Goal: Task Accomplishment & Management: Use online tool/utility

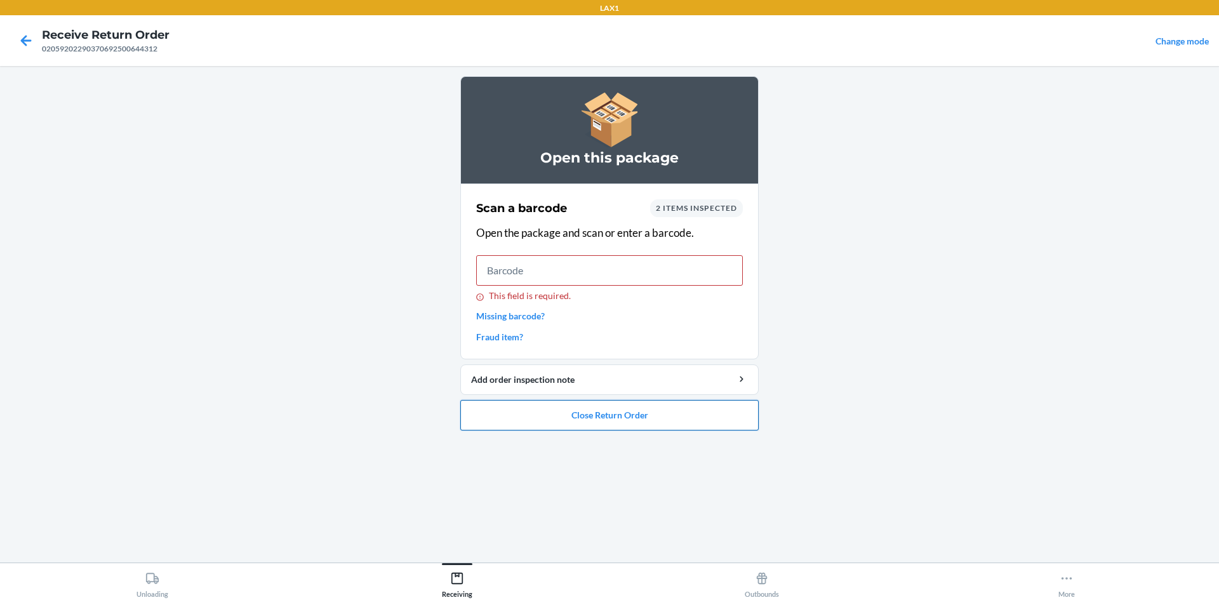
click at [645, 403] on button "Close Return Order" at bounding box center [609, 415] width 298 height 30
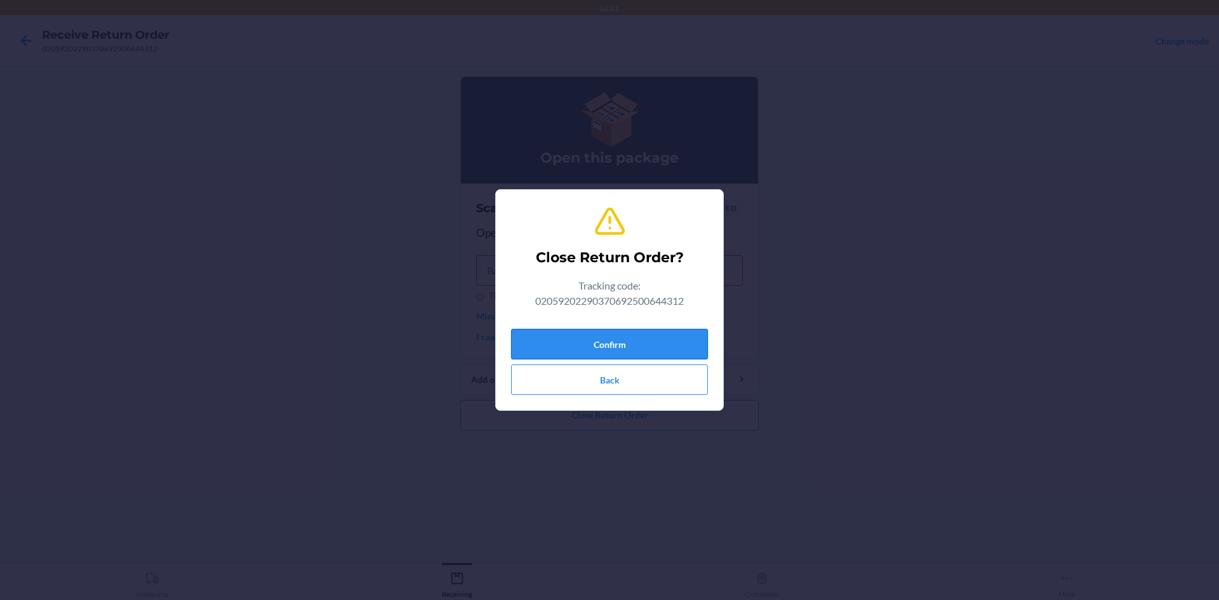
drag, startPoint x: 603, startPoint y: 299, endPoint x: 610, endPoint y: 331, distance: 33.1
click at [605, 319] on div "Close Return Order? Tracking code: 02059202290370692500644312 Confirm Back" at bounding box center [609, 300] width 197 height 200
click at [610, 331] on button "Confirm" at bounding box center [609, 344] width 197 height 30
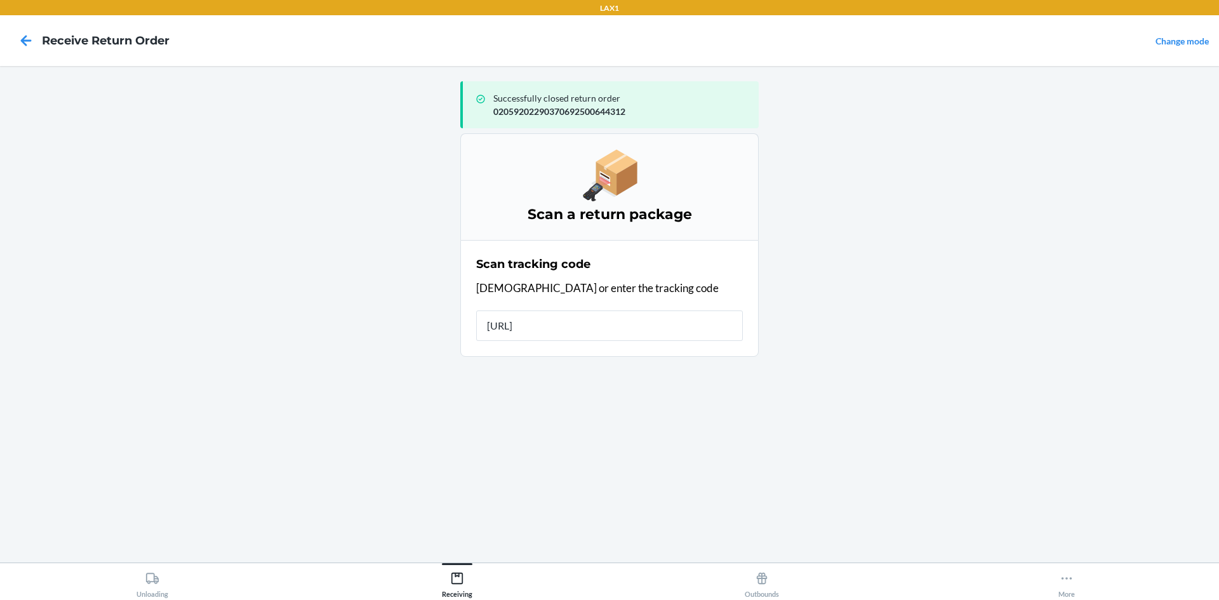
type input "[URL][DOMAIN_NAME]"
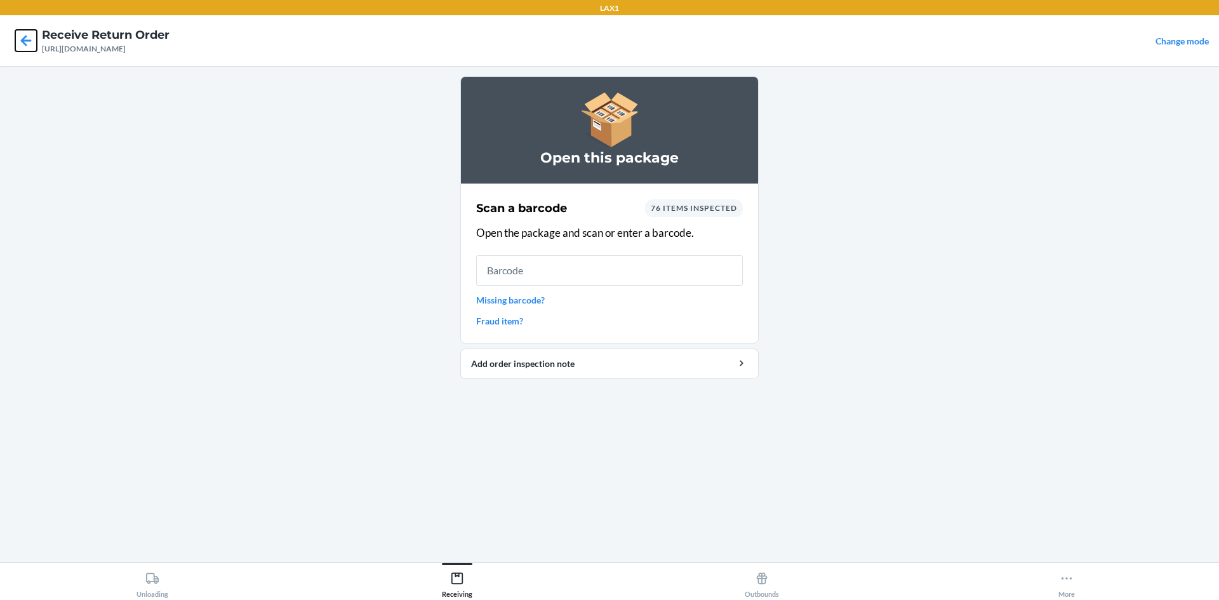
click at [32, 44] on icon at bounding box center [26, 41] width 22 height 22
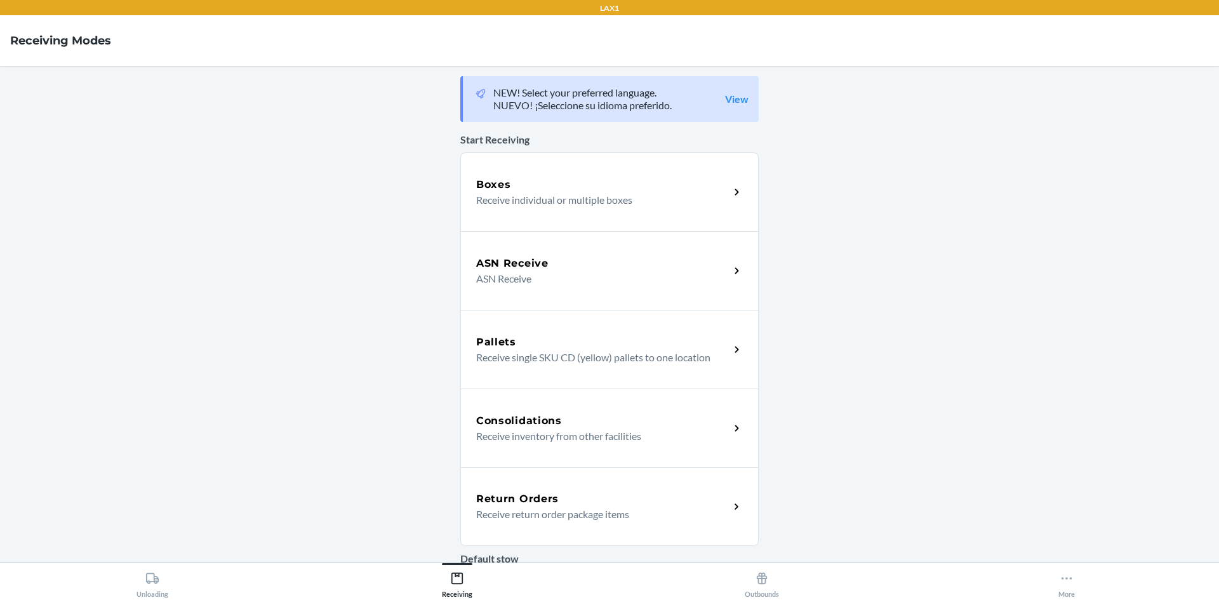
click at [623, 488] on div "Return Orders Receive return order package items" at bounding box center [609, 506] width 298 height 79
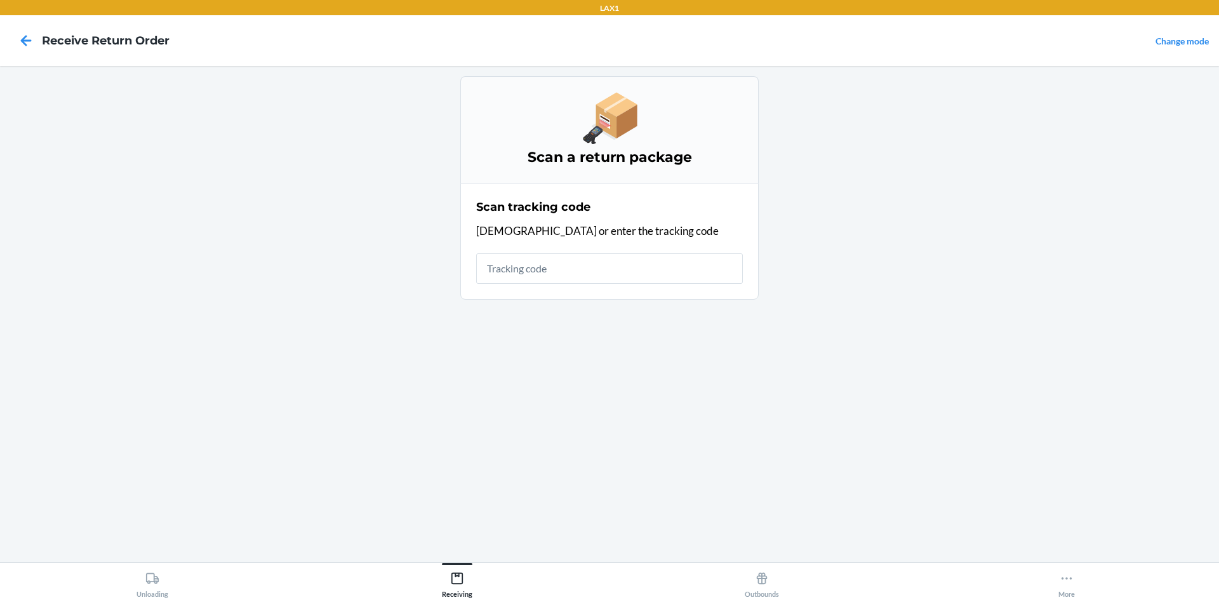
click at [615, 278] on input "text" at bounding box center [609, 268] width 267 height 30
type input "42092408020592022903706925"
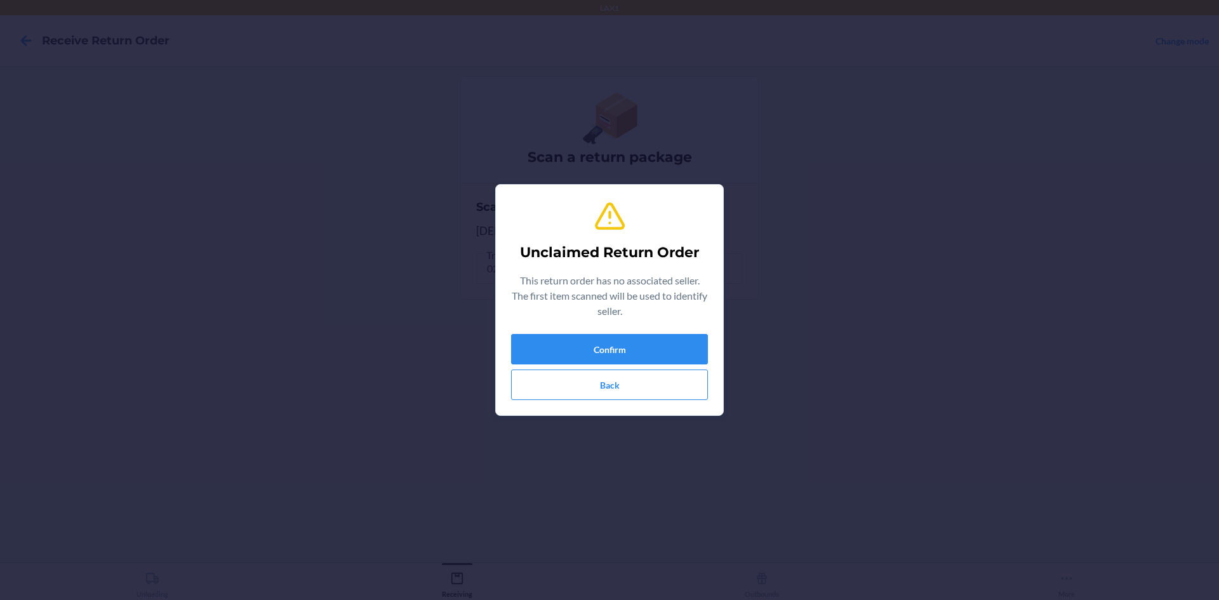
click at [625, 369] on div "Confirm Back" at bounding box center [609, 367] width 197 height 66
click at [636, 361] on button "Confirm" at bounding box center [609, 349] width 197 height 30
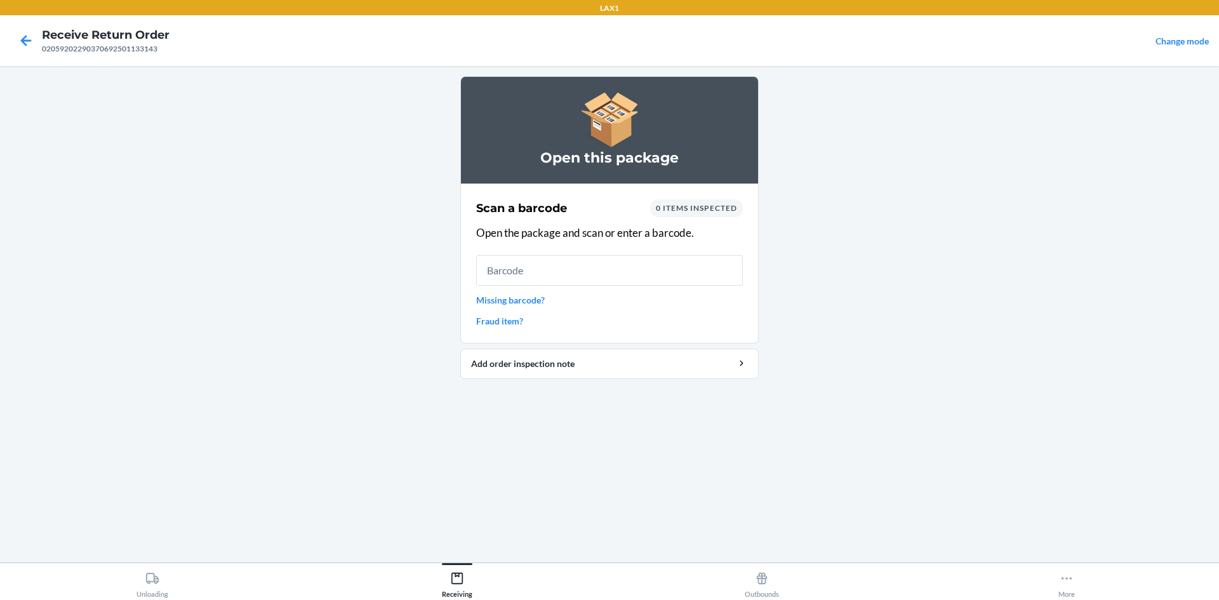
click at [572, 274] on input "text" at bounding box center [609, 270] width 267 height 30
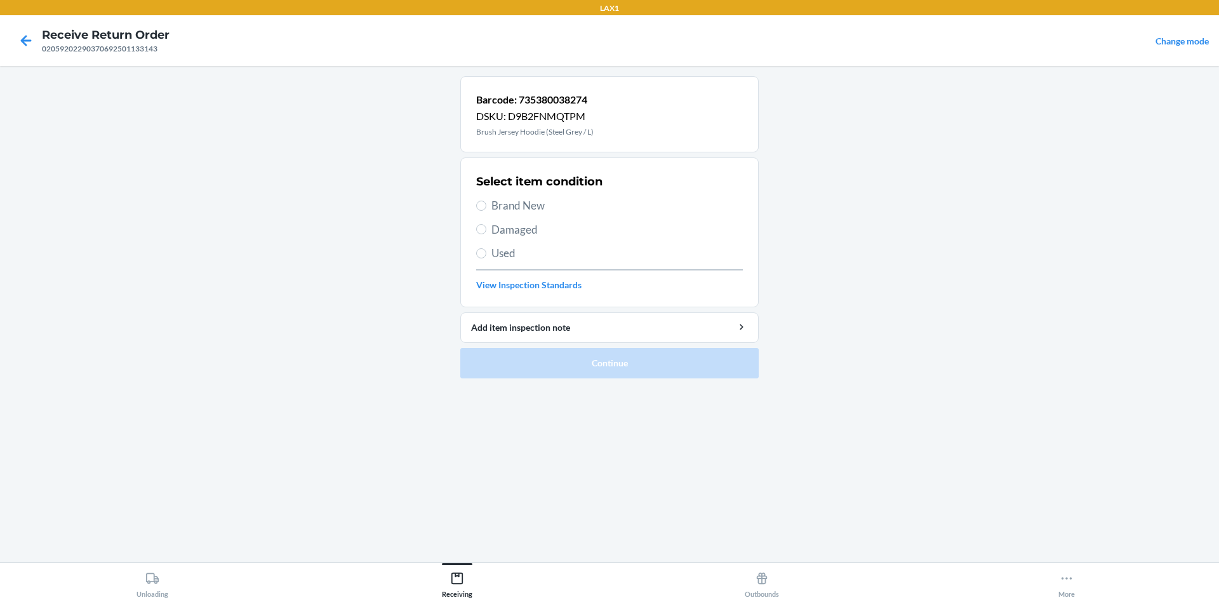
click at [500, 247] on div "Select item condition Brand New Damaged Used View Inspection Standards" at bounding box center [609, 233] width 267 height 126
click at [503, 246] on span "Used" at bounding box center [616, 253] width 251 height 17
click at [492, 259] on span "Used" at bounding box center [616, 253] width 251 height 17
click at [486, 258] on input "Used" at bounding box center [481, 253] width 10 height 10
radio input "true"
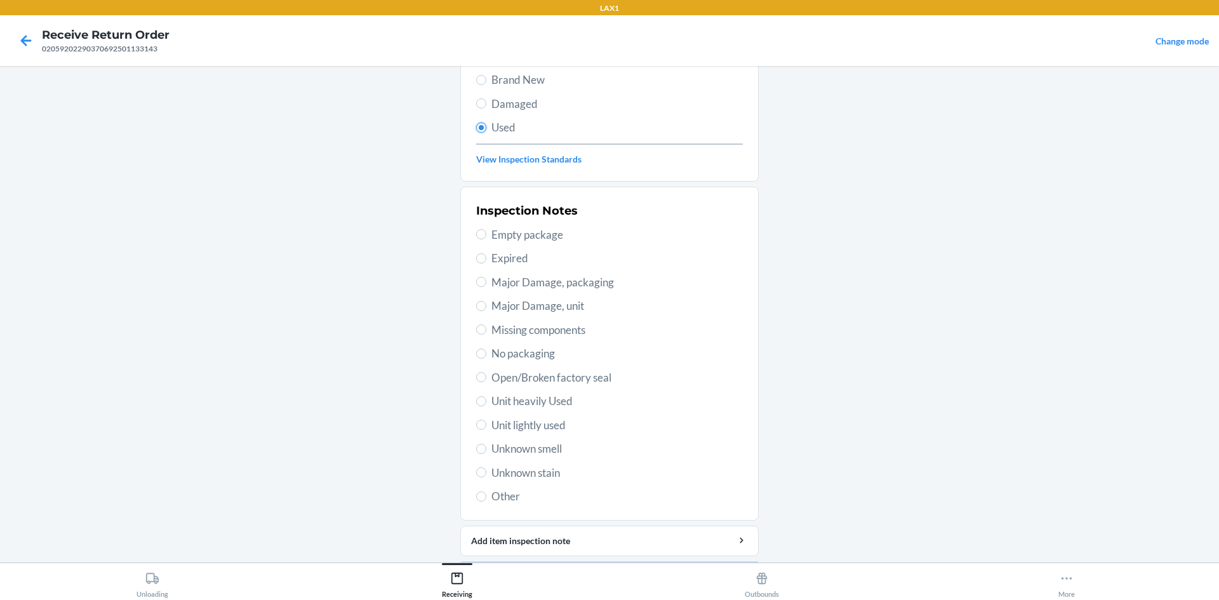
scroll to position [127, 0]
click at [525, 434] on div "Inspection Notes Empty package Expired Major Damage, packaging Major Damage, un…" at bounding box center [609, 352] width 267 height 310
click at [526, 430] on span "Unit lightly used" at bounding box center [616, 424] width 251 height 17
click at [486, 429] on input "Unit lightly used" at bounding box center [481, 423] width 10 height 10
radio input "true"
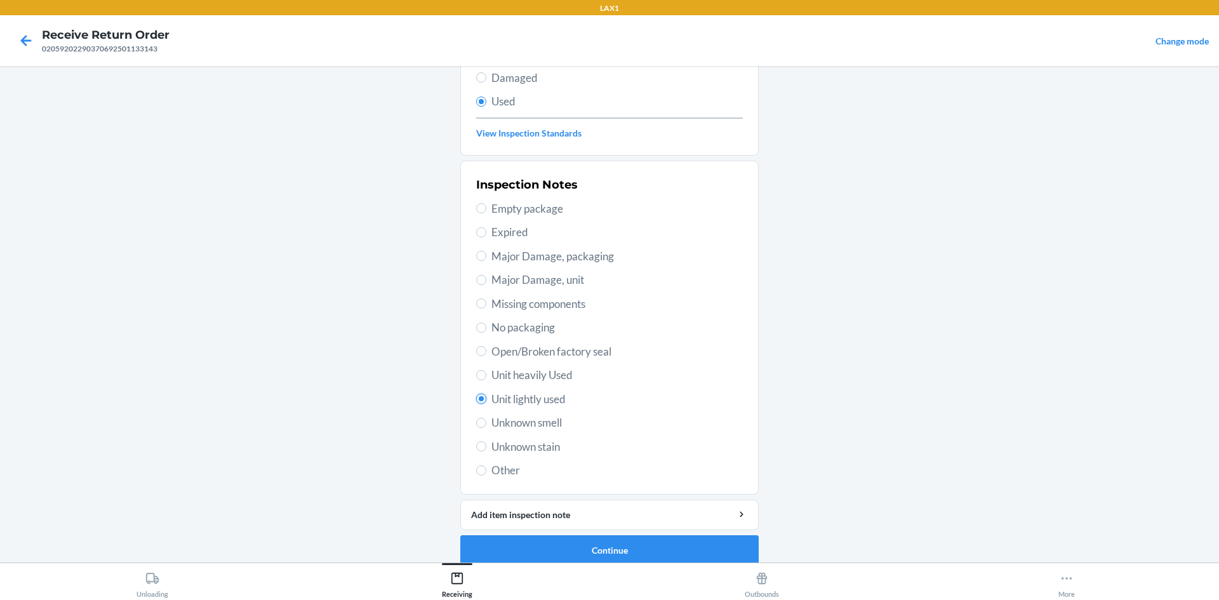
scroll to position [165, 0]
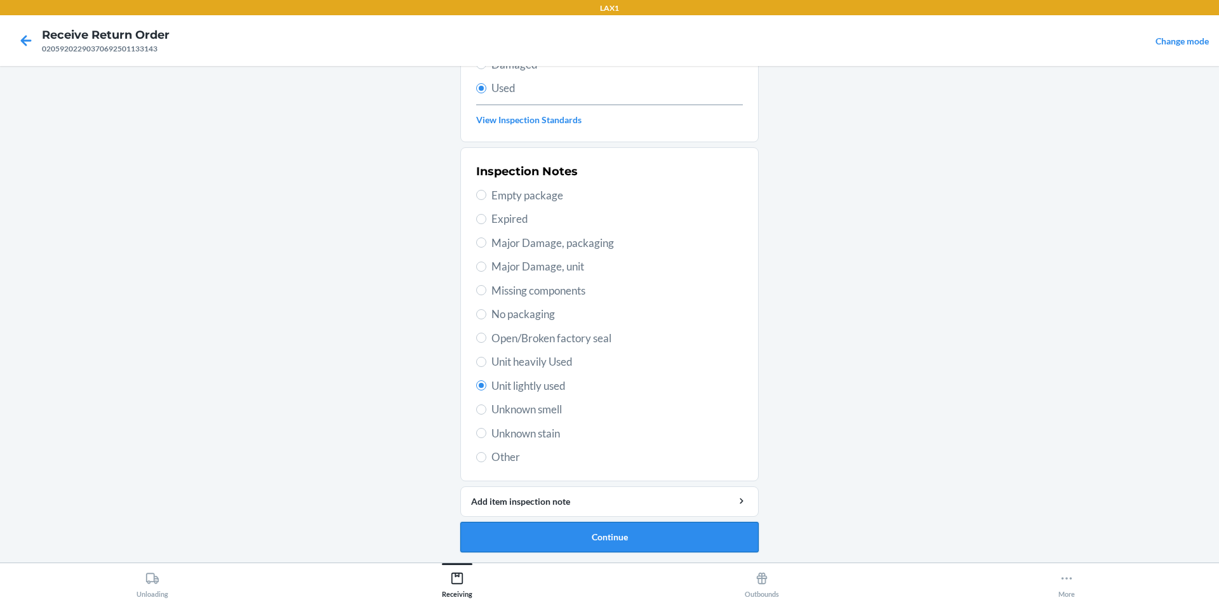
click at [636, 541] on button "Continue" at bounding box center [609, 537] width 298 height 30
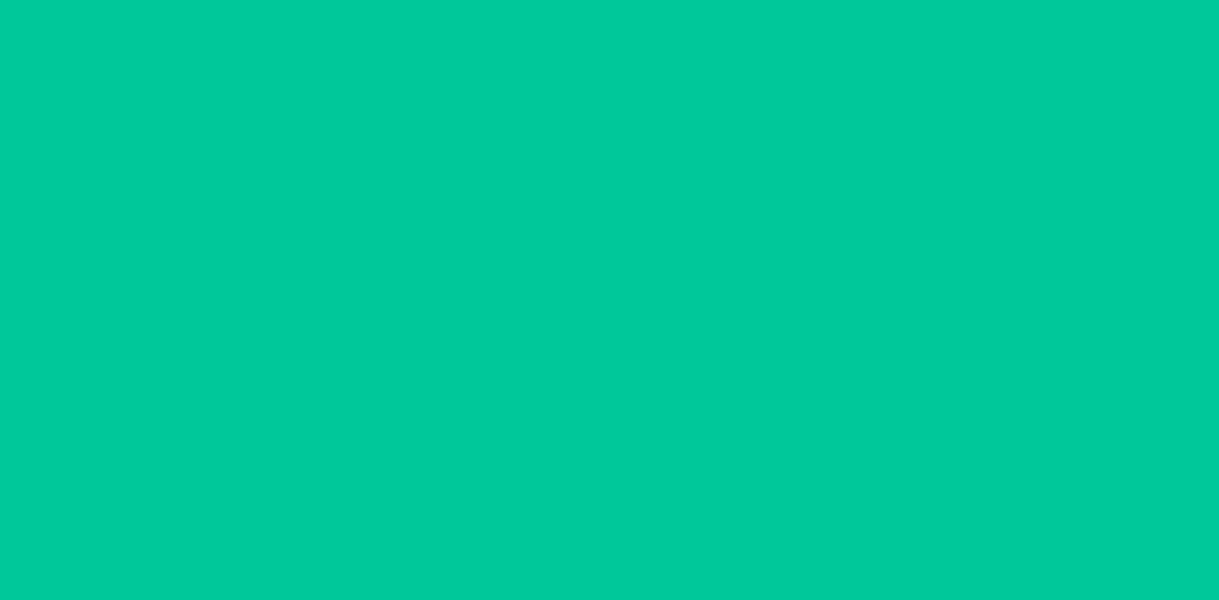
scroll to position [0, 0]
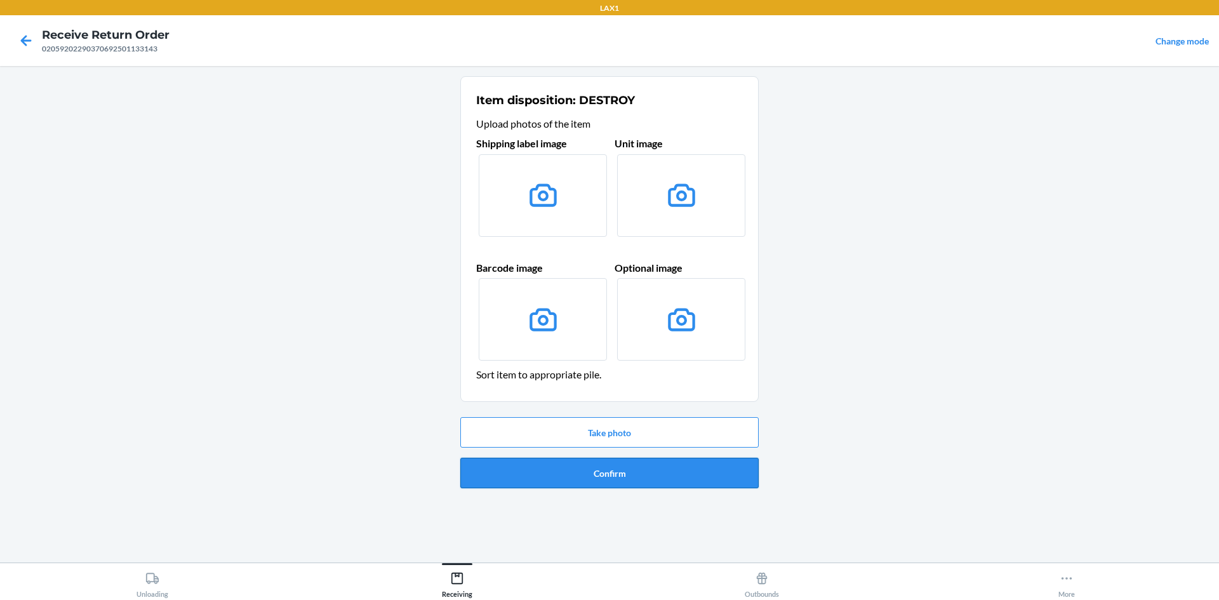
click at [596, 469] on button "Confirm" at bounding box center [609, 473] width 298 height 30
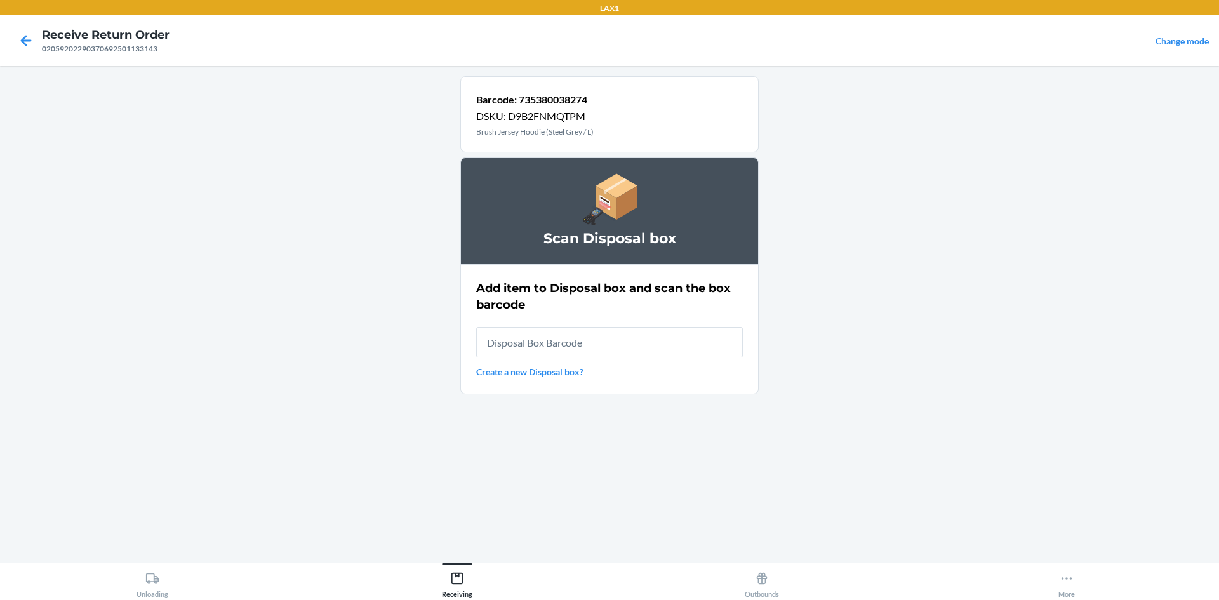
click at [606, 331] on input "text" at bounding box center [609, 342] width 267 height 30
type input "RB0000019D0"
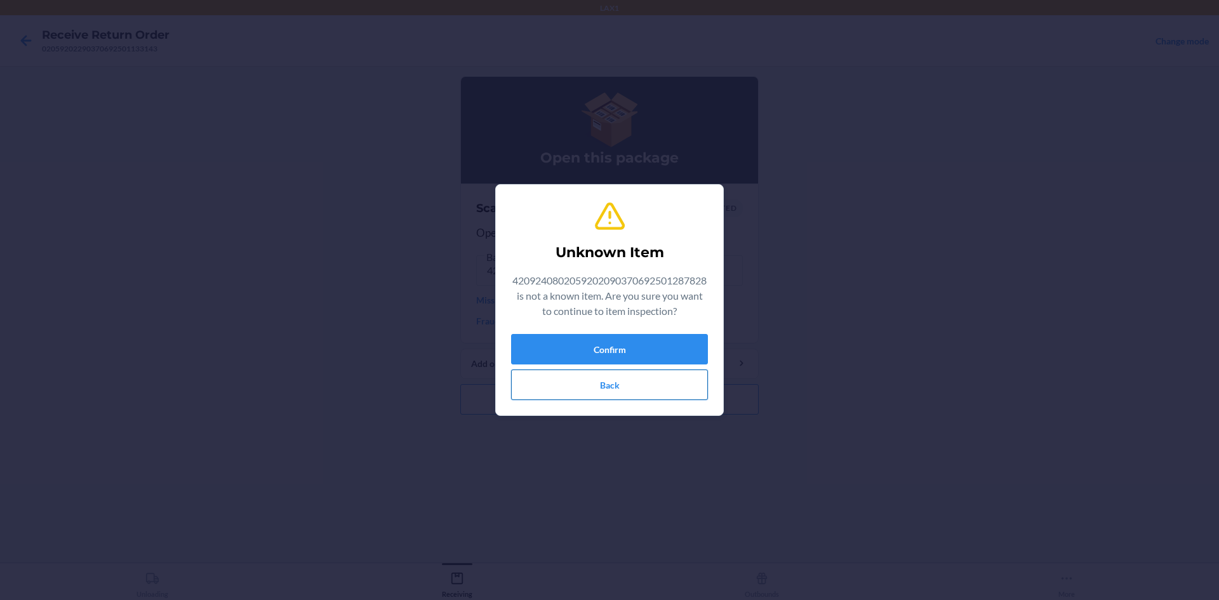
click at [656, 375] on button "Back" at bounding box center [609, 385] width 197 height 30
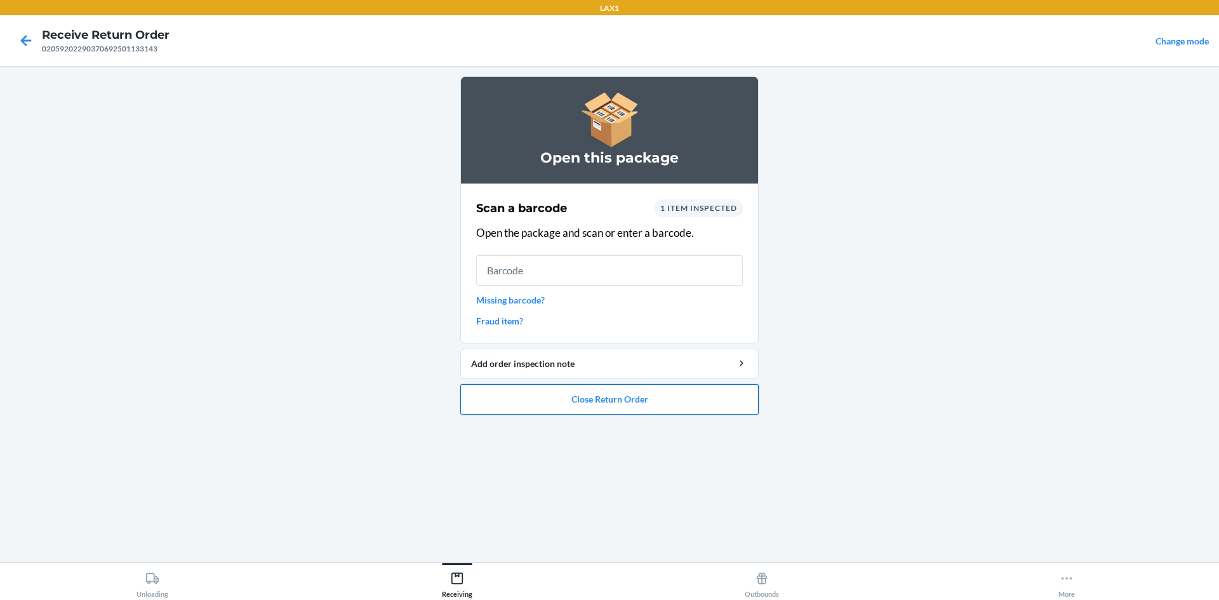
click at [621, 410] on button "Close Return Order" at bounding box center [609, 399] width 298 height 30
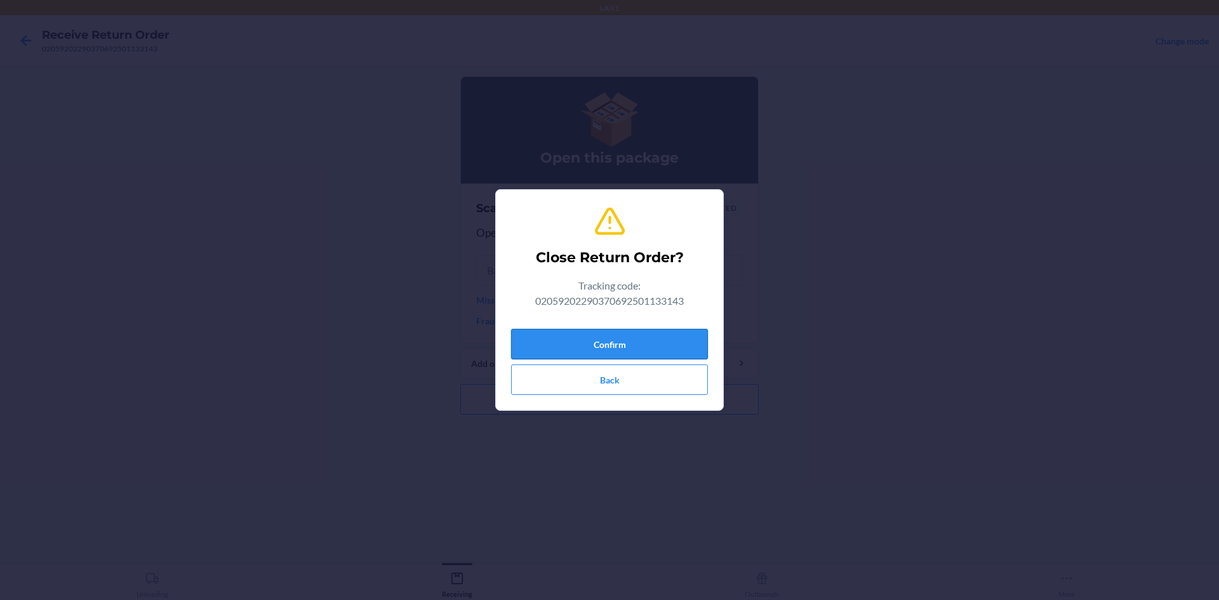
click at [639, 346] on button "Confirm" at bounding box center [609, 344] width 197 height 30
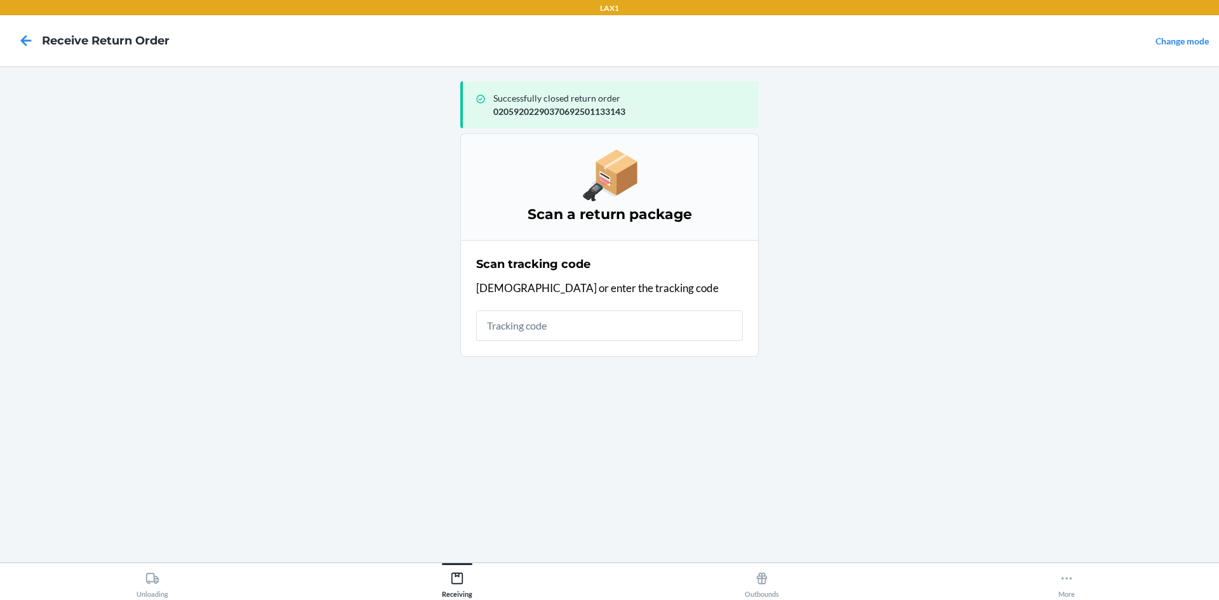
click at [596, 320] on input "text" at bounding box center [609, 326] width 267 height 30
click at [595, 321] on input "text" at bounding box center [609, 326] width 267 height 30
type input "420924080205920209037069250128782"
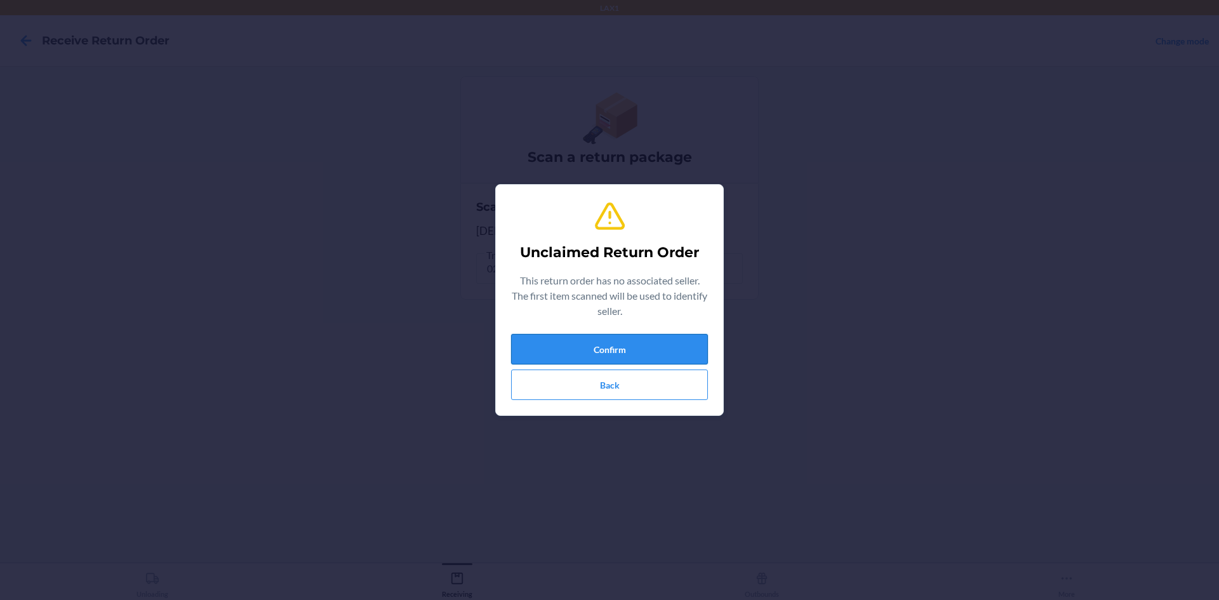
click at [660, 349] on button "Confirm" at bounding box center [609, 349] width 197 height 30
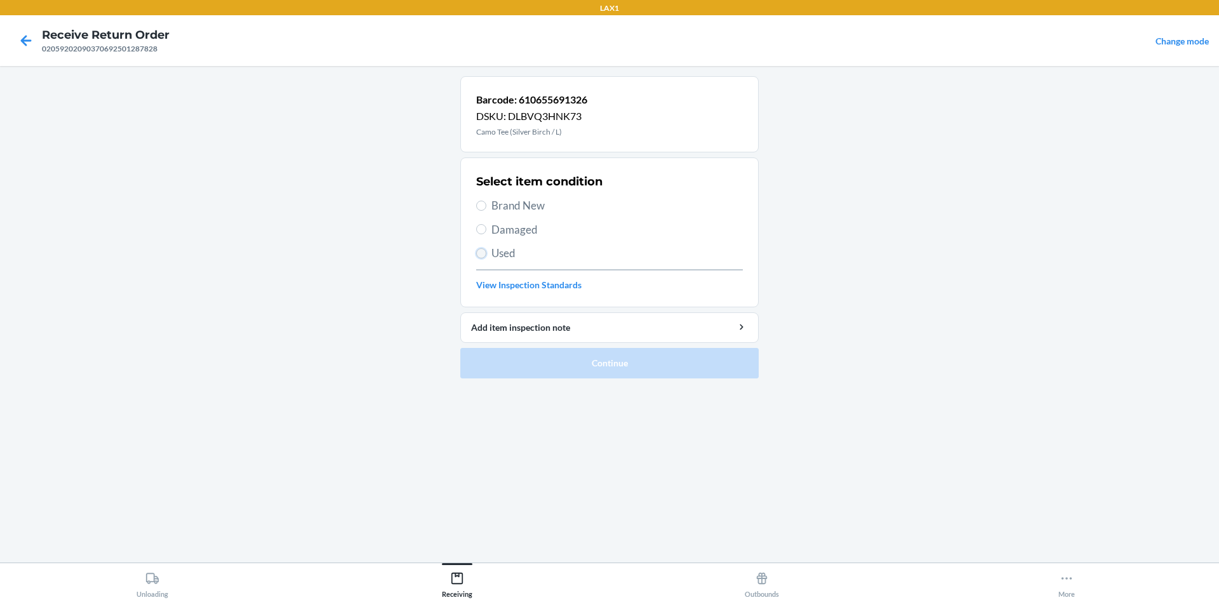
click at [480, 253] on input "Used" at bounding box center [481, 253] width 10 height 10
radio input "true"
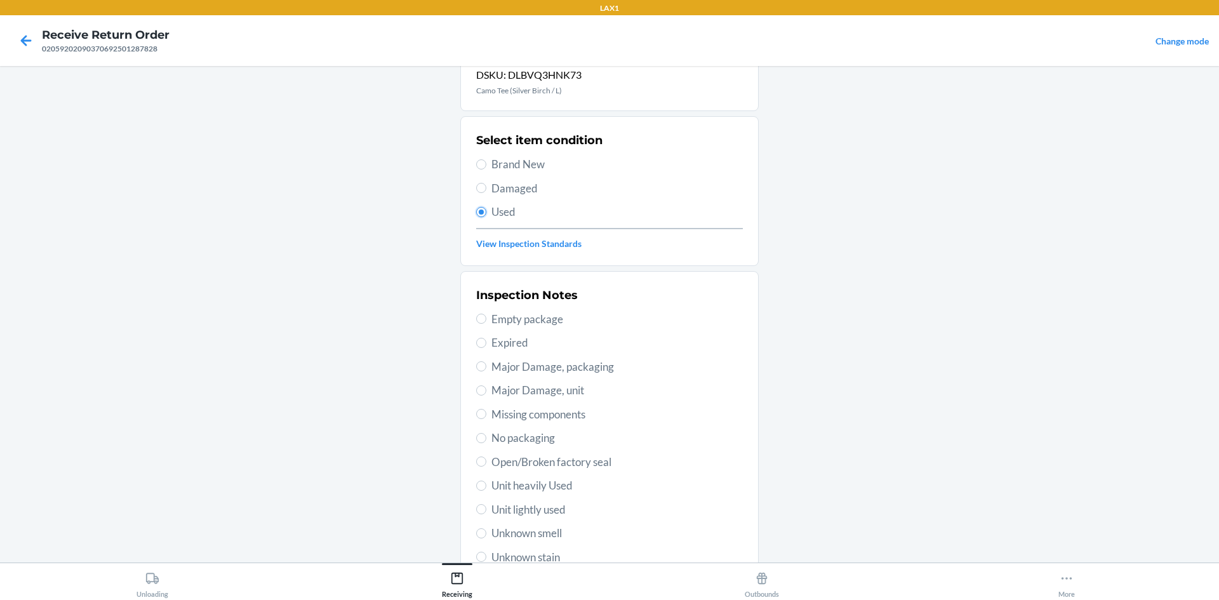
scroll to position [64, 0]
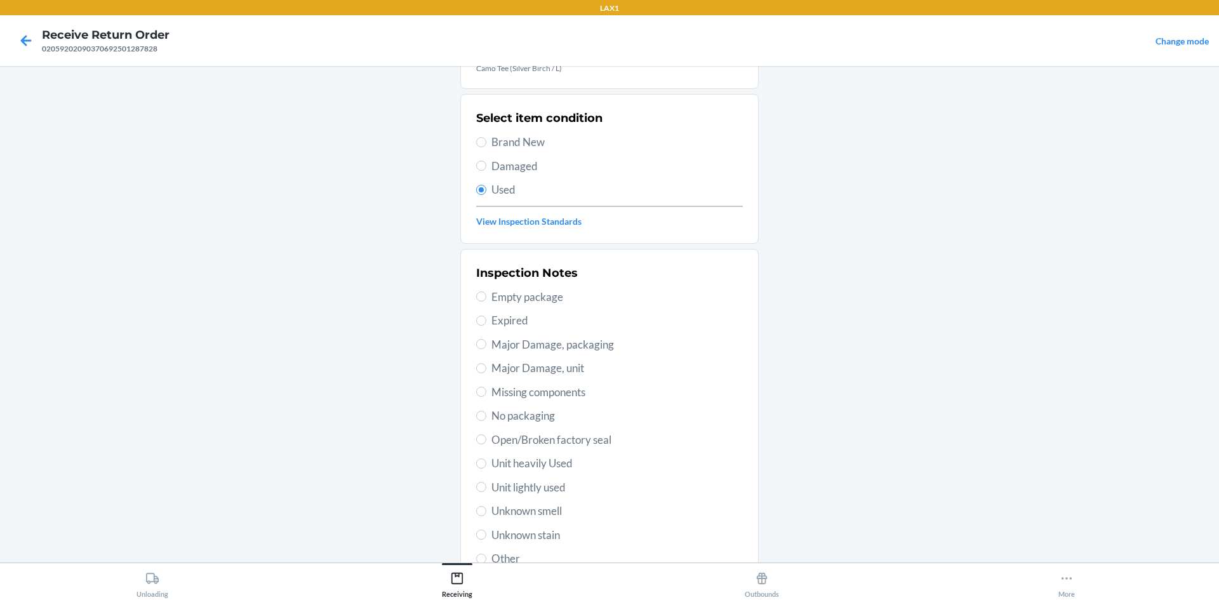
click at [527, 478] on div "Inspection Notes Empty package Expired Major Damage, packaging Major Damage, un…" at bounding box center [609, 416] width 267 height 310
click at [528, 490] on span "Unit lightly used" at bounding box center [616, 487] width 251 height 17
click at [486, 490] on input "Unit lightly used" at bounding box center [481, 487] width 10 height 10
radio input "true"
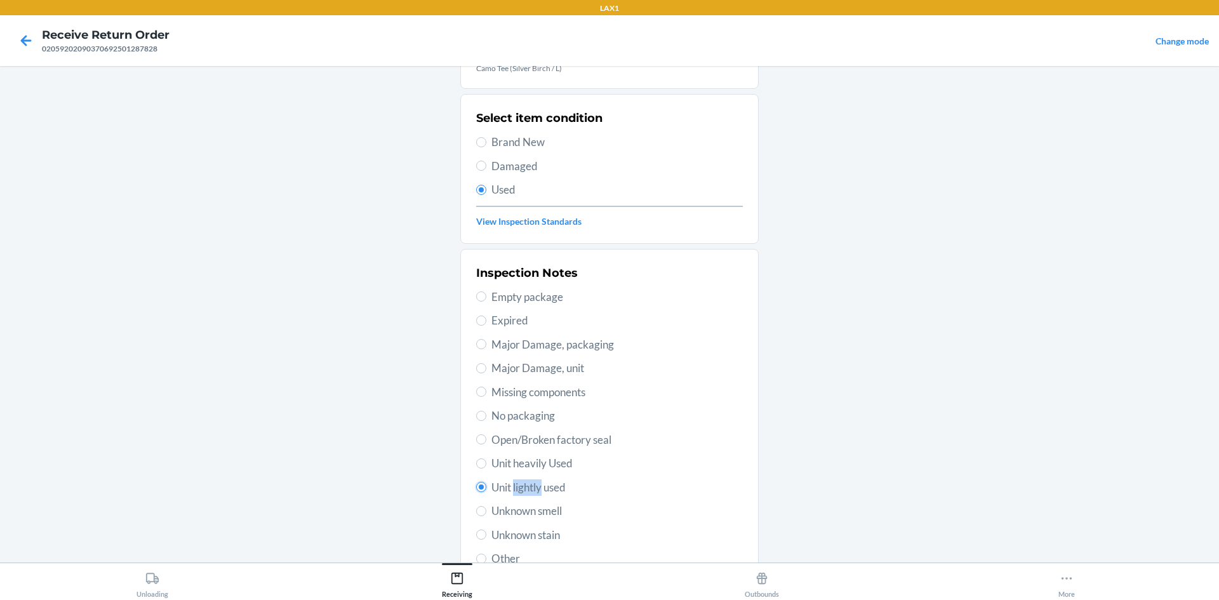
scroll to position [165, 0]
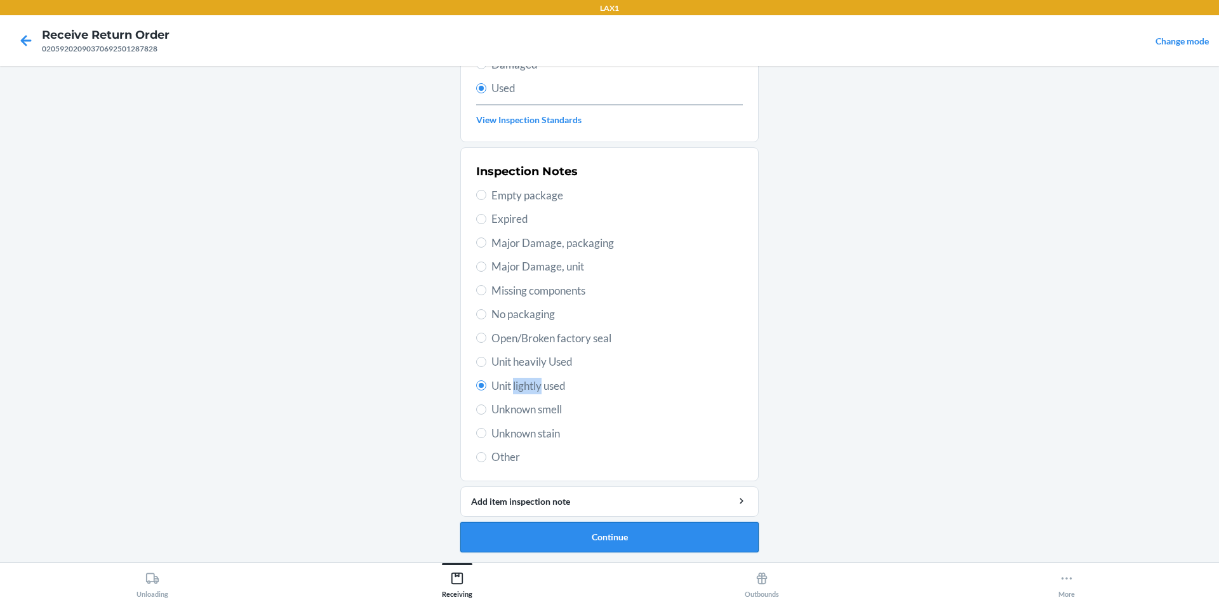
click at [586, 533] on button "Continue" at bounding box center [609, 537] width 298 height 30
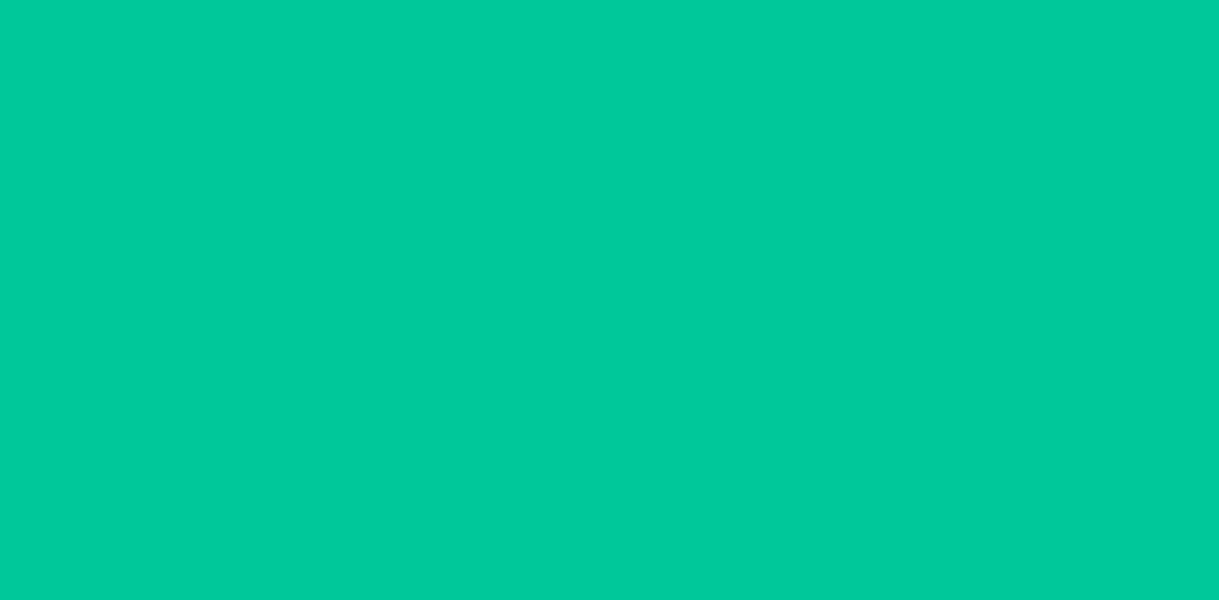
scroll to position [0, 0]
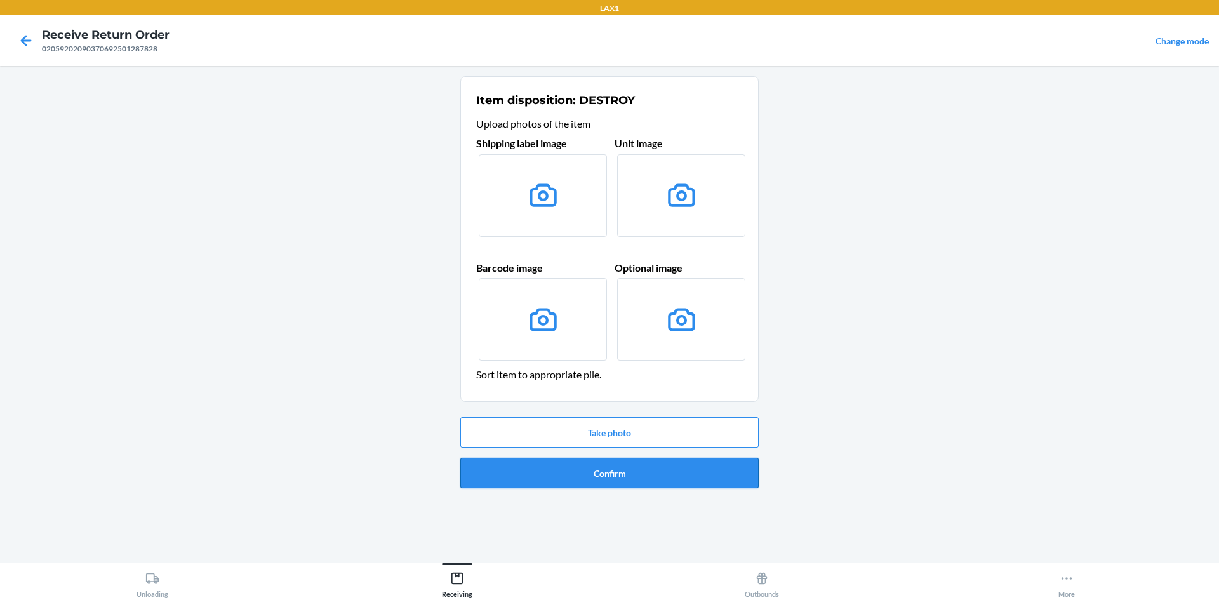
click at [601, 468] on button "Confirm" at bounding box center [609, 473] width 298 height 30
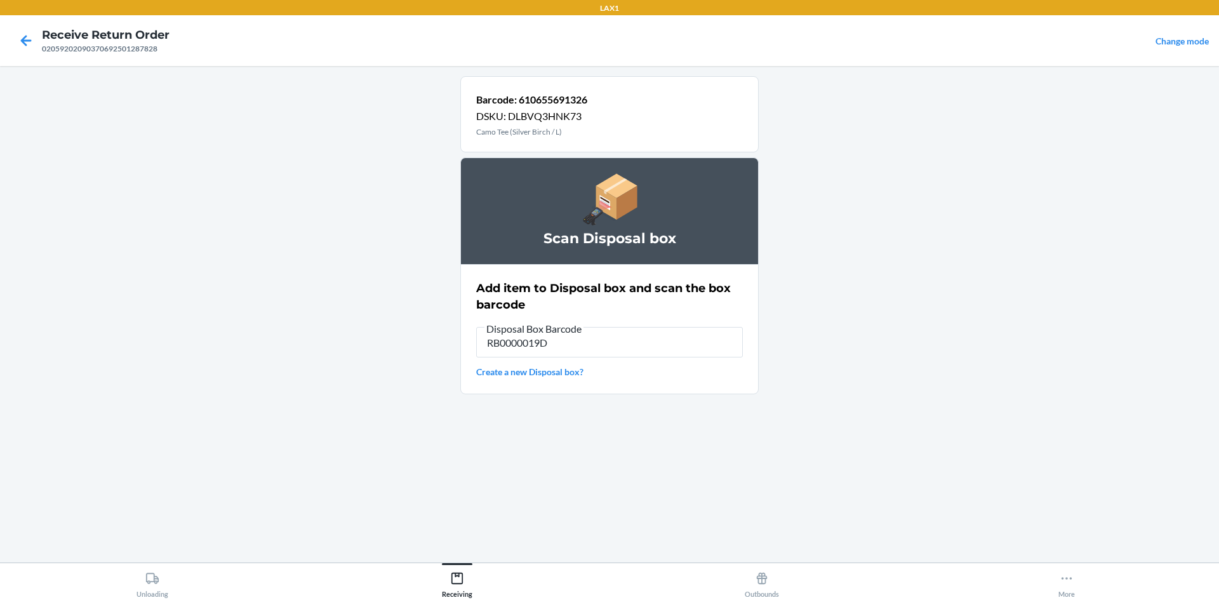
type input "RB0000019D0"
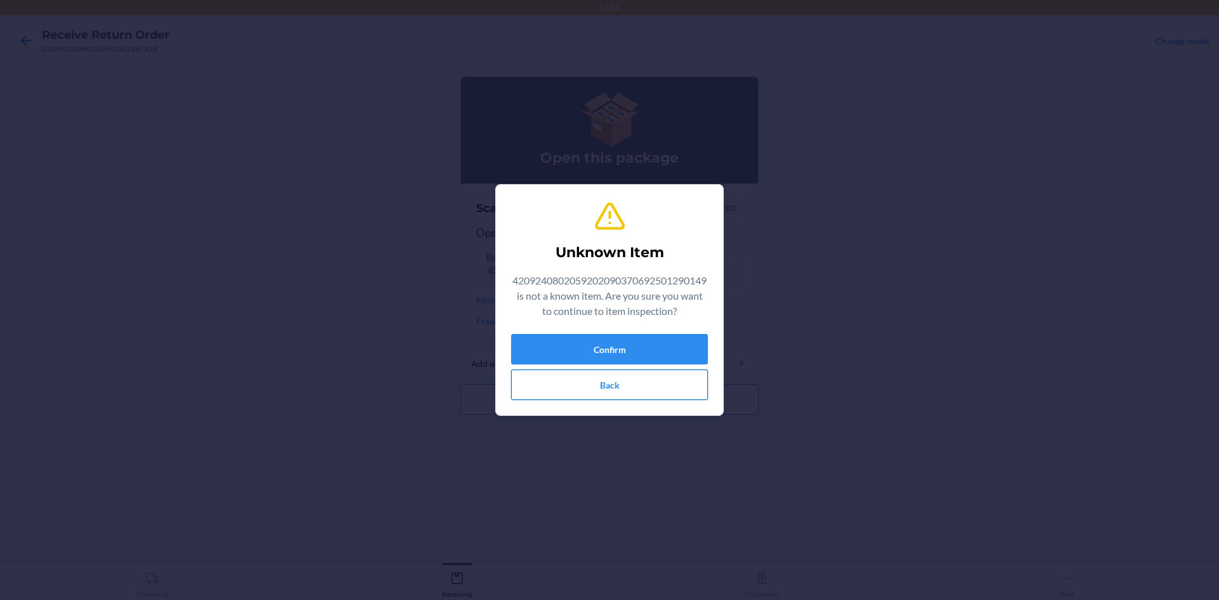
click at [638, 375] on button "Back" at bounding box center [609, 385] width 197 height 30
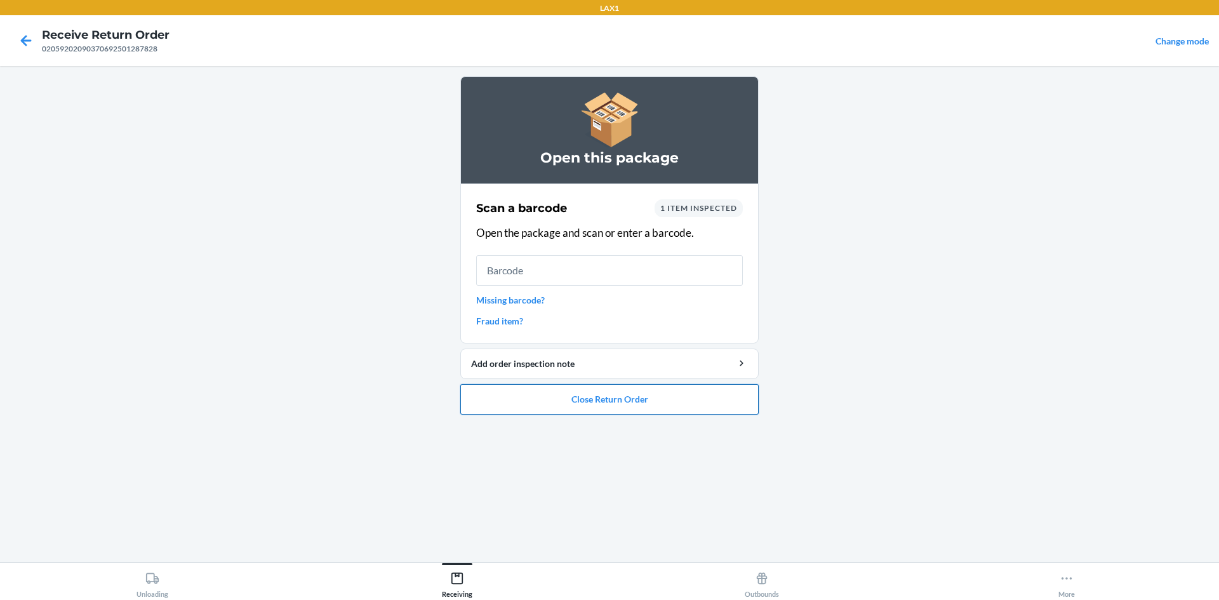
click at [636, 409] on button "Close Return Order" at bounding box center [609, 399] width 298 height 30
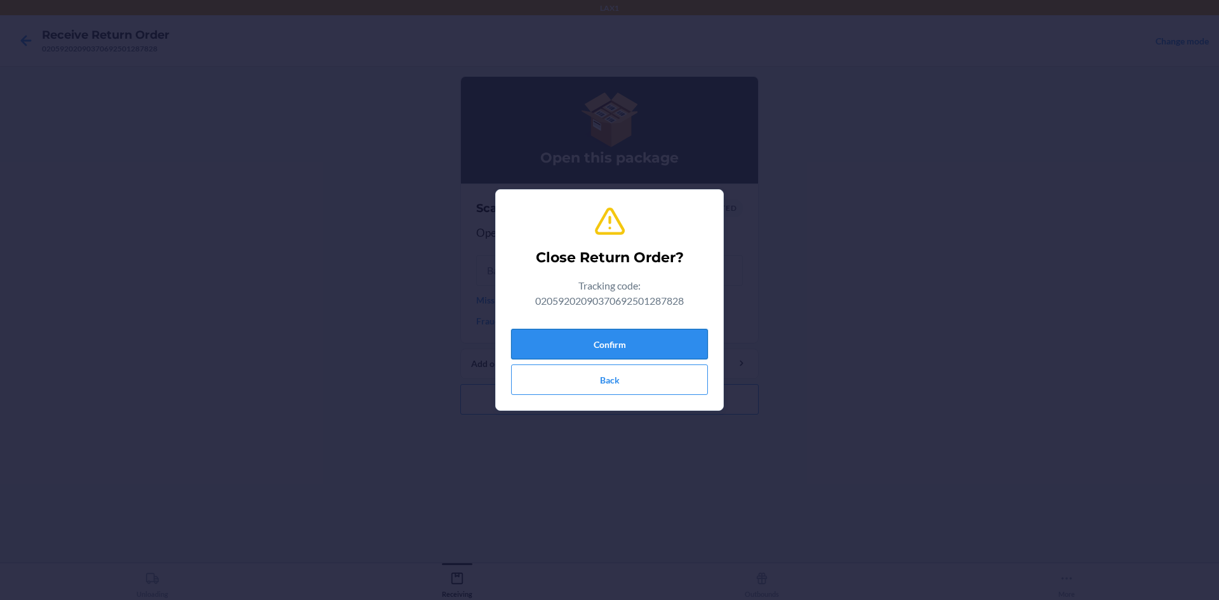
click at [642, 347] on button "Confirm" at bounding box center [609, 344] width 197 height 30
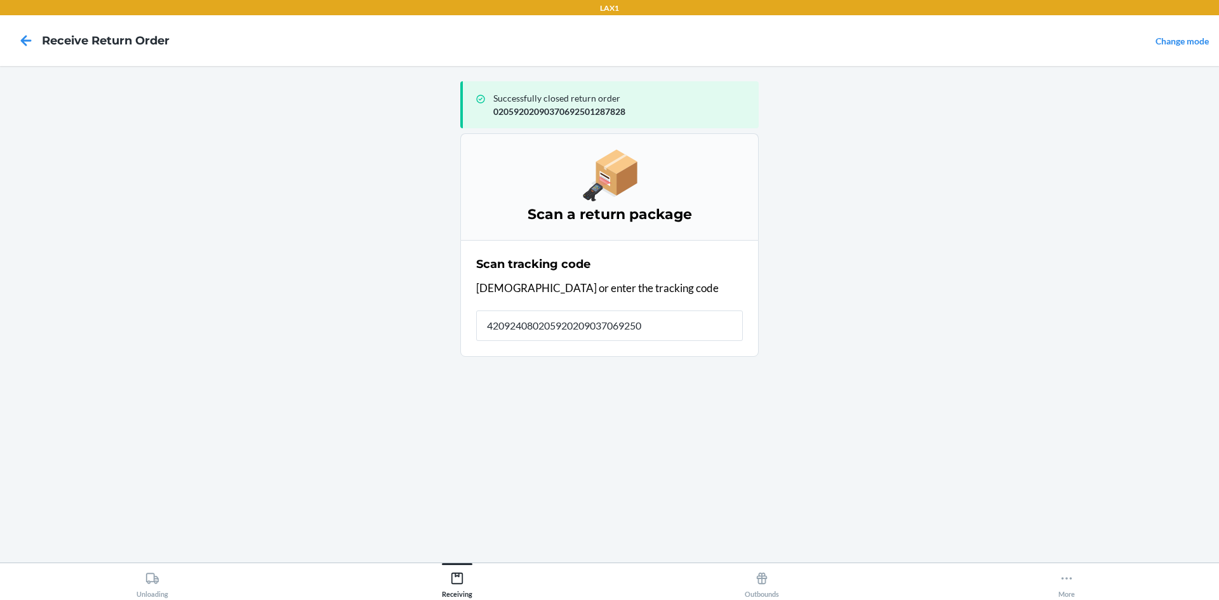
type input "4209240802059202090370692501"
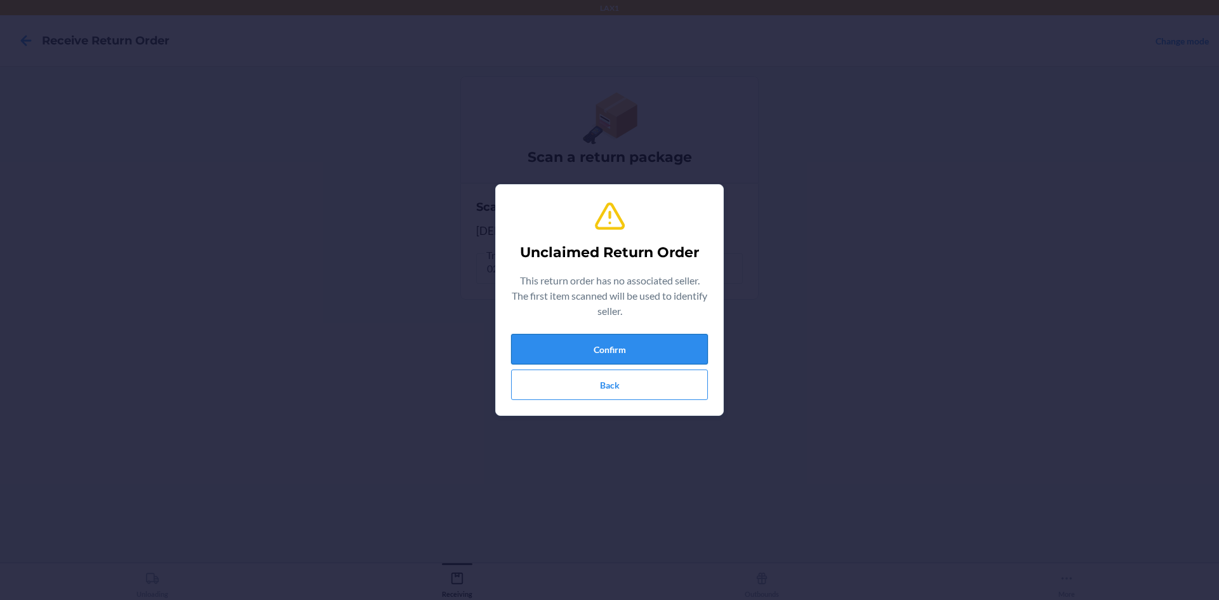
click at [626, 343] on button "Confirm" at bounding box center [609, 349] width 197 height 30
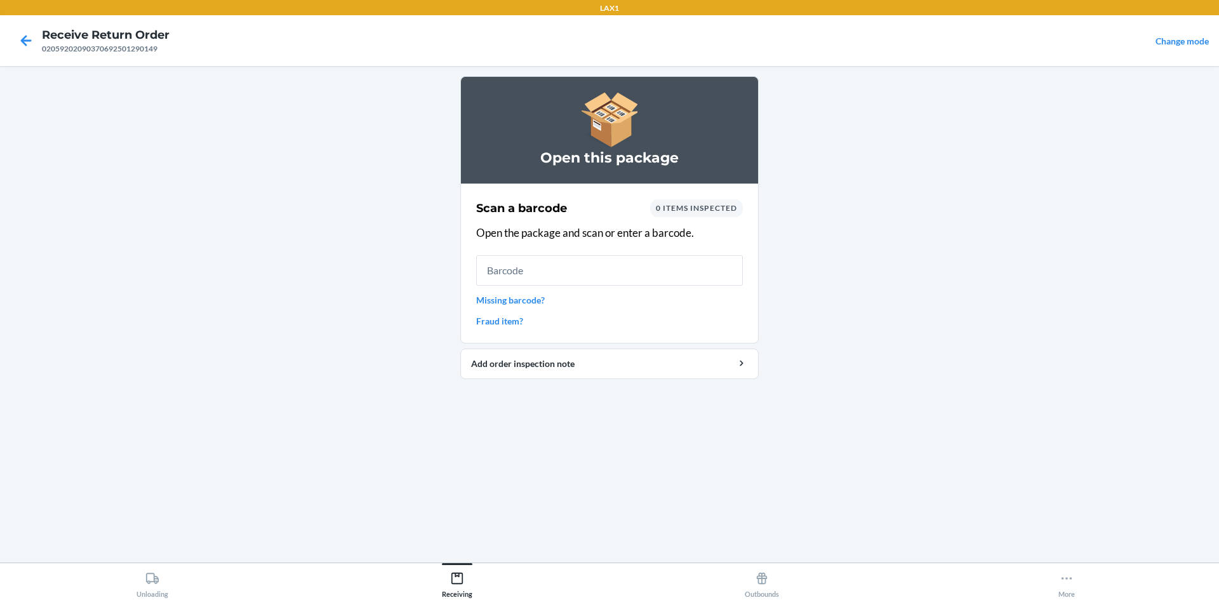
click at [563, 266] on input "text" at bounding box center [609, 270] width 267 height 30
click at [520, 309] on div "Scan a barcode 0 items inspected Open the package and scan or enter a barcode. …" at bounding box center [609, 264] width 267 height 136
click at [523, 299] on link "Missing barcode?" at bounding box center [609, 299] width 267 height 13
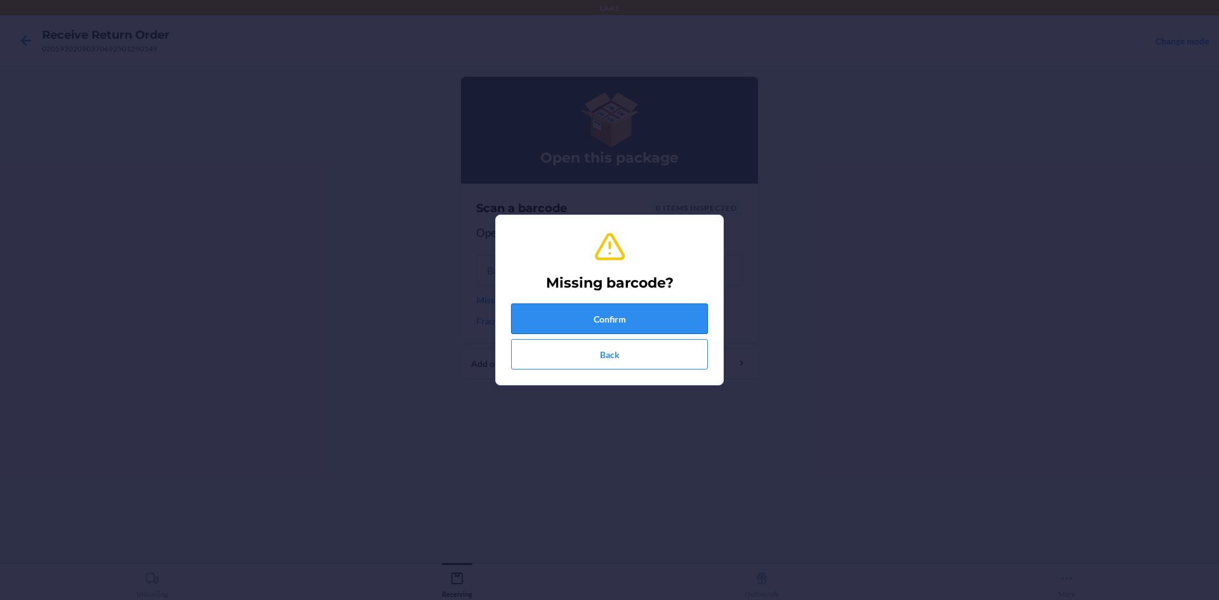
click at [591, 311] on button "Confirm" at bounding box center [609, 319] width 197 height 30
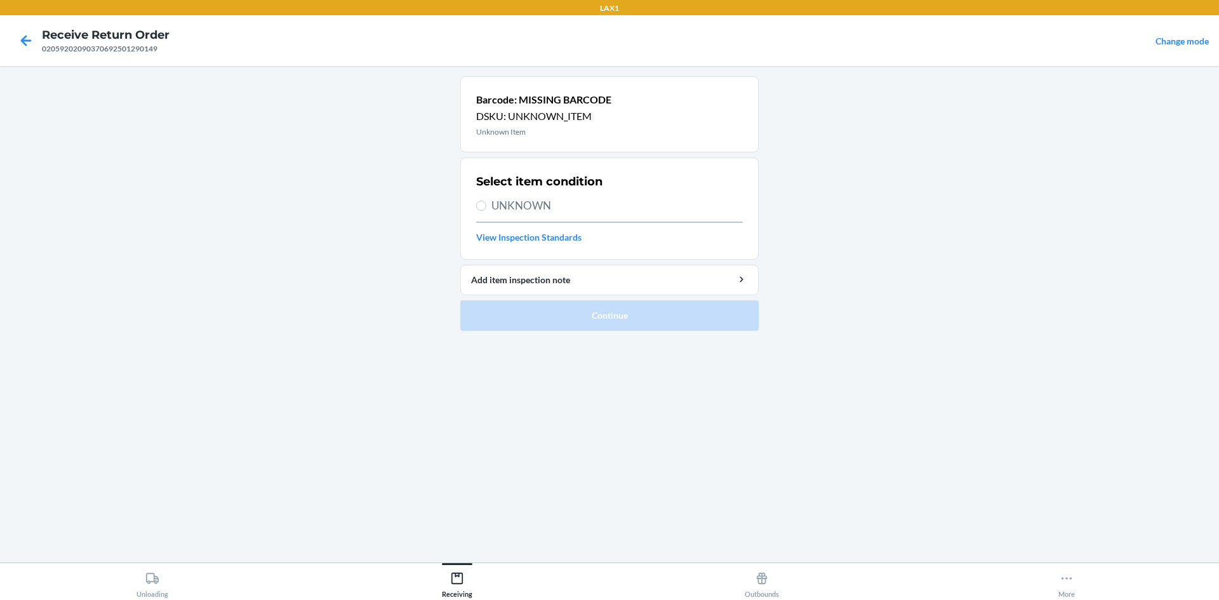
click at [553, 201] on span "UNKNOWN" at bounding box center [616, 205] width 251 height 17
click at [486, 201] on input "UNKNOWN" at bounding box center [481, 206] width 10 height 10
radio input "true"
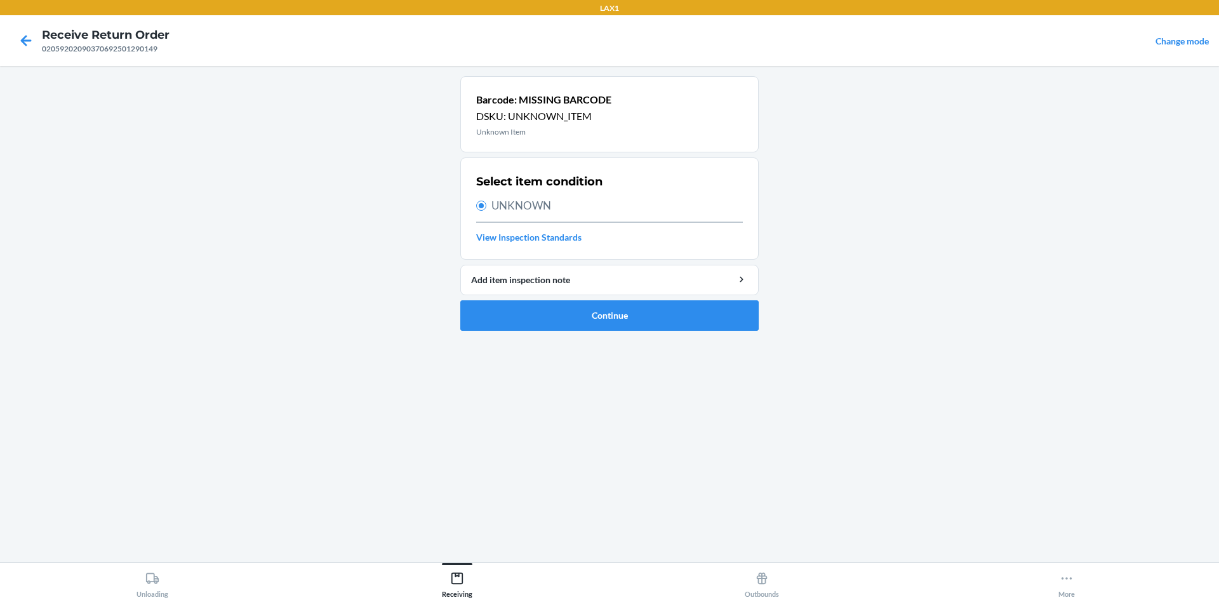
click at [575, 333] on ol "Barcode: MISSING BARCODE DSKU: UNKNOWN_ITEM Unknown Item Select item condition …" at bounding box center [609, 208] width 298 height 265
click at [580, 319] on button "Continue" at bounding box center [609, 315] width 298 height 30
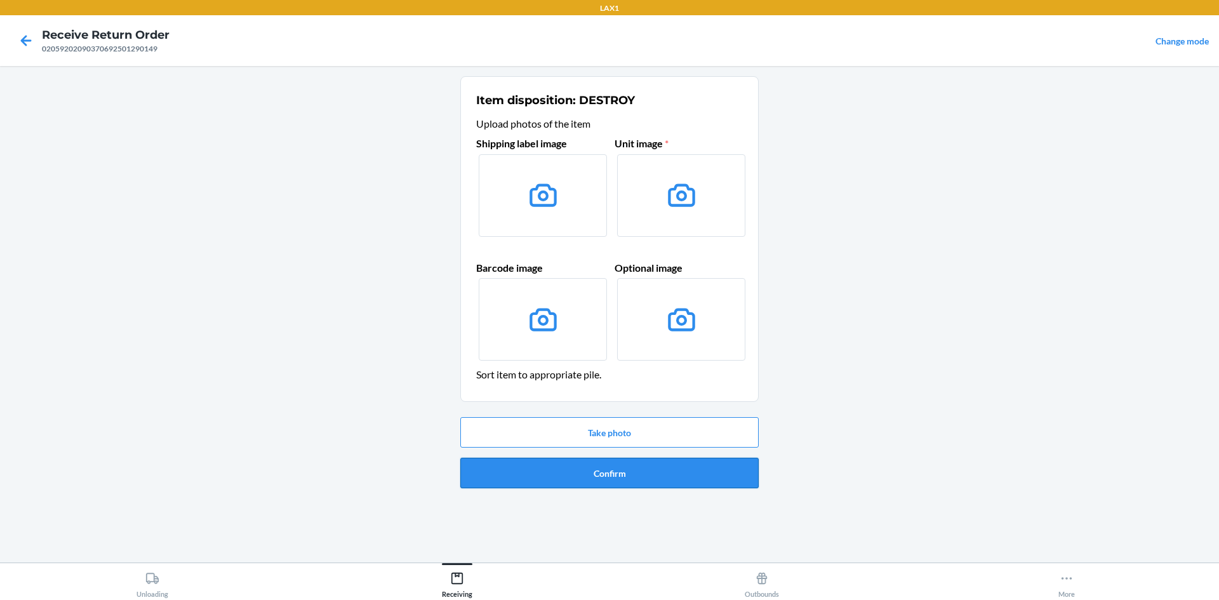
click at [642, 478] on button "Confirm" at bounding box center [609, 473] width 298 height 30
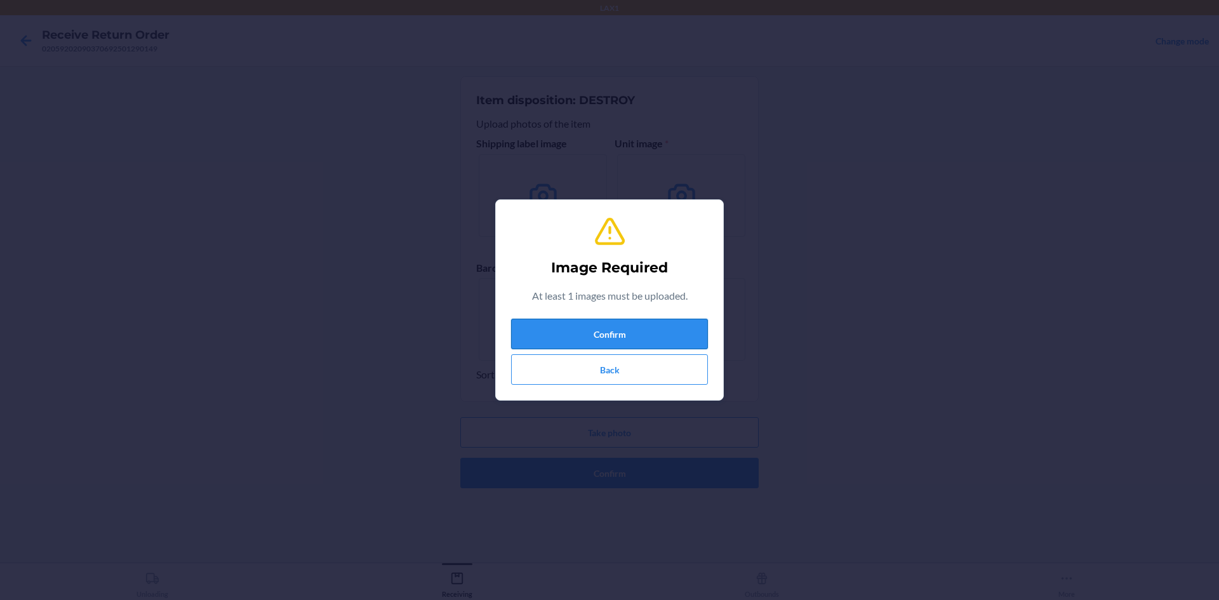
click at [632, 338] on button "Confirm" at bounding box center [609, 334] width 197 height 30
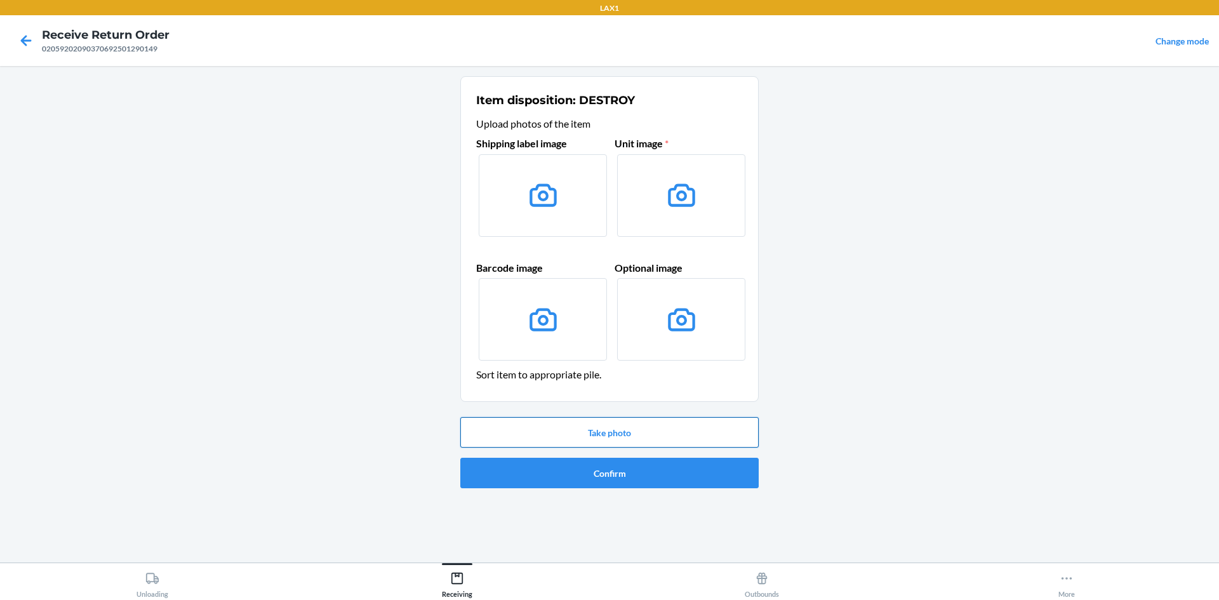
click at [617, 443] on button "Take photo" at bounding box center [609, 432] width 298 height 30
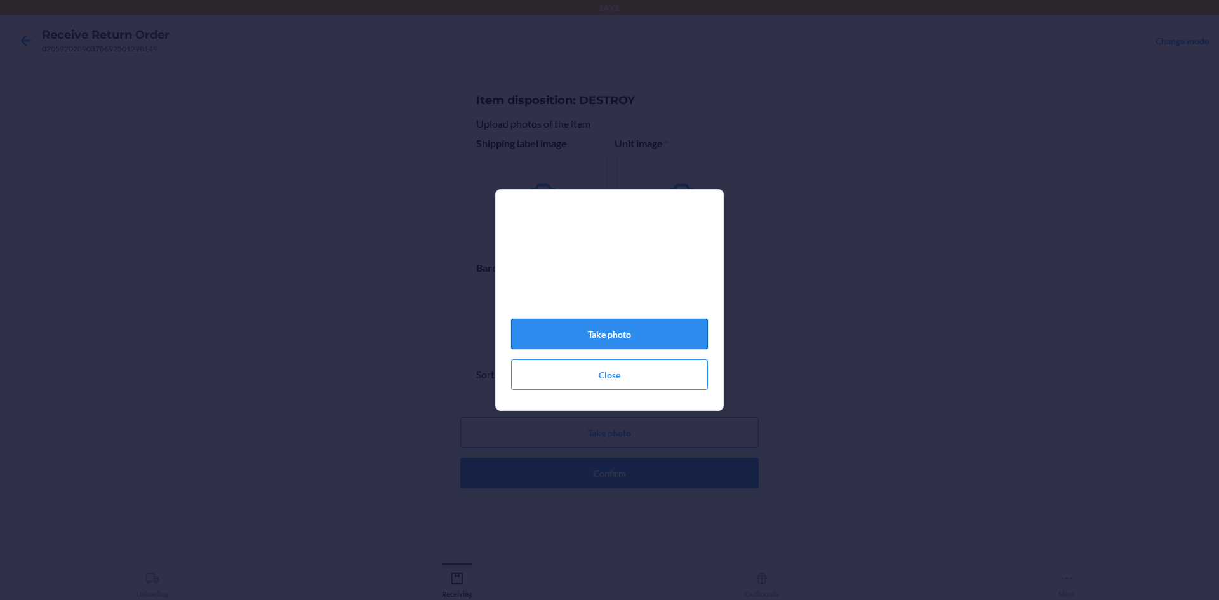
click at [617, 337] on button "Take photo" at bounding box center [609, 334] width 197 height 30
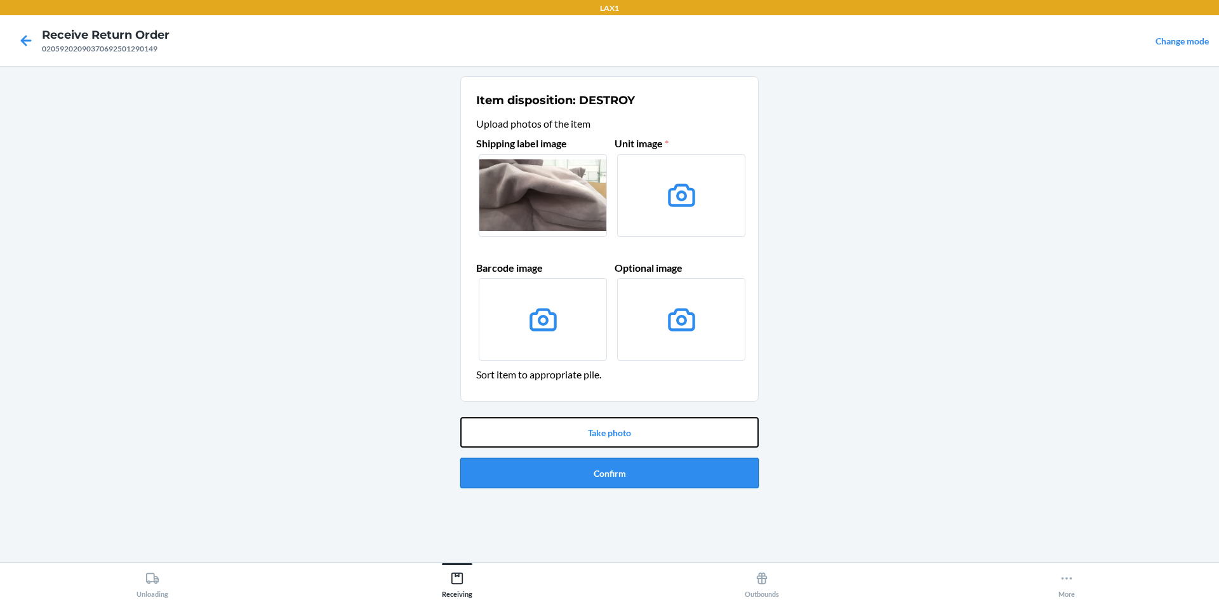
drag, startPoint x: 674, startPoint y: 440, endPoint x: 669, endPoint y: 471, distance: 30.9
click at [671, 471] on div "Take photo Confirm" at bounding box center [609, 452] width 298 height 81
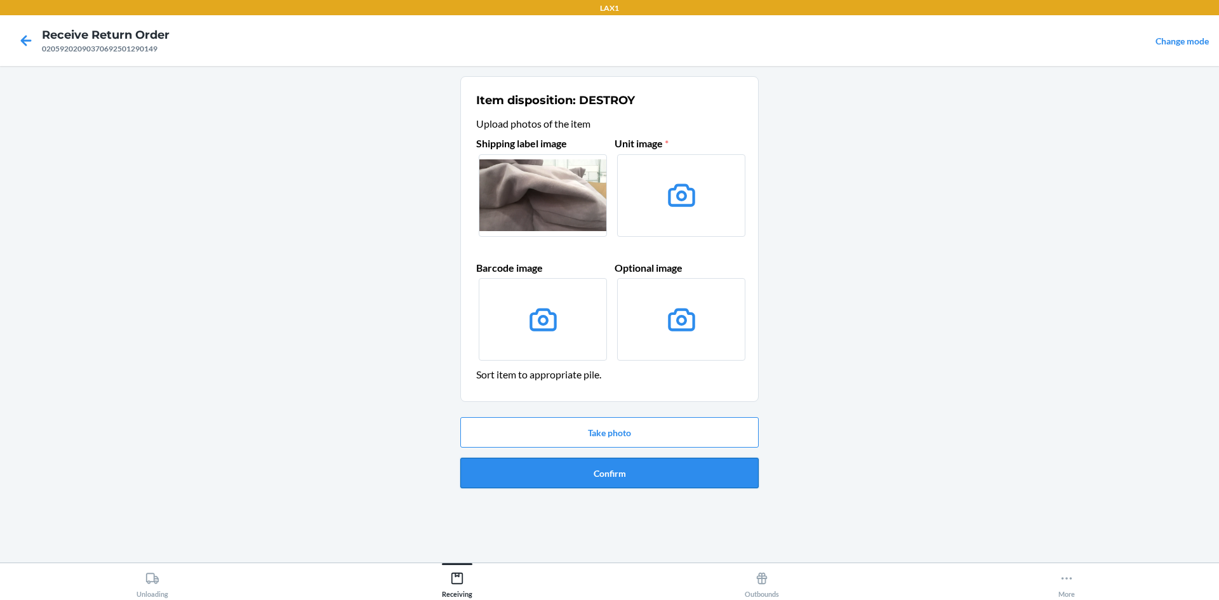
click at [669, 471] on button "Confirm" at bounding box center [609, 473] width 298 height 30
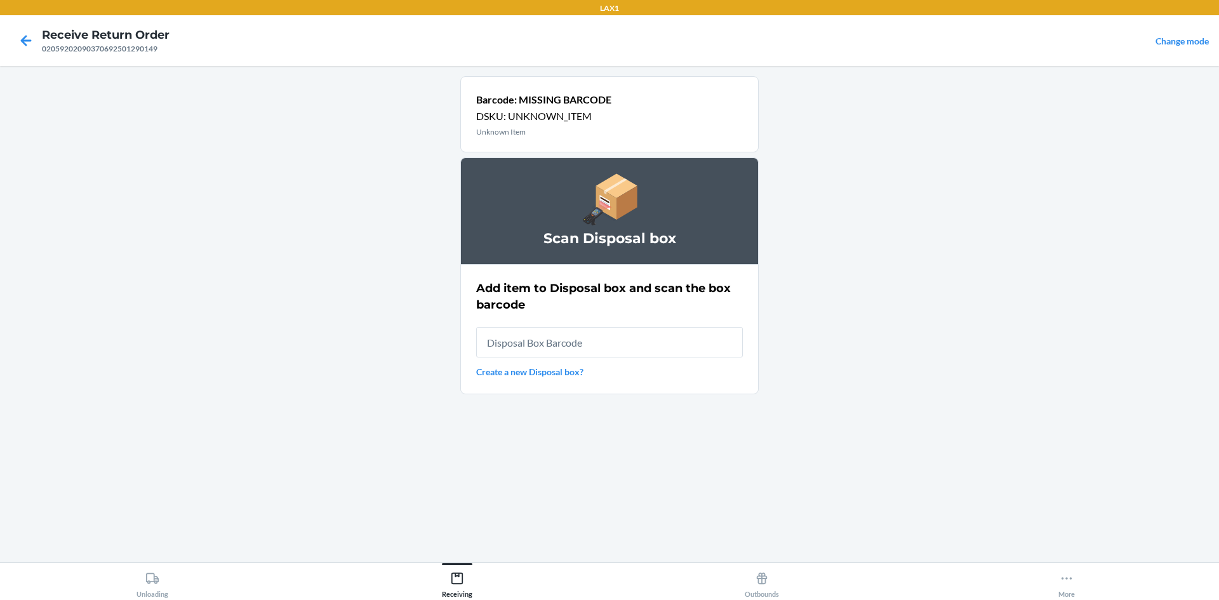
click at [569, 352] on input "text" at bounding box center [609, 342] width 267 height 30
type input "RB0000019D0"
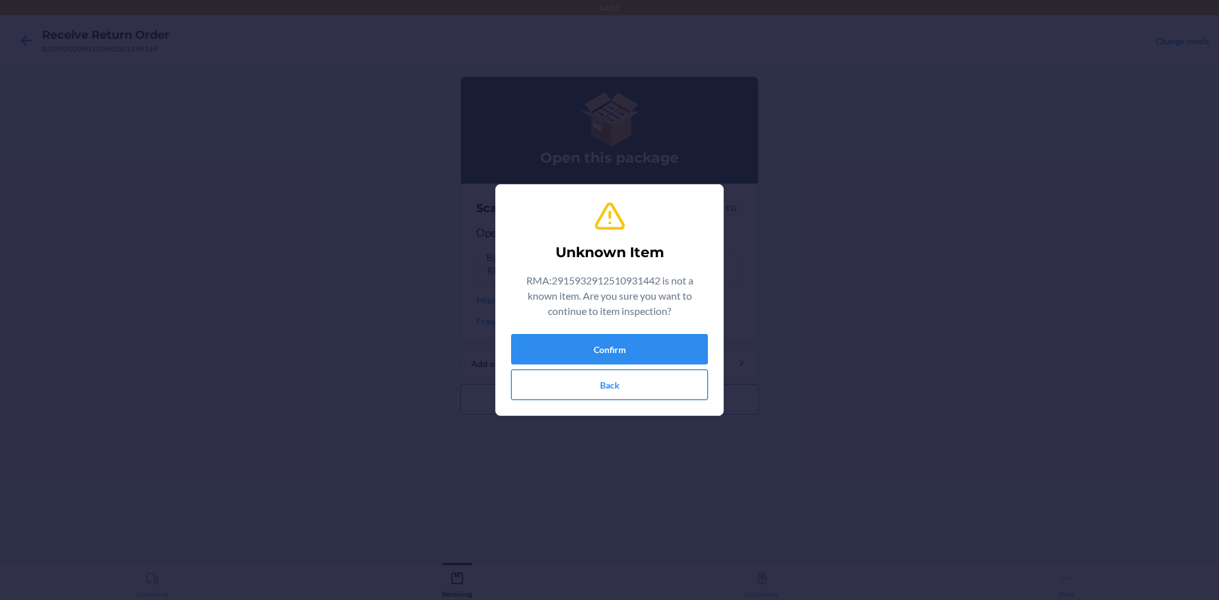
click at [649, 375] on button "Back" at bounding box center [609, 385] width 197 height 30
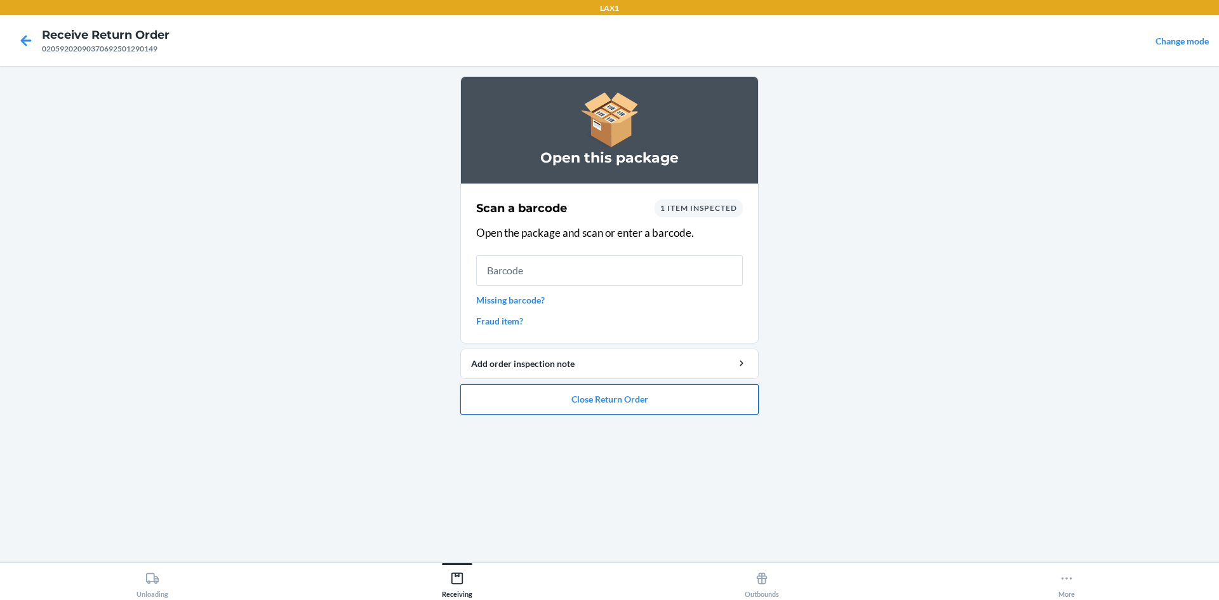
click at [640, 397] on button "Close Return Order" at bounding box center [609, 399] width 298 height 30
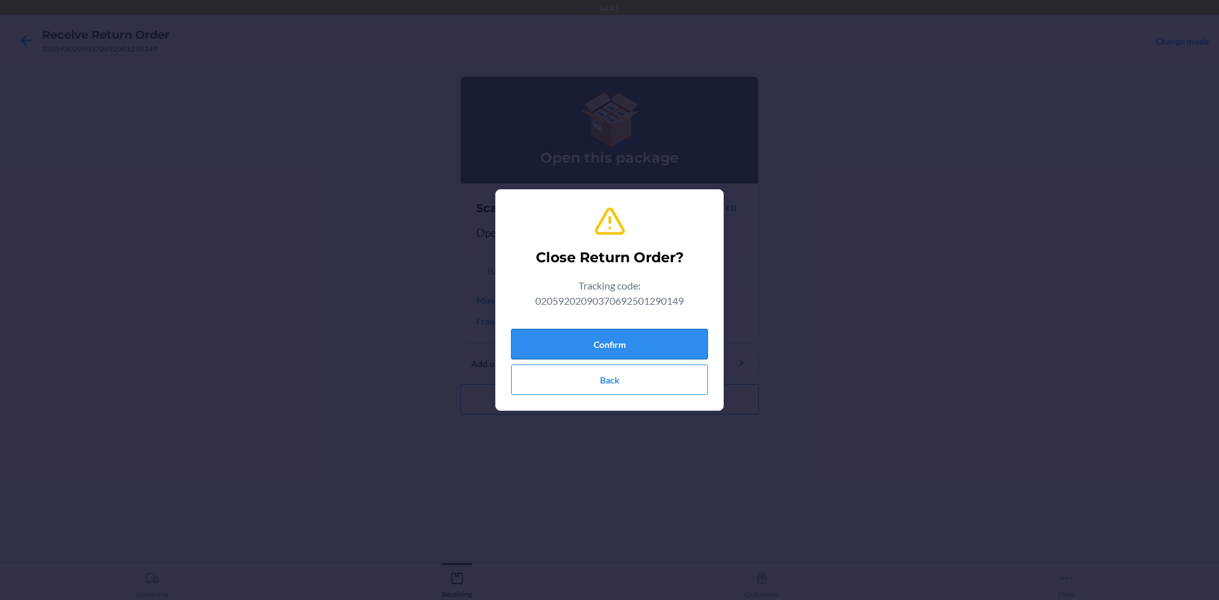
click at [644, 348] on button "Confirm" at bounding box center [609, 344] width 197 height 30
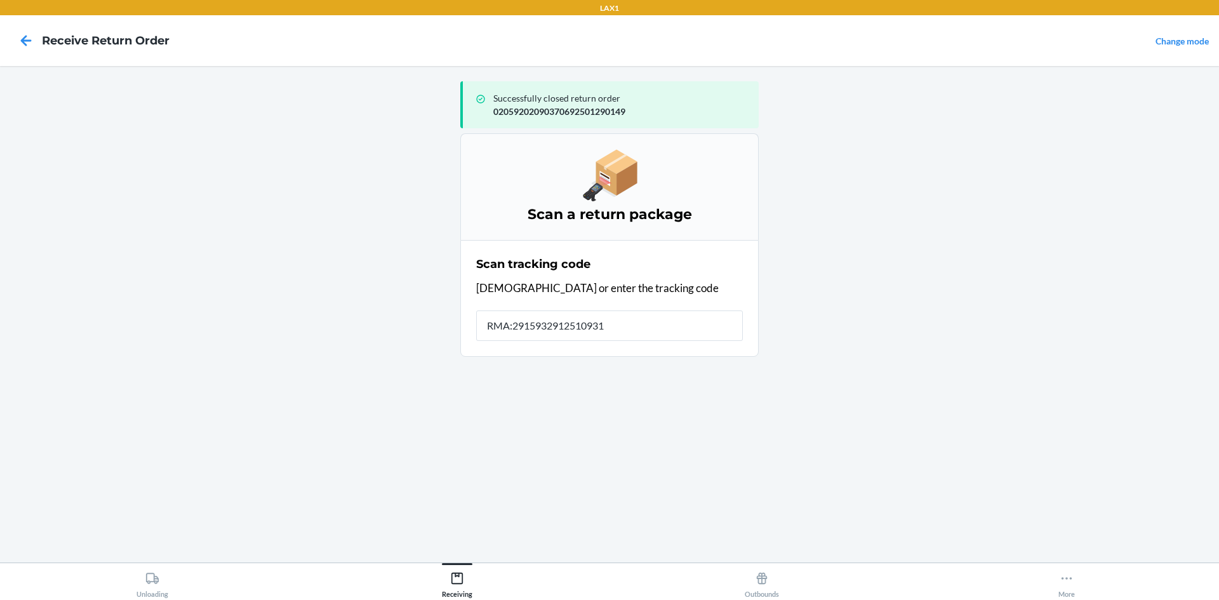
type input "RMA:29159329125109314"
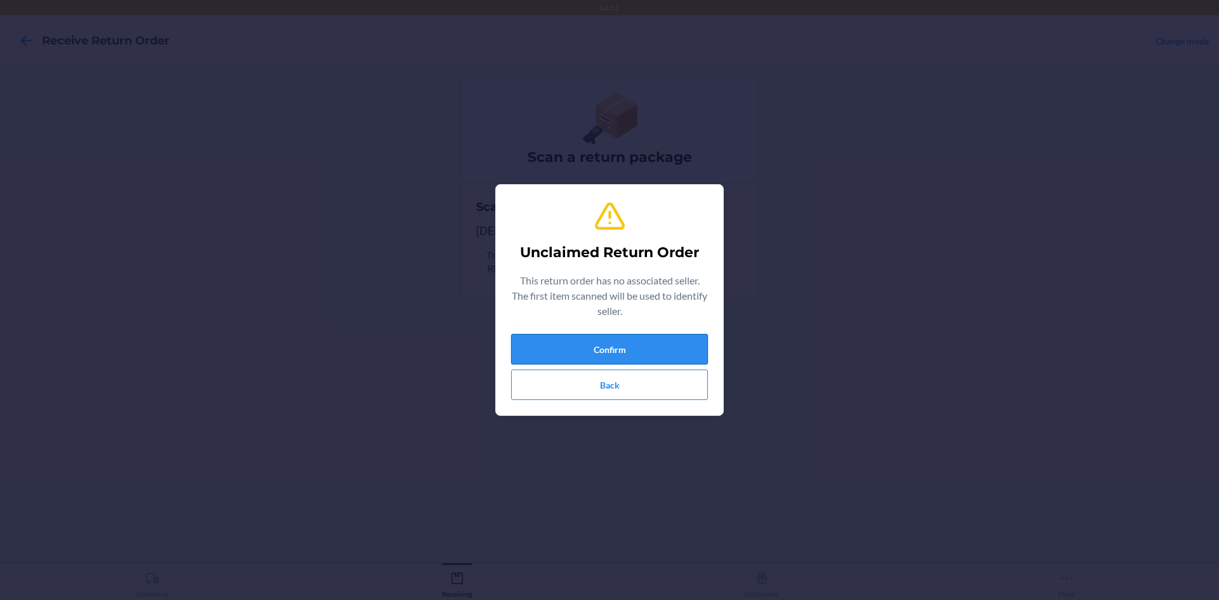
click at [611, 346] on button "Confirm" at bounding box center [609, 349] width 197 height 30
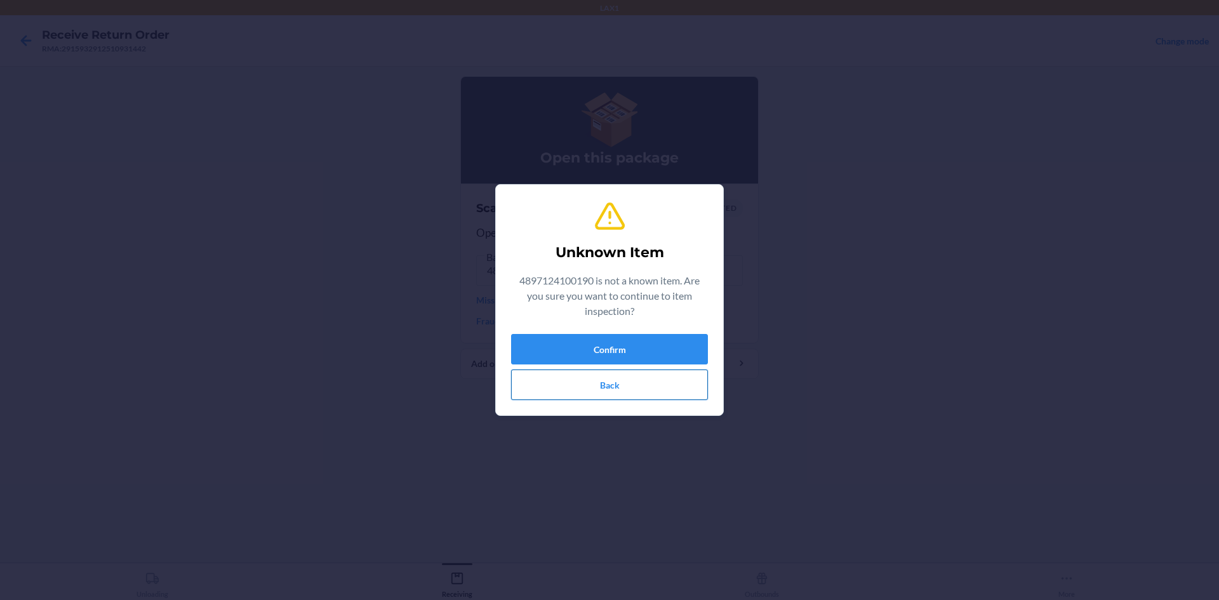
click at [682, 373] on button "Back" at bounding box center [609, 385] width 197 height 30
drag, startPoint x: 667, startPoint y: 319, endPoint x: 662, endPoint y: 330, distance: 11.9
click at [666, 322] on div "4897124100190 is not a known item. Are you sure you want to continue to item in…" at bounding box center [609, 298] width 197 height 51
drag, startPoint x: 662, startPoint y: 330, endPoint x: 660, endPoint y: 339, distance: 9.0
click at [662, 331] on div "Unknown Item 4897124100190 is not a known item. Are you sure you want to contin…" at bounding box center [609, 300] width 197 height 210
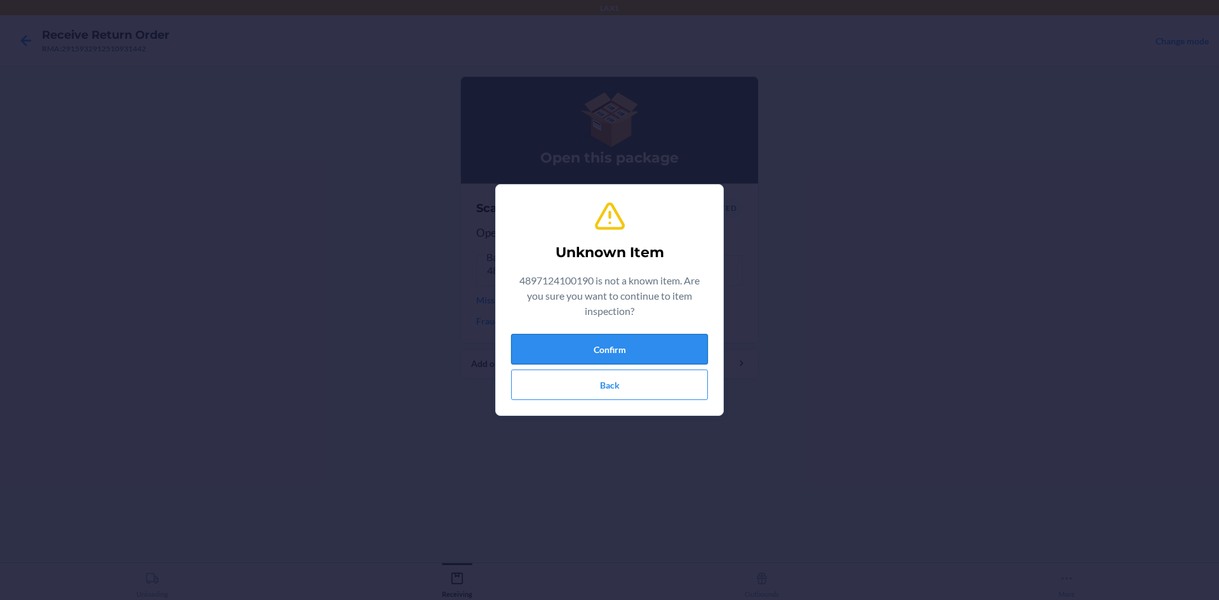
click at [660, 340] on button "Confirm" at bounding box center [609, 349] width 197 height 30
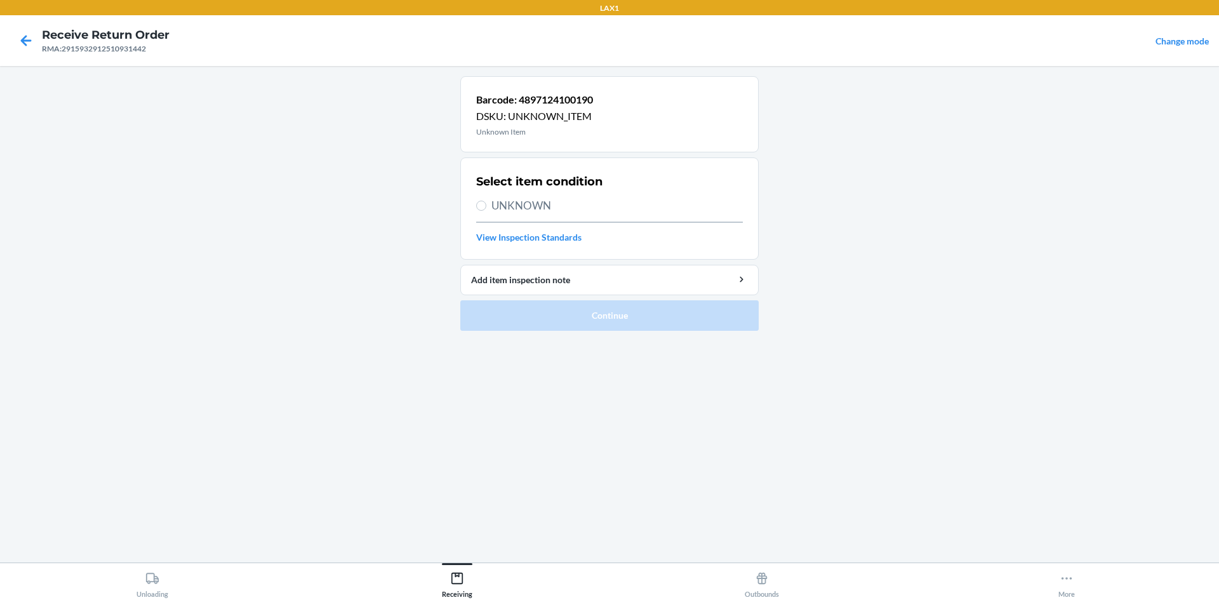
click at [523, 205] on span "UNKNOWN" at bounding box center [616, 205] width 251 height 17
click at [486, 205] on input "UNKNOWN" at bounding box center [481, 206] width 10 height 10
radio input "true"
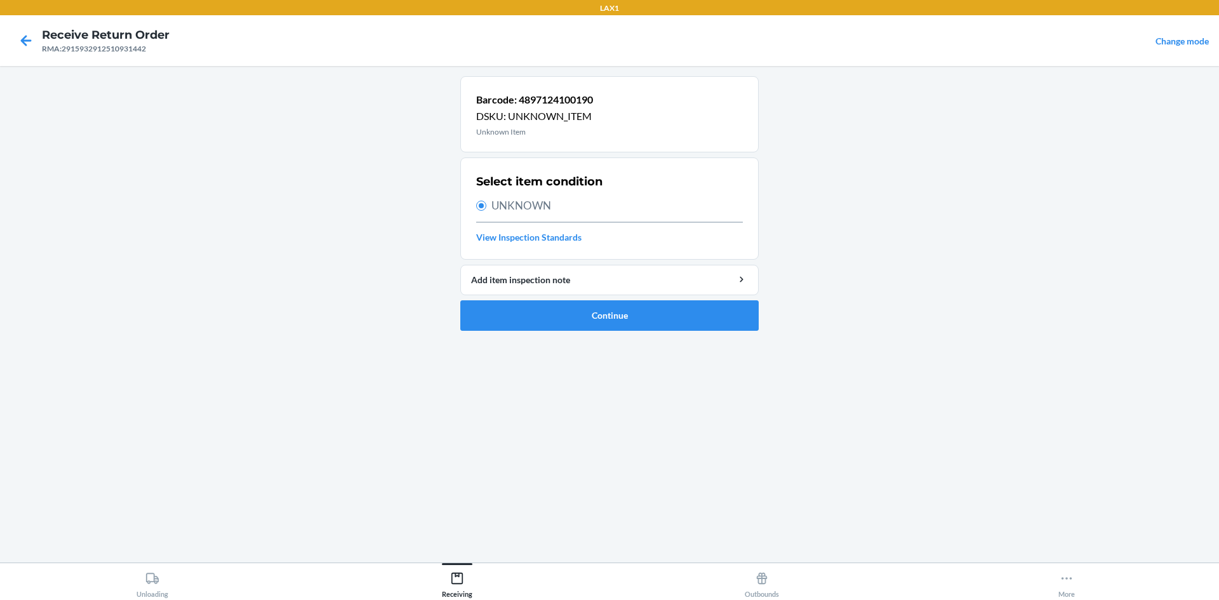
click at [585, 332] on ol "Barcode: 4897124100190 DSKU: UNKNOWN_ITEM Unknown Item Select item condition UN…" at bounding box center [609, 208] width 298 height 265
click at [589, 323] on button "Continue" at bounding box center [609, 315] width 298 height 30
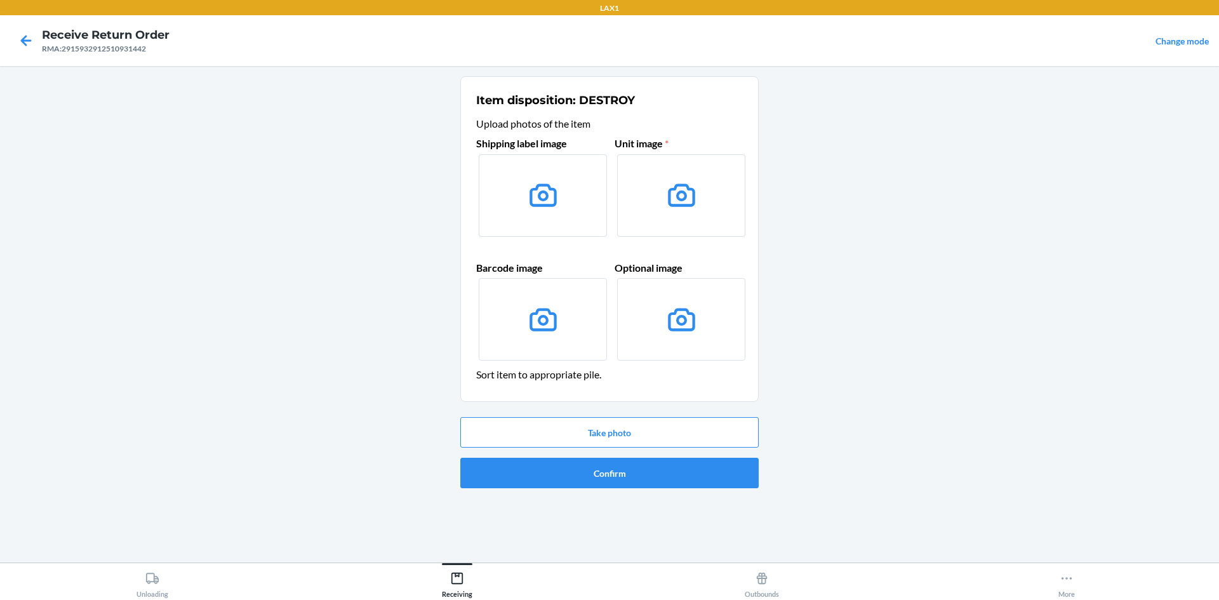
click at [683, 211] on label at bounding box center [681, 195] width 128 height 83
click at [0, 0] on input "file" at bounding box center [0, 0] width 0 height 0
click at [634, 422] on button "Take photo" at bounding box center [609, 432] width 298 height 30
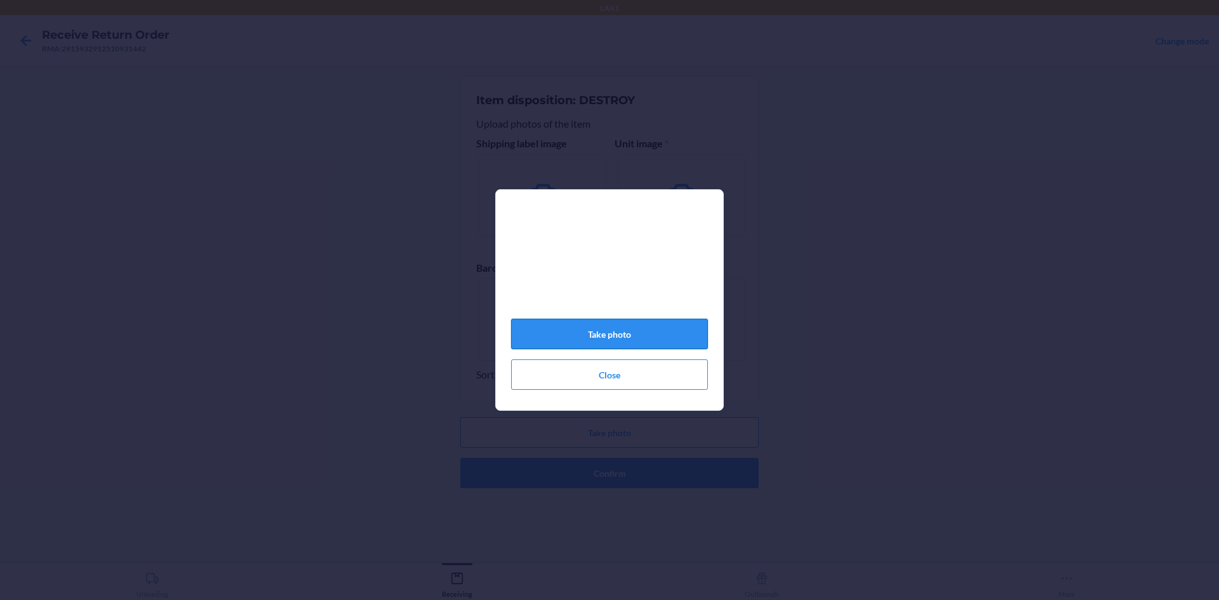
click at [638, 343] on button "Take photo" at bounding box center [609, 334] width 197 height 30
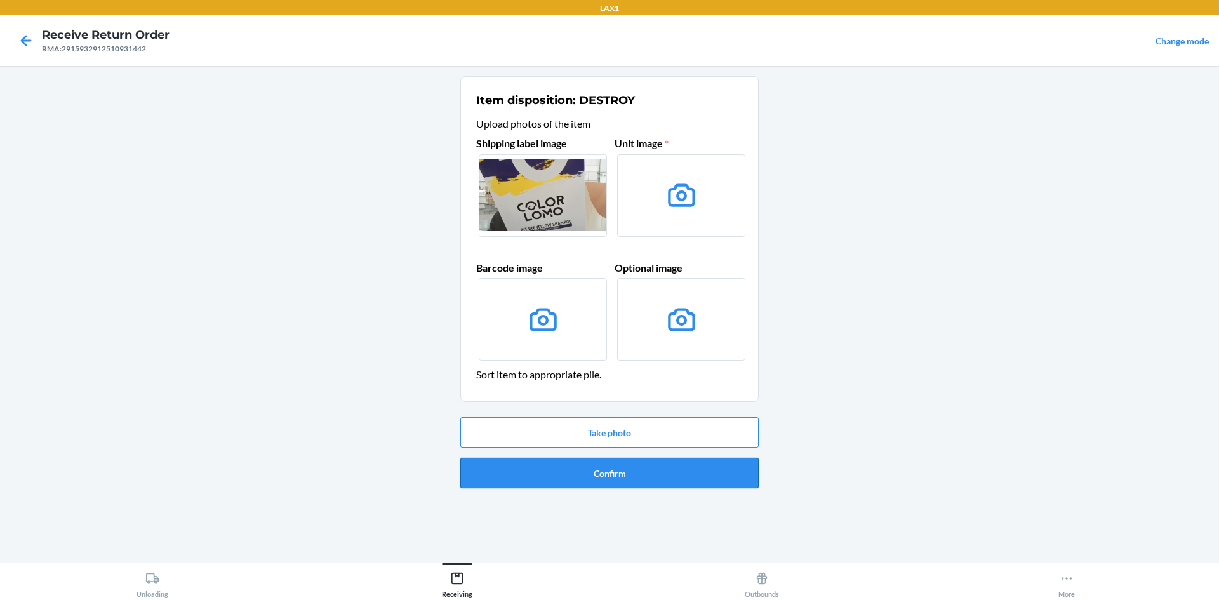
click at [662, 478] on button "Confirm" at bounding box center [609, 473] width 298 height 30
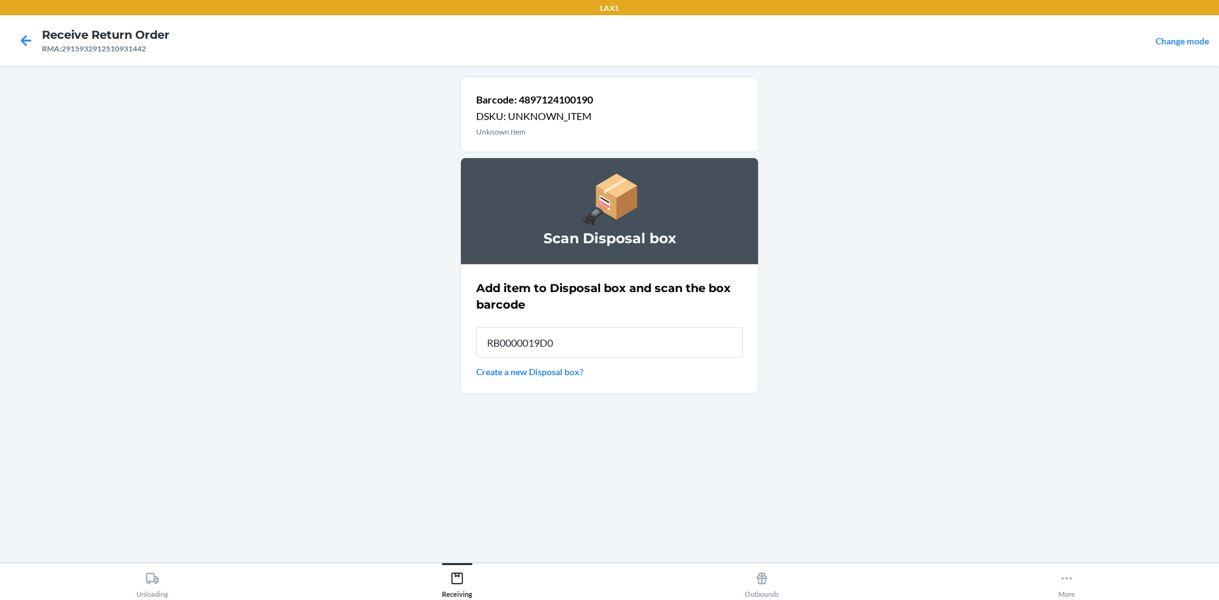
type input "RB0000019D0"
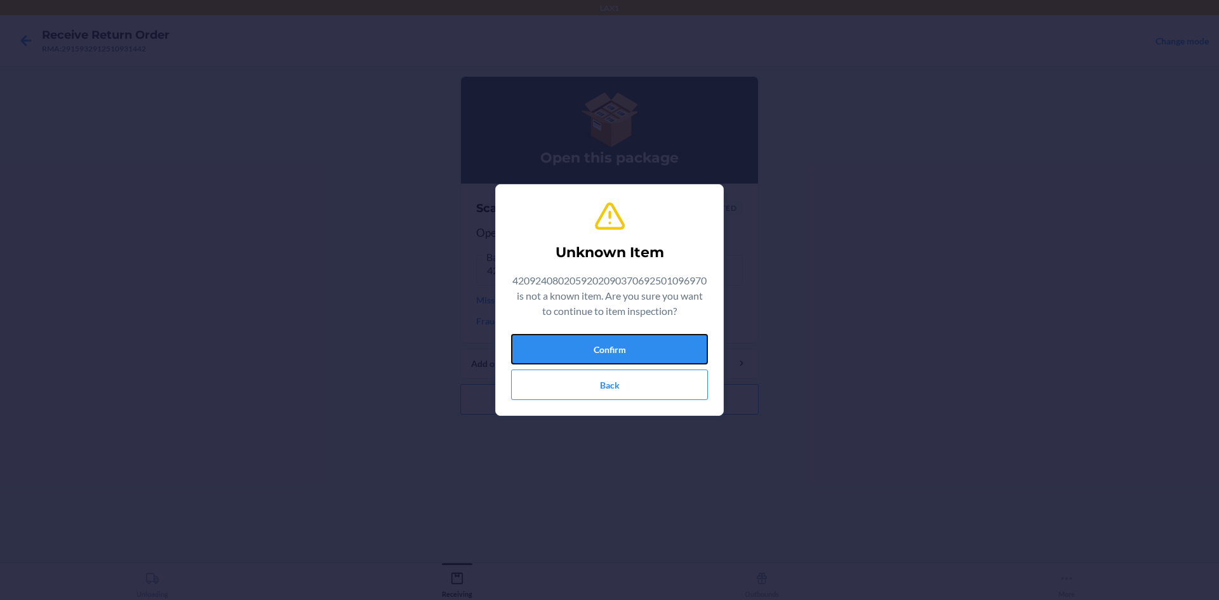
click at [646, 366] on div "Confirm Back" at bounding box center [609, 367] width 197 height 66
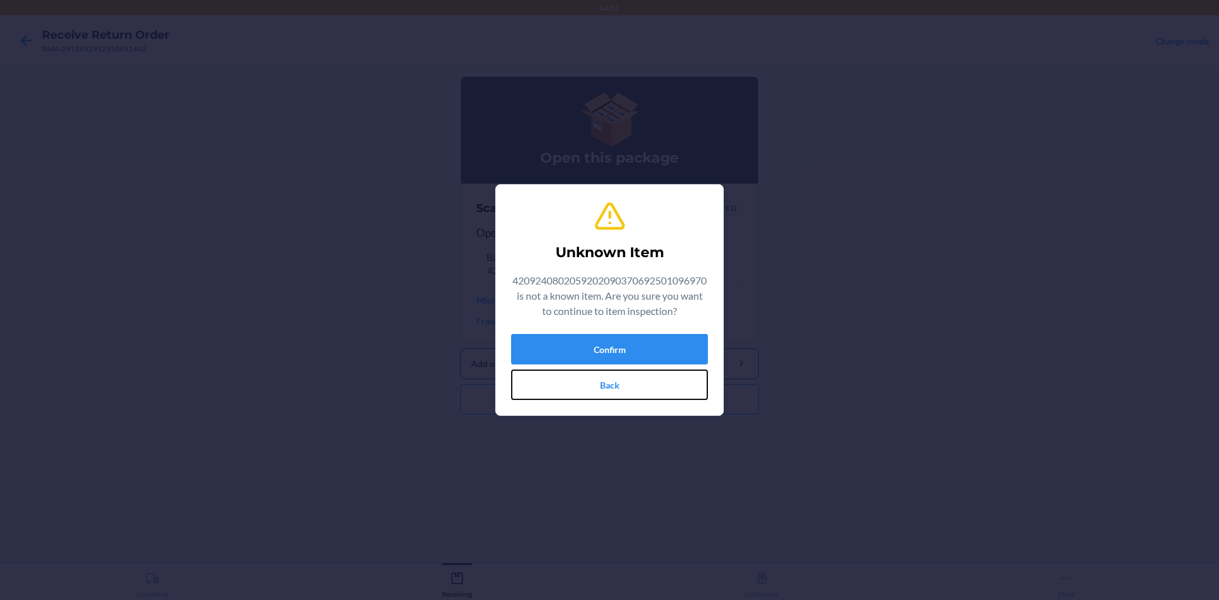
click at [643, 378] on button "Back" at bounding box center [609, 385] width 197 height 30
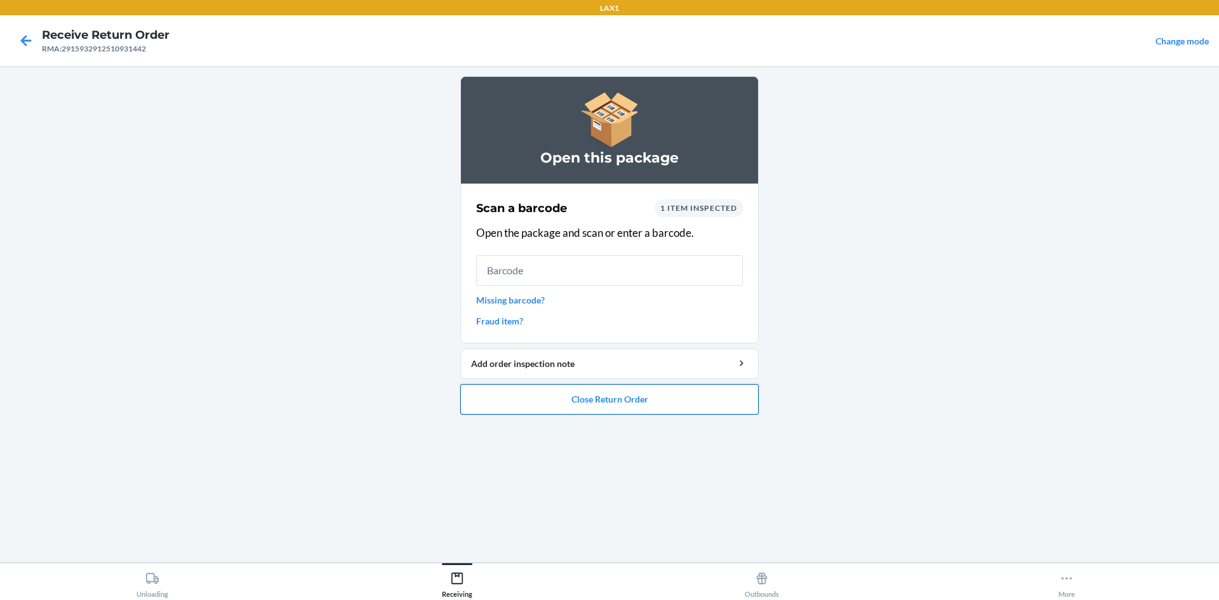
drag, startPoint x: 616, startPoint y: 416, endPoint x: 615, endPoint y: 406, distance: 10.2
click at [615, 413] on ol "Open this package Scan a barcode 1 item inspected Open the package and scan or …" at bounding box center [609, 250] width 298 height 349
click at [618, 403] on button "Close Return Order" at bounding box center [609, 399] width 298 height 30
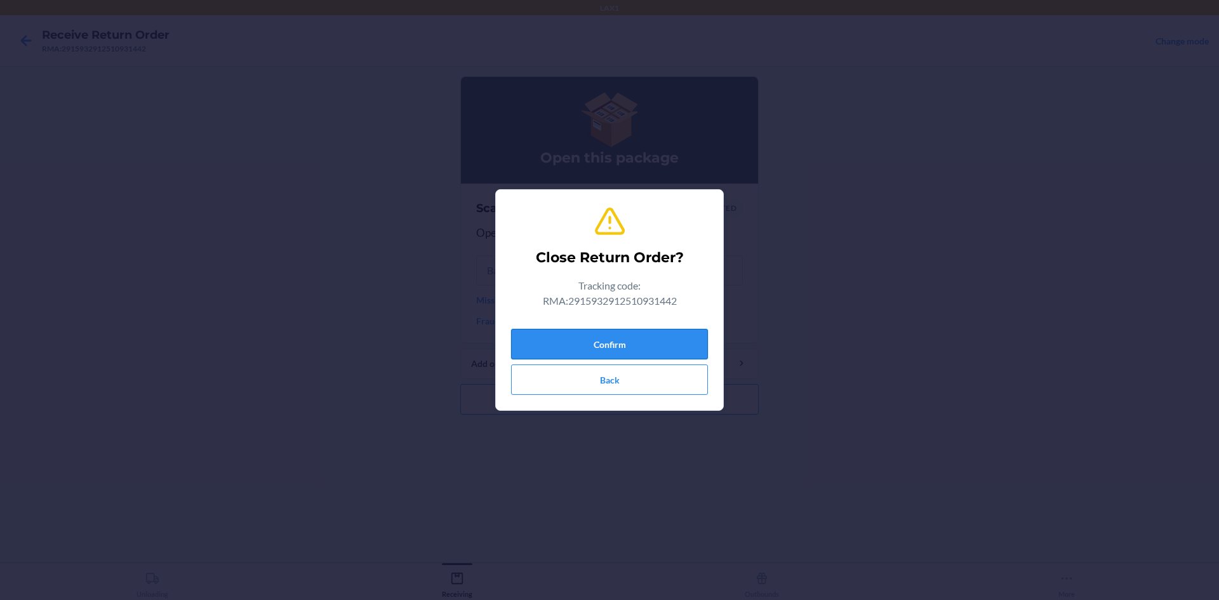
drag, startPoint x: 618, startPoint y: 359, endPoint x: 623, endPoint y: 348, distance: 11.9
click at [620, 355] on button "Confirm" at bounding box center [609, 344] width 197 height 30
click at [623, 346] on button "Confirm" at bounding box center [609, 344] width 197 height 30
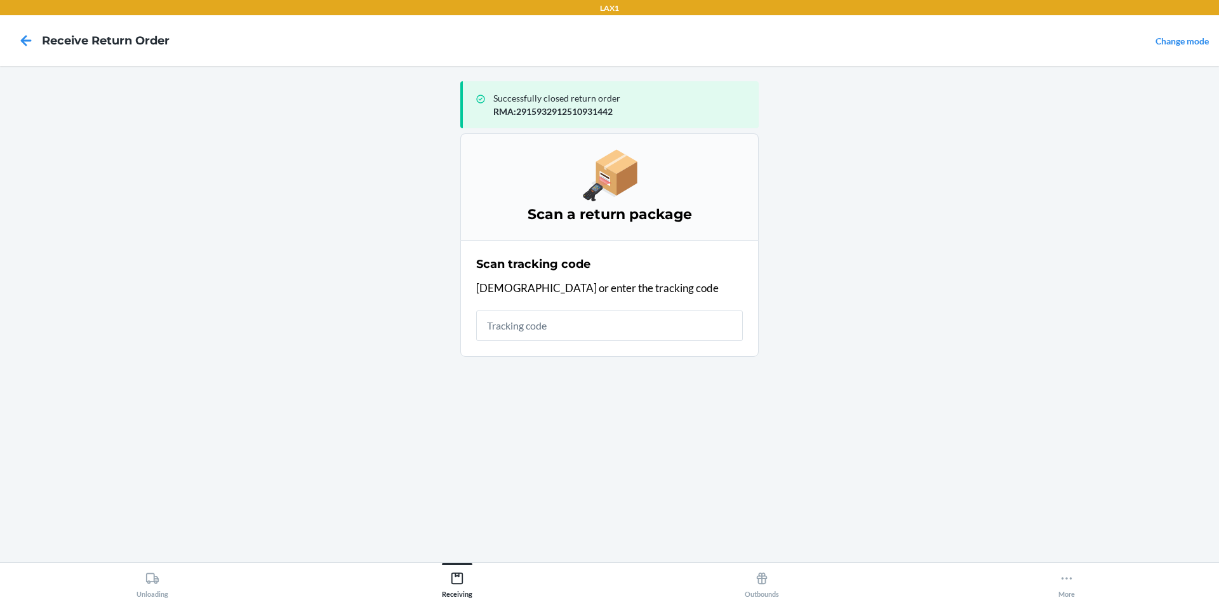
click at [617, 330] on input "text" at bounding box center [609, 326] width 267 height 30
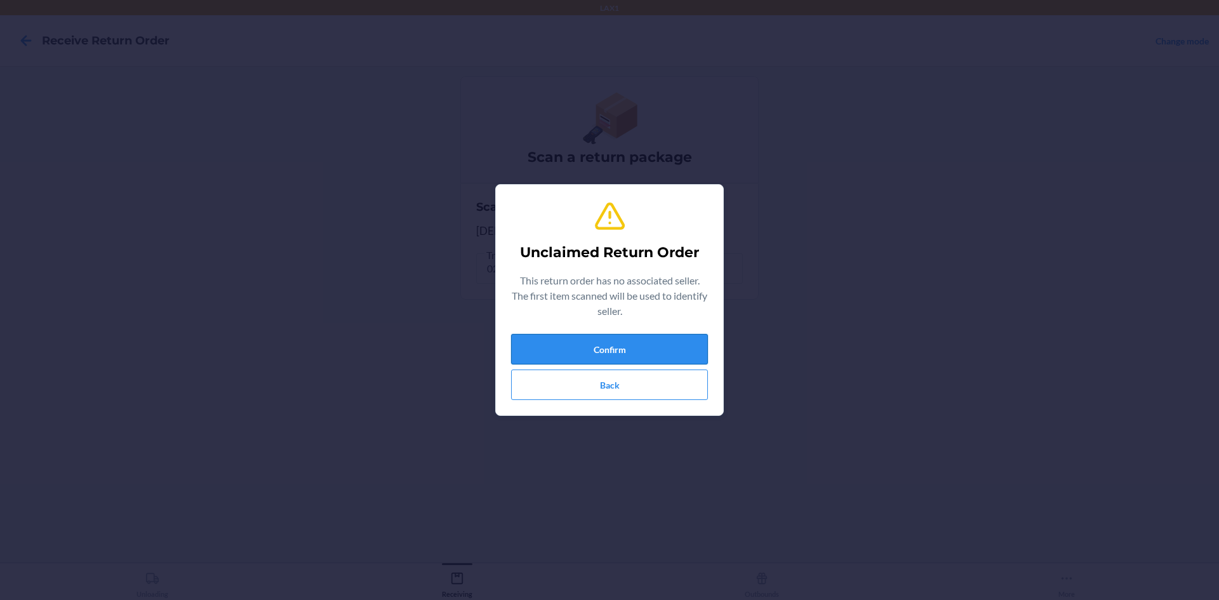
click at [525, 352] on button "Confirm" at bounding box center [609, 349] width 197 height 30
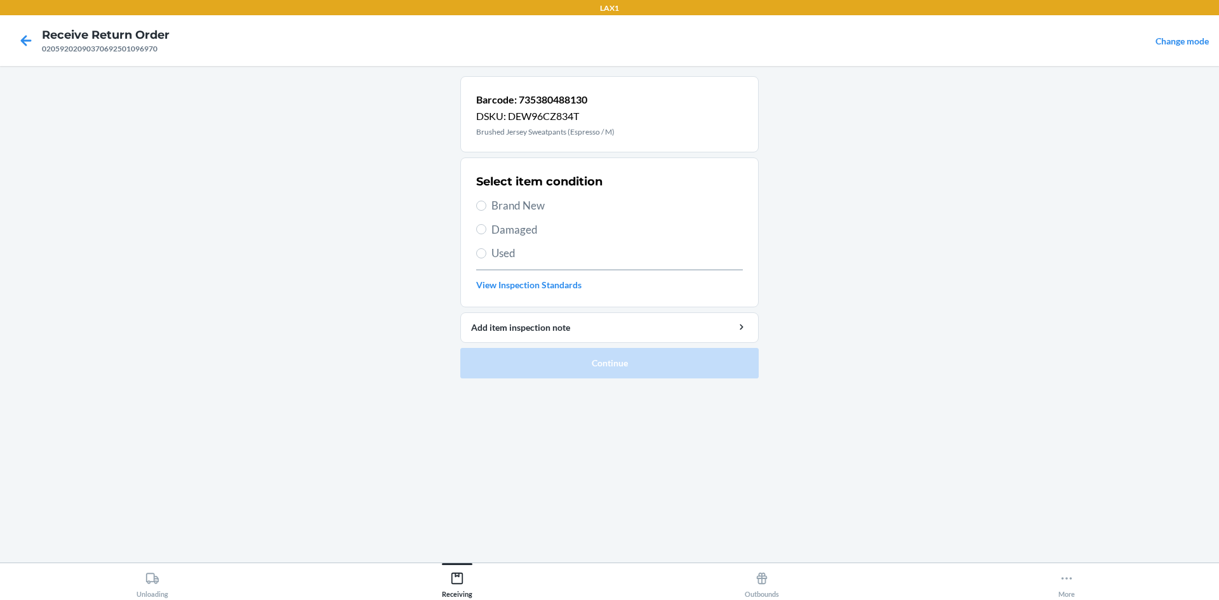
click at [491, 211] on span "Brand New" at bounding box center [616, 205] width 251 height 17
click at [486, 211] on input "Brand New" at bounding box center [481, 206] width 10 height 10
radio input "true"
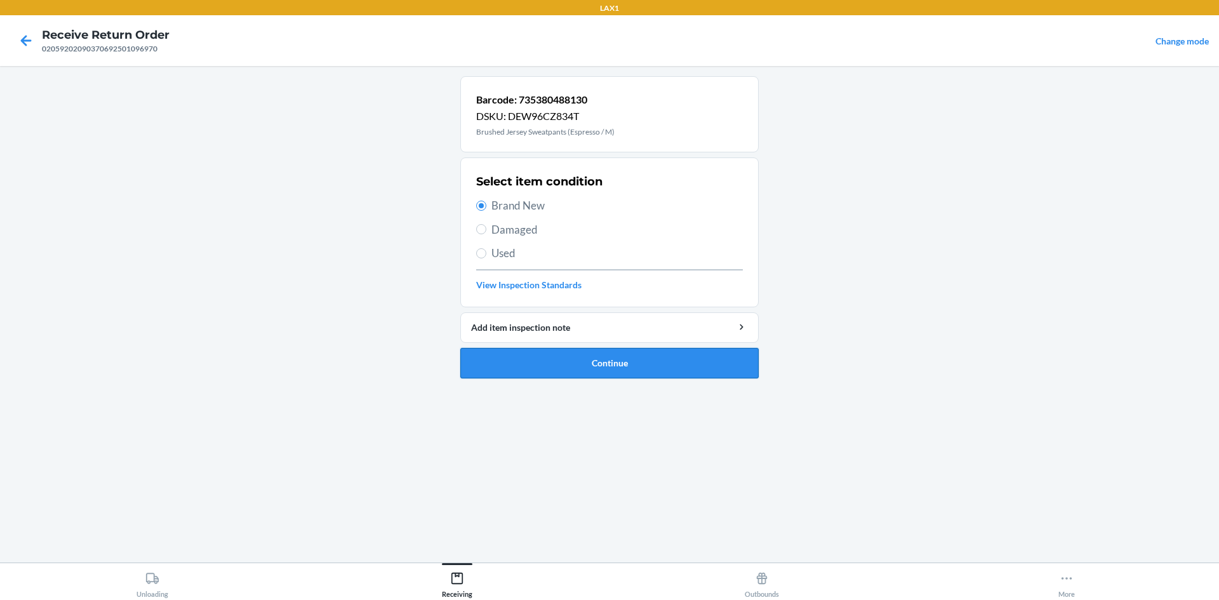
click at [533, 361] on button "Continue" at bounding box center [609, 363] width 298 height 30
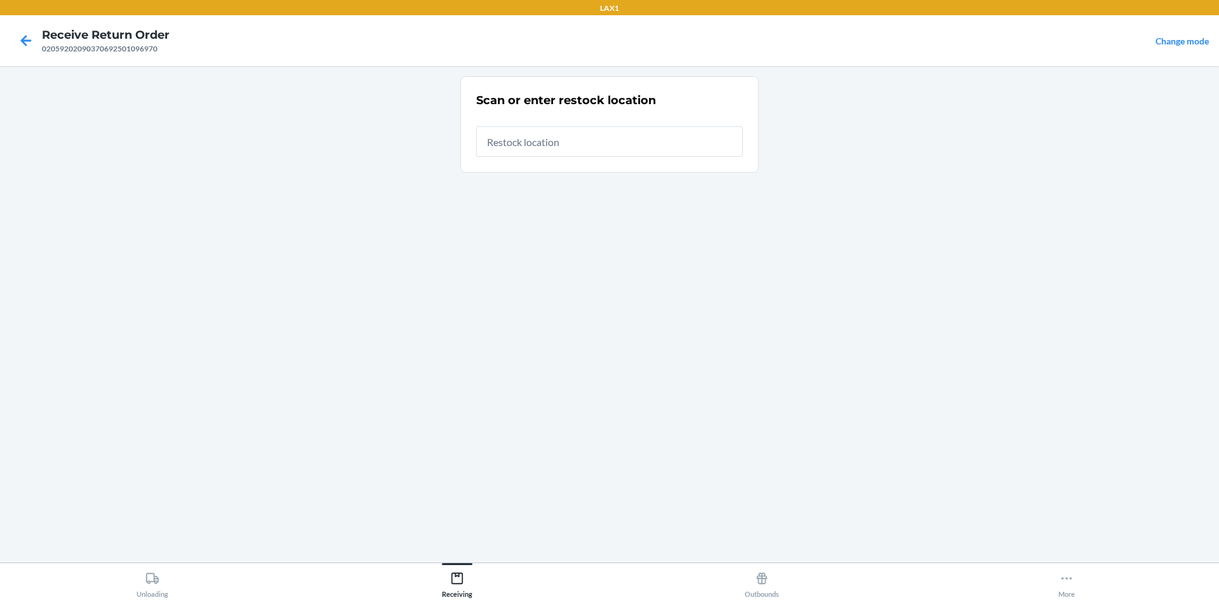
click at [595, 150] on input "text" at bounding box center [609, 141] width 267 height 30
type input "RTCART005"
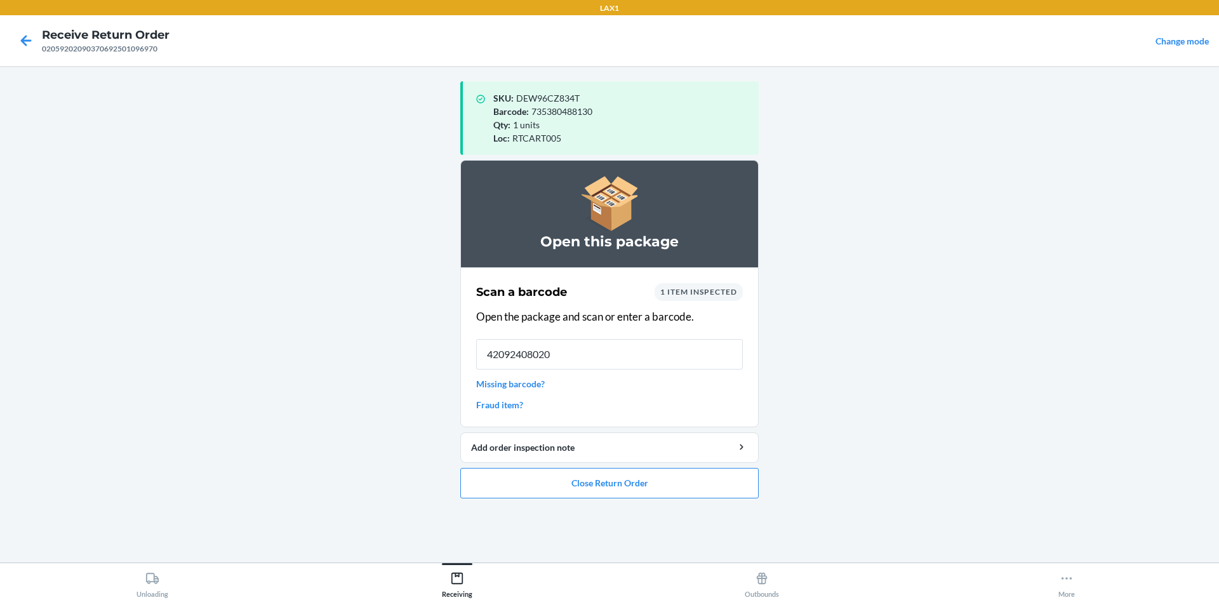
type input "420924080205"
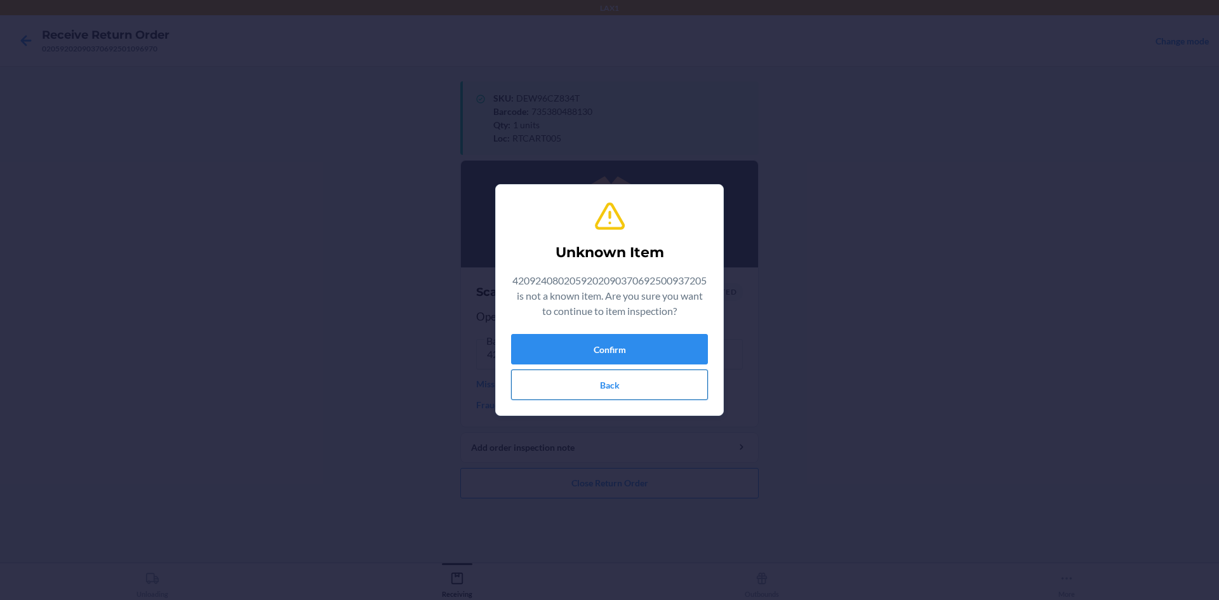
click at [651, 382] on button "Back" at bounding box center [609, 385] width 197 height 30
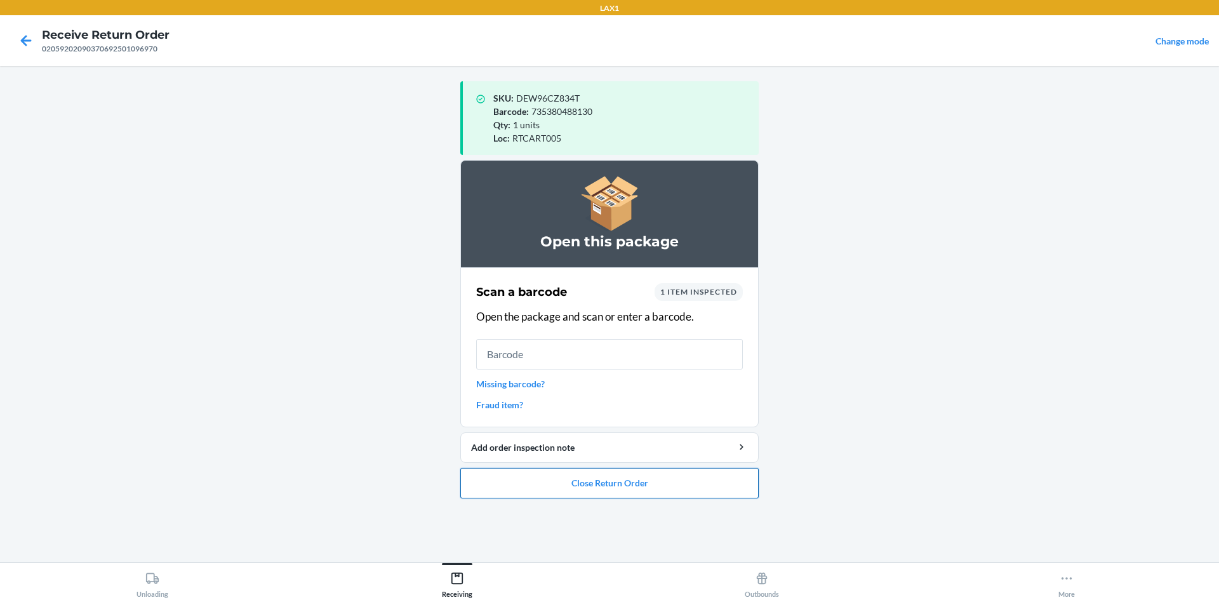
click at [637, 485] on button "Close Return Order" at bounding box center [609, 483] width 298 height 30
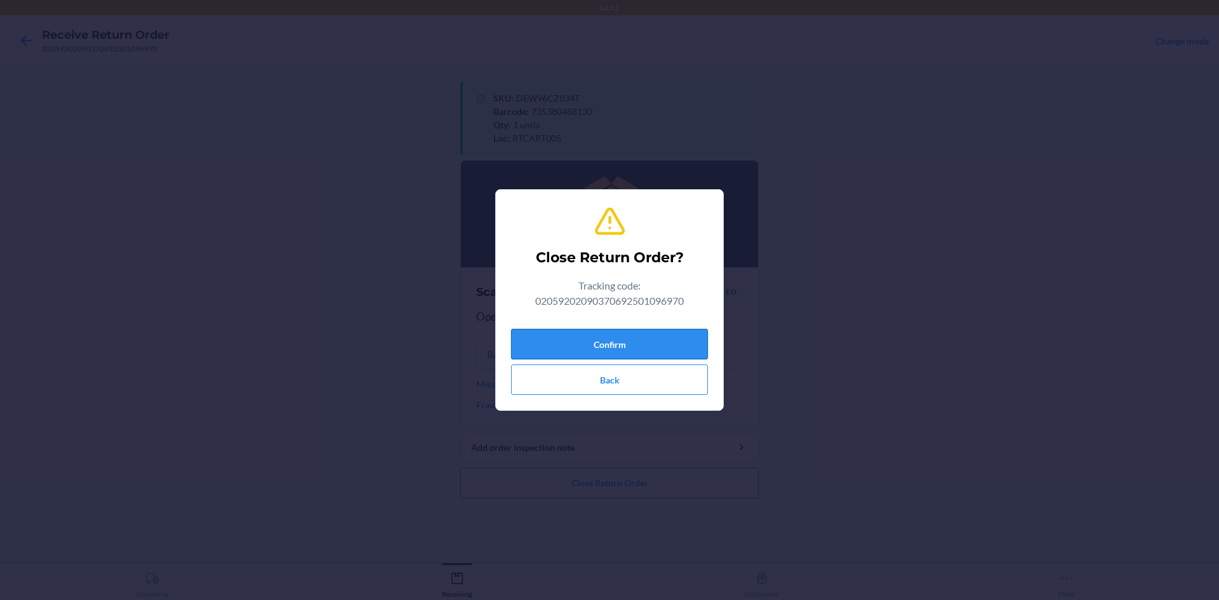
click at [641, 339] on button "Confirm" at bounding box center [609, 344] width 197 height 30
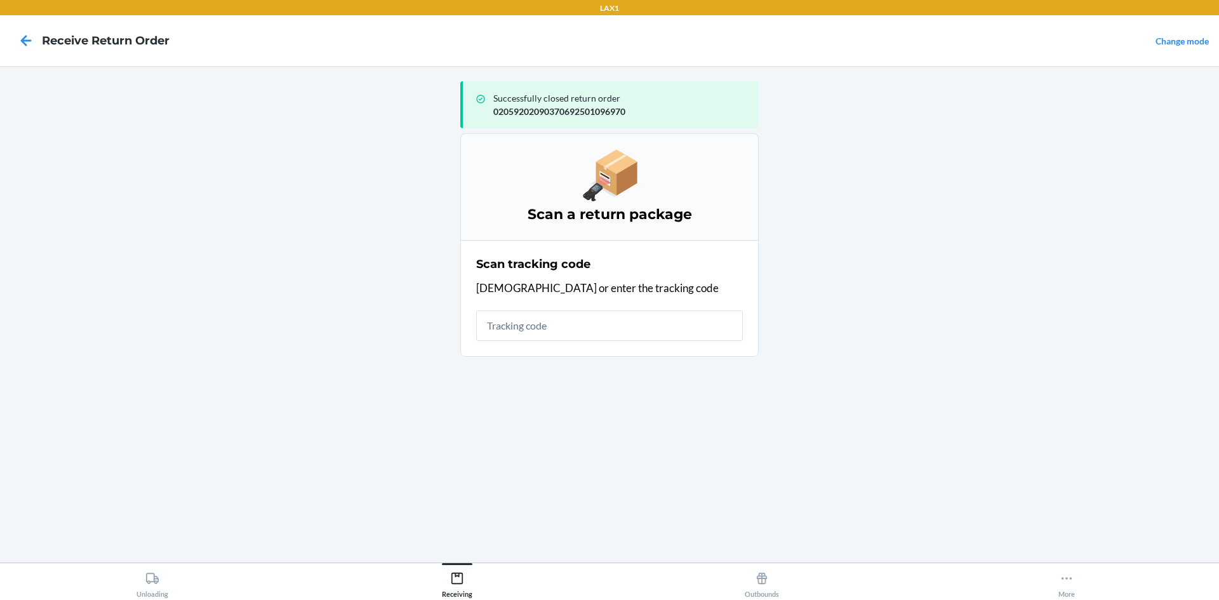
click at [547, 325] on input "text" at bounding box center [609, 326] width 267 height 30
type input "[URL][DOMAIN_NAME][DOMAIN_NAME]"
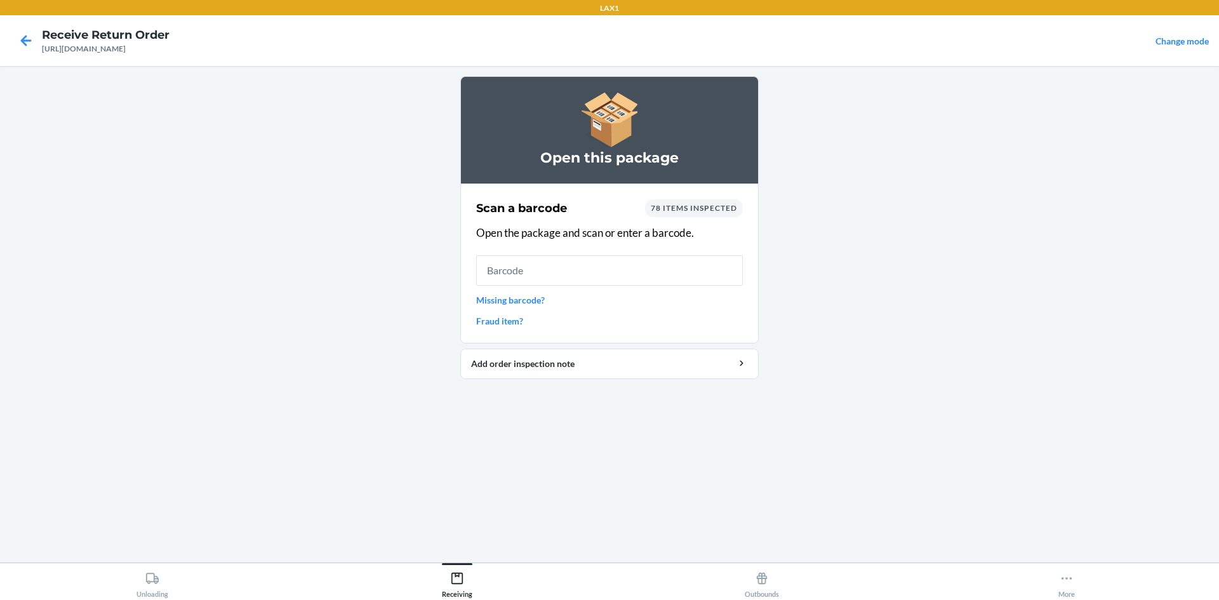
click at [535, 272] on input "text" at bounding box center [609, 270] width 267 height 30
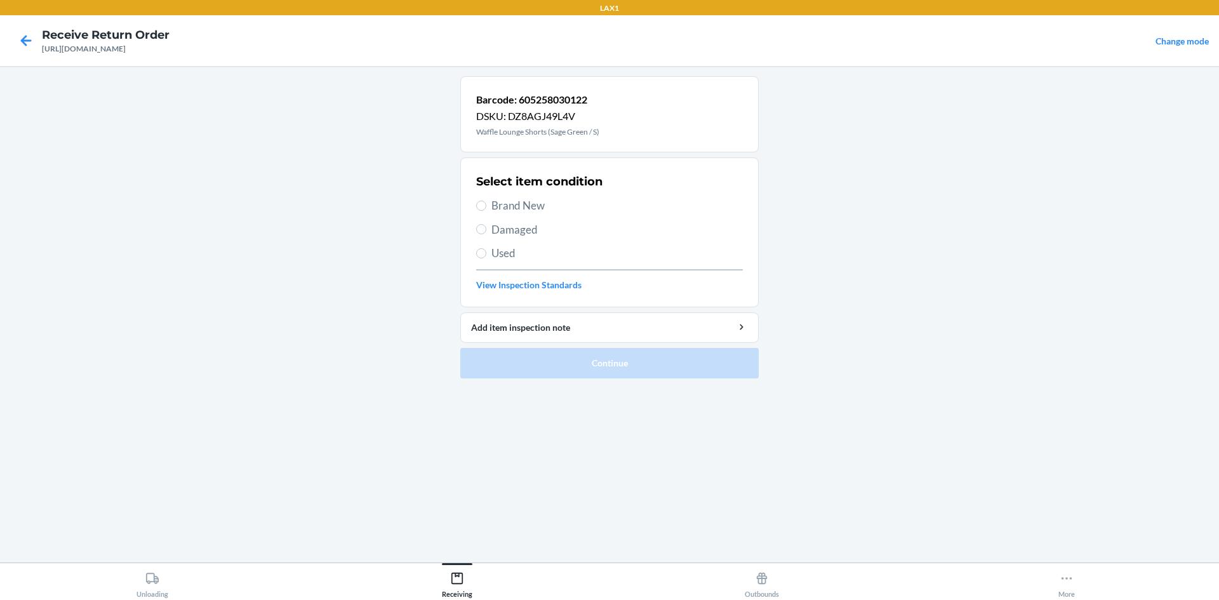
click at [506, 241] on div "Select item condition Brand New Damaged Used View Inspection Standards" at bounding box center [609, 233] width 267 height 126
click at [506, 253] on div "Select item condition Brand New Damaged Used View Inspection Standards" at bounding box center [609, 233] width 267 height 126
click at [506, 253] on span "Used" at bounding box center [616, 253] width 251 height 17
click at [486, 253] on input "Used" at bounding box center [481, 253] width 10 height 10
radio input "true"
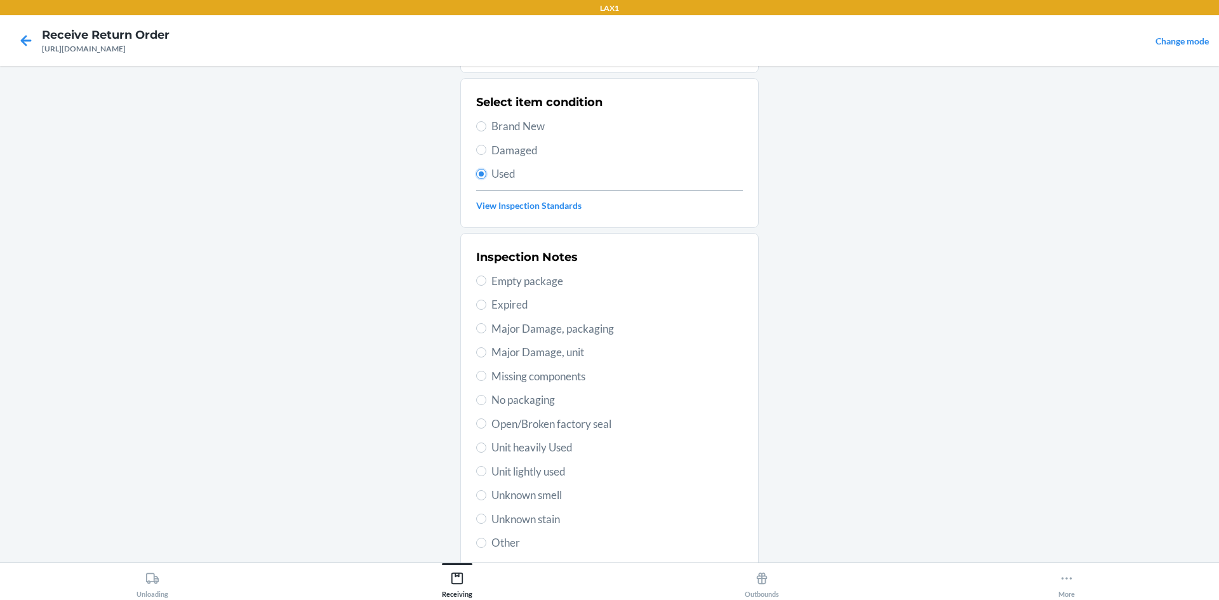
scroll to position [165, 0]
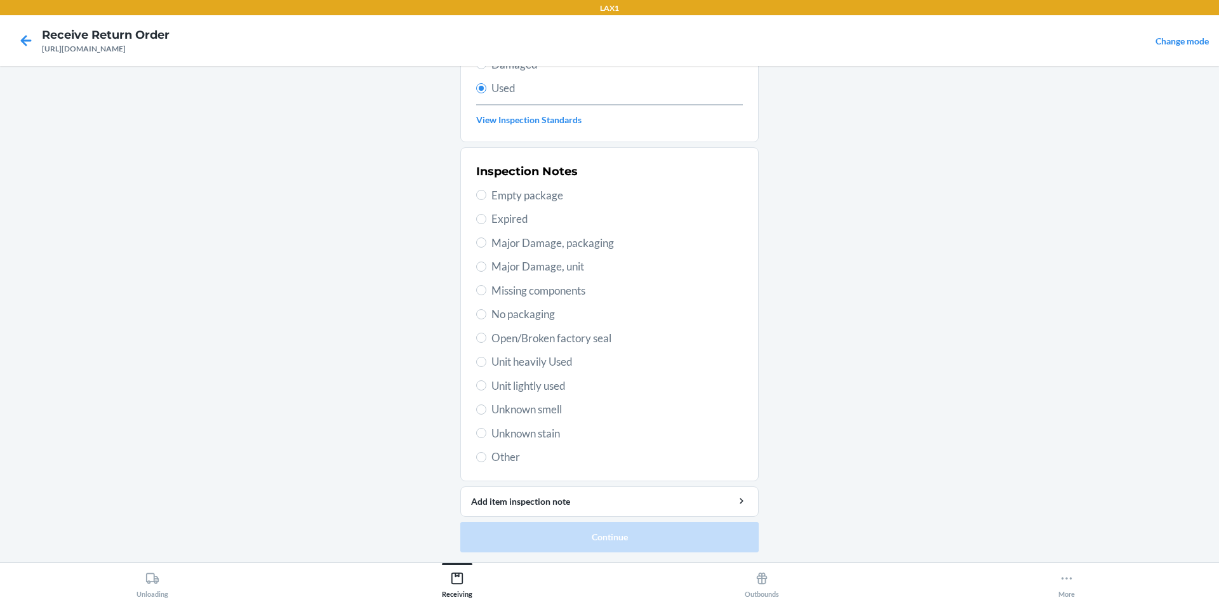
click at [530, 393] on span "Unit lightly used" at bounding box center [616, 386] width 251 height 17
click at [486, 391] on input "Unit lightly used" at bounding box center [481, 385] width 10 height 10
radio input "true"
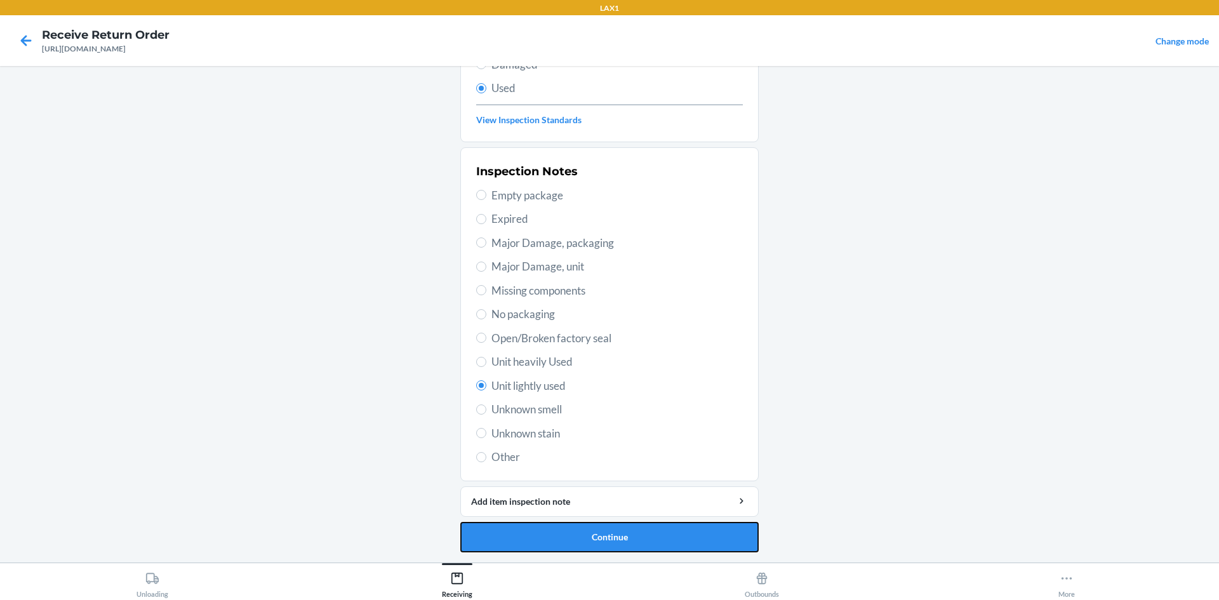
click at [544, 528] on button "Continue" at bounding box center [609, 537] width 298 height 30
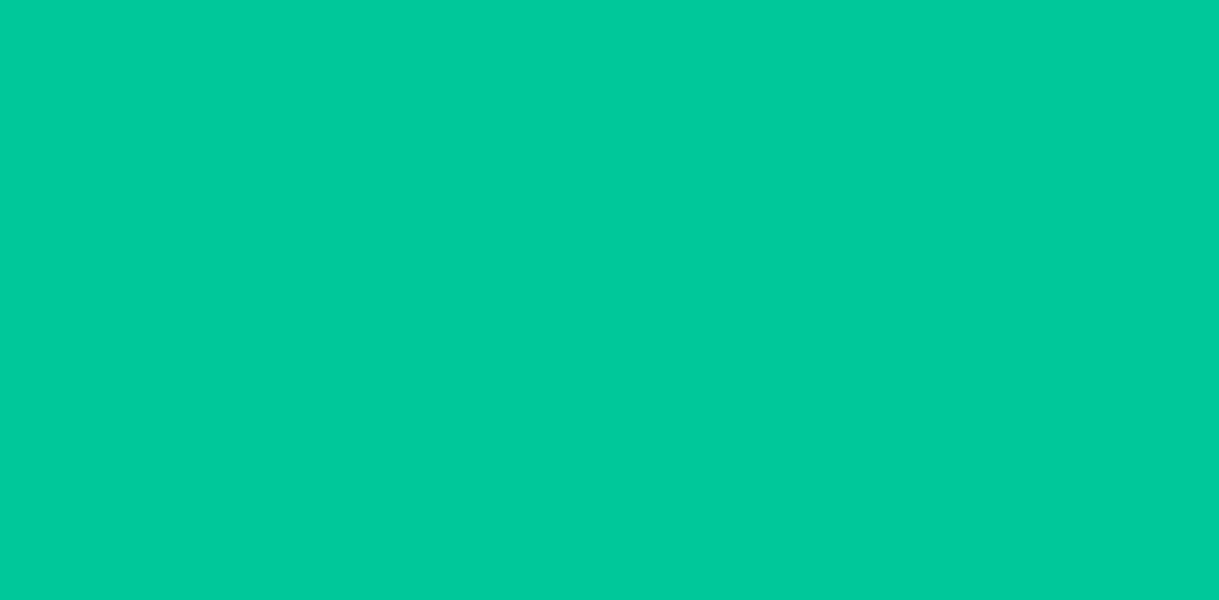
scroll to position [0, 0]
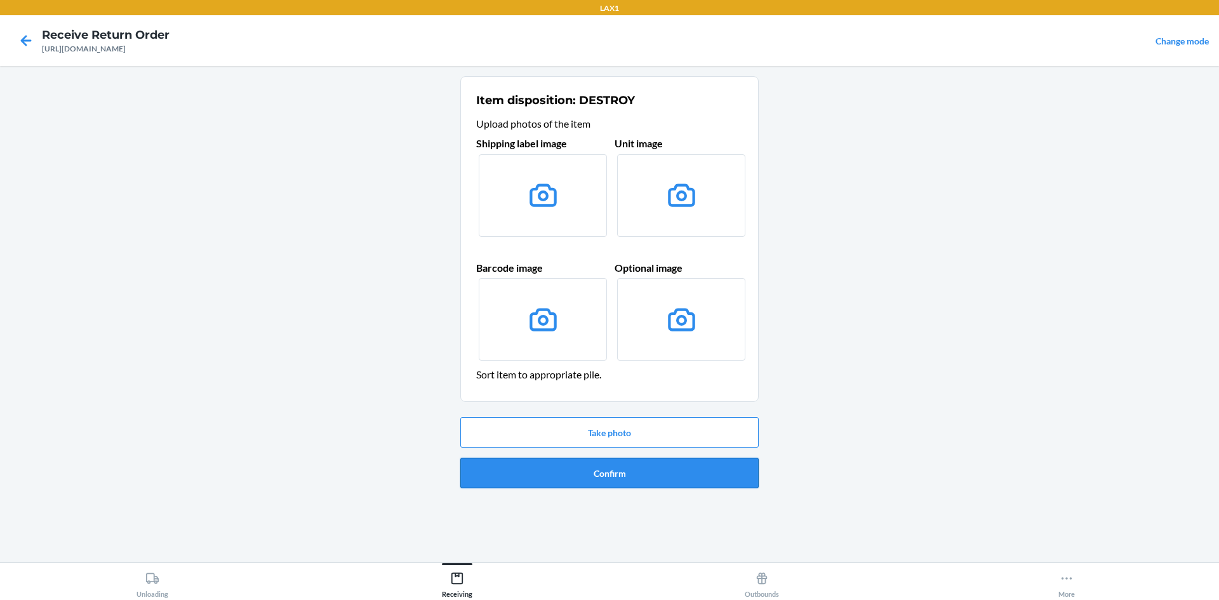
click at [613, 472] on button "Confirm" at bounding box center [609, 473] width 298 height 30
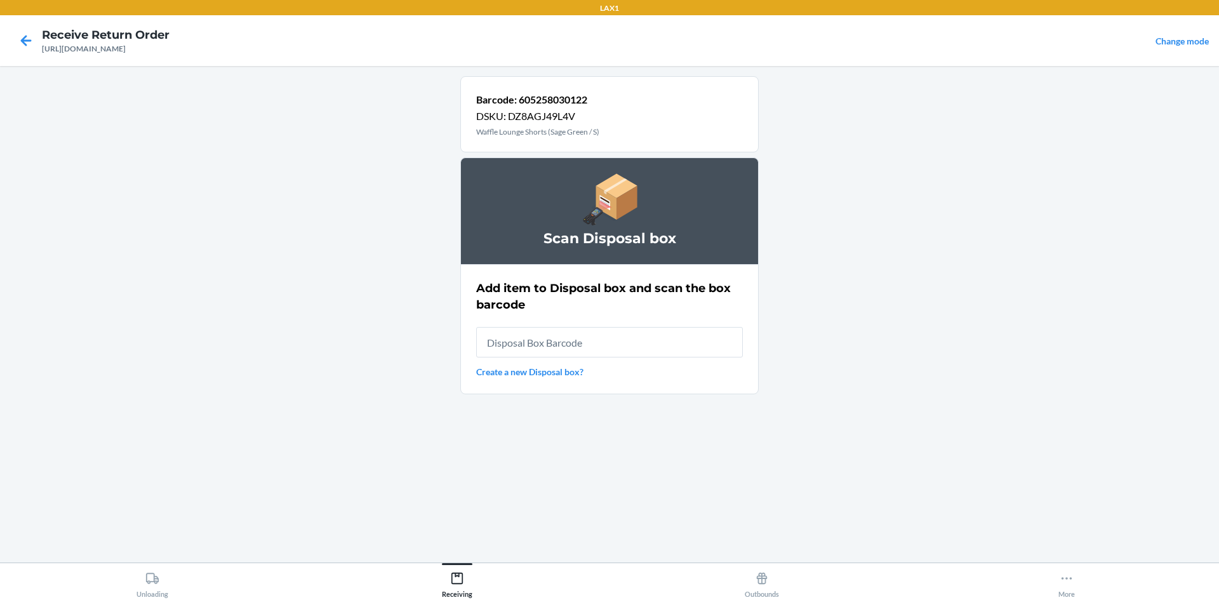
drag, startPoint x: 644, startPoint y: 353, endPoint x: 715, endPoint y: 244, distance: 130.3
click at [645, 306] on div "Add item to Disposal box and scan the box barcode Create a new Disposal box?" at bounding box center [609, 329] width 267 height 106
type input "RB0000019D0"
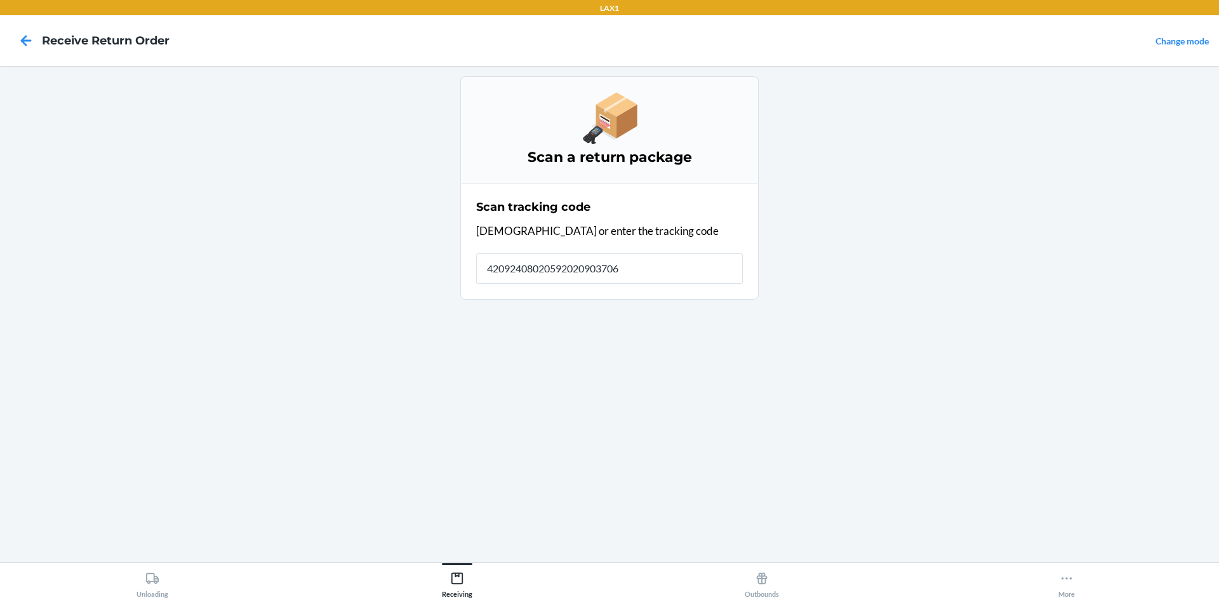
type input "420924080205920209037069"
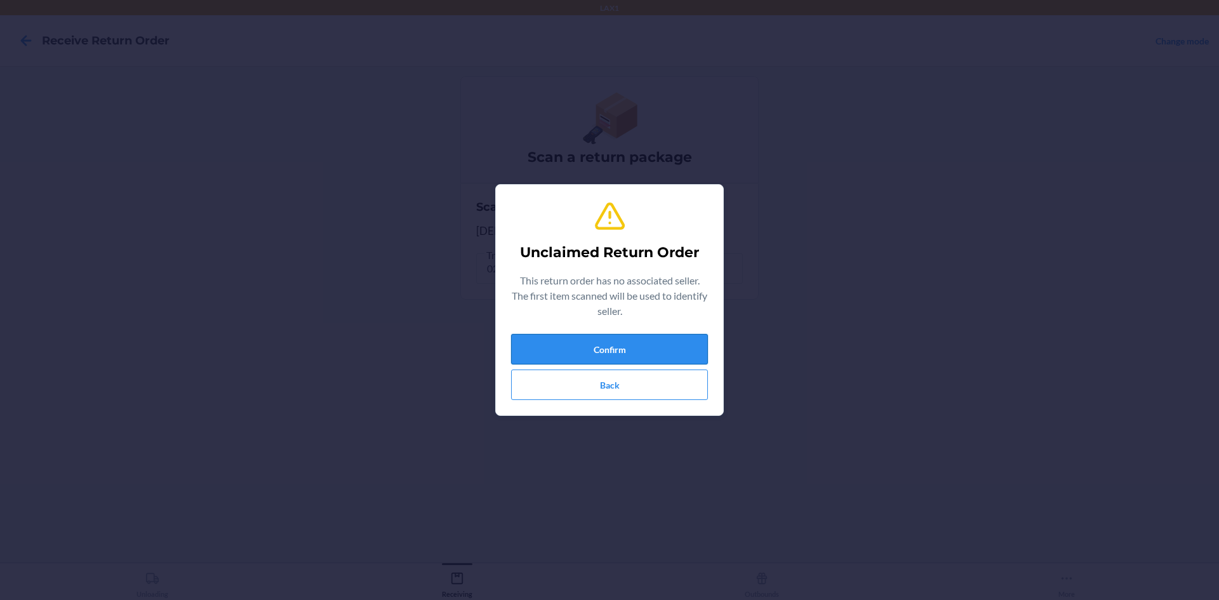
click at [537, 351] on button "Confirm" at bounding box center [609, 349] width 197 height 30
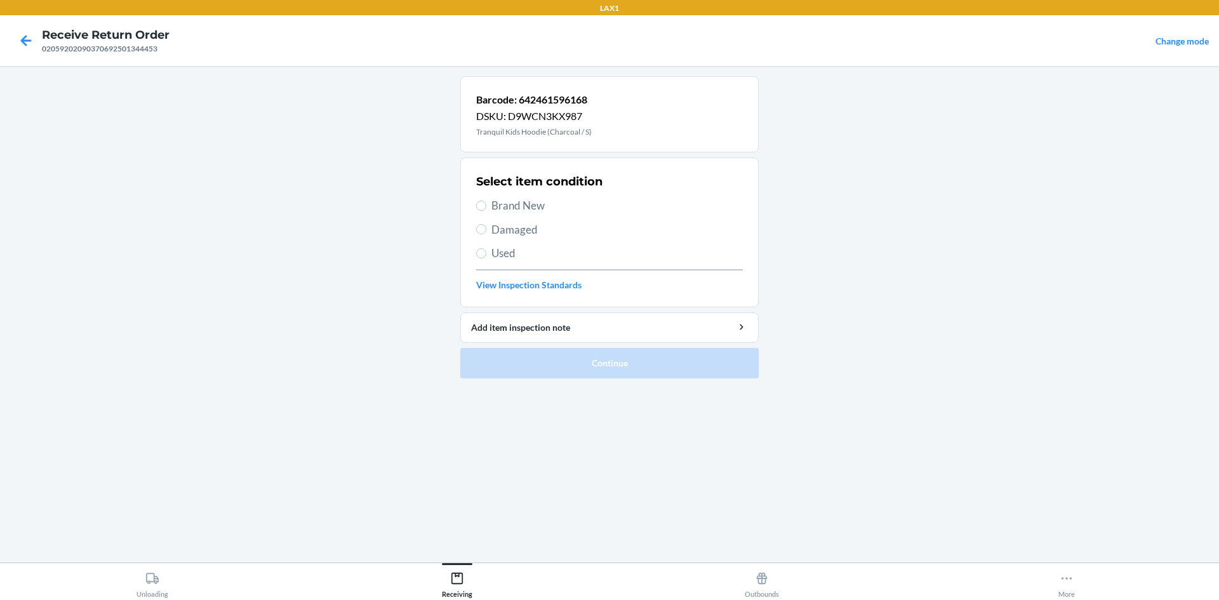
click at [489, 208] on label "Brand New" at bounding box center [609, 205] width 267 height 17
click at [486, 208] on input "Brand New" at bounding box center [481, 206] width 10 height 10
radio input "true"
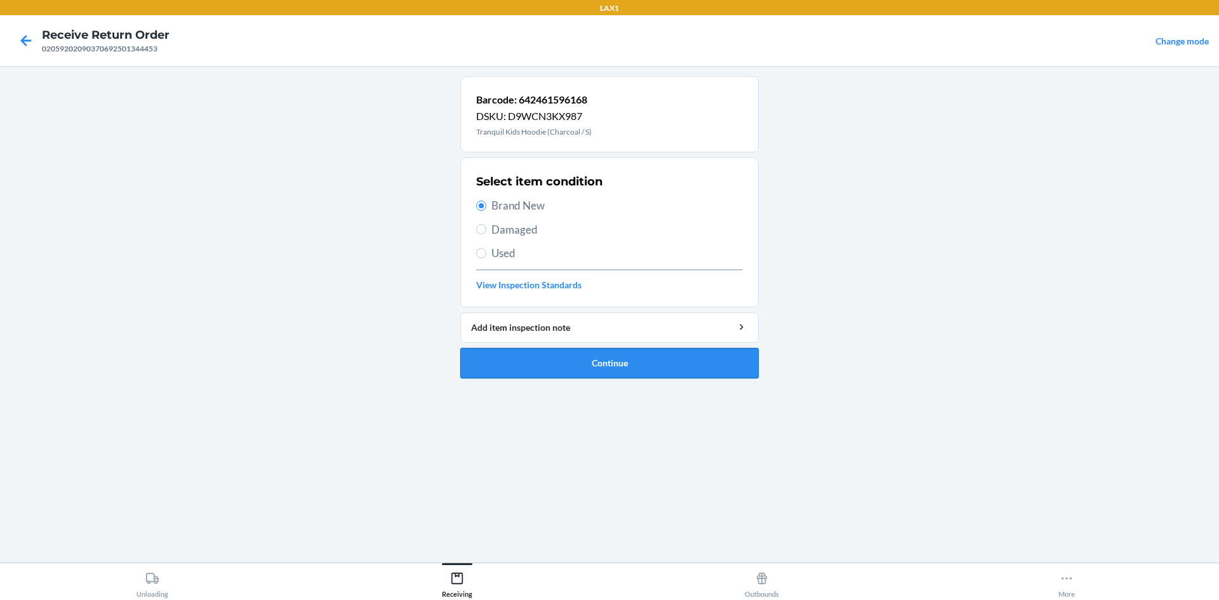
click at [572, 366] on button "Continue" at bounding box center [609, 363] width 298 height 30
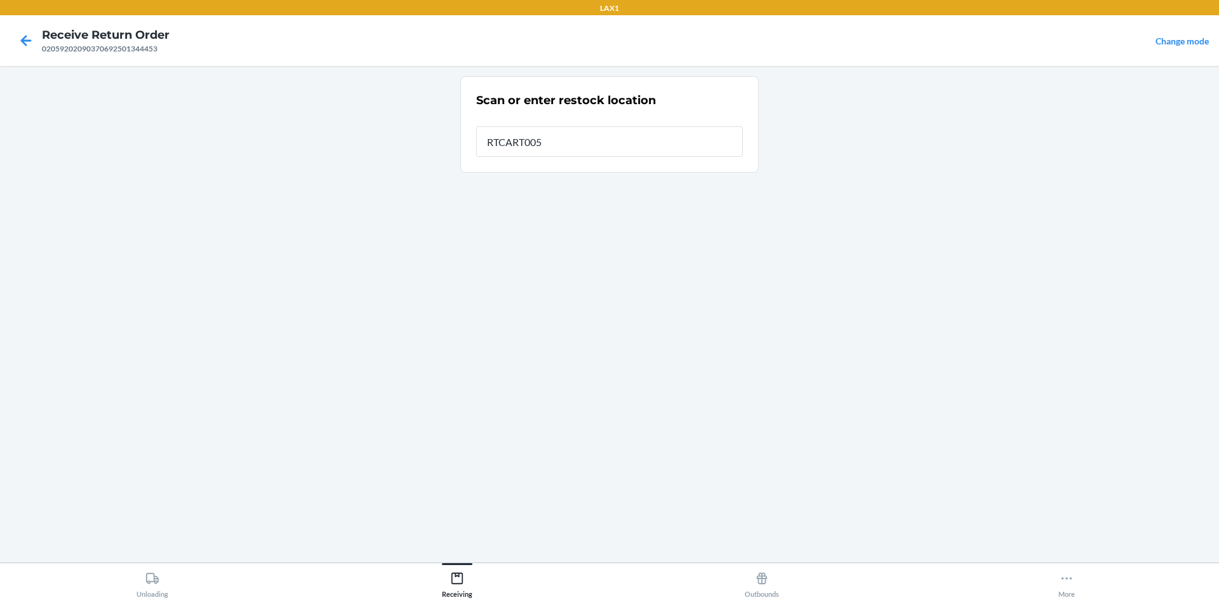
type input "RTCART005"
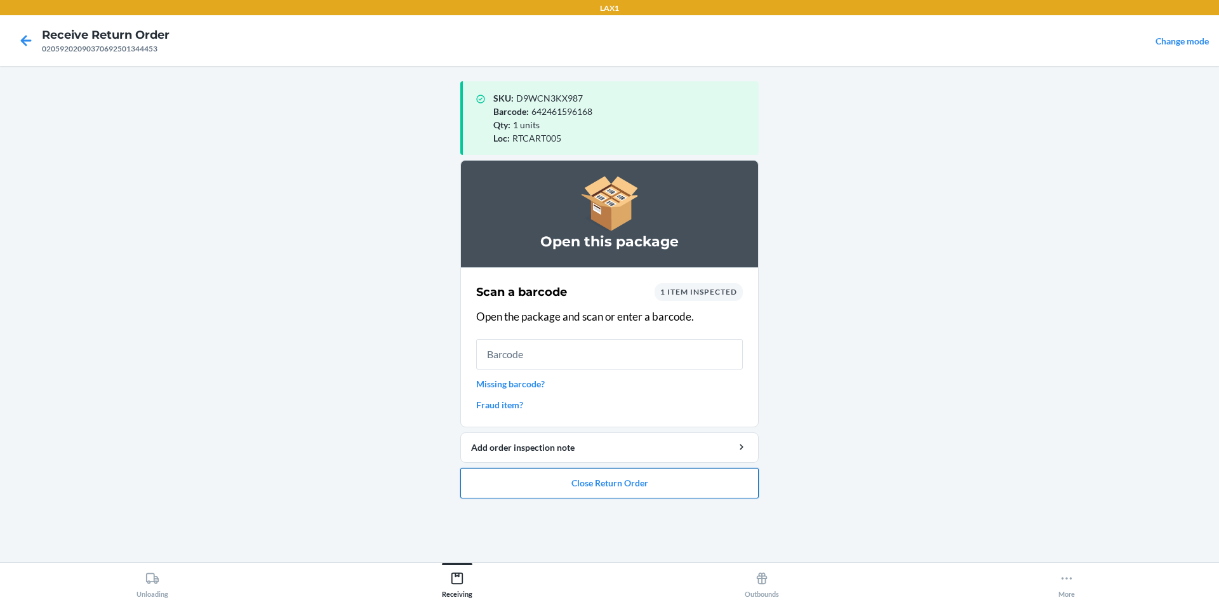
drag, startPoint x: 653, startPoint y: 507, endPoint x: 656, endPoint y: 483, distance: 24.9
click at [654, 499] on ol "Open this package Scan a barcode 1 item inspected Open the package and scan or …" at bounding box center [609, 334] width 298 height 349
click at [656, 483] on button "Close Return Order" at bounding box center [609, 483] width 298 height 30
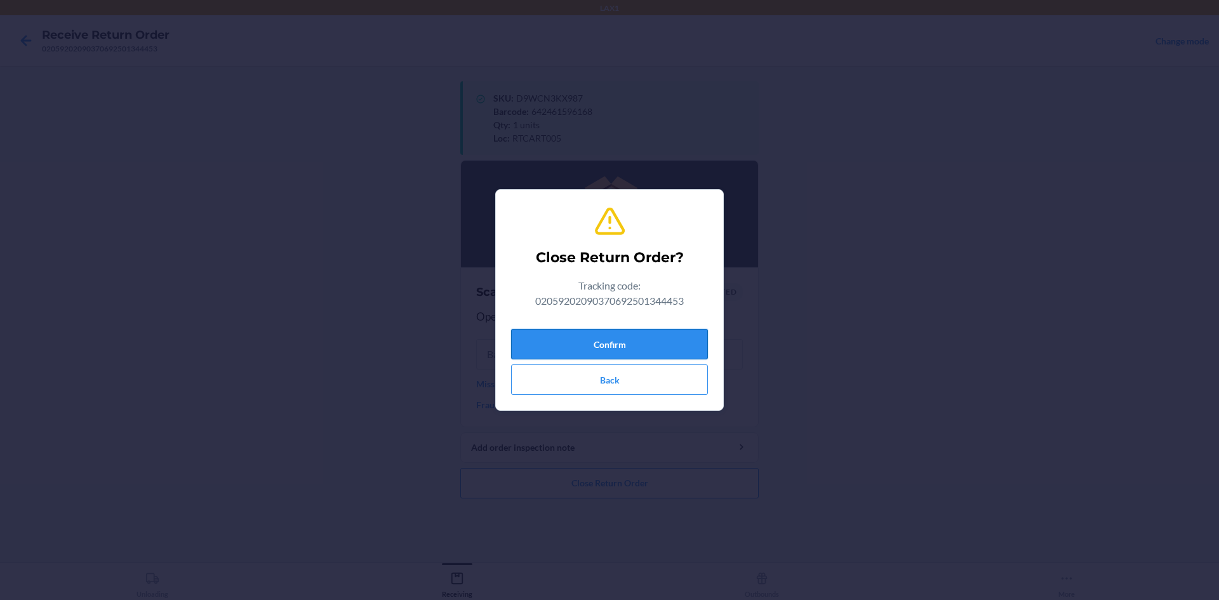
click at [624, 344] on button "Confirm" at bounding box center [609, 344] width 197 height 30
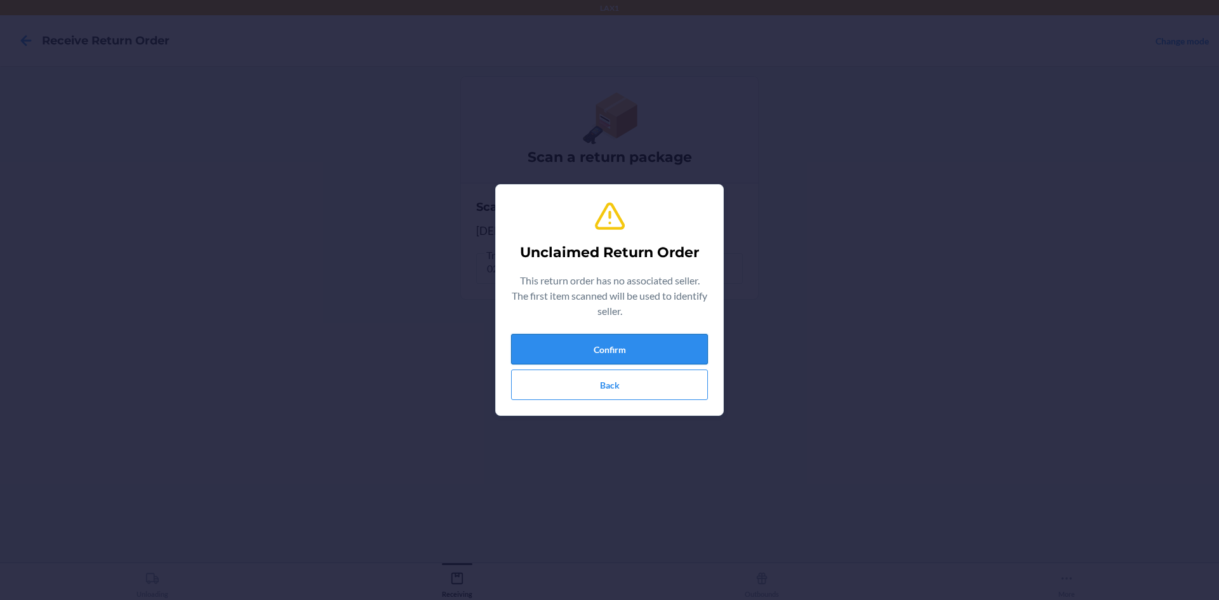
click at [685, 345] on button "Confirm" at bounding box center [609, 349] width 197 height 30
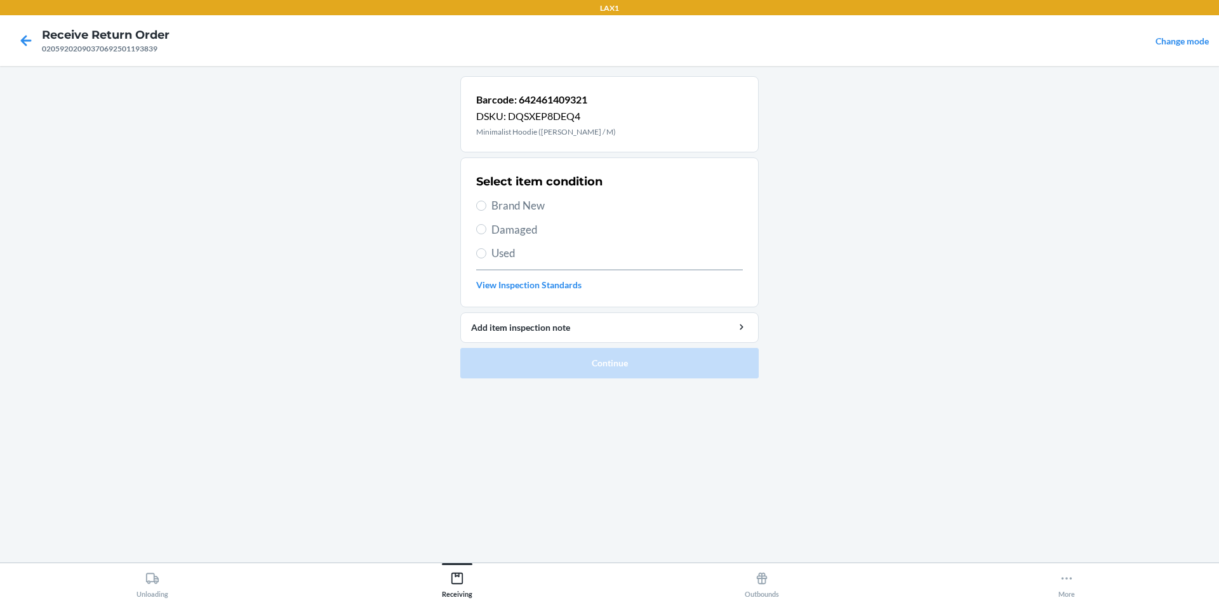
click at [497, 210] on span "Brand New" at bounding box center [616, 205] width 251 height 17
click at [486, 210] on input "Brand New" at bounding box center [481, 206] width 10 height 10
radio input "true"
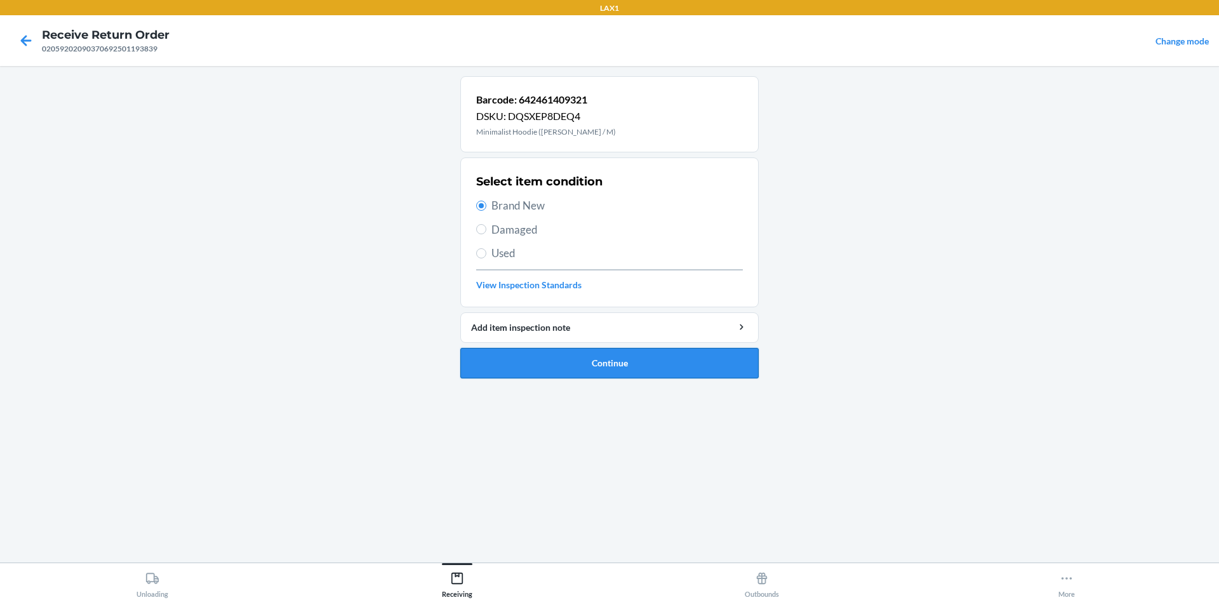
click at [634, 356] on button "Continue" at bounding box center [609, 363] width 298 height 30
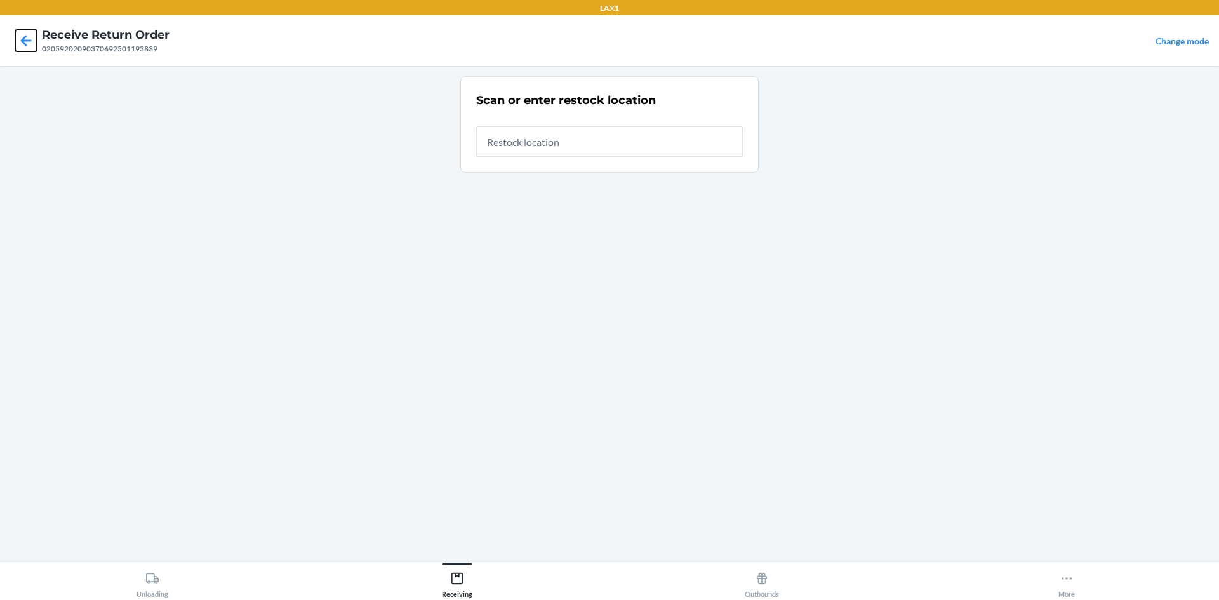
click at [22, 41] on icon at bounding box center [26, 40] width 11 height 11
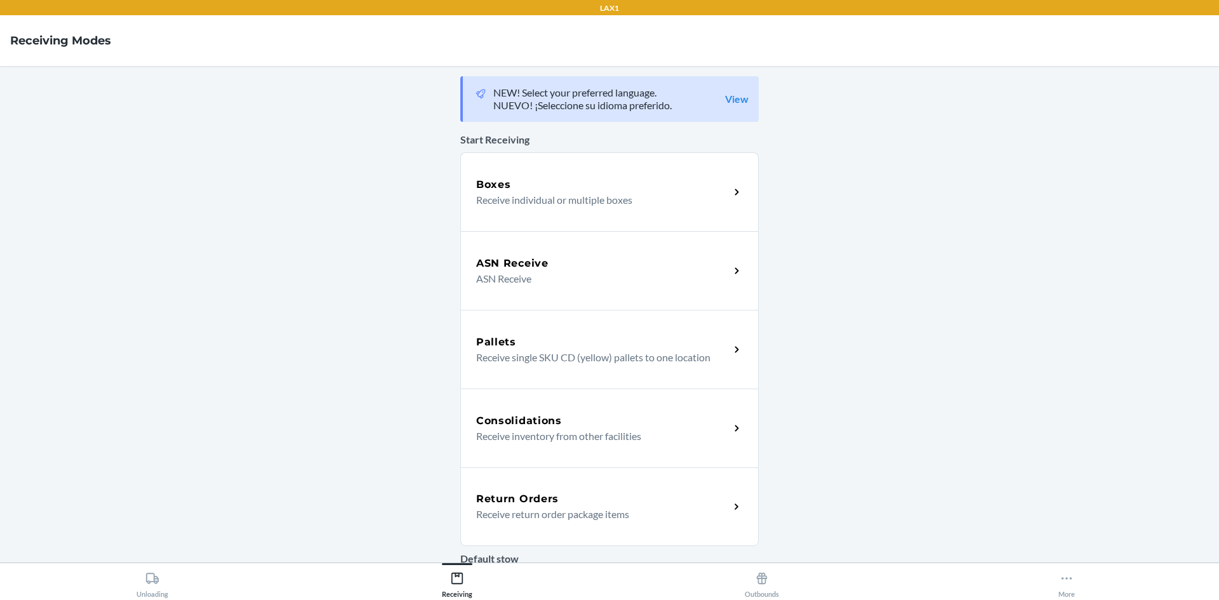
click at [556, 519] on p "Receive return order package items" at bounding box center [597, 514] width 243 height 15
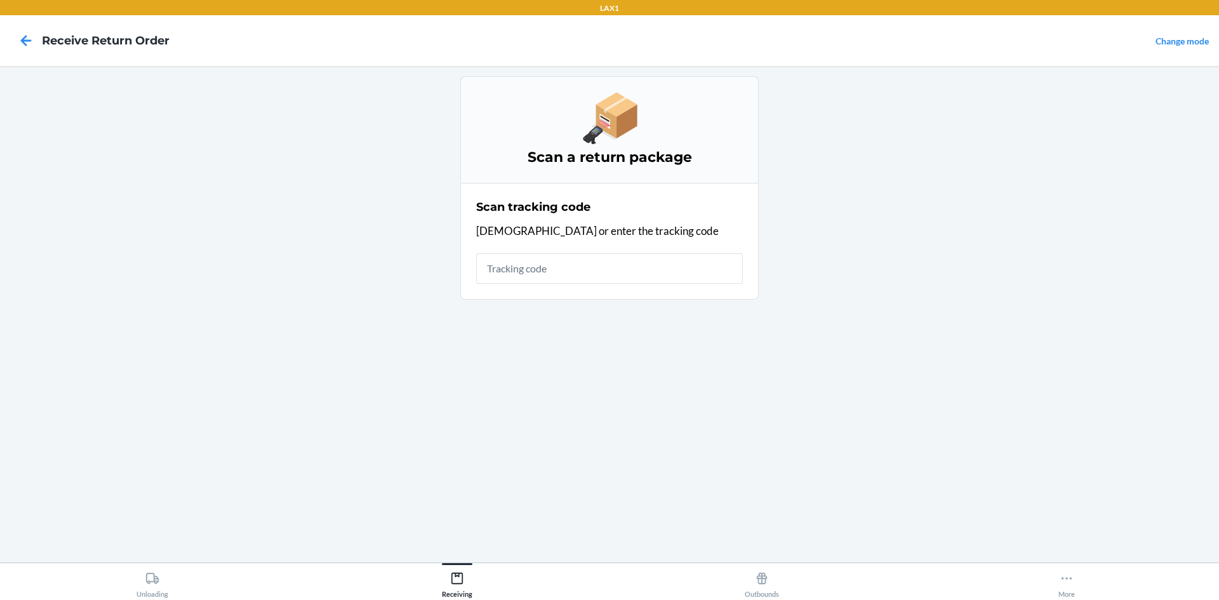
click at [551, 255] on input "text" at bounding box center [609, 268] width 267 height 30
type input "42092408020592020903706"
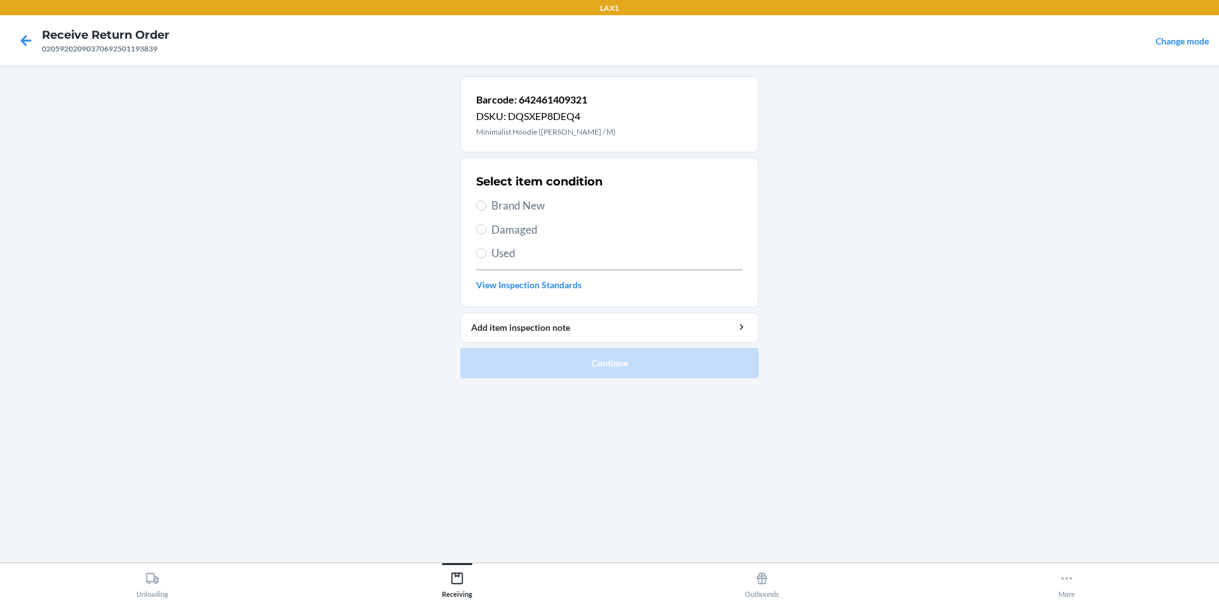
click at [521, 252] on span "Used" at bounding box center [616, 253] width 251 height 17
click at [486, 252] on input "Used" at bounding box center [481, 253] width 10 height 10
radio input "true"
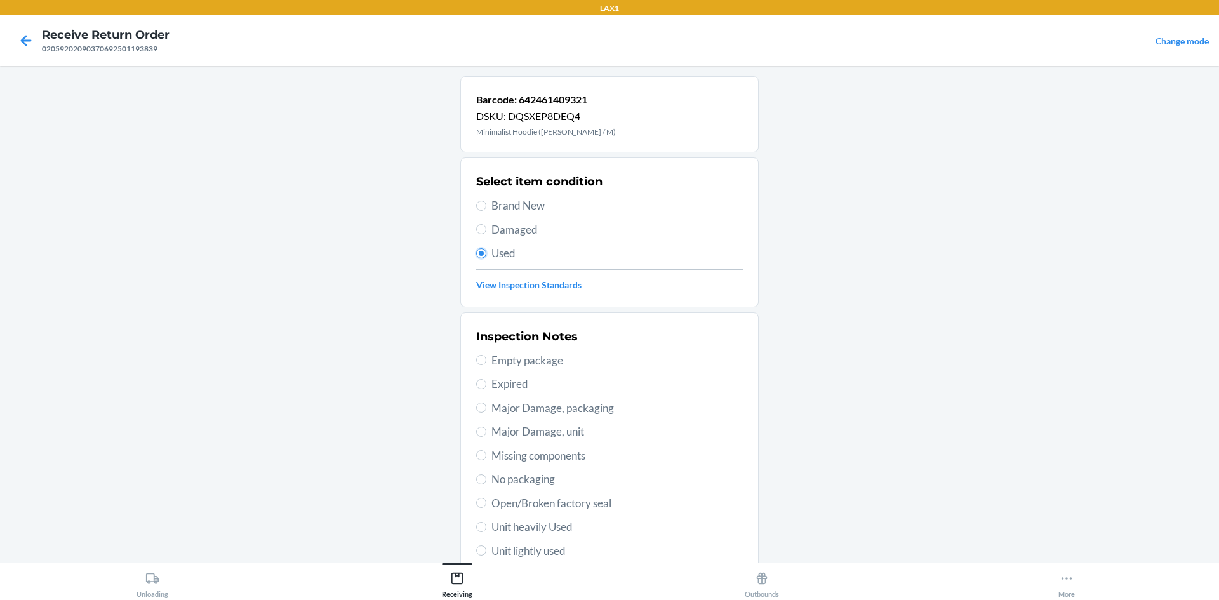
scroll to position [127, 0]
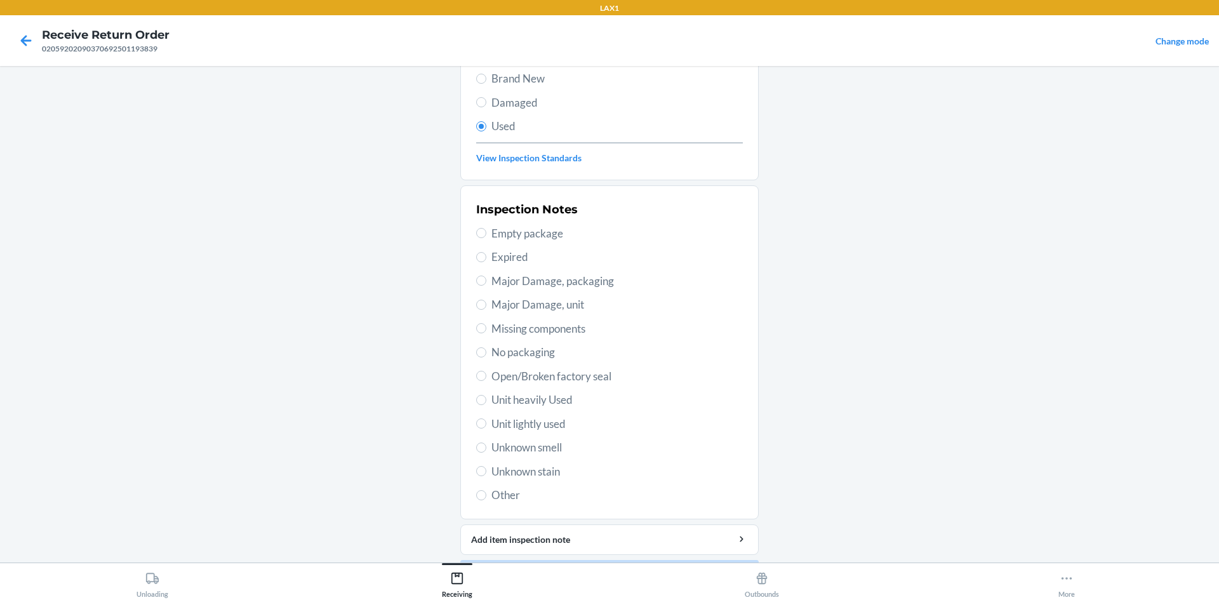
click at [524, 412] on div "Inspection Notes Empty package Expired Major Damage, packaging Major Damage, un…" at bounding box center [609, 352] width 267 height 310
click at [525, 415] on div "Inspection Notes Empty package Expired Major Damage, packaging Major Damage, un…" at bounding box center [609, 352] width 267 height 310
click at [527, 420] on span "Unit lightly used" at bounding box center [616, 424] width 251 height 17
click at [486, 420] on input "Unit lightly used" at bounding box center [481, 423] width 10 height 10
radio input "true"
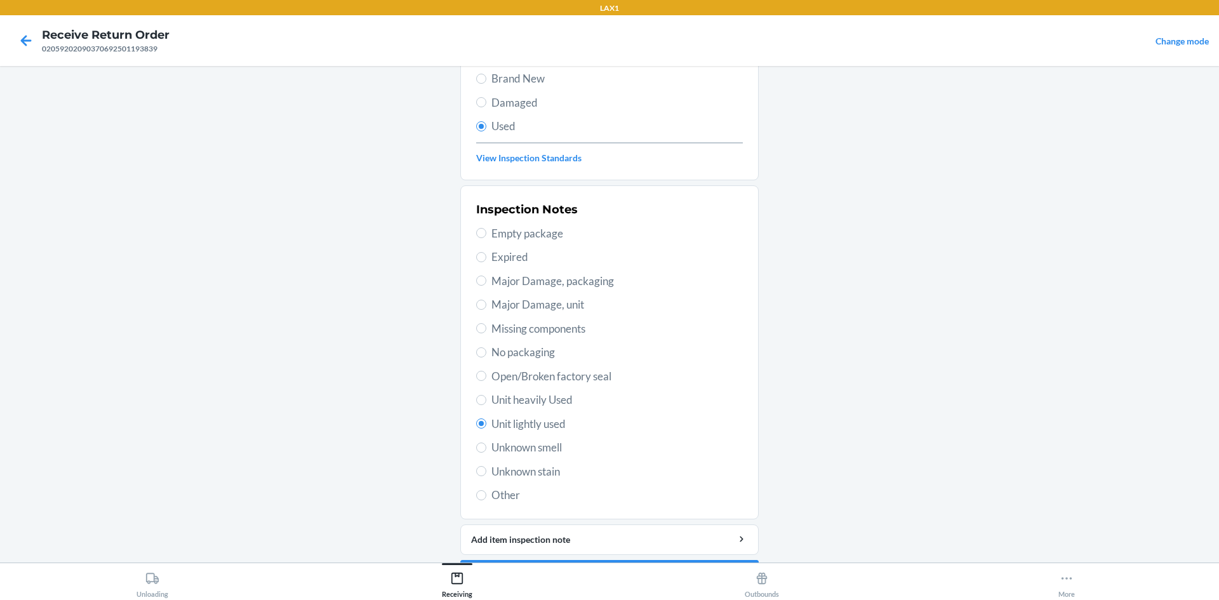
click at [527, 420] on span "Unit lightly used" at bounding box center [616, 424] width 251 height 17
click at [486, 420] on input "Unit lightly used" at bounding box center [481, 423] width 10 height 10
click at [527, 420] on span "Unit lightly used" at bounding box center [616, 424] width 251 height 17
click at [486, 420] on input "Unit lightly used" at bounding box center [481, 423] width 10 height 10
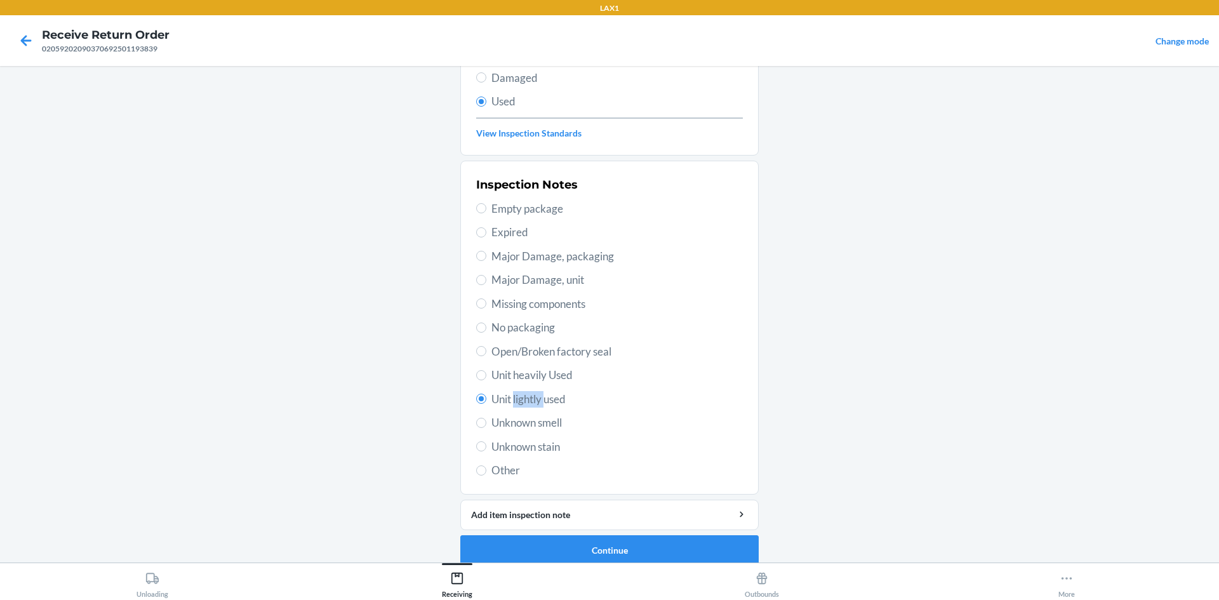
scroll to position [165, 0]
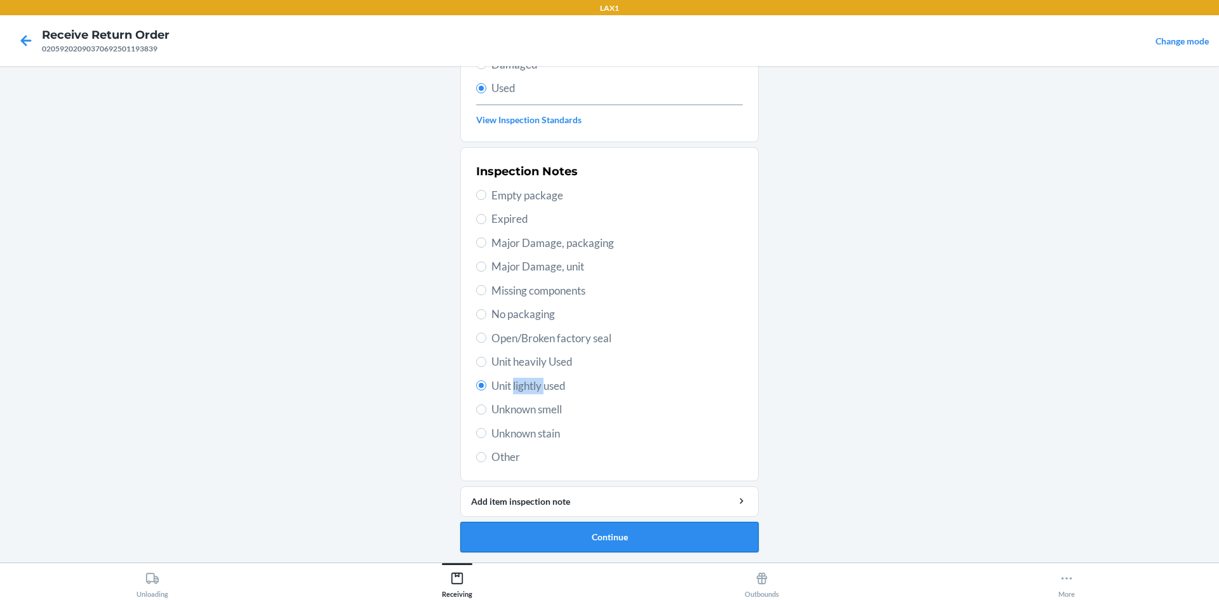
click at [648, 531] on button "Continue" at bounding box center [609, 537] width 298 height 30
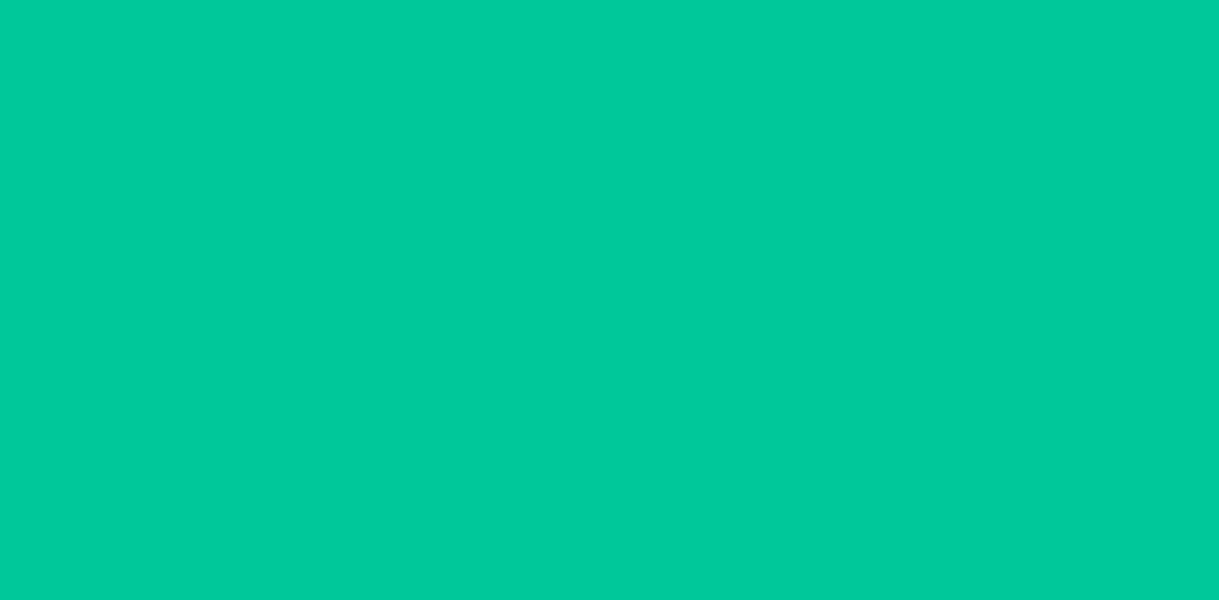
scroll to position [0, 0]
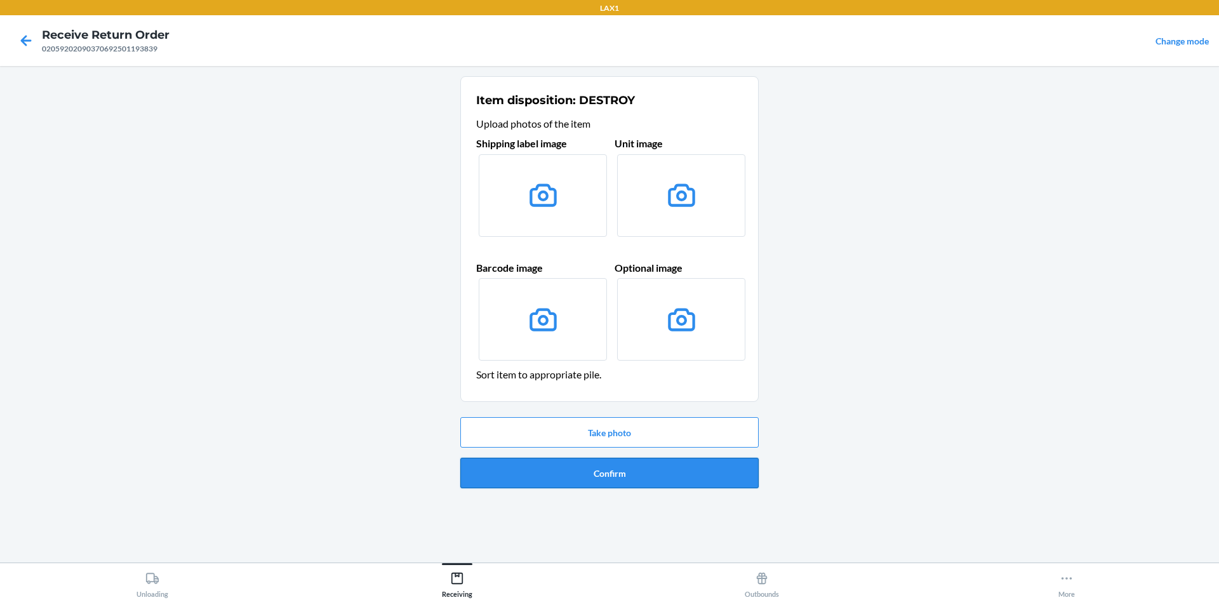
click at [641, 460] on button "Confirm" at bounding box center [609, 473] width 298 height 30
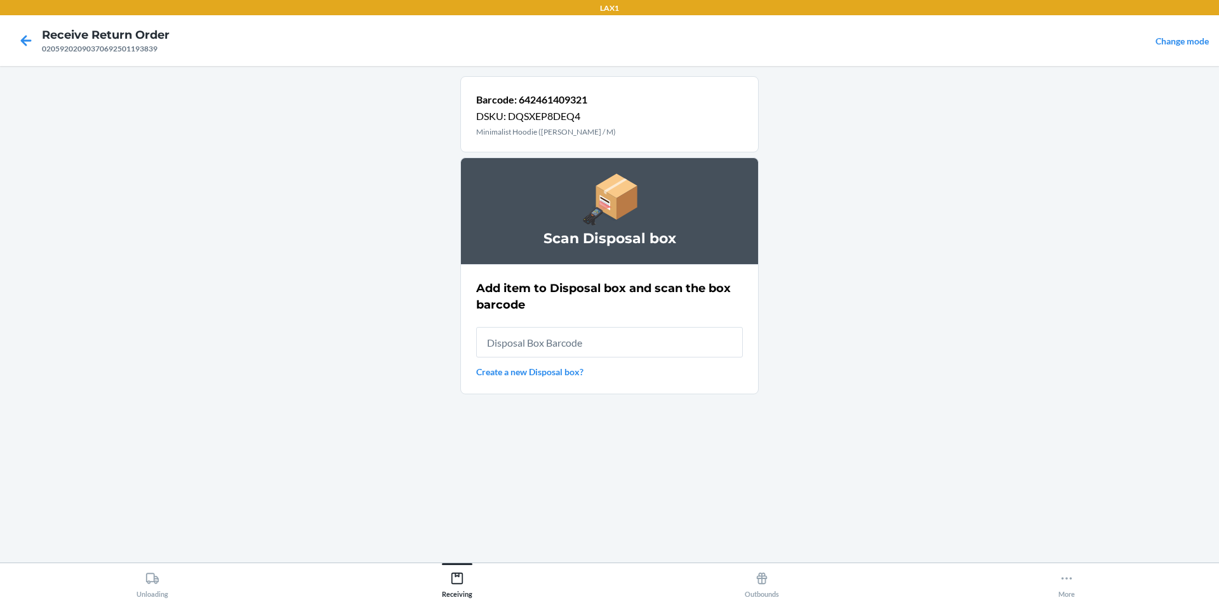
click at [623, 335] on input "text" at bounding box center [609, 342] width 267 height 30
type input "RB0000019D0"
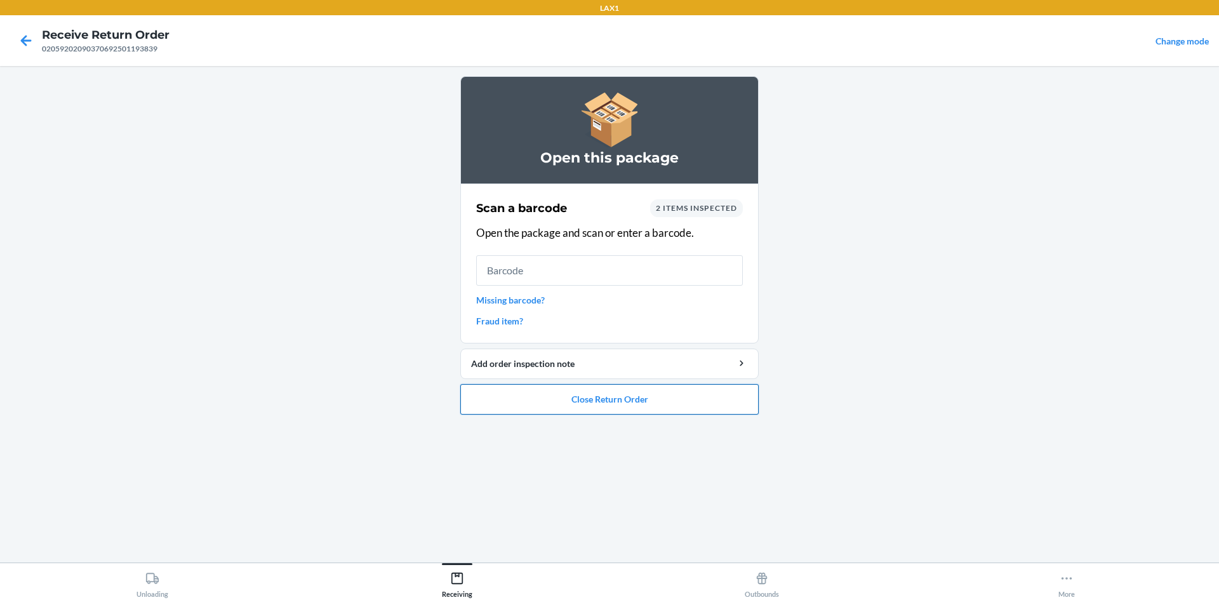
click at [536, 397] on button "Close Return Order" at bounding box center [609, 399] width 298 height 30
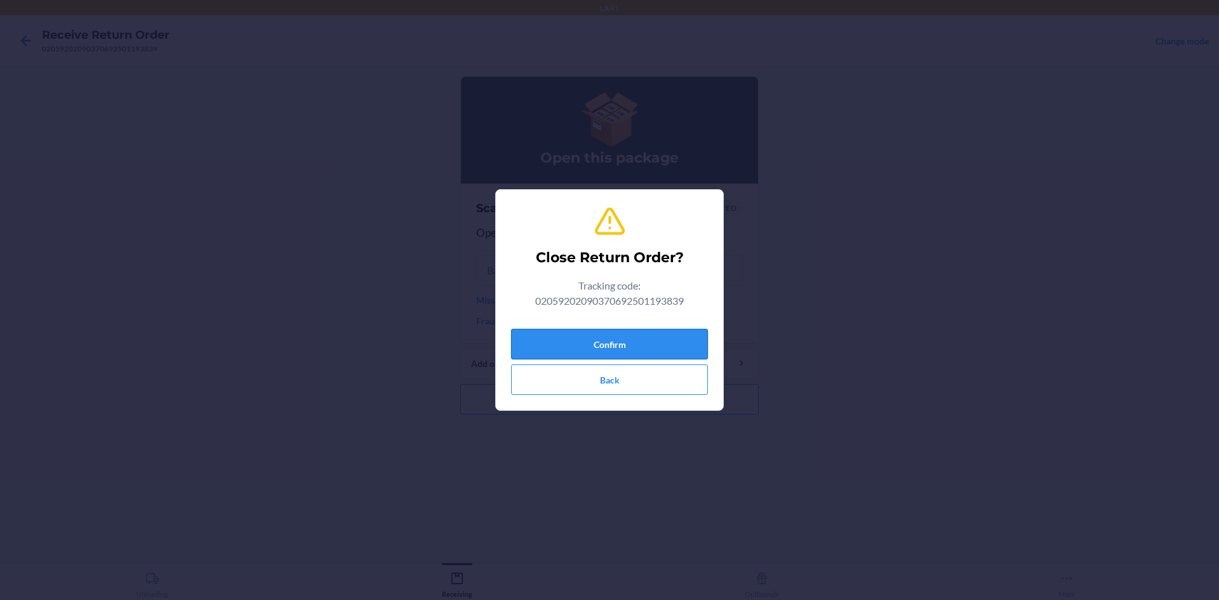
click at [638, 330] on button "Confirm" at bounding box center [609, 344] width 197 height 30
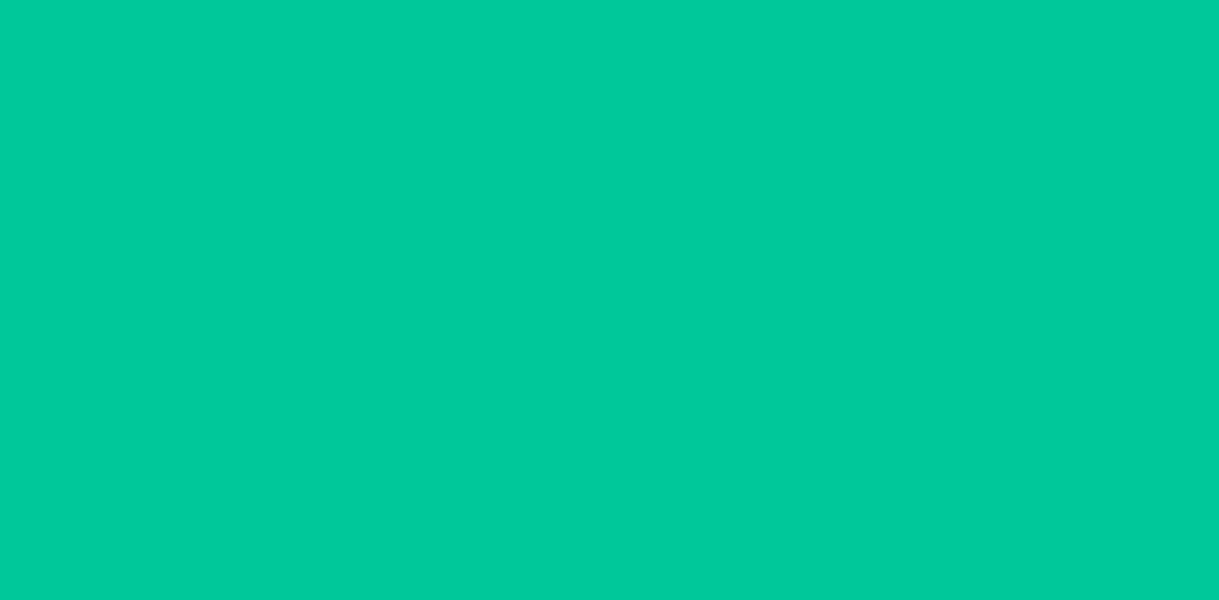
type input "42092408020592020903706925011871"
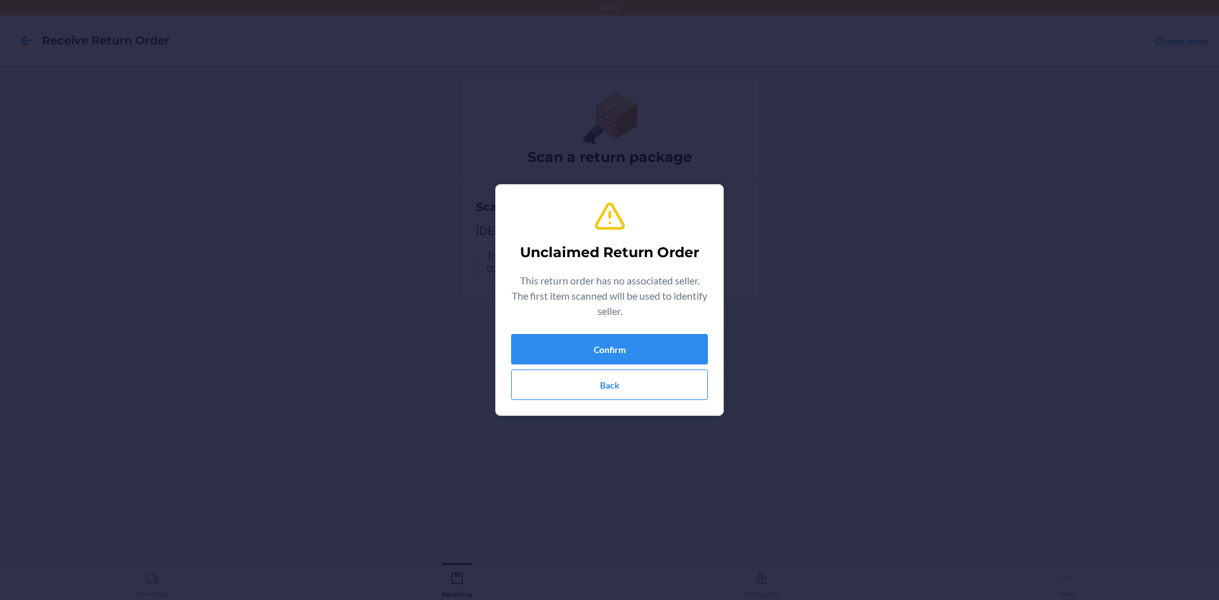
click at [693, 330] on div "Unclaimed Return Order This return order has no associated seller. The first it…" at bounding box center [609, 300] width 197 height 210
click at [690, 338] on button "Confirm" at bounding box center [609, 349] width 197 height 30
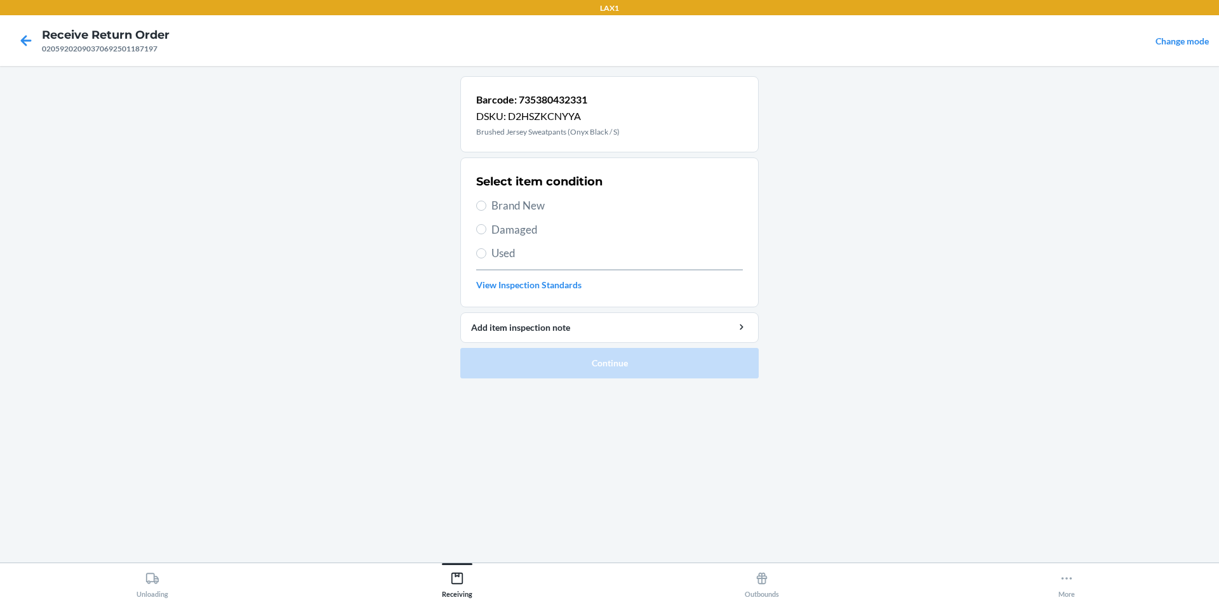
click at [512, 244] on div "Select item condition Brand New Damaged Used View Inspection Standards" at bounding box center [609, 233] width 267 height 126
click at [510, 260] on span "Used" at bounding box center [616, 253] width 251 height 17
click at [486, 258] on input "Used" at bounding box center [481, 253] width 10 height 10
radio input "true"
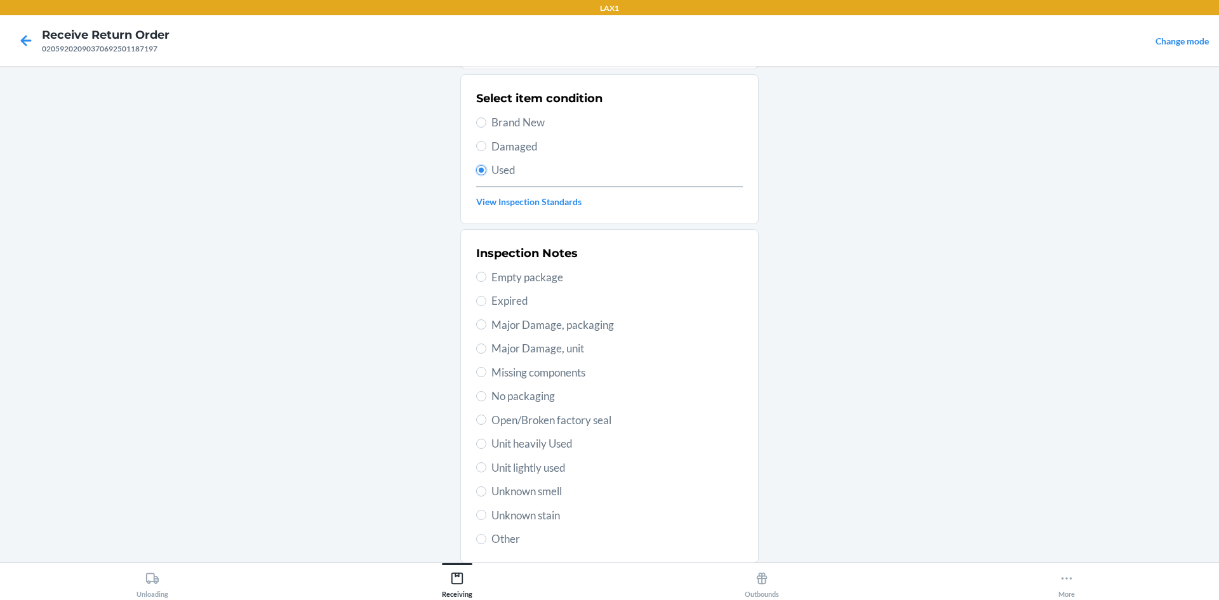
scroll to position [165, 0]
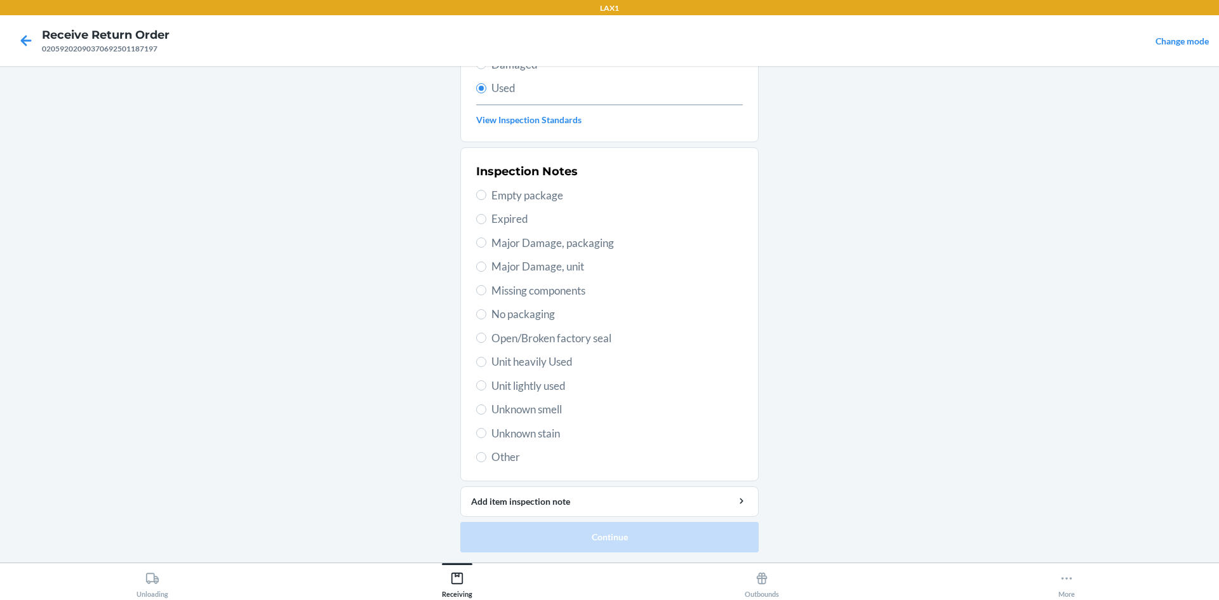
click at [552, 383] on span "Unit lightly used" at bounding box center [616, 386] width 251 height 17
click at [486, 383] on input "Unit lightly used" at bounding box center [481, 385] width 10 height 10
radio input "true"
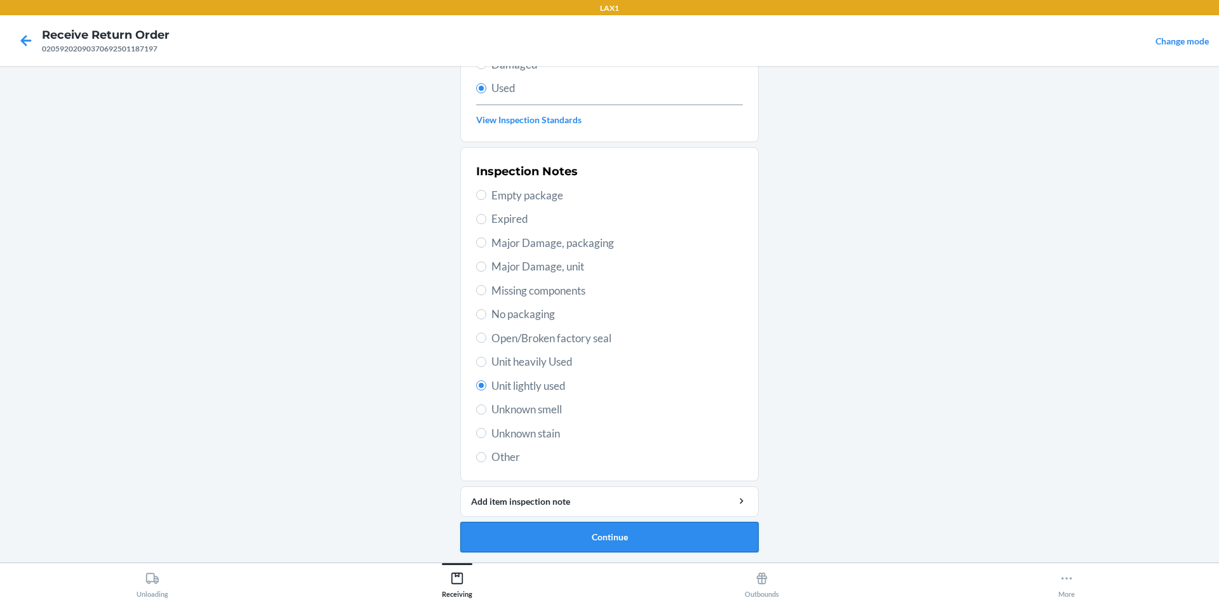
click at [579, 526] on button "Continue" at bounding box center [609, 537] width 298 height 30
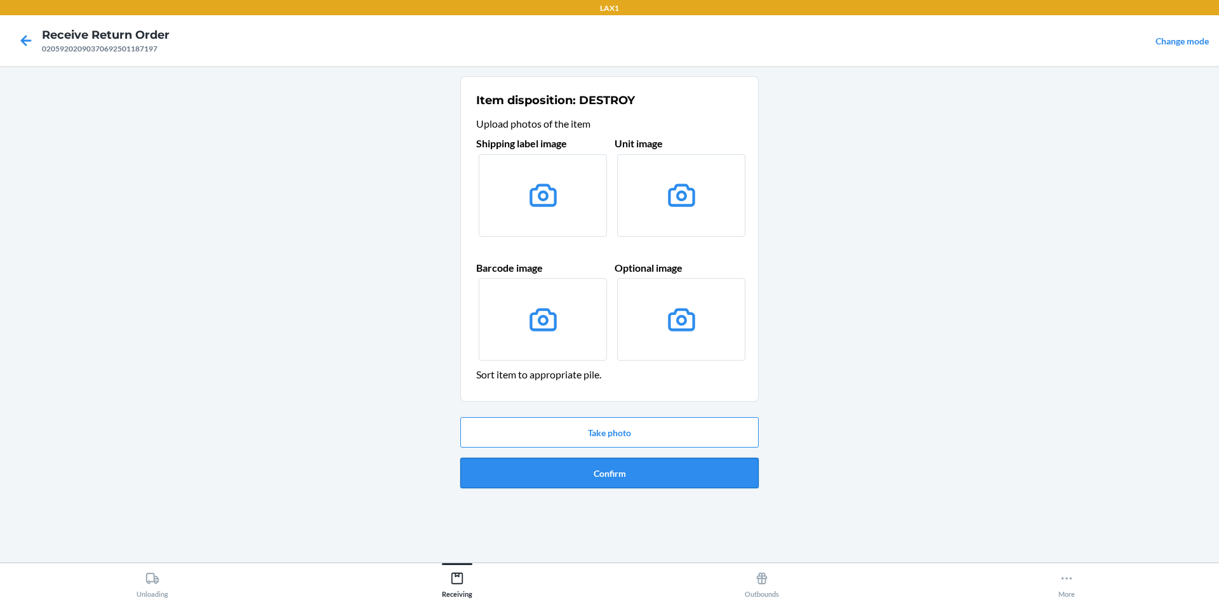
click at [657, 469] on button "Confirm" at bounding box center [609, 473] width 298 height 30
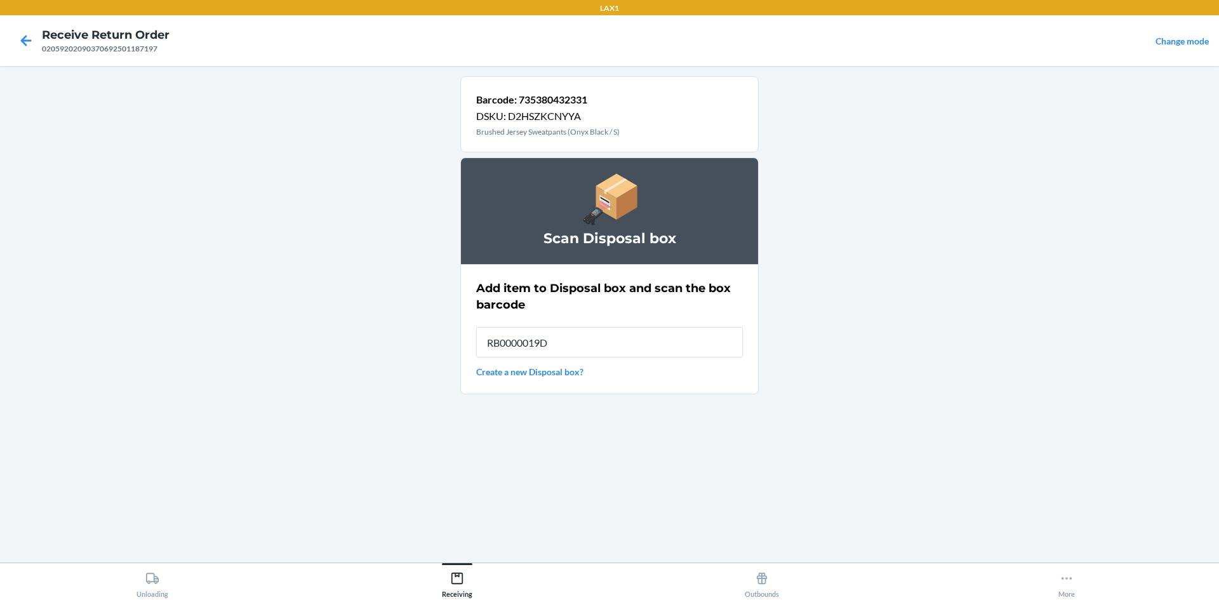
type input "RB0000019D0"
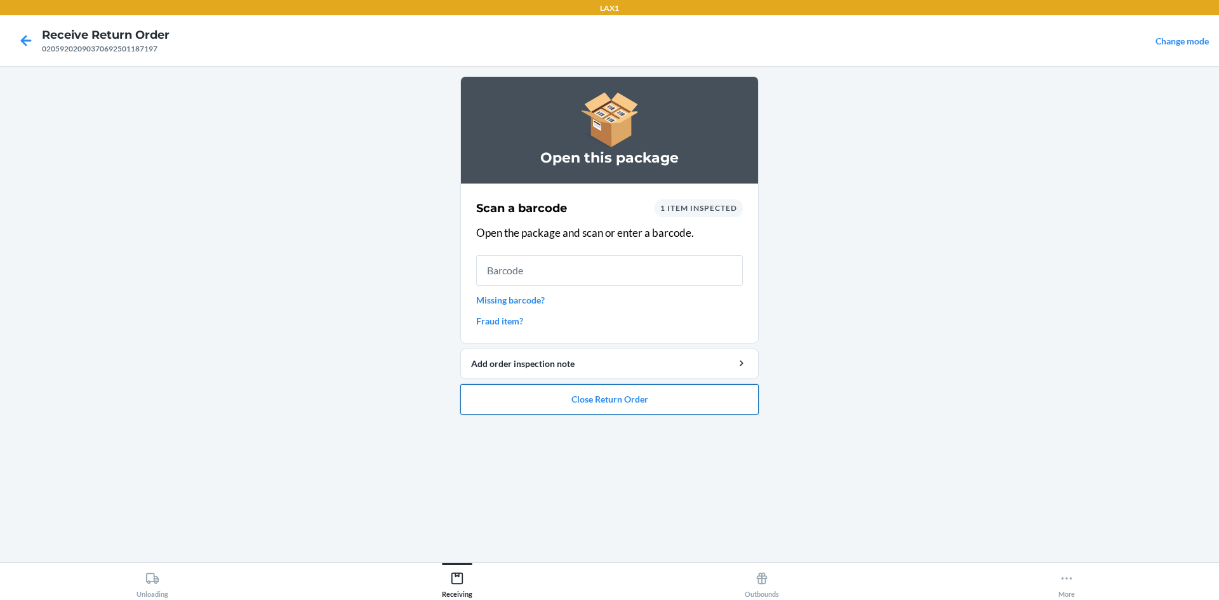
click at [537, 390] on button "Close Return Order" at bounding box center [609, 399] width 298 height 30
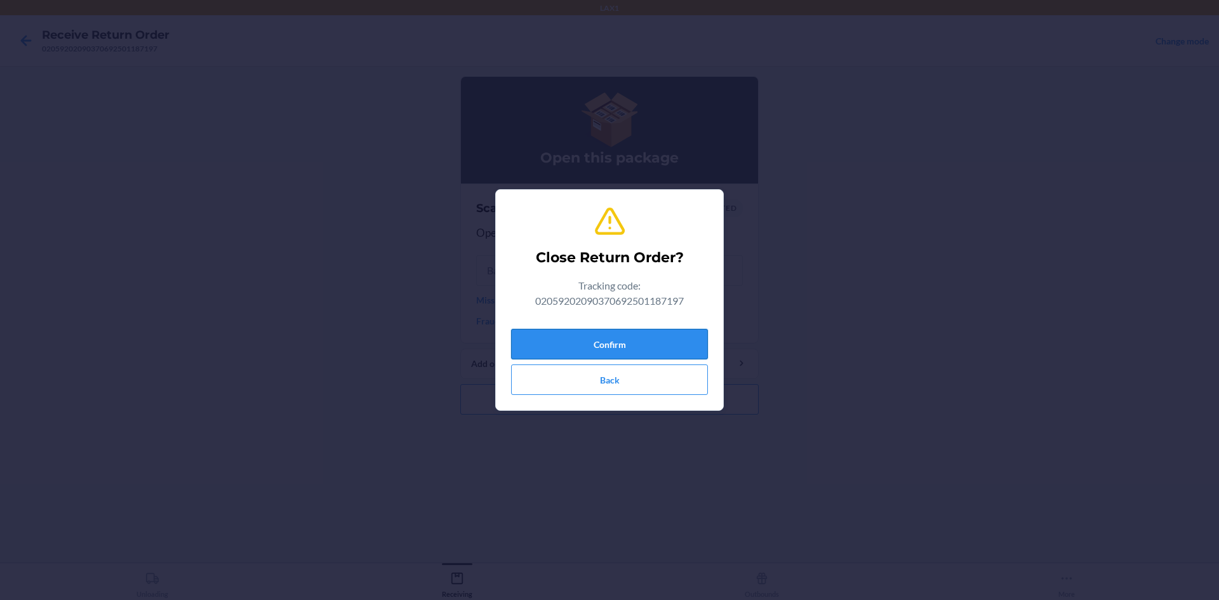
click at [572, 353] on button "Confirm" at bounding box center [609, 344] width 197 height 30
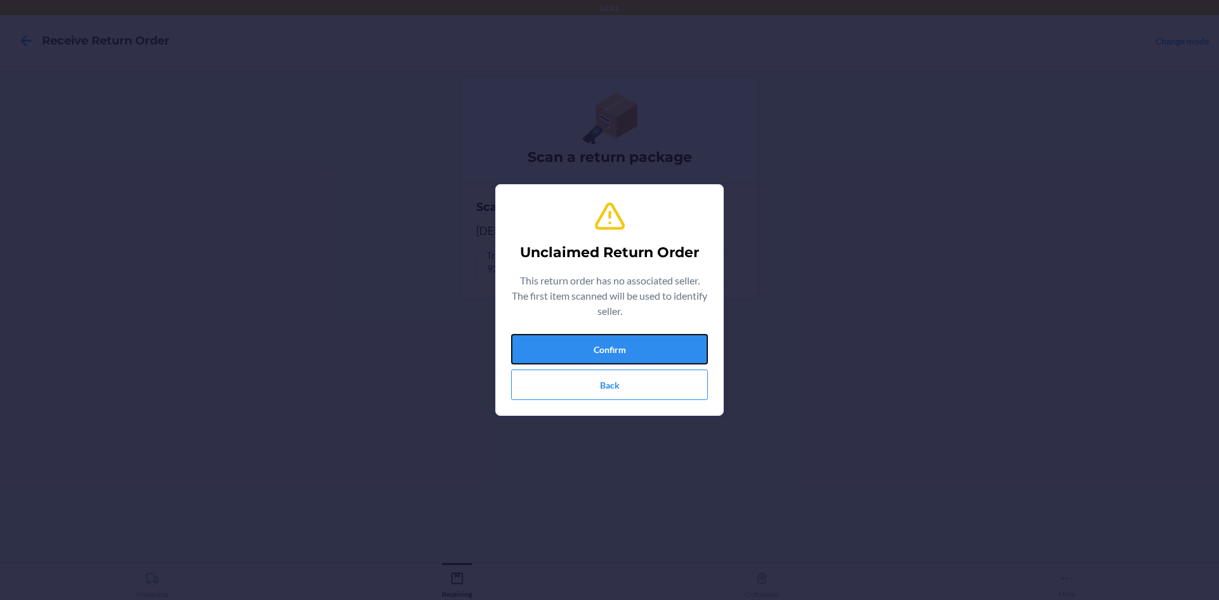
click at [613, 342] on button "Confirm" at bounding box center [609, 349] width 197 height 30
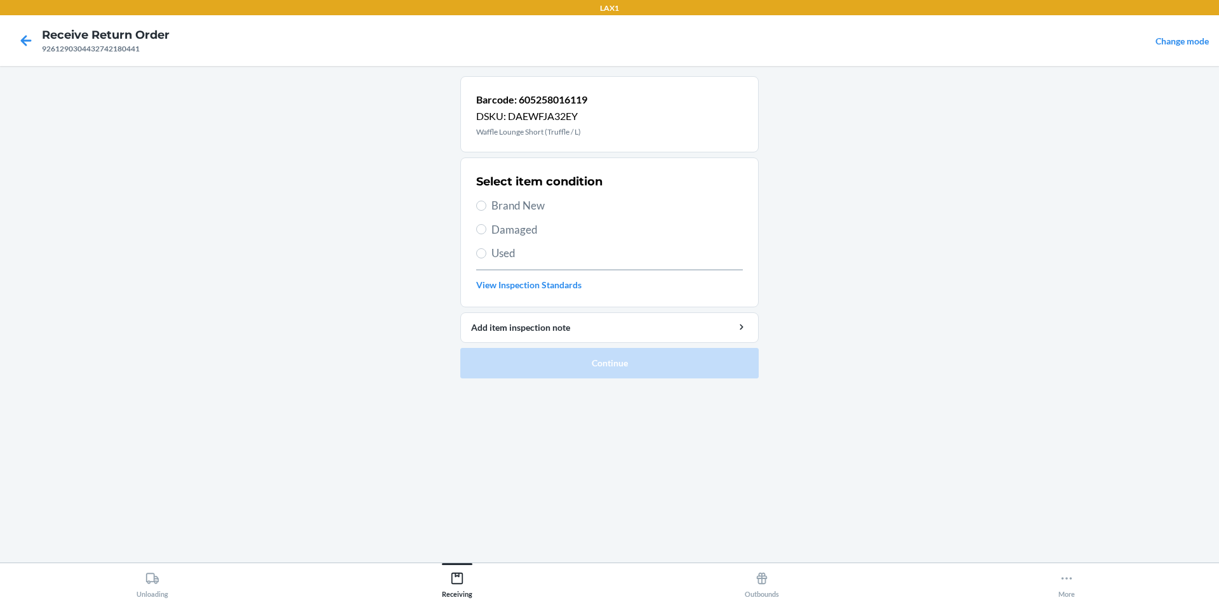
click at [513, 204] on span "Brand New" at bounding box center [616, 205] width 251 height 17
click at [486, 204] on input "Brand New" at bounding box center [481, 206] width 10 height 10
radio input "true"
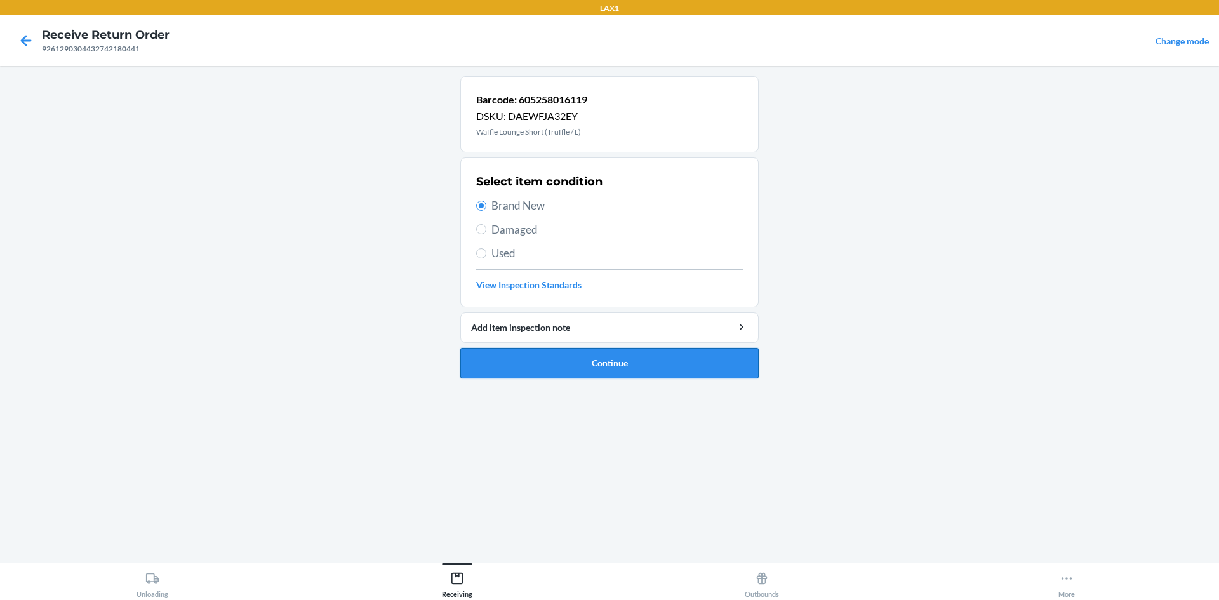
click at [584, 368] on button "Continue" at bounding box center [609, 363] width 298 height 30
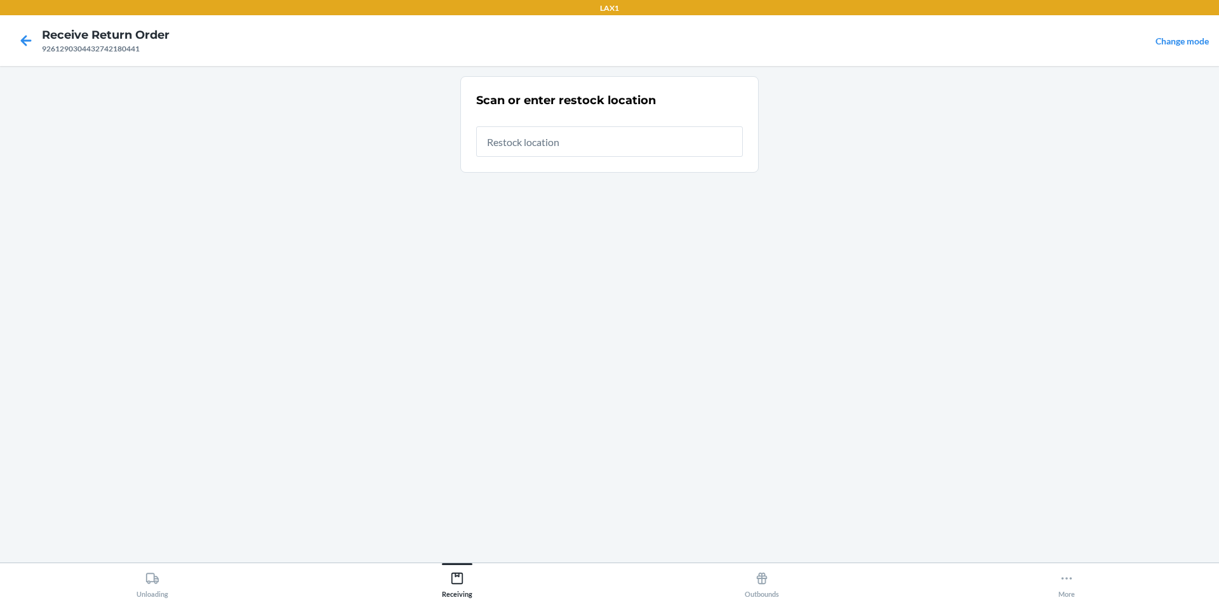
click at [667, 150] on input "text" at bounding box center [609, 141] width 267 height 30
type input "RTCART005"
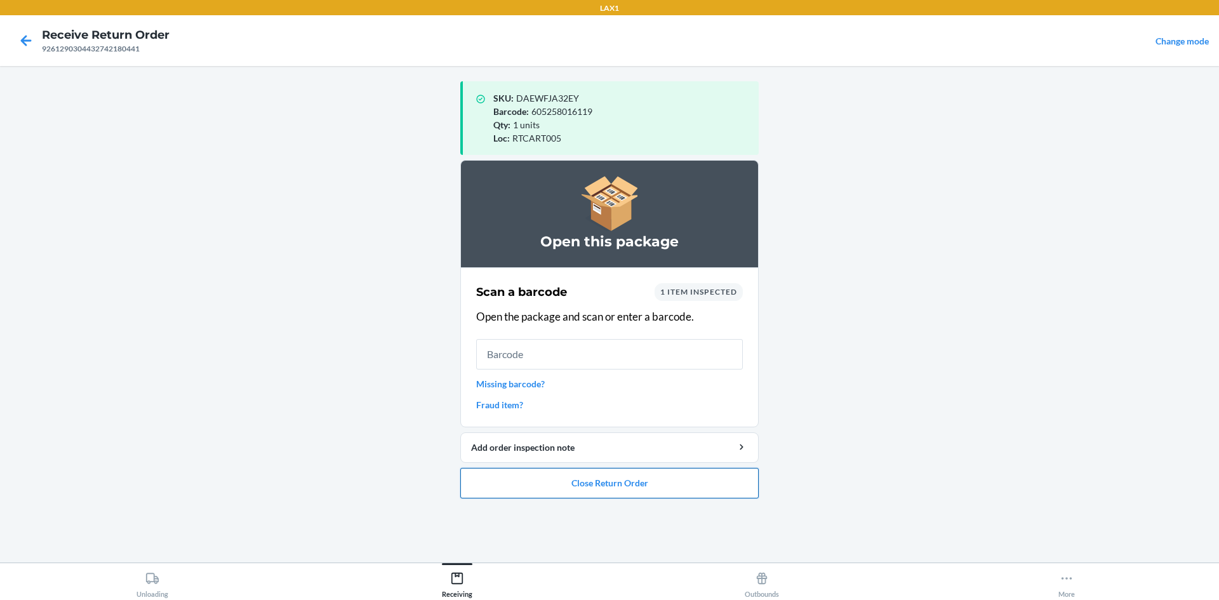
click at [618, 489] on button "Close Return Order" at bounding box center [609, 483] width 298 height 30
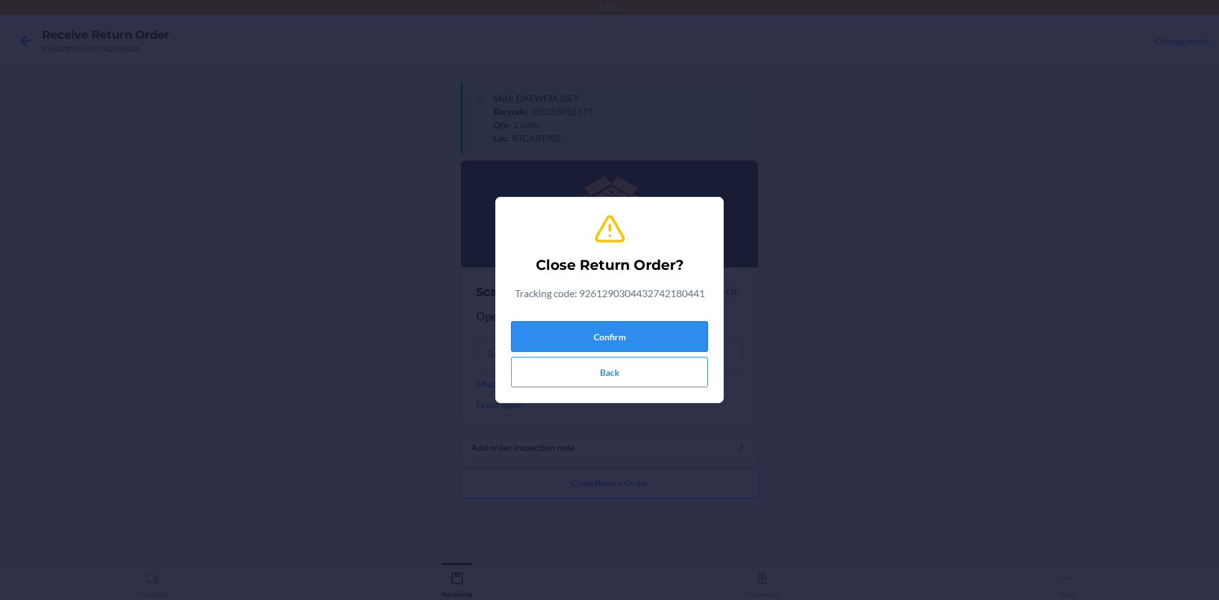
click at [603, 342] on button "Confirm" at bounding box center [609, 336] width 197 height 30
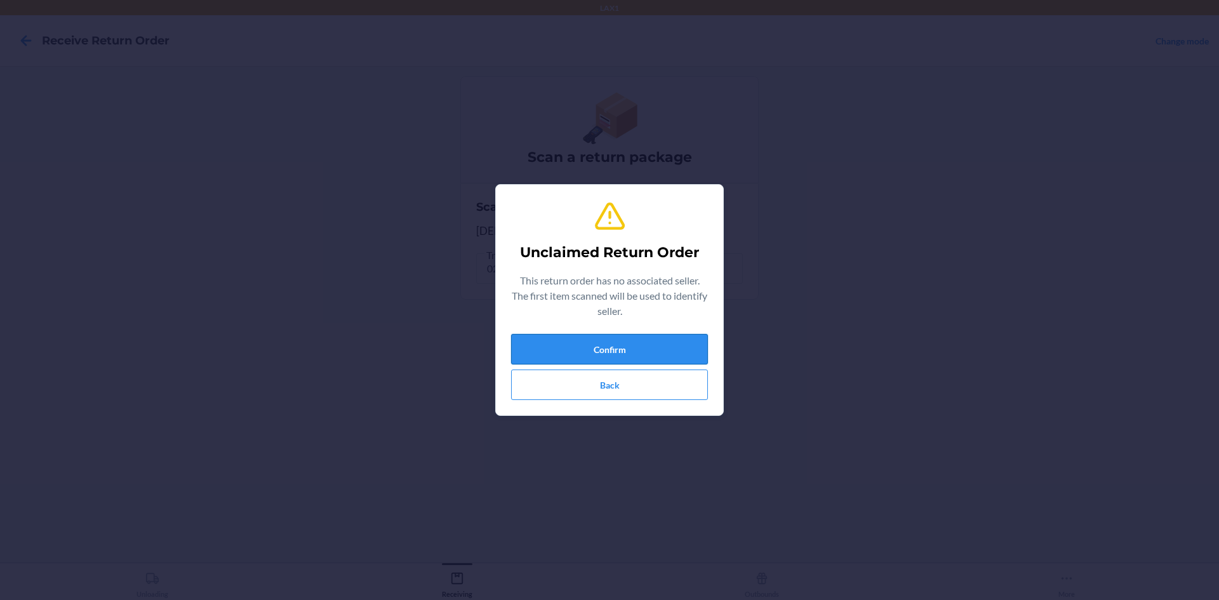
click at [644, 342] on button "Confirm" at bounding box center [609, 349] width 197 height 30
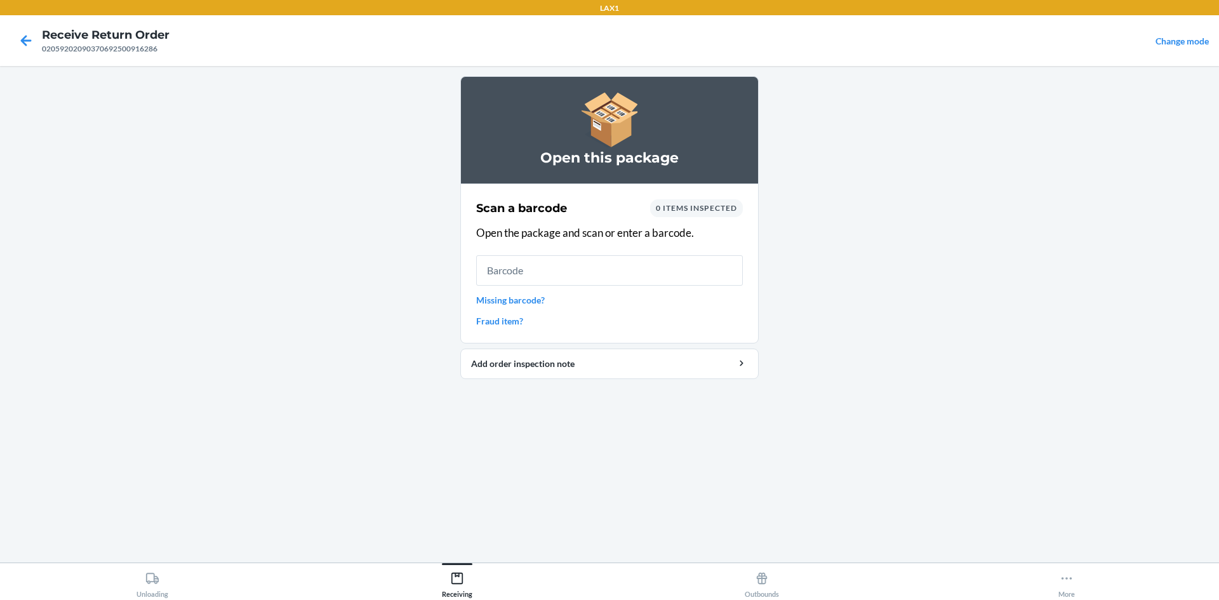
click at [508, 302] on link "Missing barcode?" at bounding box center [609, 299] width 267 height 13
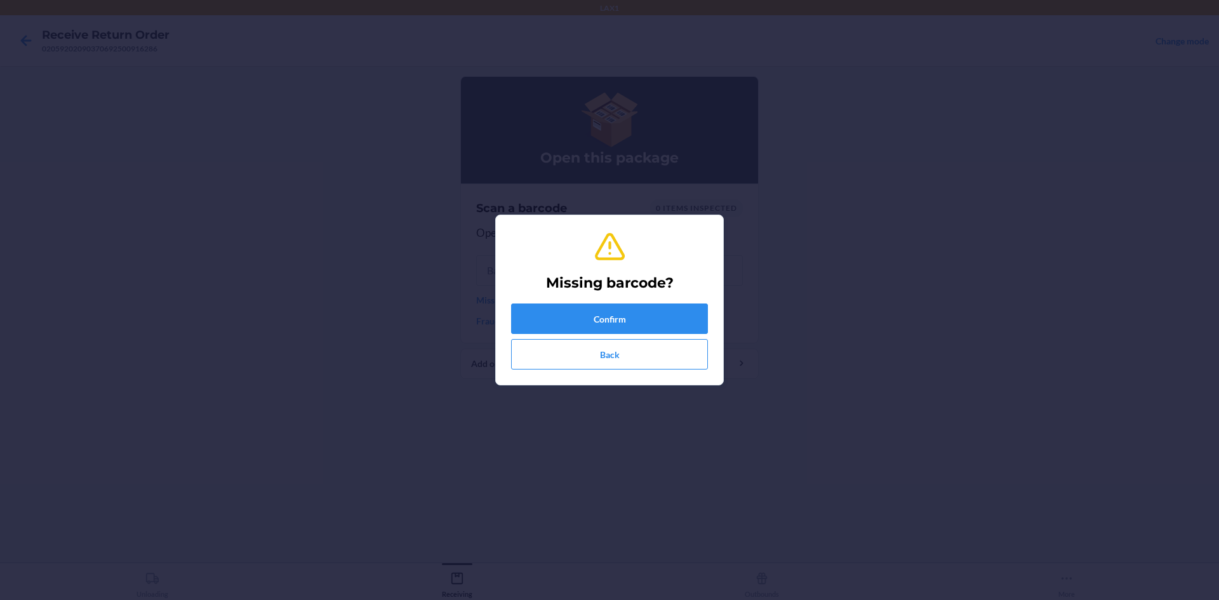
click at [557, 302] on div "Missing barcode? Confirm Back" at bounding box center [609, 299] width 197 height 149
click at [557, 309] on button "Confirm" at bounding box center [609, 319] width 197 height 30
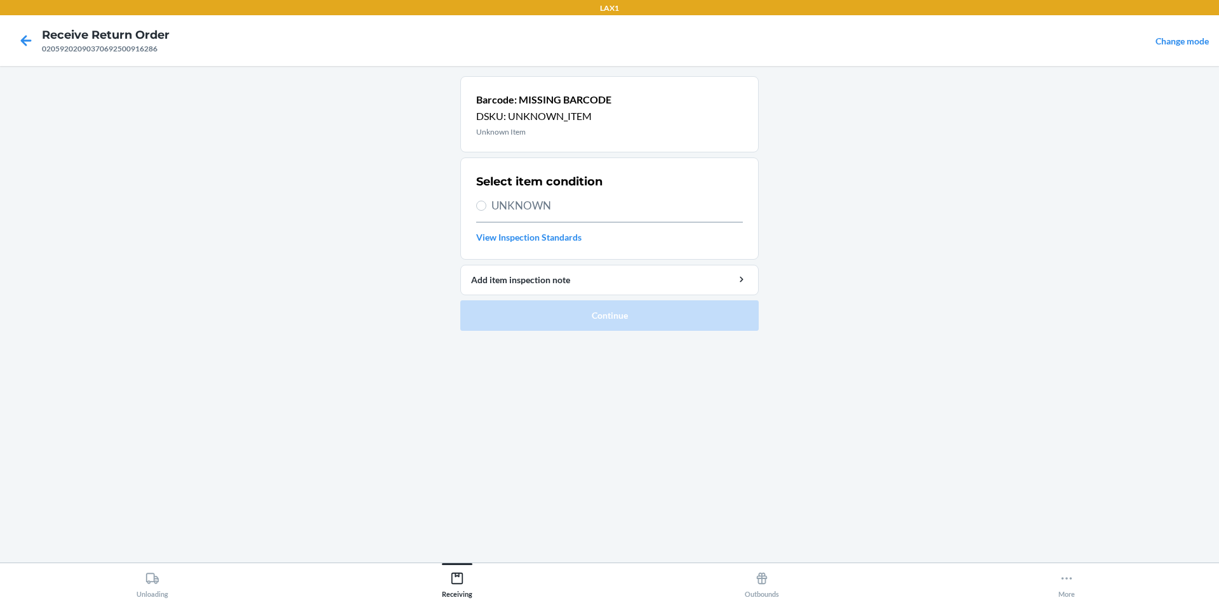
click at [530, 198] on span "UNKNOWN" at bounding box center [616, 205] width 251 height 17
click at [486, 201] on input "UNKNOWN" at bounding box center [481, 206] width 10 height 10
radio input "true"
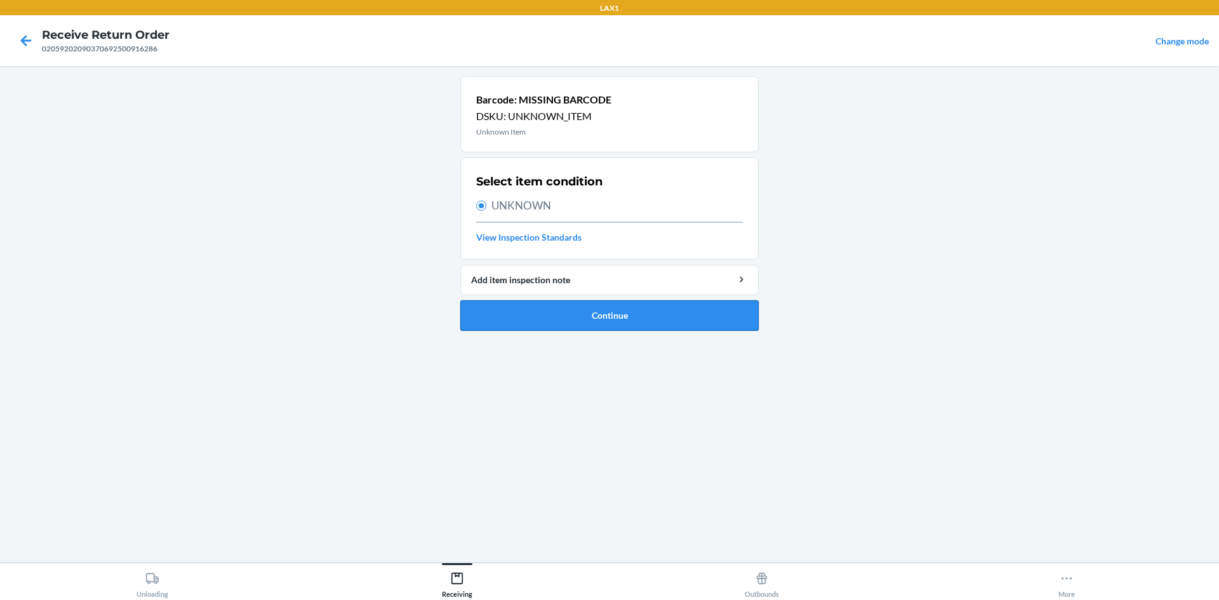
click at [563, 302] on button "Continue" at bounding box center [609, 315] width 298 height 30
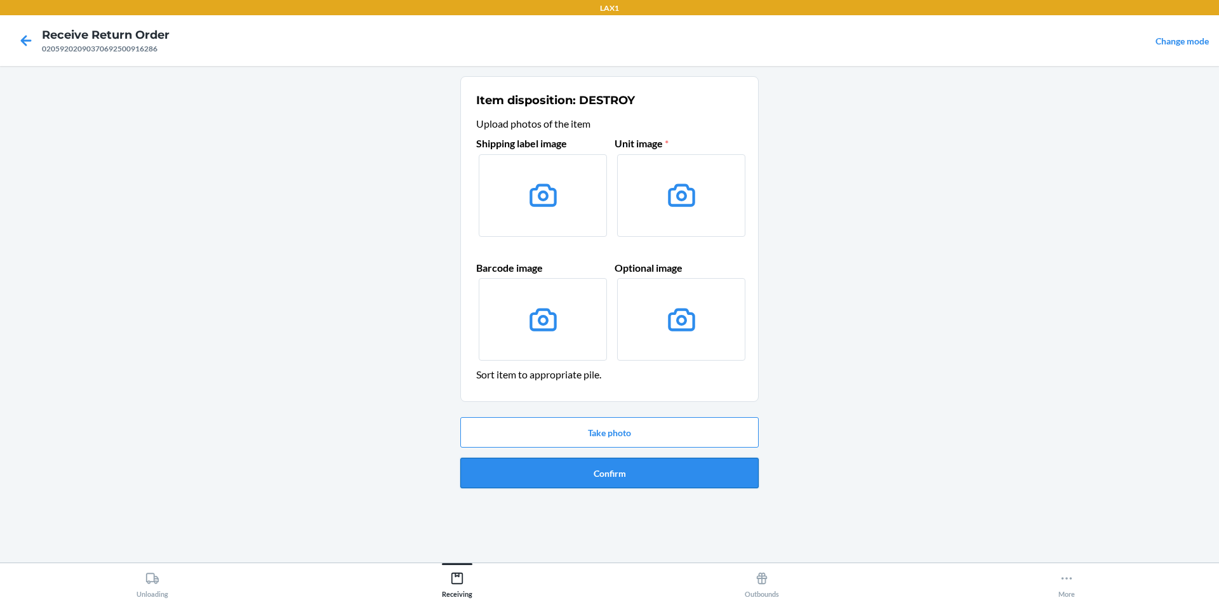
click at [622, 469] on button "Confirm" at bounding box center [609, 473] width 298 height 30
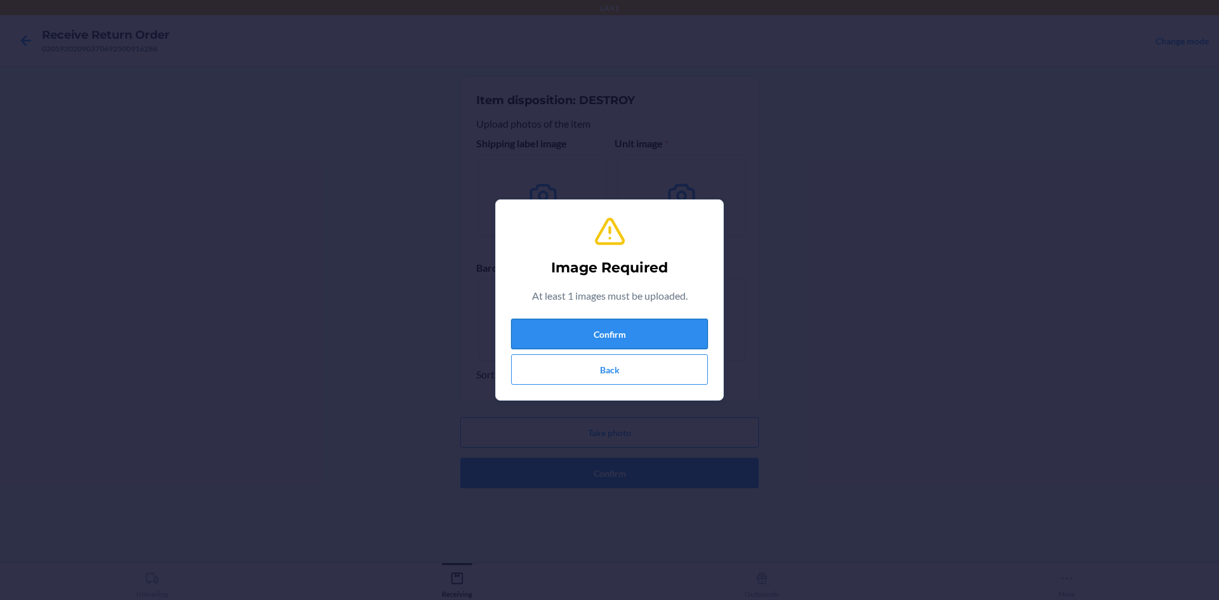
click at [603, 333] on button "Confirm" at bounding box center [609, 334] width 197 height 30
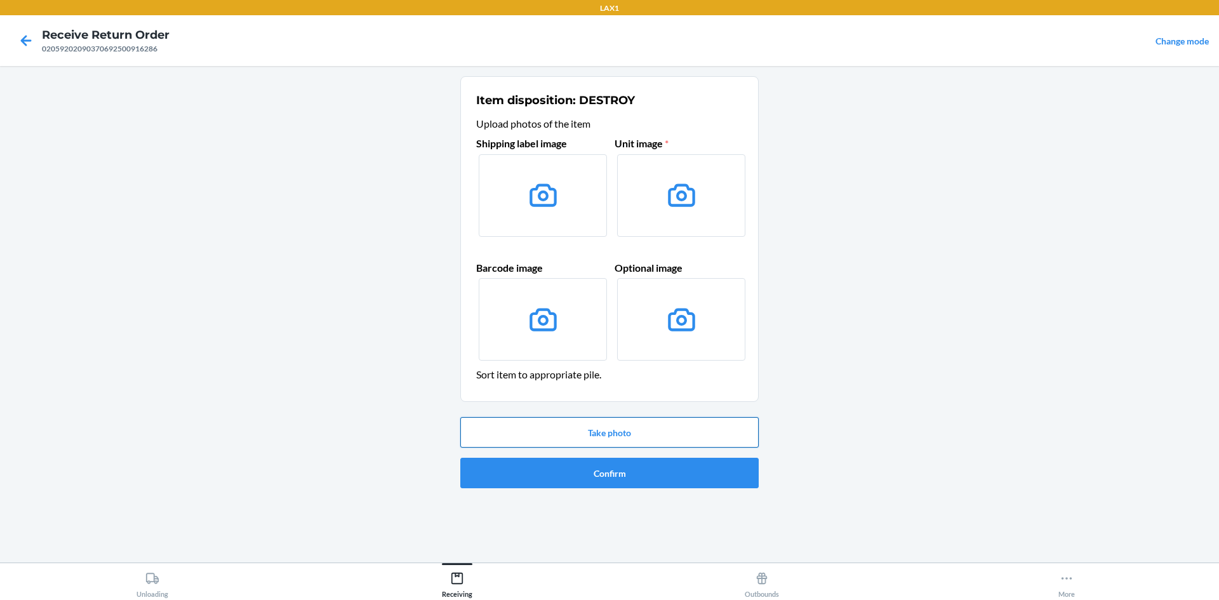
click at [614, 424] on div "Take photo Confirm" at bounding box center [609, 452] width 298 height 81
click at [614, 424] on button "Take photo" at bounding box center [609, 432] width 298 height 30
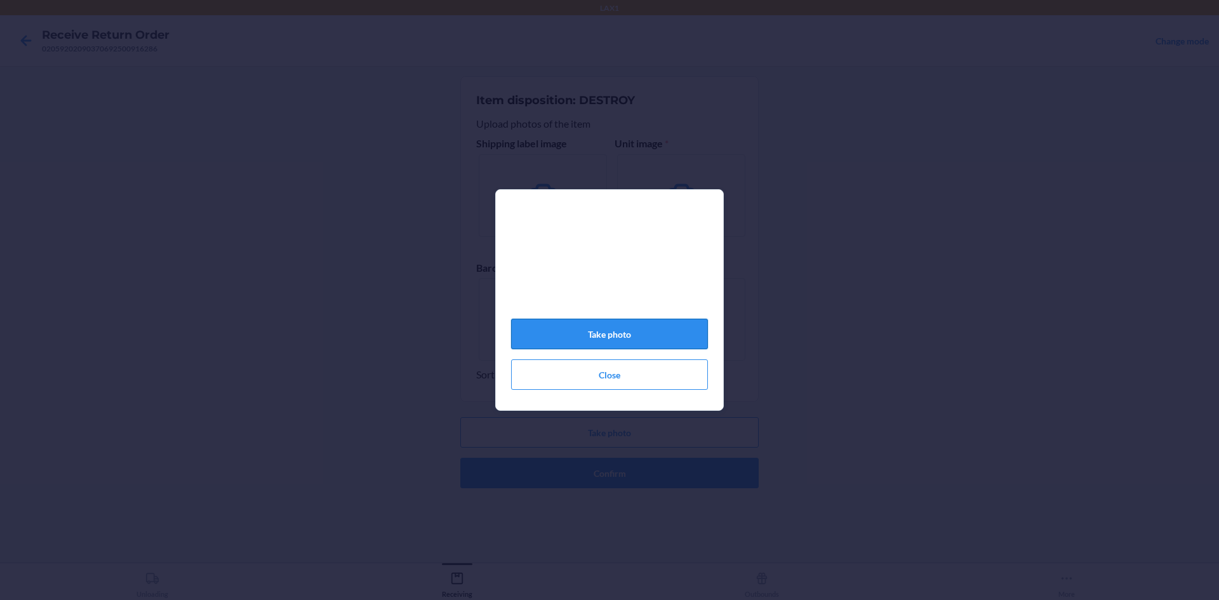
click at [587, 328] on button "Take photo" at bounding box center [609, 334] width 197 height 30
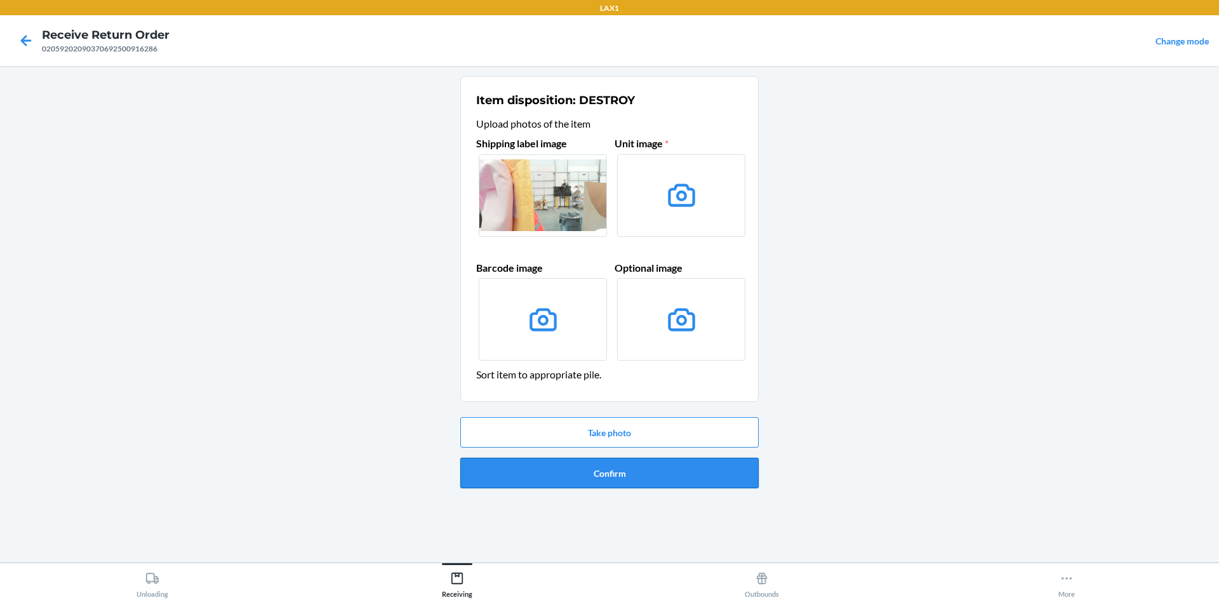
click at [683, 467] on button "Confirm" at bounding box center [609, 473] width 298 height 30
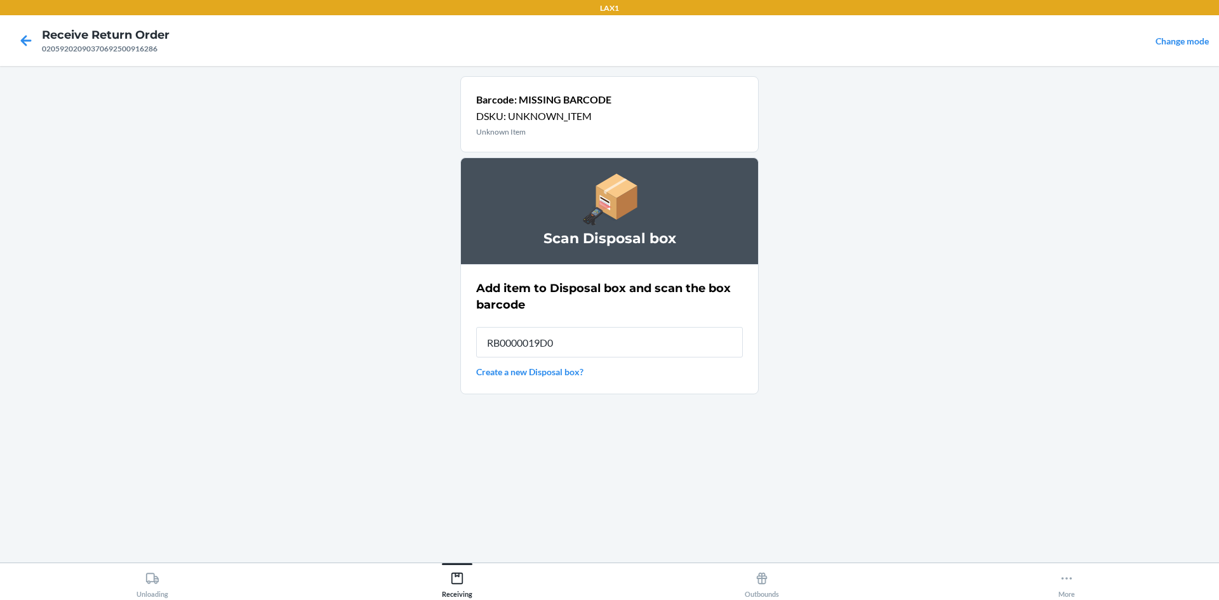
type input "RB0000019D0"
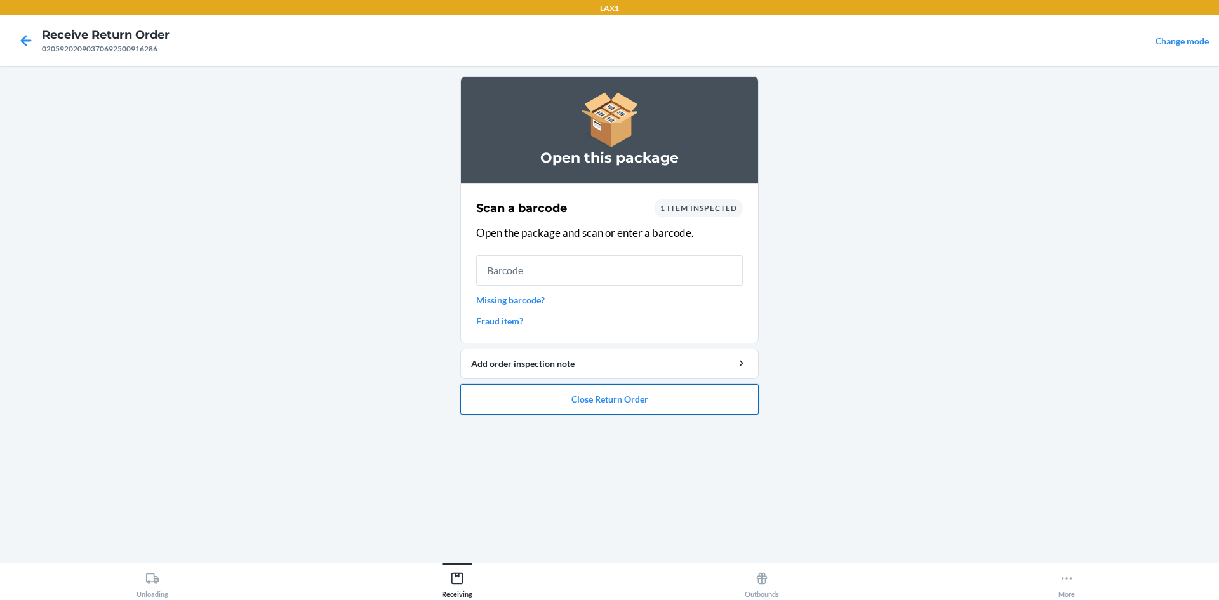
click at [578, 396] on button "Close Return Order" at bounding box center [609, 399] width 298 height 30
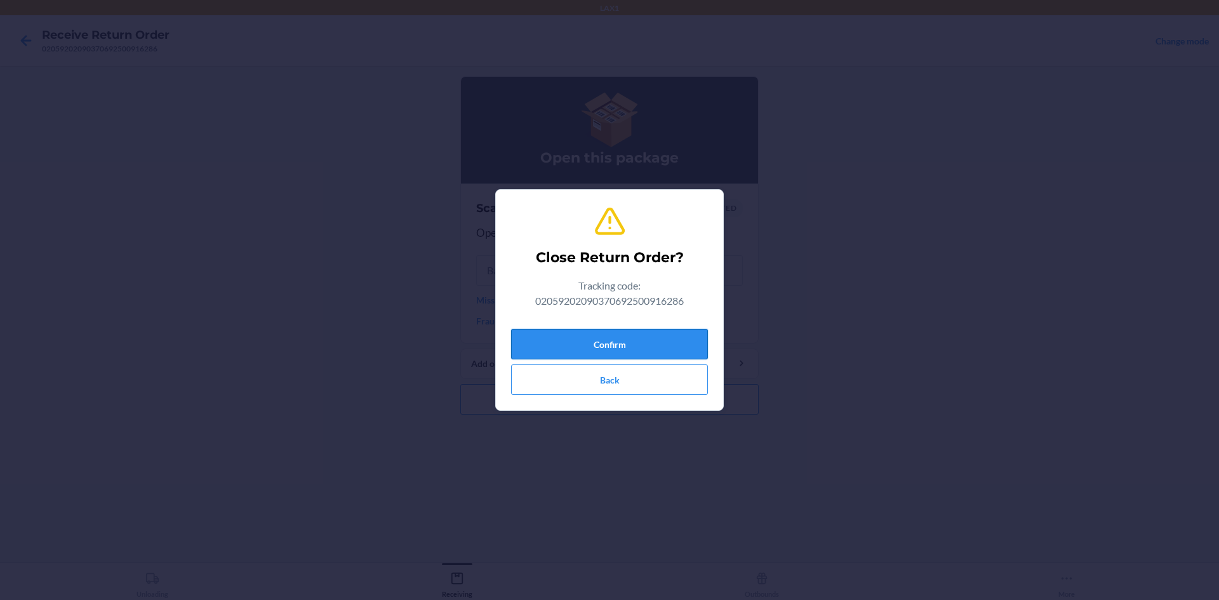
click at [625, 354] on button "Confirm" at bounding box center [609, 344] width 197 height 30
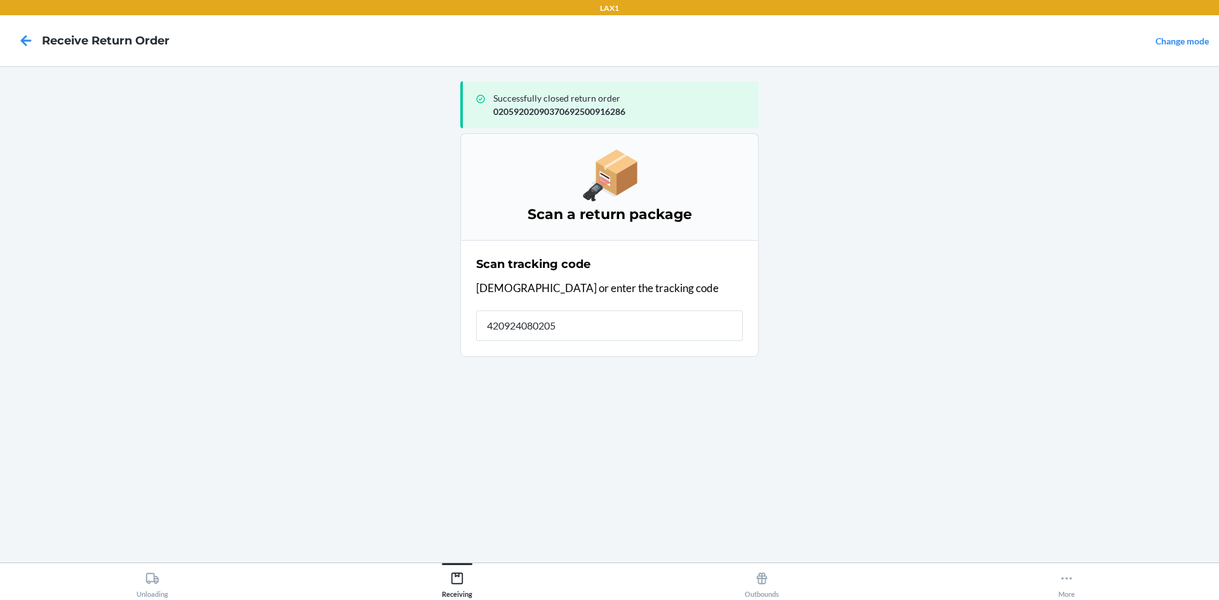
type input "4209240802059"
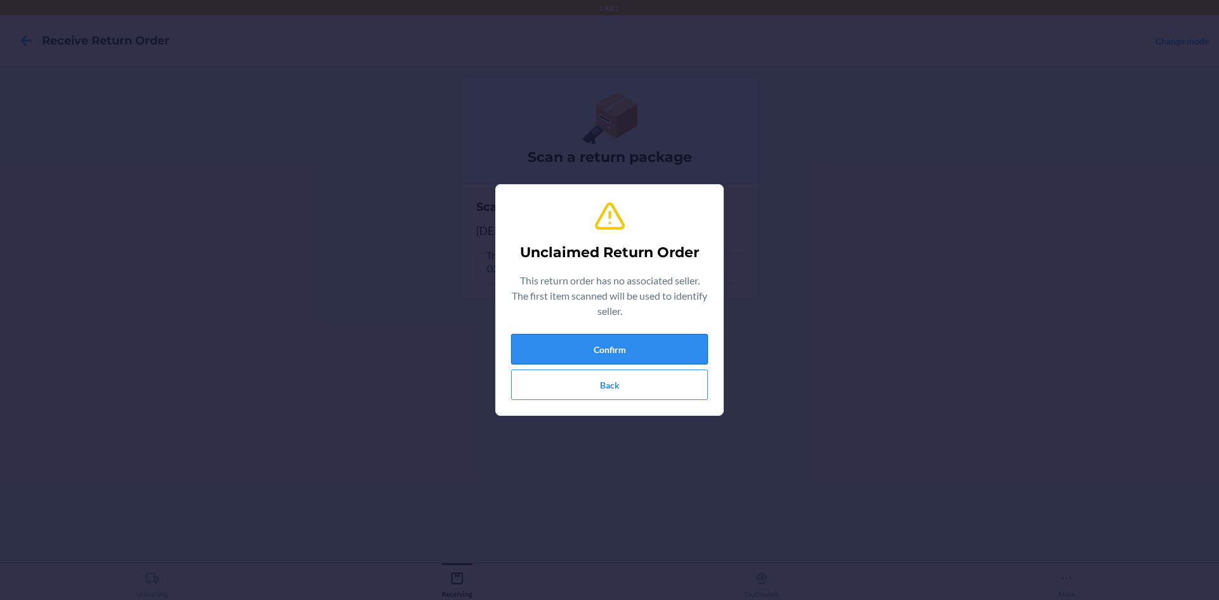
click at [567, 345] on button "Confirm" at bounding box center [609, 349] width 197 height 30
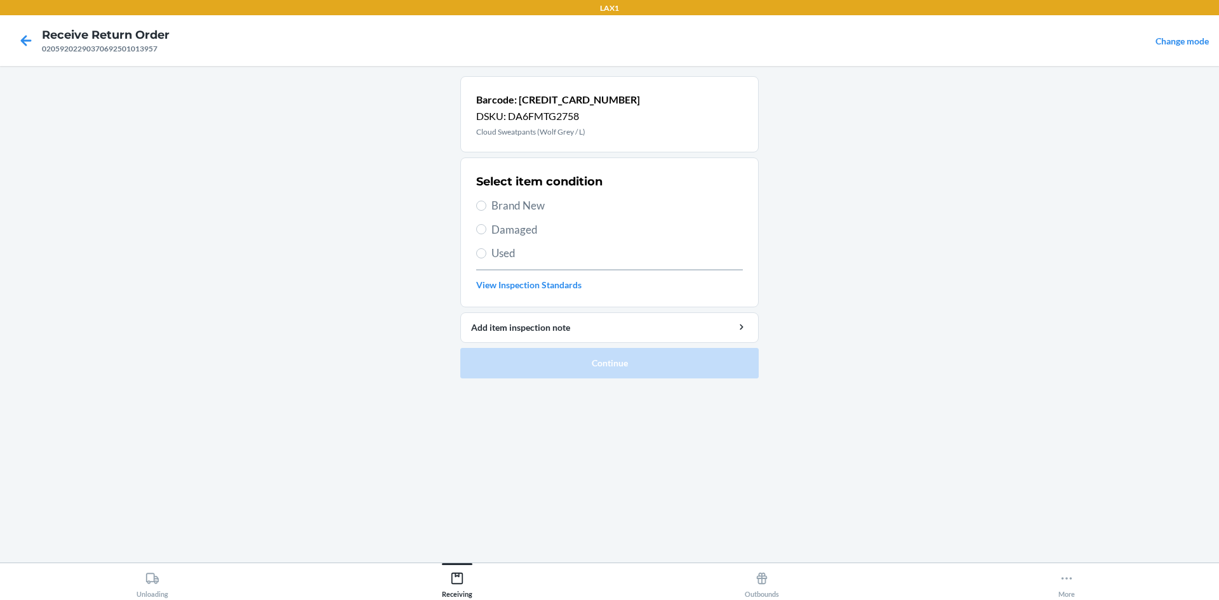
click at [496, 210] on span "Brand New" at bounding box center [616, 205] width 251 height 17
click at [486, 210] on input "Brand New" at bounding box center [481, 206] width 10 height 10
radio input "true"
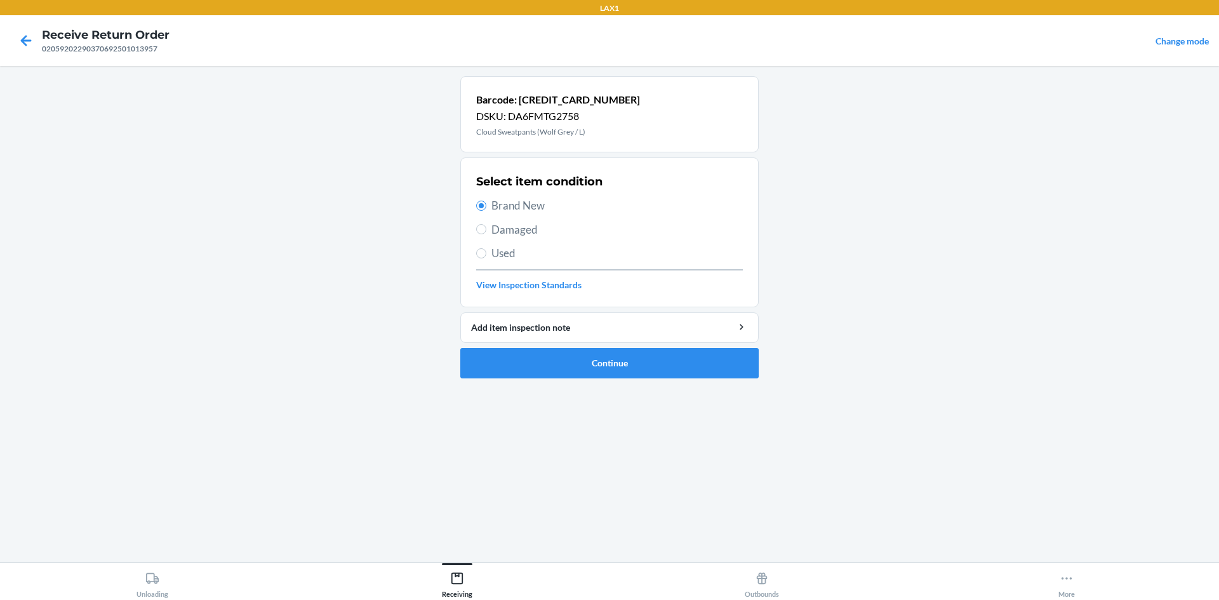
click at [503, 344] on li "Barcode: [CREDIT_CARD_NUMBER] DSKU: DA6FMTG2758 Cloud Sweatpants (Wolf Grey / L…" at bounding box center [609, 227] width 298 height 302
click at [511, 361] on button "Continue" at bounding box center [609, 363] width 298 height 30
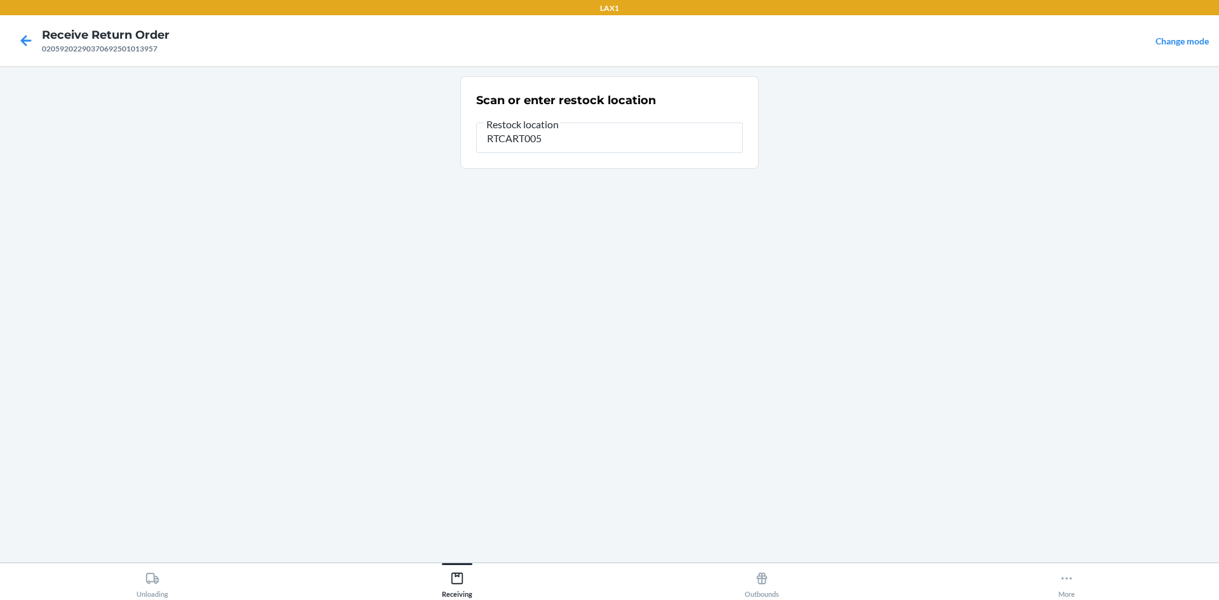
type input "RTCART005"
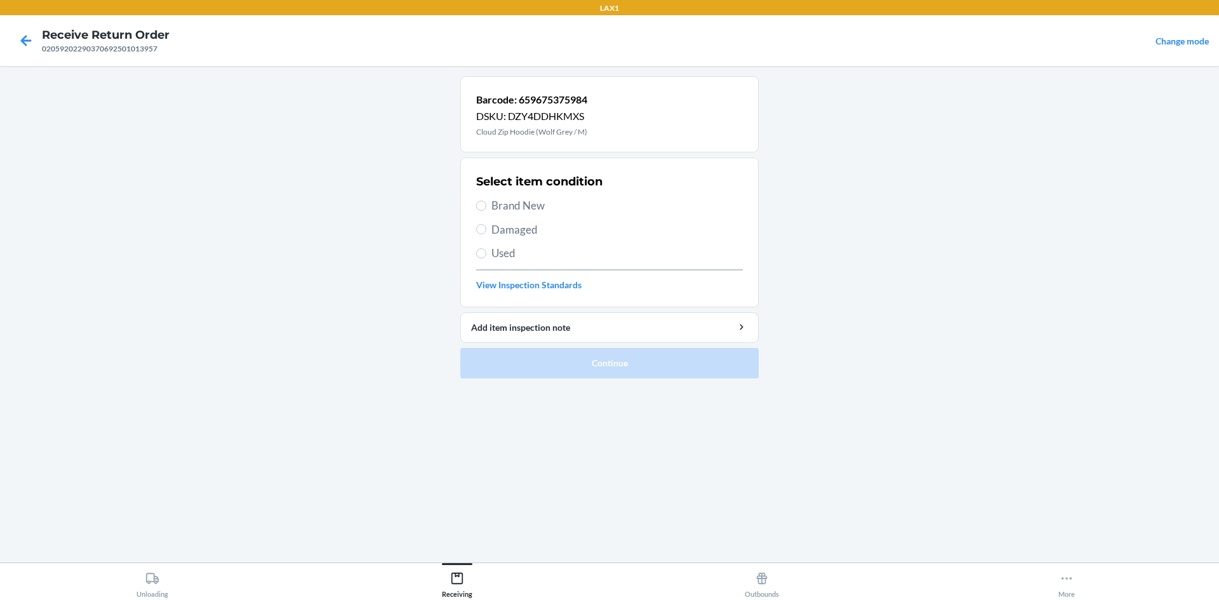
click at [496, 247] on span "Used" at bounding box center [616, 253] width 251 height 17
click at [486, 248] on input "Used" at bounding box center [481, 253] width 10 height 10
radio input "true"
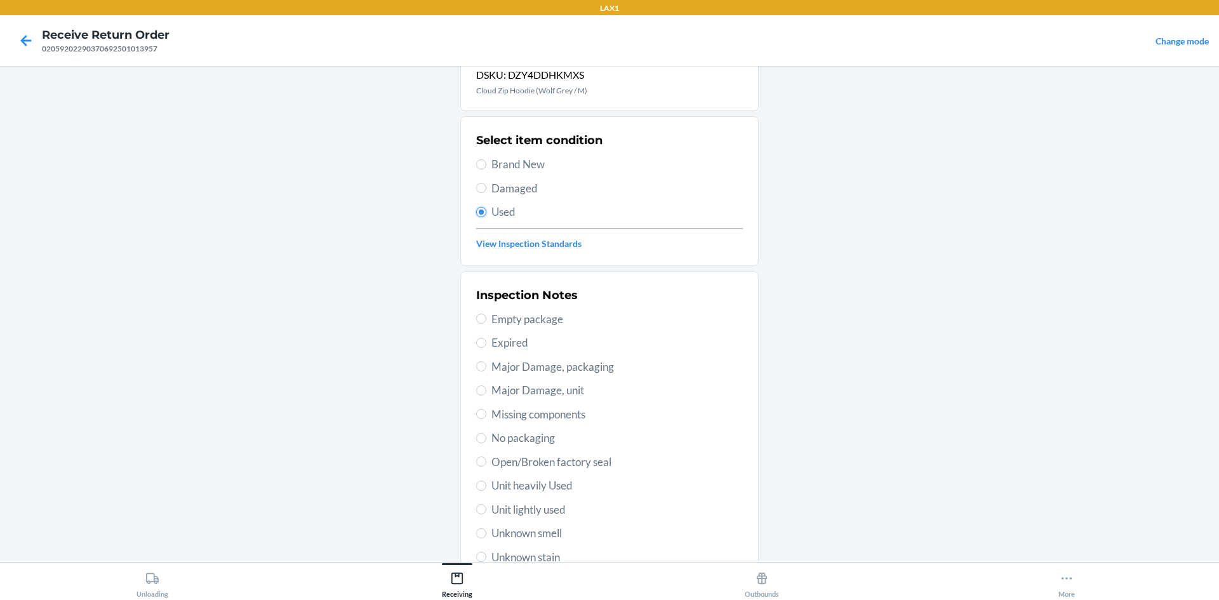
scroll to position [64, 0]
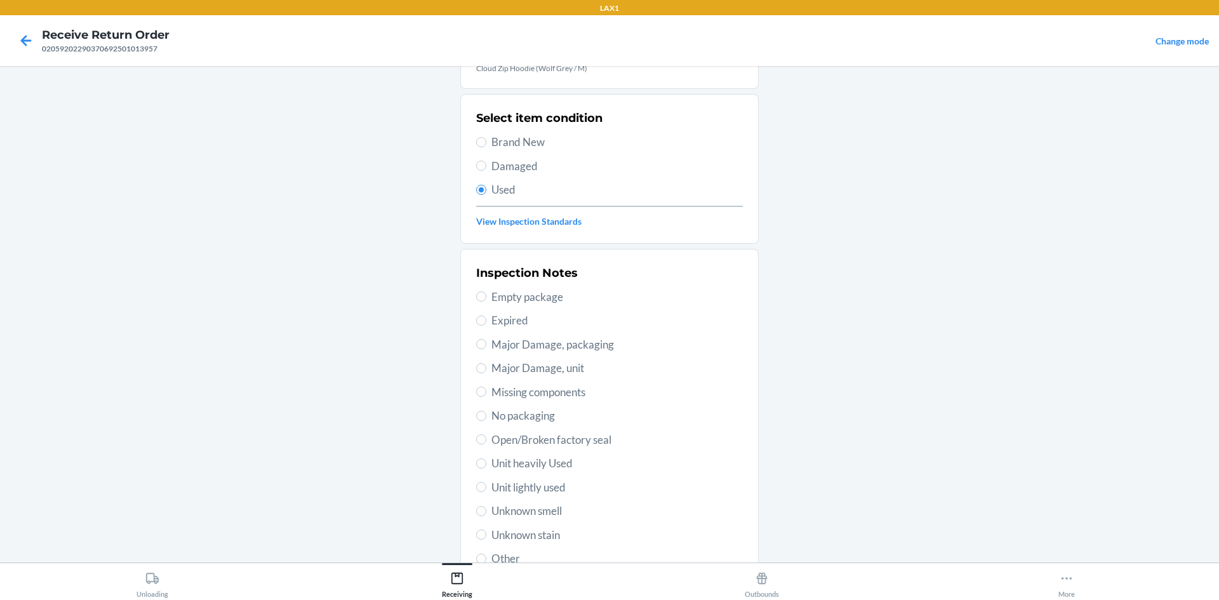
click at [505, 138] on span "Brand New" at bounding box center [616, 142] width 251 height 17
click at [486, 138] on input "Brand New" at bounding box center [481, 142] width 10 height 10
radio input "true"
radio input "false"
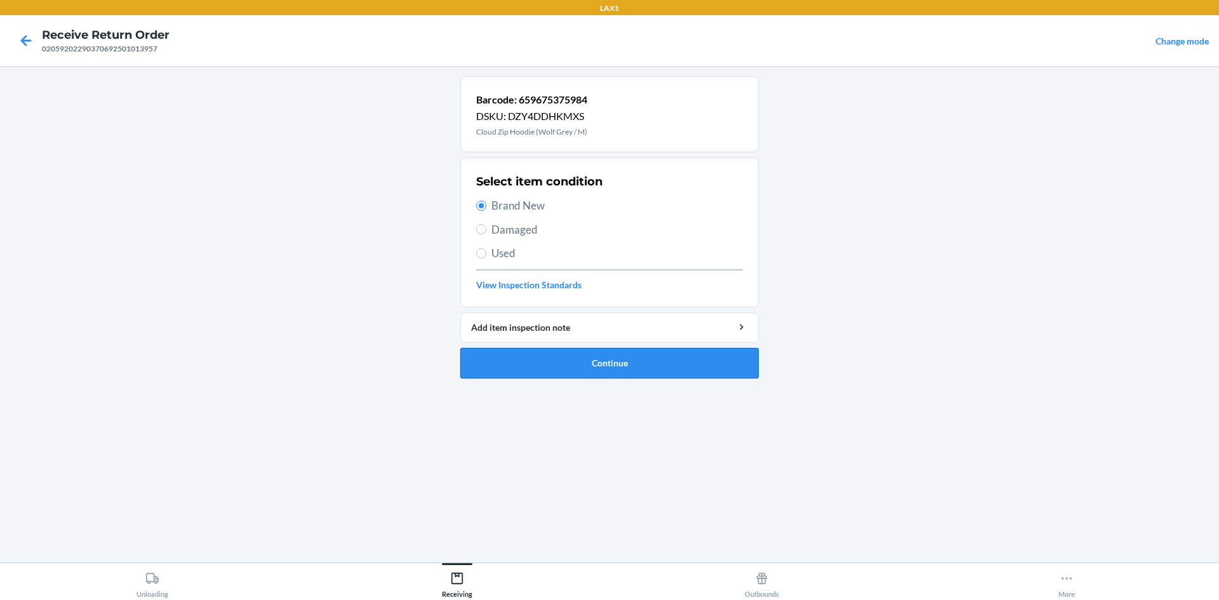
drag, startPoint x: 571, startPoint y: 373, endPoint x: 572, endPoint y: 360, distance: 13.4
click at [571, 373] on button "Continue" at bounding box center [609, 363] width 298 height 30
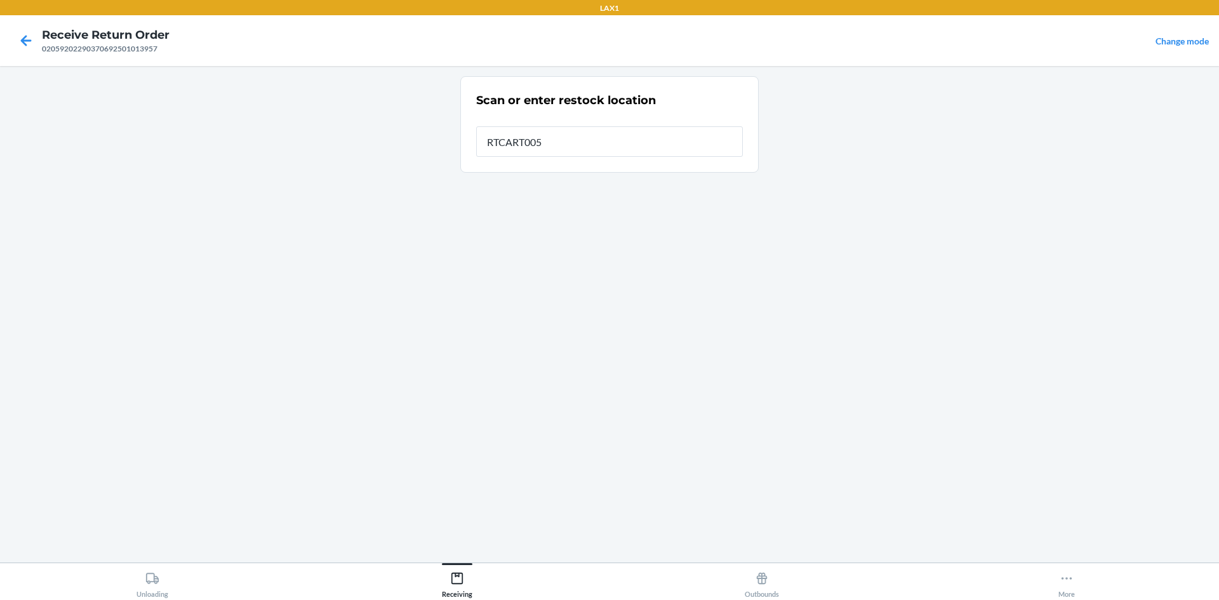
type input "RTCART005"
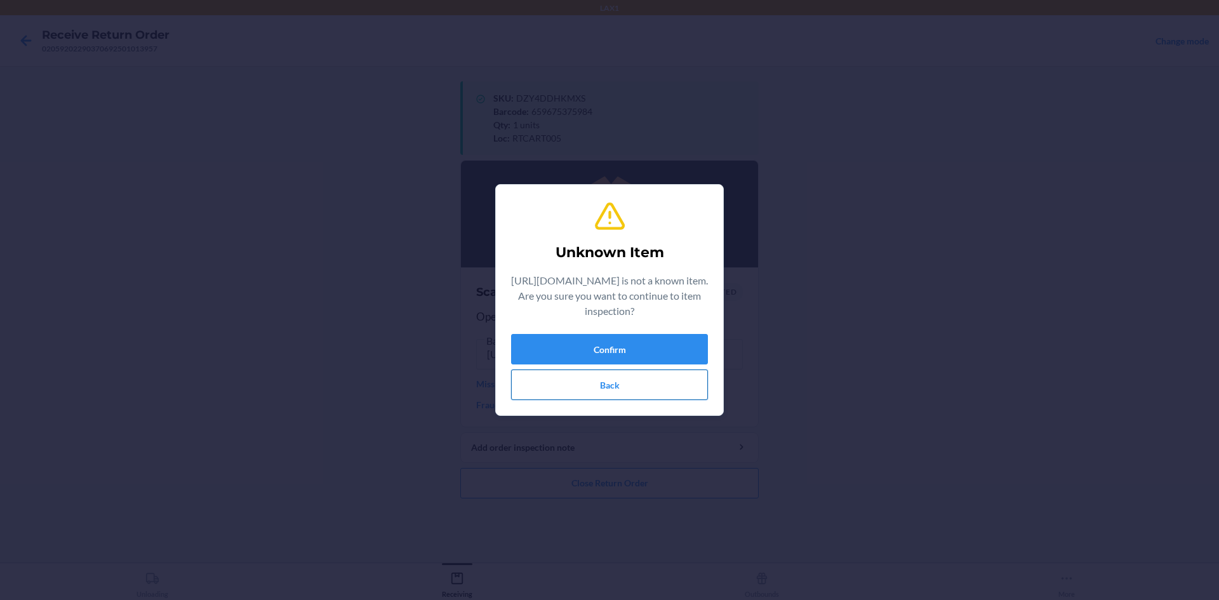
click at [653, 394] on button "Back" at bounding box center [609, 385] width 197 height 30
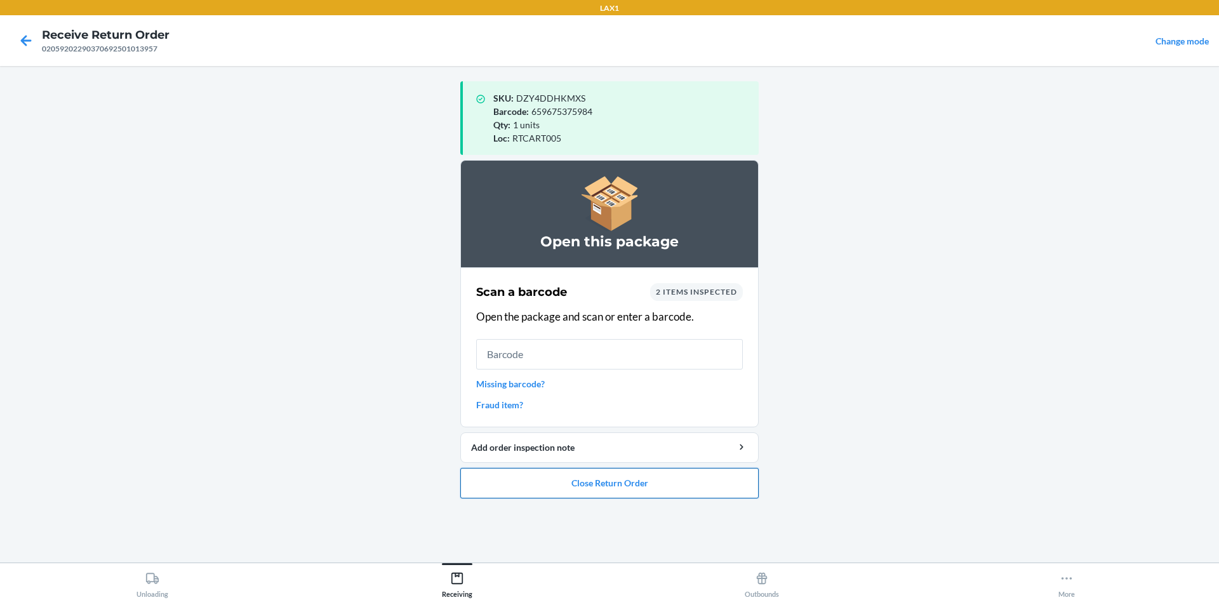
click at [660, 483] on button "Close Return Order" at bounding box center [609, 483] width 298 height 30
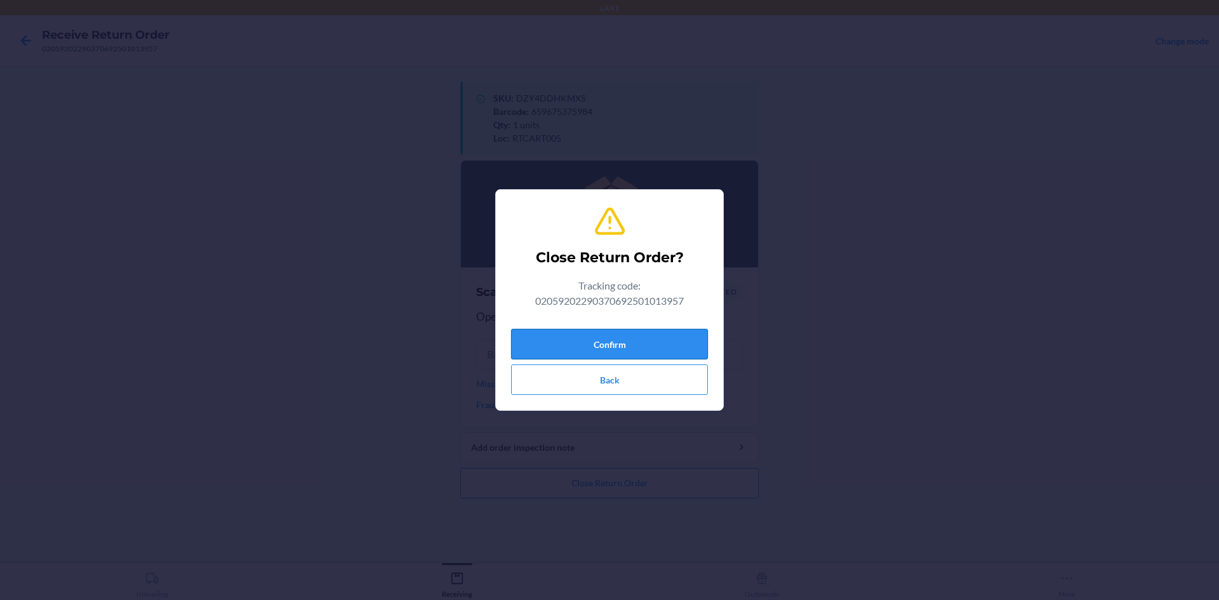
drag, startPoint x: 627, startPoint y: 348, endPoint x: 625, endPoint y: 340, distance: 8.5
click at [627, 347] on button "Confirm" at bounding box center [609, 344] width 197 height 30
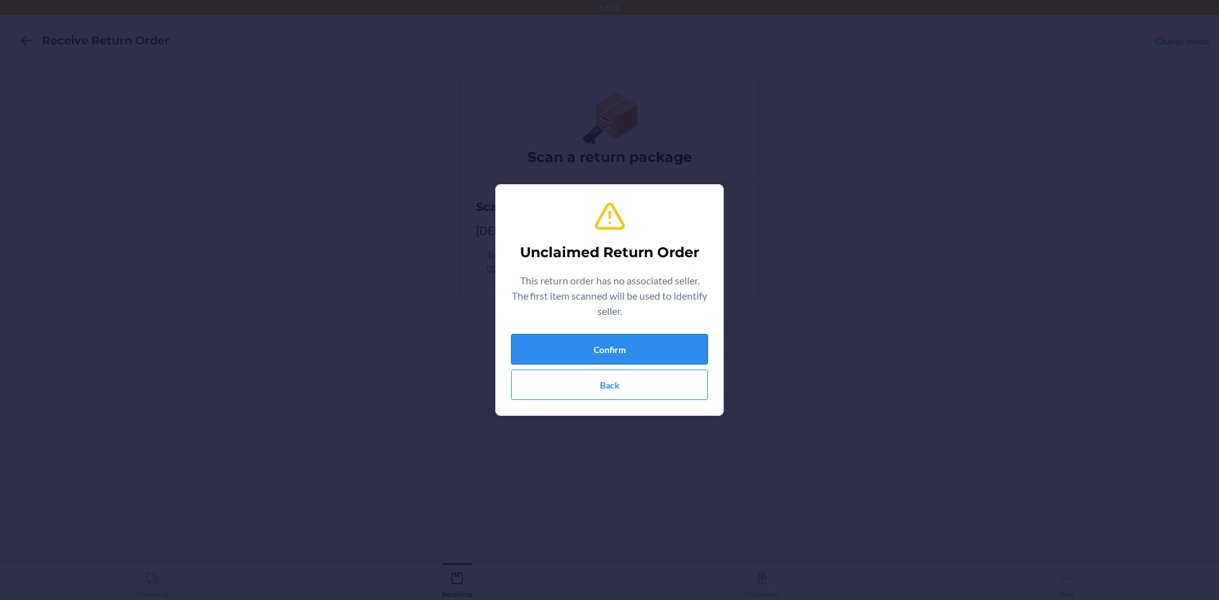
click at [632, 351] on button "Confirm" at bounding box center [609, 349] width 197 height 30
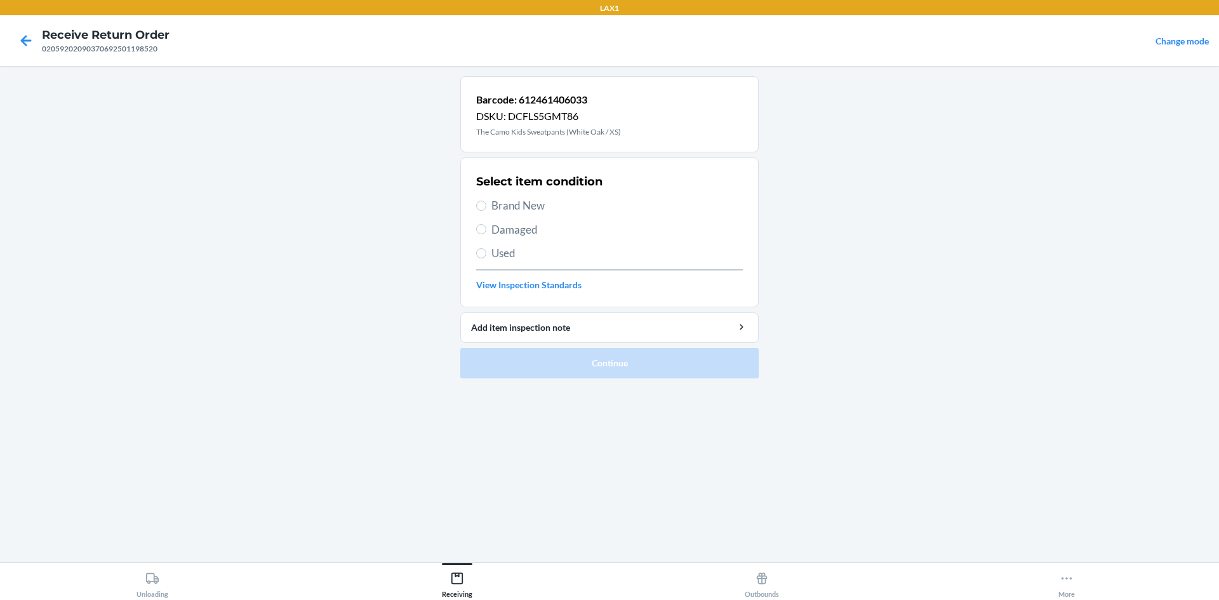
click at [493, 251] on span "Used" at bounding box center [616, 253] width 251 height 17
click at [486, 251] on input "Used" at bounding box center [481, 253] width 10 height 10
radio input "true"
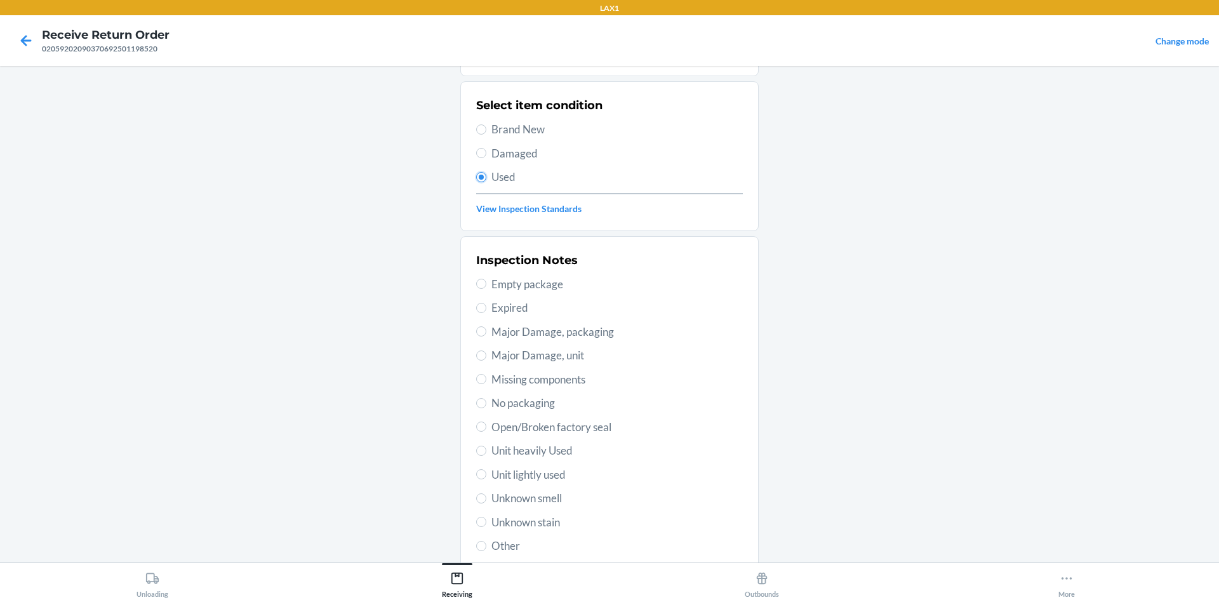
scroll to position [165, 0]
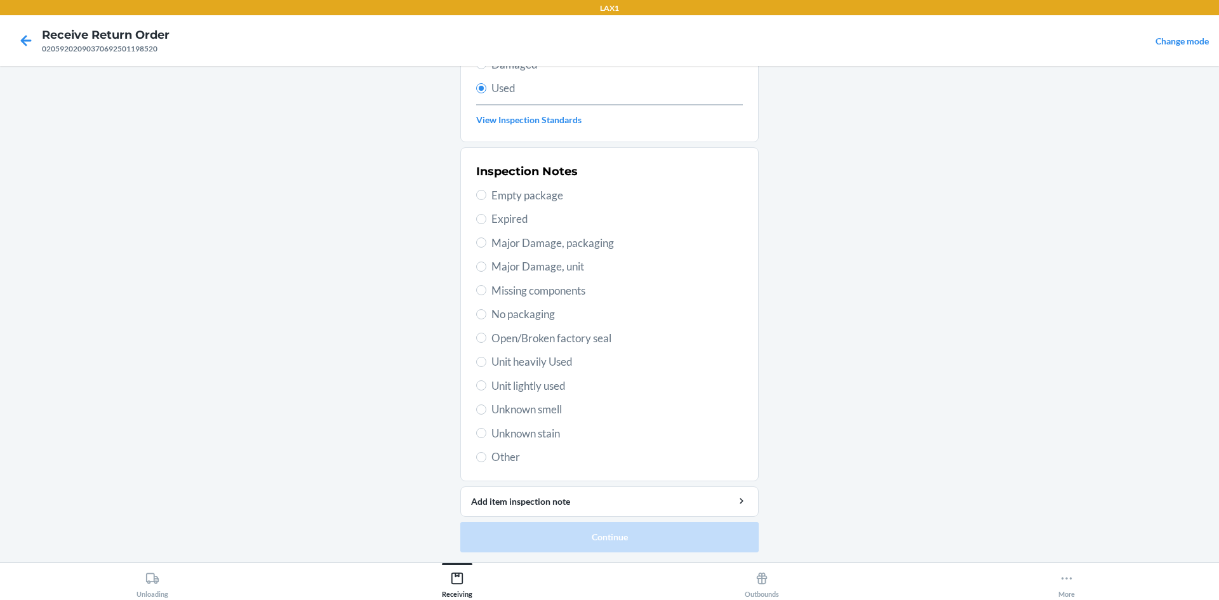
click at [519, 391] on span "Unit lightly used" at bounding box center [616, 386] width 251 height 17
click at [486, 391] on input "Unit lightly used" at bounding box center [481, 385] width 10 height 10
radio input "true"
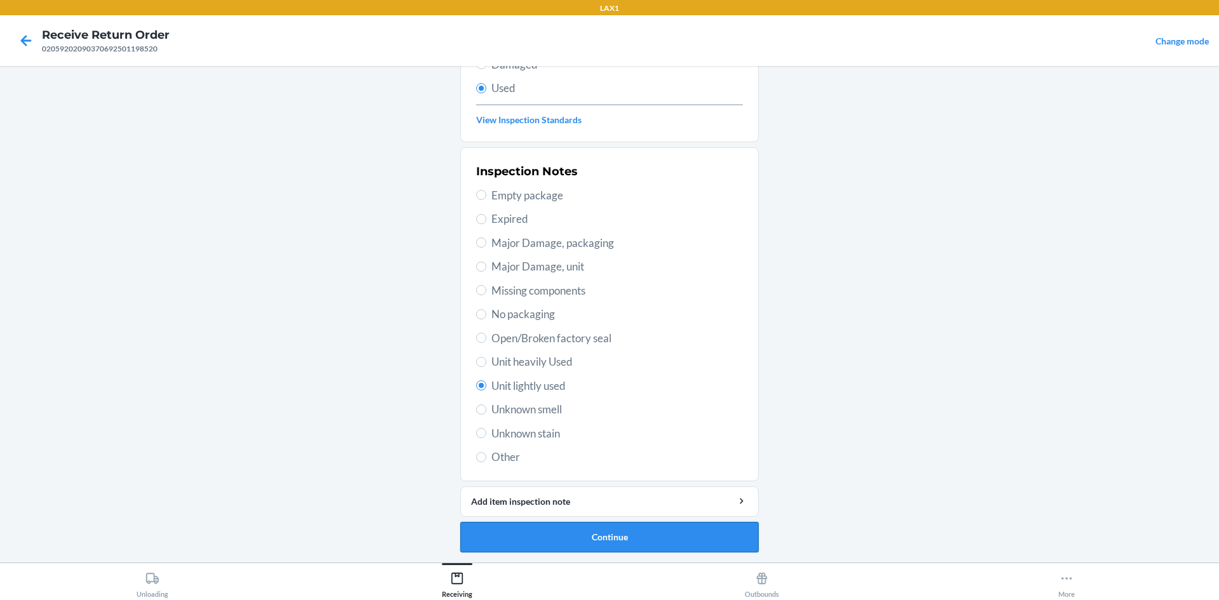
click at [575, 538] on button "Continue" at bounding box center [609, 537] width 298 height 30
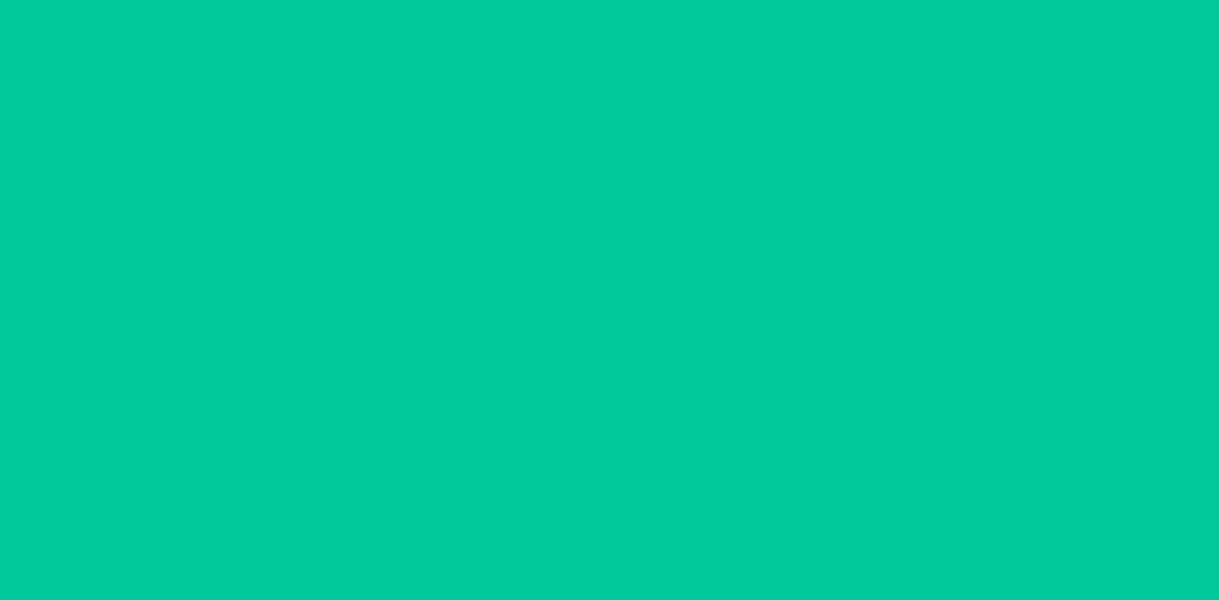
scroll to position [0, 0]
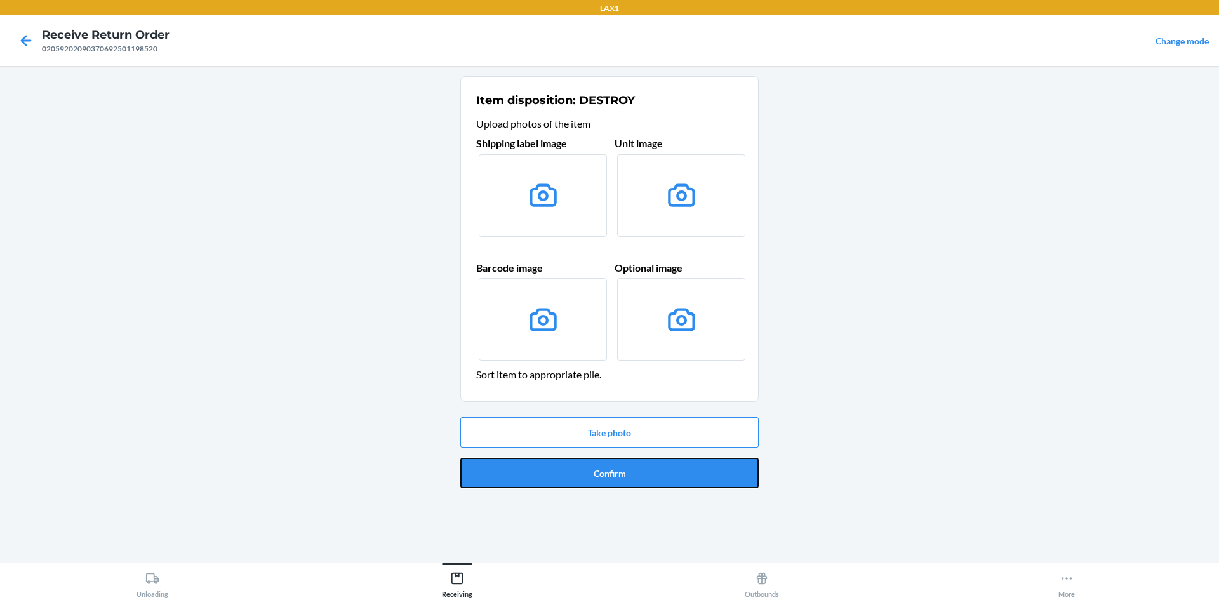
click at [609, 474] on button "Confirm" at bounding box center [609, 473] width 298 height 30
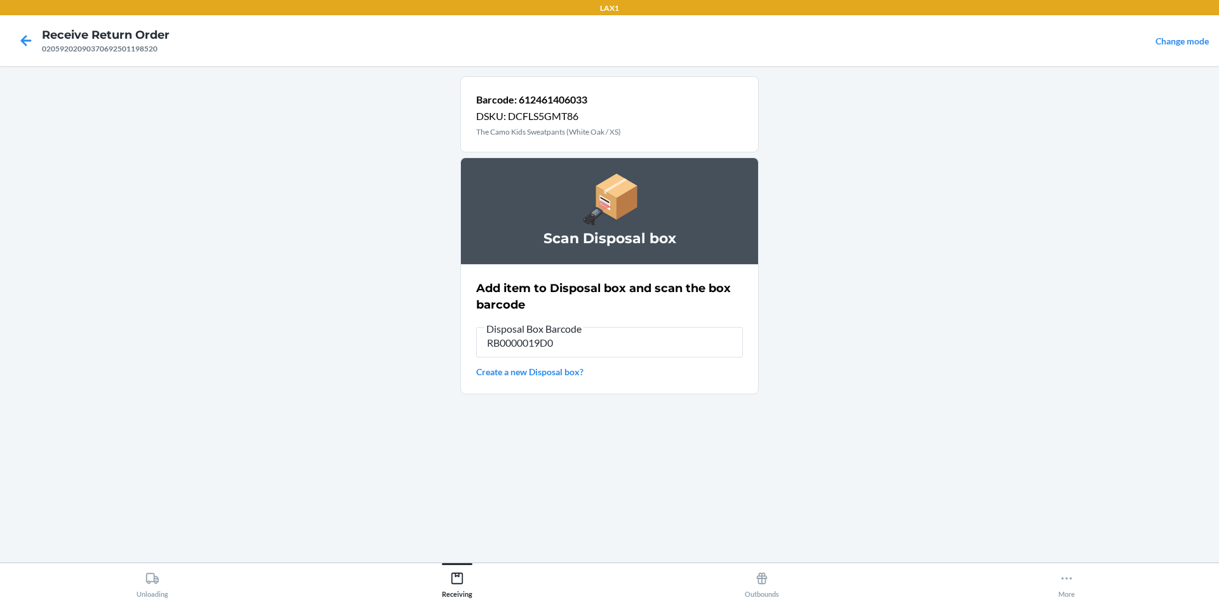
type input "RB0000019D0"
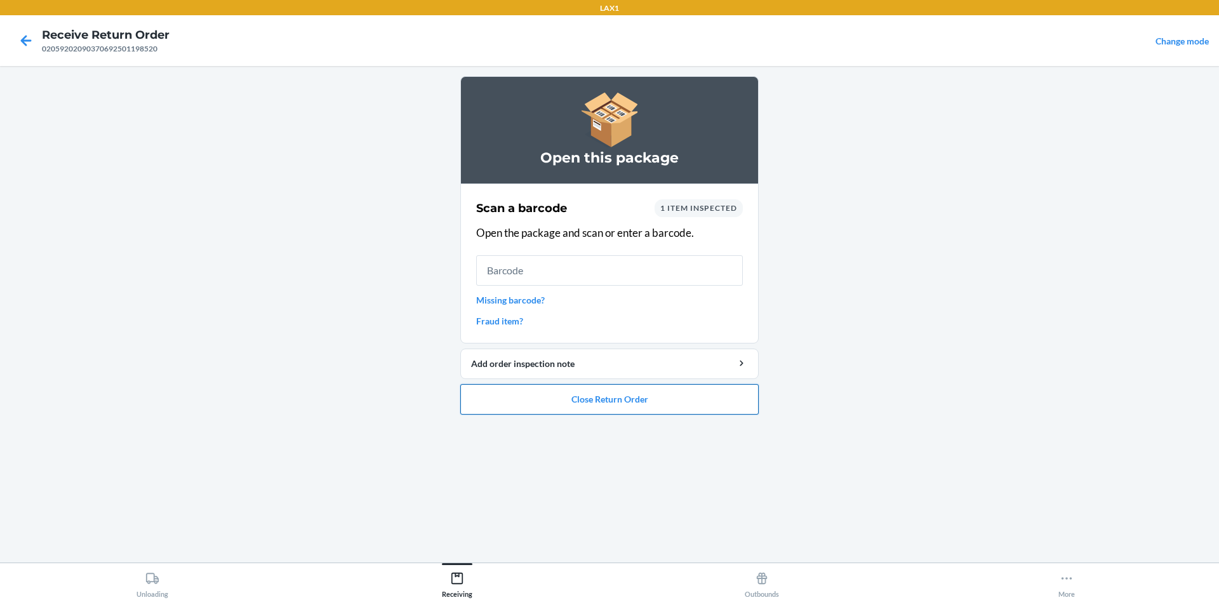
click at [674, 401] on button "Close Return Order" at bounding box center [609, 399] width 298 height 30
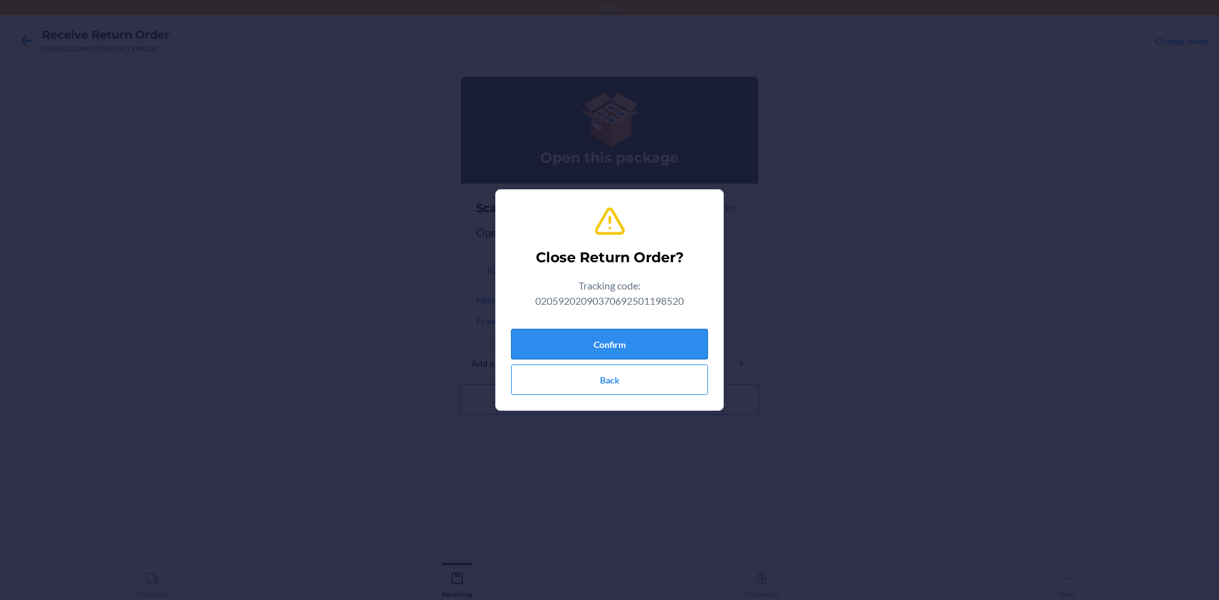
click at [668, 338] on button "Confirm" at bounding box center [609, 344] width 197 height 30
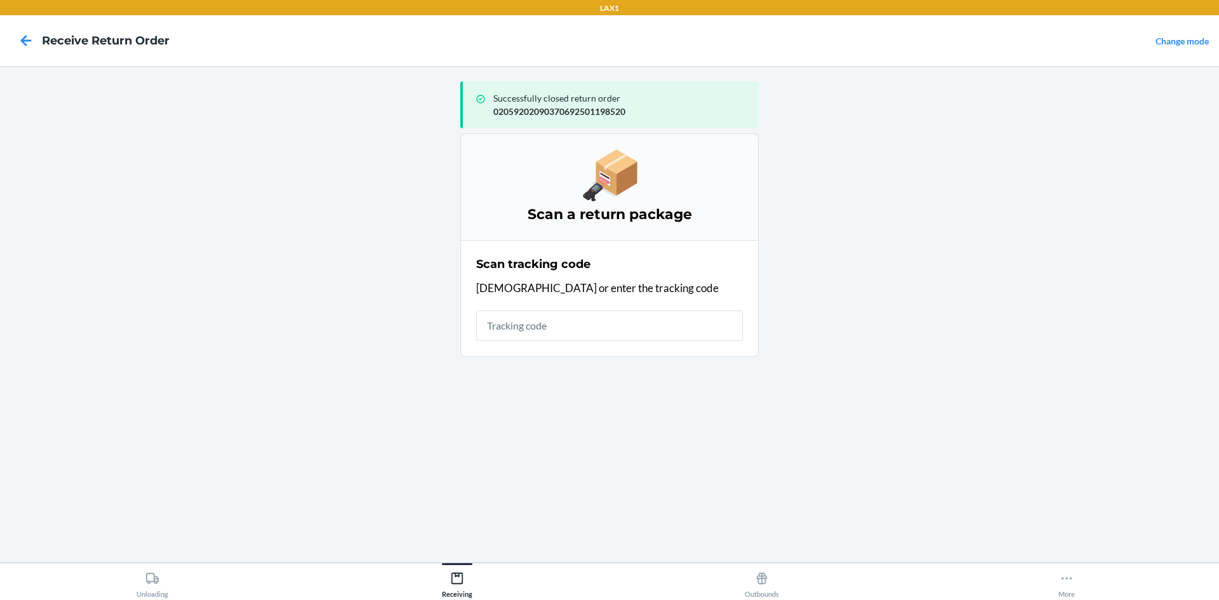
click at [619, 326] on input "text" at bounding box center [609, 326] width 267 height 30
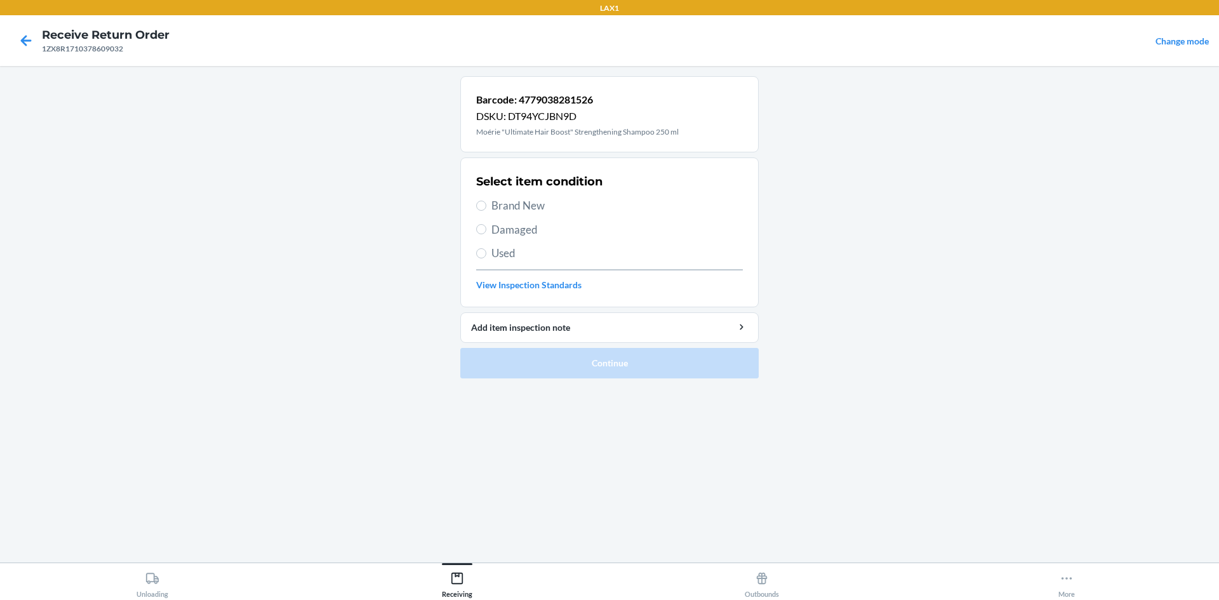
click at [483, 238] on div "Select item condition Brand New Damaged Used View Inspection Standards" at bounding box center [609, 233] width 267 height 126
click at [486, 249] on div "Select item condition Brand New Damaged Used View Inspection Standards" at bounding box center [609, 233] width 267 height 126
click at [486, 249] on label "Used" at bounding box center [609, 253] width 267 height 17
click at [486, 249] on input "Used" at bounding box center [481, 253] width 10 height 10
radio input "true"
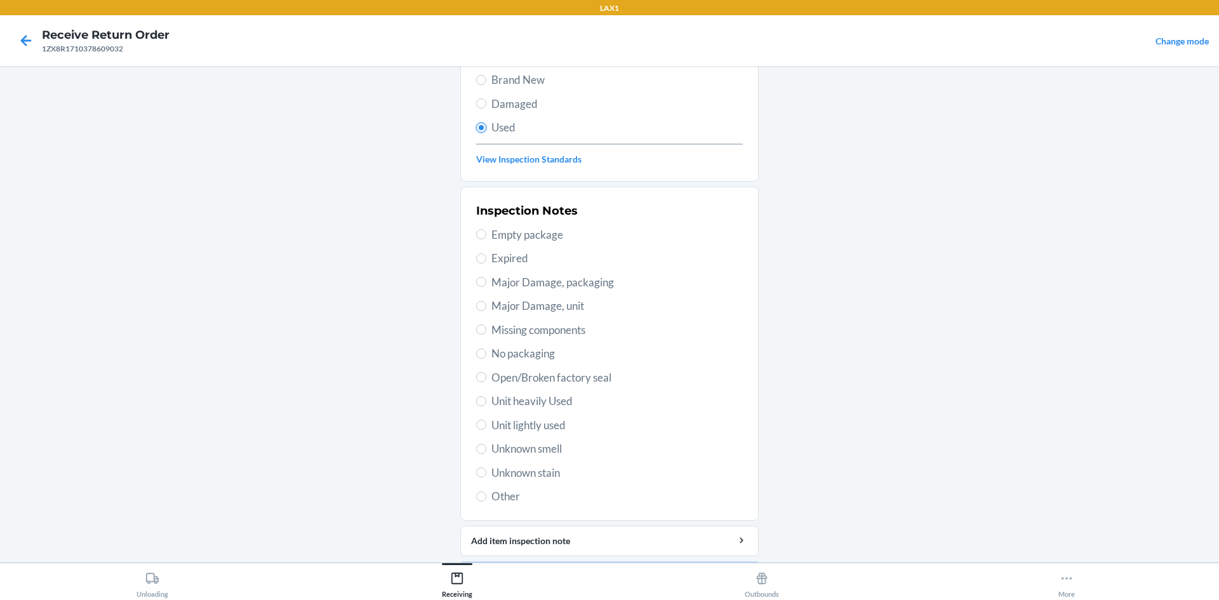
scroll to position [127, 0]
click at [568, 283] on span "Major Damage, packaging" at bounding box center [616, 281] width 251 height 17
click at [486, 283] on input "Major Damage, packaging" at bounding box center [481, 281] width 10 height 10
radio input "true"
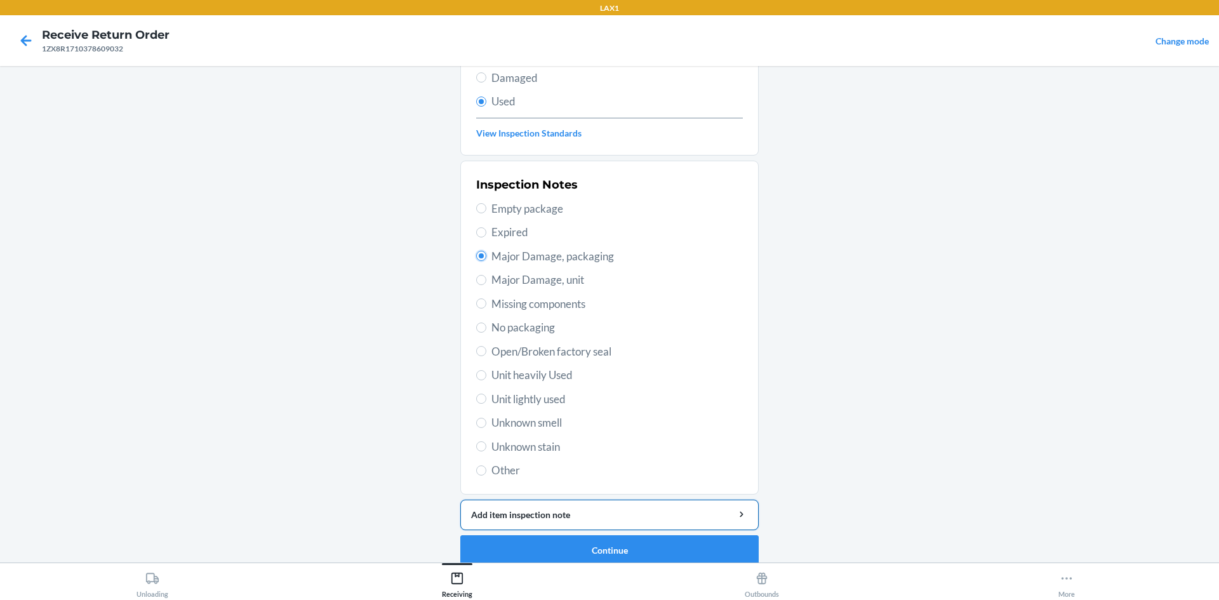
scroll to position [165, 0]
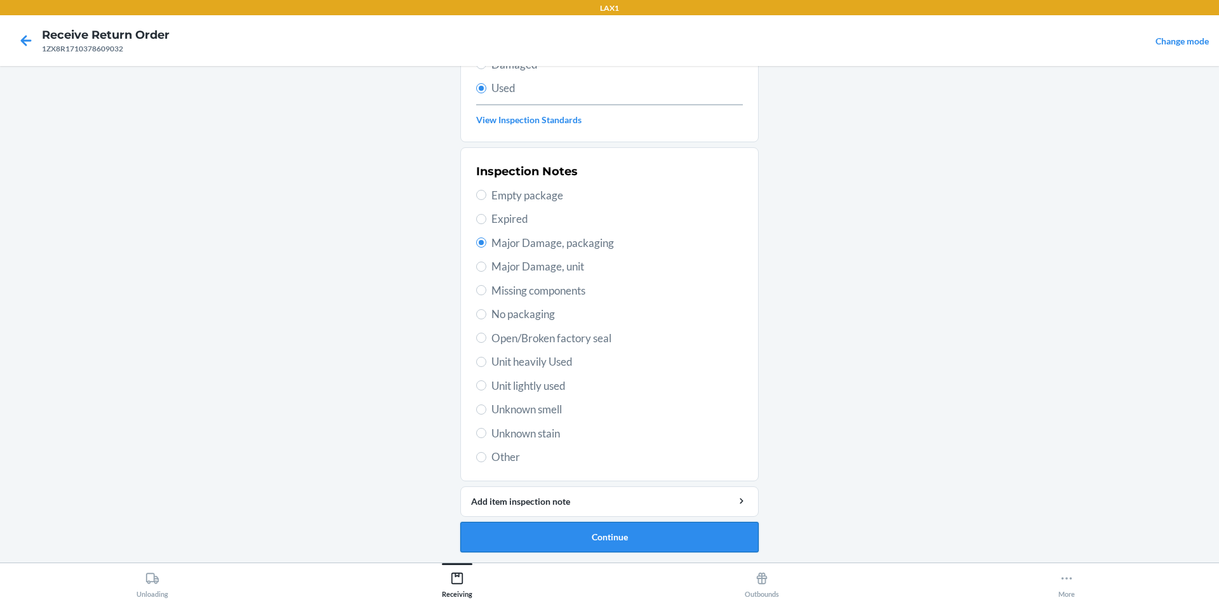
click at [572, 535] on button "Continue" at bounding box center [609, 537] width 298 height 30
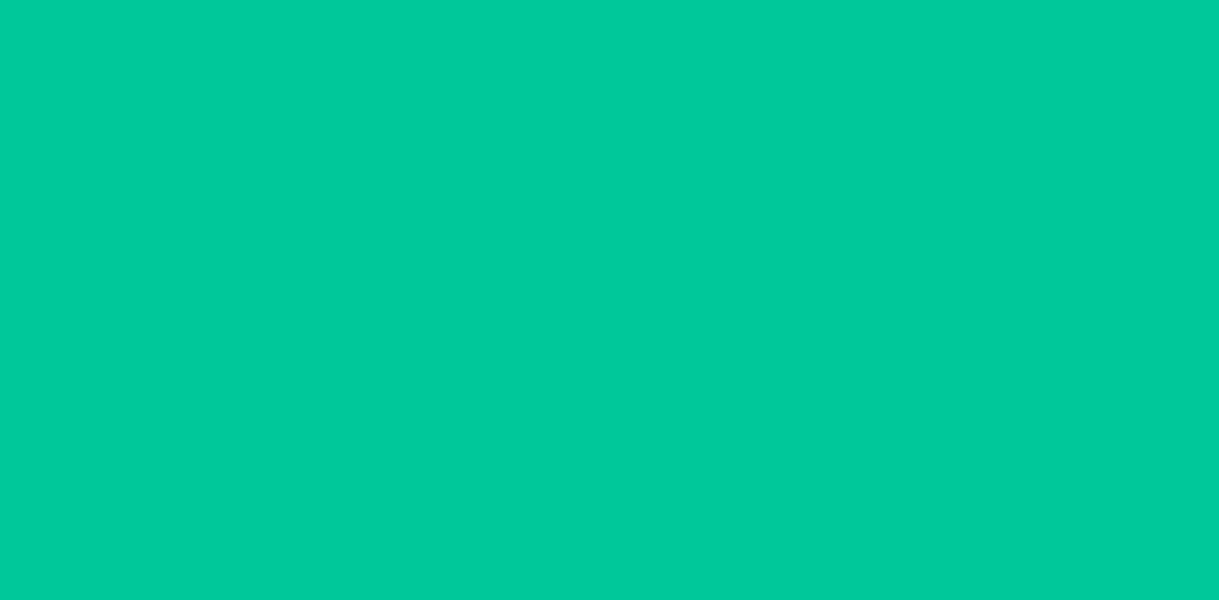
scroll to position [0, 0]
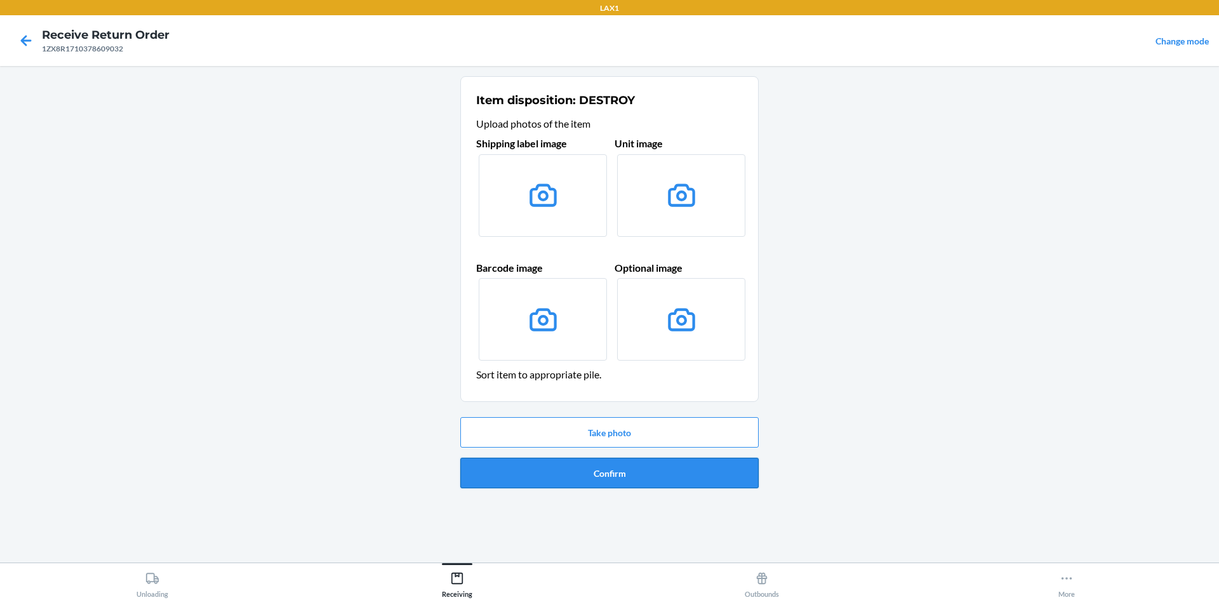
click at [623, 461] on button "Confirm" at bounding box center [609, 473] width 298 height 30
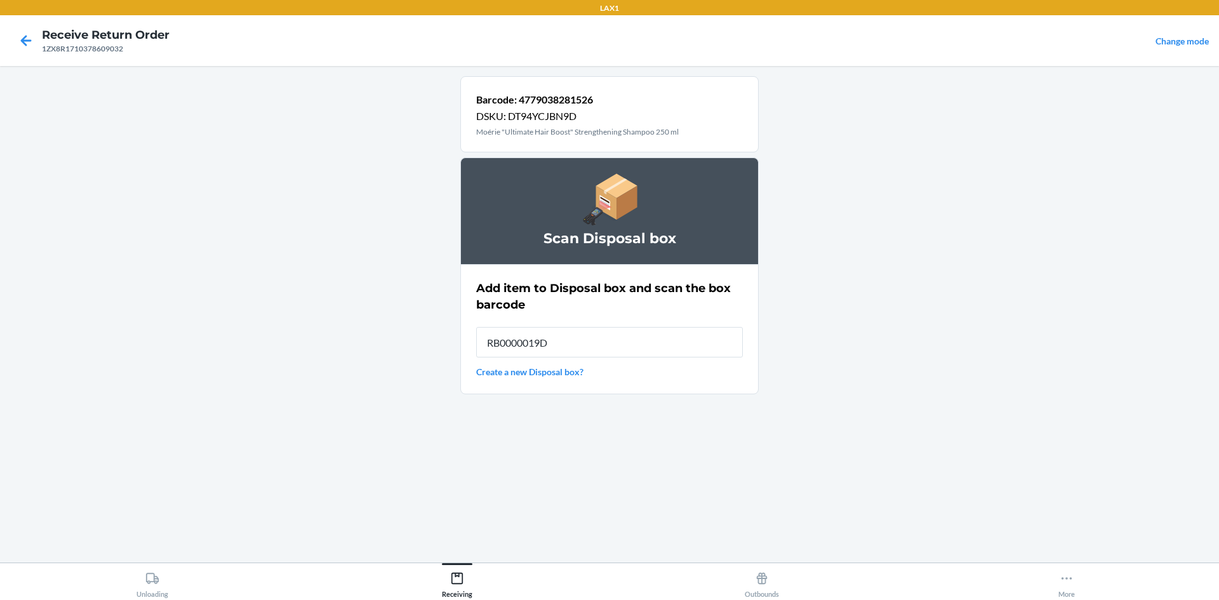
type input "RB0000019D0"
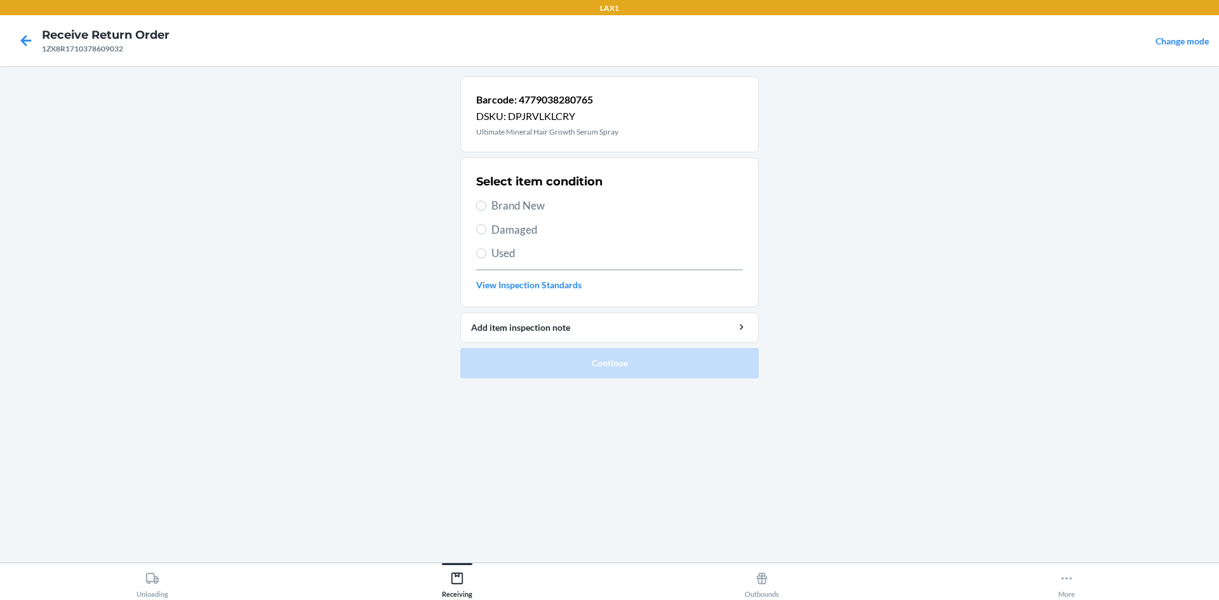
click at [489, 253] on label "Used" at bounding box center [609, 253] width 267 height 17
click at [486, 253] on input "Used" at bounding box center [481, 253] width 10 height 10
radio input "true"
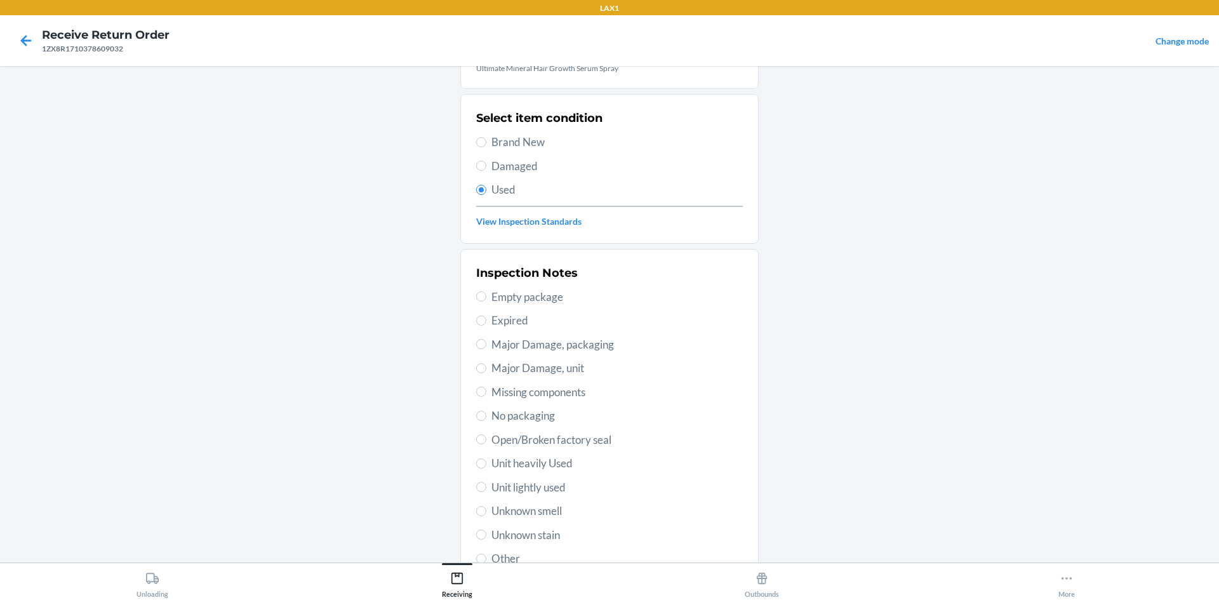
click at [546, 344] on span "Major Damage, packaging" at bounding box center [616, 345] width 251 height 17
click at [486, 344] on input "Major Damage, packaging" at bounding box center [481, 344] width 10 height 10
radio input "true"
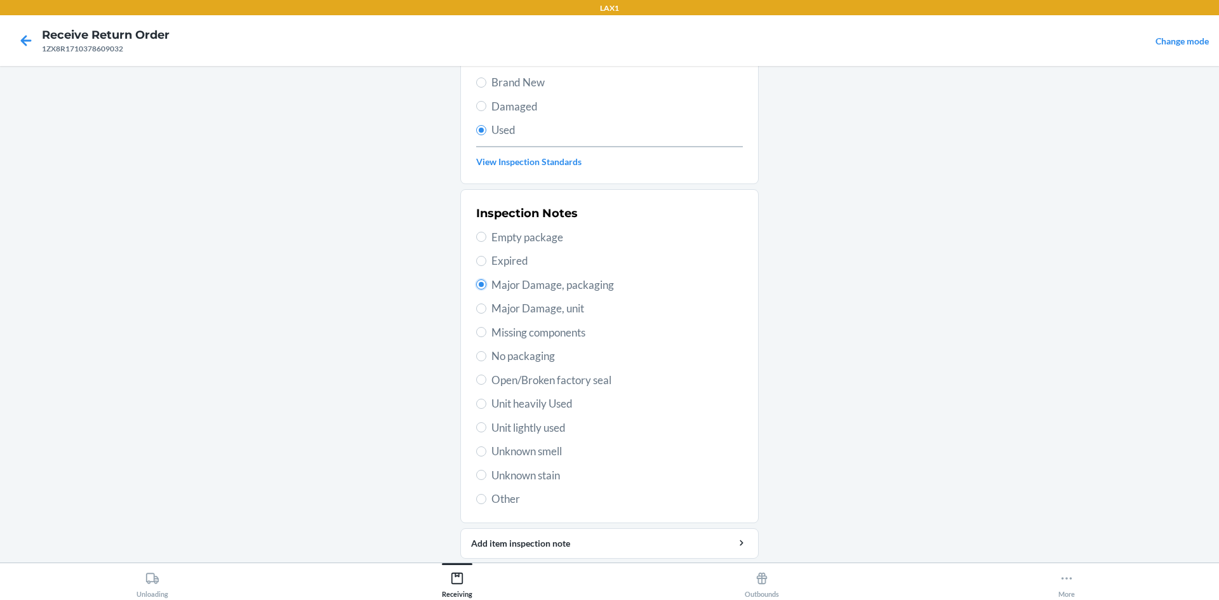
scroll to position [165, 0]
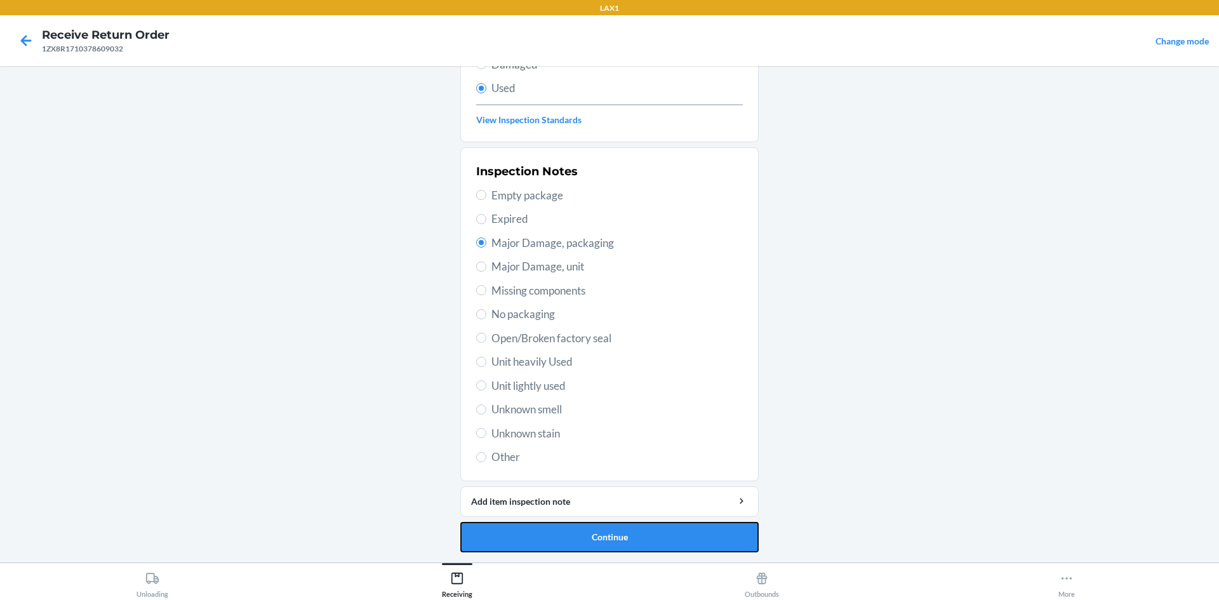
drag, startPoint x: 683, startPoint y: 549, endPoint x: 679, endPoint y: 543, distance: 6.5
click at [682, 549] on button "Continue" at bounding box center [609, 537] width 298 height 30
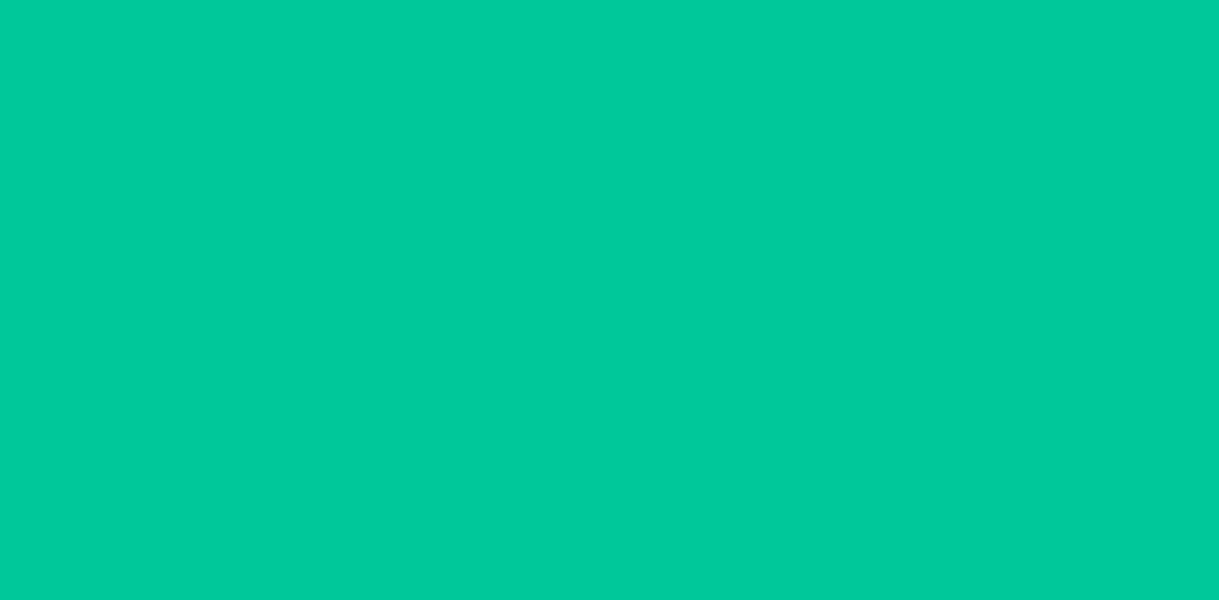
scroll to position [0, 0]
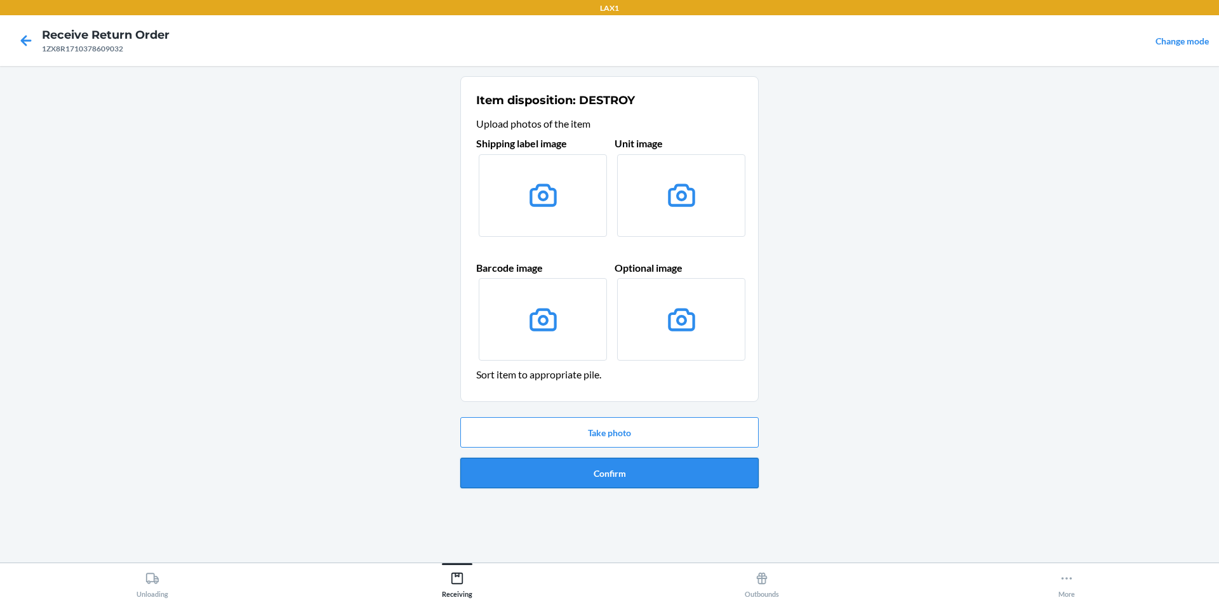
click at [654, 468] on button "Confirm" at bounding box center [609, 473] width 298 height 30
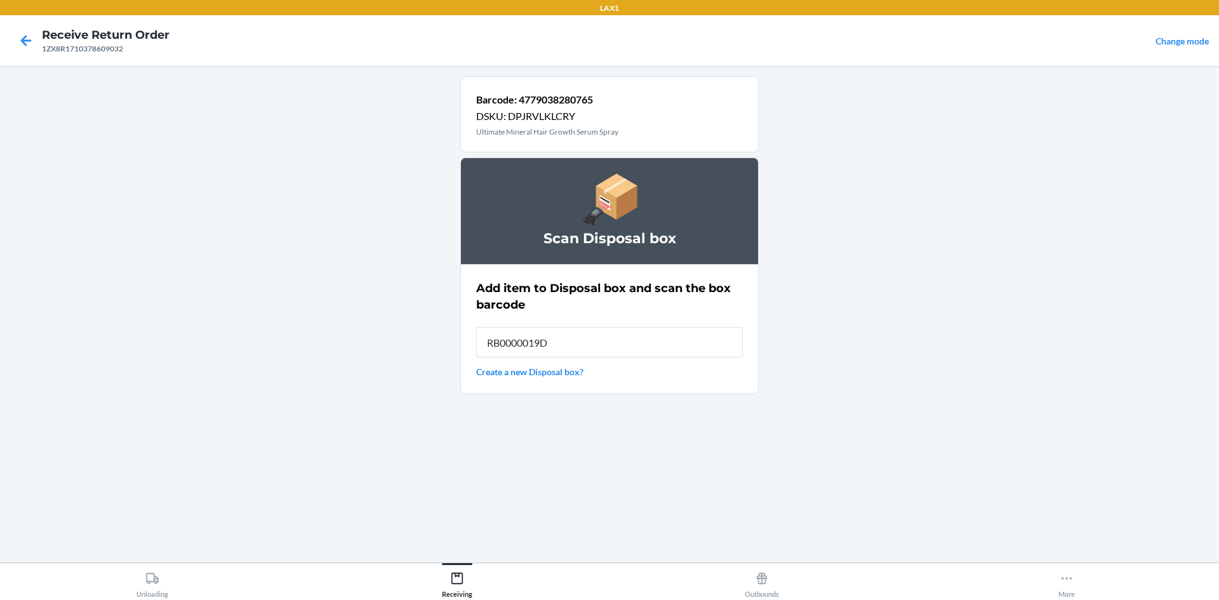
type input "RB0000019D0"
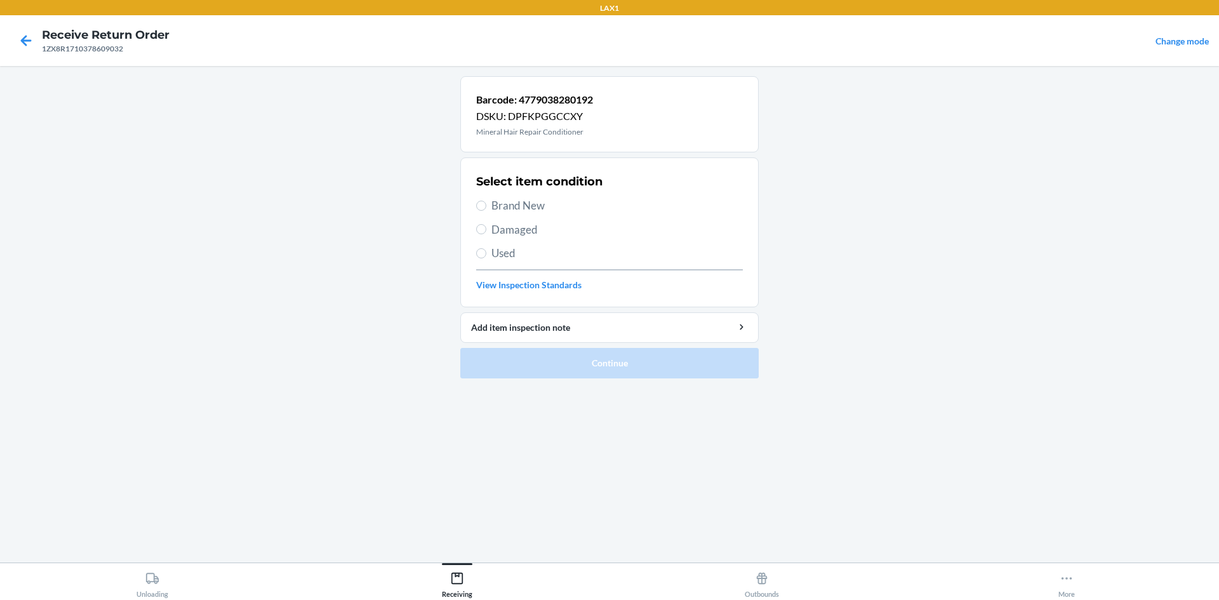
click at [486, 251] on label "Used" at bounding box center [609, 253] width 267 height 17
click at [486, 251] on input "Used" at bounding box center [481, 253] width 10 height 10
radio input "true"
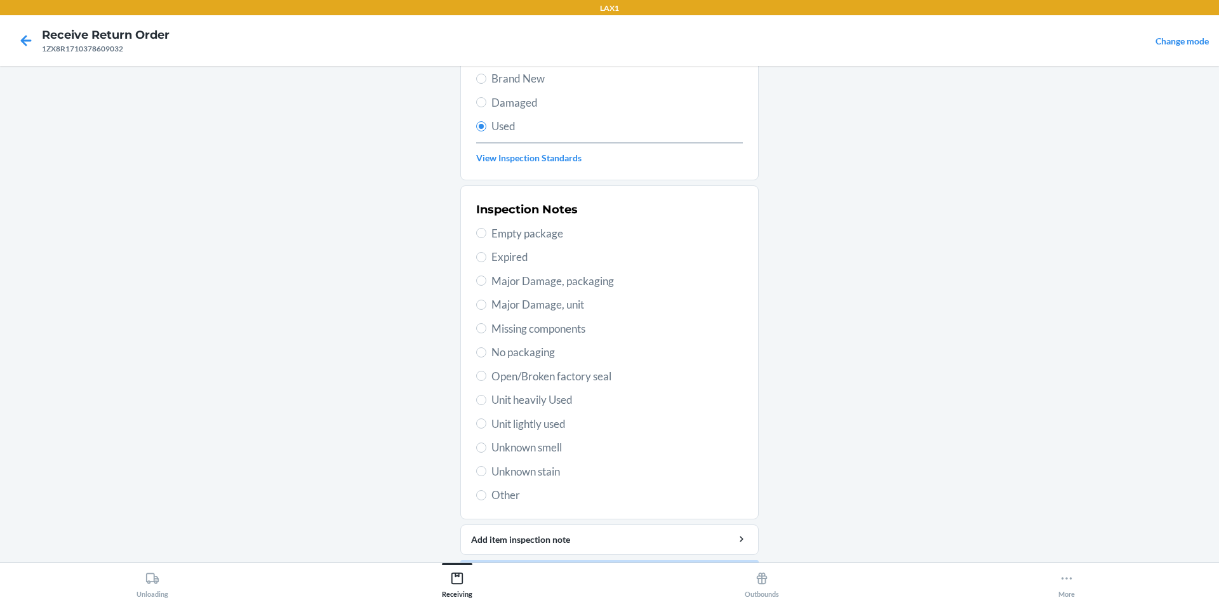
click at [543, 277] on span "Major Damage, packaging" at bounding box center [616, 281] width 251 height 17
click at [486, 277] on input "Major Damage, packaging" at bounding box center [481, 281] width 10 height 10
radio input "true"
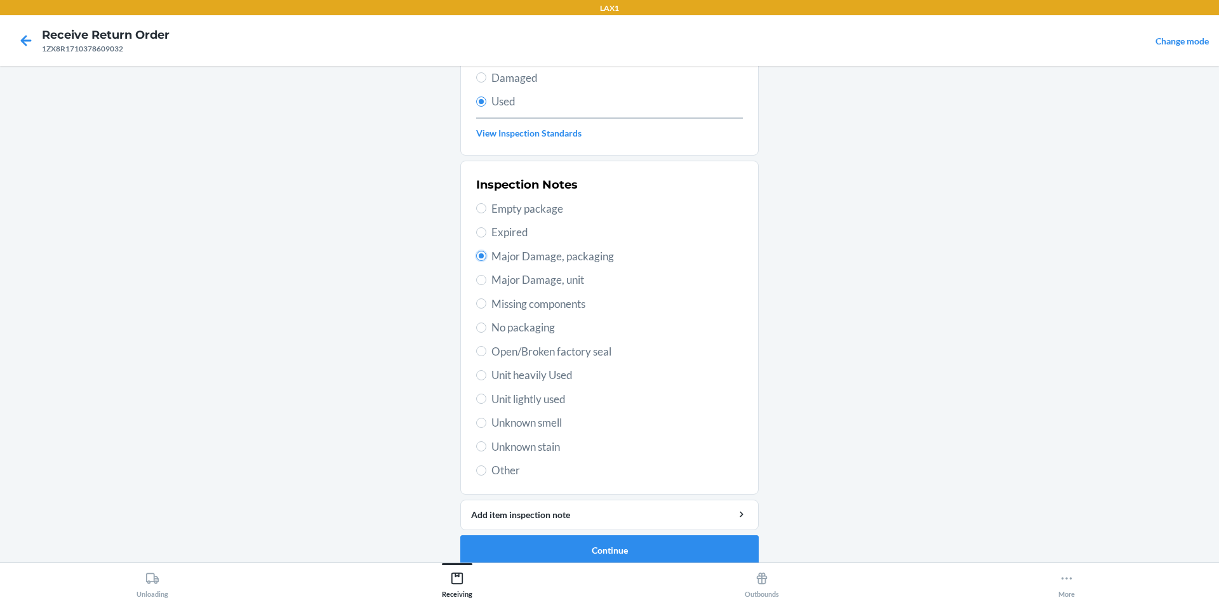
scroll to position [165, 0]
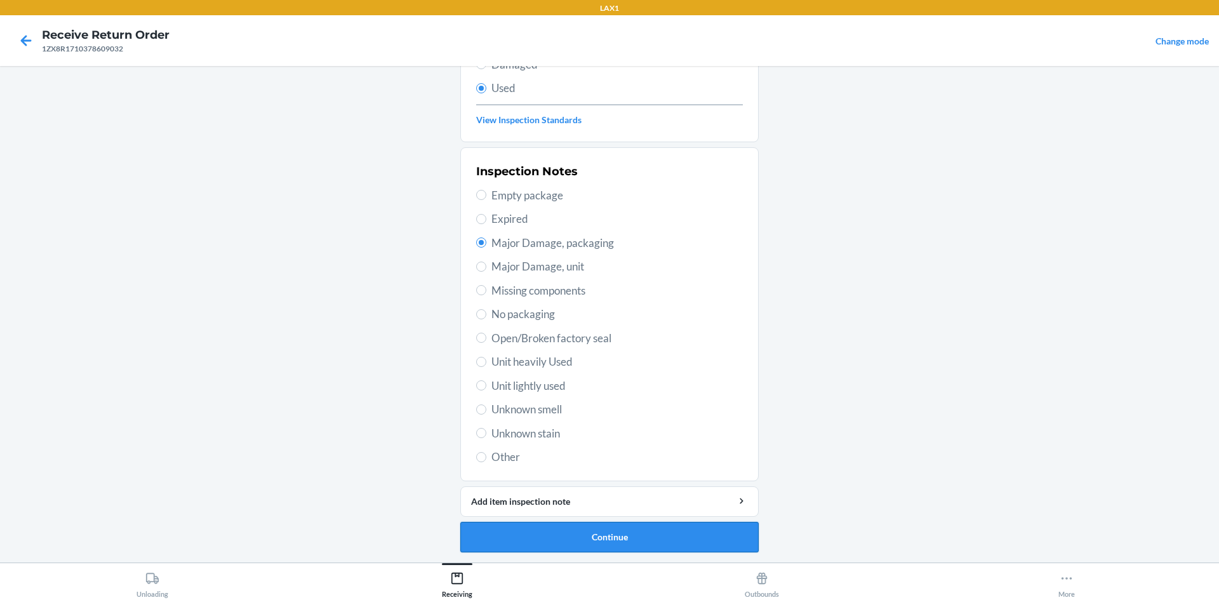
click at [611, 546] on button "Continue" at bounding box center [609, 537] width 298 height 30
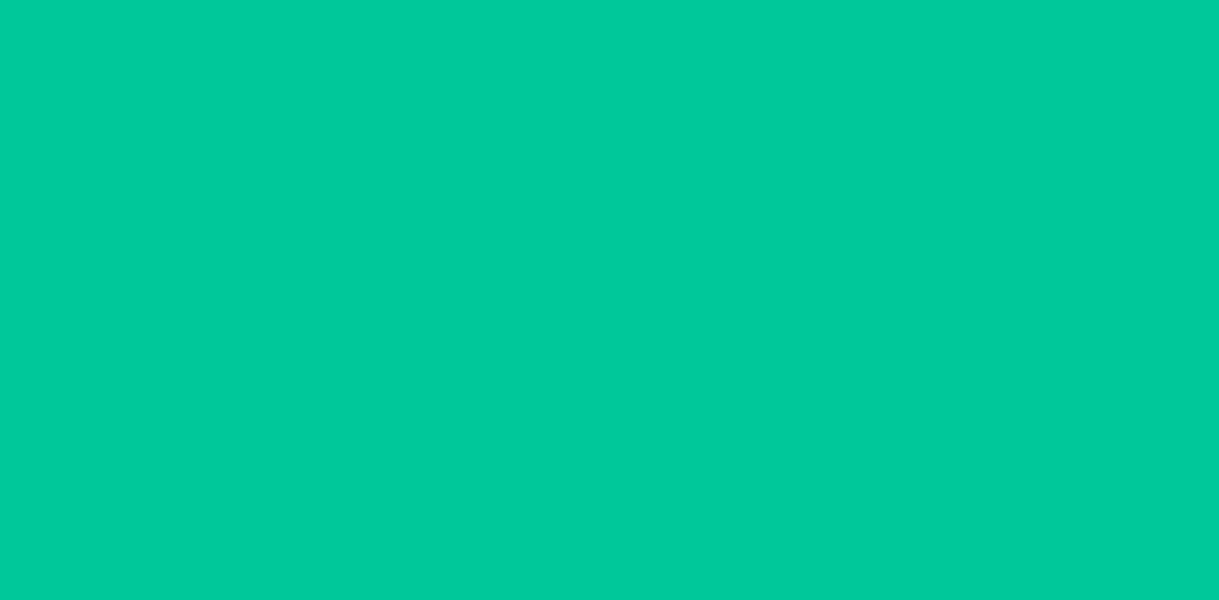
scroll to position [0, 0]
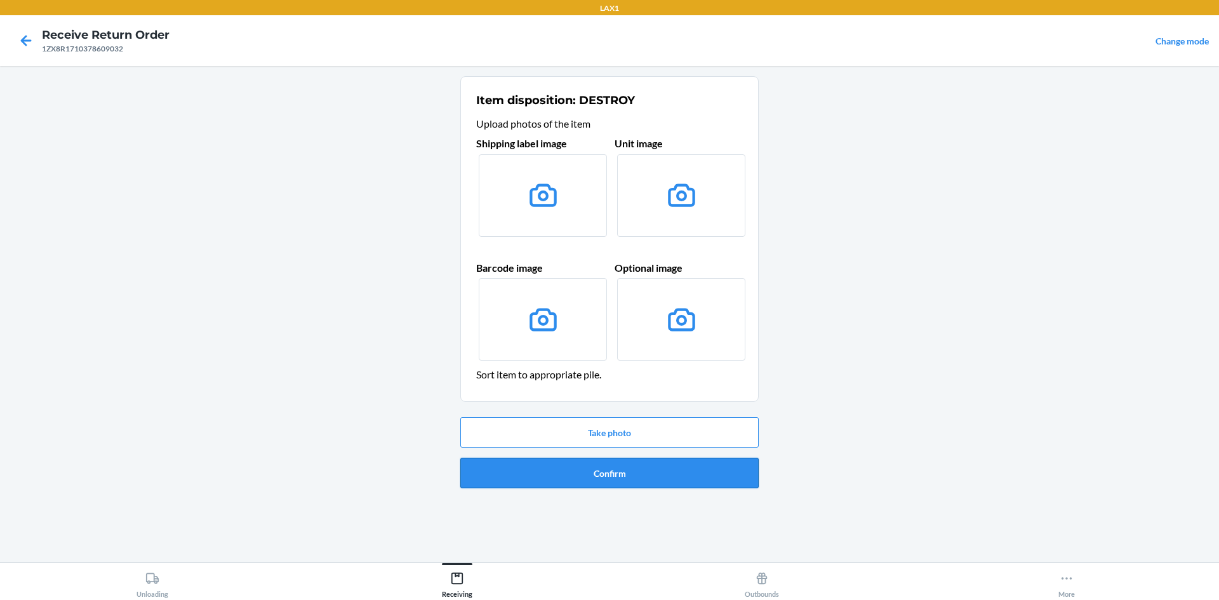
drag, startPoint x: 638, startPoint y: 495, endPoint x: 638, endPoint y: 485, distance: 10.2
click at [638, 493] on ol "Item disposition: DESTROY Upload photos of the item Shipping label image Unit i…" at bounding box center [609, 287] width 298 height 422
click at [638, 472] on button "Confirm" at bounding box center [609, 473] width 298 height 30
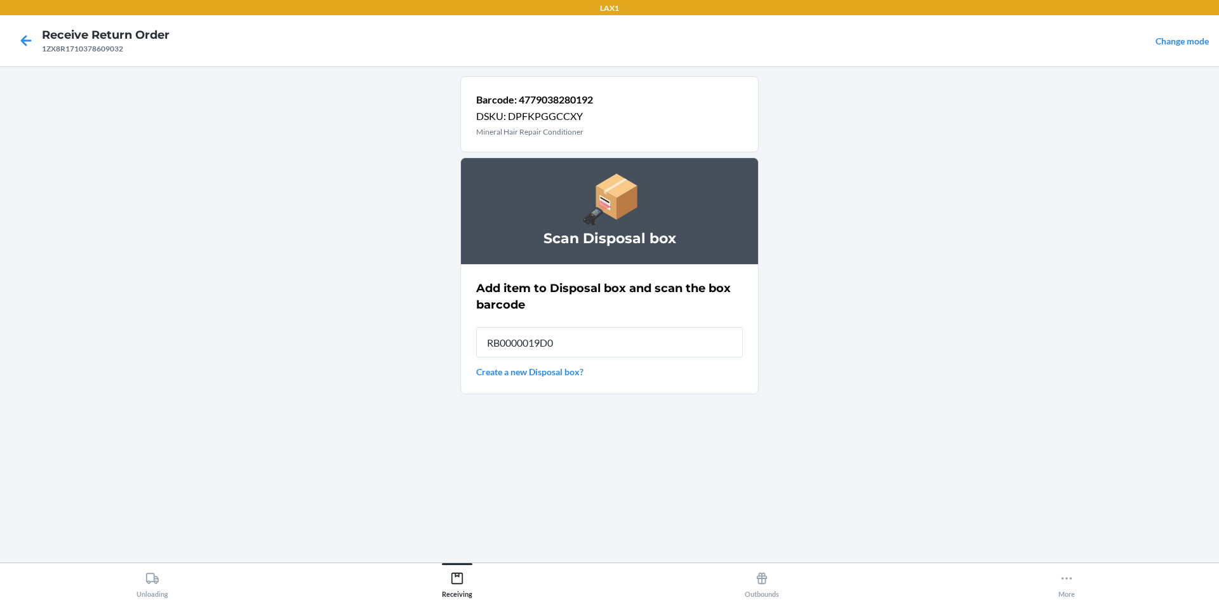
type input "RB0000019D0"
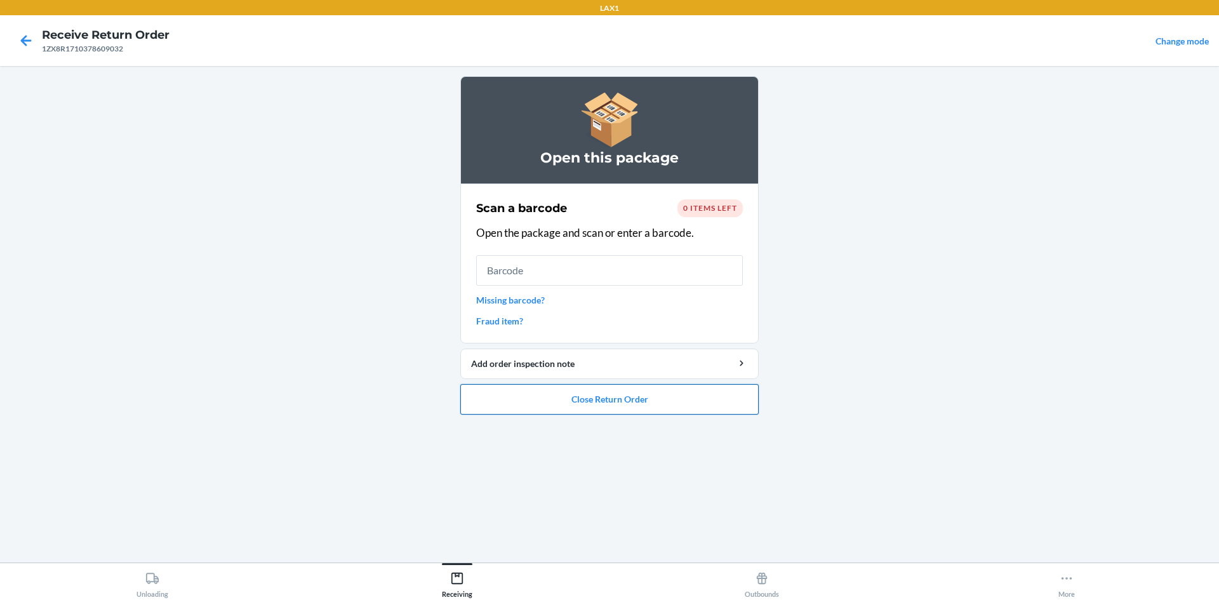
click at [618, 399] on button "Close Return Order" at bounding box center [609, 399] width 298 height 30
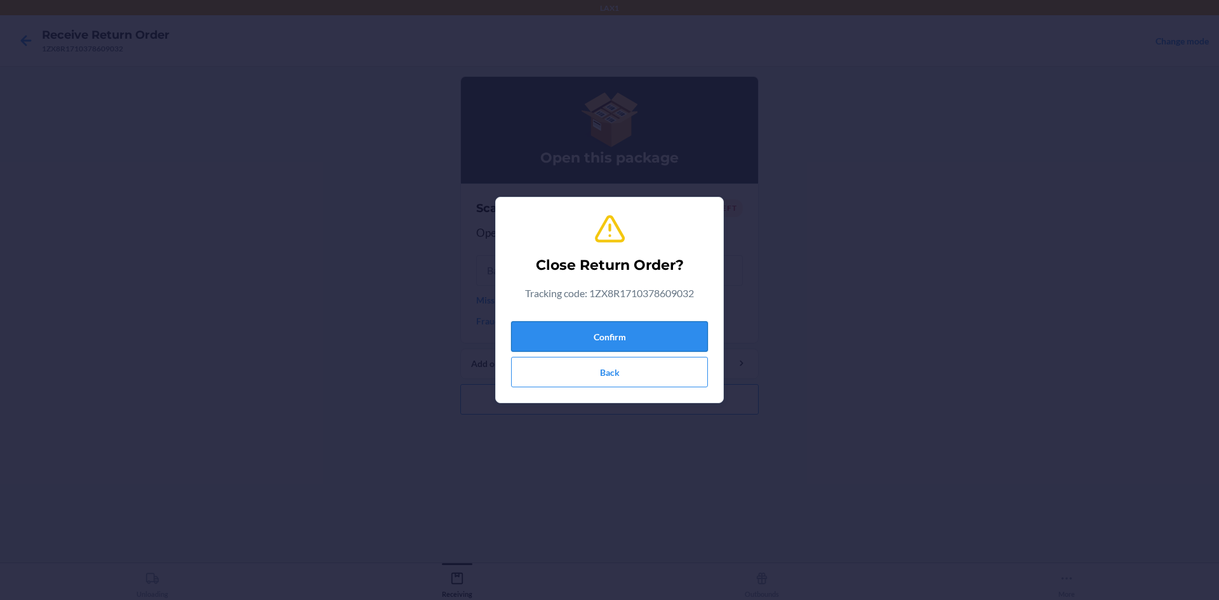
click at [636, 329] on button "Confirm" at bounding box center [609, 336] width 197 height 30
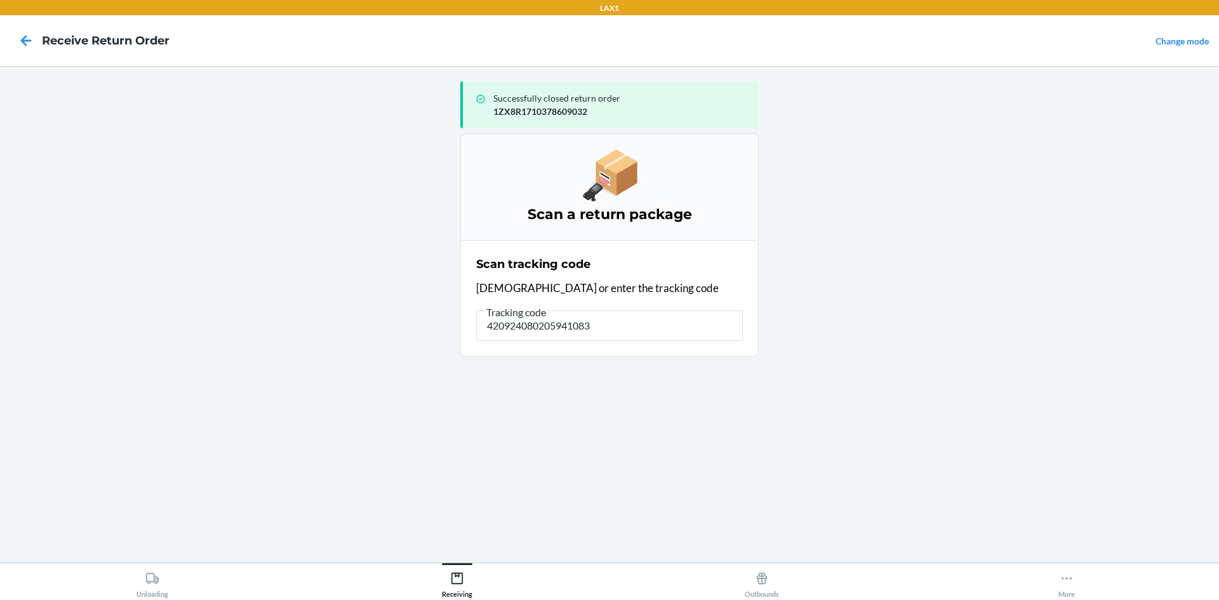
type input "4209240802059410830"
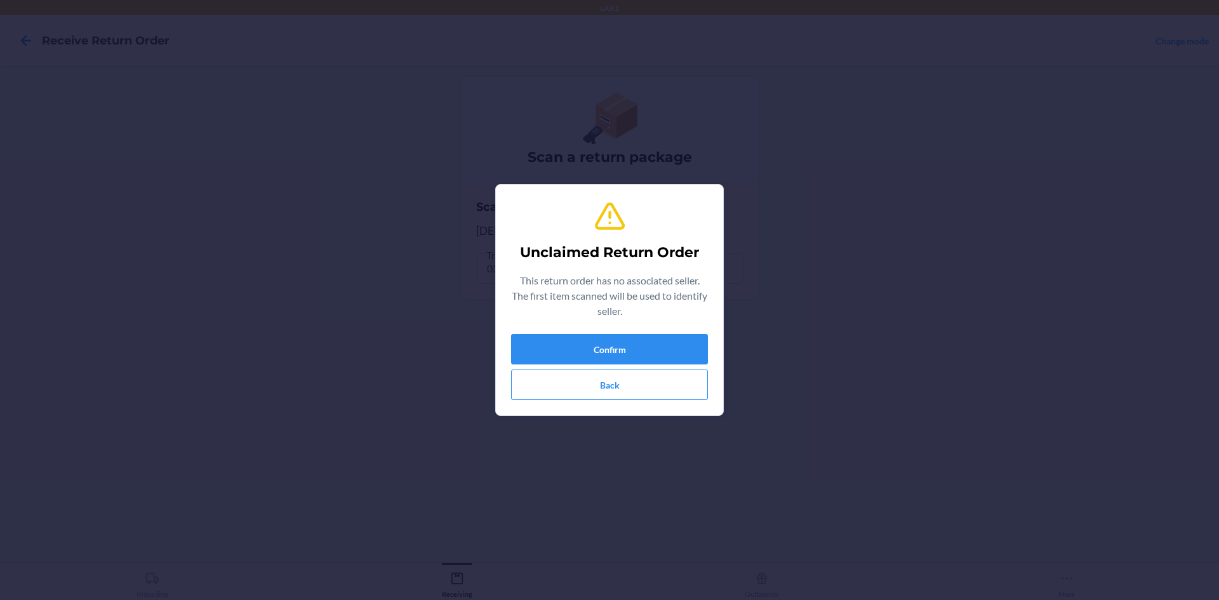
click at [679, 366] on div "Confirm Back" at bounding box center [609, 367] width 197 height 66
click at [678, 350] on button "Confirm" at bounding box center [609, 349] width 197 height 30
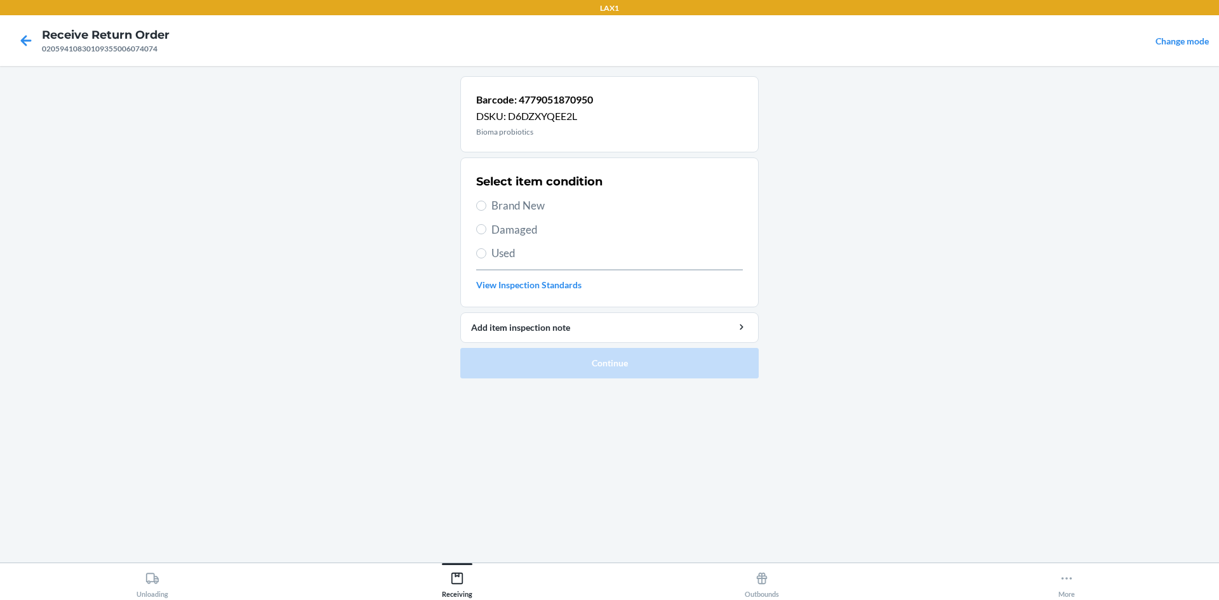
click at [511, 206] on span "Brand New" at bounding box center [616, 205] width 251 height 17
click at [486, 206] on input "Brand New" at bounding box center [481, 206] width 10 height 10
radio input "true"
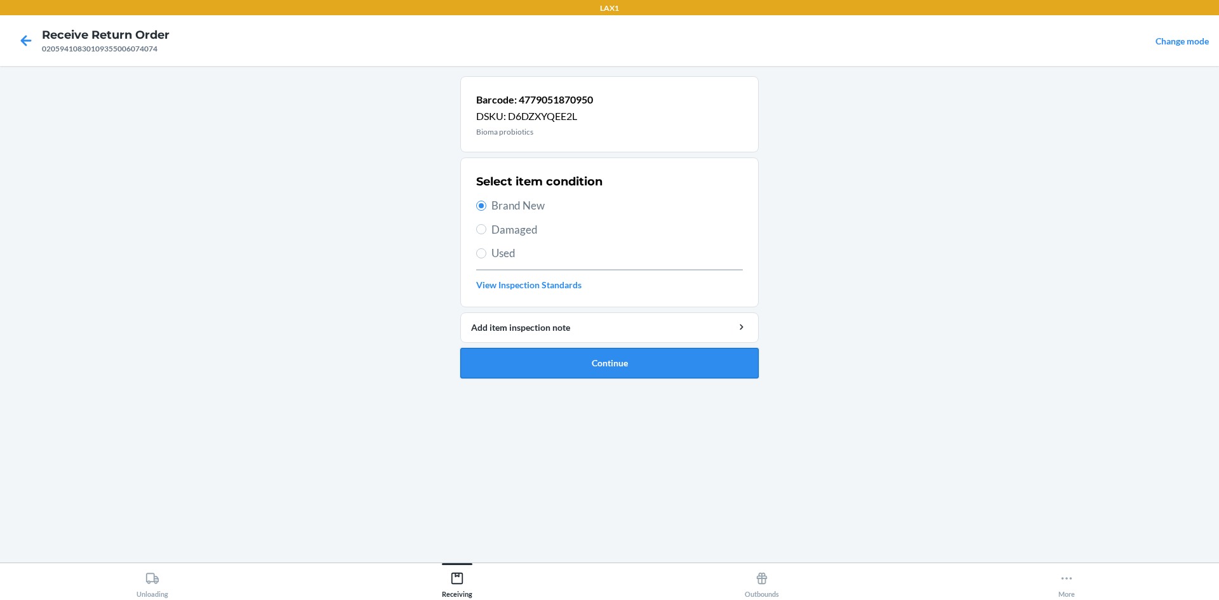
click at [570, 375] on button "Continue" at bounding box center [609, 363] width 298 height 30
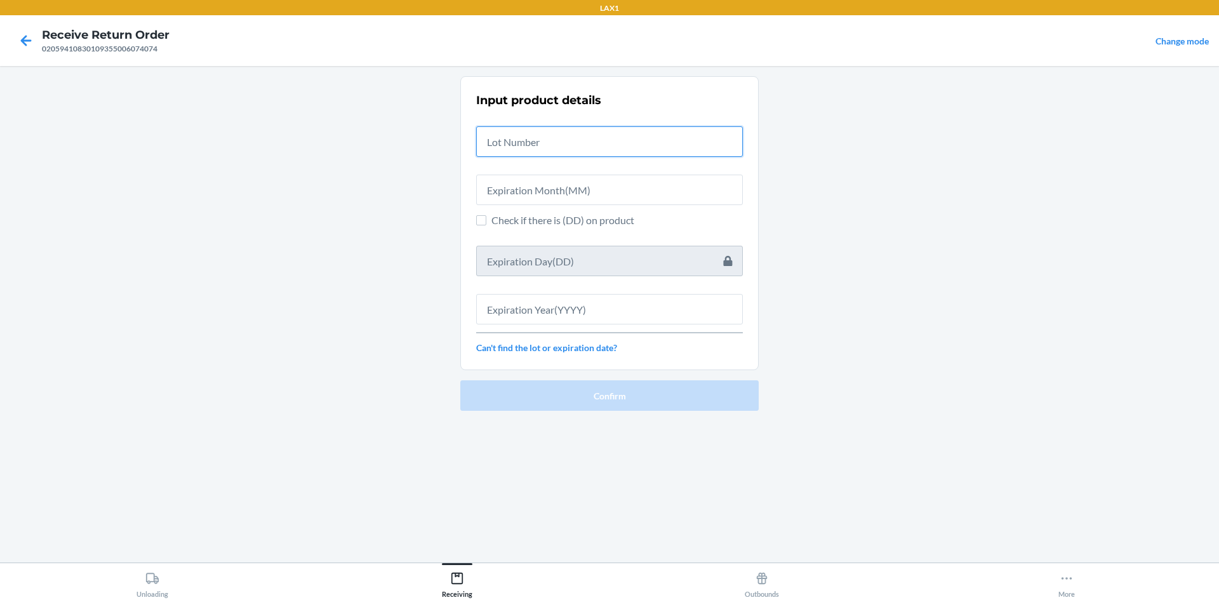
click at [536, 147] on input "text" at bounding box center [609, 141] width 267 height 30
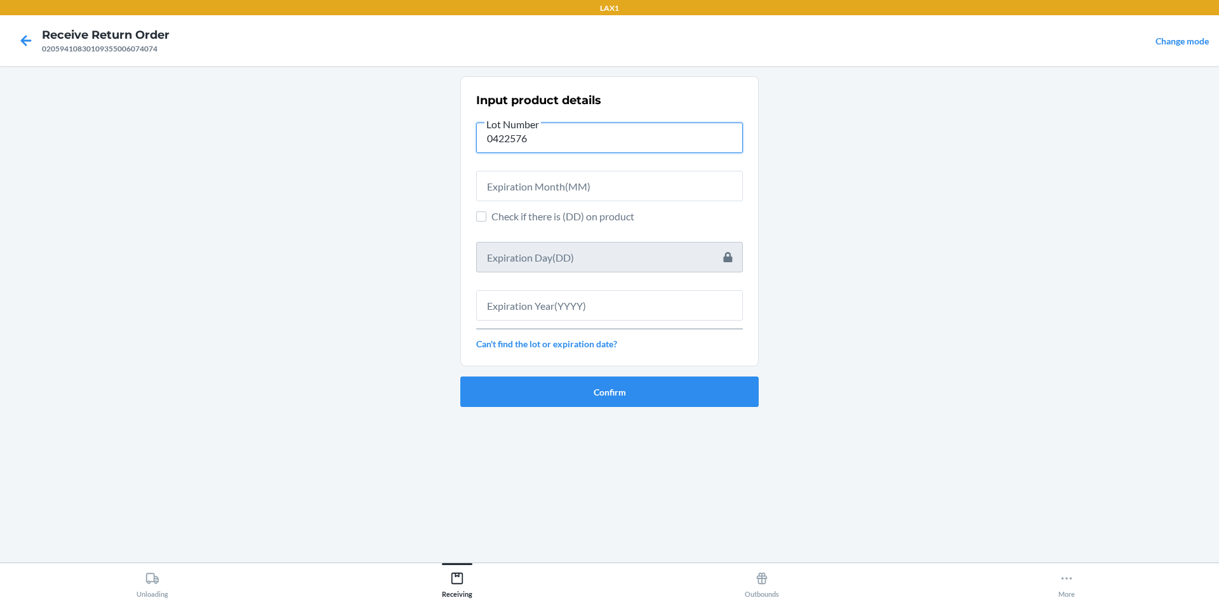
click at [533, 143] on input "0422576" at bounding box center [609, 138] width 267 height 30
type input "0422576"
click at [526, 180] on input "text" at bounding box center [609, 186] width 267 height 30
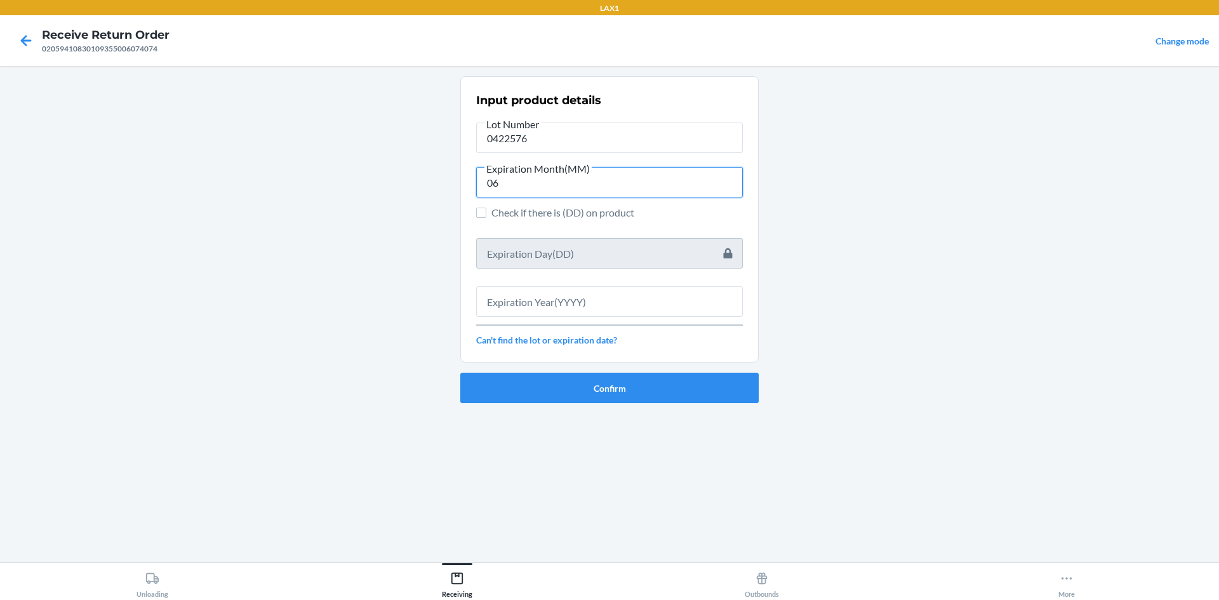
type input "06"
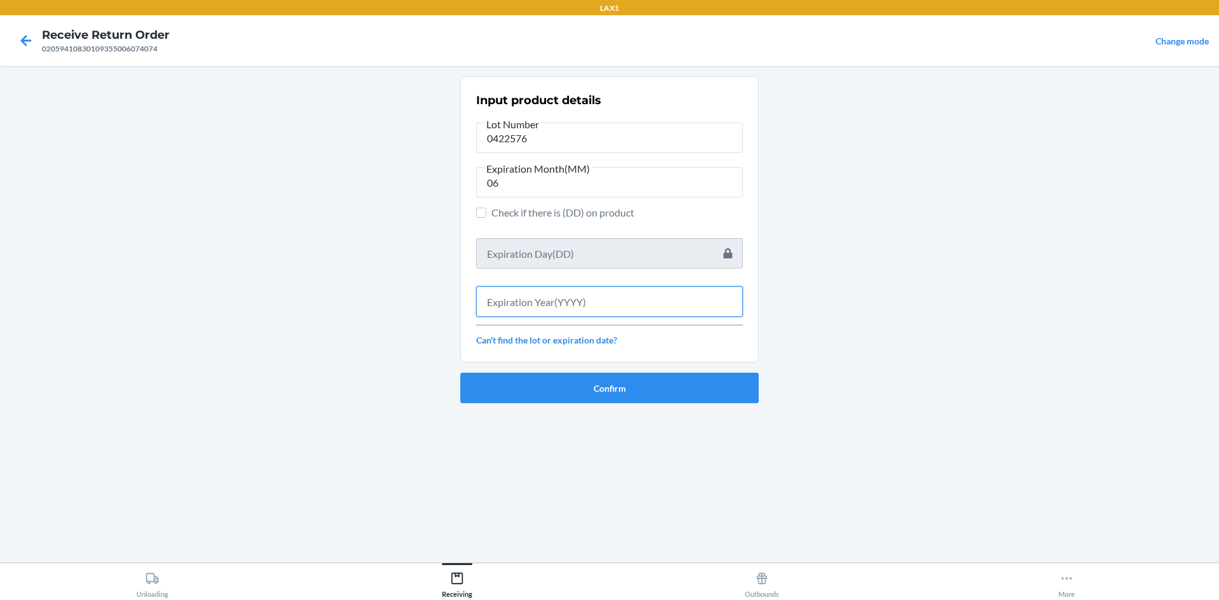
click at [558, 310] on input "text" at bounding box center [609, 301] width 267 height 30
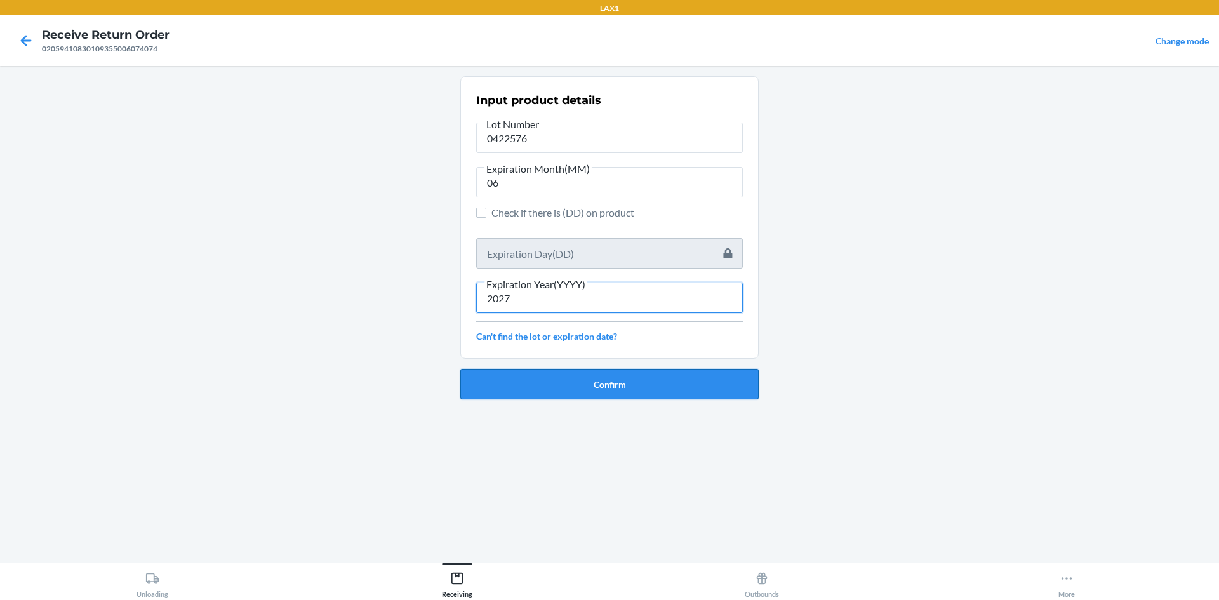
type input "2027"
click at [535, 383] on button "Confirm" at bounding box center [609, 384] width 298 height 30
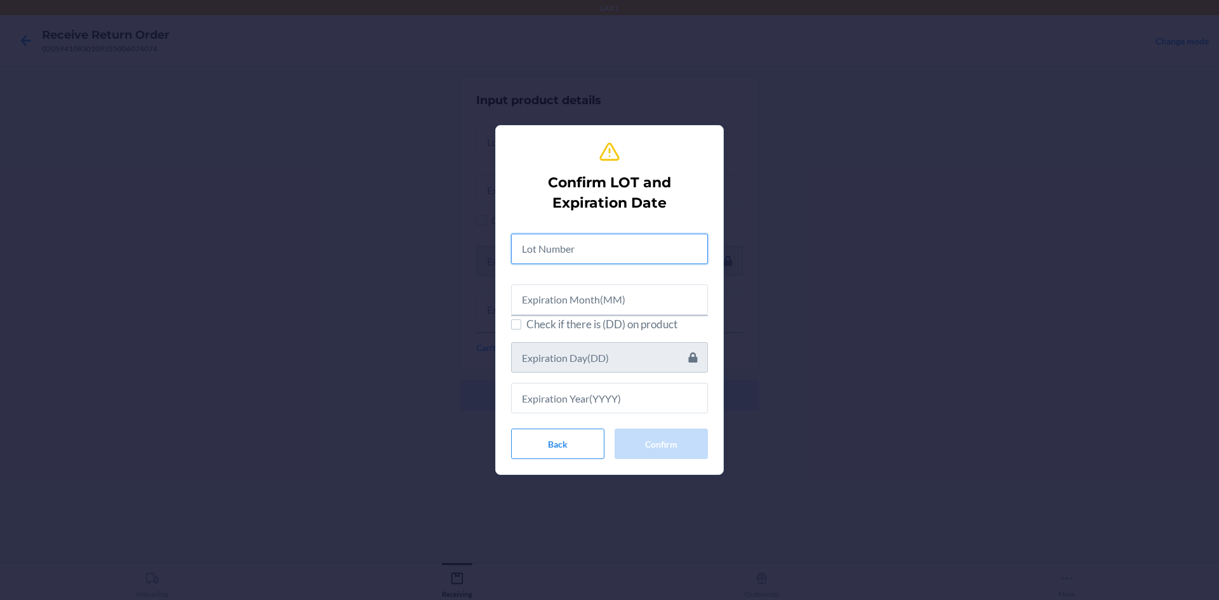
click at [571, 257] on input "text" at bounding box center [609, 249] width 197 height 30
paste input "text"
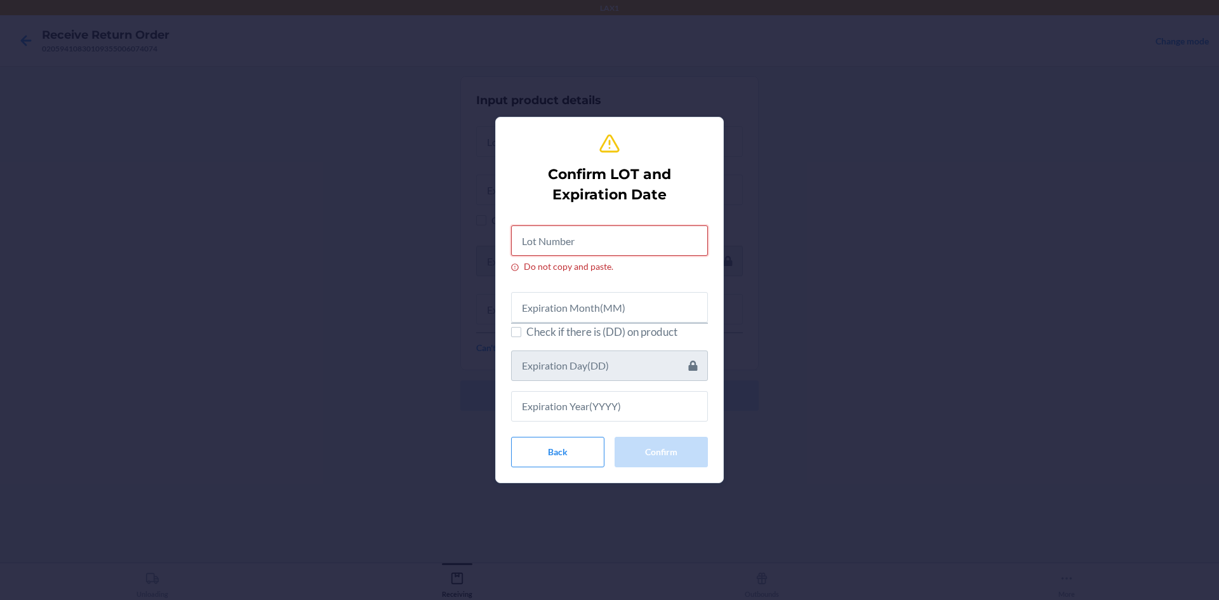
click at [575, 242] on input "Do not copy and paste." at bounding box center [609, 240] width 197 height 30
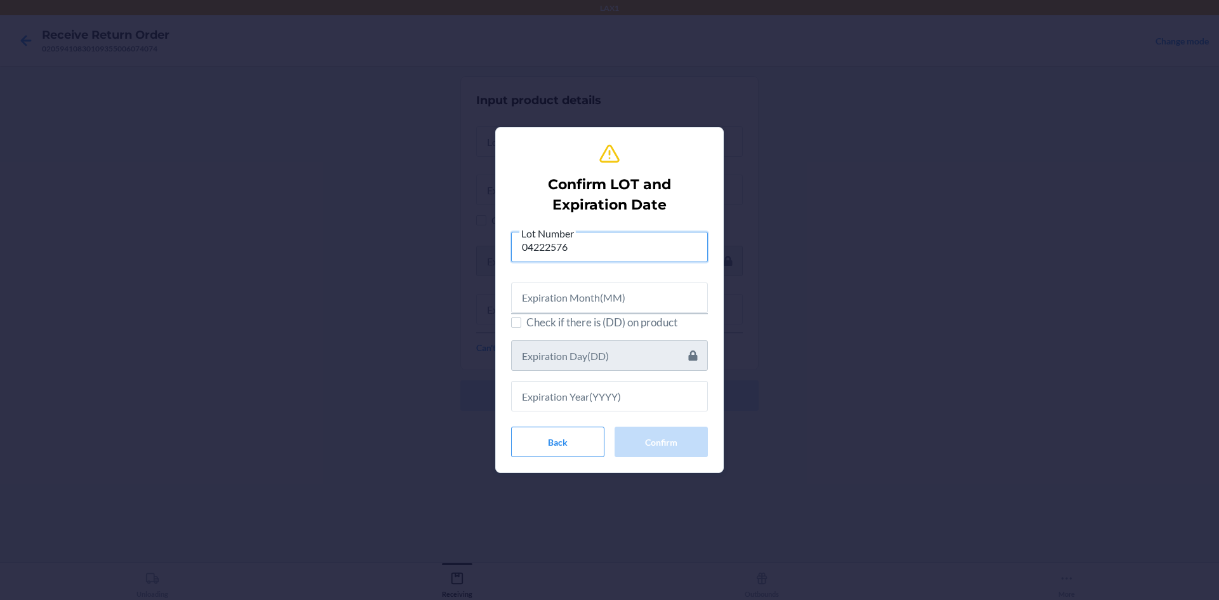
type input "04222576"
click at [572, 308] on input "text" at bounding box center [609, 298] width 197 height 30
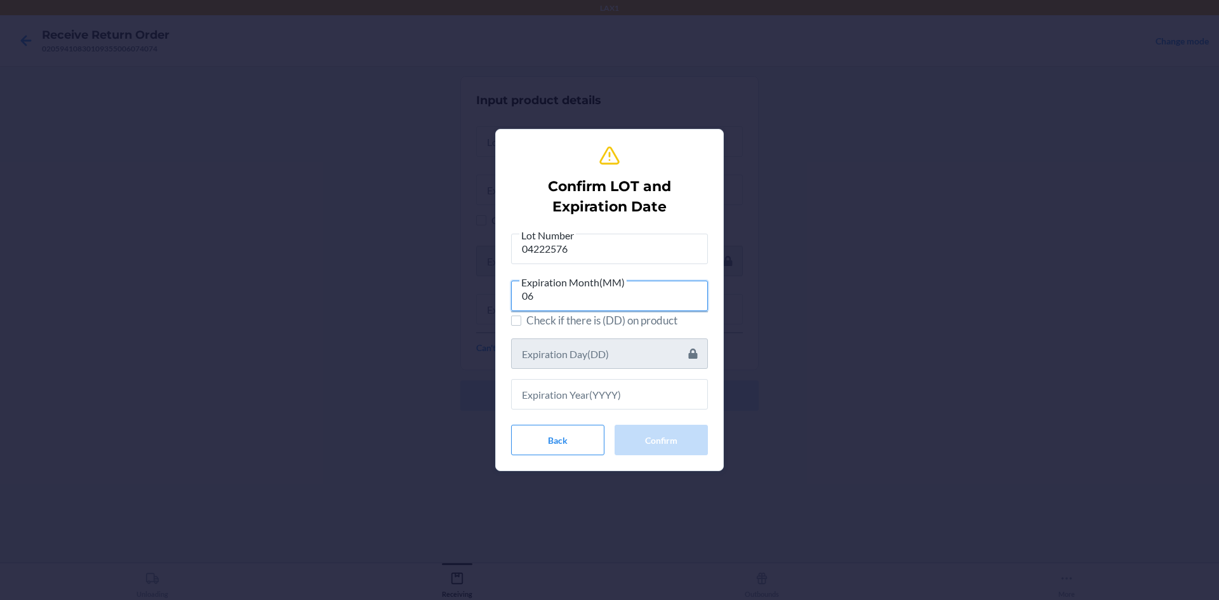
type input "06"
click at [592, 400] on input "text" at bounding box center [609, 394] width 197 height 30
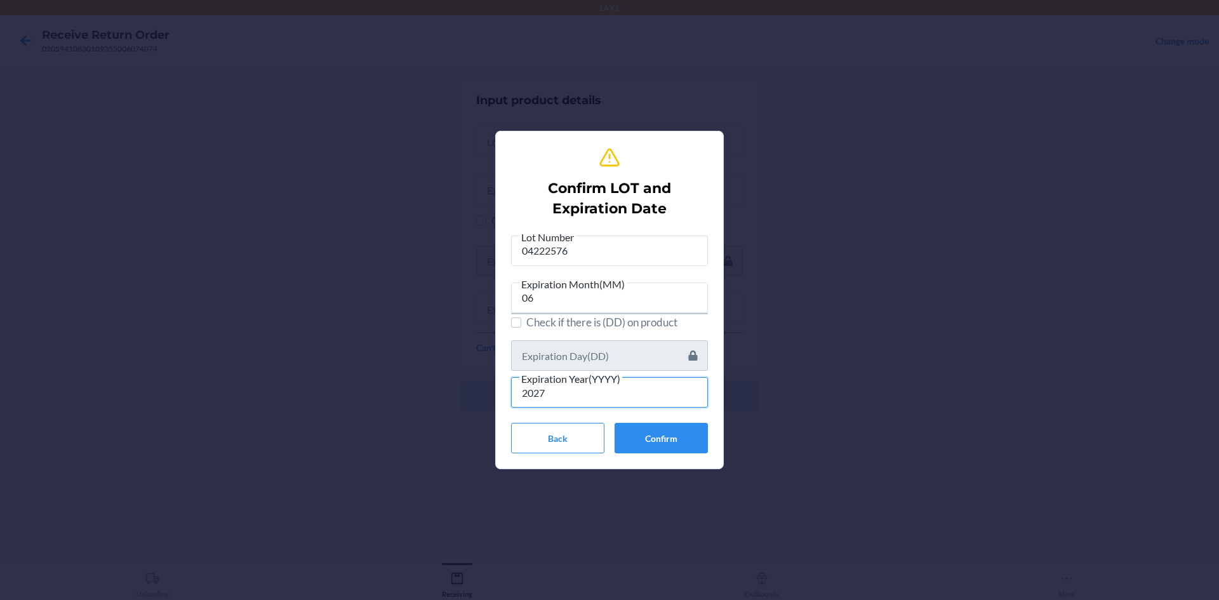
type input "2027"
click at [645, 434] on button "Confirm" at bounding box center [661, 438] width 93 height 30
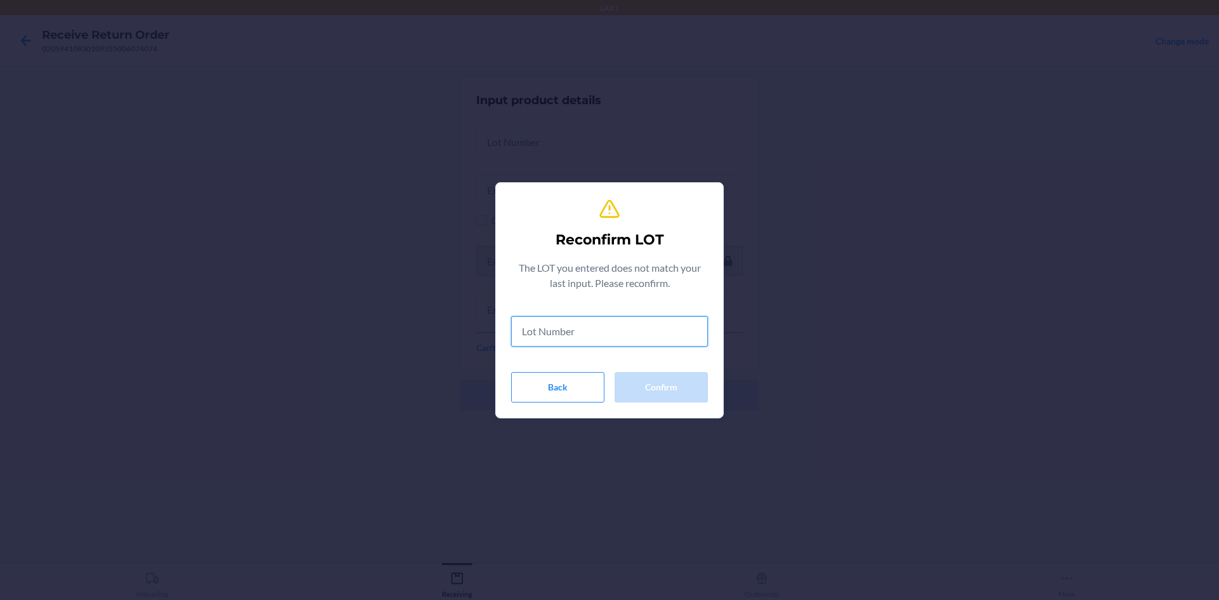
click at [606, 331] on input "text" at bounding box center [609, 331] width 197 height 30
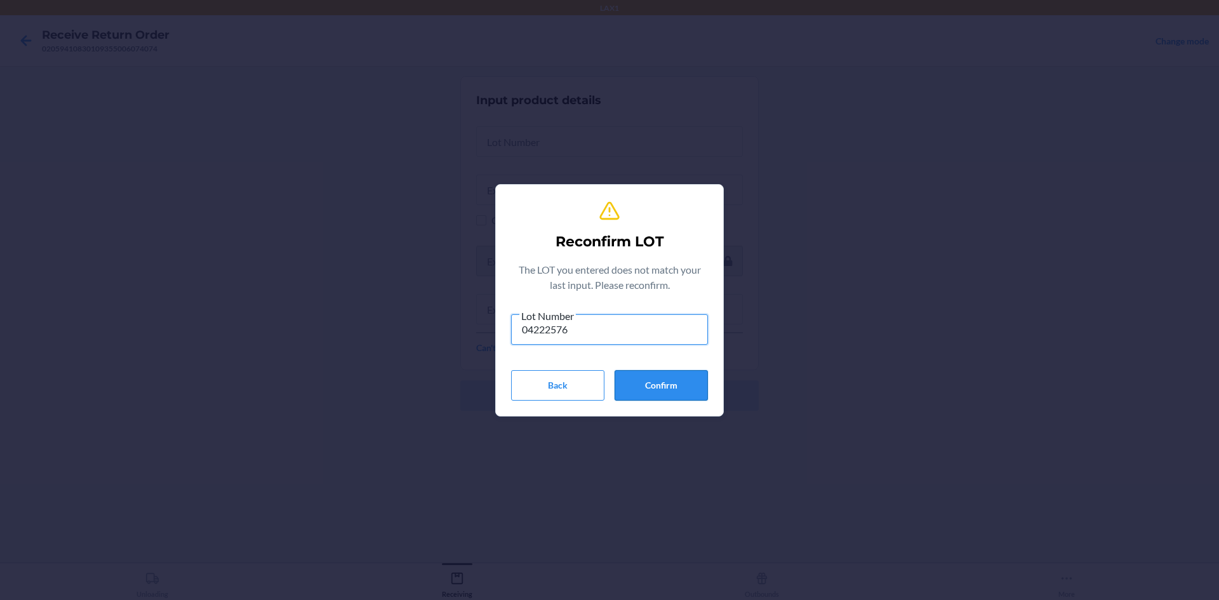
type input "04222576"
click at [636, 393] on button "Confirm" at bounding box center [661, 385] width 93 height 30
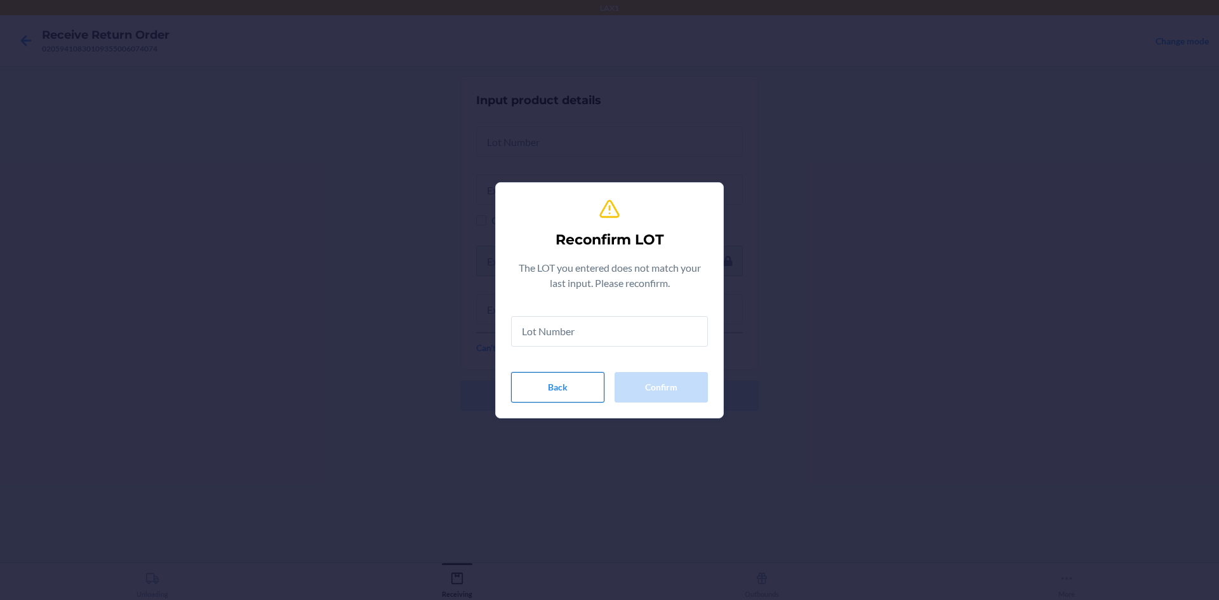
click at [573, 380] on button "Back" at bounding box center [557, 387] width 93 height 30
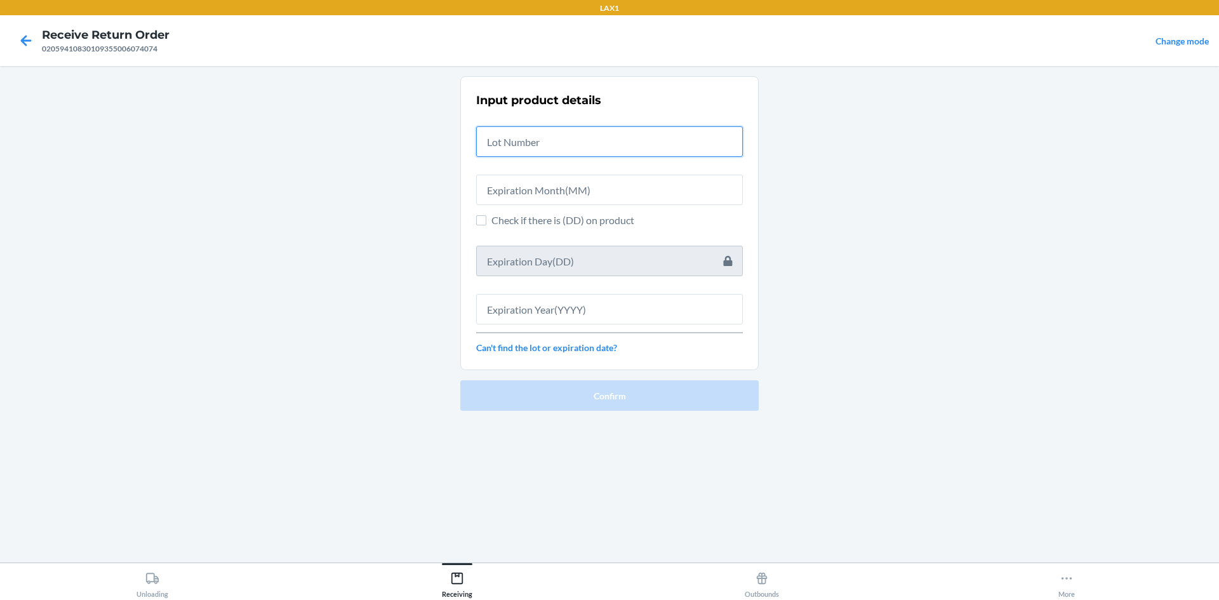
click at [563, 150] on input "text" at bounding box center [609, 141] width 267 height 30
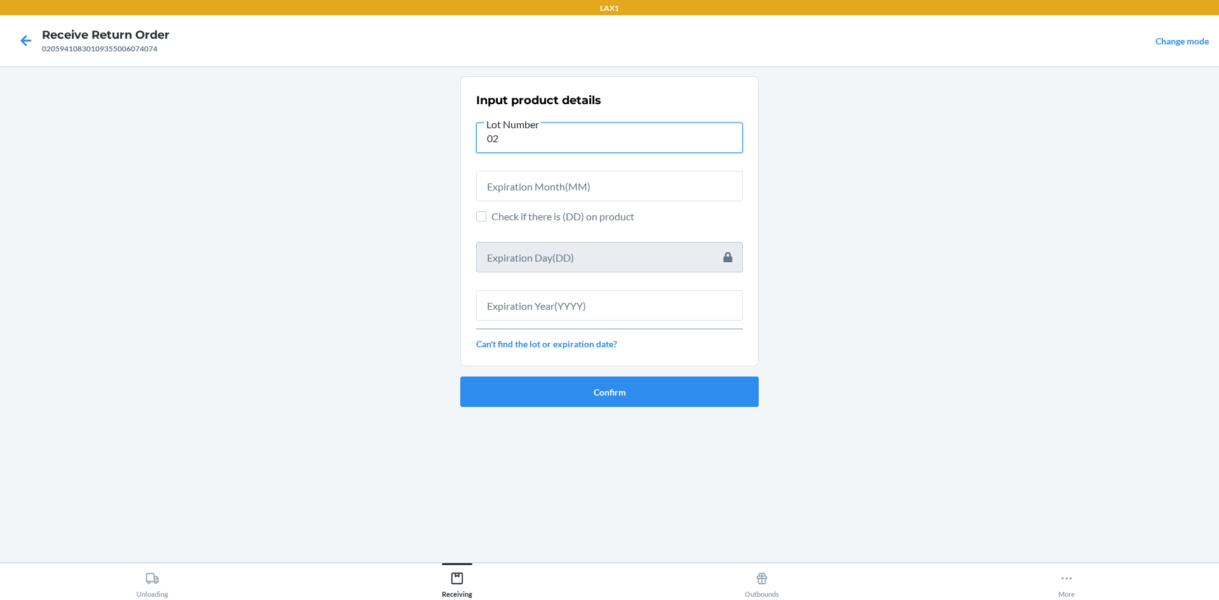
type input "0"
type input "04222576"
click at [510, 180] on input "text" at bounding box center [609, 186] width 267 height 30
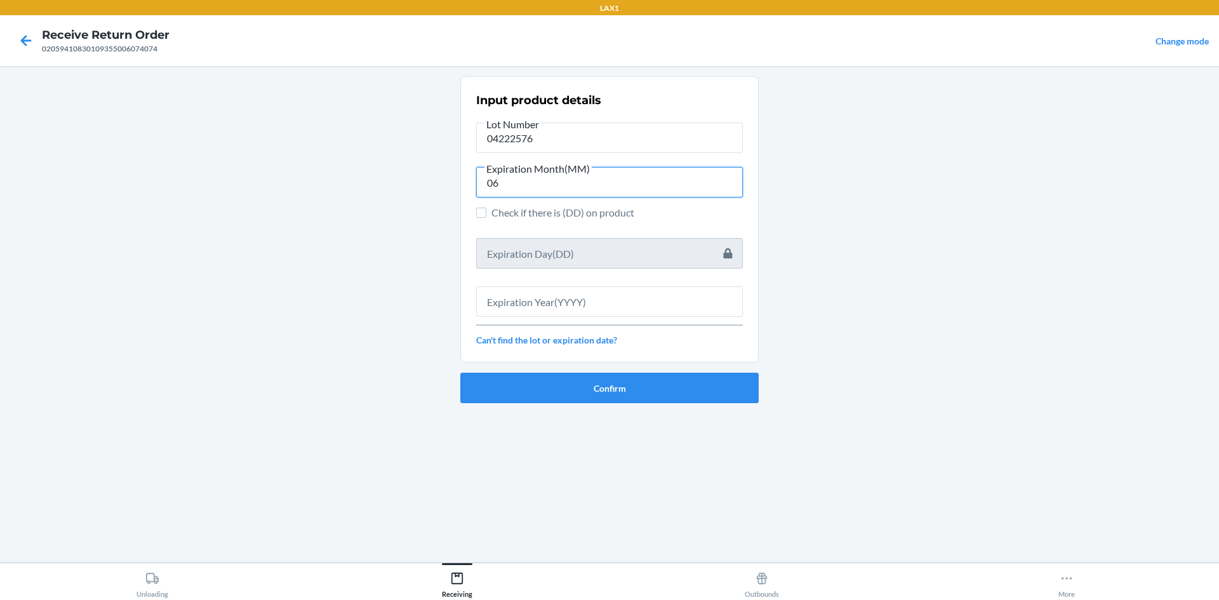
type input "06"
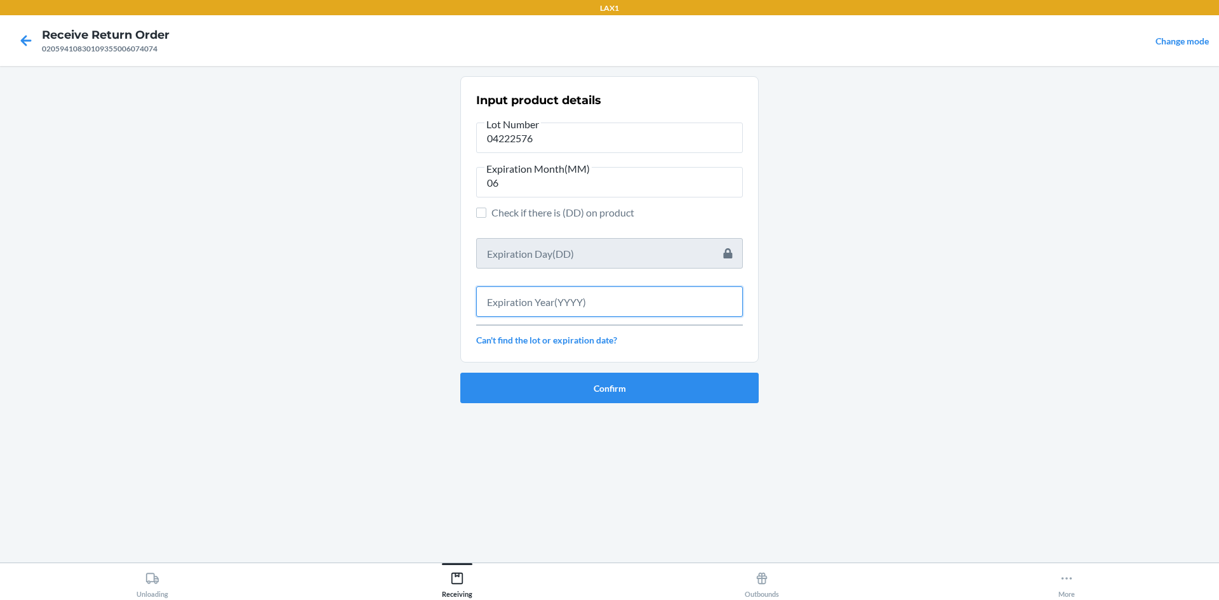
click at [571, 304] on input "text" at bounding box center [609, 301] width 267 height 30
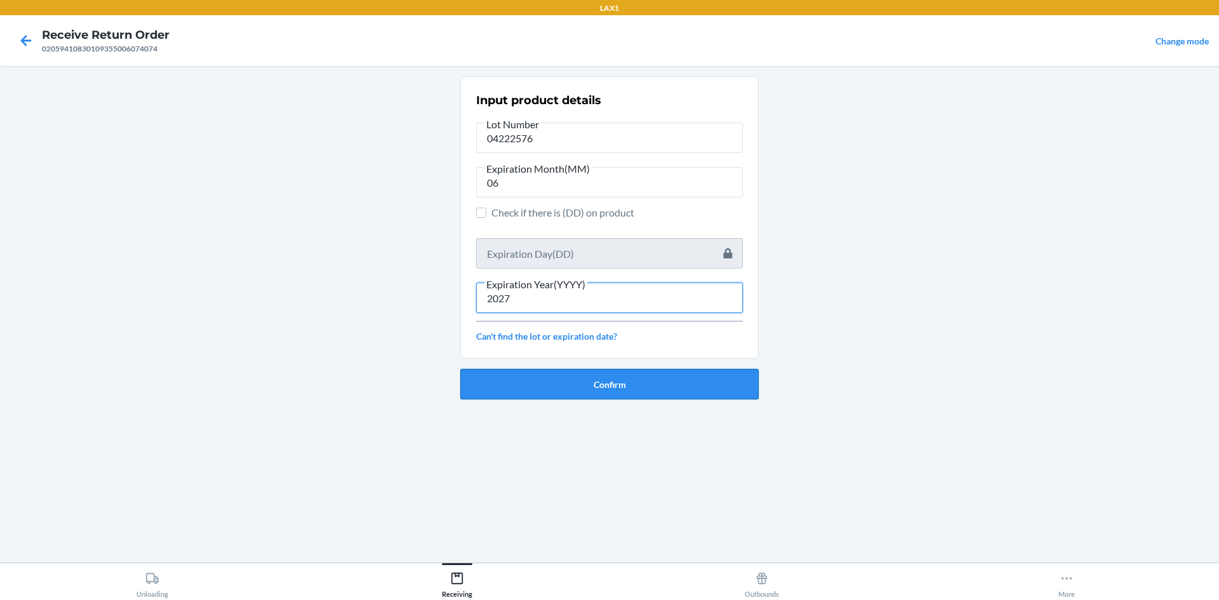
type input "2027"
click at [613, 387] on button "Confirm" at bounding box center [609, 384] width 298 height 30
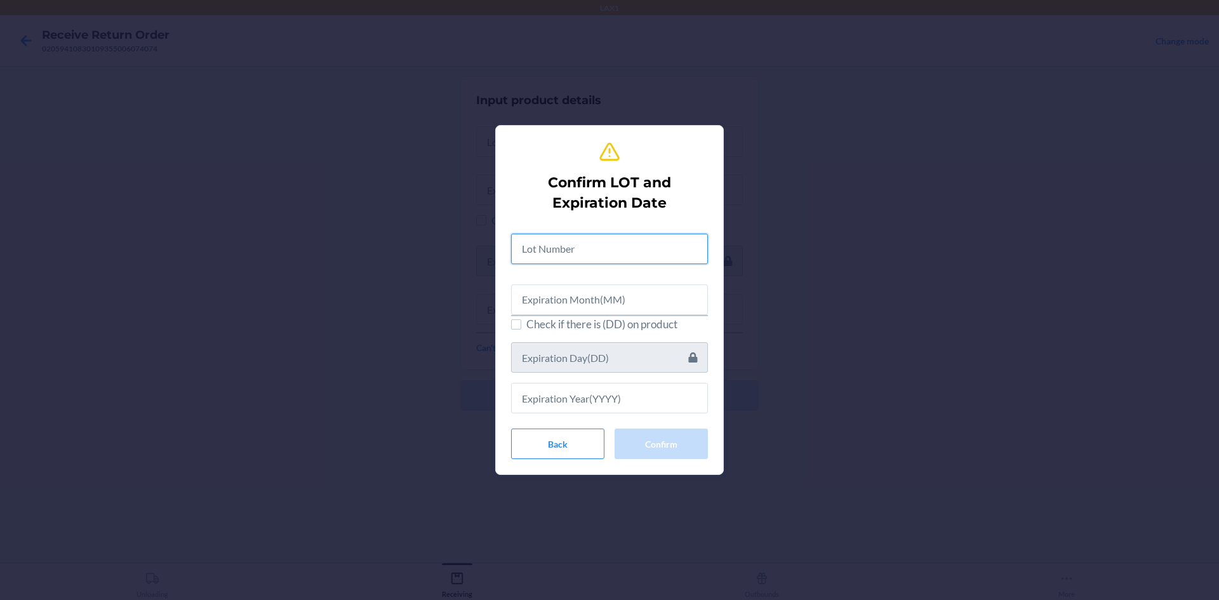
click at [577, 250] on input "text" at bounding box center [609, 249] width 197 height 30
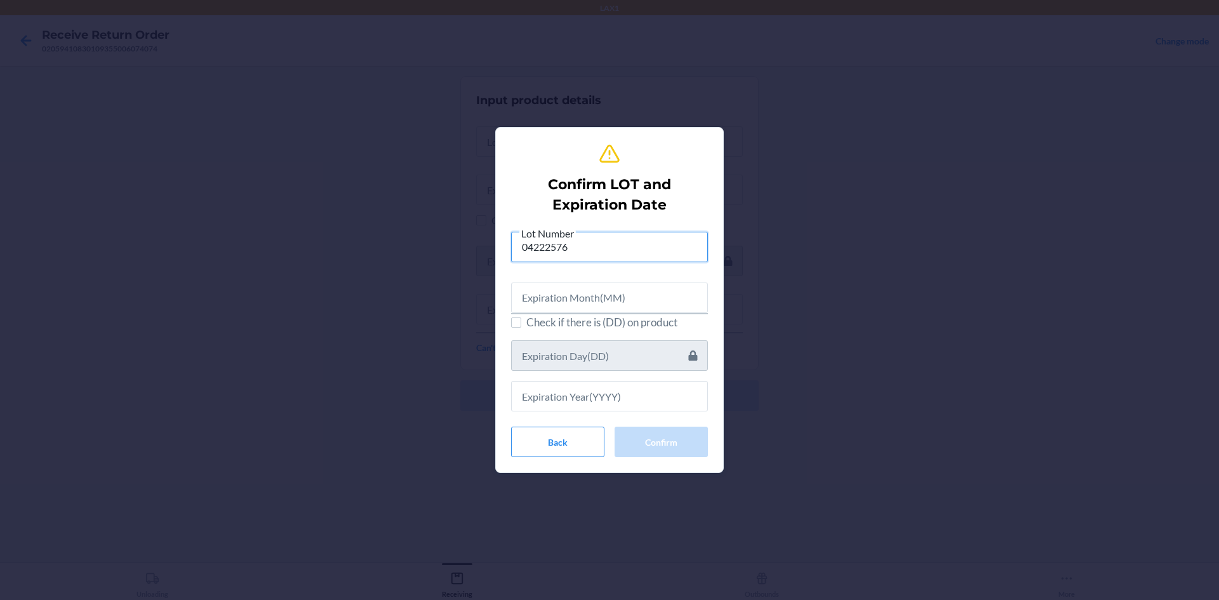
type input "04222576"
click at [680, 305] on input "text" at bounding box center [609, 298] width 197 height 30
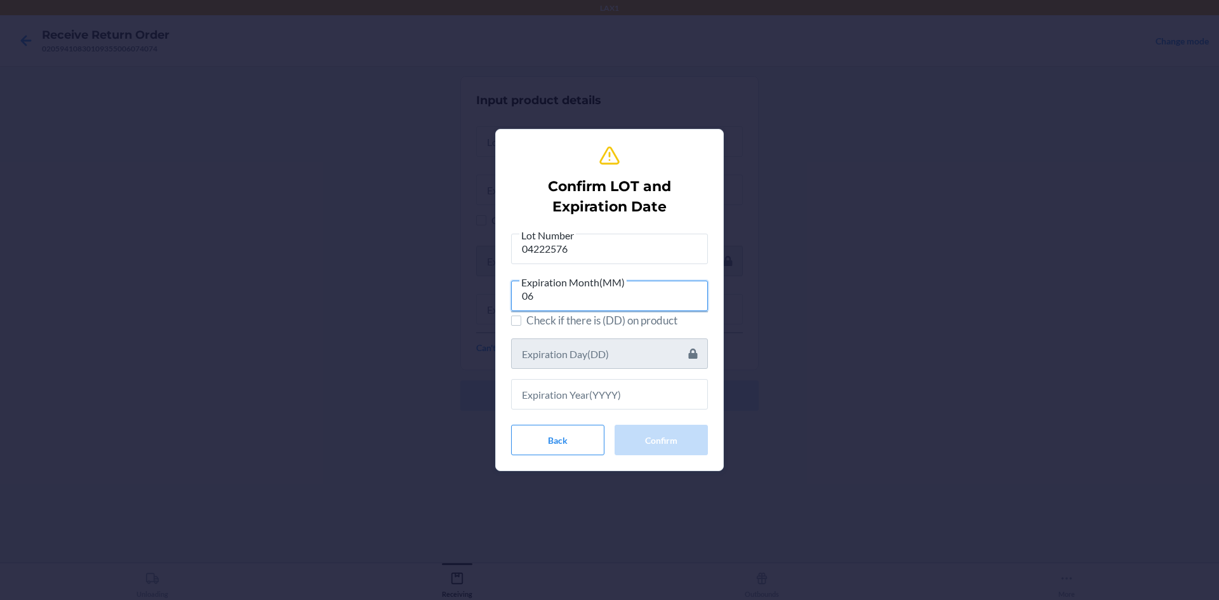
type input "06"
click at [589, 398] on input "text" at bounding box center [609, 394] width 197 height 30
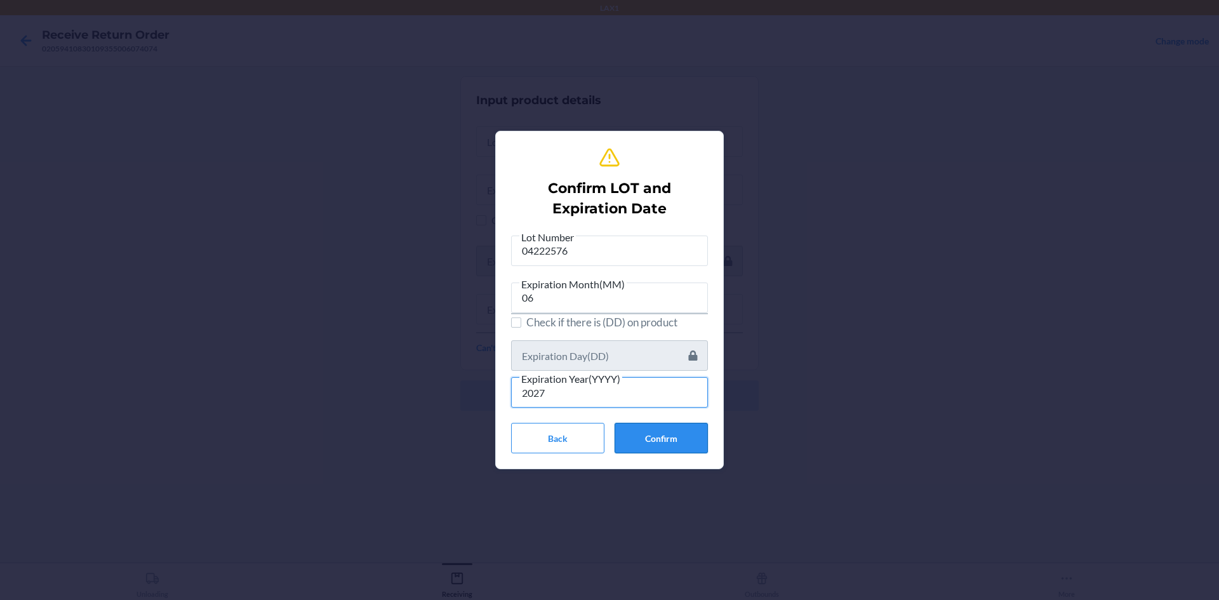
type input "2027"
click at [632, 434] on button "Confirm" at bounding box center [661, 438] width 93 height 30
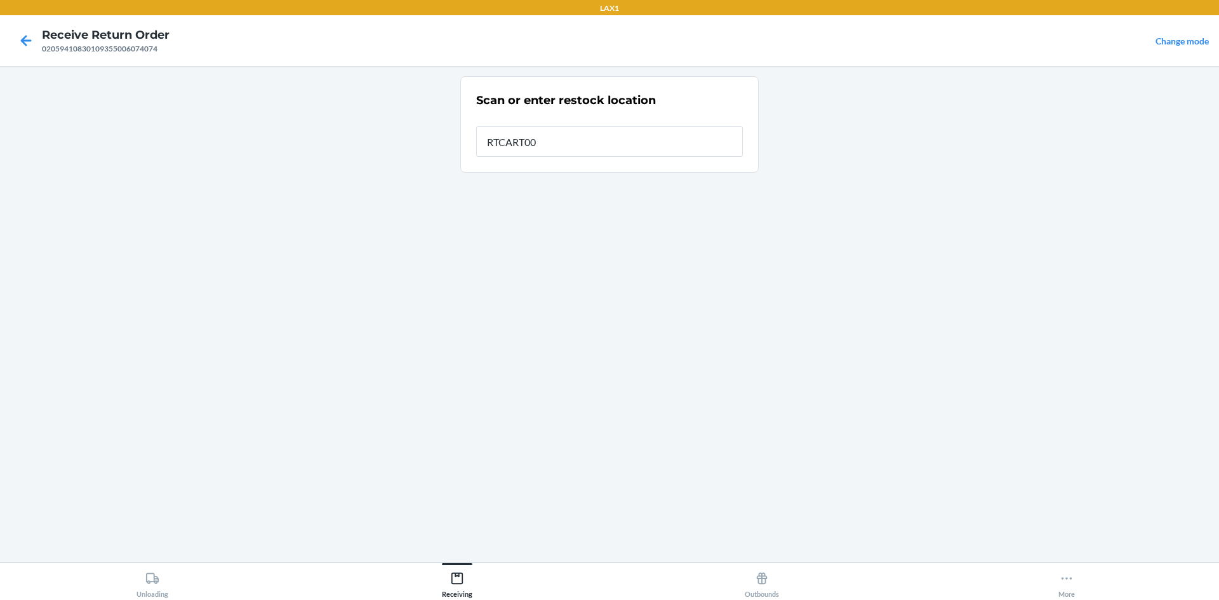
type input "RTCART005"
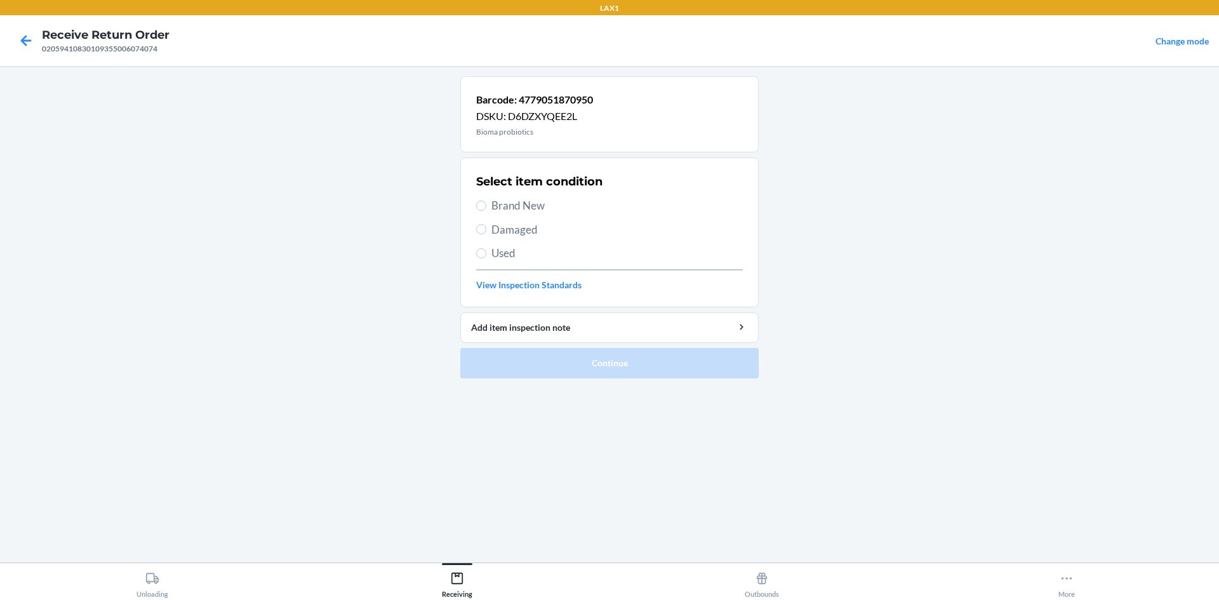
click at [493, 206] on span "Brand New" at bounding box center [616, 205] width 251 height 17
click at [486, 206] on input "Brand New" at bounding box center [481, 206] width 10 height 10
radio input "true"
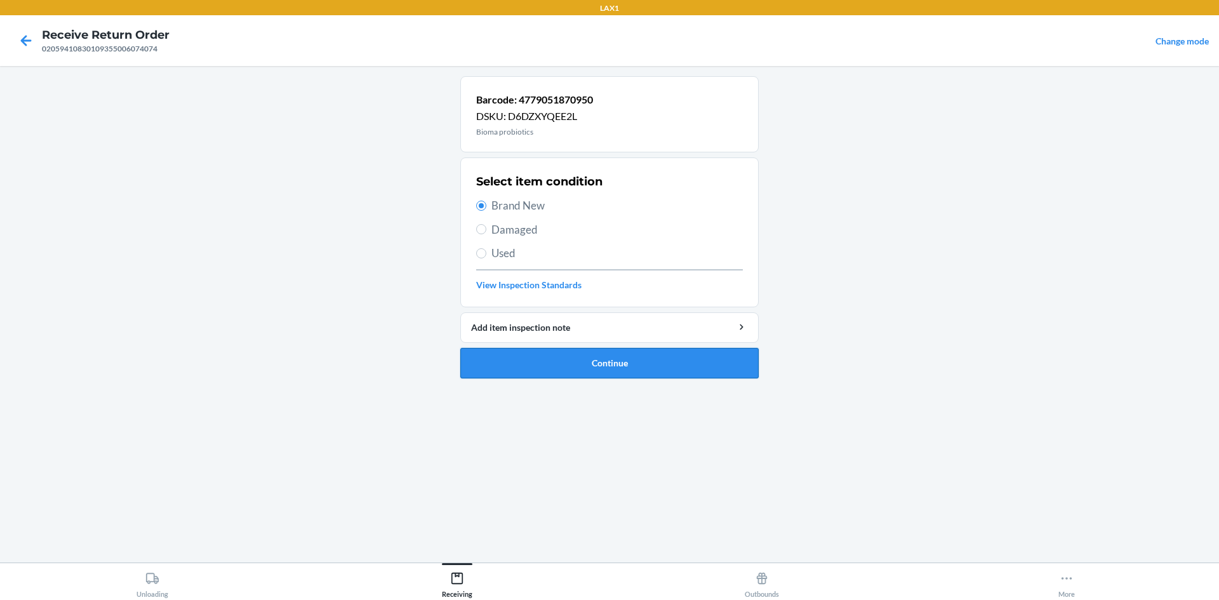
click at [578, 367] on button "Continue" at bounding box center [609, 363] width 298 height 30
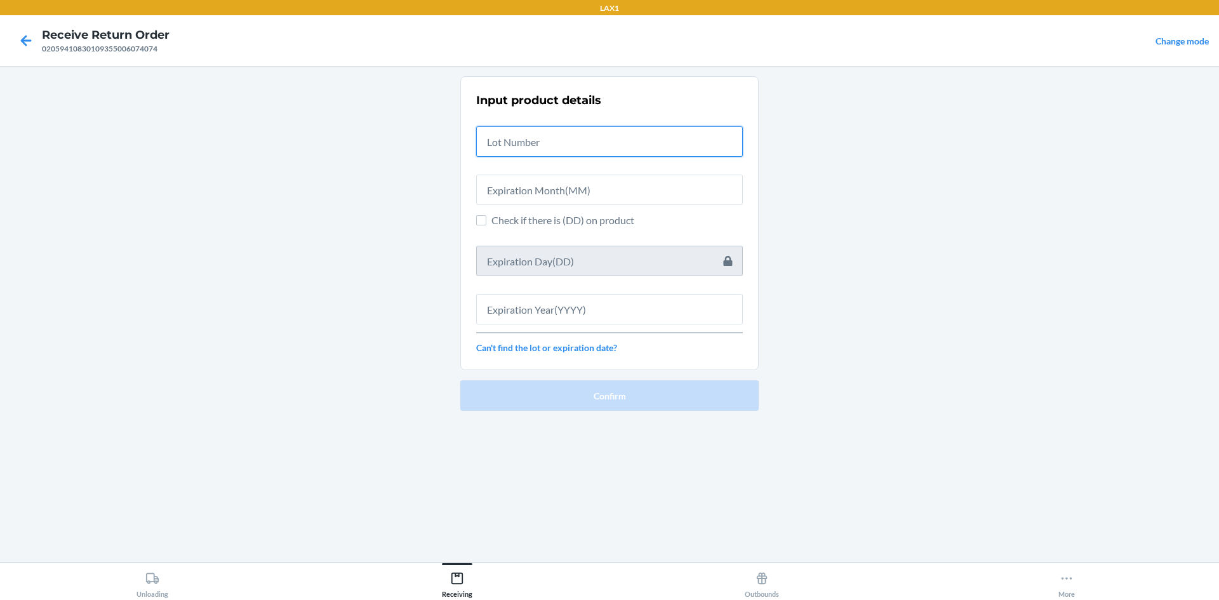
click at [530, 147] on input "text" at bounding box center [609, 141] width 267 height 30
paste input "0422576"
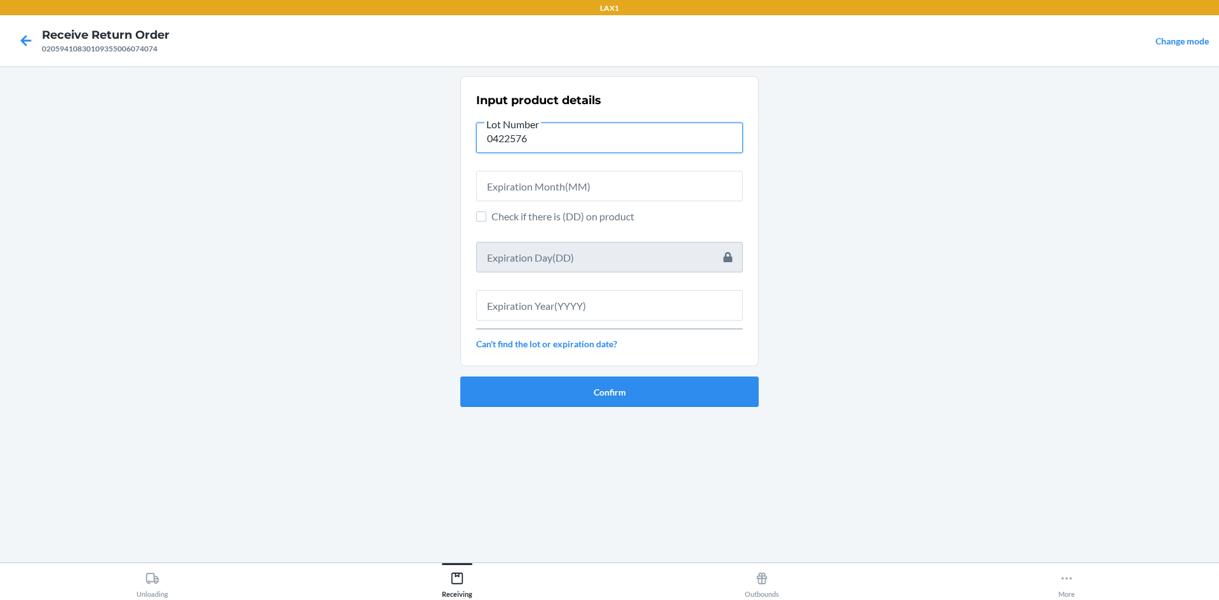
click at [511, 139] on input "0422576" at bounding box center [609, 138] width 267 height 30
type input "04222576"
click at [567, 162] on div at bounding box center [609, 181] width 267 height 41
click at [490, 135] on input "04222576" at bounding box center [609, 138] width 267 height 30
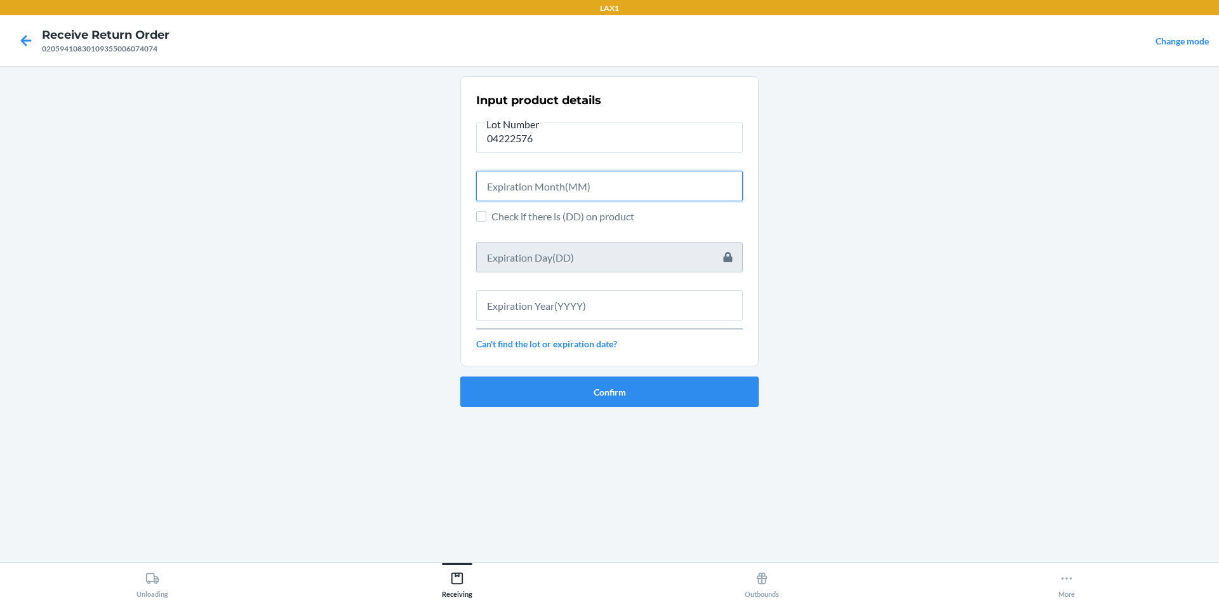
click at [562, 177] on input "text" at bounding box center [609, 186] width 267 height 30
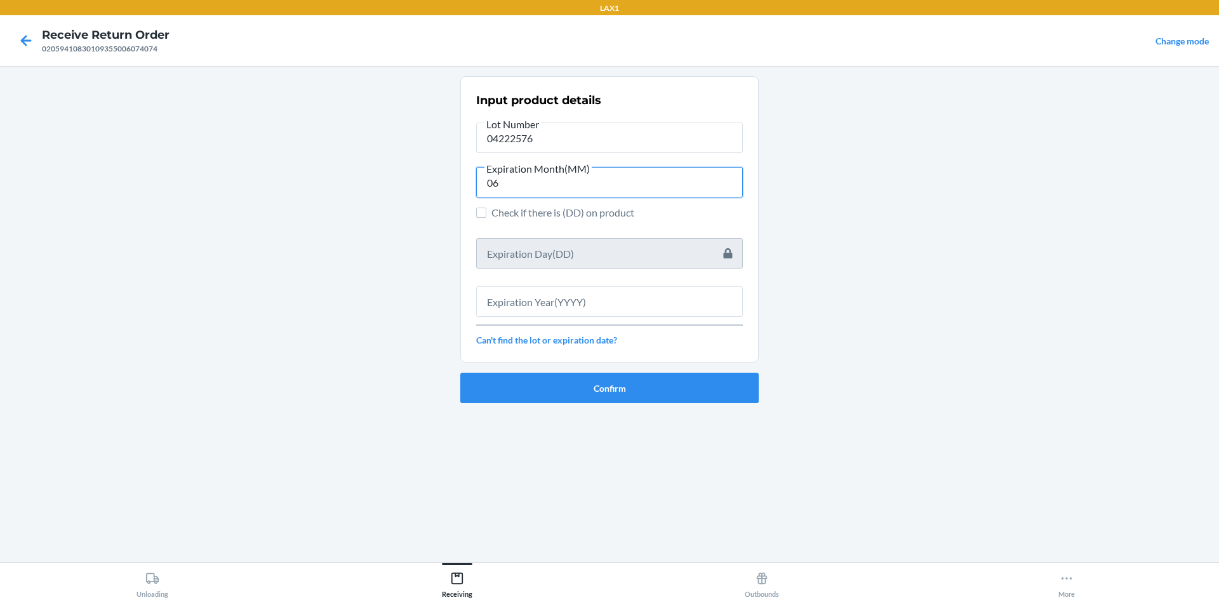
type input "06"
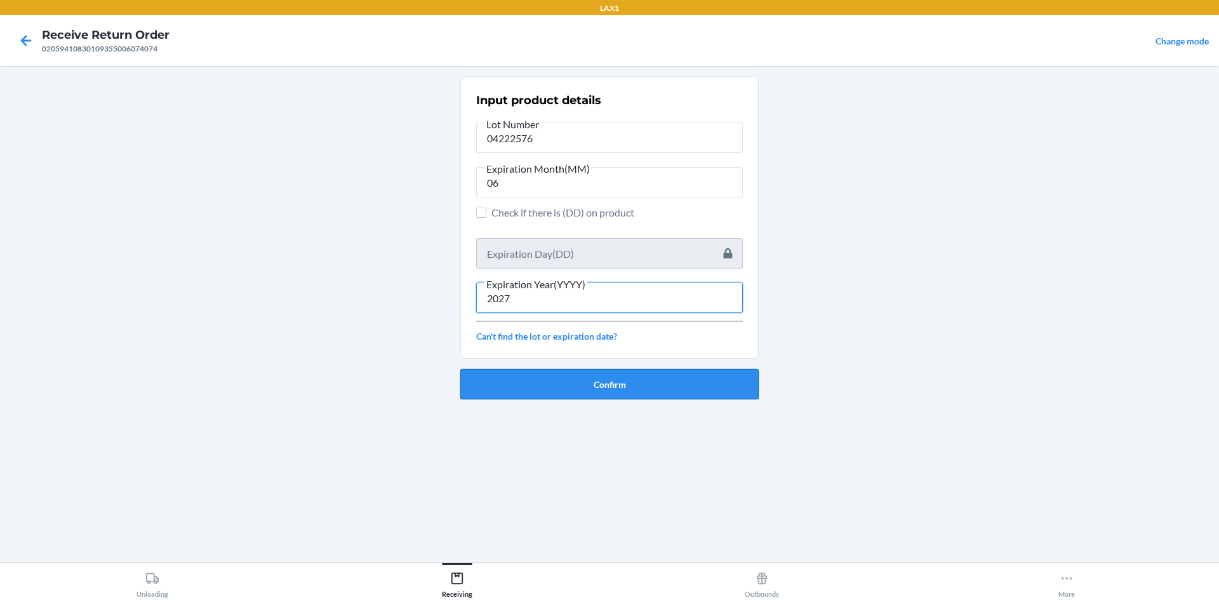
type input "2027"
click at [601, 378] on button "Confirm" at bounding box center [609, 384] width 298 height 30
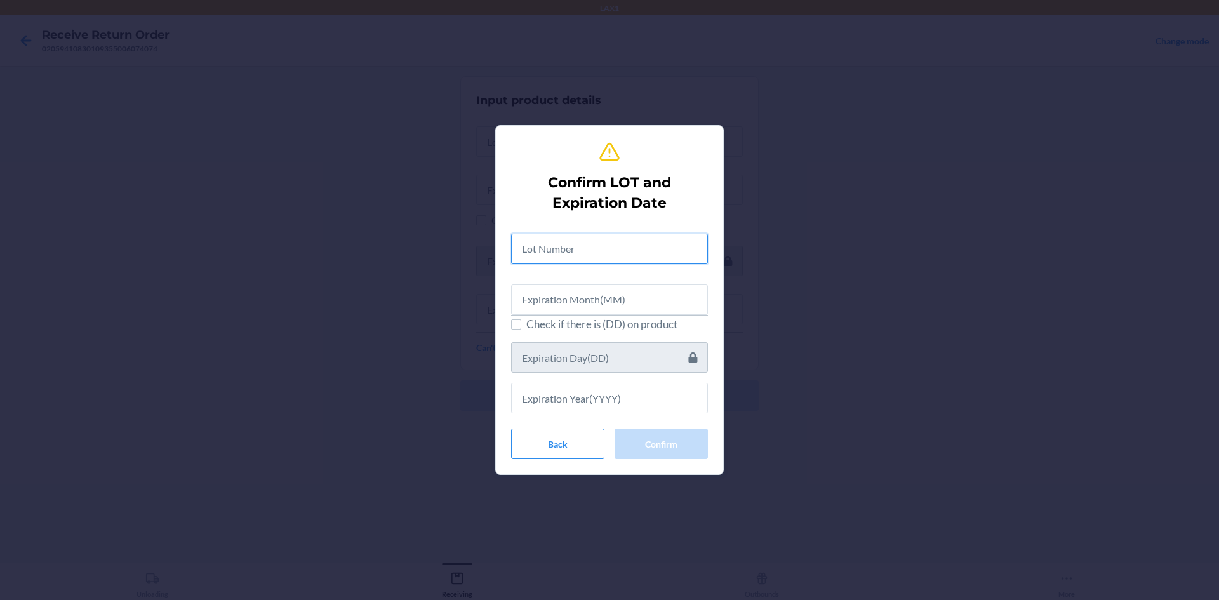
click at [571, 241] on input "text" at bounding box center [609, 249] width 197 height 30
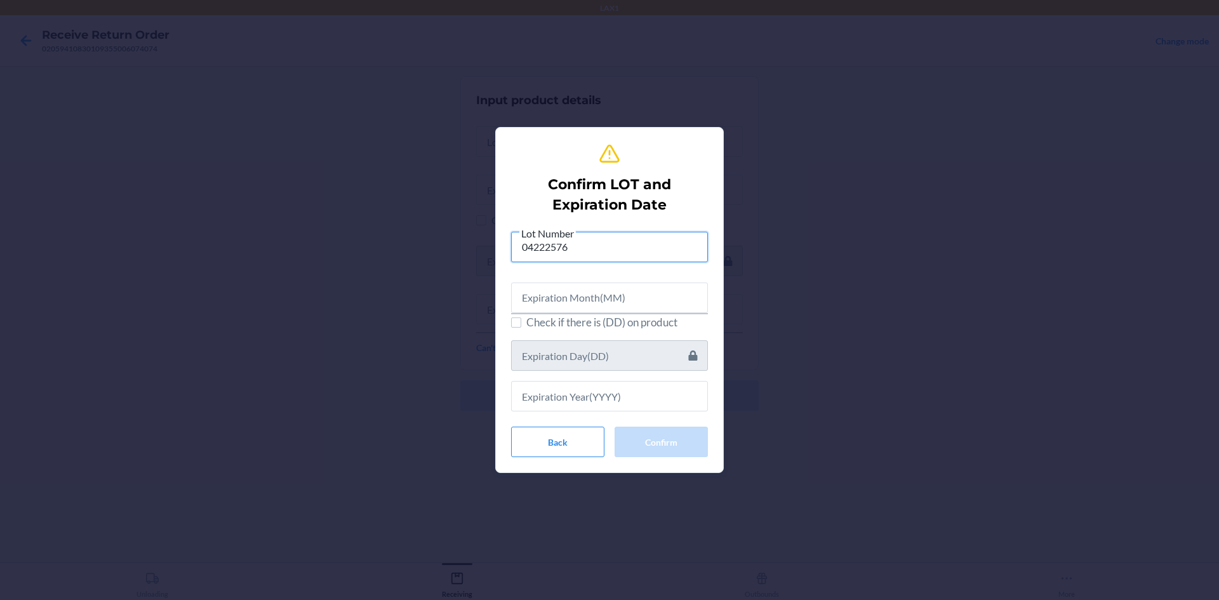
type input "04222576"
click at [585, 316] on span "Check if there is (DD) on product" at bounding box center [617, 322] width 182 height 17
click at [521, 318] on input "Check if there is (DD) on product" at bounding box center [516, 323] width 10 height 10
checkbox input "true"
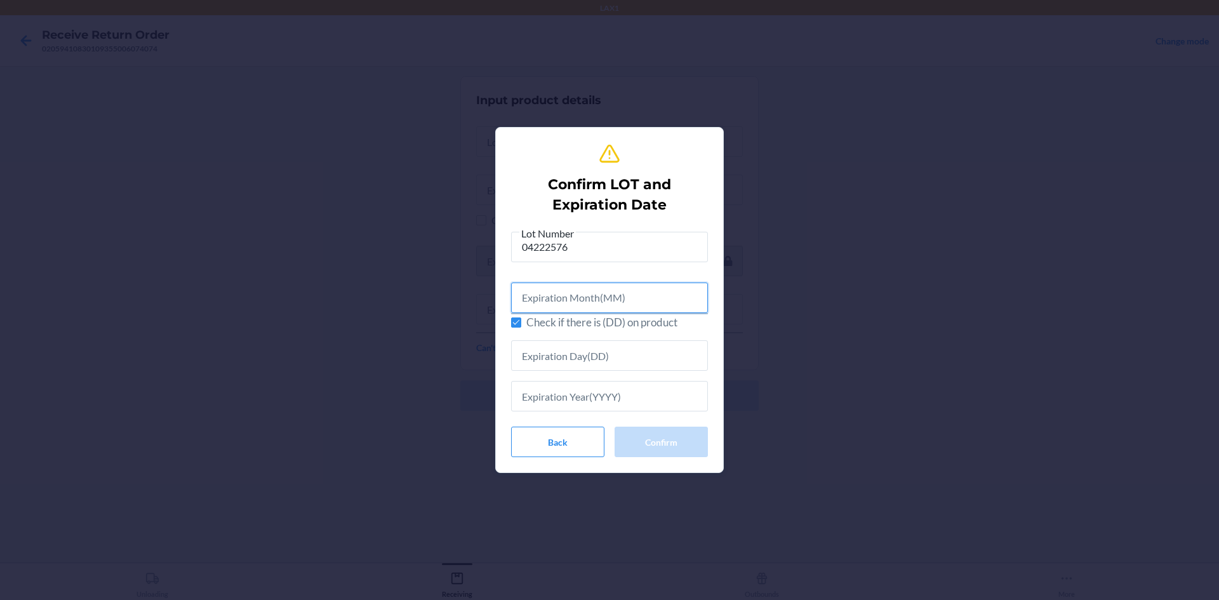
click at [585, 305] on input "text" at bounding box center [609, 298] width 197 height 30
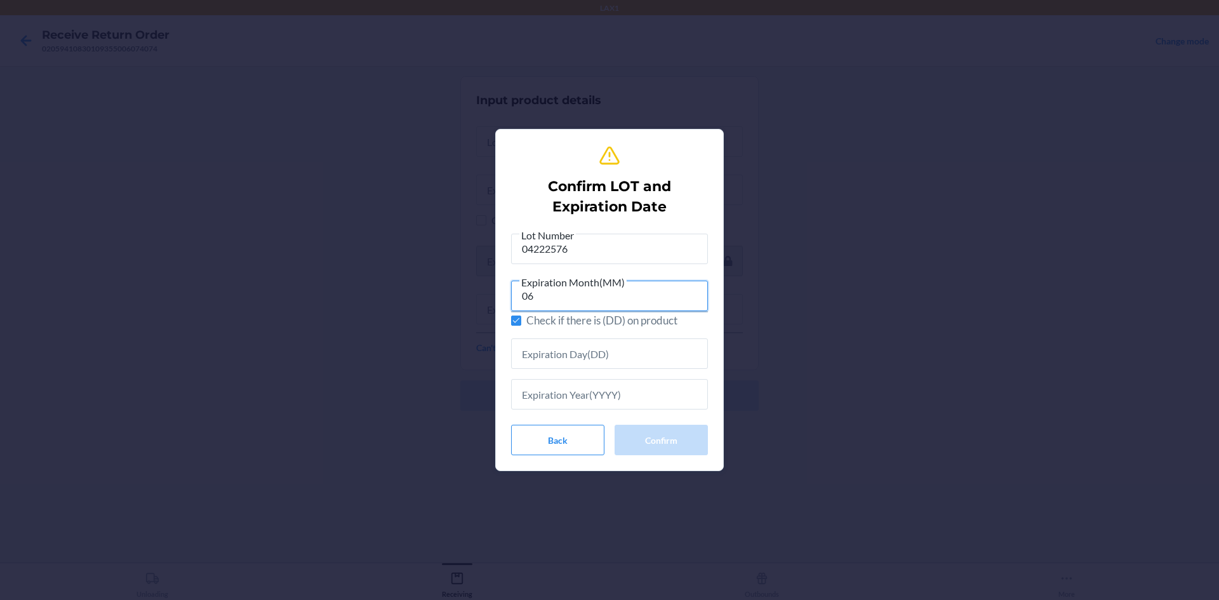
type input "06"
click at [564, 315] on span "Check if there is (DD) on product" at bounding box center [617, 320] width 182 height 17
click at [521, 316] on input "Check if there is (DD) on product" at bounding box center [516, 321] width 10 height 10
checkbox input "false"
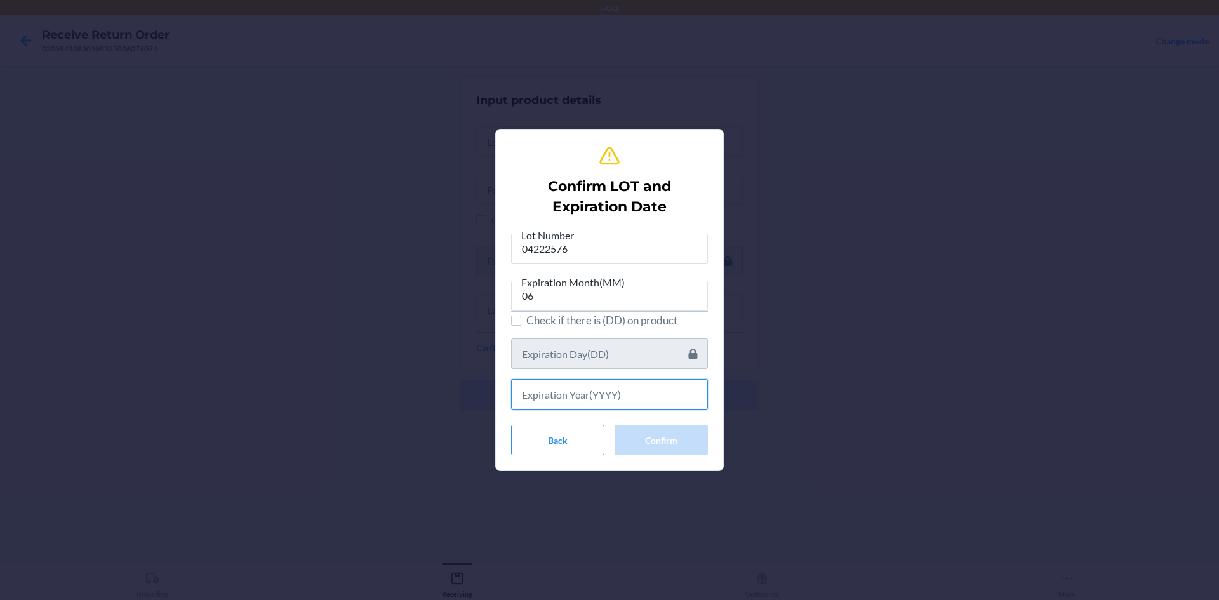
click at [552, 384] on input "text" at bounding box center [609, 394] width 197 height 30
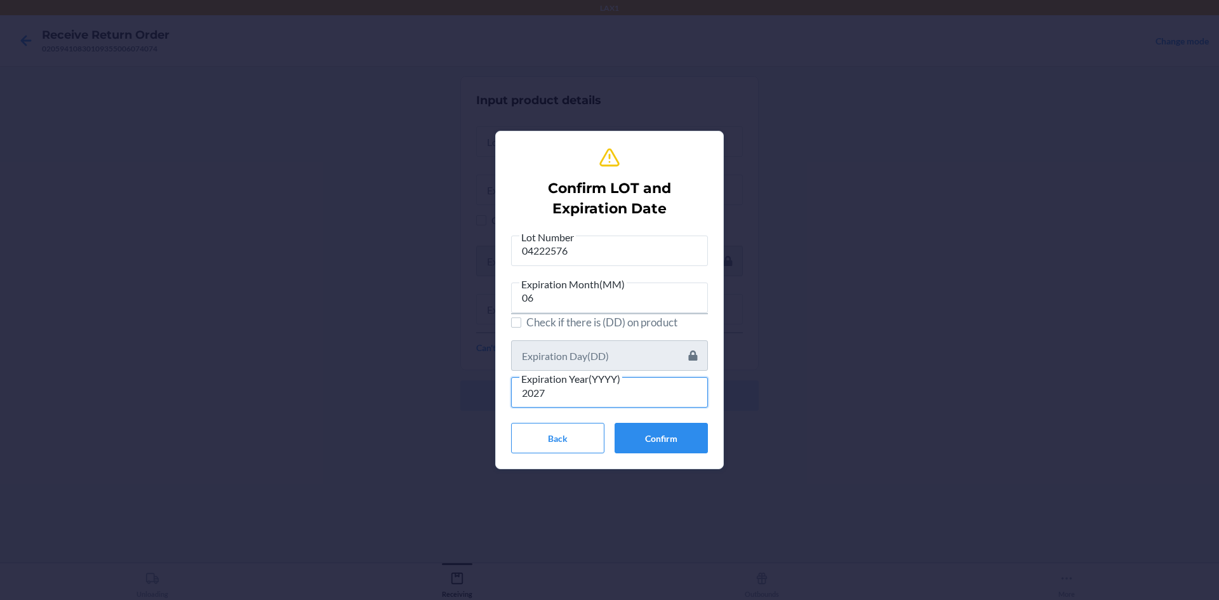
type input "2027"
click at [633, 429] on button "Confirm" at bounding box center [661, 438] width 93 height 30
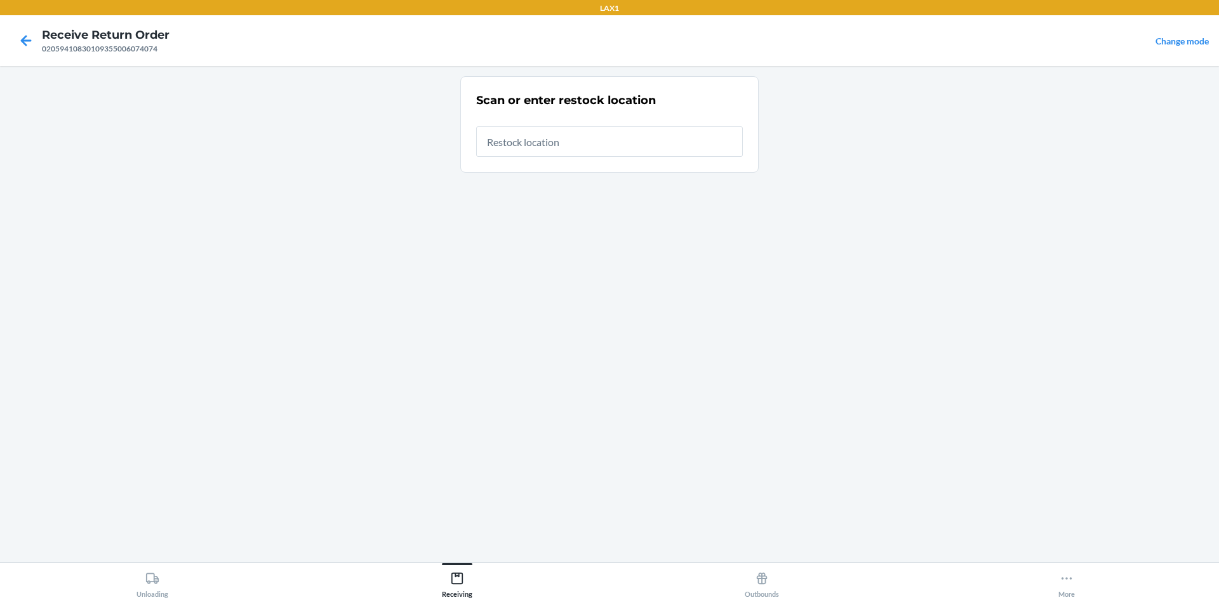
click at [593, 135] on input "text" at bounding box center [609, 141] width 267 height 30
type input "RTCART005"
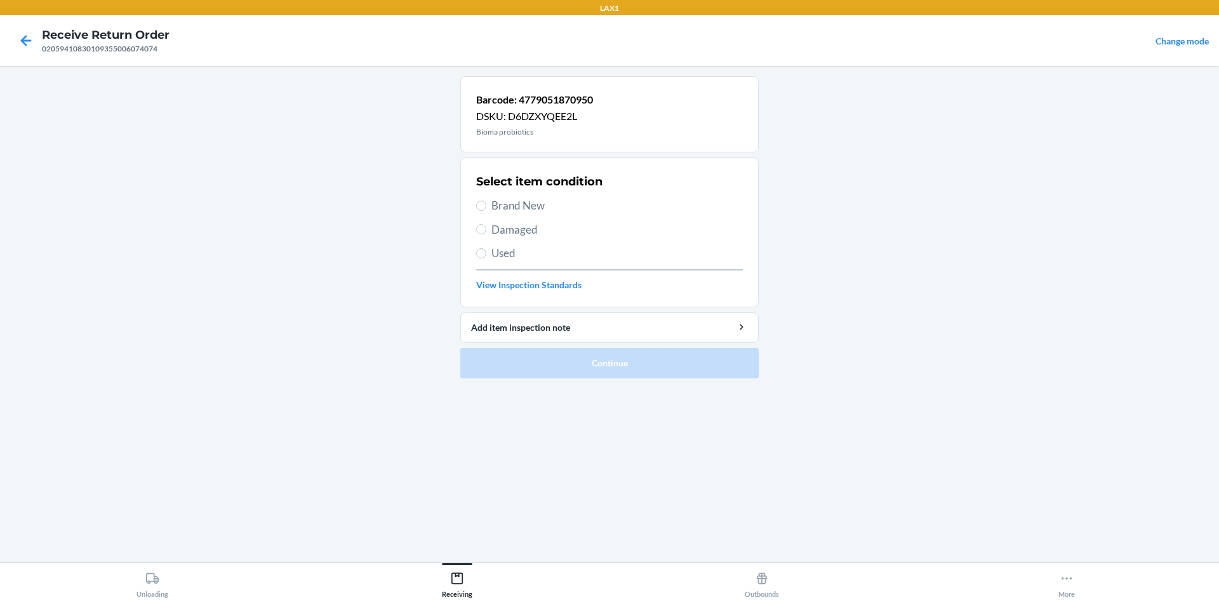
click at [535, 199] on span "Brand New" at bounding box center [616, 205] width 251 height 17
click at [486, 201] on input "Brand New" at bounding box center [481, 206] width 10 height 10
radio input "true"
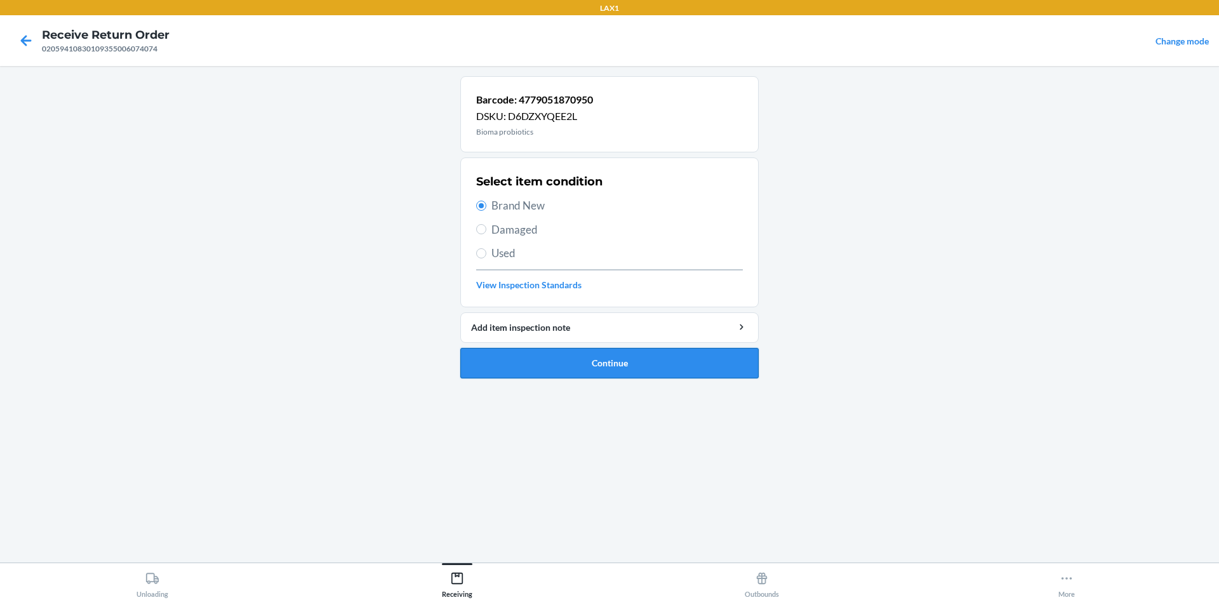
click at [580, 355] on button "Continue" at bounding box center [609, 363] width 298 height 30
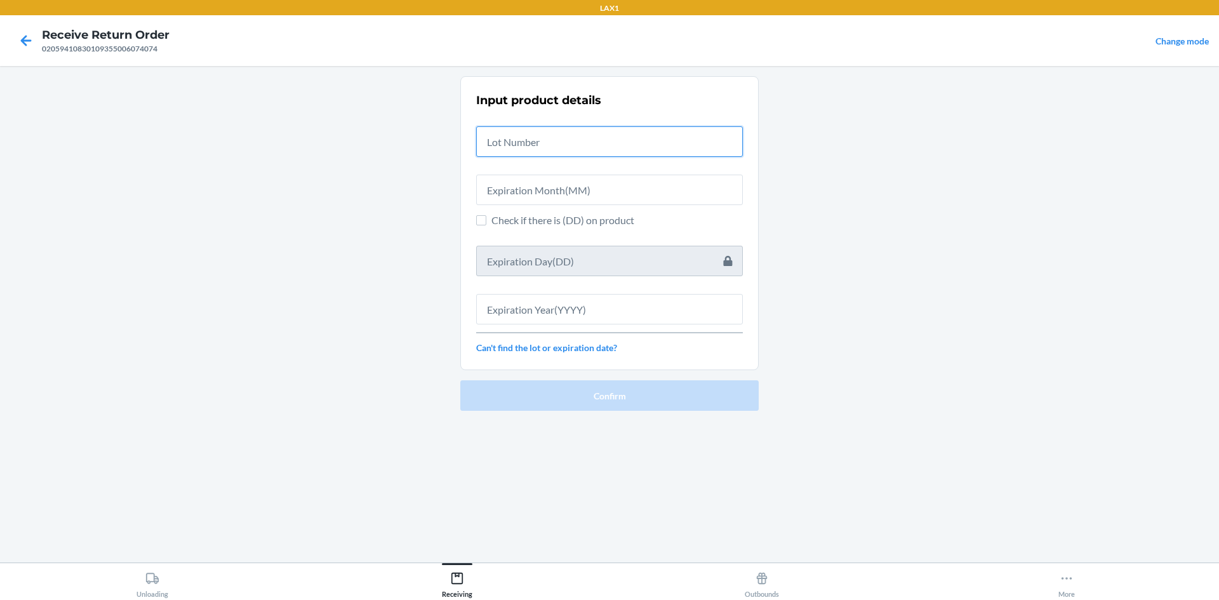
click at [554, 149] on input "text" at bounding box center [609, 141] width 267 height 30
paste input "04222576"
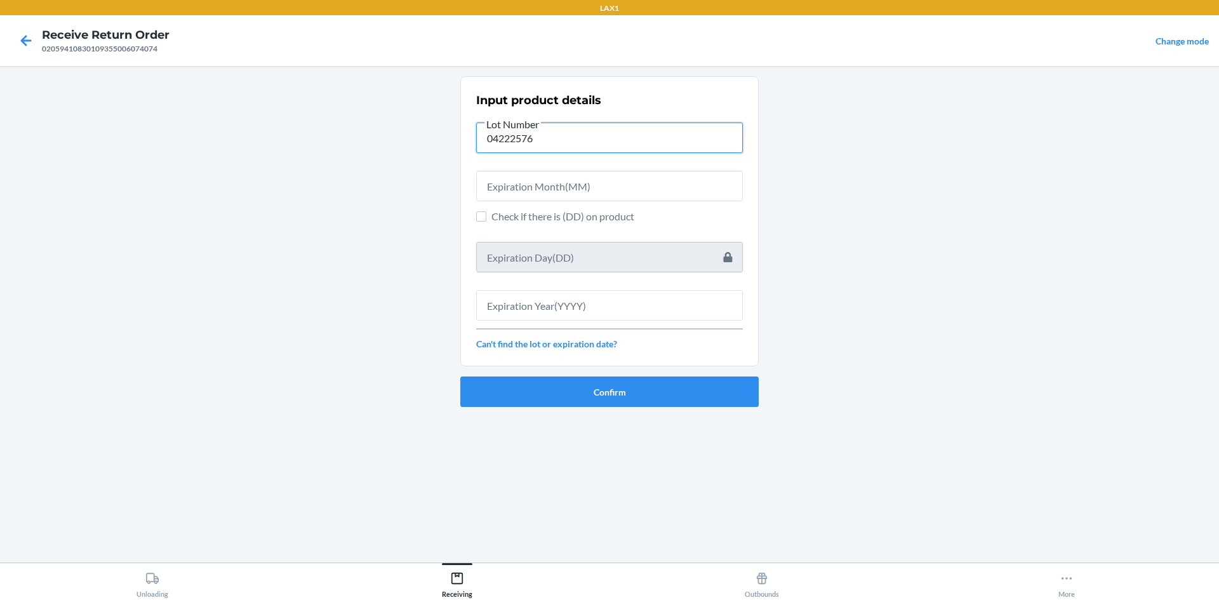
type input "04222576"
click at [568, 173] on input "text" at bounding box center [609, 186] width 267 height 30
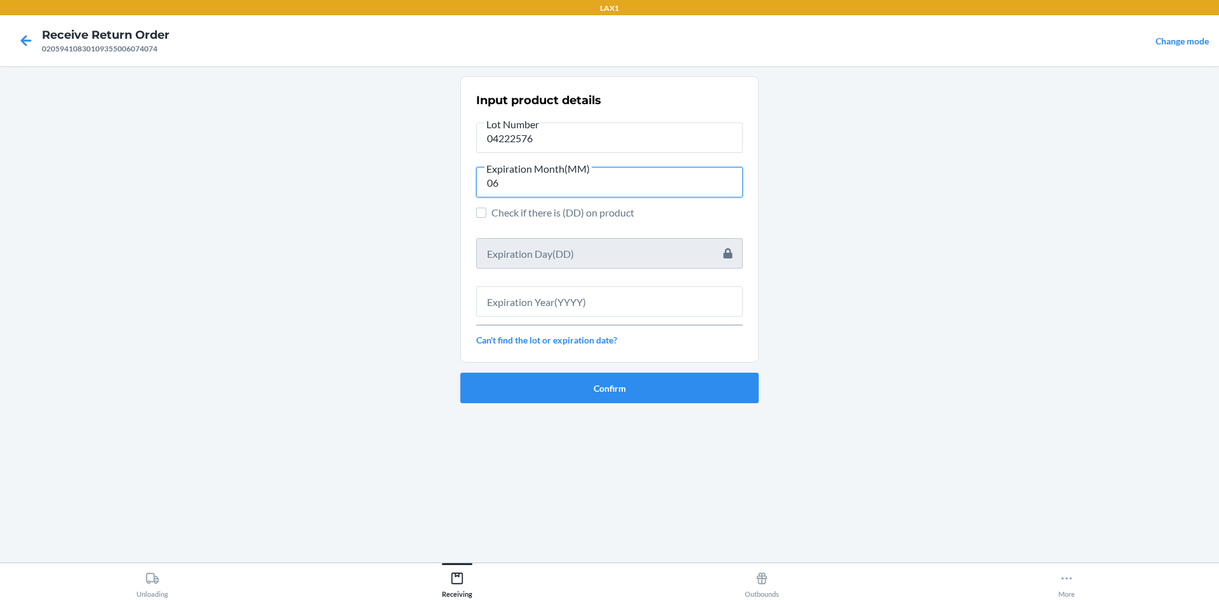
type input "06"
drag, startPoint x: 602, startPoint y: 324, endPoint x: 601, endPoint y: 297, distance: 27.3
click at [601, 312] on div "Input product details Lot Number 04222576 Expiration Month(MM) 06 Check if ther…" at bounding box center [609, 219] width 267 height 262
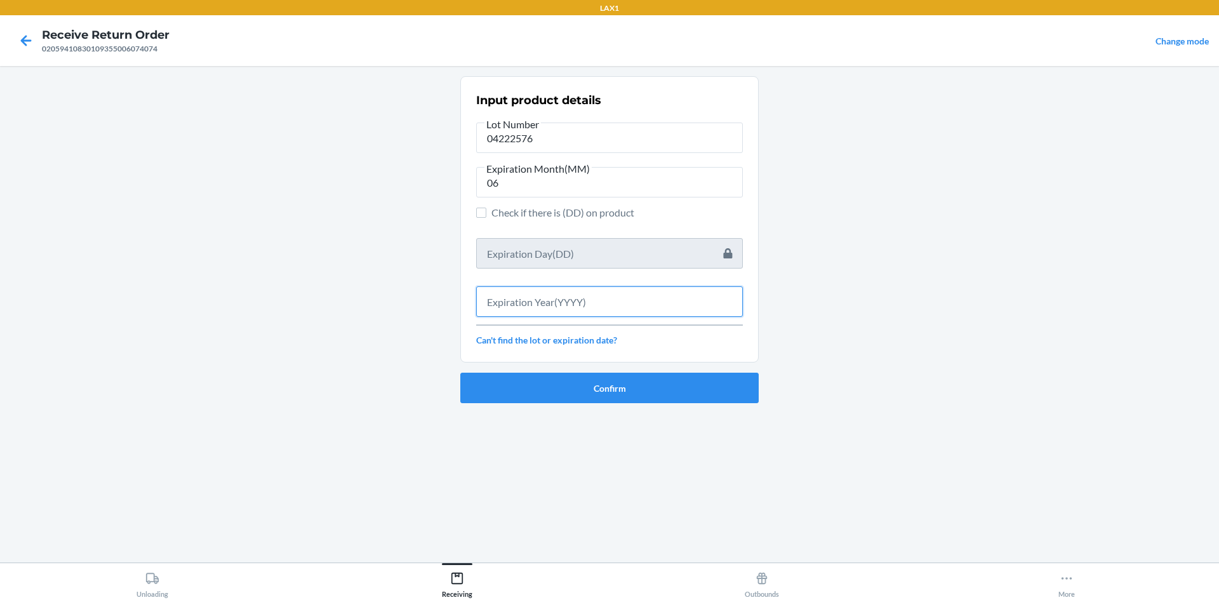
click at [601, 298] on input "text" at bounding box center [609, 301] width 267 height 30
click at [602, 294] on input "text" at bounding box center [609, 301] width 267 height 30
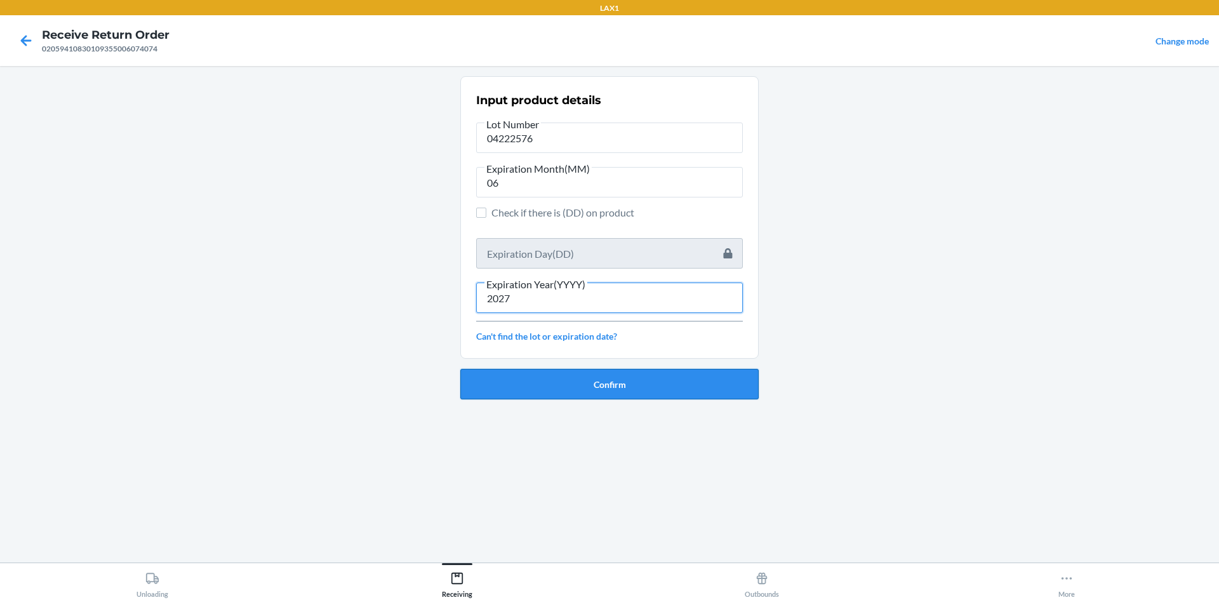
type input "2027"
click at [573, 384] on button "Confirm" at bounding box center [609, 384] width 298 height 30
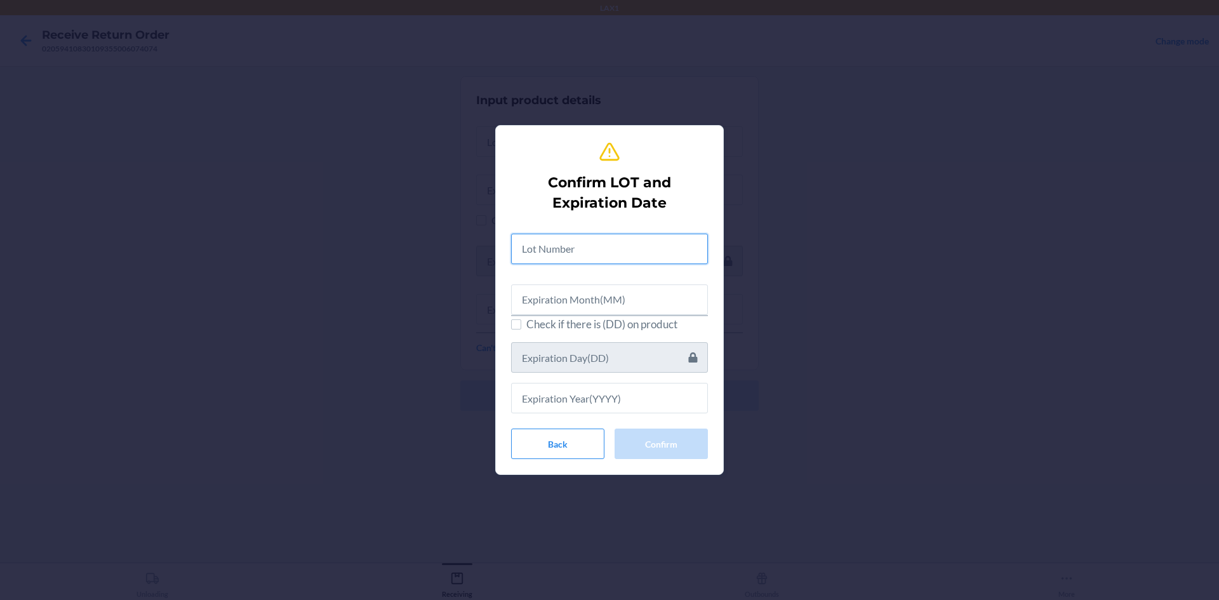
click at [581, 257] on input "text" at bounding box center [609, 249] width 197 height 30
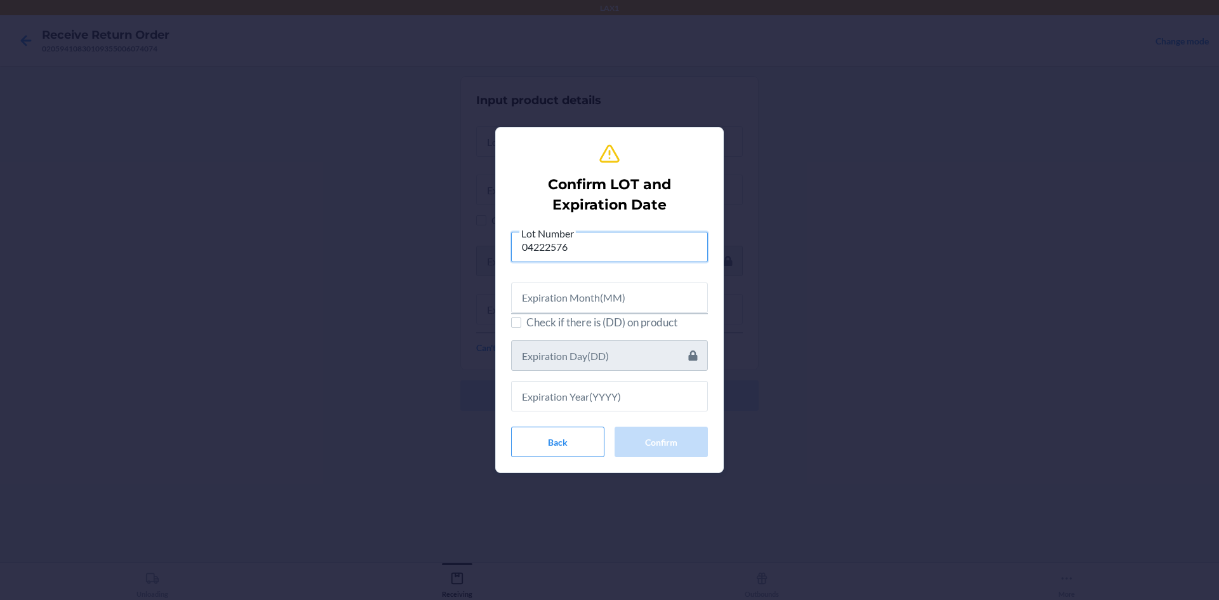
type input "04222576"
click at [575, 287] on input "text" at bounding box center [609, 298] width 197 height 30
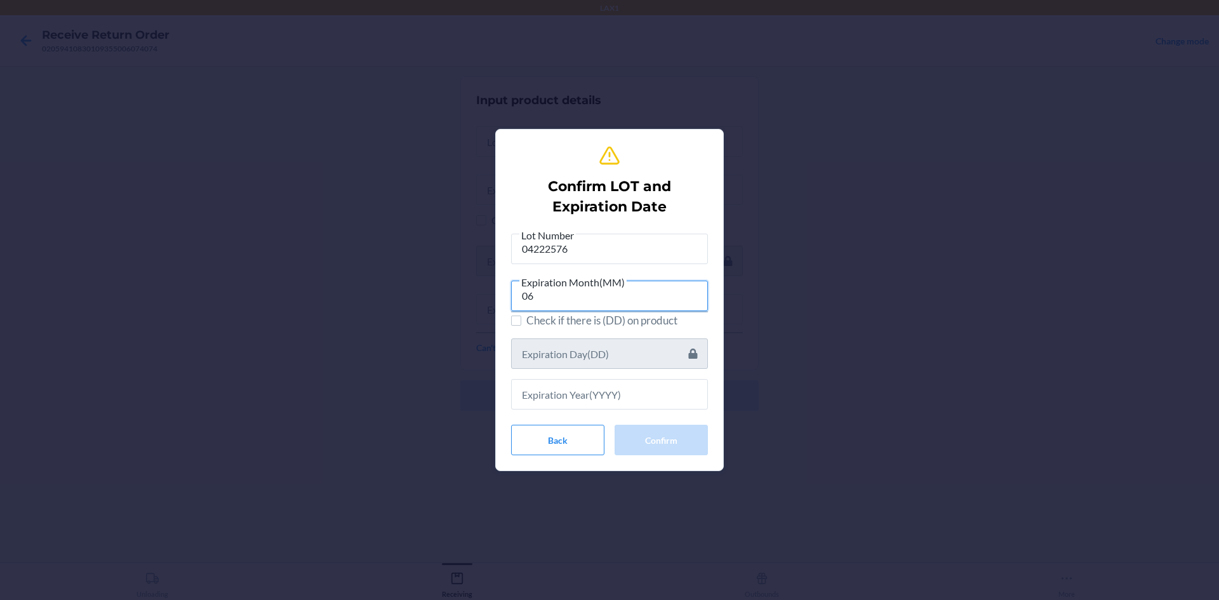
type input "06"
click at [585, 391] on input "text" at bounding box center [609, 394] width 197 height 30
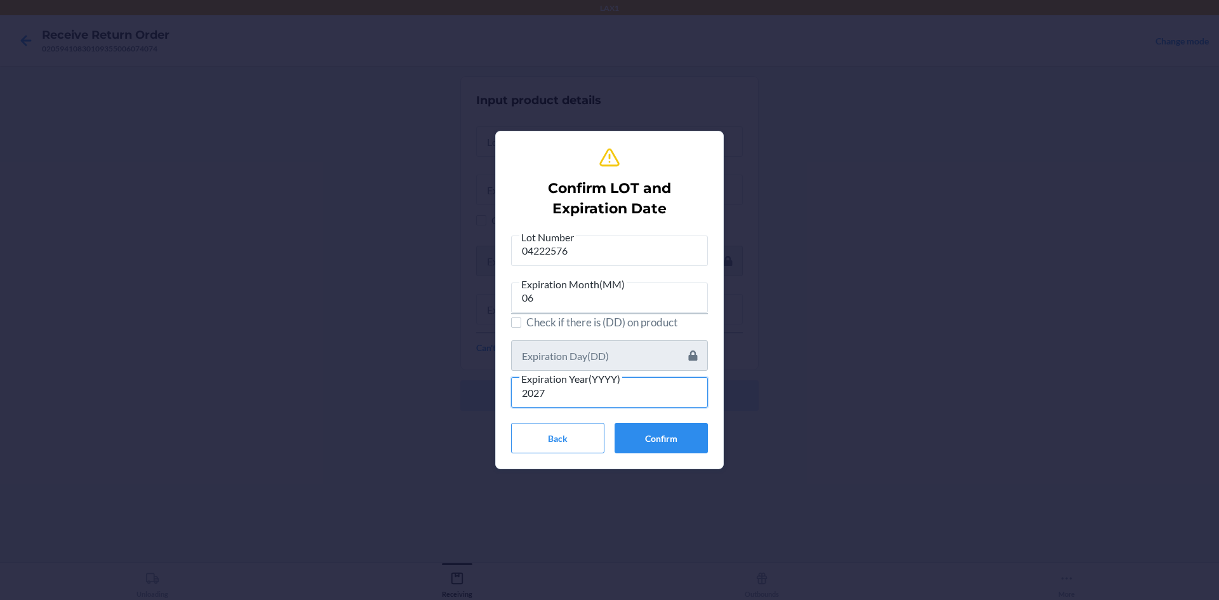
type input "2027"
click at [648, 429] on button "Confirm" at bounding box center [661, 438] width 93 height 30
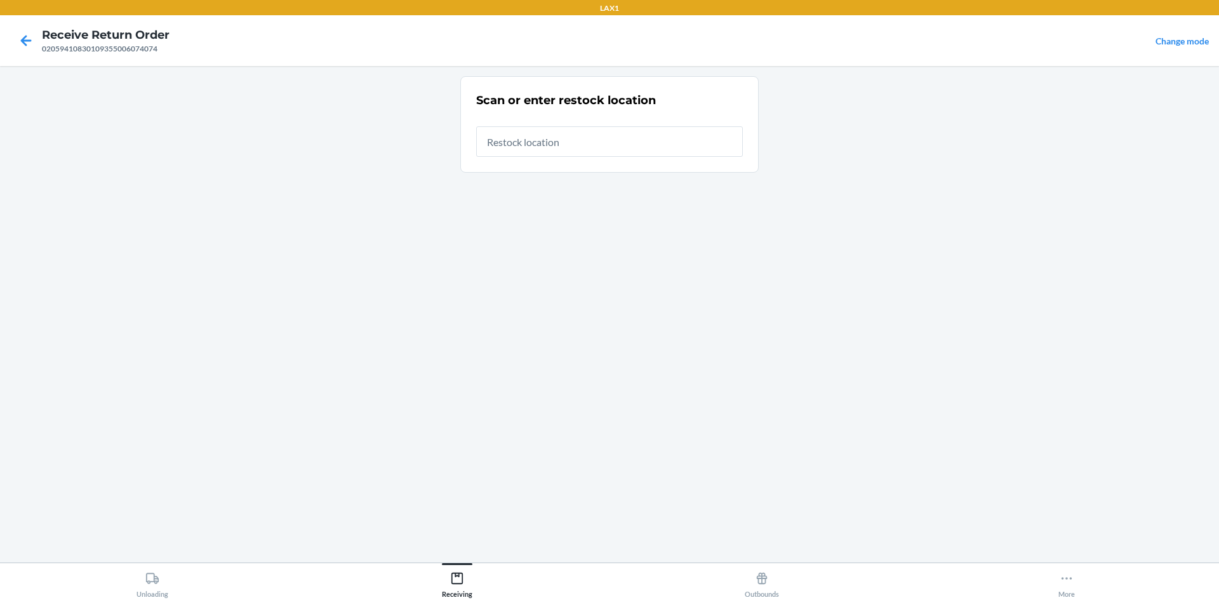
click at [540, 136] on input "text" at bounding box center [609, 141] width 267 height 30
type input "RTCART005"
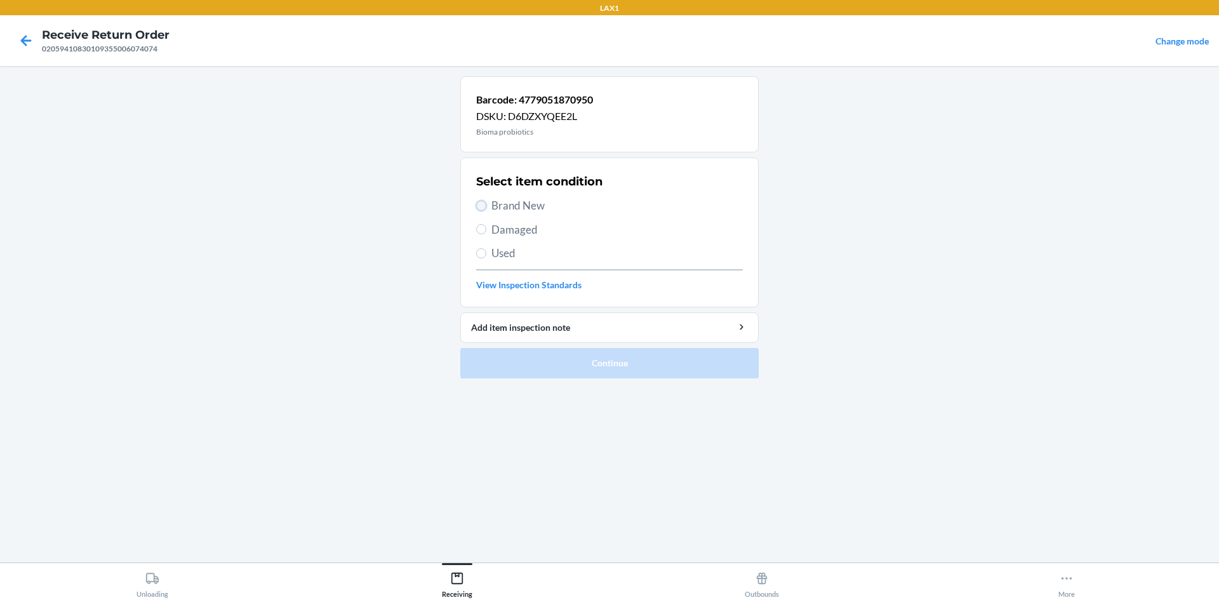
click at [482, 206] on input "Brand New" at bounding box center [481, 206] width 10 height 10
radio input "true"
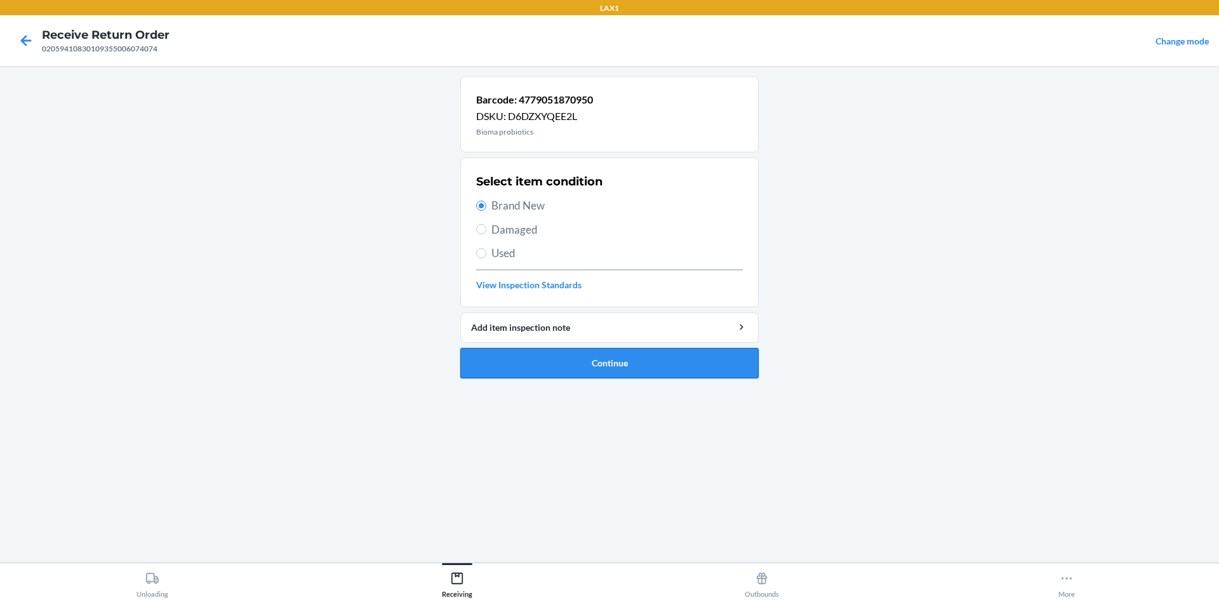
drag, startPoint x: 573, startPoint y: 380, endPoint x: 575, endPoint y: 369, distance: 11.0
click at [573, 374] on ol "Barcode: 4779051870950 DSKU: D6DZXYQEE2L Bioma probiotics Select item condition…" at bounding box center [609, 232] width 298 height 312
click at [575, 369] on button "Continue" at bounding box center [609, 363] width 298 height 30
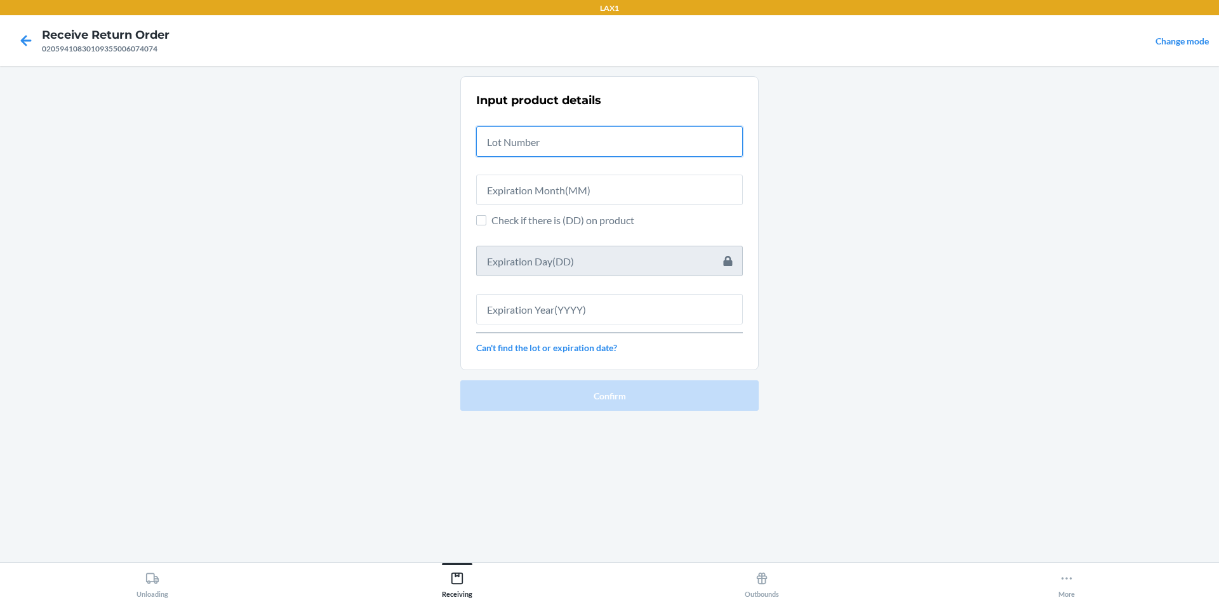
click at [544, 151] on input "text" at bounding box center [609, 141] width 267 height 30
paste input "04222576"
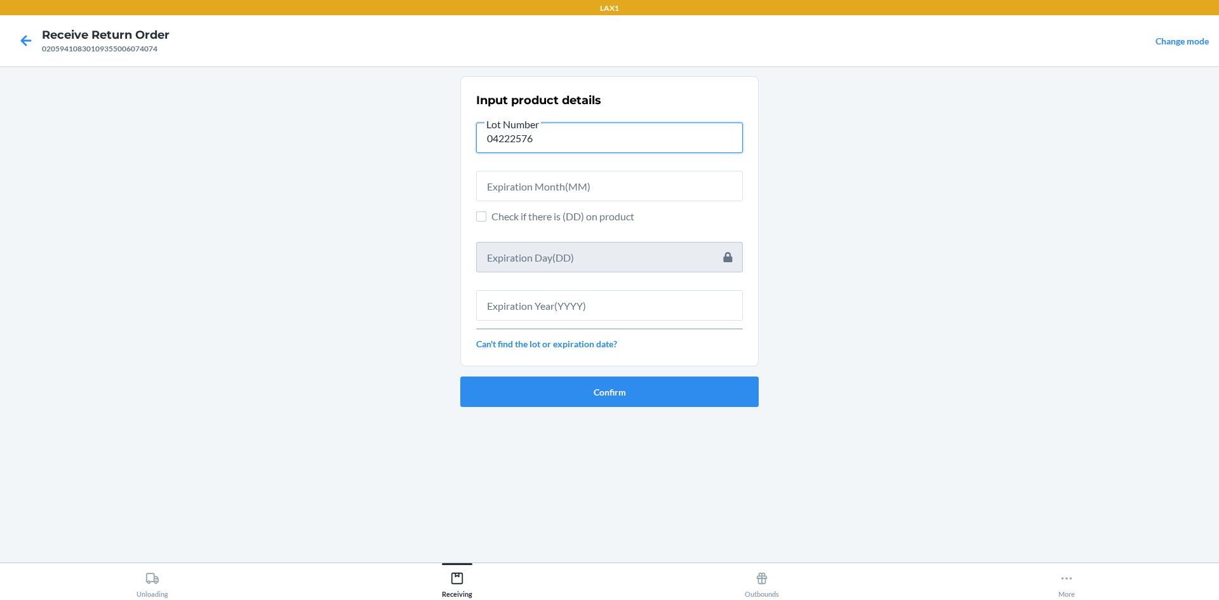
type input "04222576"
click at [549, 167] on div at bounding box center [609, 181] width 267 height 41
click at [549, 179] on input "text" at bounding box center [609, 186] width 267 height 30
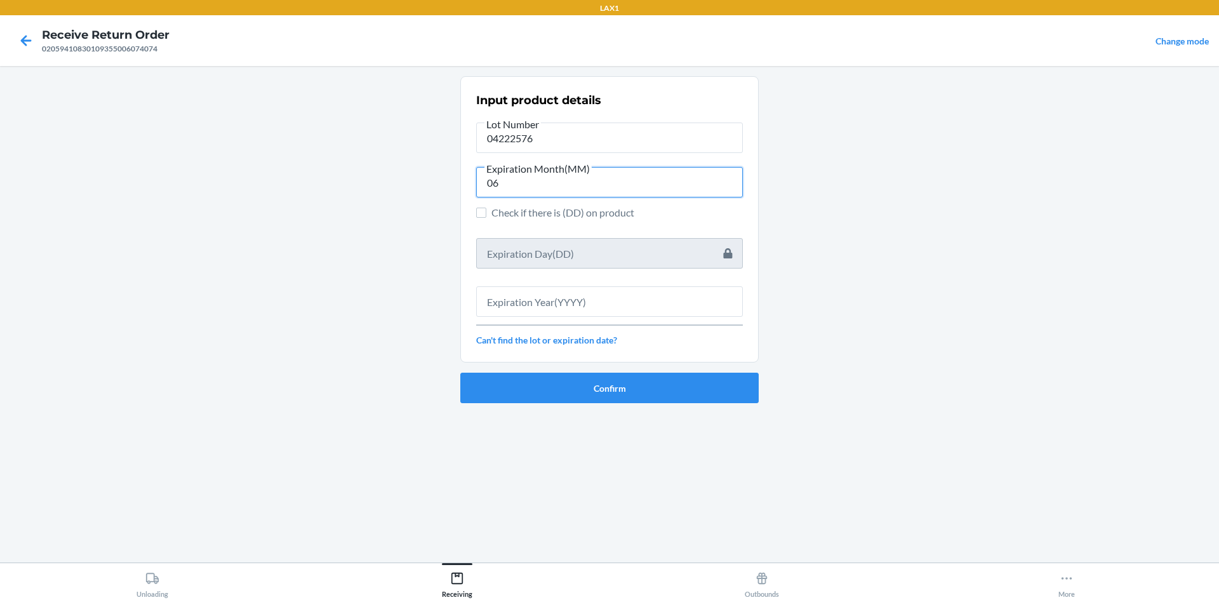
type input "06"
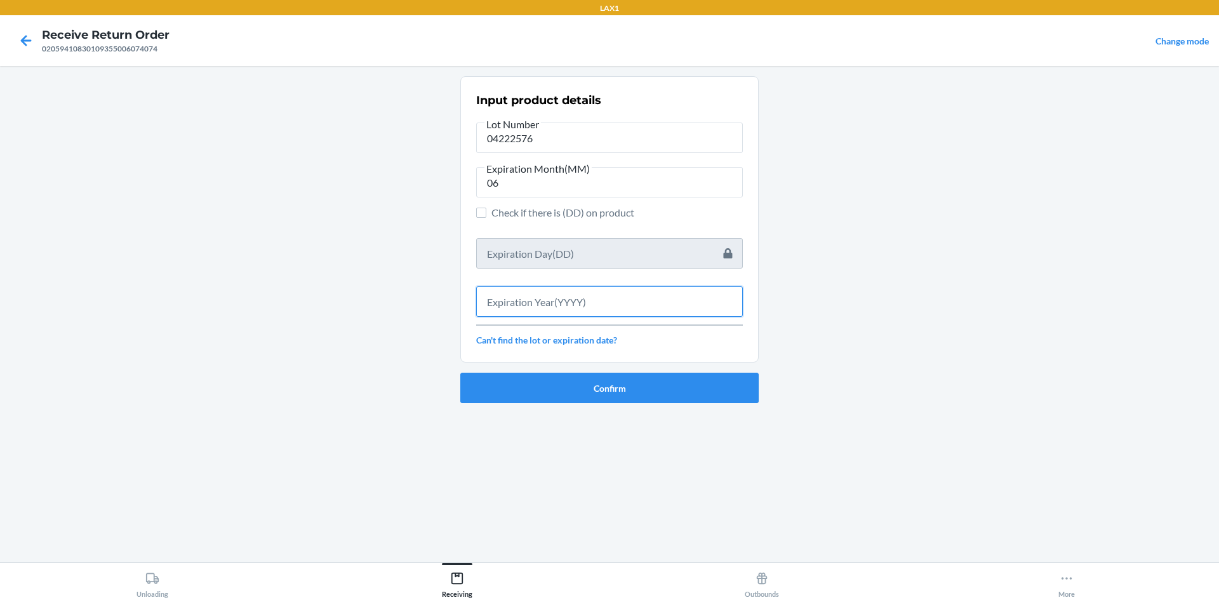
click at [561, 295] on input "text" at bounding box center [609, 301] width 267 height 30
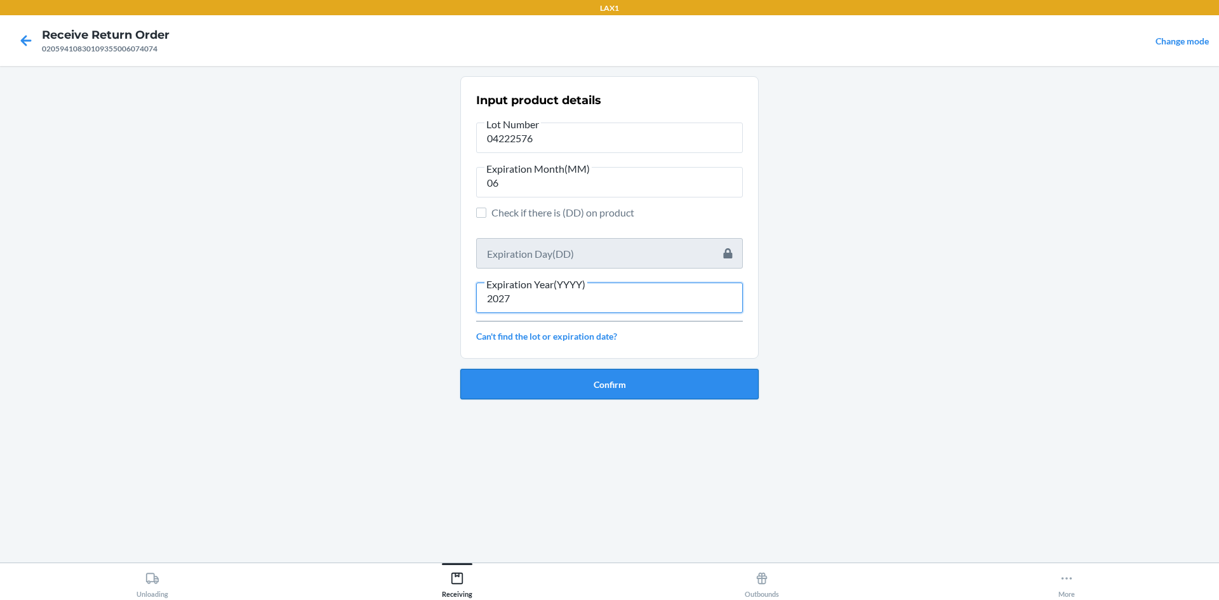
type input "2027"
click at [669, 378] on button "Confirm" at bounding box center [609, 384] width 298 height 30
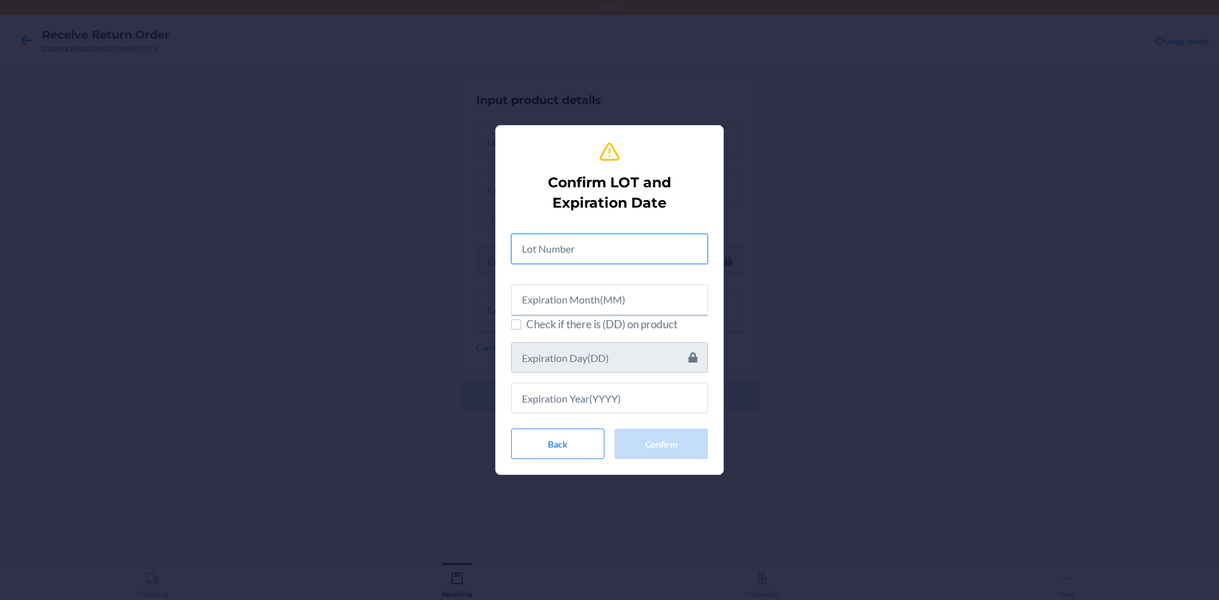
click at [618, 241] on input "text" at bounding box center [609, 249] width 197 height 30
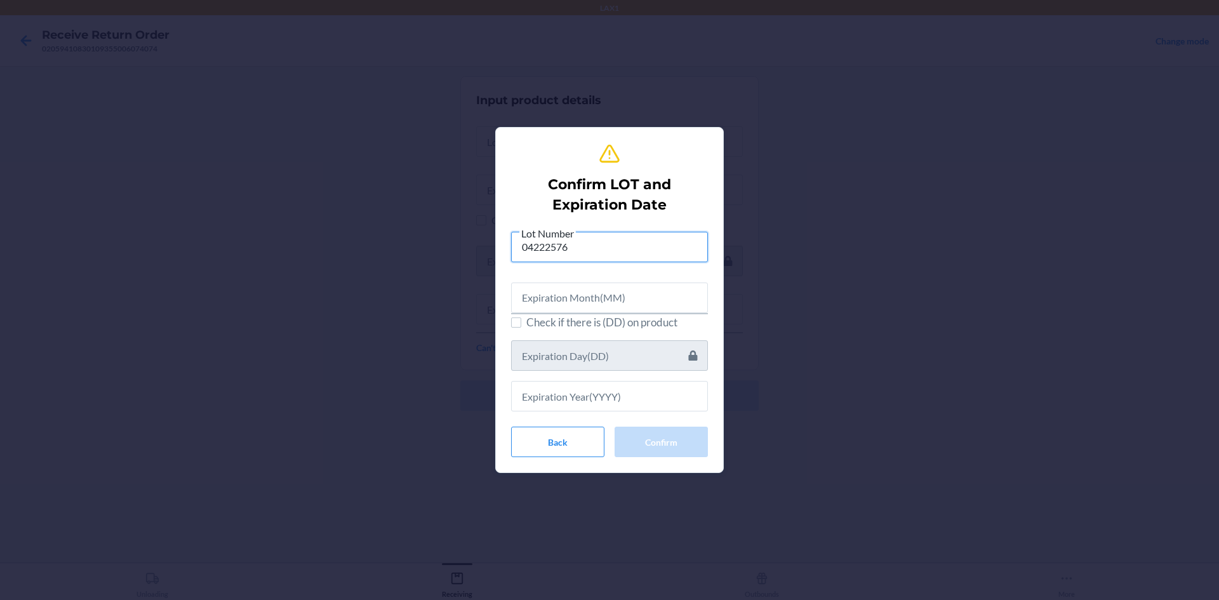
type input "04222576"
click at [554, 294] on input "text" at bounding box center [609, 298] width 197 height 30
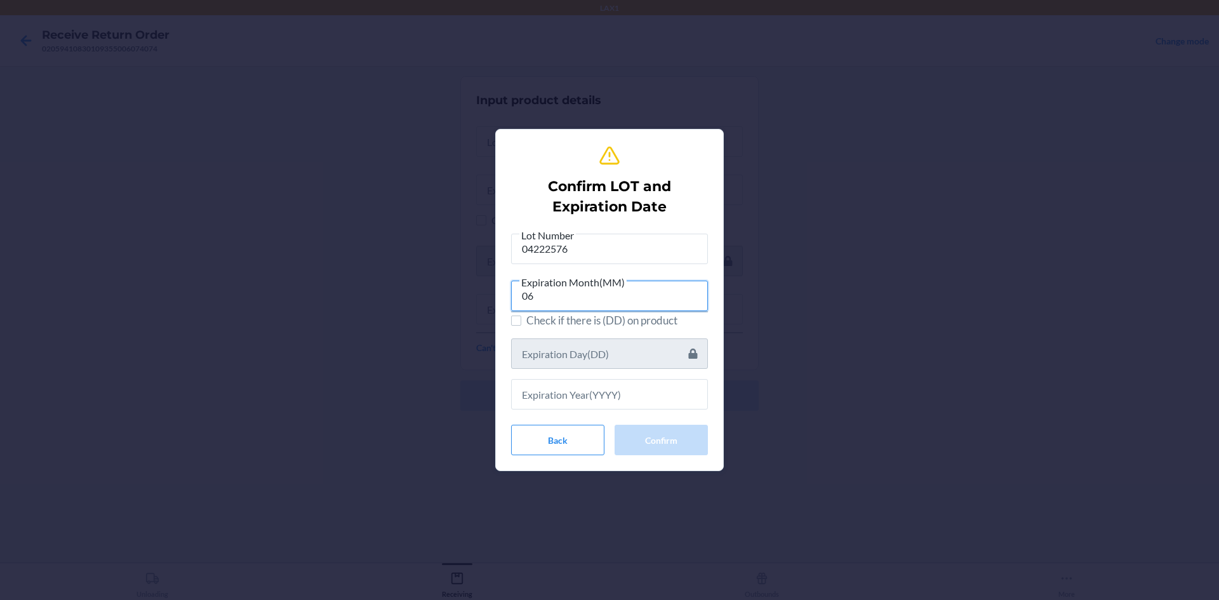
type input "06"
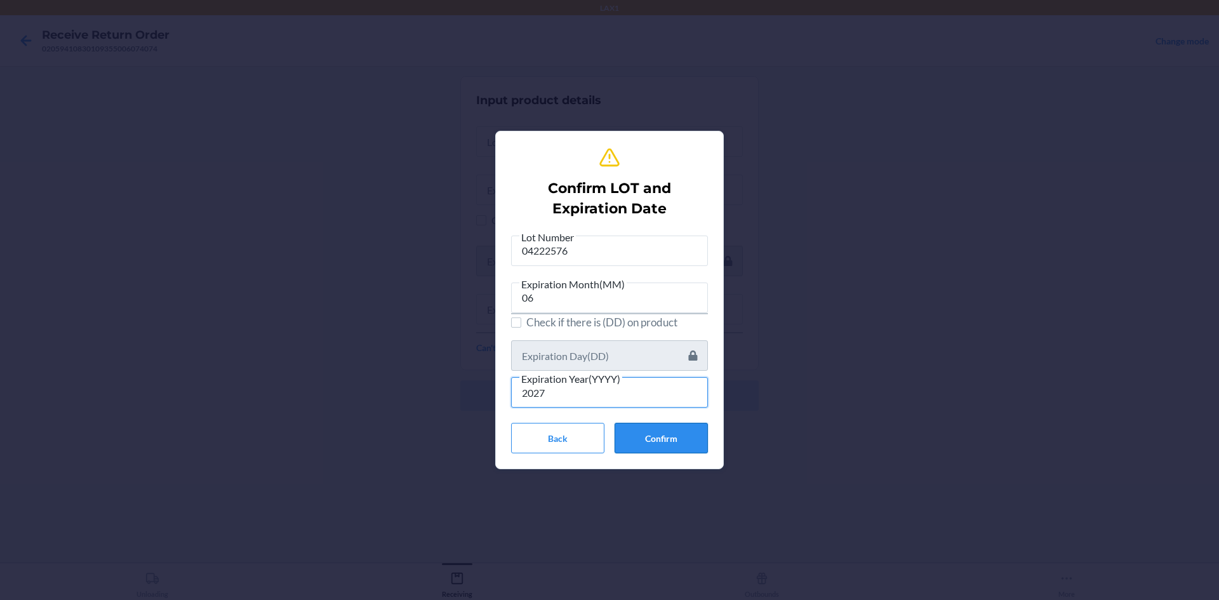
type input "2027"
click at [654, 434] on button "Confirm" at bounding box center [661, 438] width 93 height 30
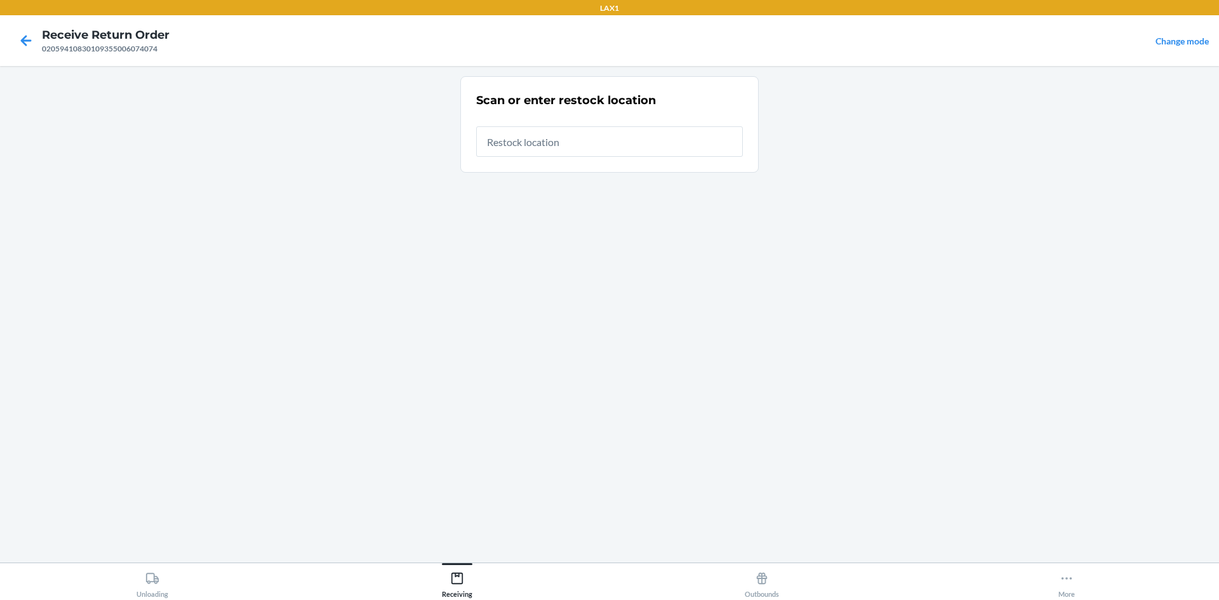
click at [581, 145] on input "text" at bounding box center [609, 141] width 267 height 30
type input "RTCART005"
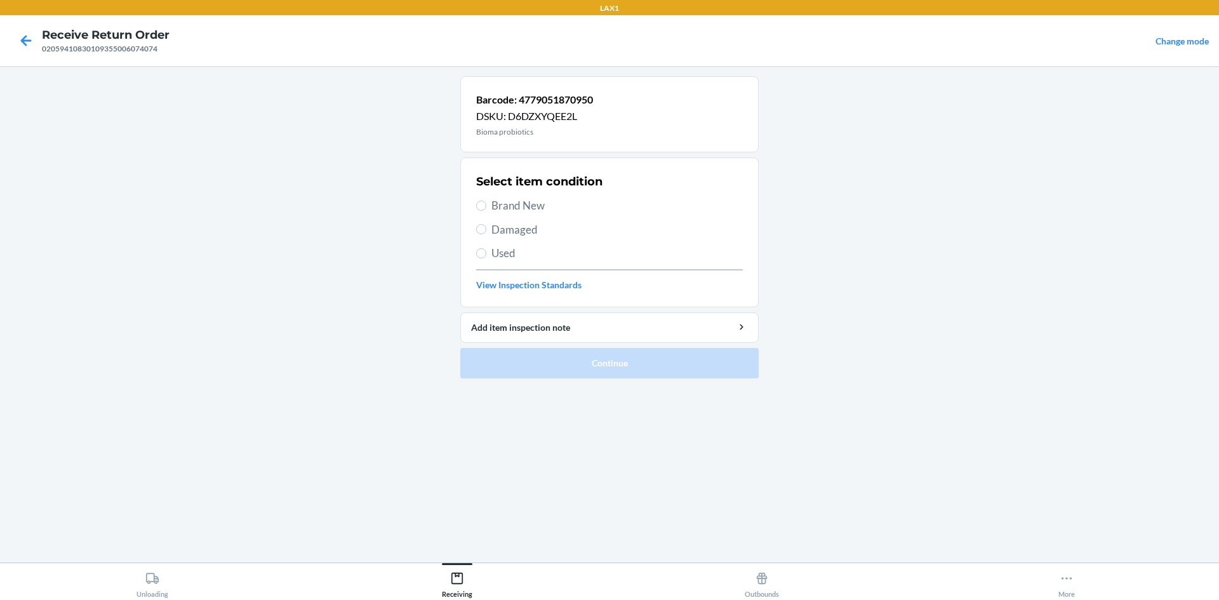
click at [505, 205] on span "Brand New" at bounding box center [616, 205] width 251 height 17
click at [486, 205] on input "Brand New" at bounding box center [481, 206] width 10 height 10
radio input "true"
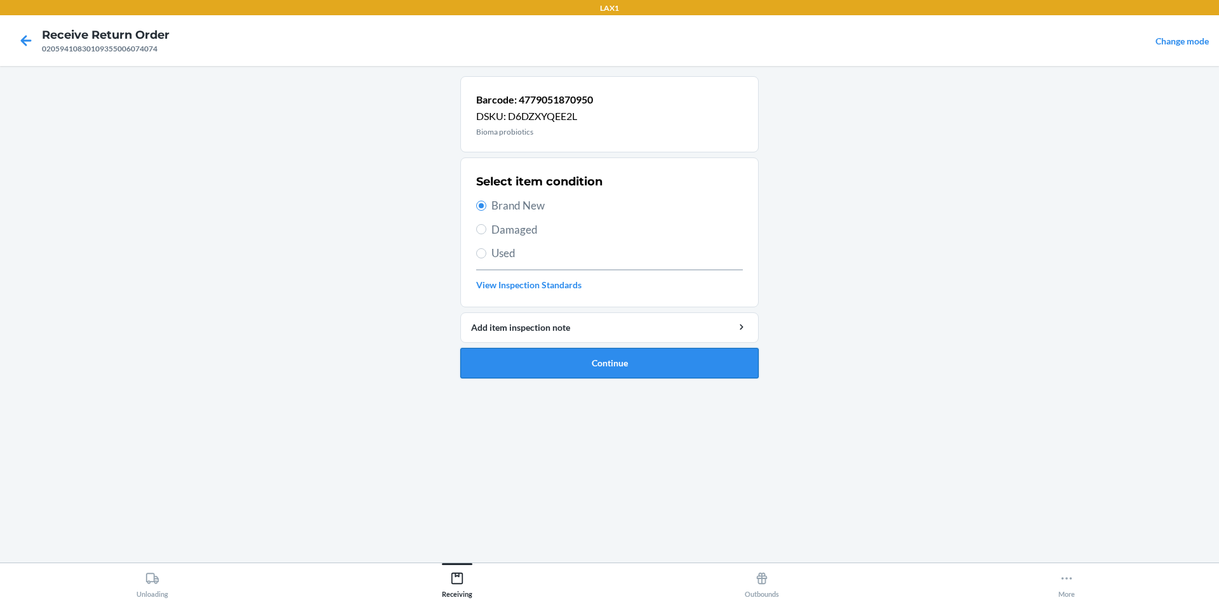
click at [595, 374] on button "Continue" at bounding box center [609, 363] width 298 height 30
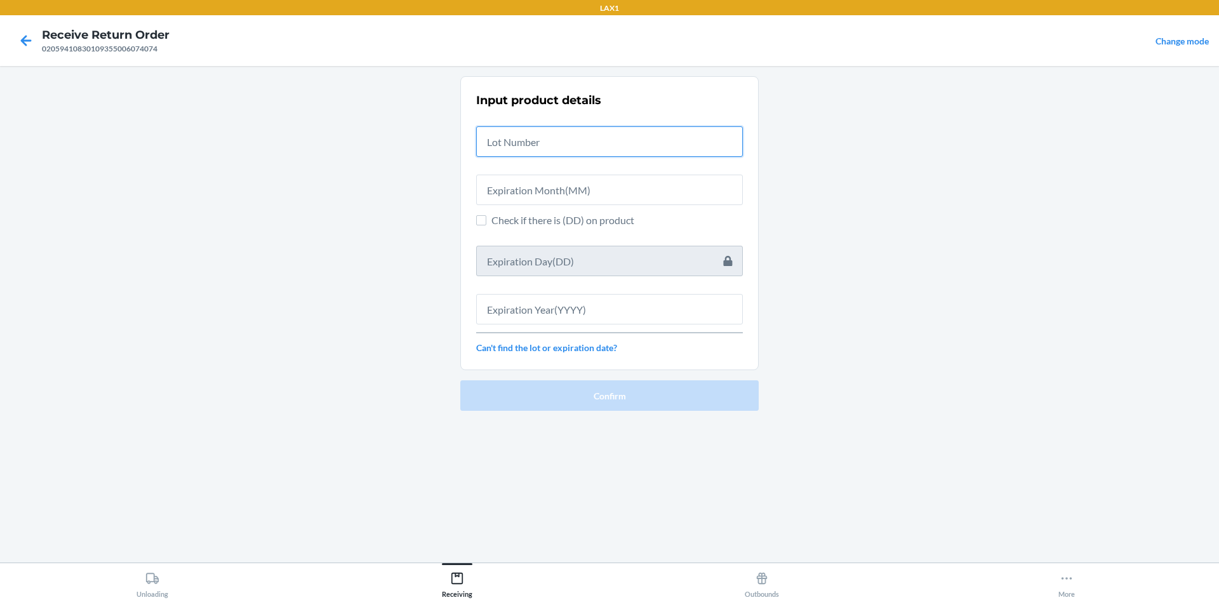
paste input "04222576"
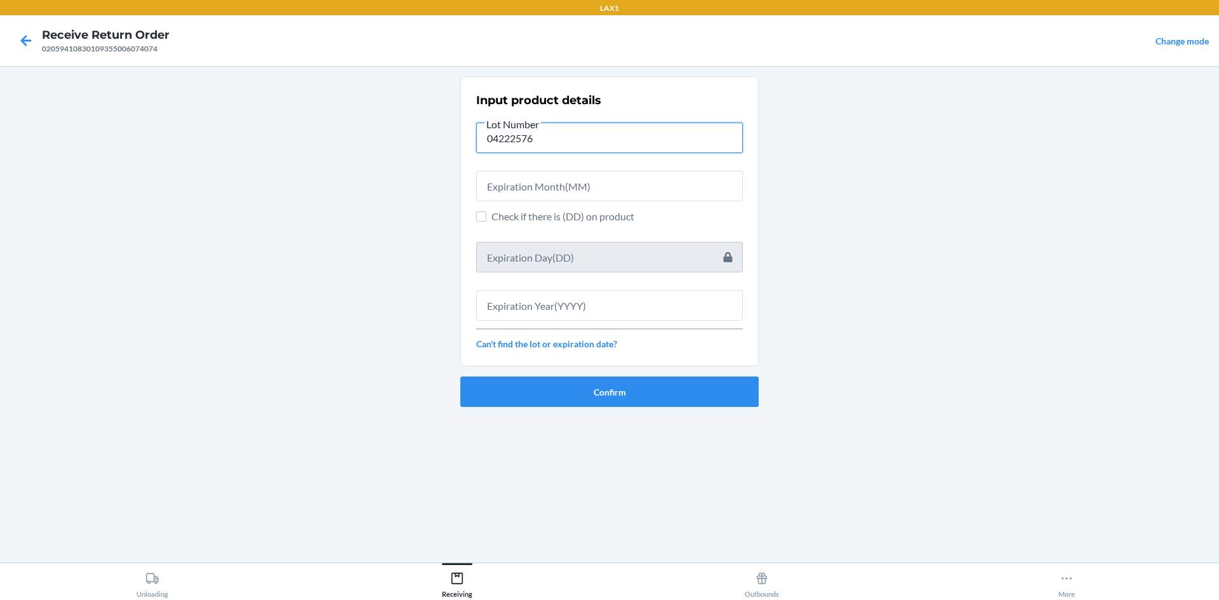
type input "04222576"
drag, startPoint x: 528, startPoint y: 193, endPoint x: 535, endPoint y: 158, distance: 35.5
click at [528, 187] on input "text" at bounding box center [609, 186] width 267 height 30
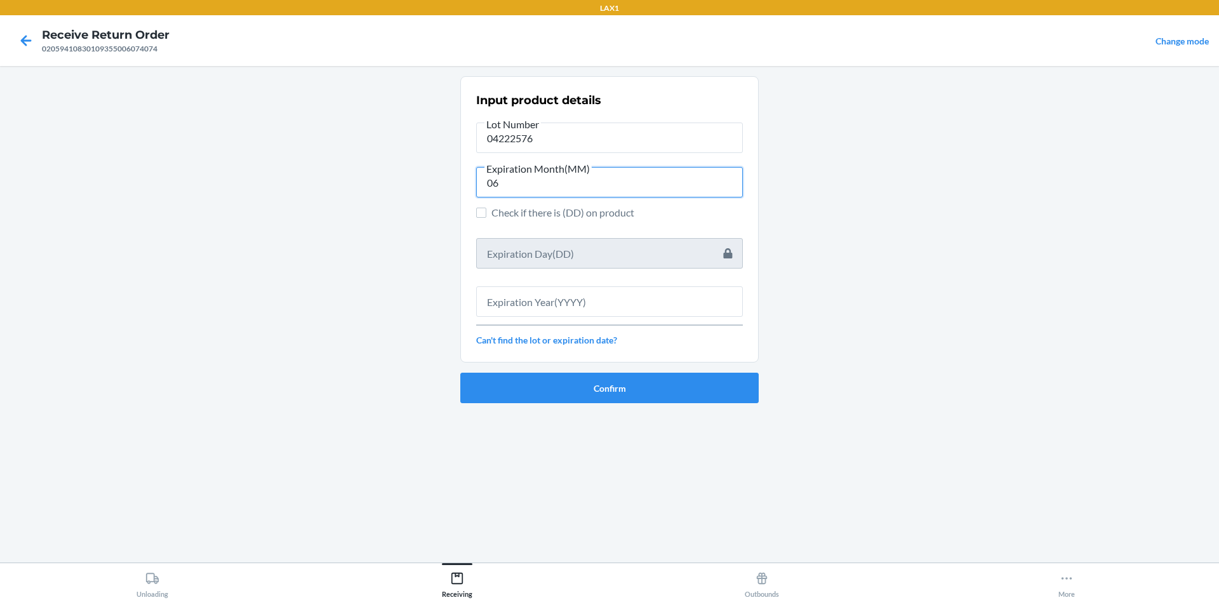
type input "06"
drag, startPoint x: 543, startPoint y: 279, endPoint x: 546, endPoint y: 305, distance: 25.6
click at [546, 305] on div at bounding box center [609, 296] width 267 height 41
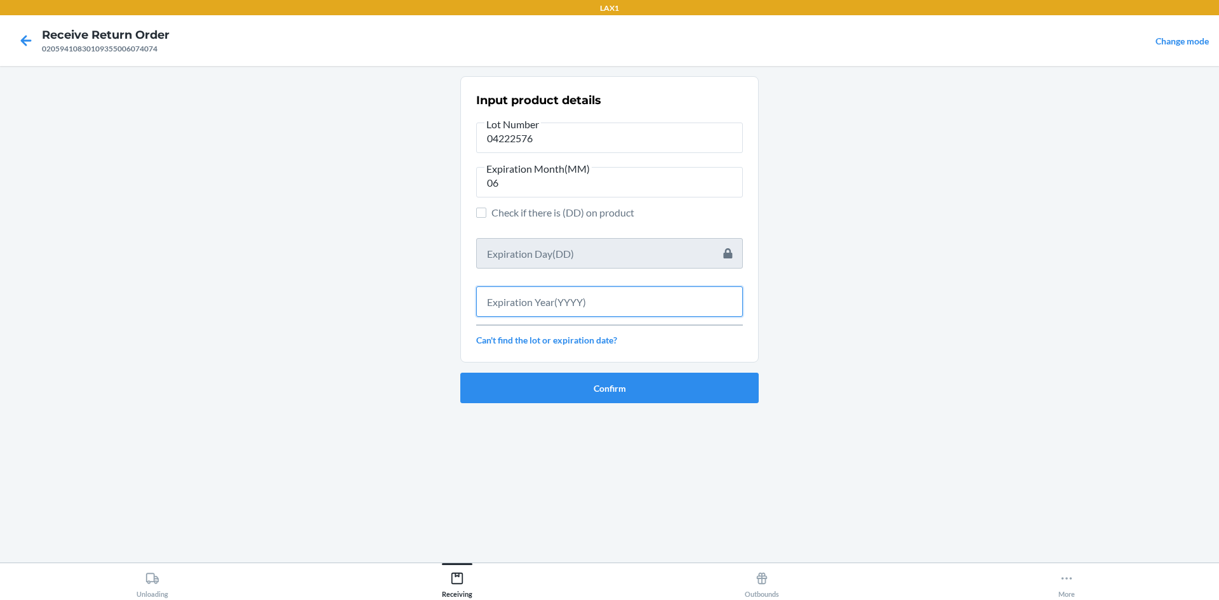
drag, startPoint x: 546, startPoint y: 305, endPoint x: 550, endPoint y: 298, distance: 8.0
click at [547, 305] on input "text" at bounding box center [609, 301] width 267 height 30
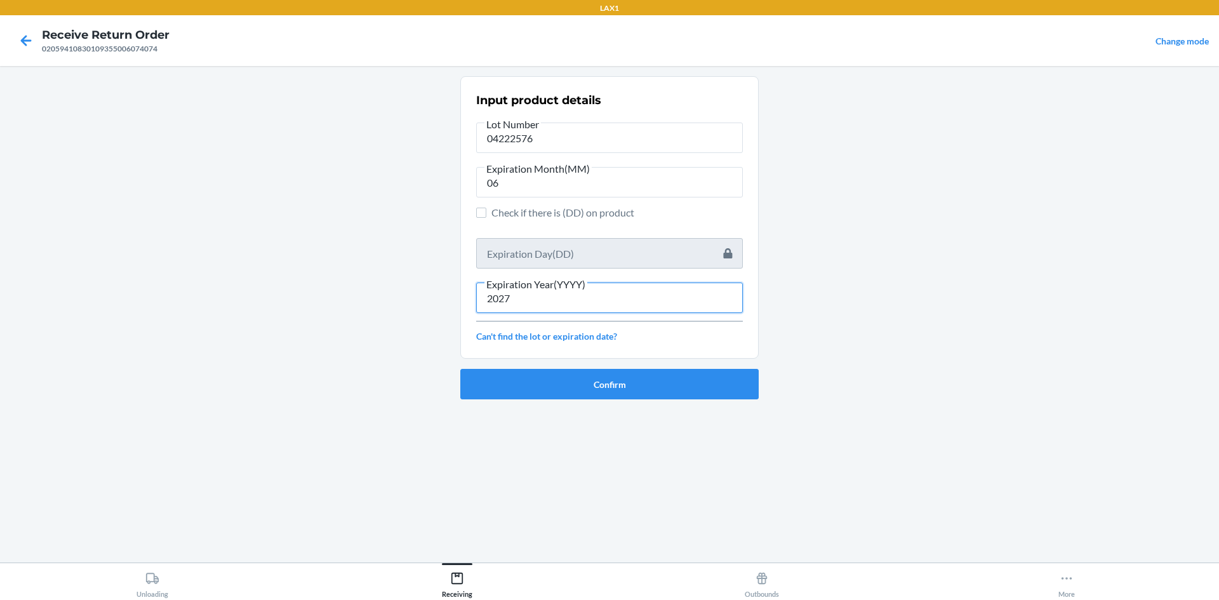
type input "2027"
click at [580, 417] on div "Input product details Lot Number 04222576 Expiration Month(MM) 06 Check if ther…" at bounding box center [609, 314] width 298 height 476
click at [584, 399] on button "Confirm" at bounding box center [609, 384] width 298 height 30
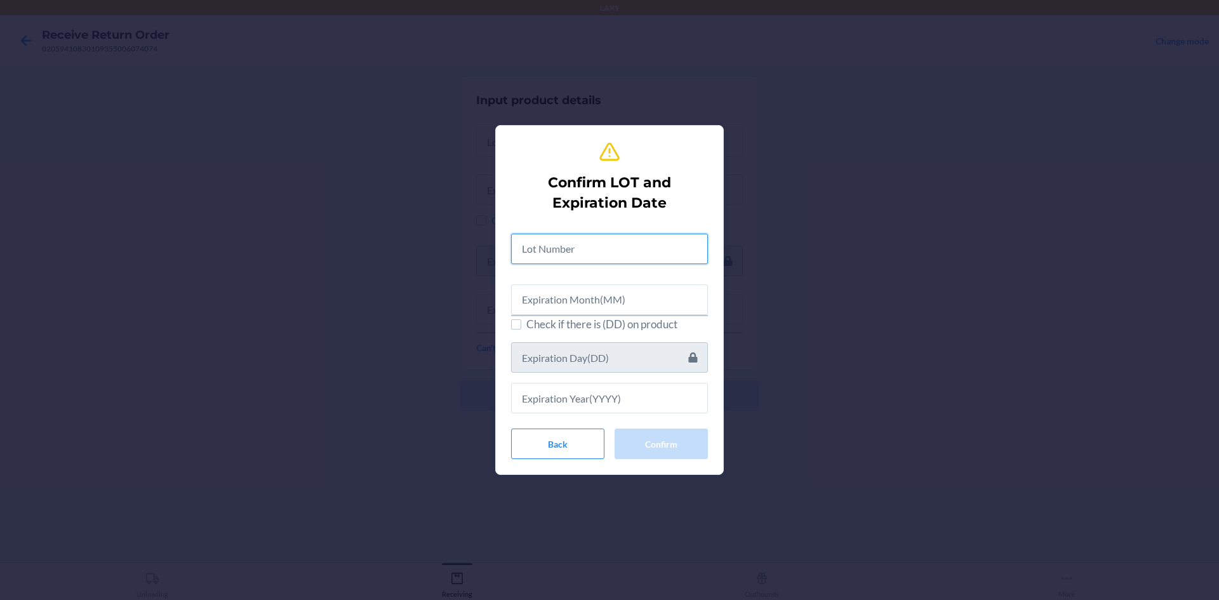
click at [542, 246] on input "text" at bounding box center [609, 249] width 197 height 30
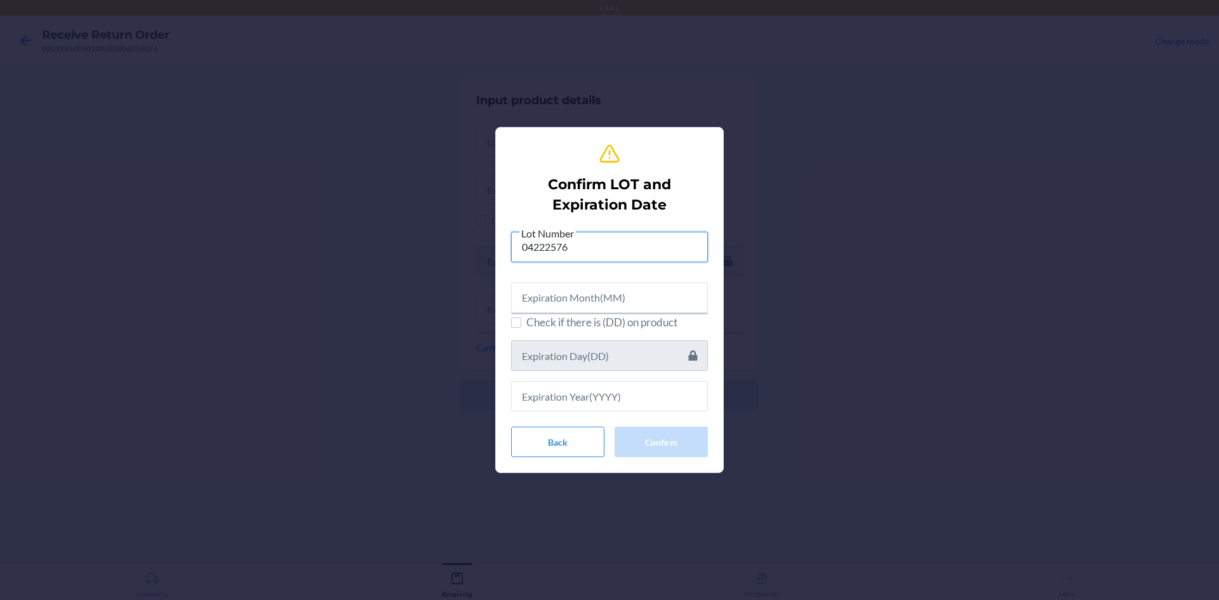
type input "04222576"
click at [550, 304] on input "text" at bounding box center [609, 298] width 197 height 30
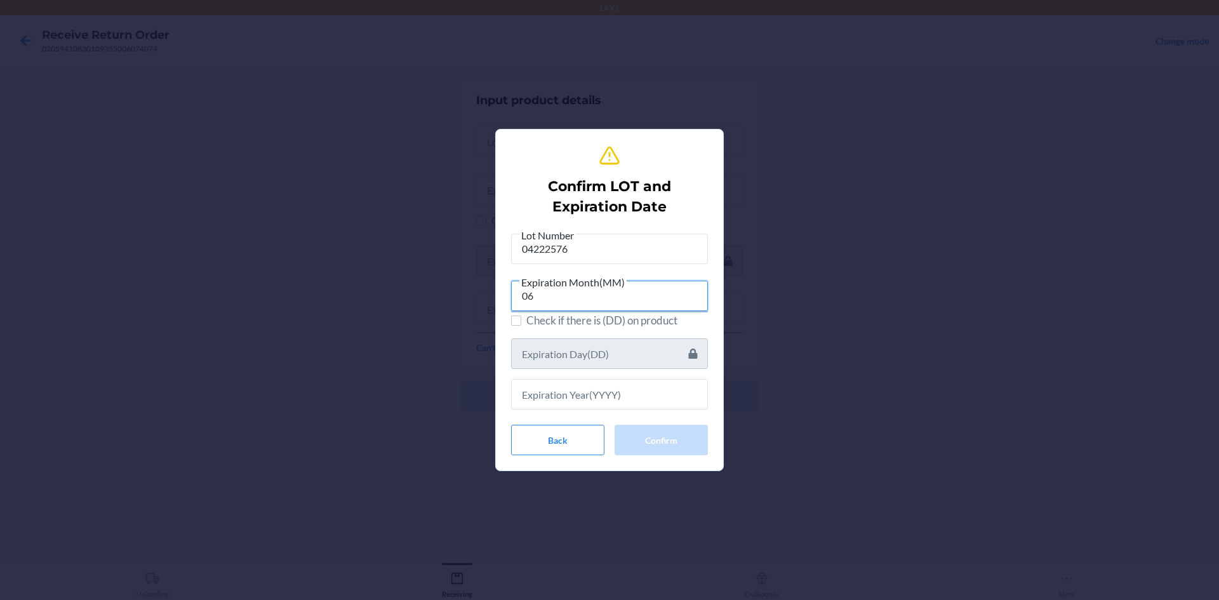
type input "06"
click at [559, 394] on input "text" at bounding box center [609, 394] width 197 height 30
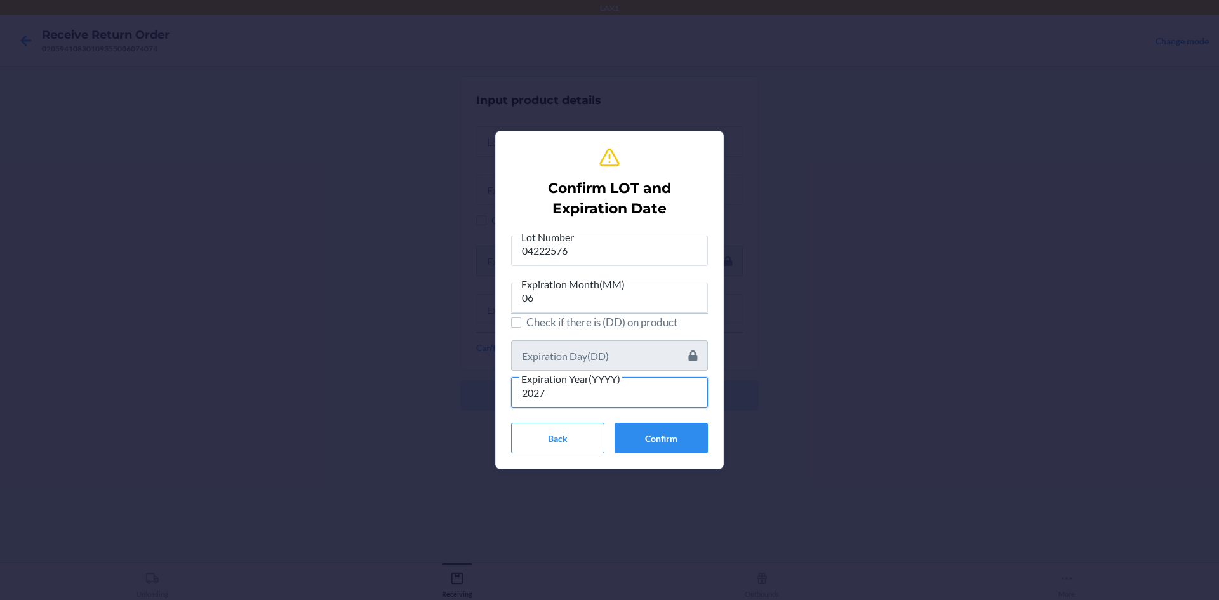
type input "2027"
click at [662, 435] on button "Confirm" at bounding box center [661, 438] width 93 height 30
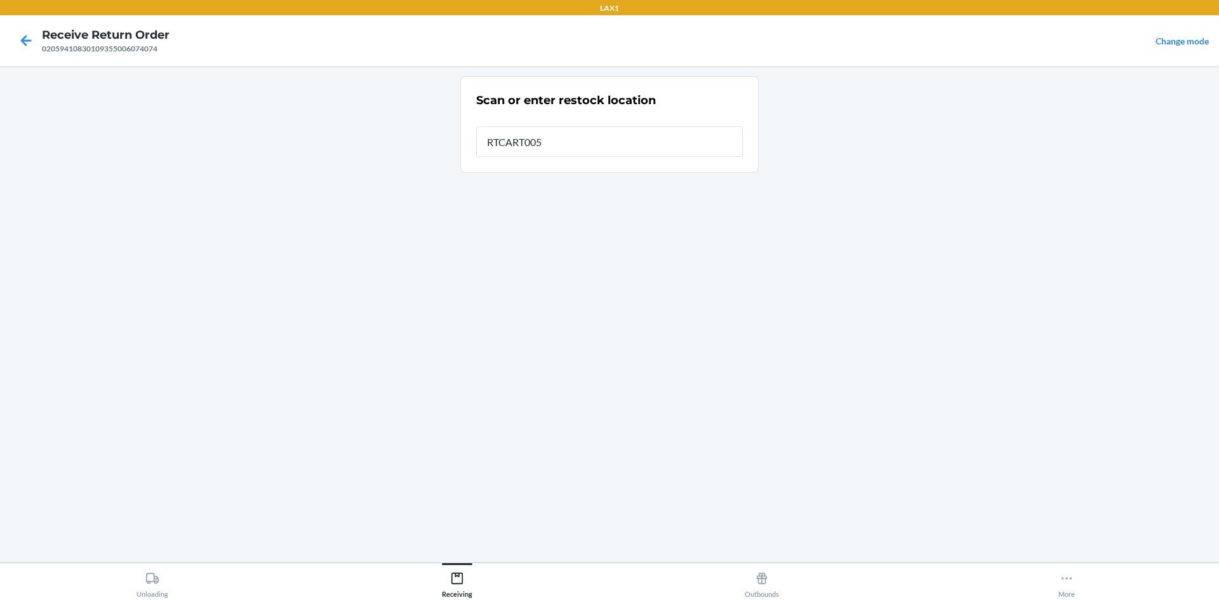
type input "RTCART005"
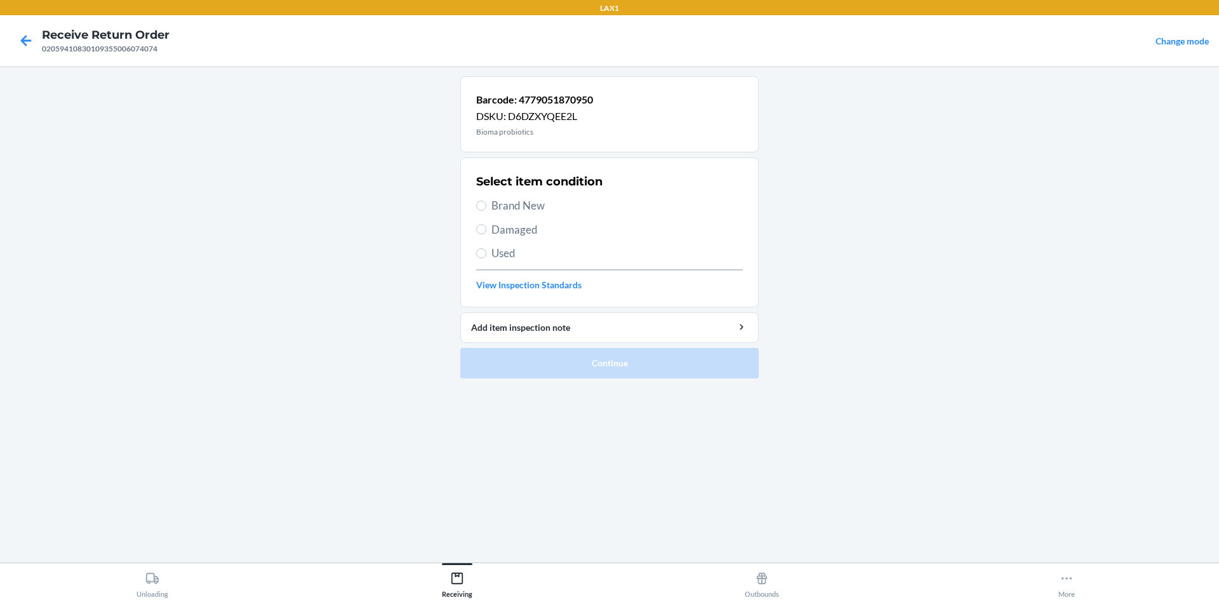
click at [521, 217] on div "Select item condition Brand New Damaged Used View Inspection Standards" at bounding box center [609, 233] width 267 height 126
click at [521, 211] on span "Brand New" at bounding box center [616, 205] width 251 height 17
click at [495, 202] on span "Brand New" at bounding box center [616, 205] width 251 height 17
click at [486, 202] on input "Brand New" at bounding box center [481, 206] width 10 height 10
radio input "true"
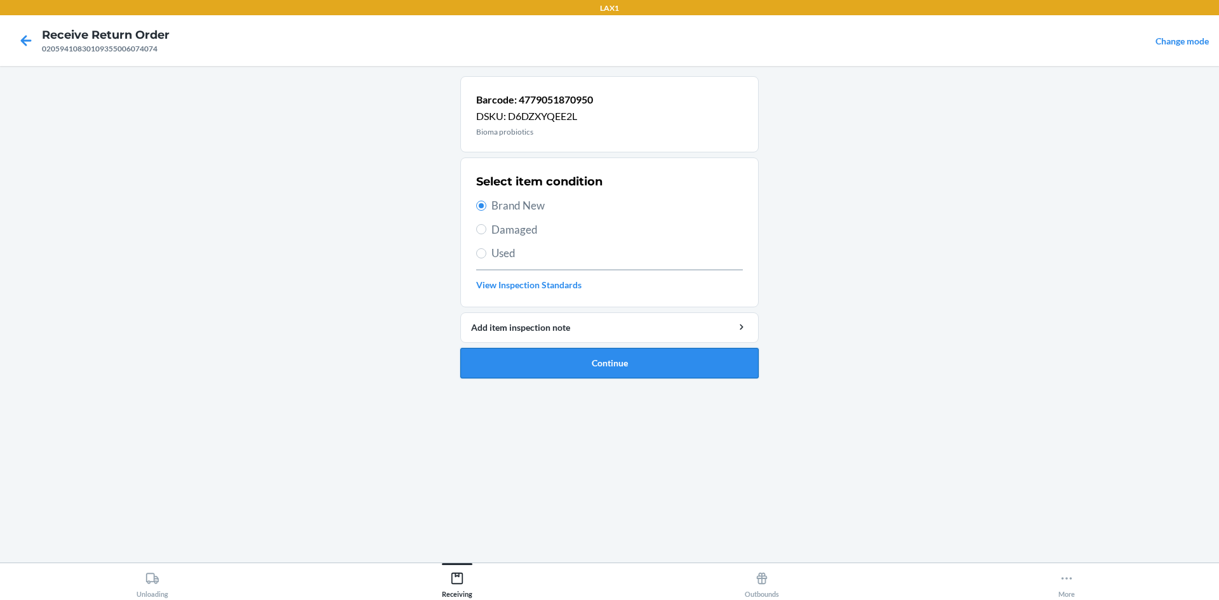
click at [570, 362] on button "Continue" at bounding box center [609, 363] width 298 height 30
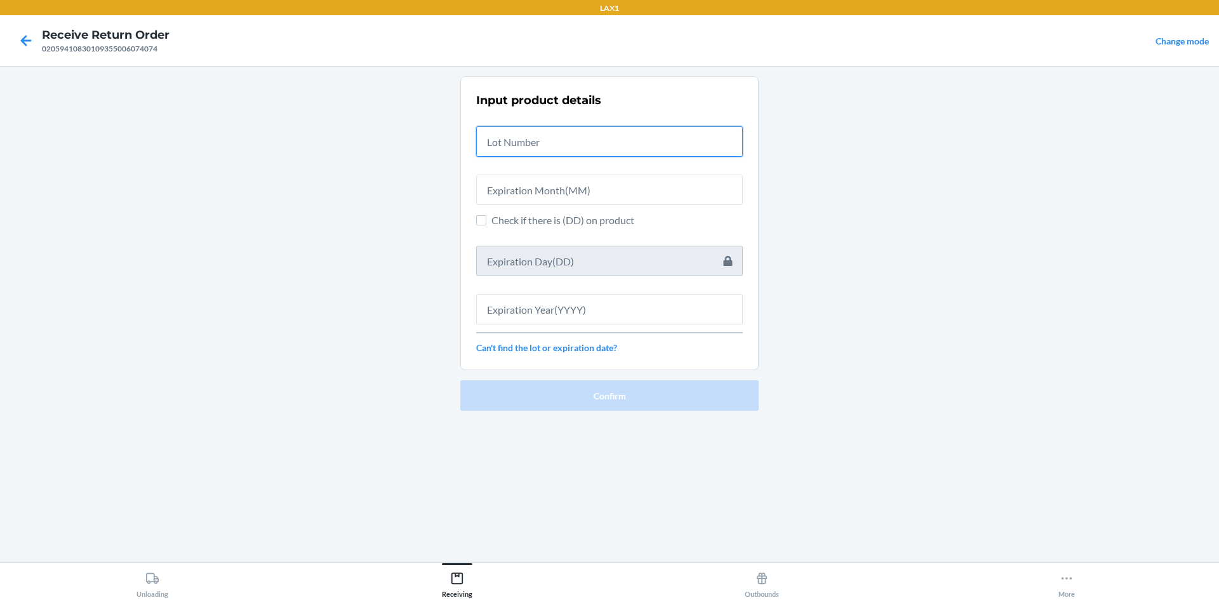
click at [537, 137] on input "text" at bounding box center [609, 141] width 267 height 30
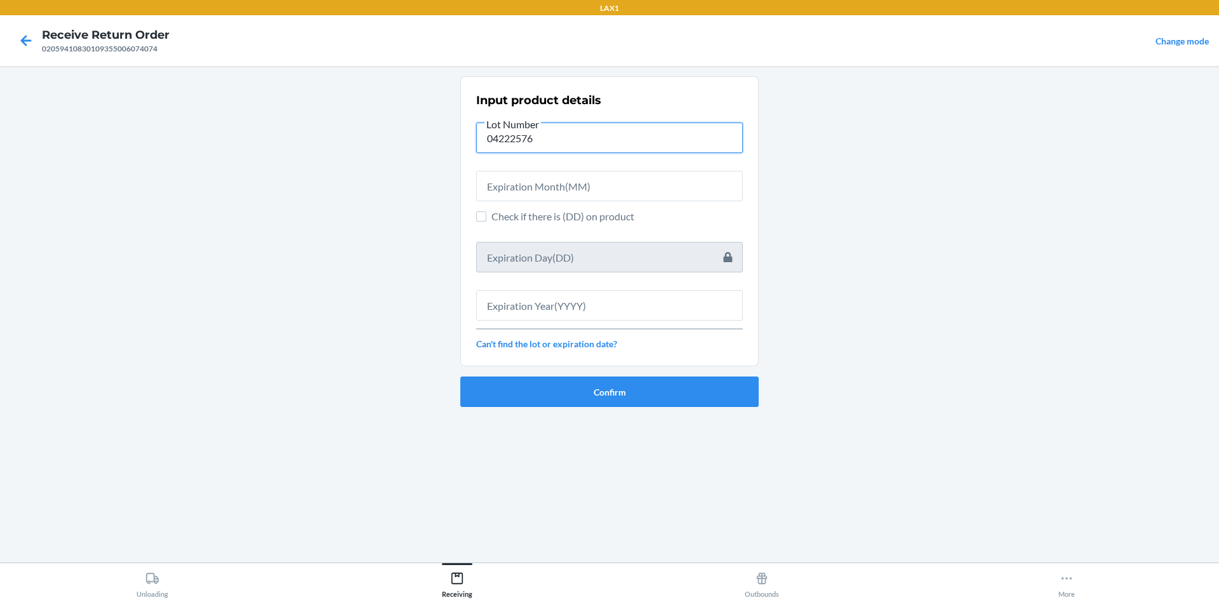
type input "04222576"
click at [538, 180] on input "text" at bounding box center [609, 186] width 267 height 30
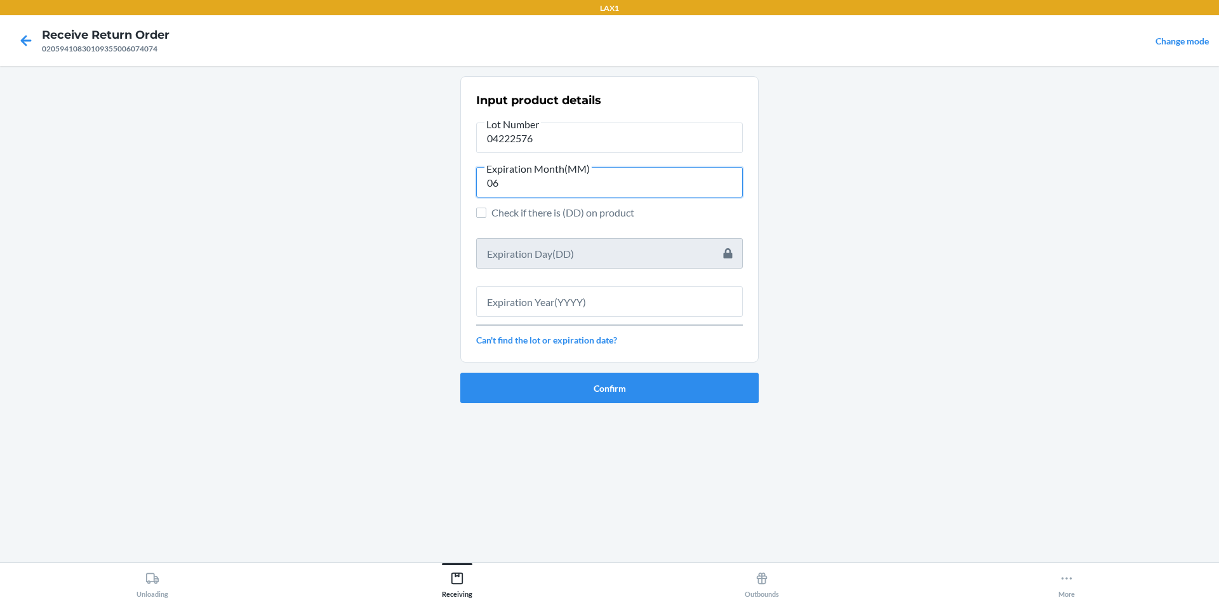
type input "06"
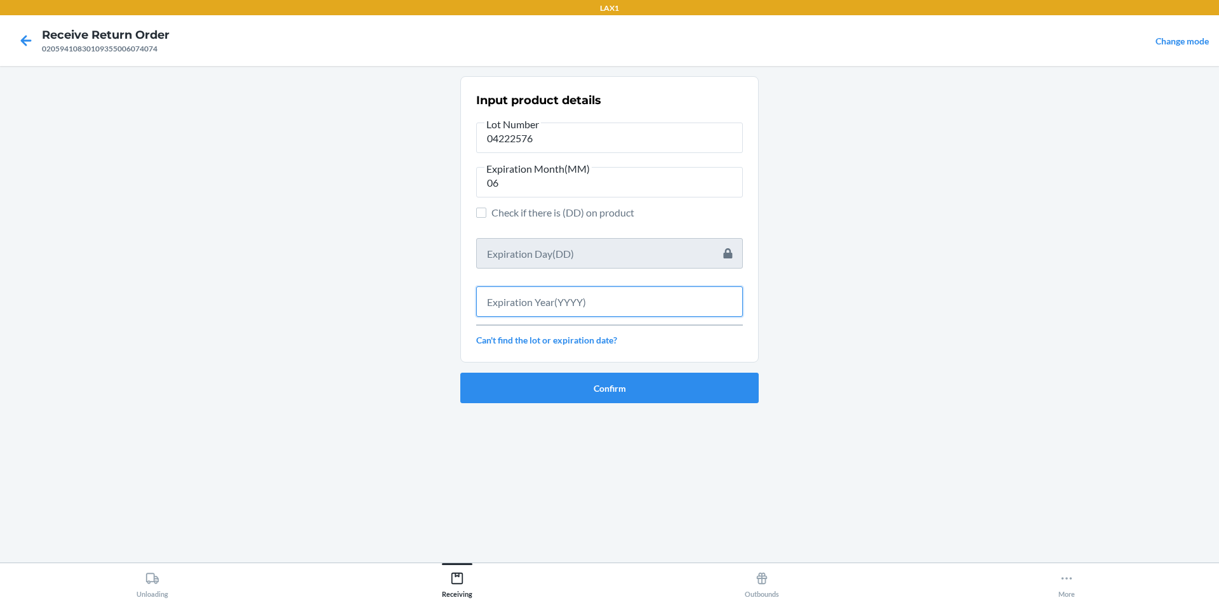
click at [558, 298] on input "text" at bounding box center [609, 301] width 267 height 30
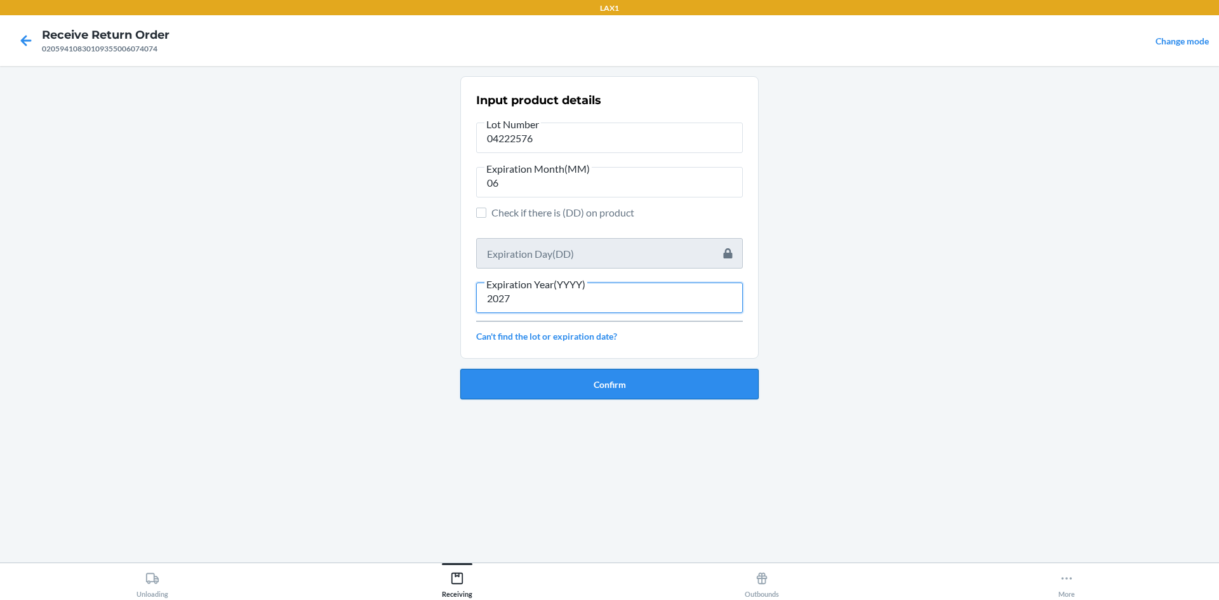
type input "2027"
click at [562, 372] on button "Confirm" at bounding box center [609, 384] width 298 height 30
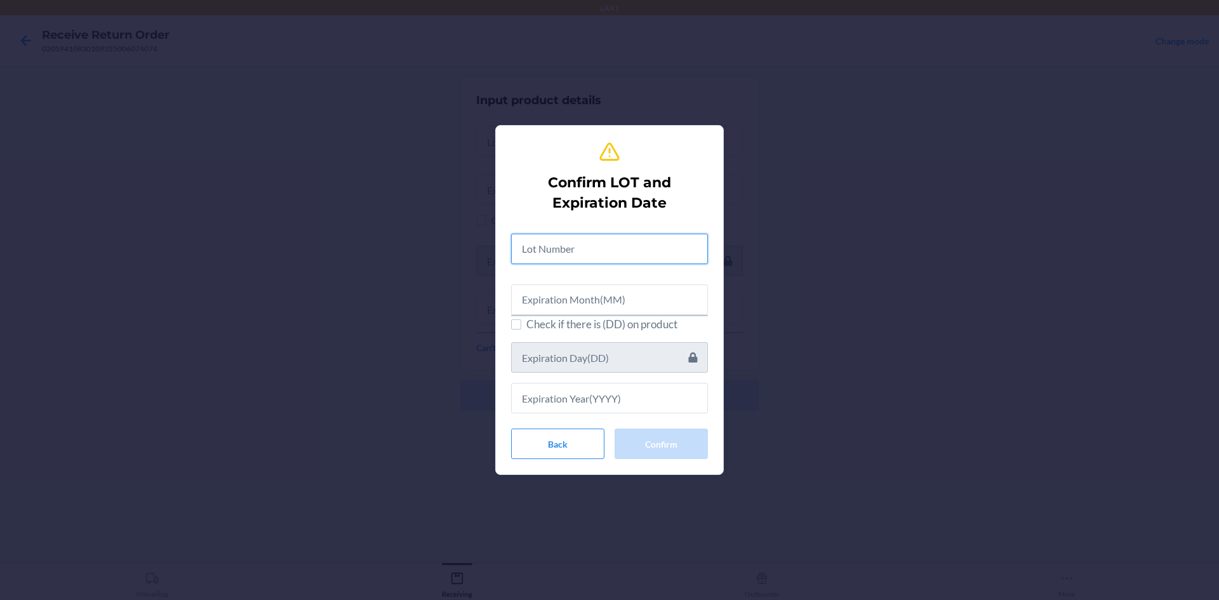
click at [573, 236] on input "text" at bounding box center [609, 249] width 197 height 30
click at [573, 243] on input "text" at bounding box center [609, 249] width 197 height 30
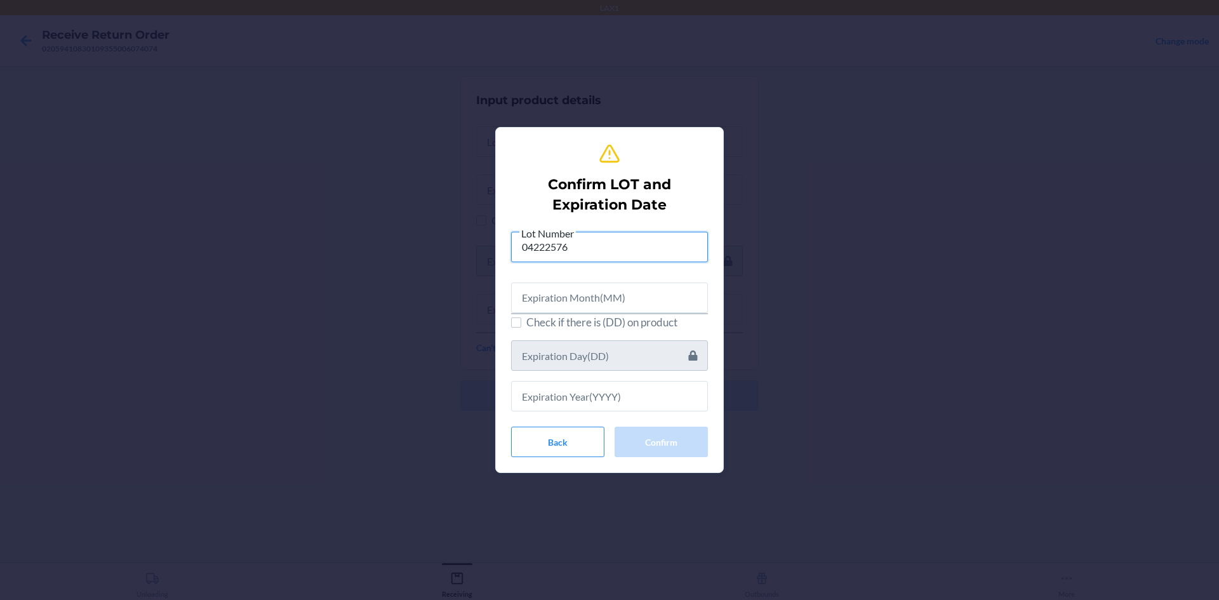
type input "04222576"
click at [575, 293] on input "text" at bounding box center [609, 298] width 197 height 30
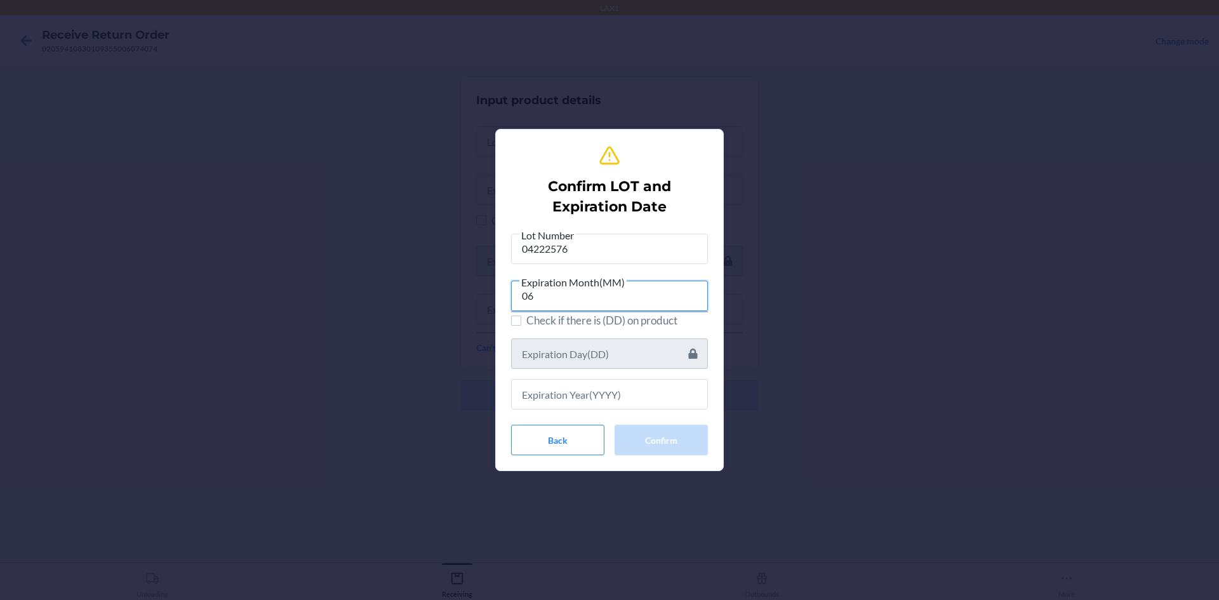
type input "06"
click at [640, 385] on input "text" at bounding box center [609, 394] width 197 height 30
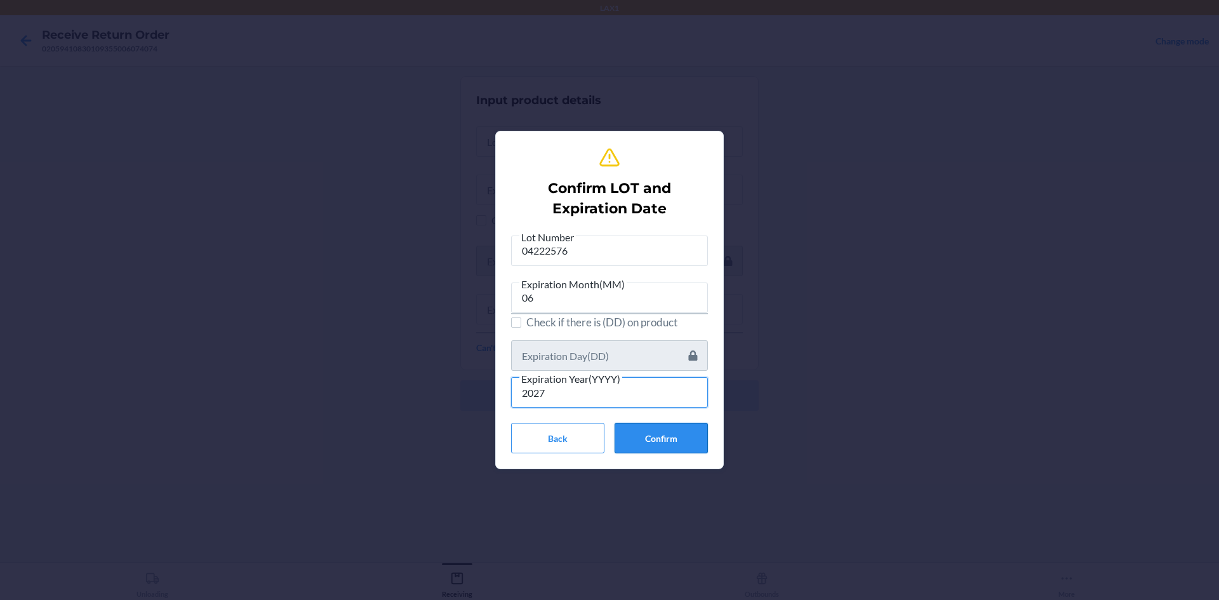
type input "2027"
click at [638, 436] on button "Confirm" at bounding box center [661, 438] width 93 height 30
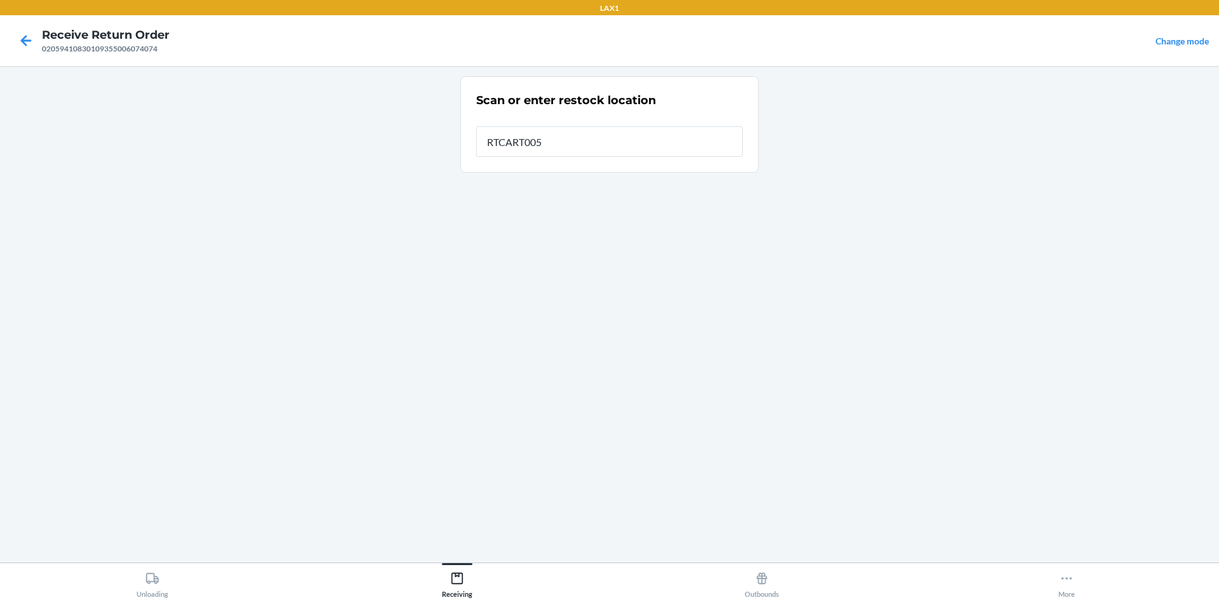
type input "RTCART005"
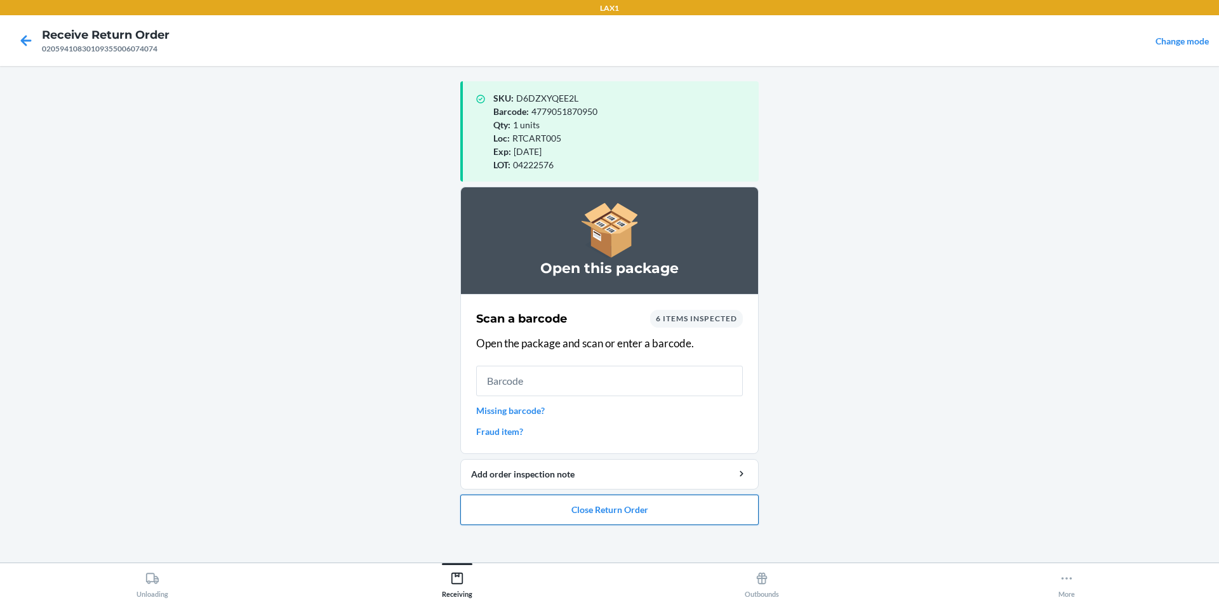
click at [652, 508] on button "Close Return Order" at bounding box center [609, 510] width 298 height 30
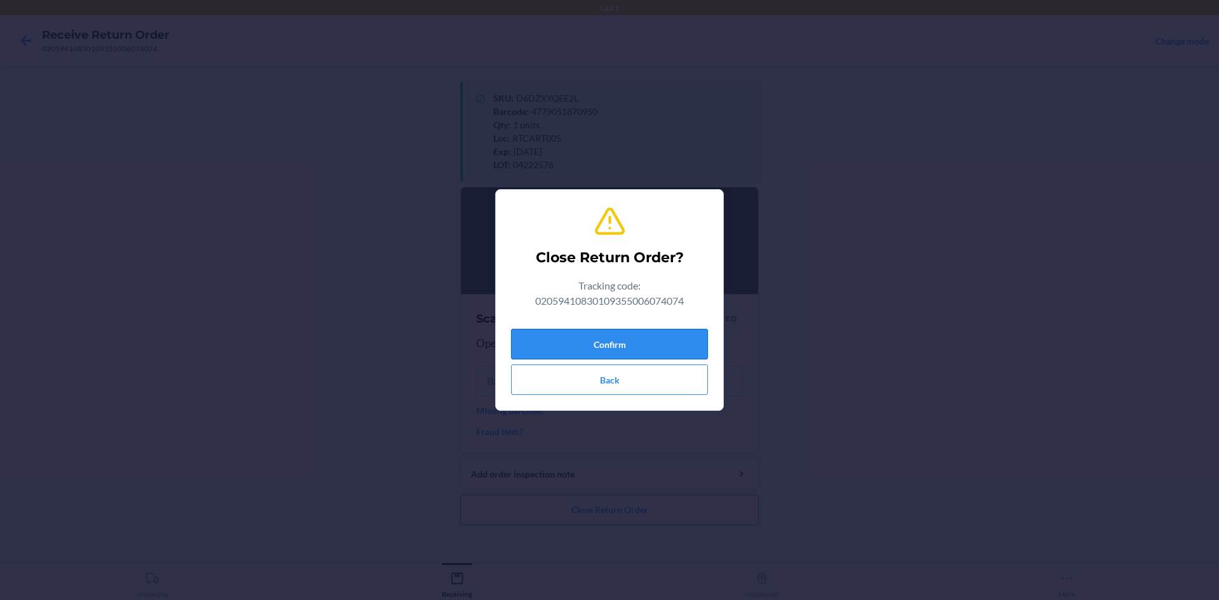
click at [620, 351] on button "Confirm" at bounding box center [609, 344] width 197 height 30
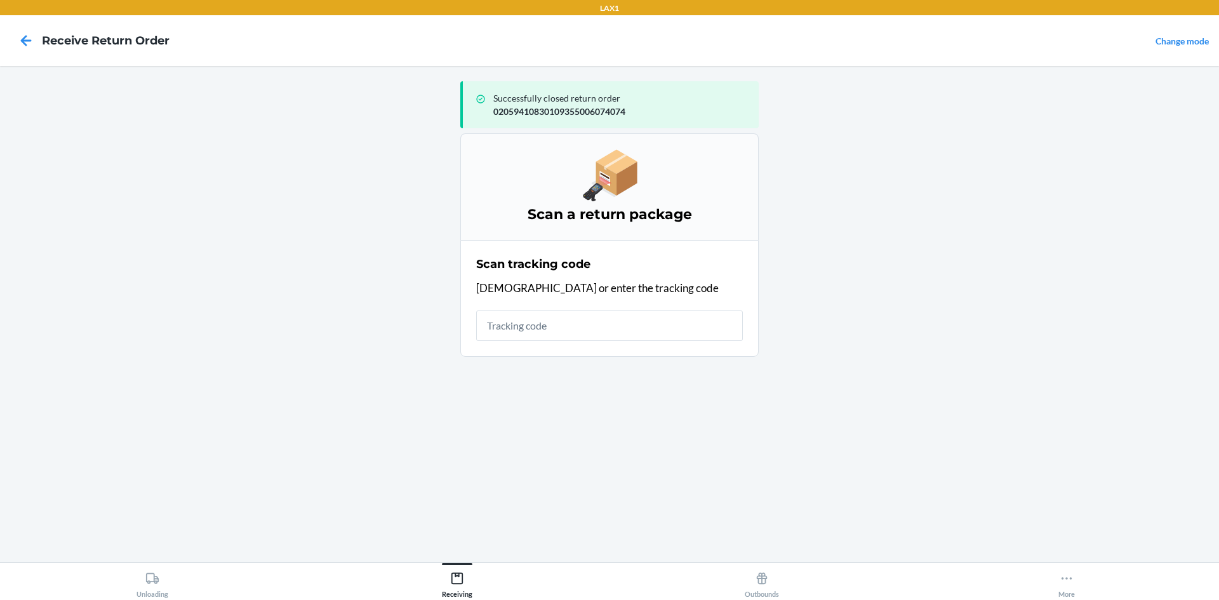
click at [591, 319] on input "text" at bounding box center [609, 326] width 267 height 30
type input "962201370"
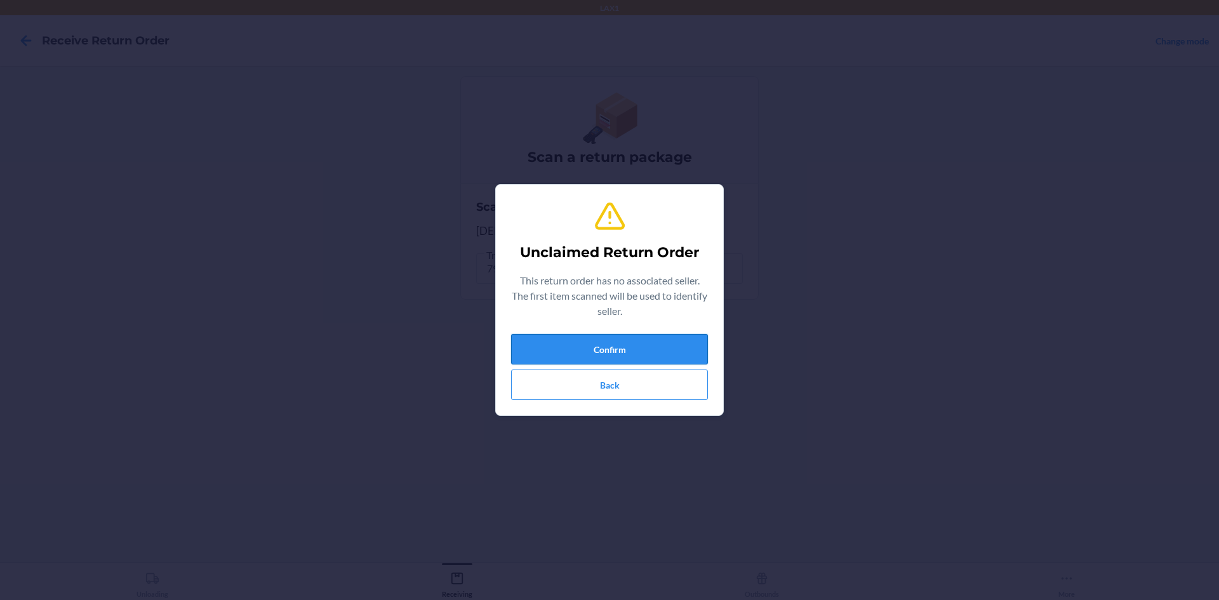
click at [554, 347] on button "Confirm" at bounding box center [609, 349] width 197 height 30
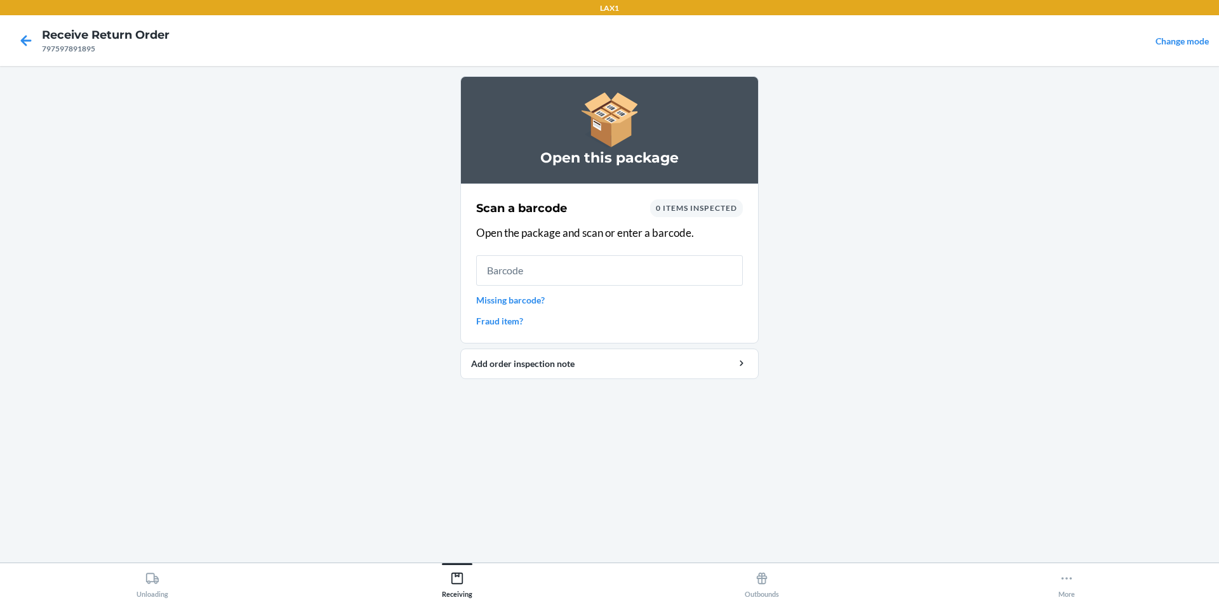
click at [519, 296] on link "Missing barcode?" at bounding box center [609, 299] width 267 height 13
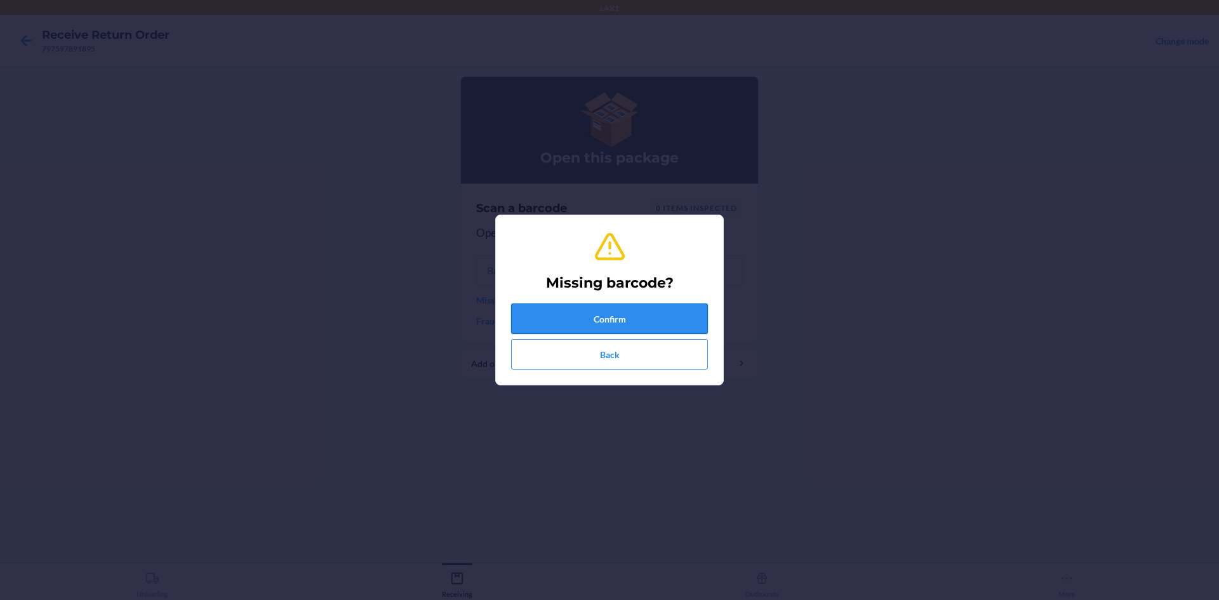
click at [603, 326] on button "Confirm" at bounding box center [609, 319] width 197 height 30
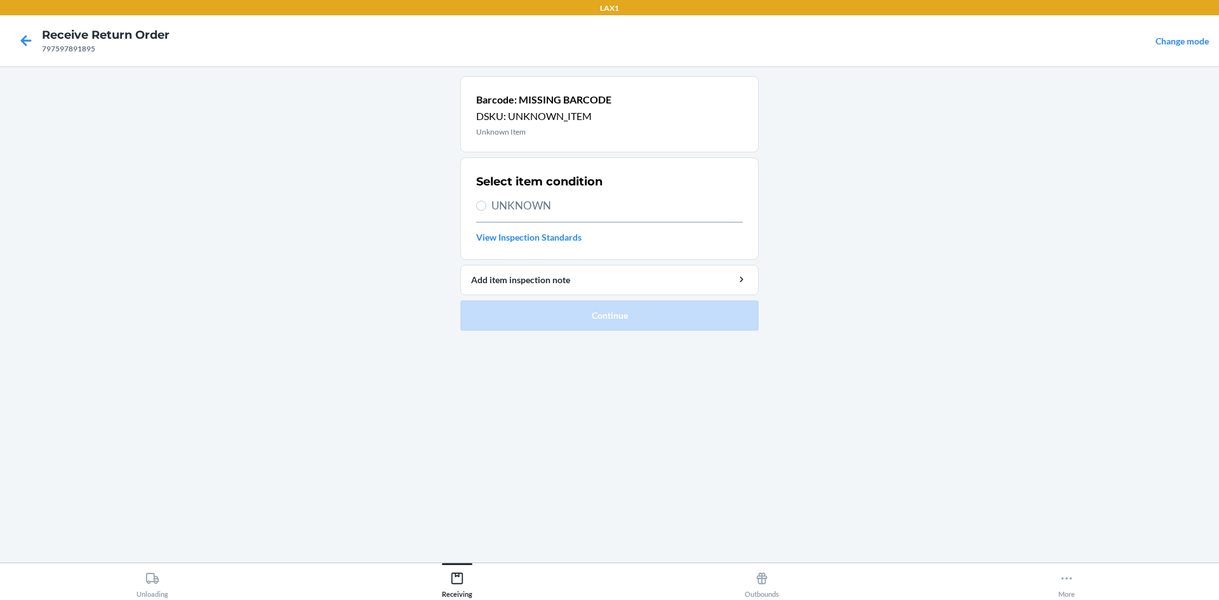
click at [520, 215] on div "Select item condition UNKNOWN View Inspection Standards" at bounding box center [609, 209] width 267 height 78
click at [521, 208] on span "UNKNOWN" at bounding box center [616, 205] width 251 height 17
click at [486, 208] on input "UNKNOWN" at bounding box center [481, 206] width 10 height 10
radio input "true"
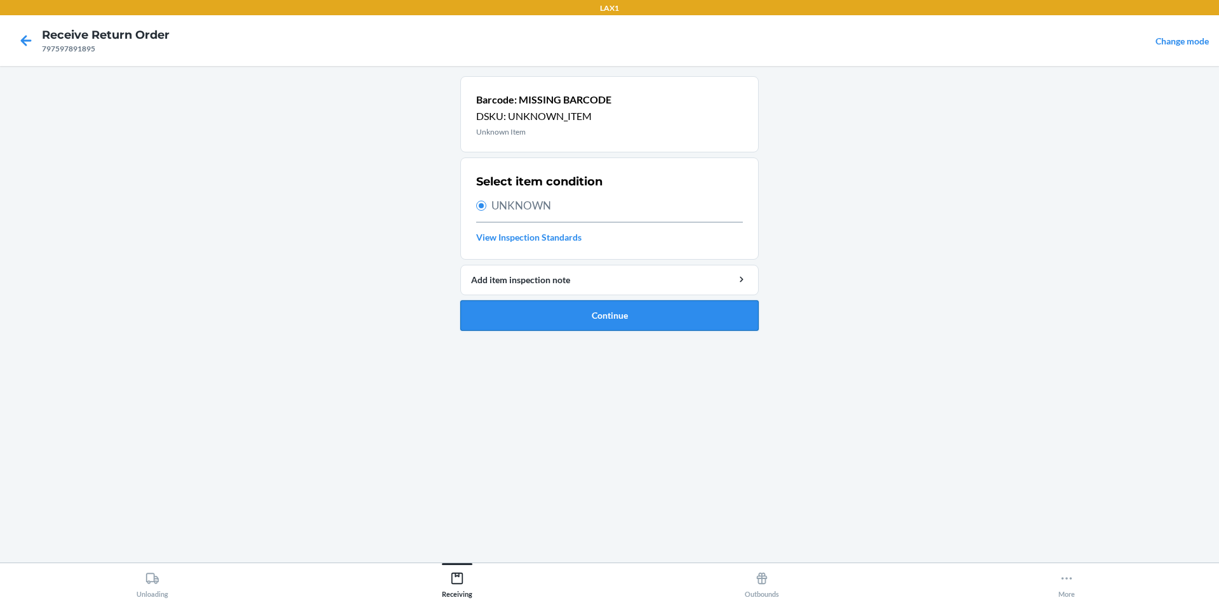
click at [537, 312] on button "Continue" at bounding box center [609, 315] width 298 height 30
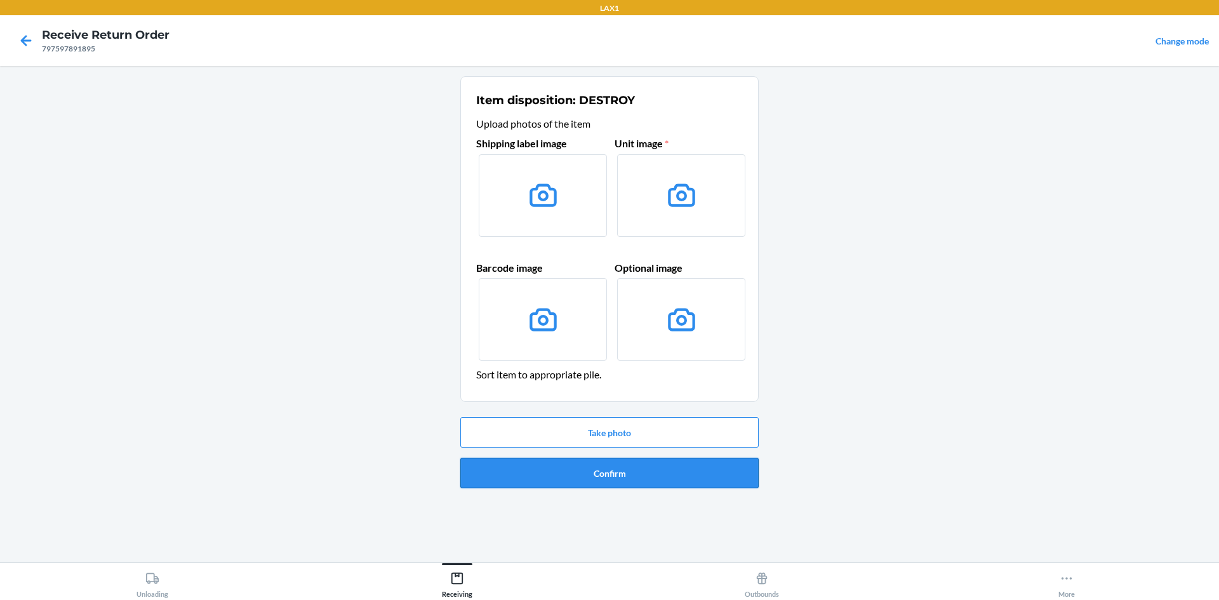
click at [606, 479] on button "Confirm" at bounding box center [609, 473] width 298 height 30
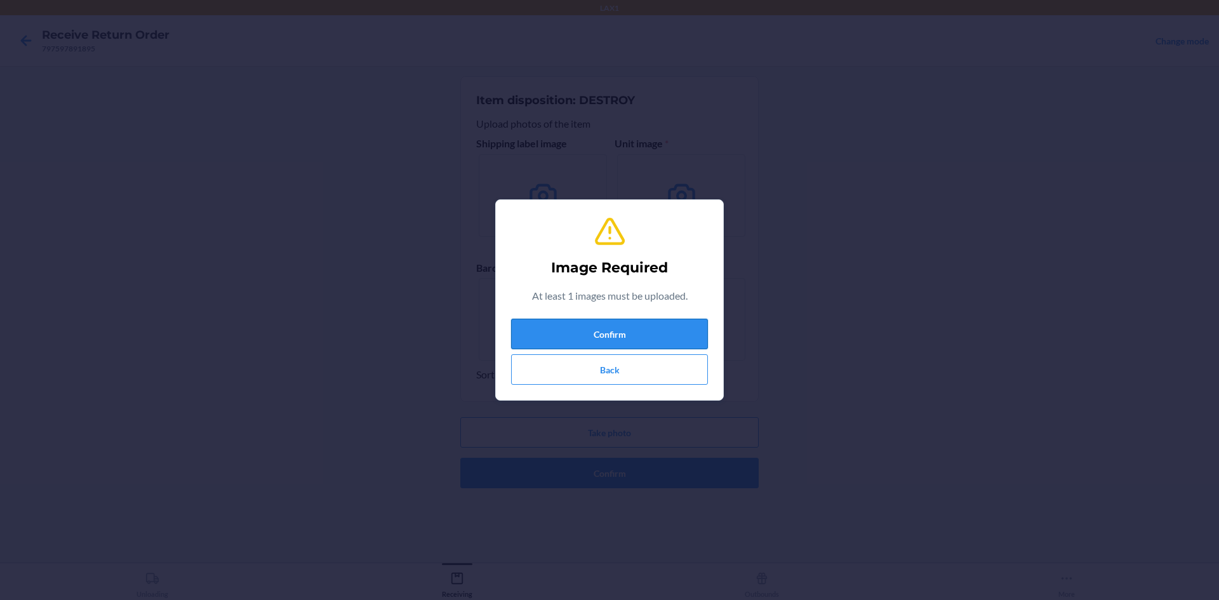
click at [596, 330] on button "Confirm" at bounding box center [609, 334] width 197 height 30
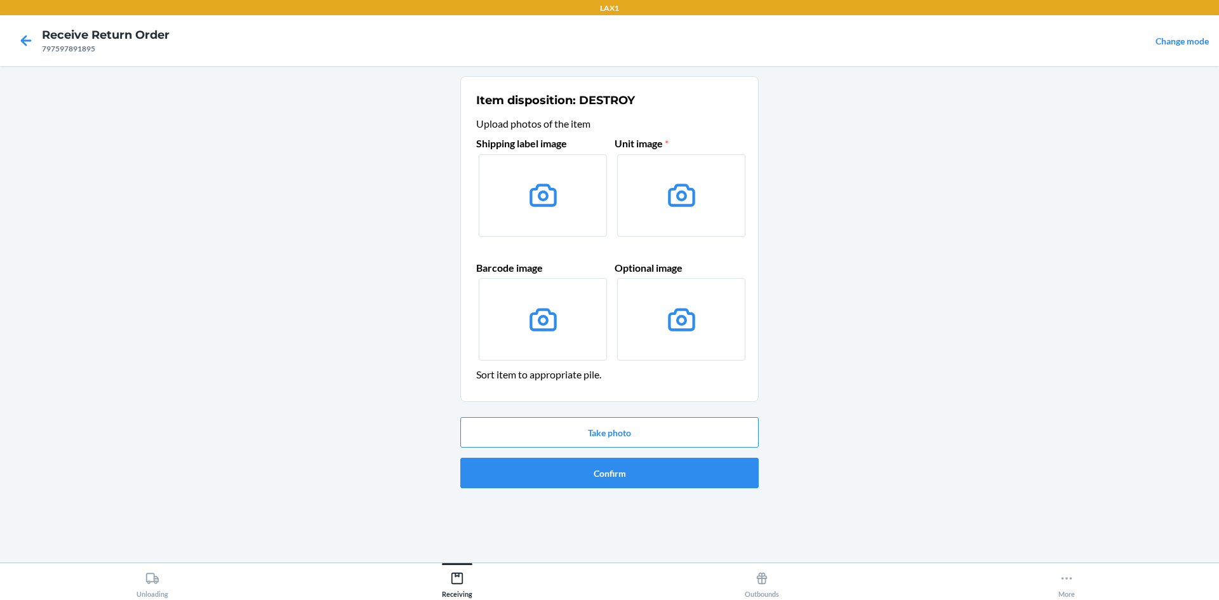
click at [615, 415] on div "Take photo Confirm" at bounding box center [609, 452] width 298 height 81
click at [616, 419] on button "Take photo" at bounding box center [609, 432] width 298 height 30
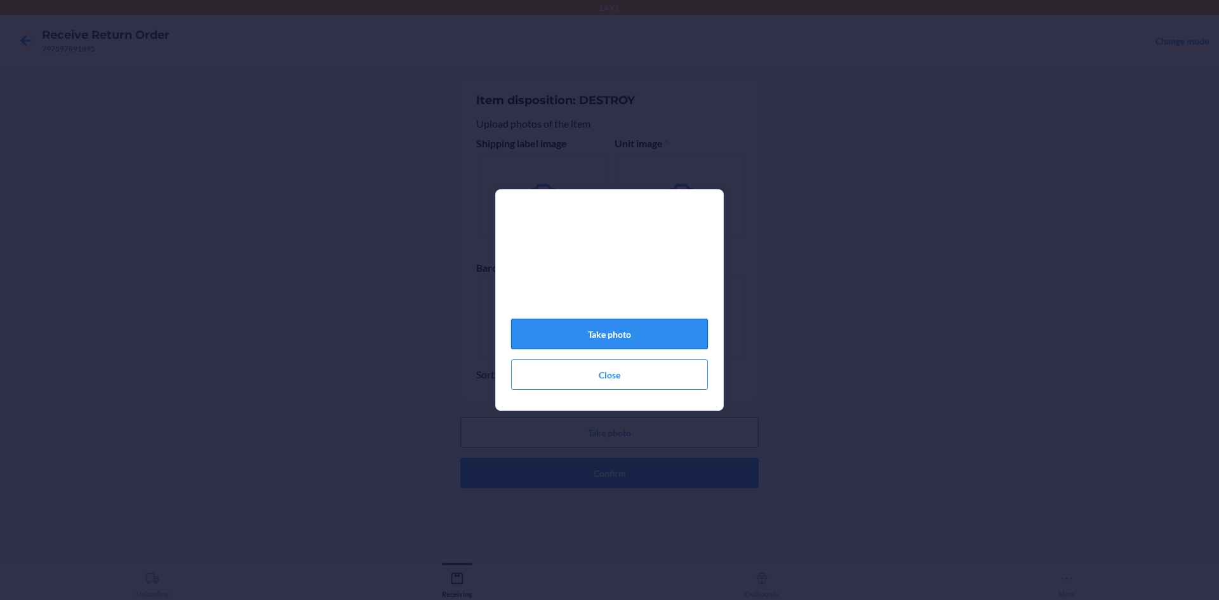
click at [643, 337] on button "Take photo" at bounding box center [609, 334] width 197 height 30
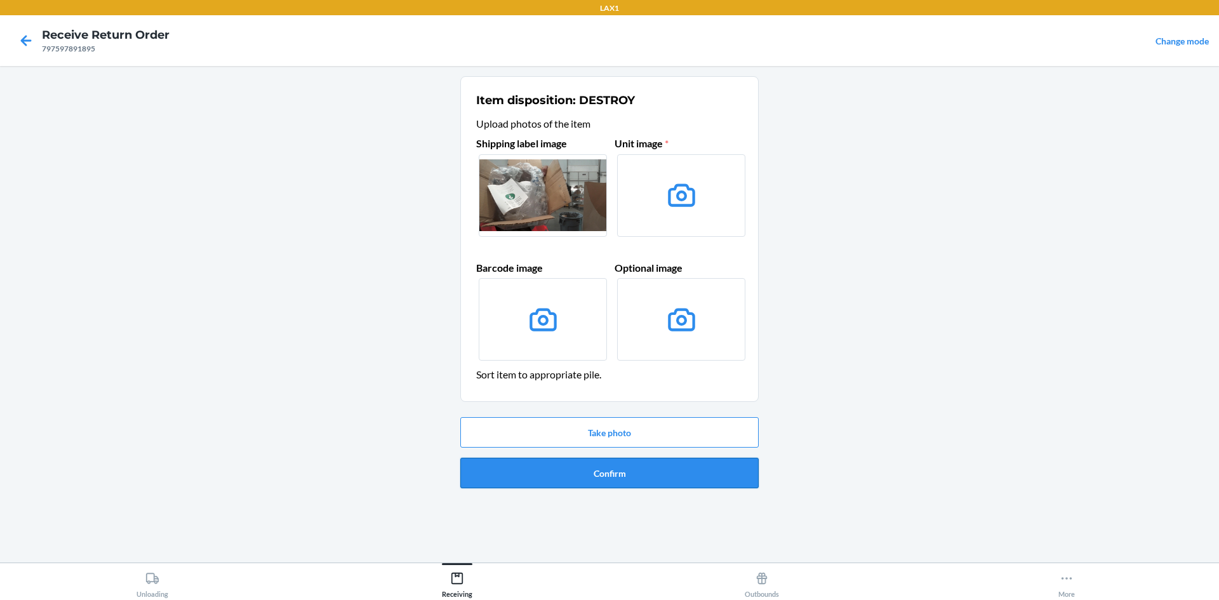
click at [623, 472] on button "Confirm" at bounding box center [609, 473] width 298 height 30
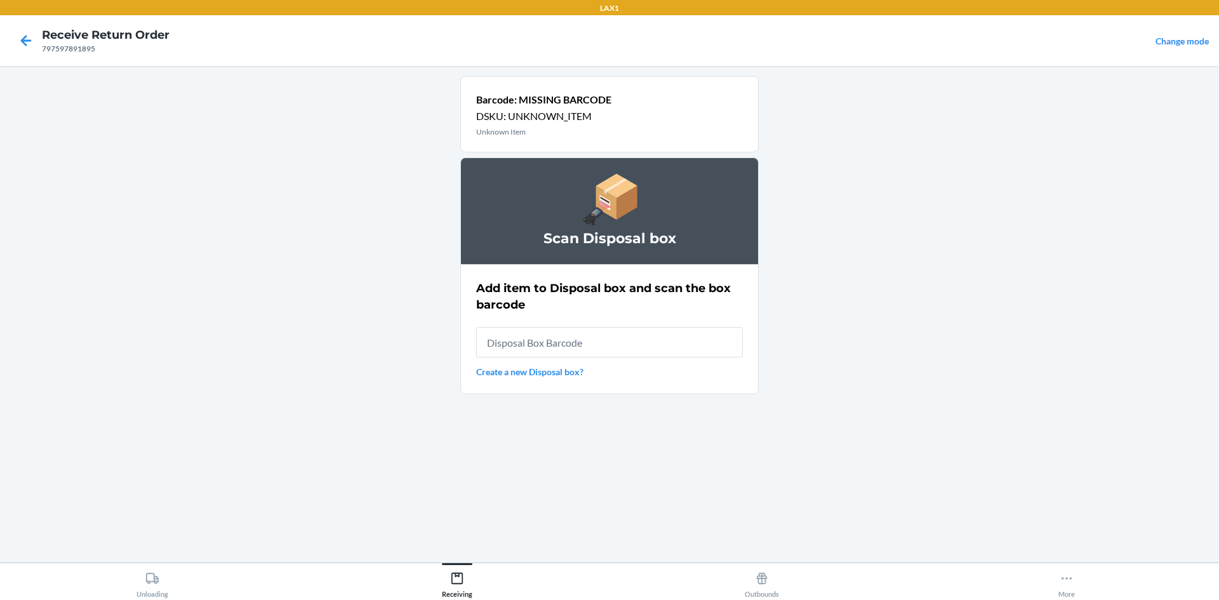
click at [613, 341] on input "text" at bounding box center [609, 342] width 267 height 30
type input "RB0000019D0"
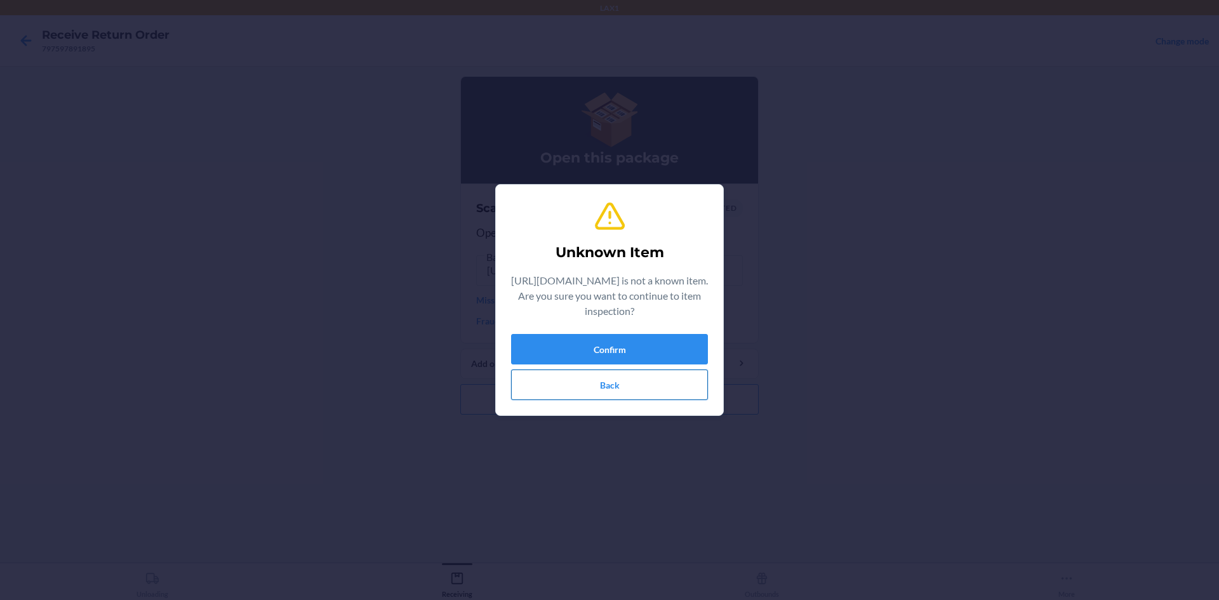
click at [663, 384] on button "Back" at bounding box center [609, 385] width 197 height 30
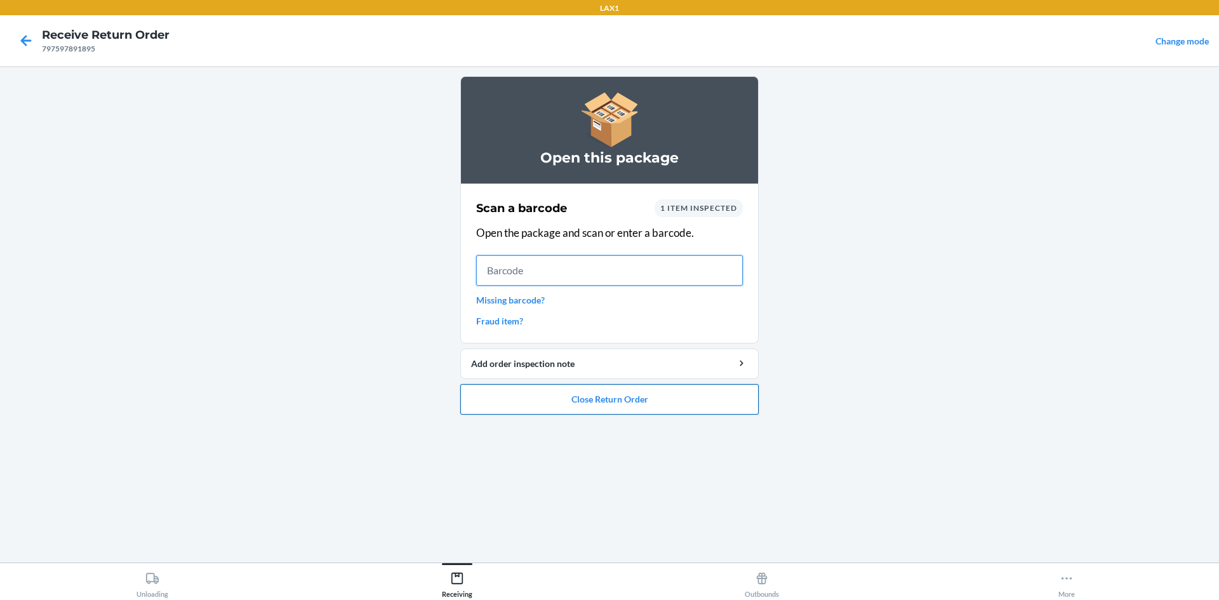
click at [660, 389] on button "Close Return Order" at bounding box center [609, 399] width 298 height 30
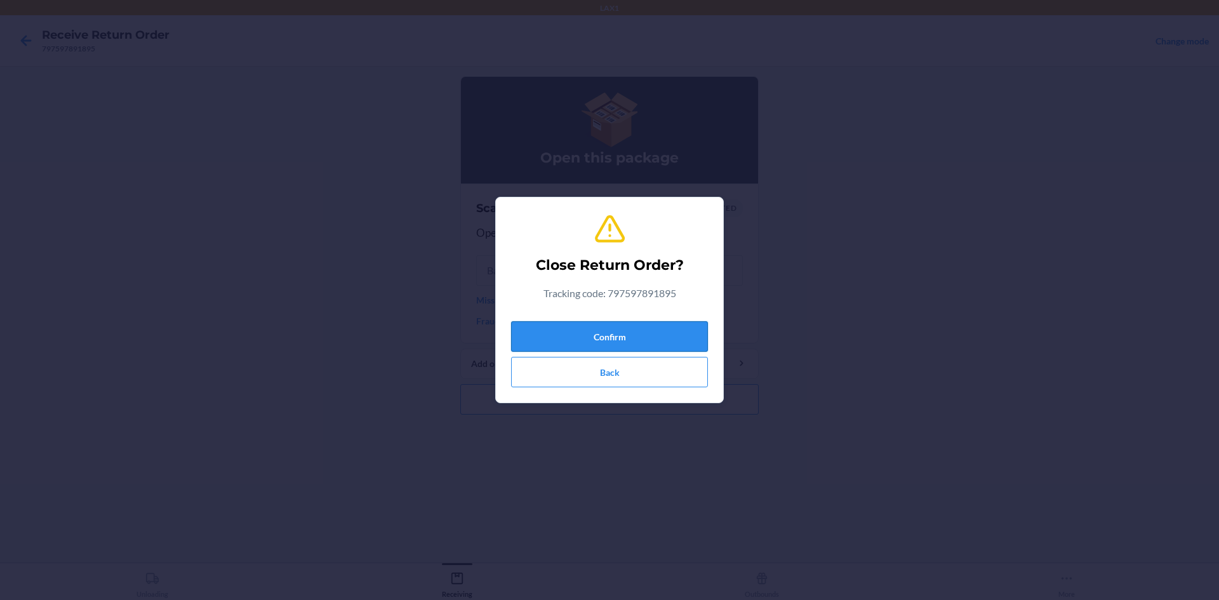
click at [664, 324] on button "Confirm" at bounding box center [609, 336] width 197 height 30
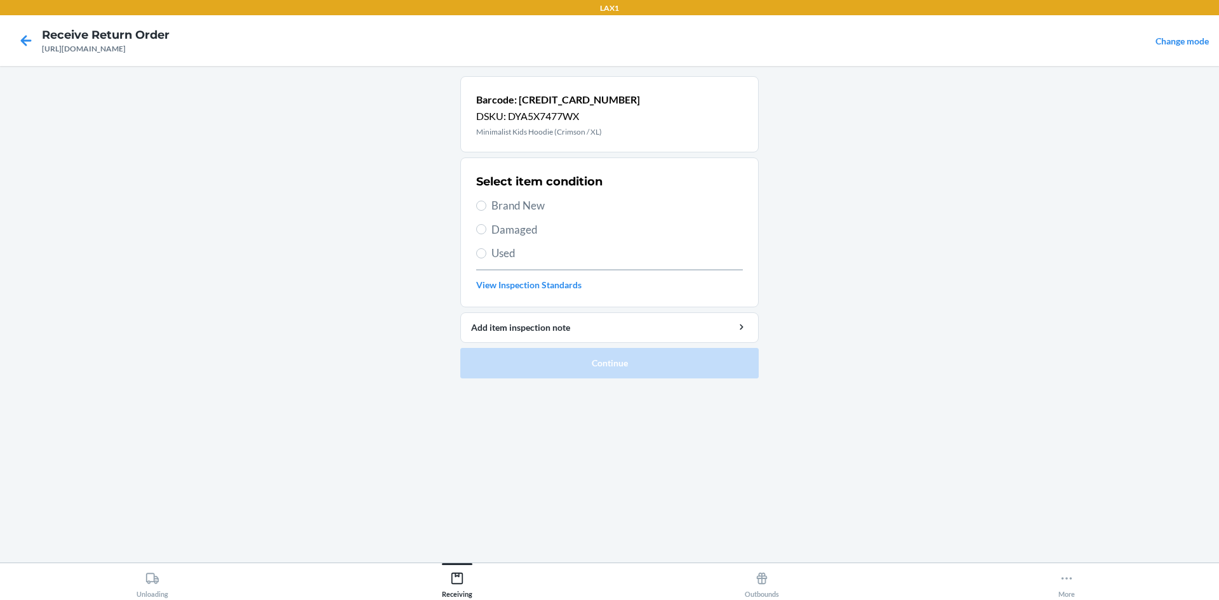
click at [489, 248] on label "Used" at bounding box center [609, 253] width 267 height 17
click at [486, 248] on input "Used" at bounding box center [481, 253] width 10 height 10
radio input "true"
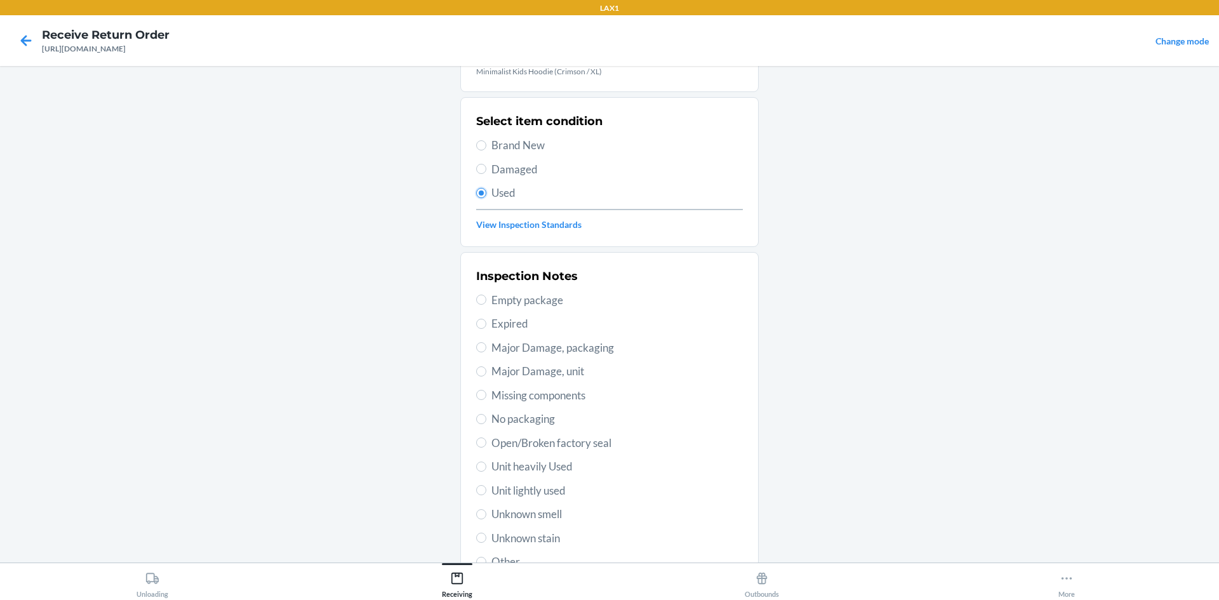
scroll to position [127, 0]
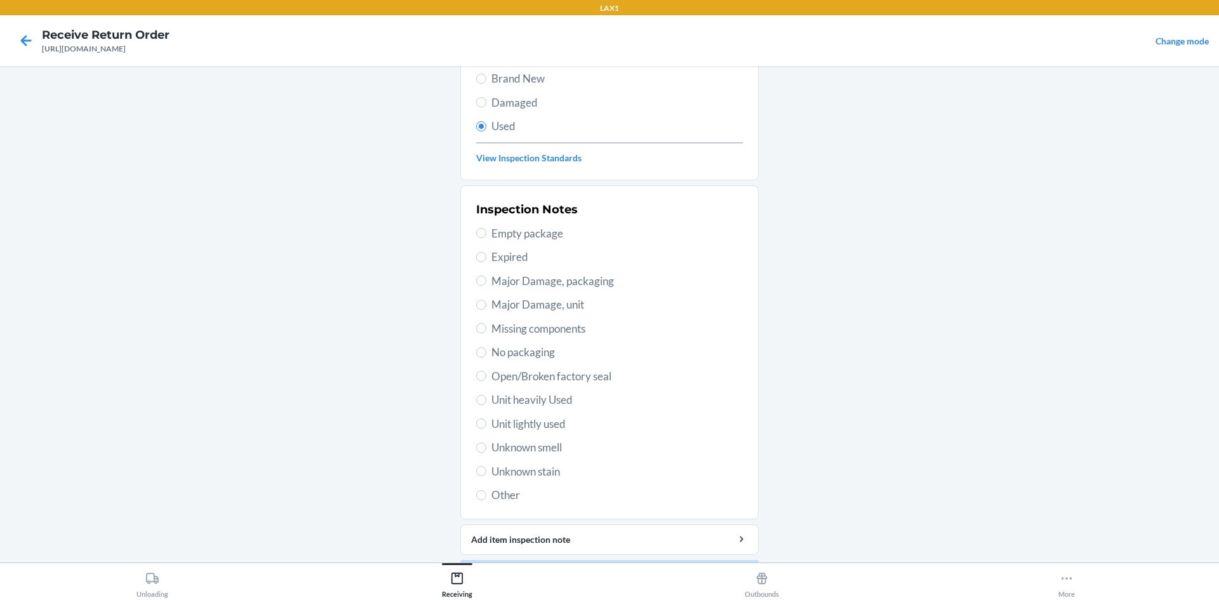
click at [516, 426] on span "Unit lightly used" at bounding box center [616, 424] width 251 height 17
click at [486, 426] on input "Unit lightly used" at bounding box center [481, 423] width 10 height 10
radio input "true"
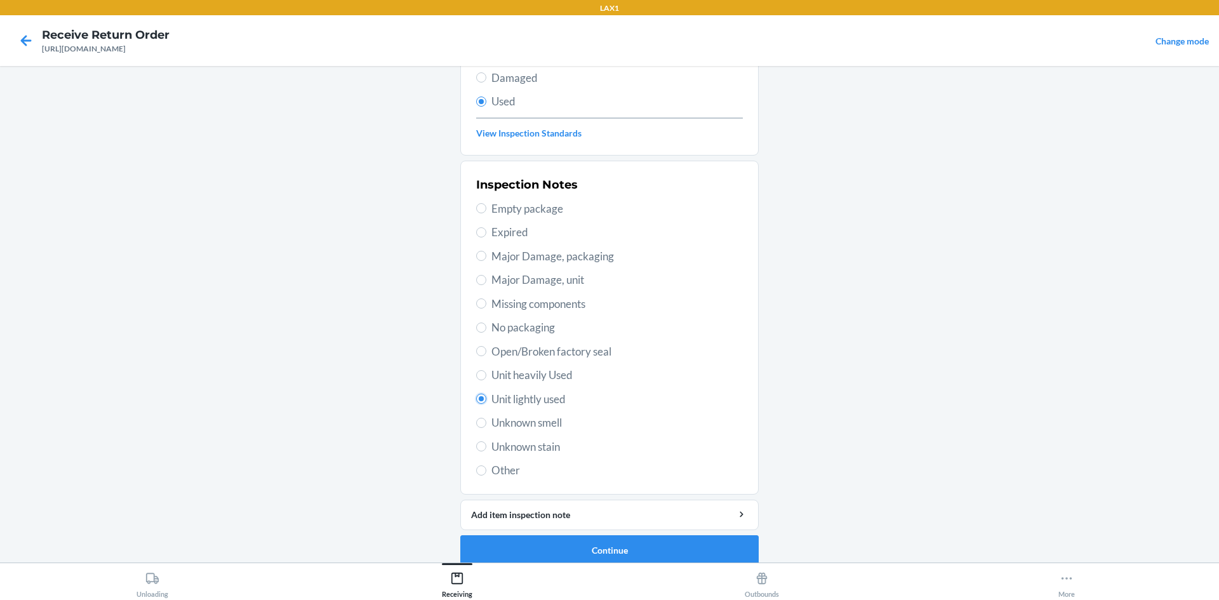
scroll to position [165, 0]
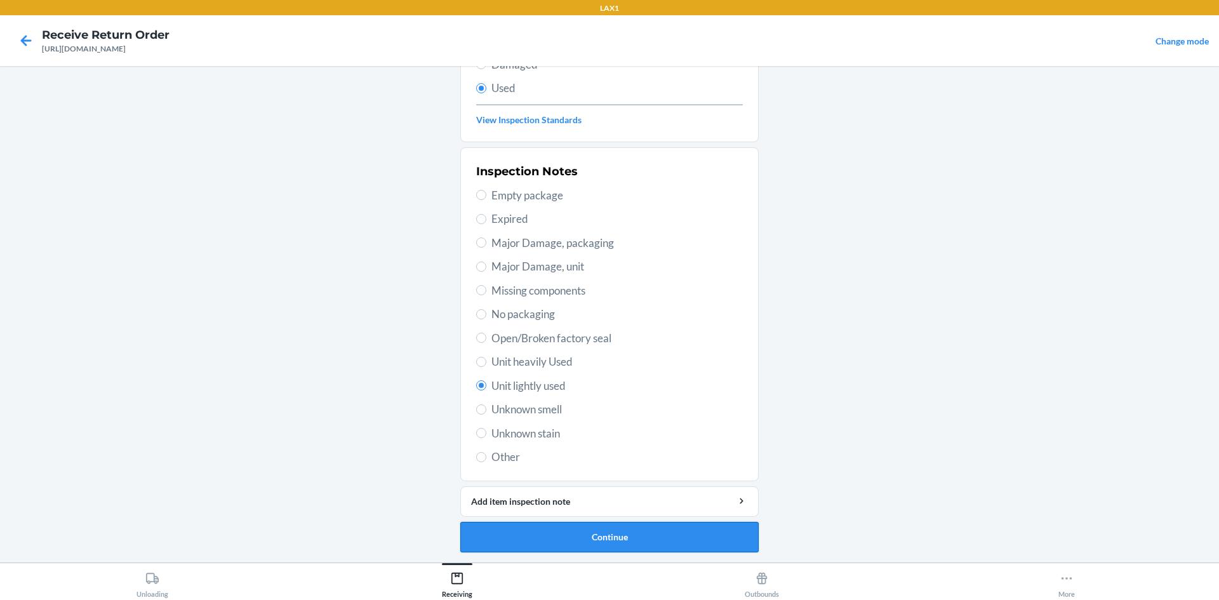
click at [612, 531] on button "Continue" at bounding box center [609, 537] width 298 height 30
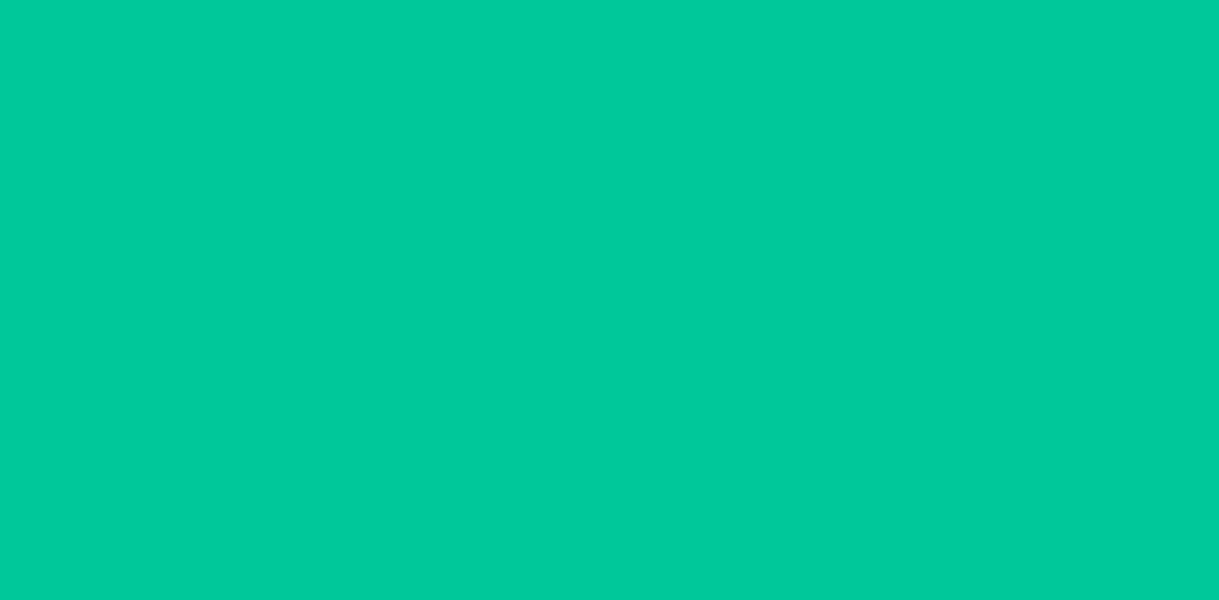
scroll to position [0, 0]
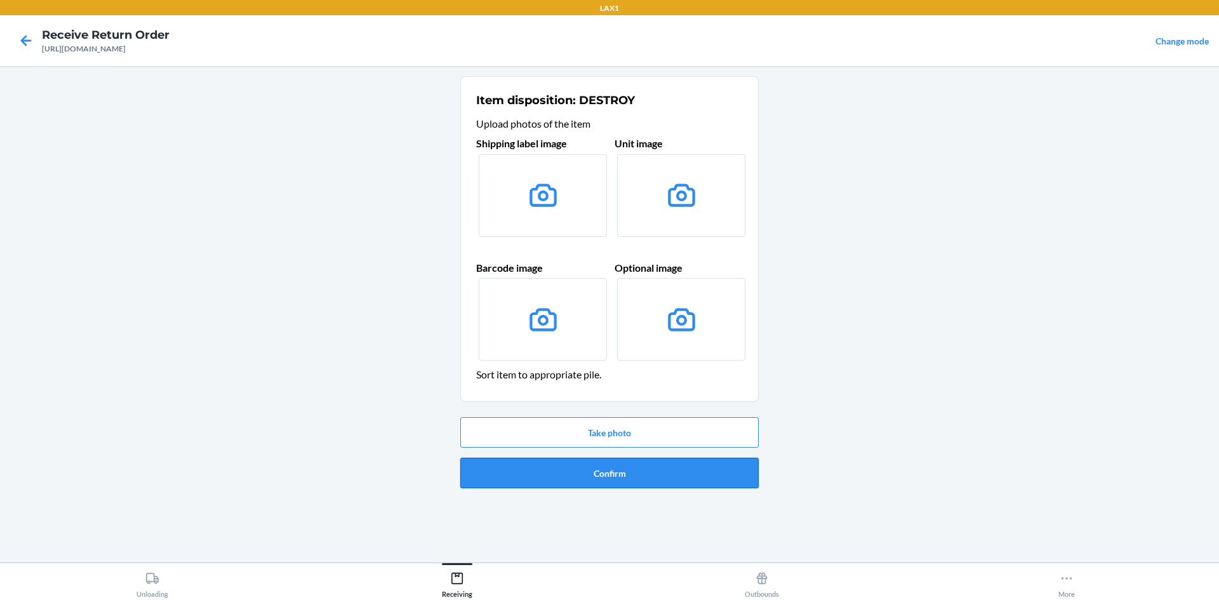
click at [605, 477] on button "Confirm" at bounding box center [609, 473] width 298 height 30
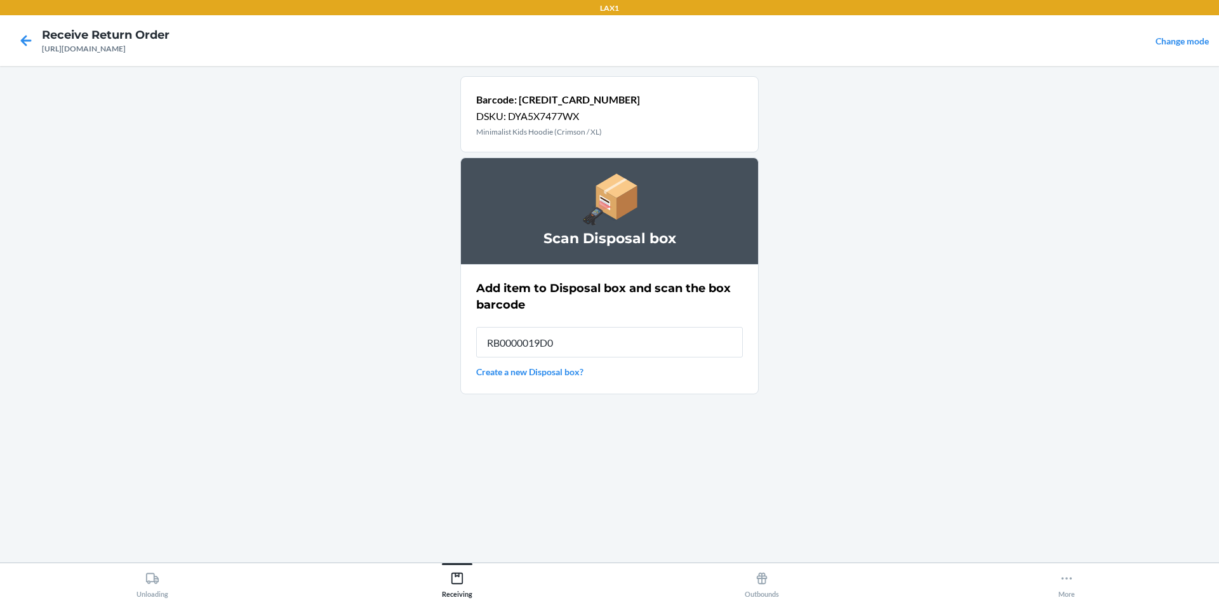
type input "RB0000019D0"
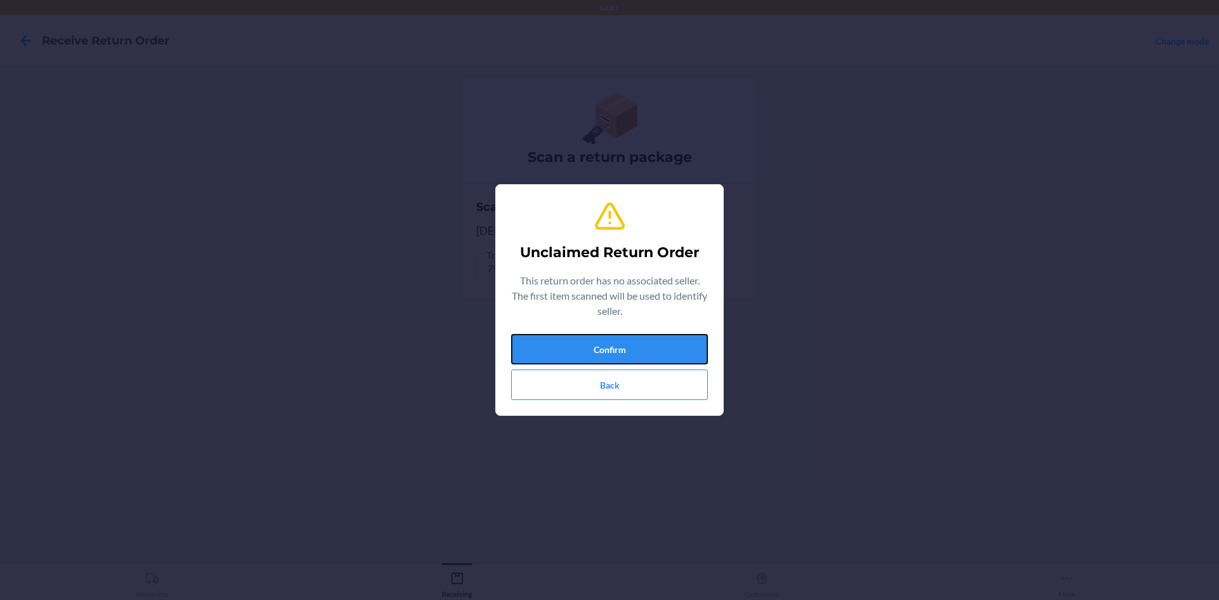
click at [592, 348] on button "Confirm" at bounding box center [609, 349] width 197 height 30
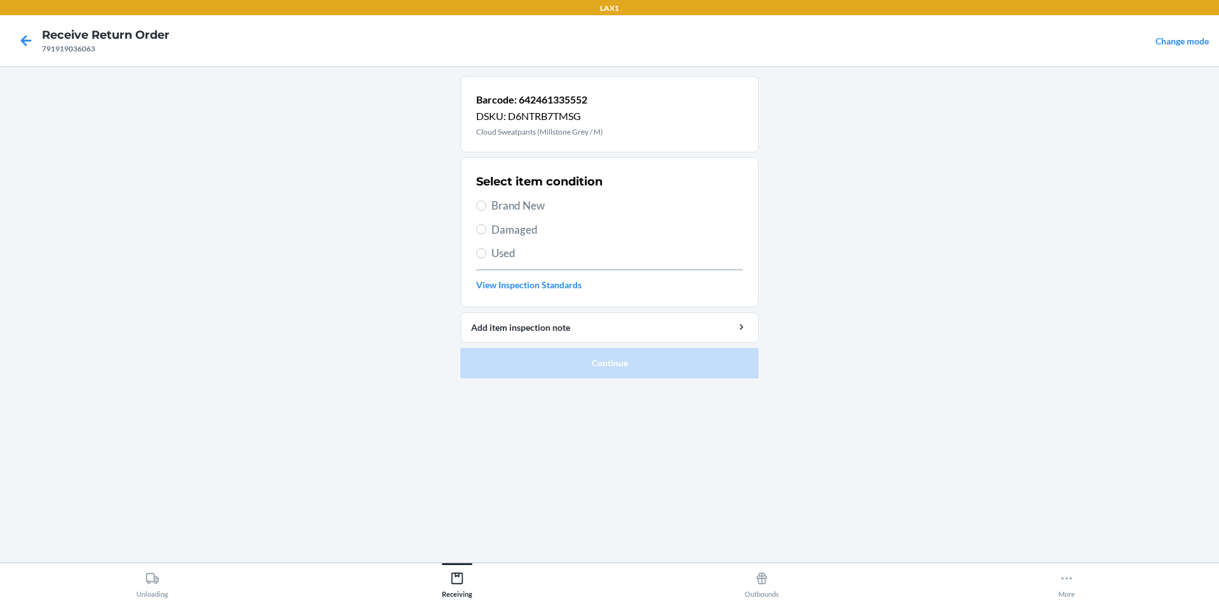
click at [507, 204] on span "Brand New" at bounding box center [616, 205] width 251 height 17
click at [486, 204] on input "Brand New" at bounding box center [481, 206] width 10 height 10
radio input "true"
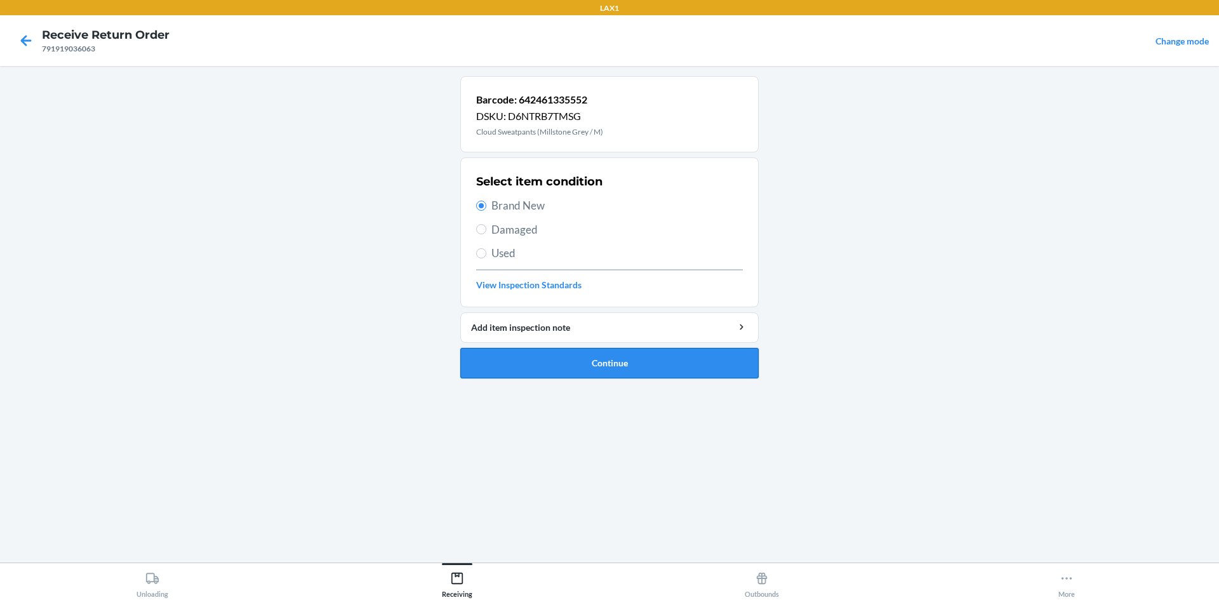
click at [565, 375] on button "Continue" at bounding box center [609, 363] width 298 height 30
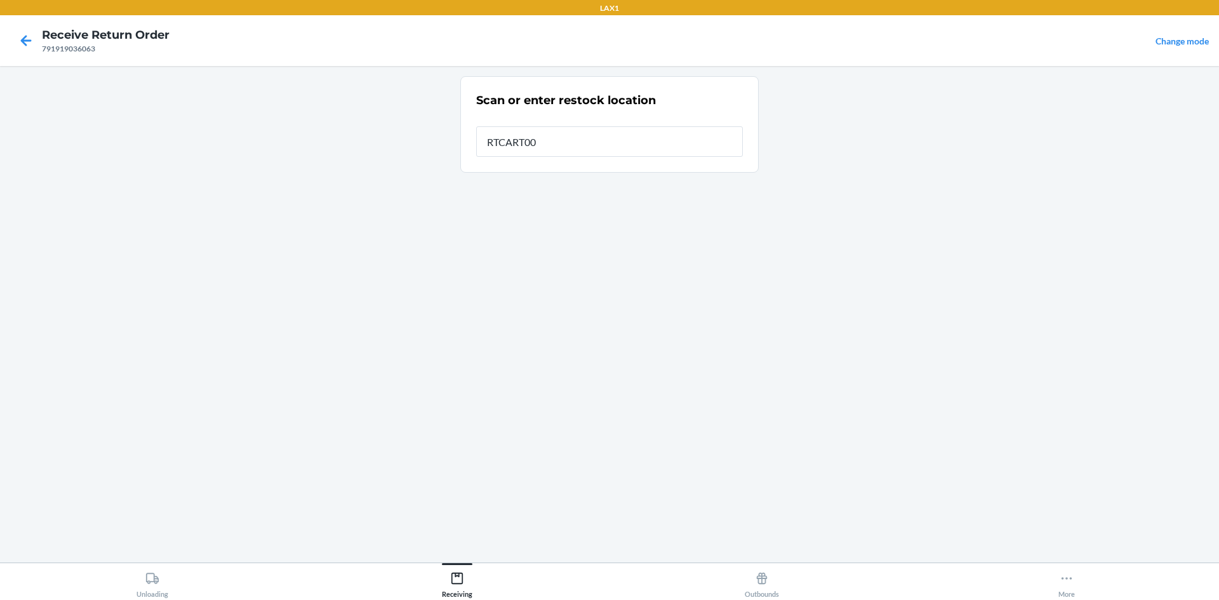
type input "RTCART005"
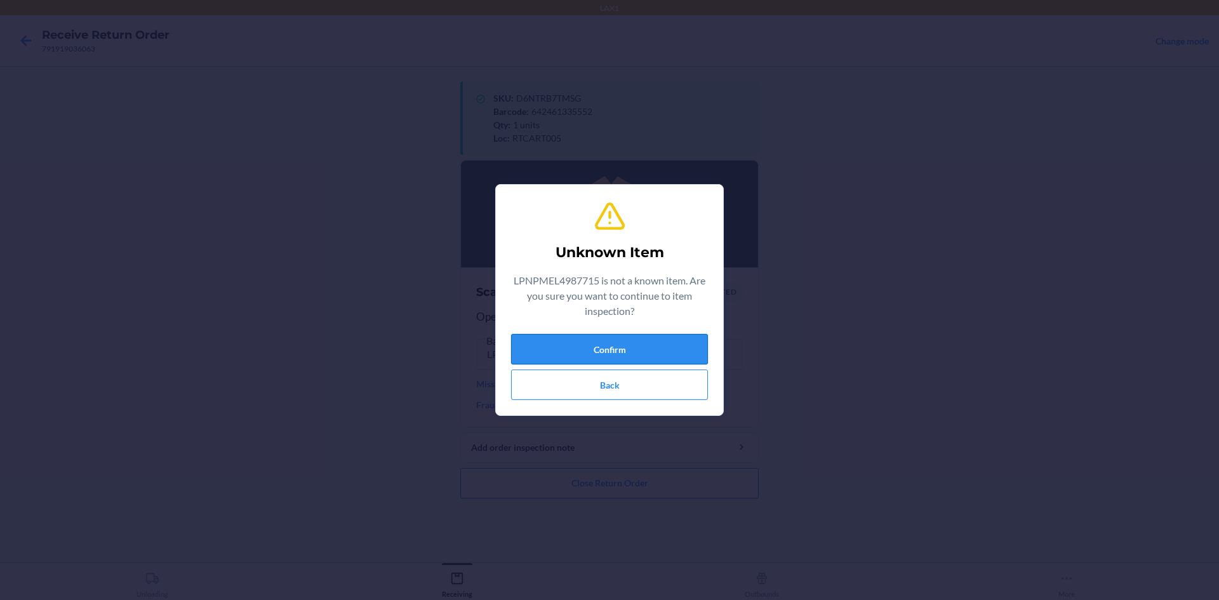
click at [643, 345] on button "Confirm" at bounding box center [609, 349] width 197 height 30
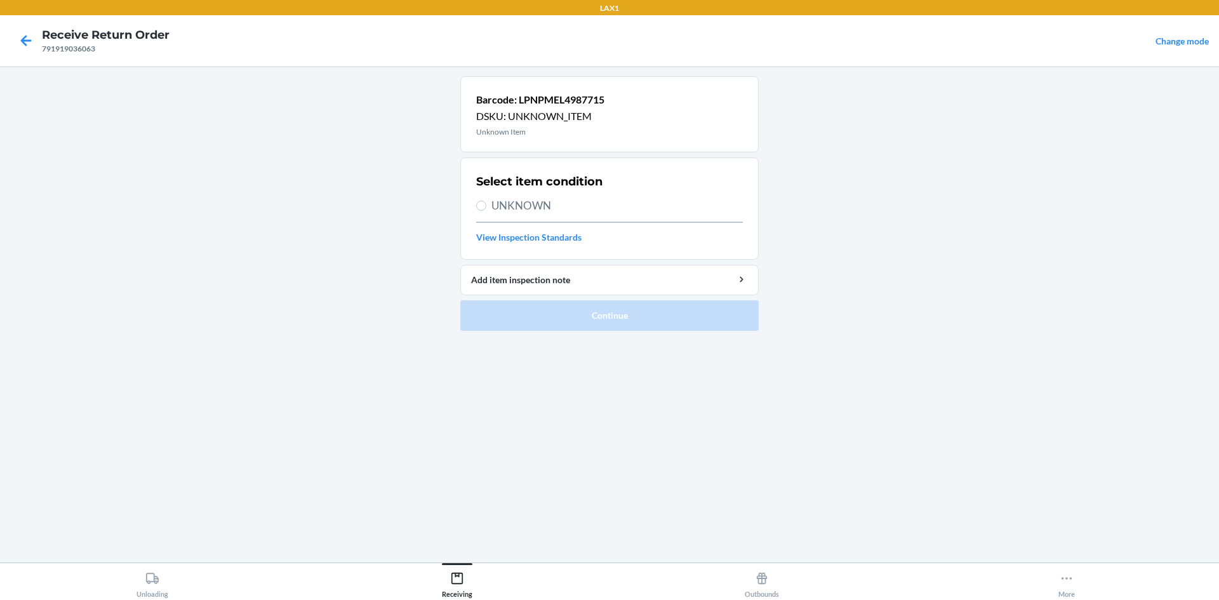
click at [526, 203] on span "UNKNOWN" at bounding box center [616, 205] width 251 height 17
click at [486, 203] on input "UNKNOWN" at bounding box center [481, 206] width 10 height 10
radio input "true"
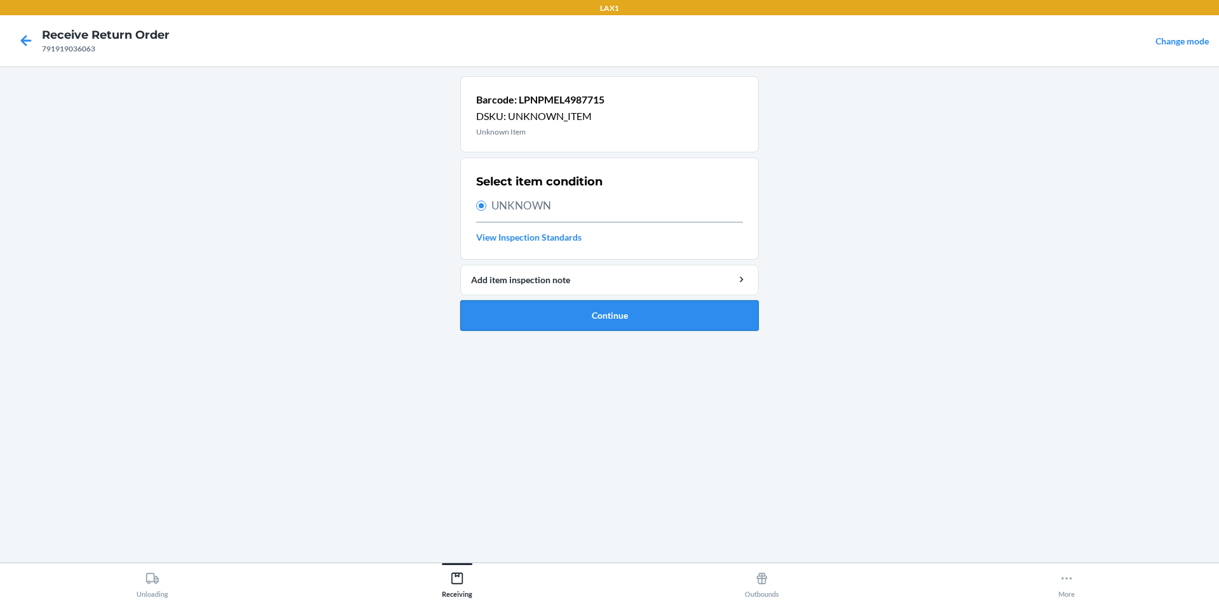
click at [566, 317] on button "Continue" at bounding box center [609, 315] width 298 height 30
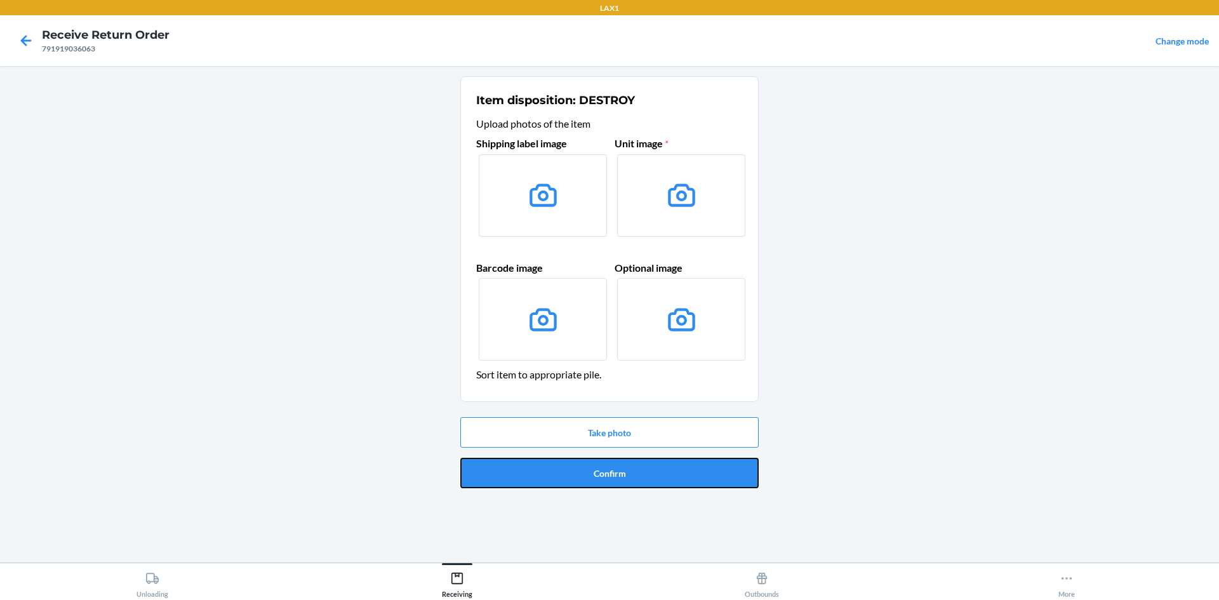
drag, startPoint x: 585, startPoint y: 460, endPoint x: 584, endPoint y: 450, distance: 10.9
click at [584, 451] on div "Take photo Confirm" at bounding box center [609, 452] width 298 height 81
click at [569, 457] on div "Take photo Confirm" at bounding box center [609, 452] width 298 height 81
click at [569, 462] on button "Confirm" at bounding box center [609, 473] width 298 height 30
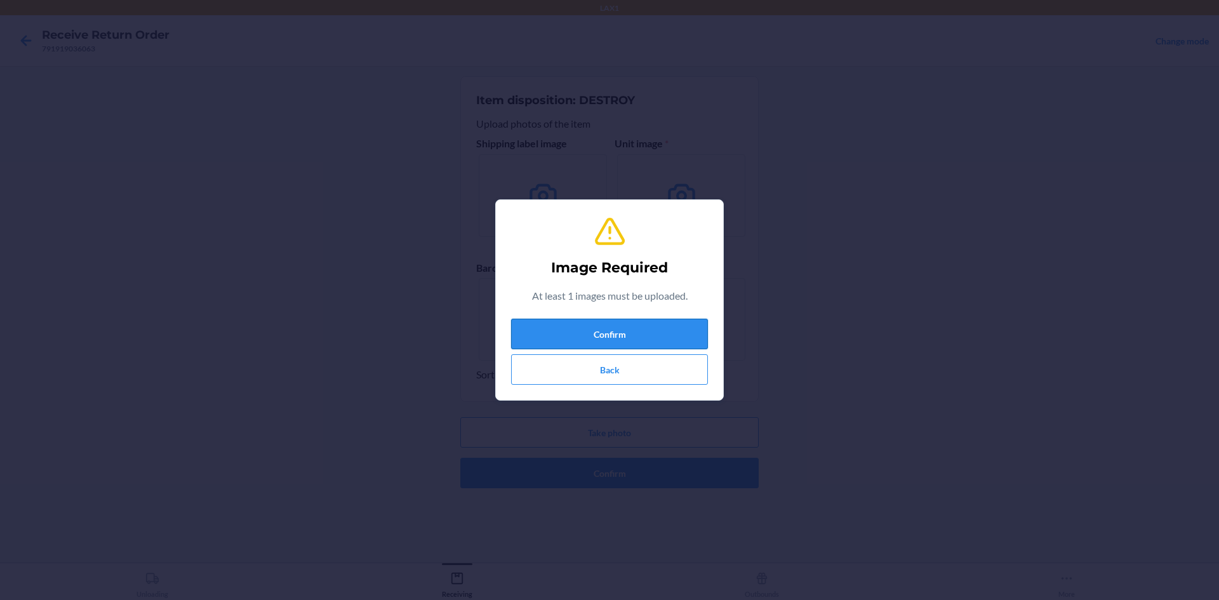
click at [580, 339] on button "Confirm" at bounding box center [609, 334] width 197 height 30
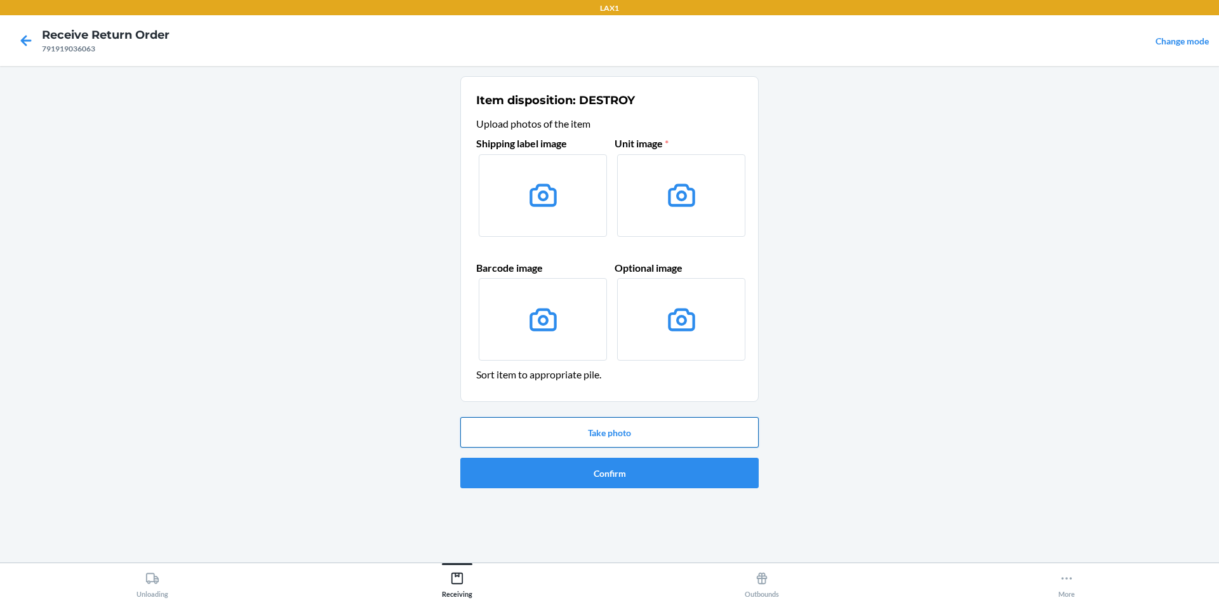
drag, startPoint x: 591, startPoint y: 417, endPoint x: 591, endPoint y: 425, distance: 8.3
click at [591, 421] on div "Take photo Confirm" at bounding box center [609, 452] width 298 height 81
click at [592, 429] on button "Take photo" at bounding box center [609, 432] width 298 height 30
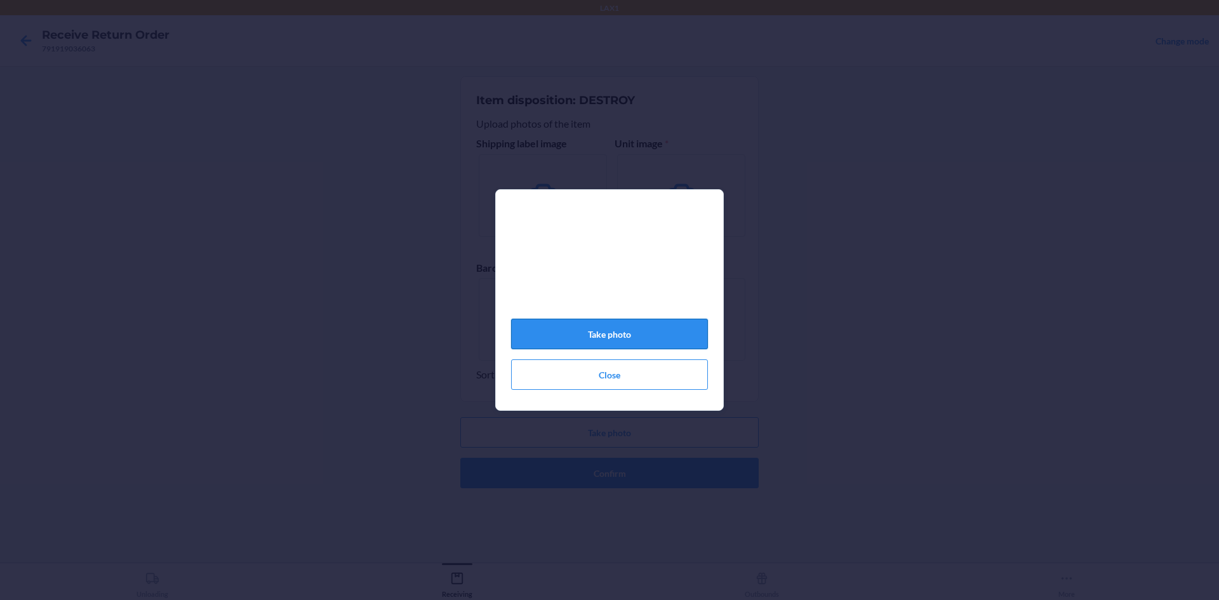
click at [615, 344] on button "Take photo" at bounding box center [609, 334] width 197 height 30
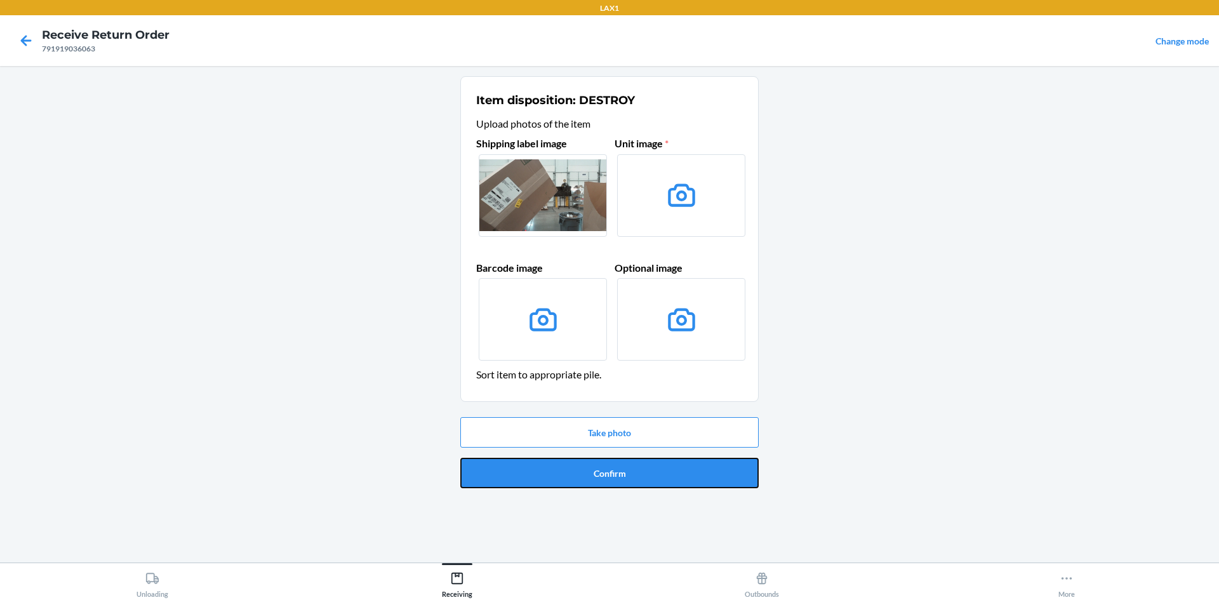
drag, startPoint x: 625, startPoint y: 467, endPoint x: 623, endPoint y: 460, distance: 7.2
click at [624, 465] on button "Confirm" at bounding box center [609, 473] width 298 height 30
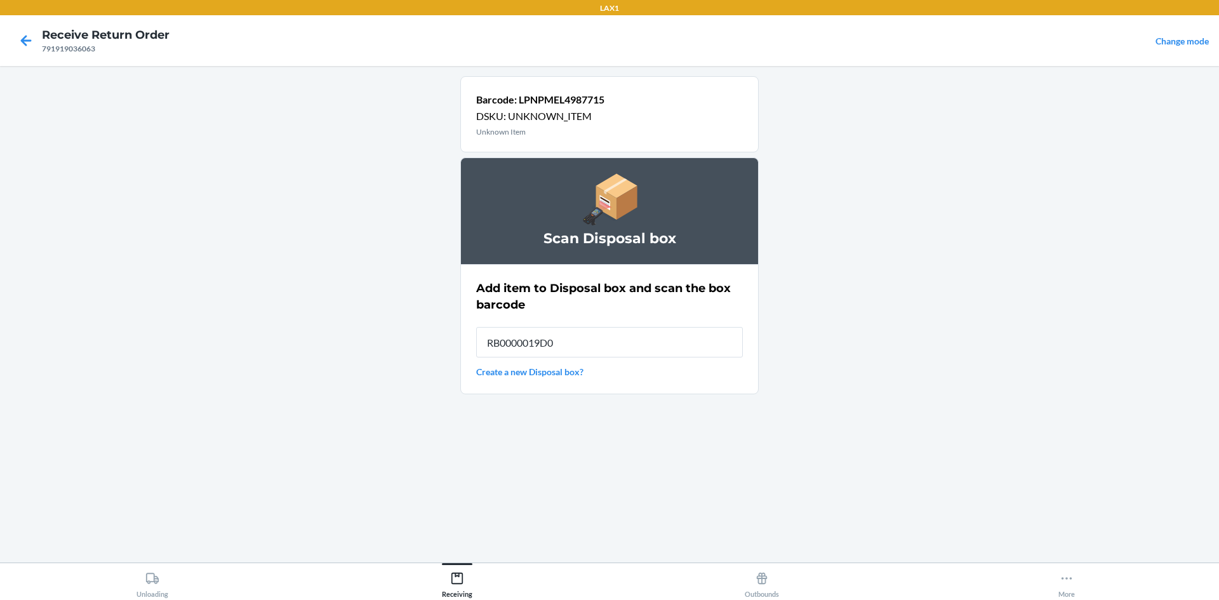
type input "RB0000019D0"
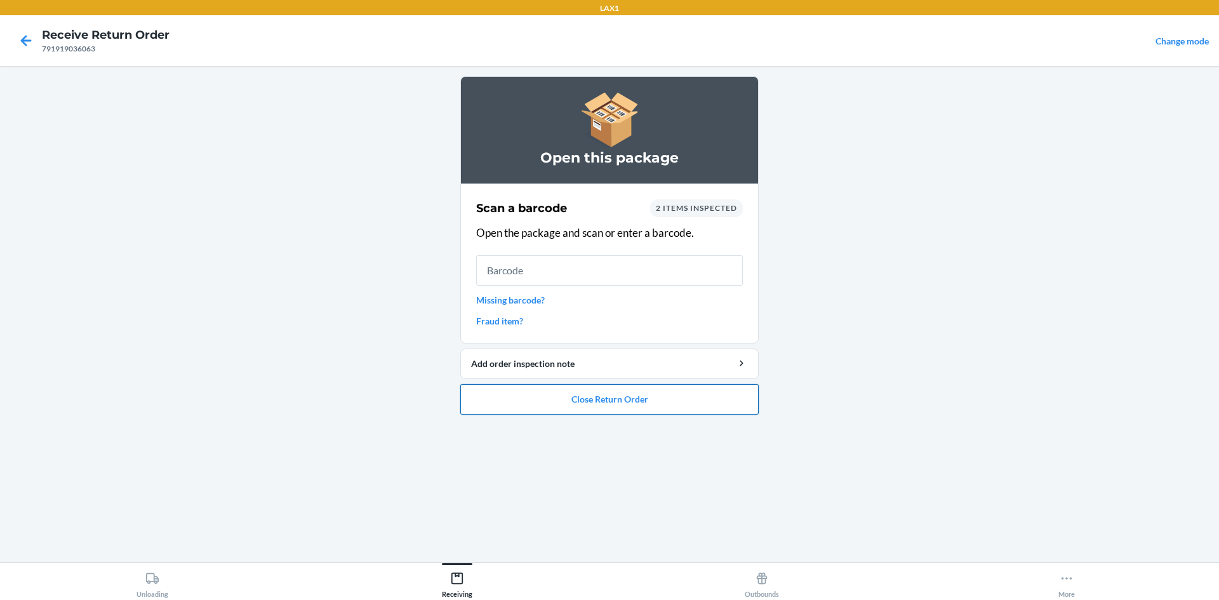
click at [627, 402] on button "Close Return Order" at bounding box center [609, 399] width 298 height 30
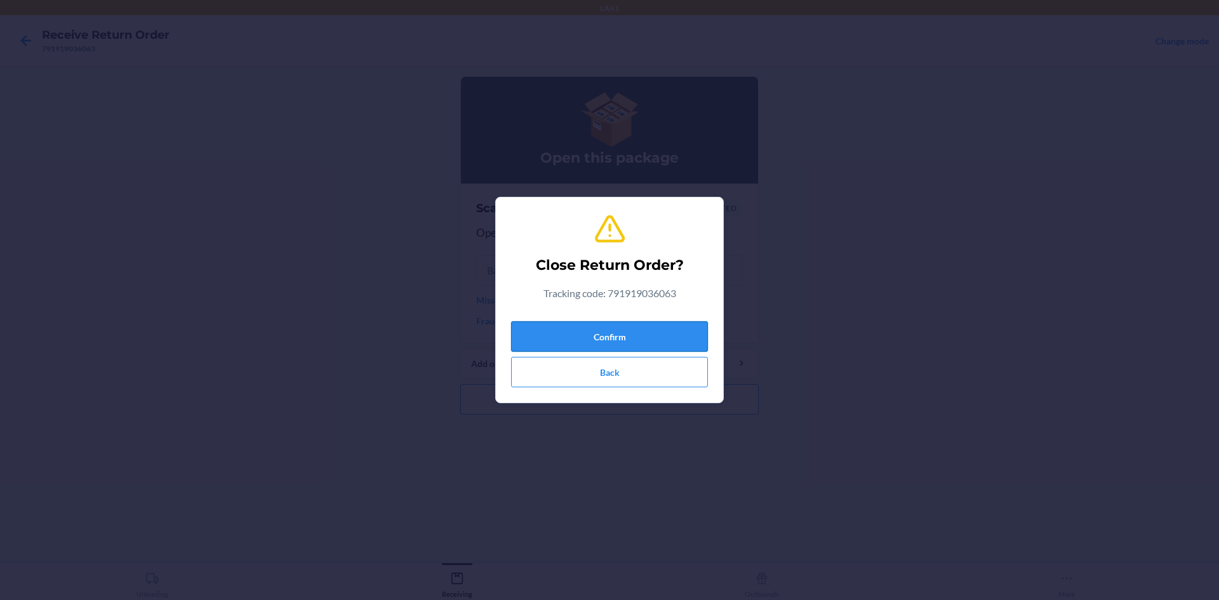
drag, startPoint x: 643, startPoint y: 348, endPoint x: 648, endPoint y: 328, distance: 20.9
click at [645, 340] on button "Confirm" at bounding box center [609, 336] width 197 height 30
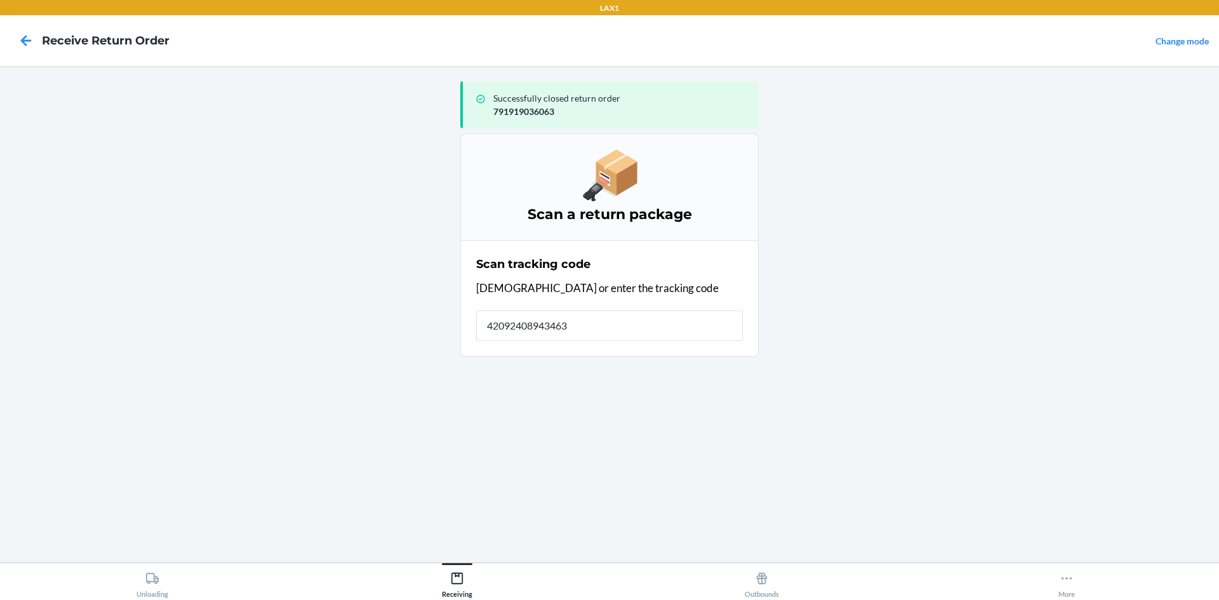
type input "420924089434636"
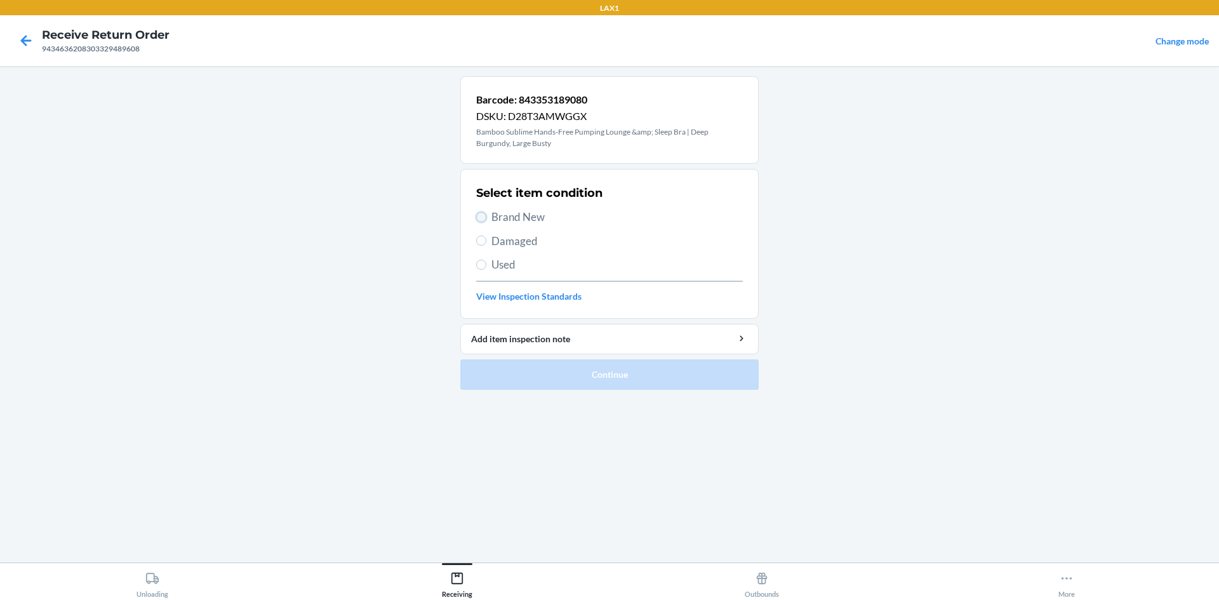
click at [486, 218] on input "Brand New" at bounding box center [481, 217] width 10 height 10
radio input "true"
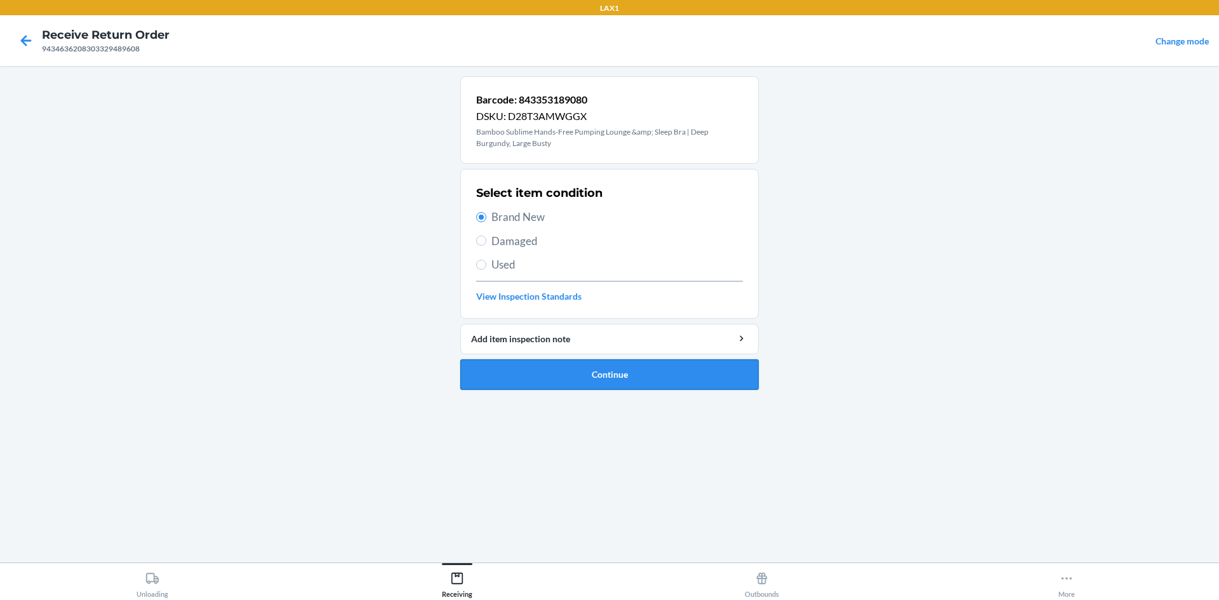
click at [611, 364] on button "Continue" at bounding box center [609, 374] width 298 height 30
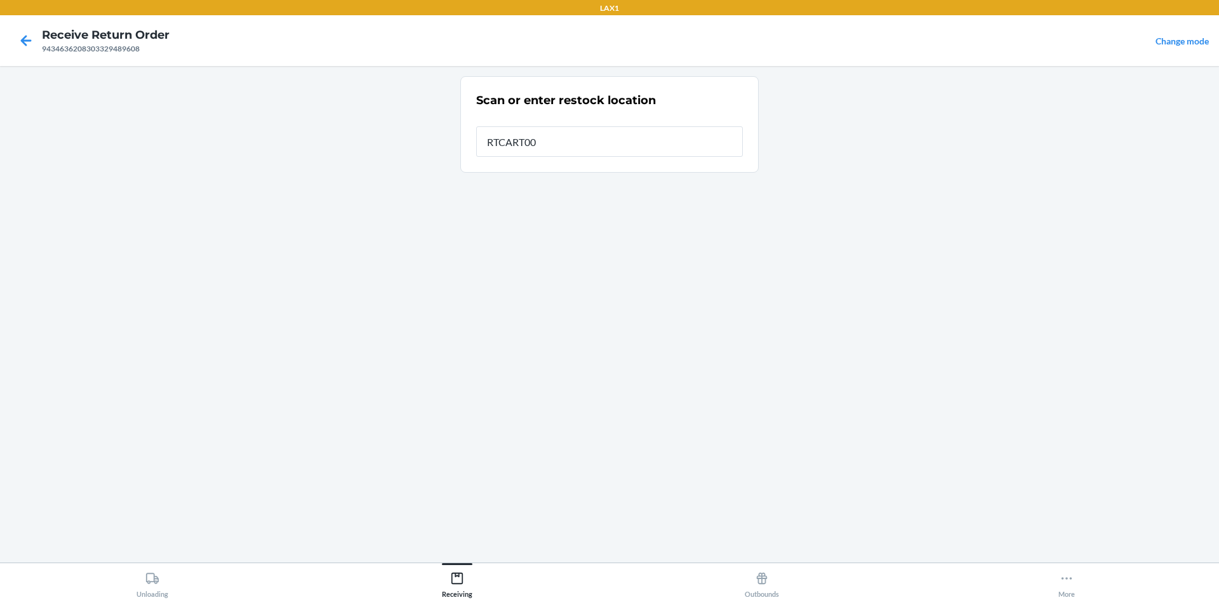
type input "RTCART005"
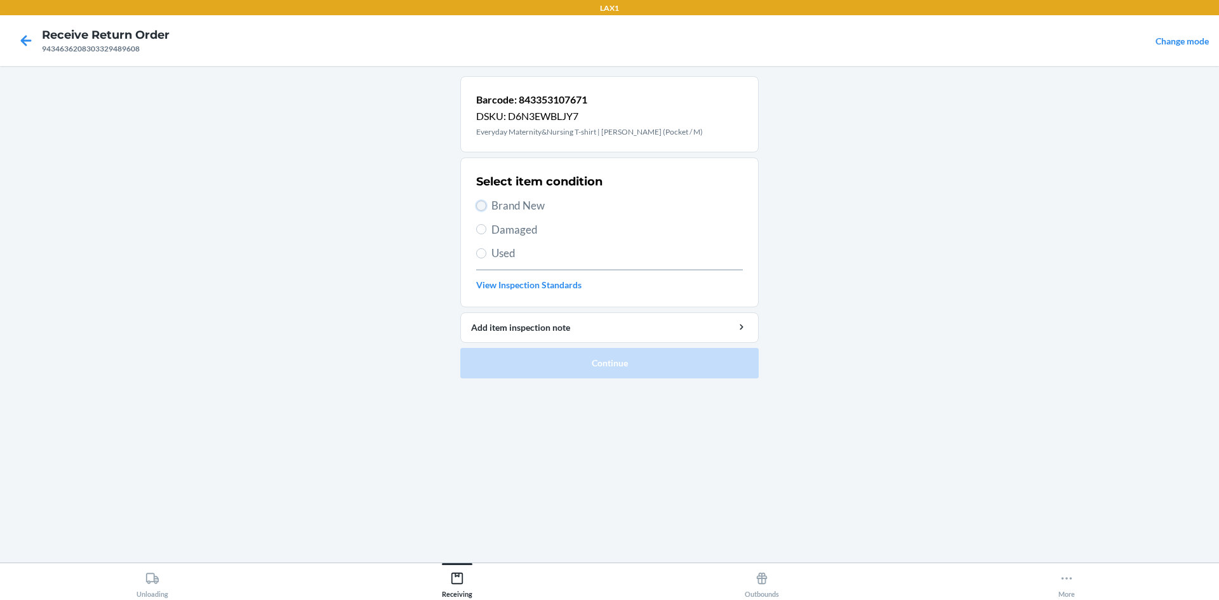
click at [478, 208] on input "Brand New" at bounding box center [481, 206] width 10 height 10
radio input "true"
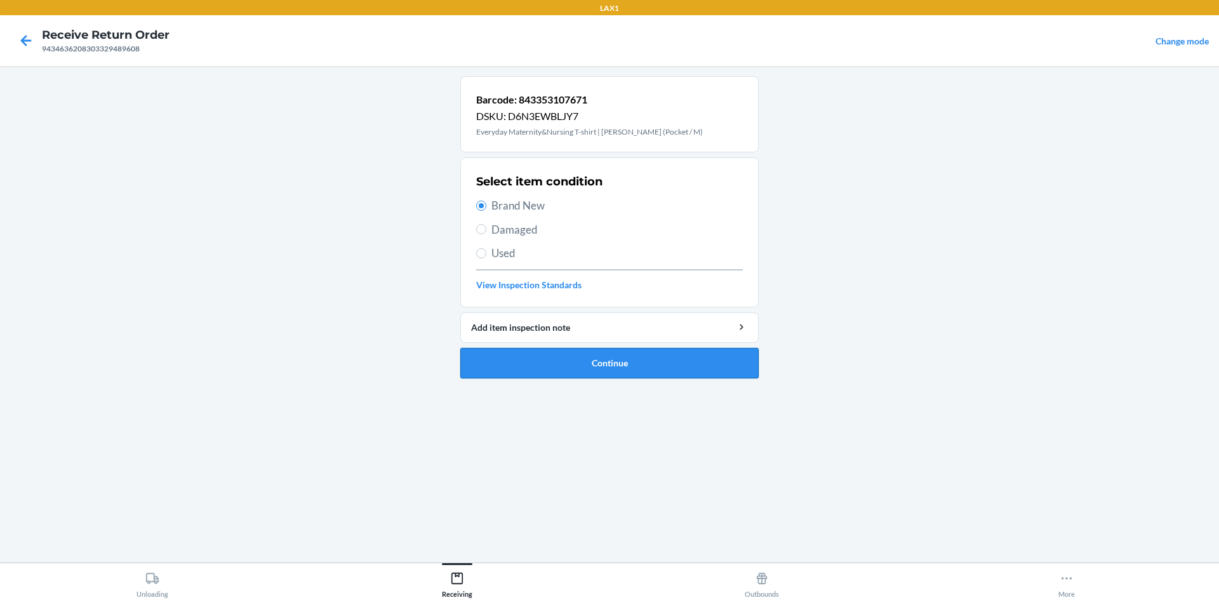
click at [555, 368] on button "Continue" at bounding box center [609, 363] width 298 height 30
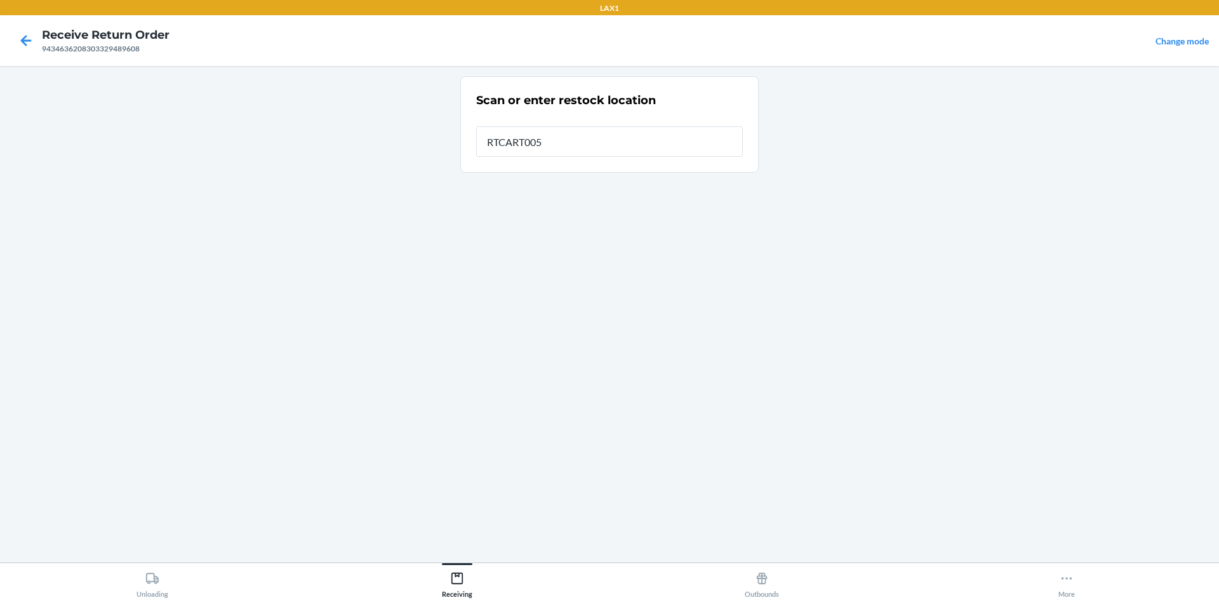
type input "RTCART005"
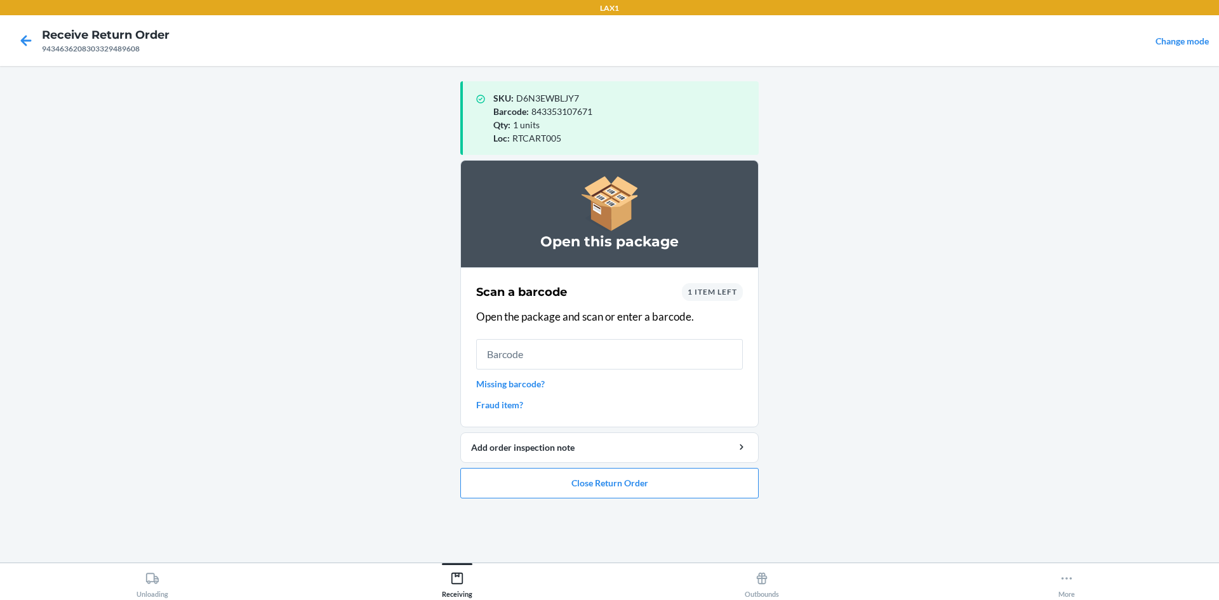
click at [528, 381] on link "Missing barcode?" at bounding box center [609, 383] width 267 height 13
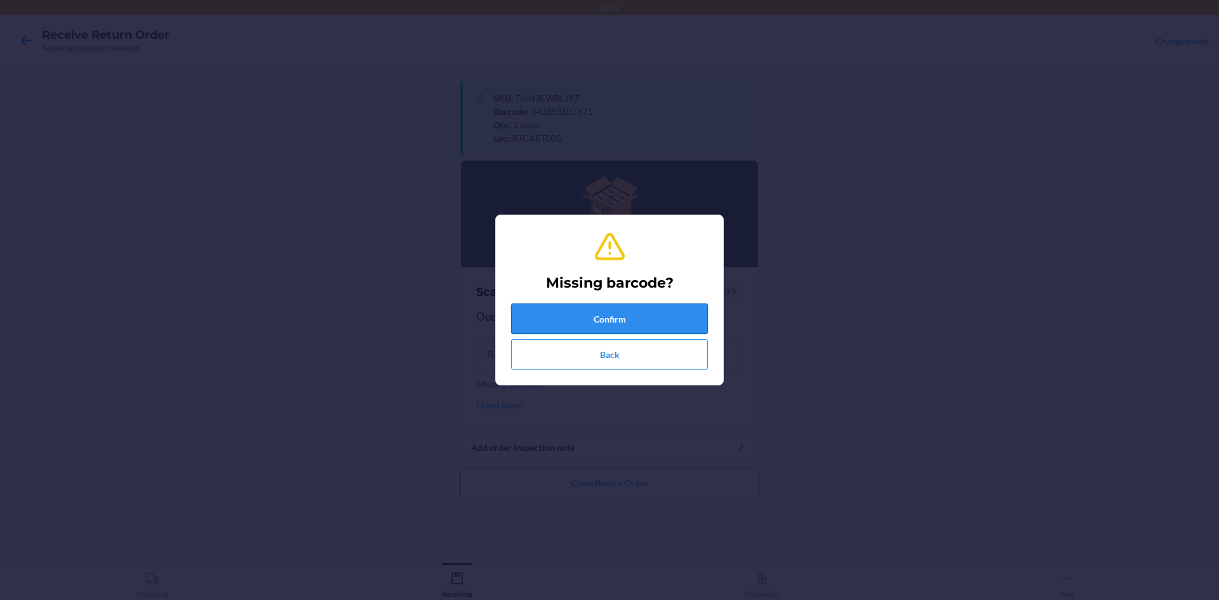
click at [624, 330] on button "Confirm" at bounding box center [609, 319] width 197 height 30
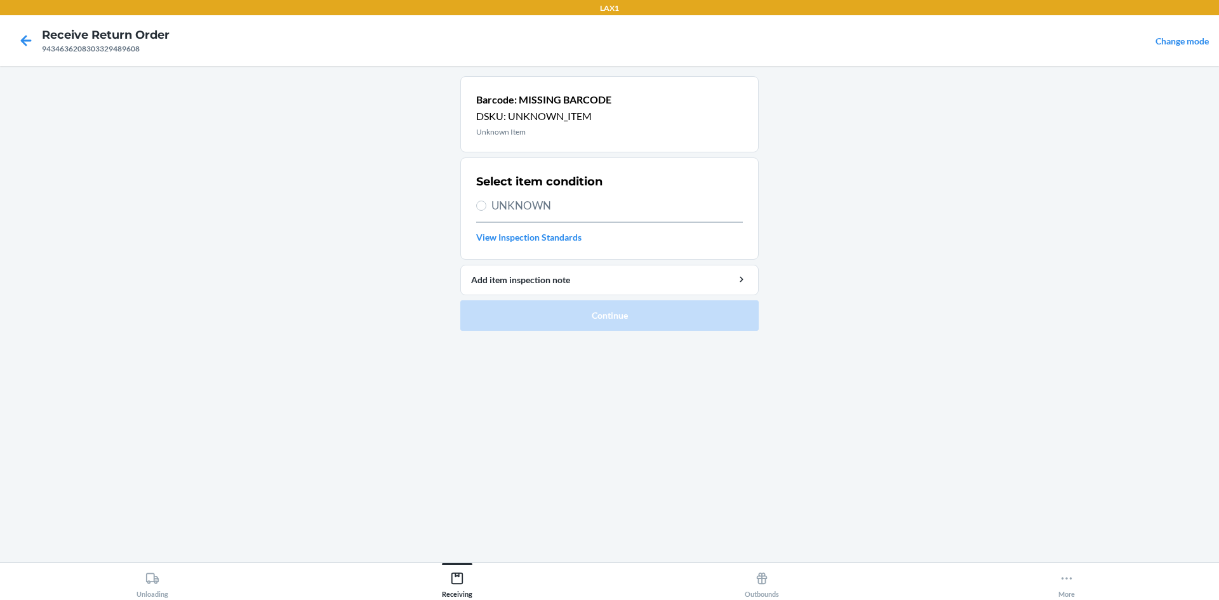
click at [567, 206] on span "UNKNOWN" at bounding box center [616, 205] width 251 height 17
click at [486, 206] on input "UNKNOWN" at bounding box center [481, 206] width 10 height 10
radio input "true"
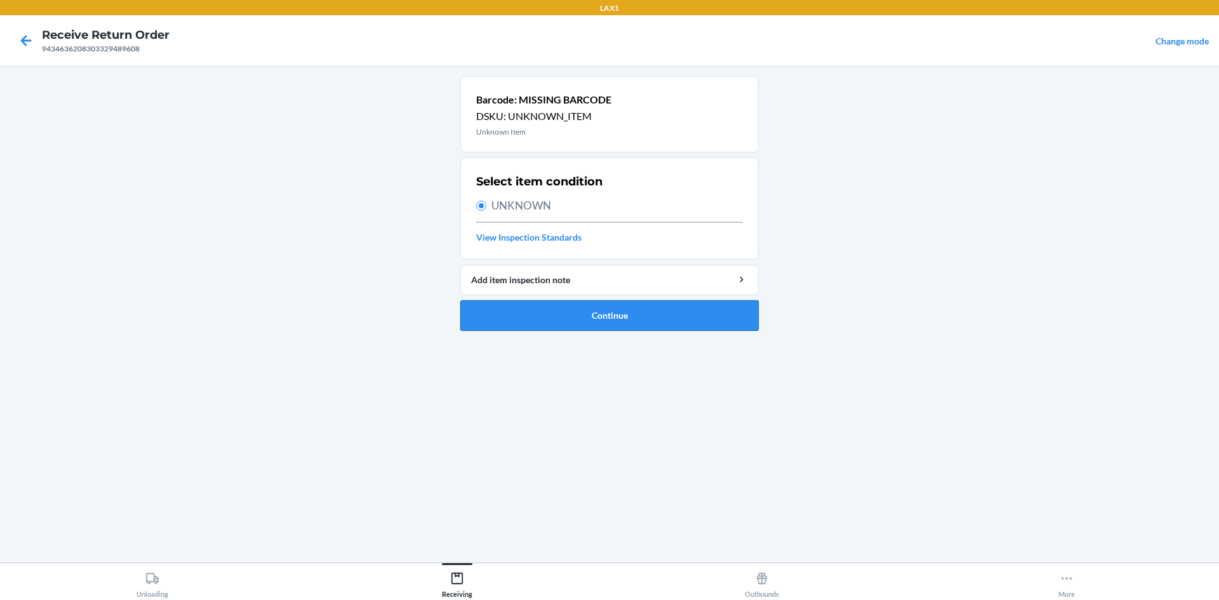
click at [592, 316] on button "Continue" at bounding box center [609, 315] width 298 height 30
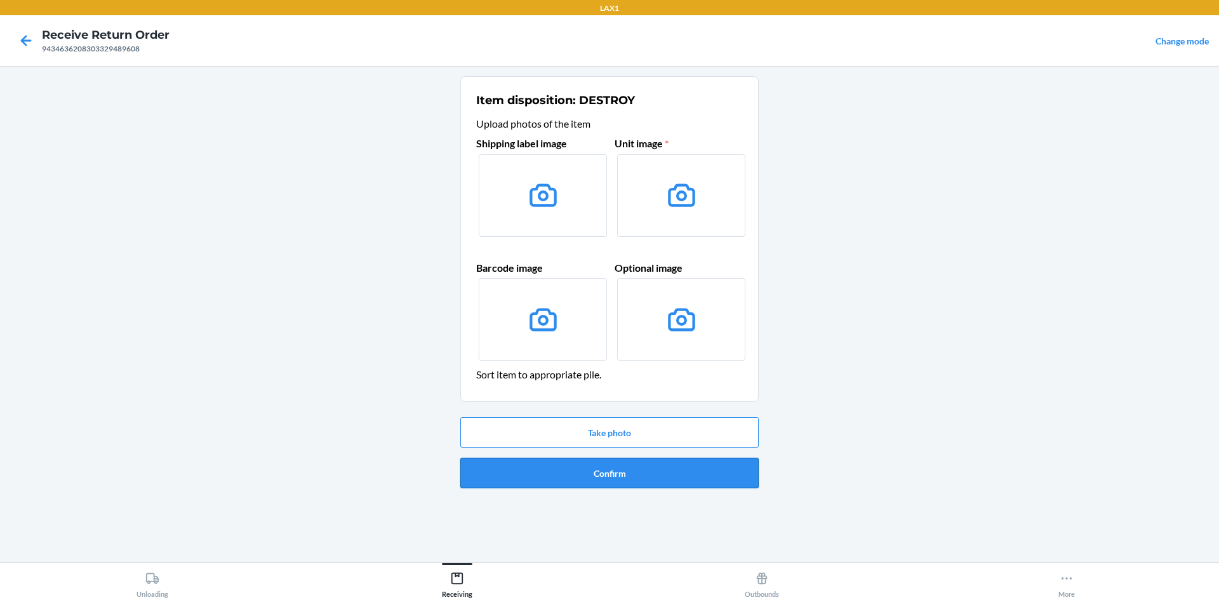
click at [617, 469] on button "Confirm" at bounding box center [609, 473] width 298 height 30
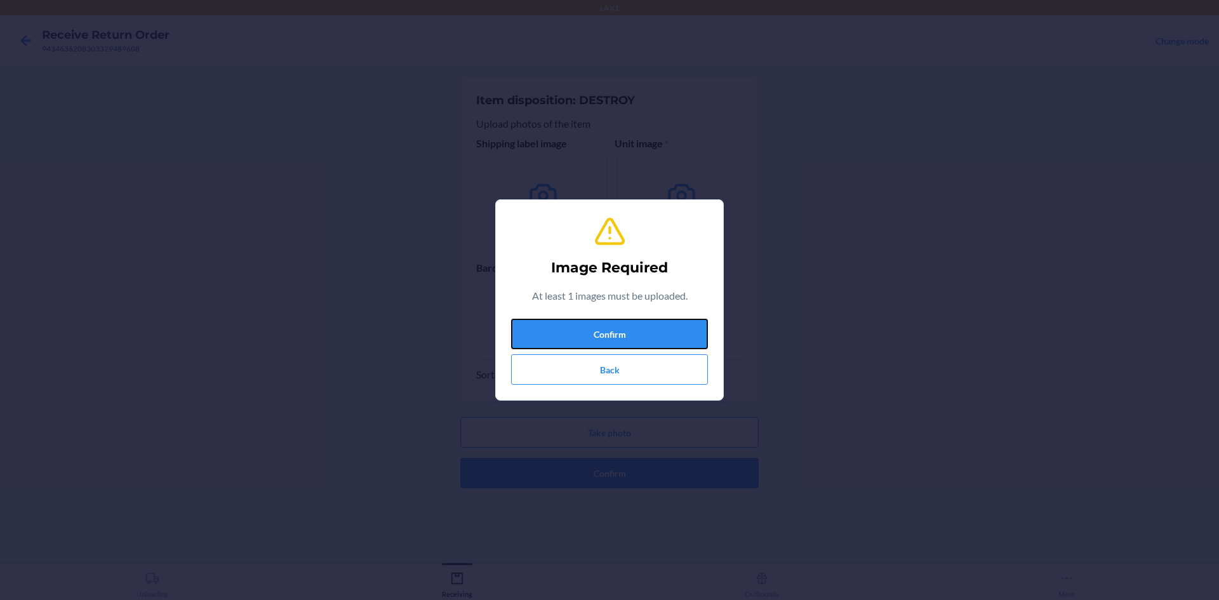
drag, startPoint x: 646, startPoint y: 321, endPoint x: 645, endPoint y: 333, distance: 12.1
click at [646, 324] on button "Confirm" at bounding box center [609, 334] width 197 height 30
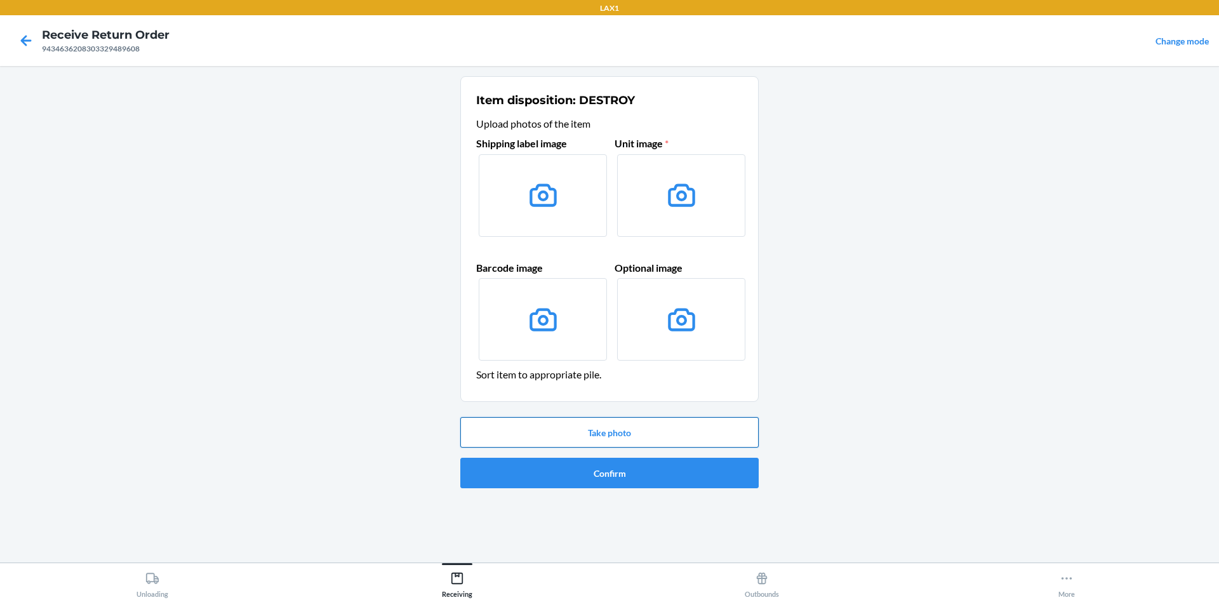
click at [588, 436] on button "Take photo" at bounding box center [609, 432] width 298 height 30
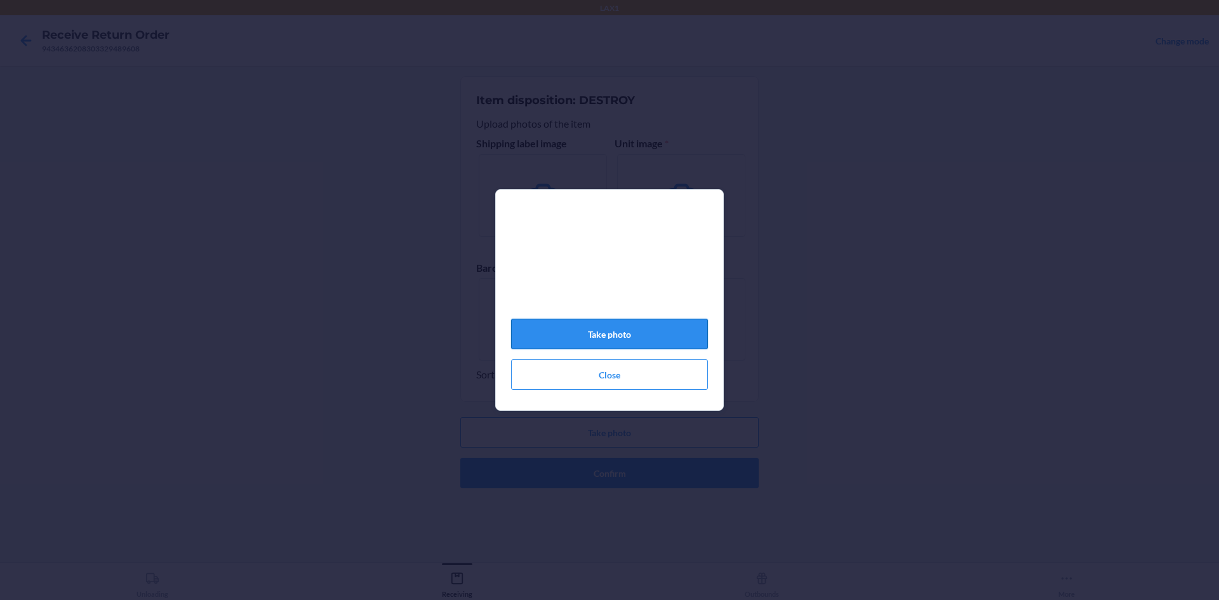
click at [625, 343] on button "Take photo" at bounding box center [609, 334] width 197 height 30
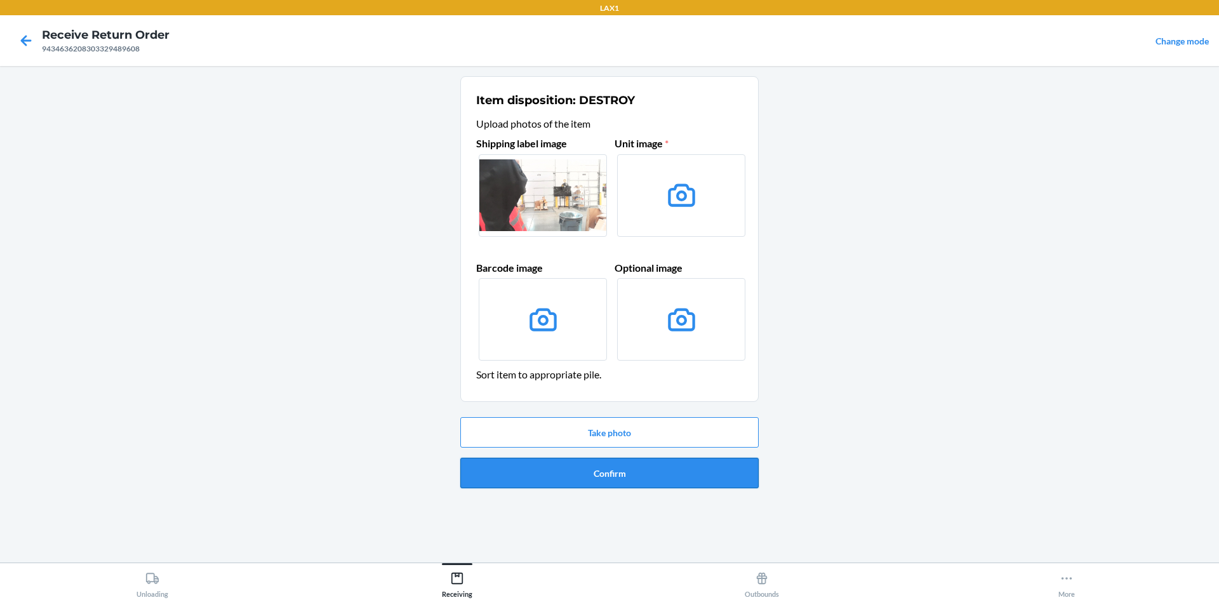
click at [683, 468] on button "Confirm" at bounding box center [609, 473] width 298 height 30
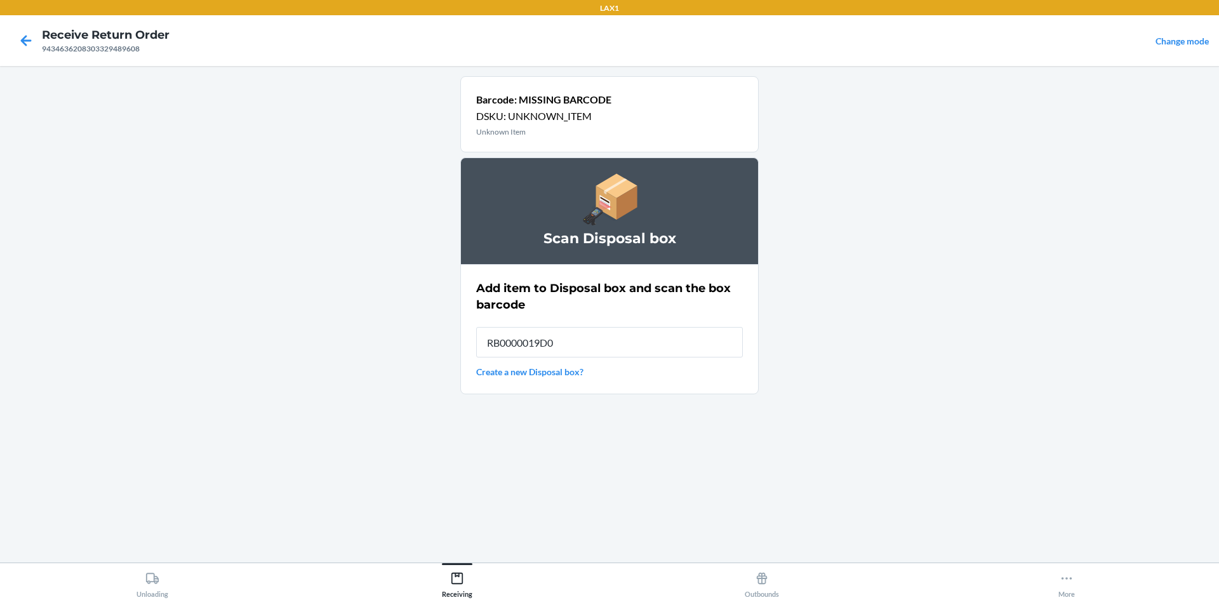
type input "RB0000019D0"
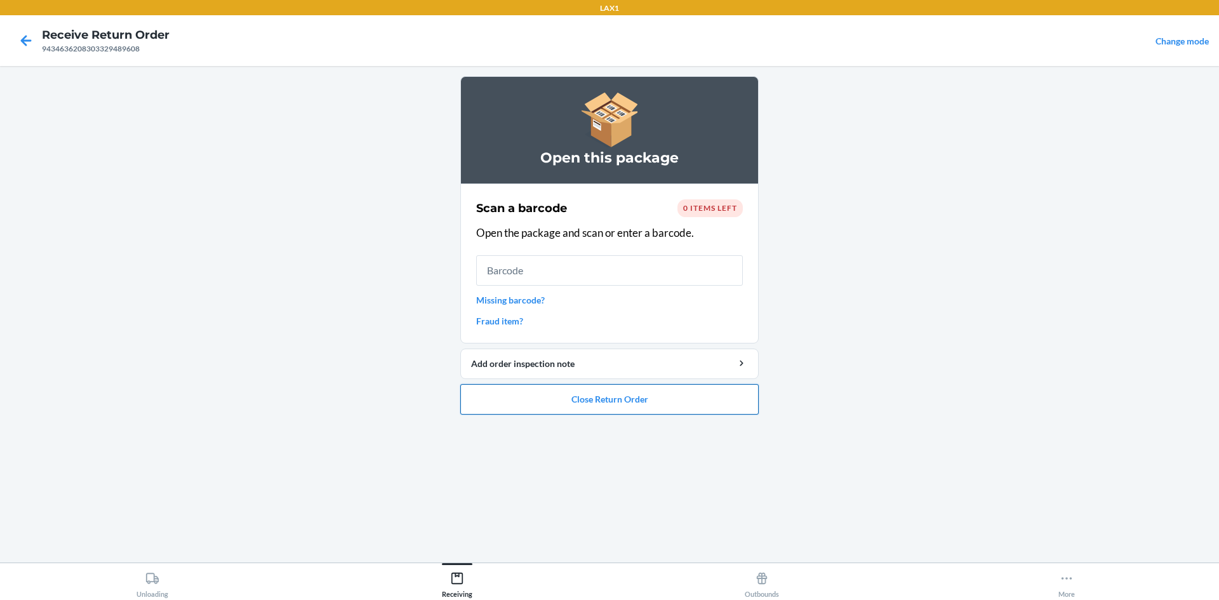
click at [547, 404] on button "Close Return Order" at bounding box center [609, 399] width 298 height 30
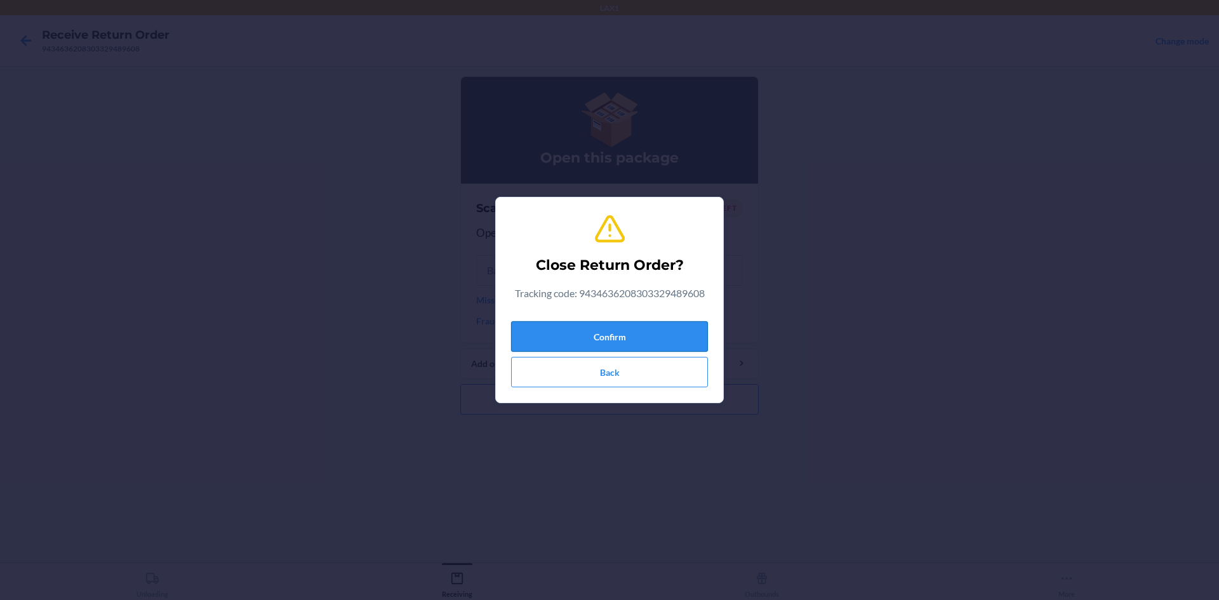
click at [566, 340] on button "Confirm" at bounding box center [609, 336] width 197 height 30
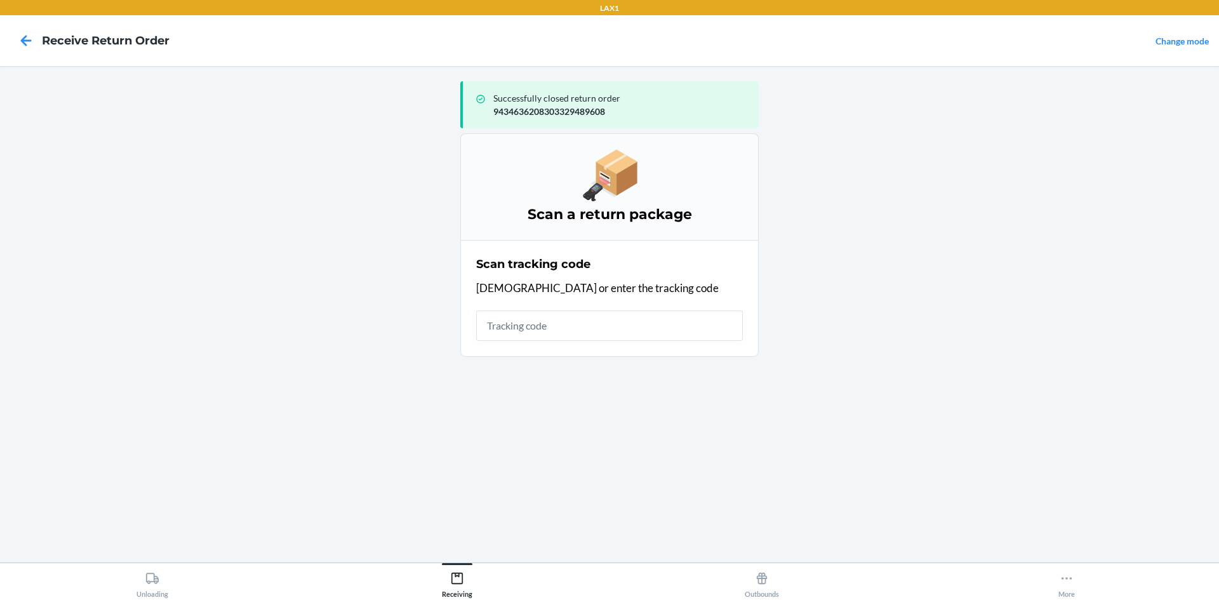
click at [579, 322] on input "text" at bounding box center [609, 326] width 267 height 30
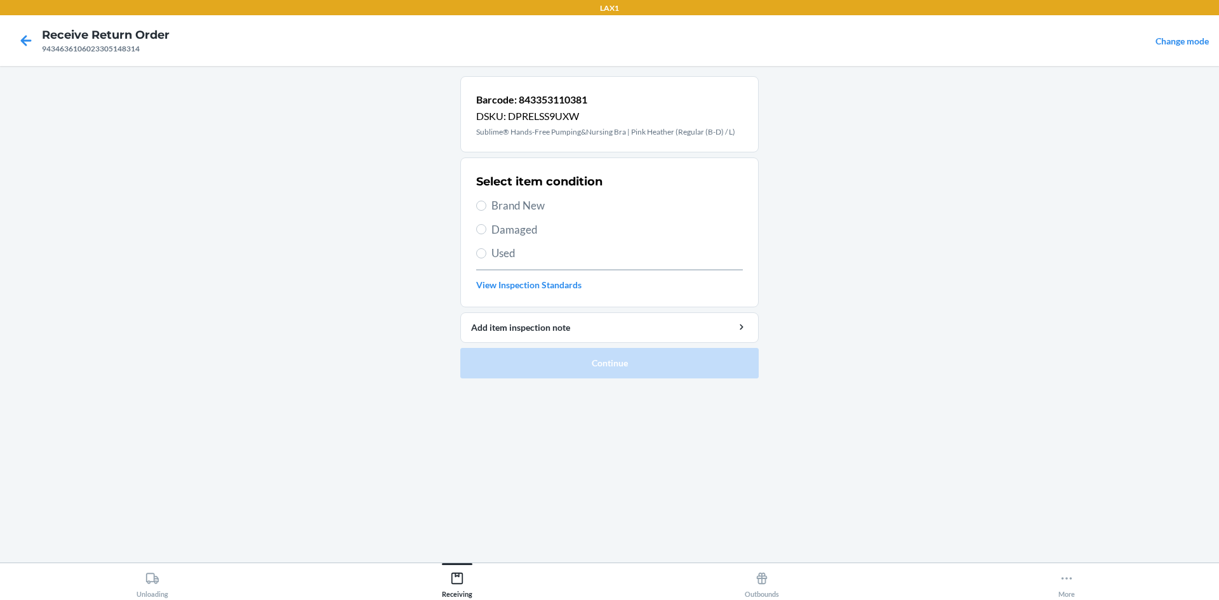
click at [497, 208] on span "Brand New" at bounding box center [616, 205] width 251 height 17
click at [486, 208] on input "Brand New" at bounding box center [481, 206] width 10 height 10
radio input "true"
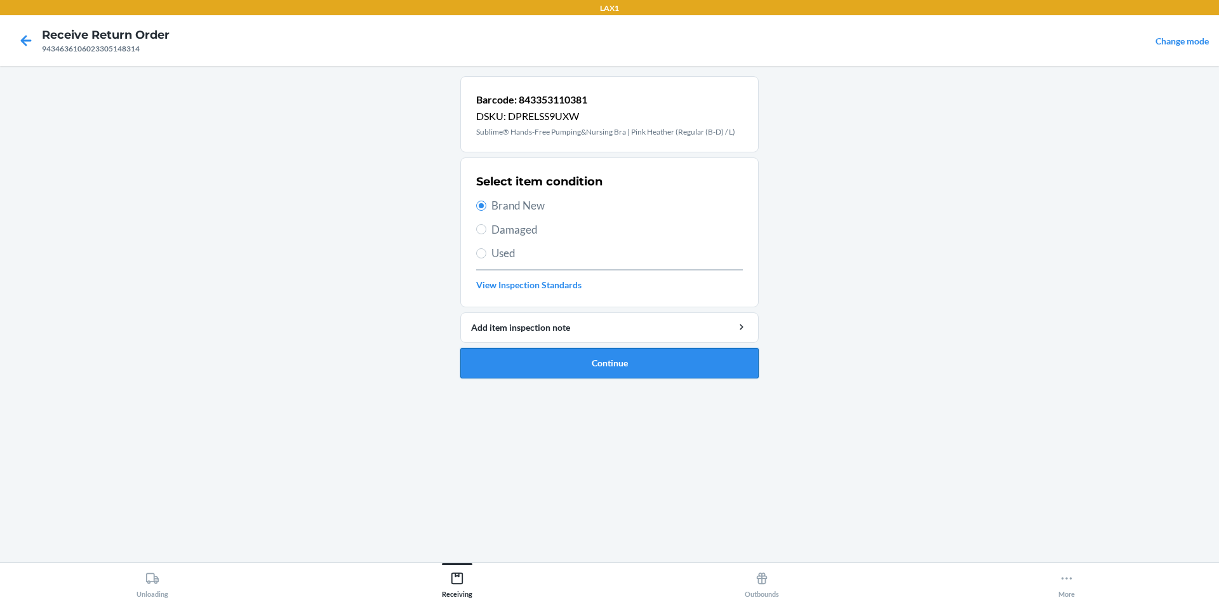
click at [585, 361] on button "Continue" at bounding box center [609, 363] width 298 height 30
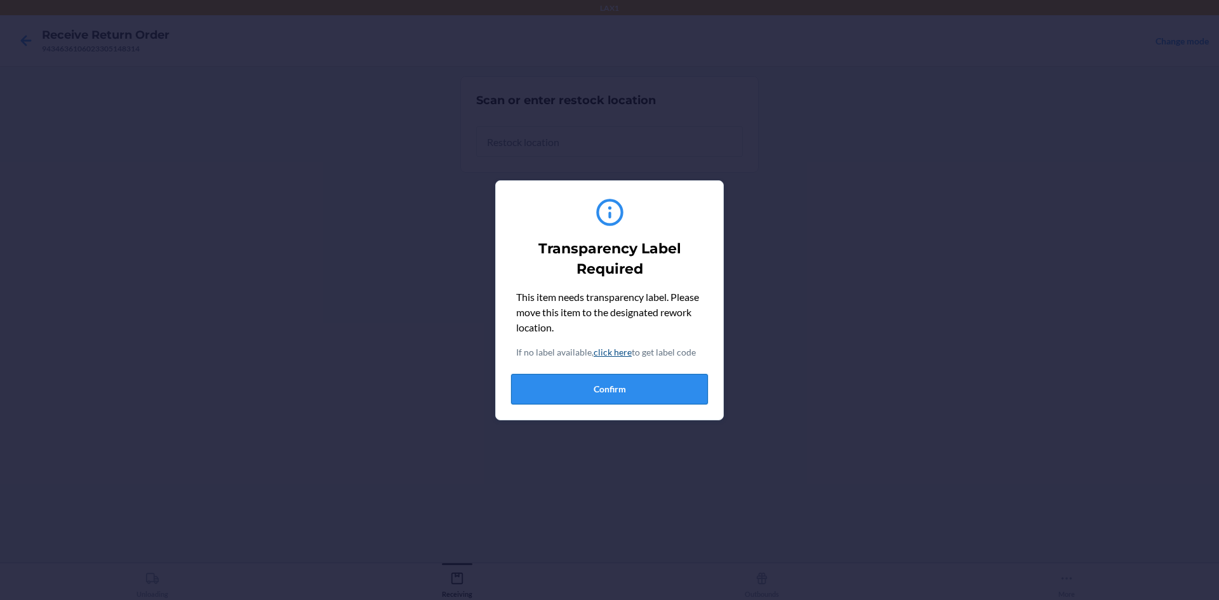
click at [632, 396] on button "Confirm" at bounding box center [609, 389] width 197 height 30
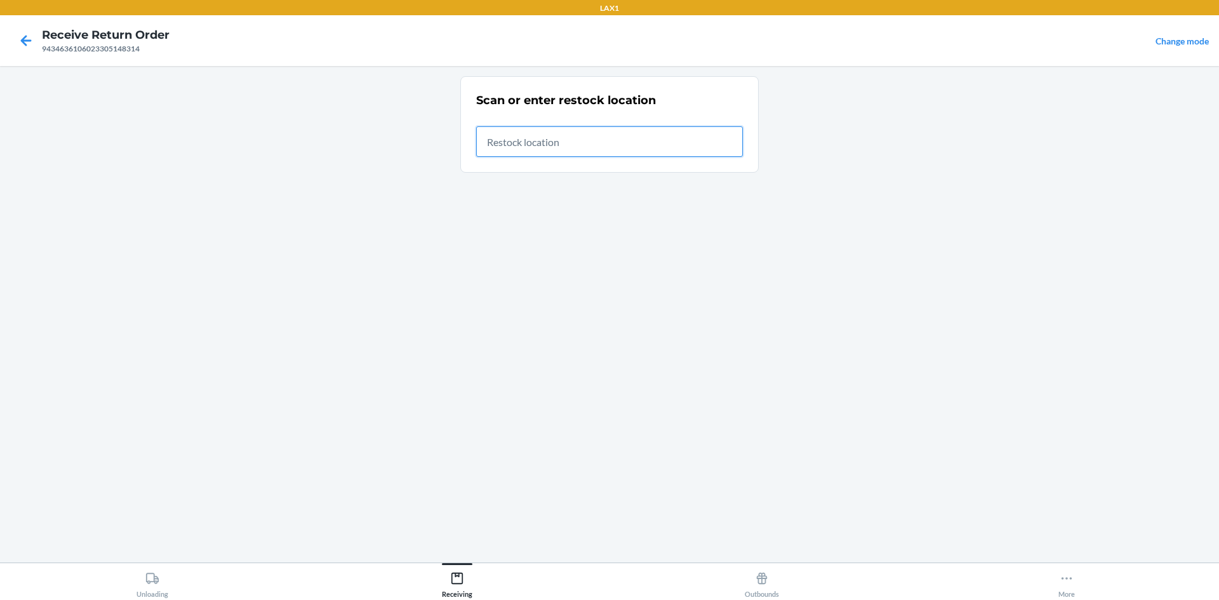
click at [578, 147] on input "text" at bounding box center [609, 141] width 267 height 30
type input "RTCART005"
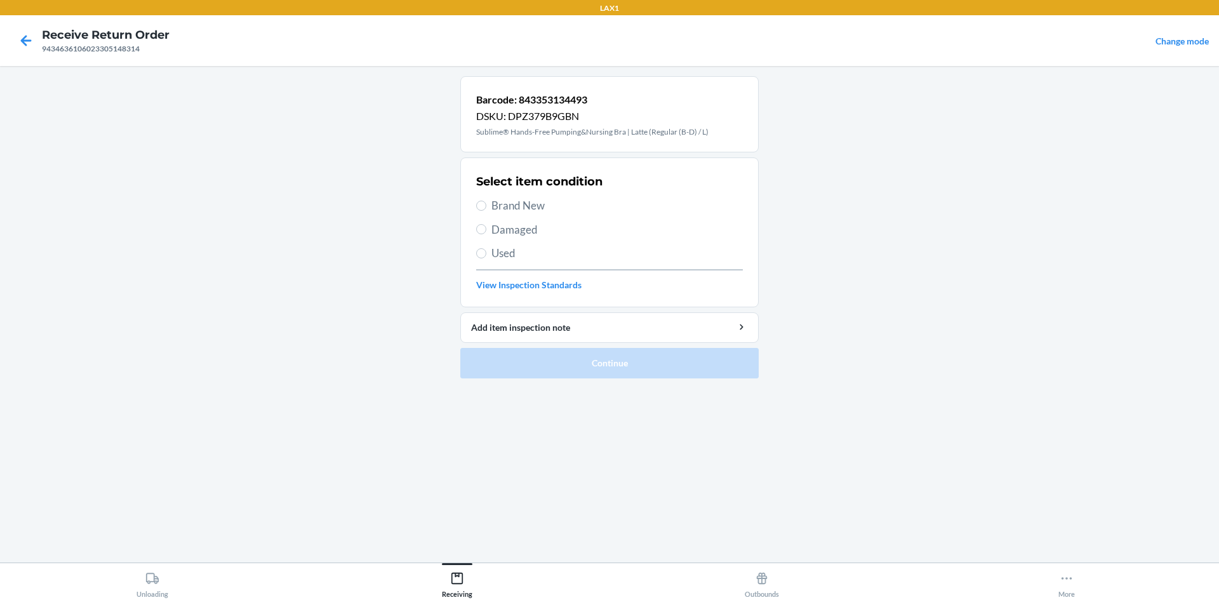
click at [535, 201] on span "Brand New" at bounding box center [616, 205] width 251 height 17
click at [486, 201] on input "Brand New" at bounding box center [481, 206] width 10 height 10
radio input "true"
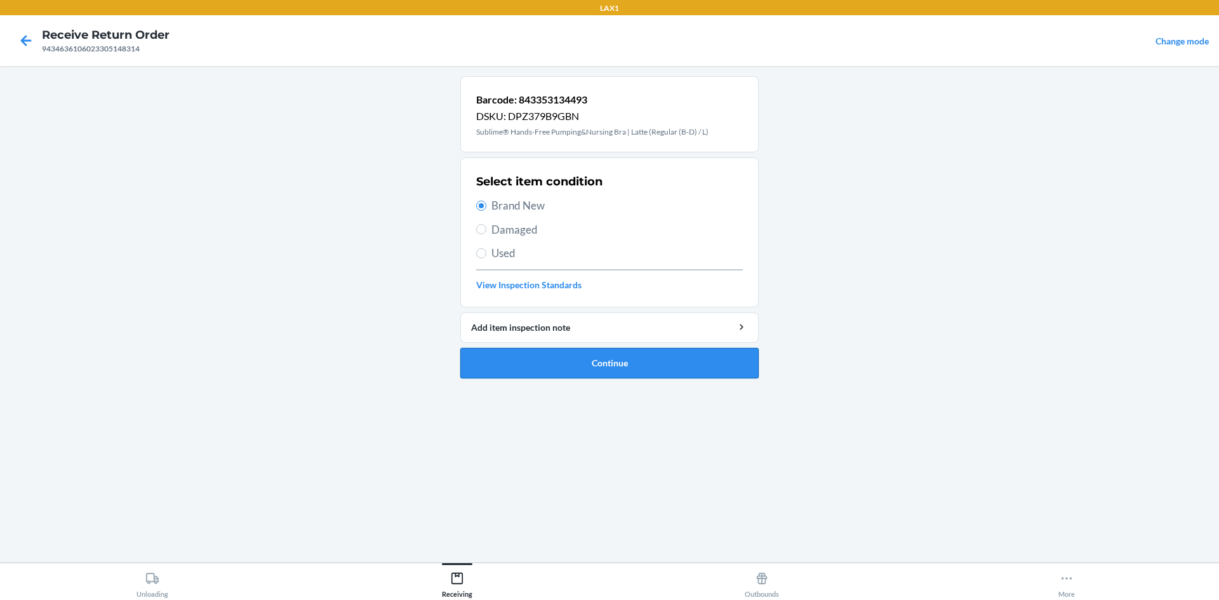
click at [671, 364] on button "Continue" at bounding box center [609, 363] width 298 height 30
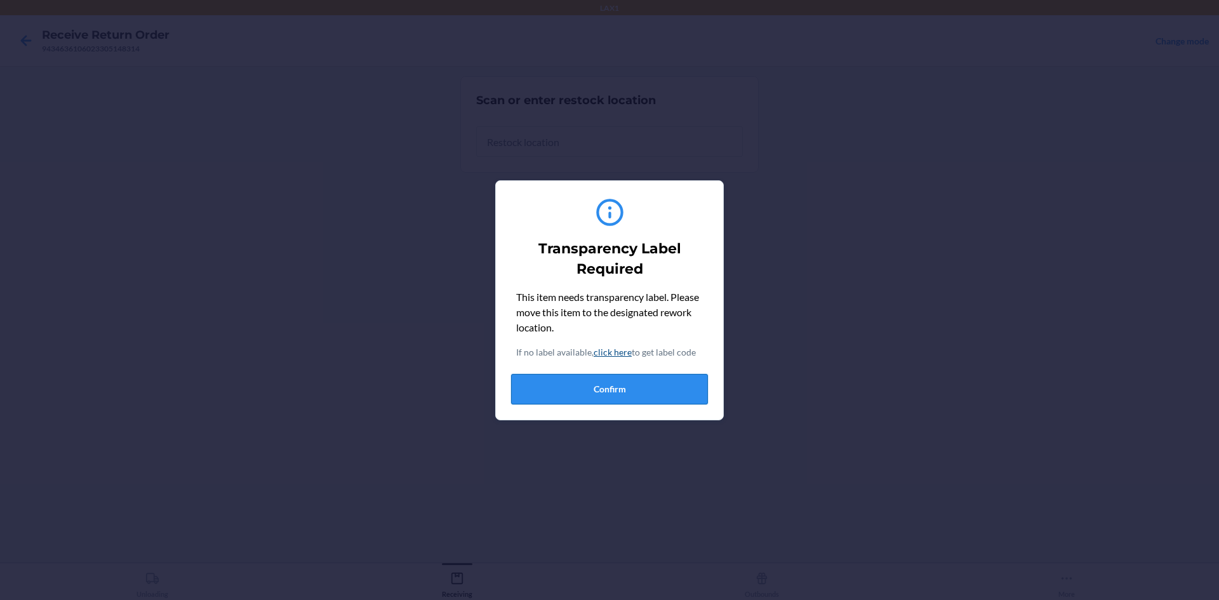
click at [648, 377] on button "Confirm" at bounding box center [609, 389] width 197 height 30
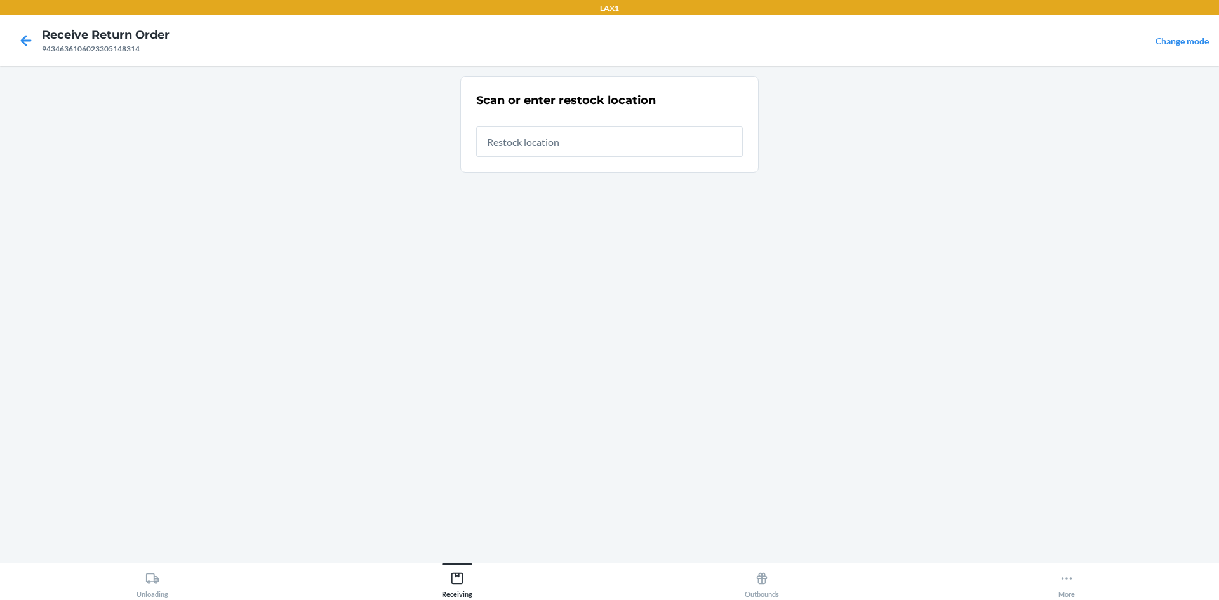
click at [556, 123] on div at bounding box center [609, 136] width 267 height 41
click at [554, 130] on input "text" at bounding box center [609, 141] width 267 height 30
type input "RTCART005"
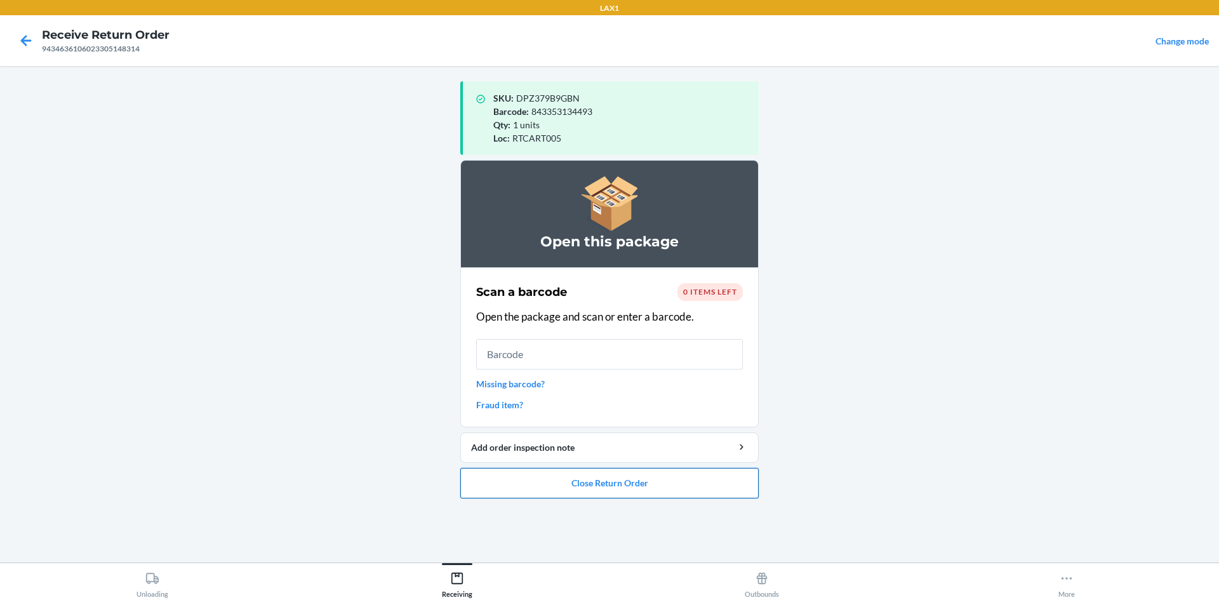
click at [672, 479] on button "Close Return Order" at bounding box center [609, 483] width 298 height 30
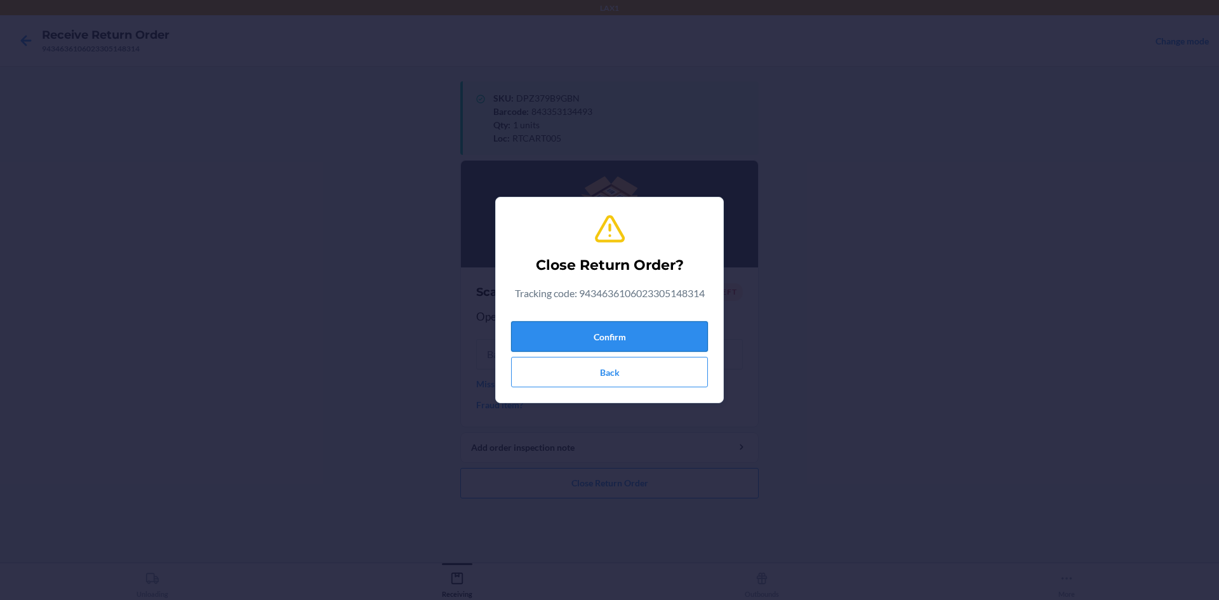
click at [617, 341] on button "Confirm" at bounding box center [609, 336] width 197 height 30
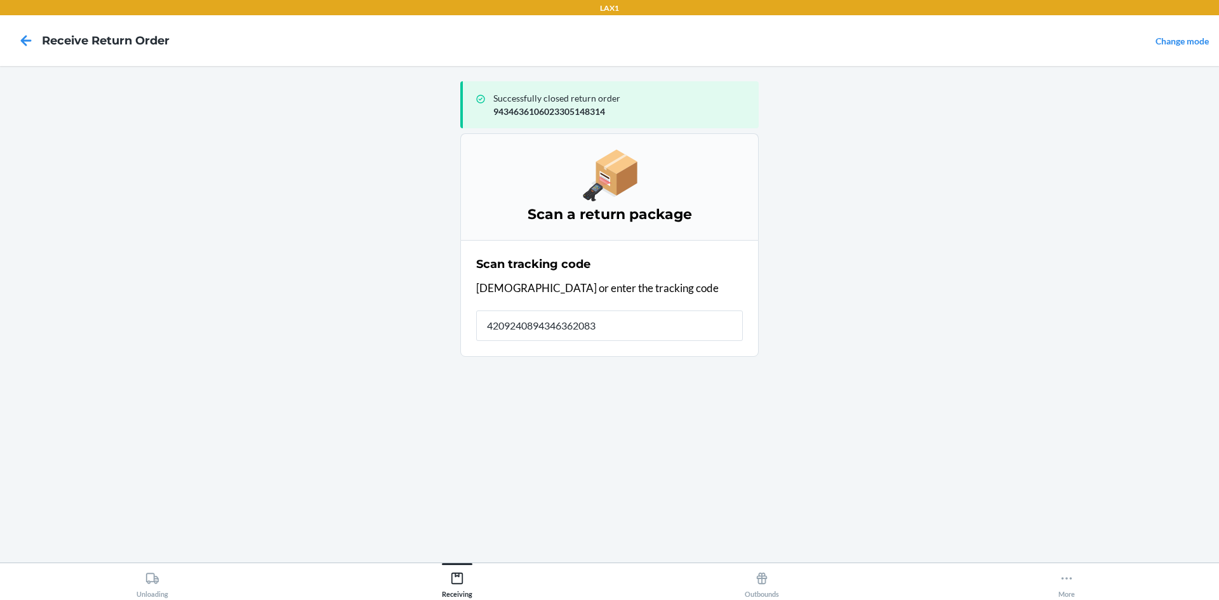
type input "42092408943463620830"
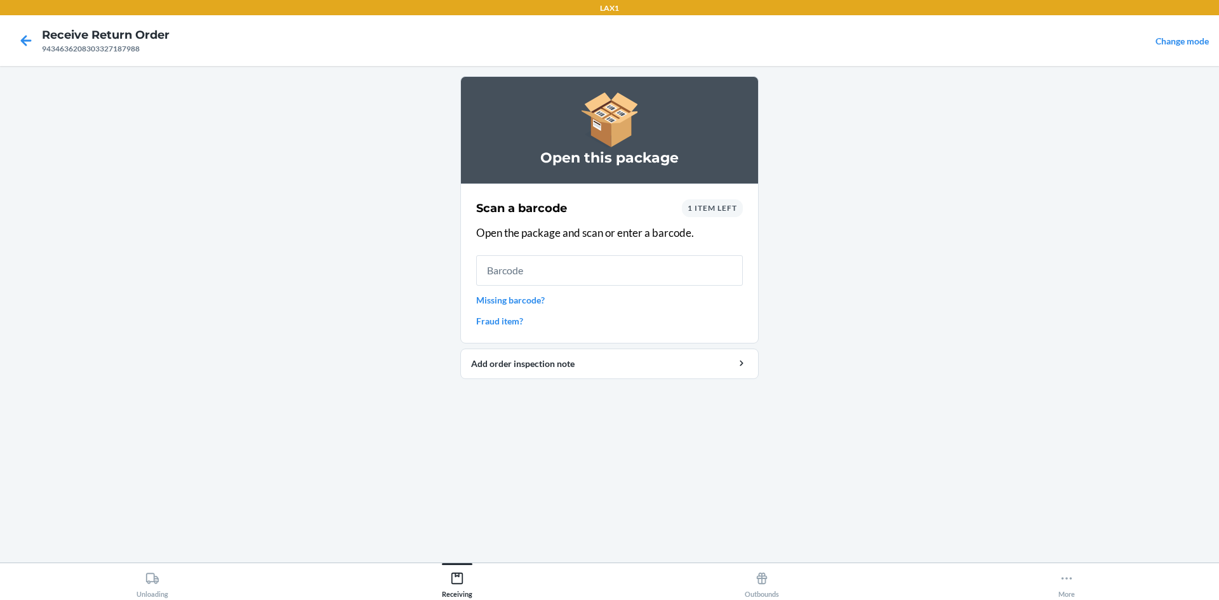
click at [690, 215] on div "1 item left" at bounding box center [712, 208] width 61 height 18
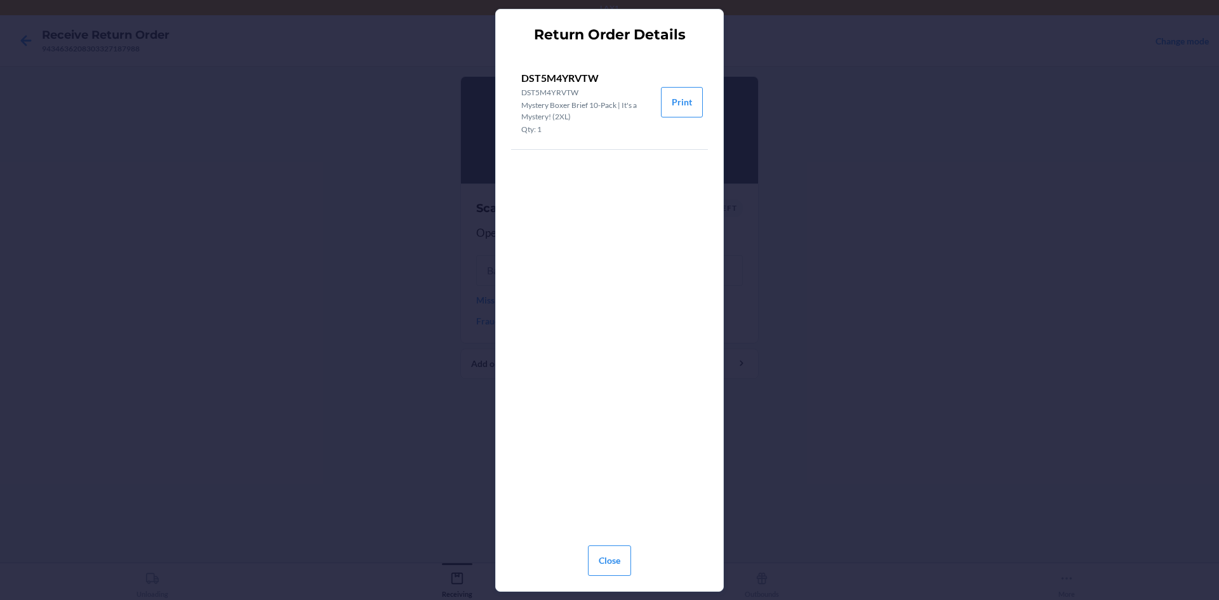
click at [579, 76] on p "DST5M4YRVTW" at bounding box center [586, 77] width 130 height 15
copy p "DST5M4YRVTW"
click at [611, 557] on button "Close" at bounding box center [609, 560] width 43 height 30
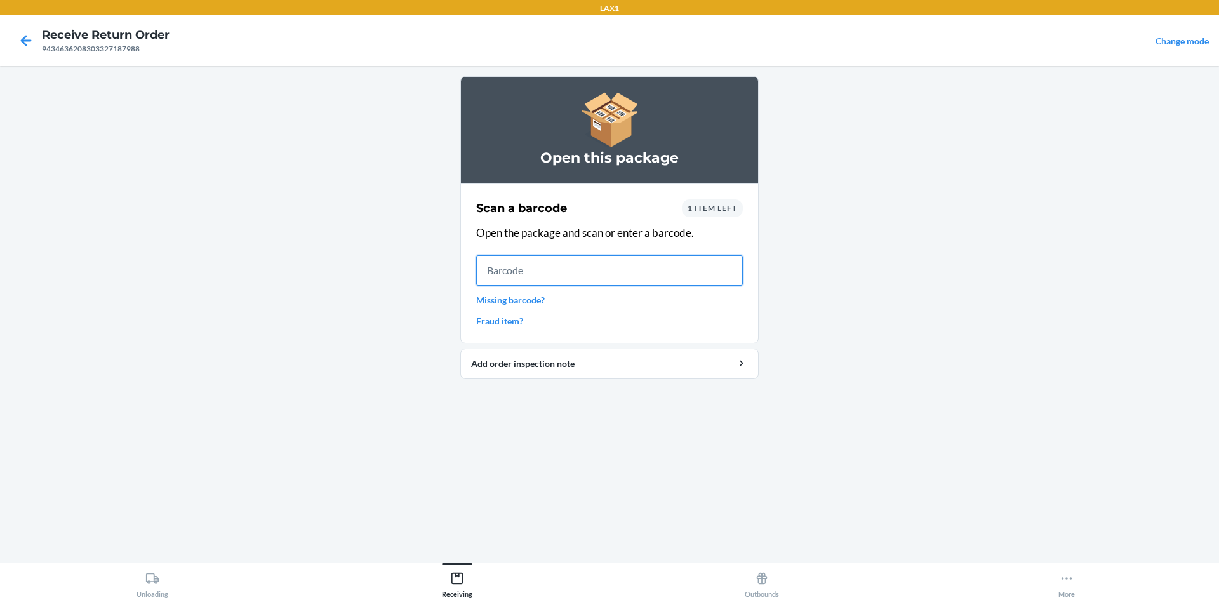
click at [570, 271] on input "text" at bounding box center [609, 270] width 267 height 30
type input "M600-FUP-XXL"
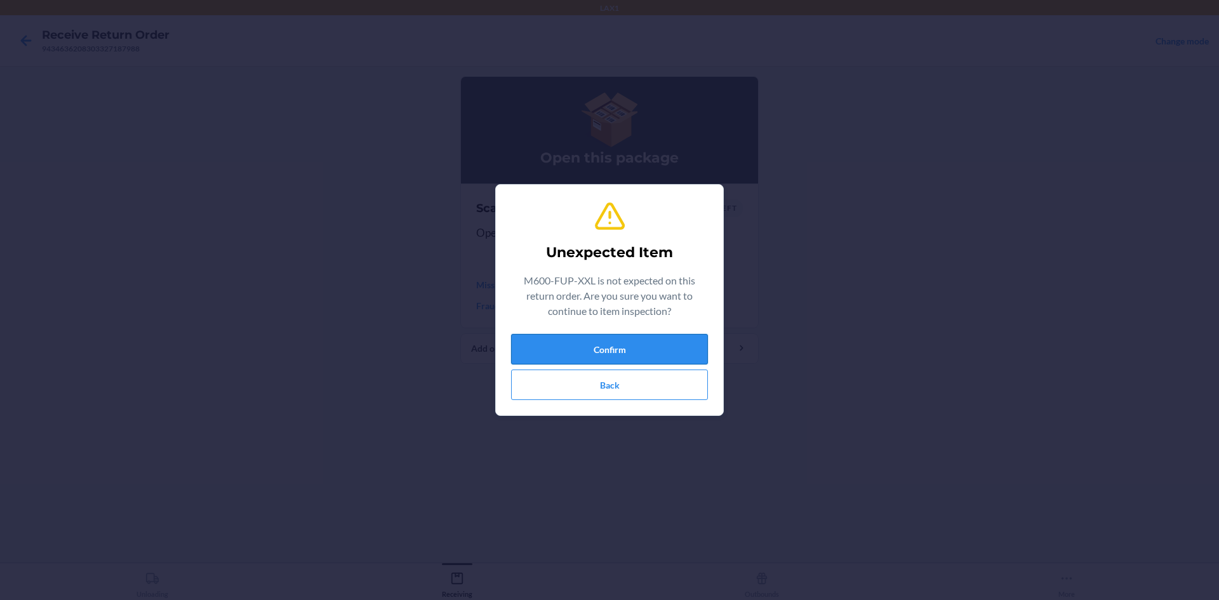
click at [676, 350] on button "Confirm" at bounding box center [609, 349] width 197 height 30
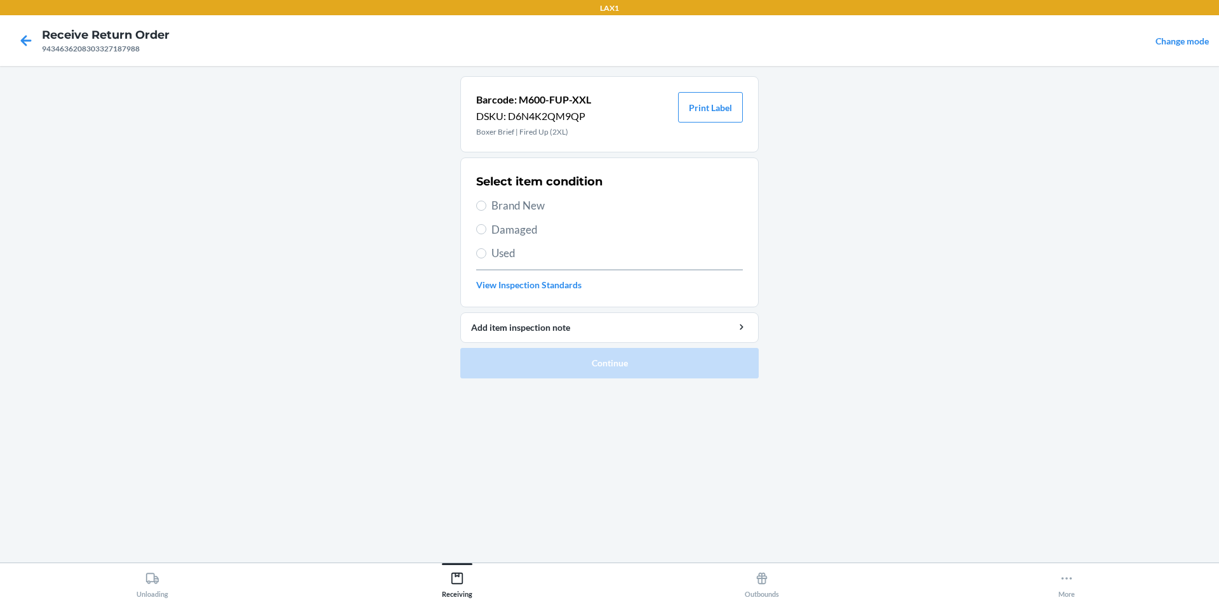
click at [545, 210] on span "Brand New" at bounding box center [616, 205] width 251 height 17
click at [486, 210] on input "Brand New" at bounding box center [481, 206] width 10 height 10
radio input "true"
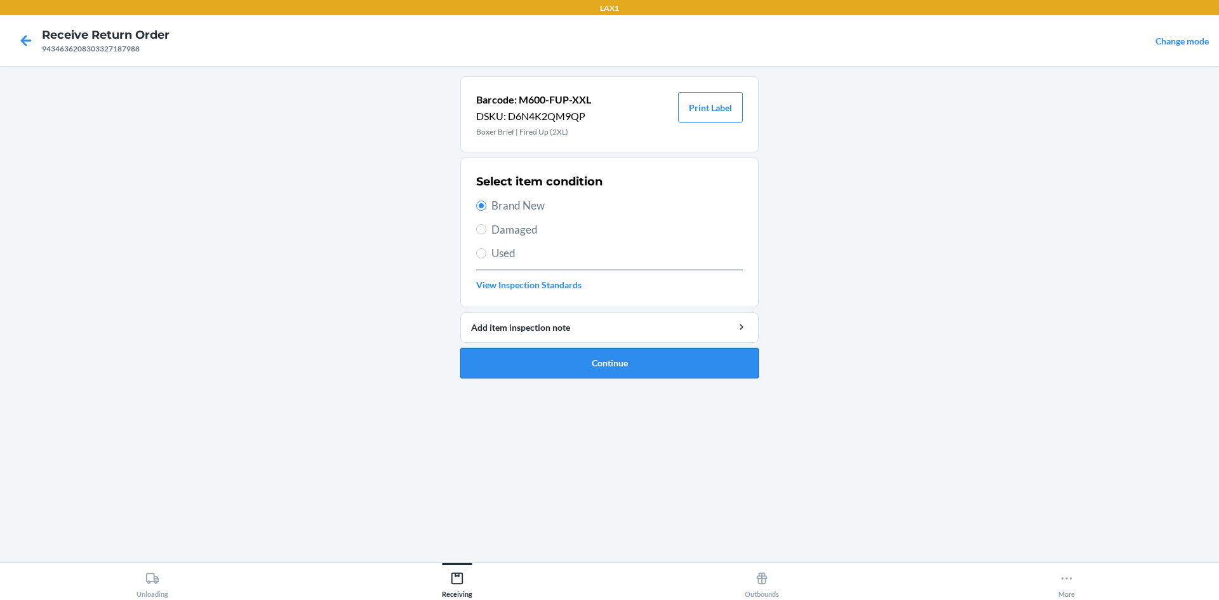
click at [624, 359] on button "Continue" at bounding box center [609, 363] width 298 height 30
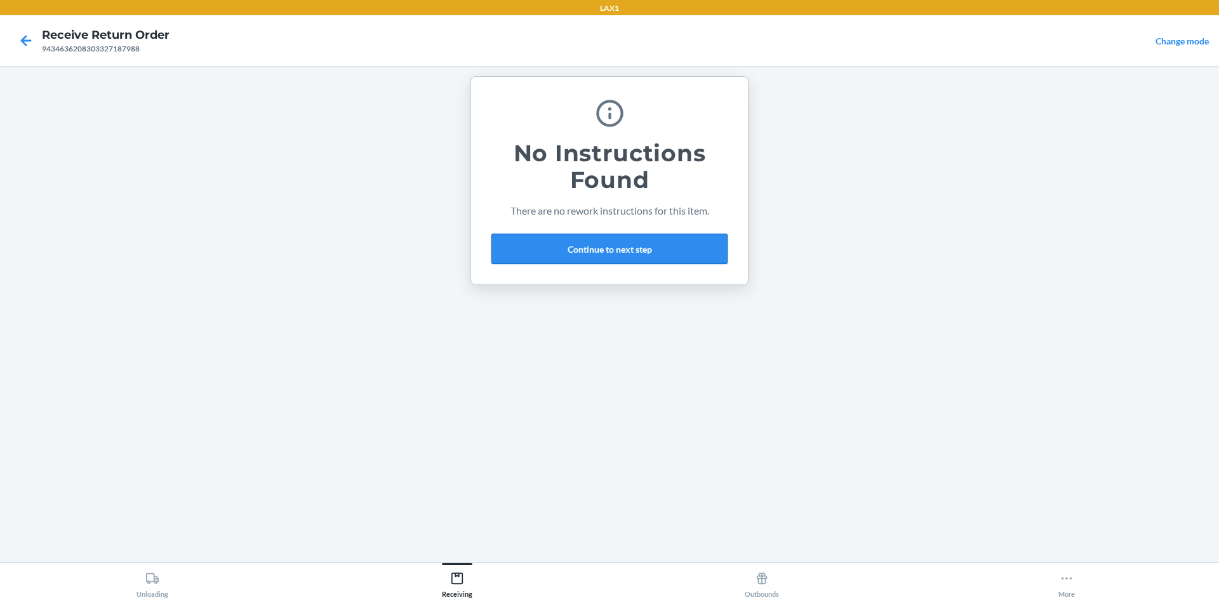
click at [670, 243] on button "Continue to next step" at bounding box center [609, 249] width 236 height 30
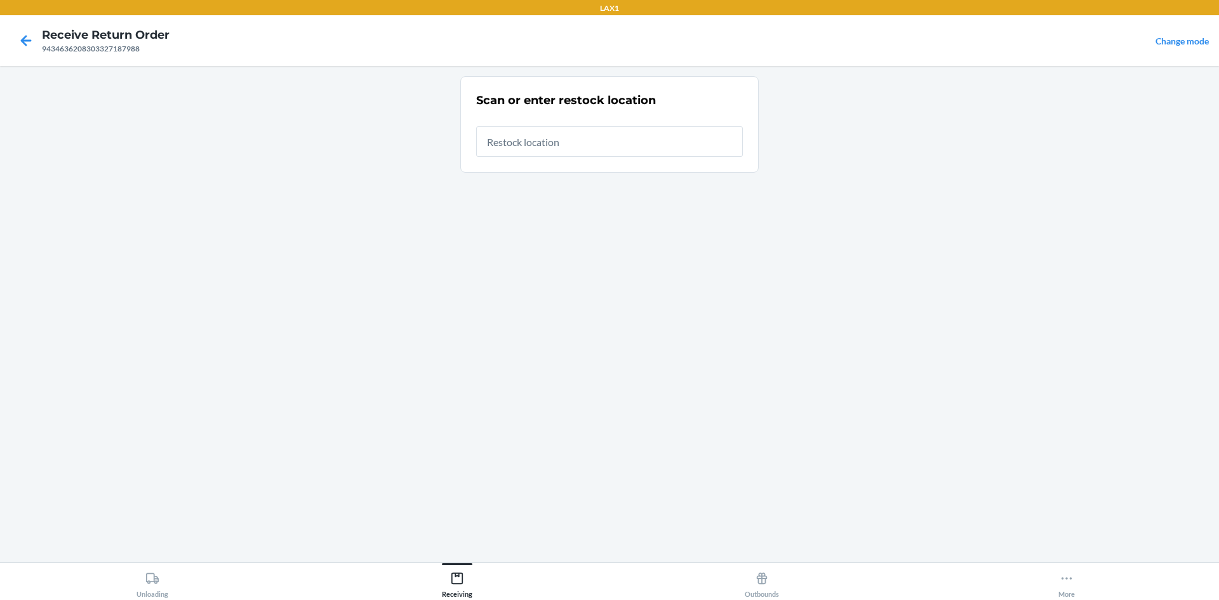
click at [522, 131] on input "text" at bounding box center [609, 141] width 267 height 30
type input "RTCART005"
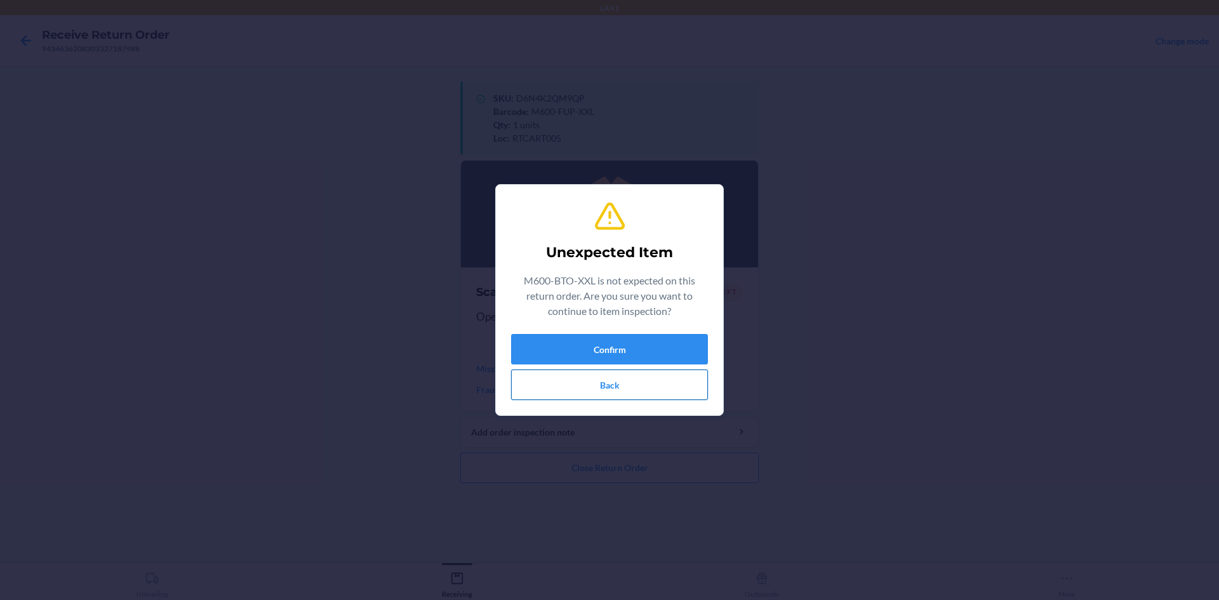
click at [641, 398] on button "Back" at bounding box center [609, 385] width 197 height 30
click at [661, 342] on button "Confirm" at bounding box center [609, 349] width 197 height 30
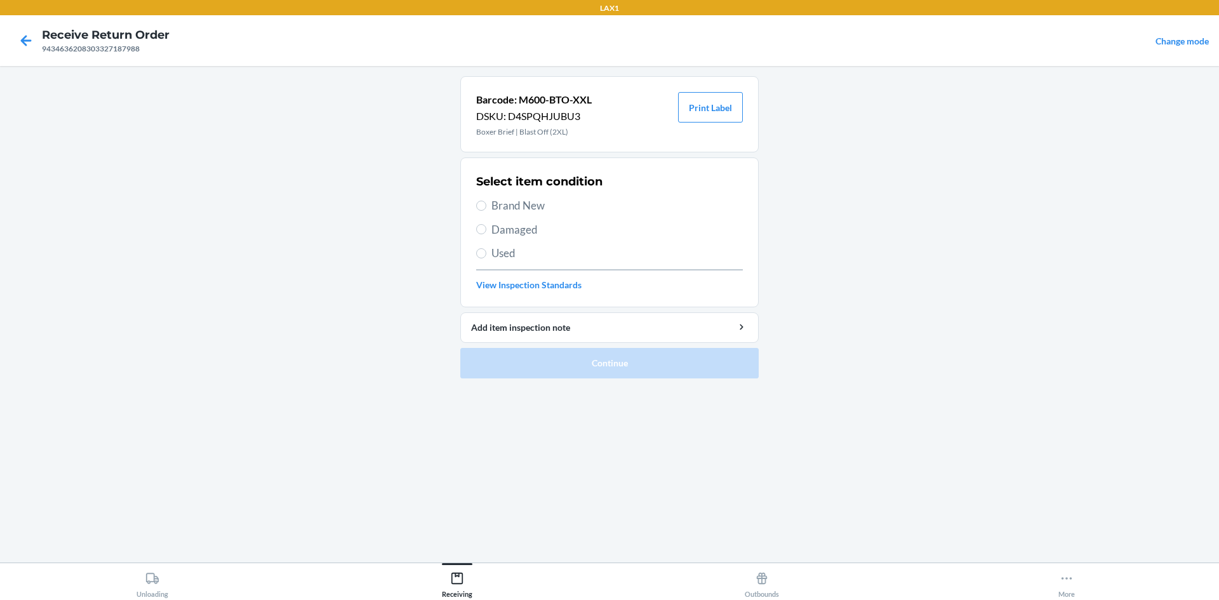
click at [504, 197] on span "Brand New" at bounding box center [616, 205] width 251 height 17
click at [486, 201] on input "Brand New" at bounding box center [481, 206] width 10 height 10
radio input "true"
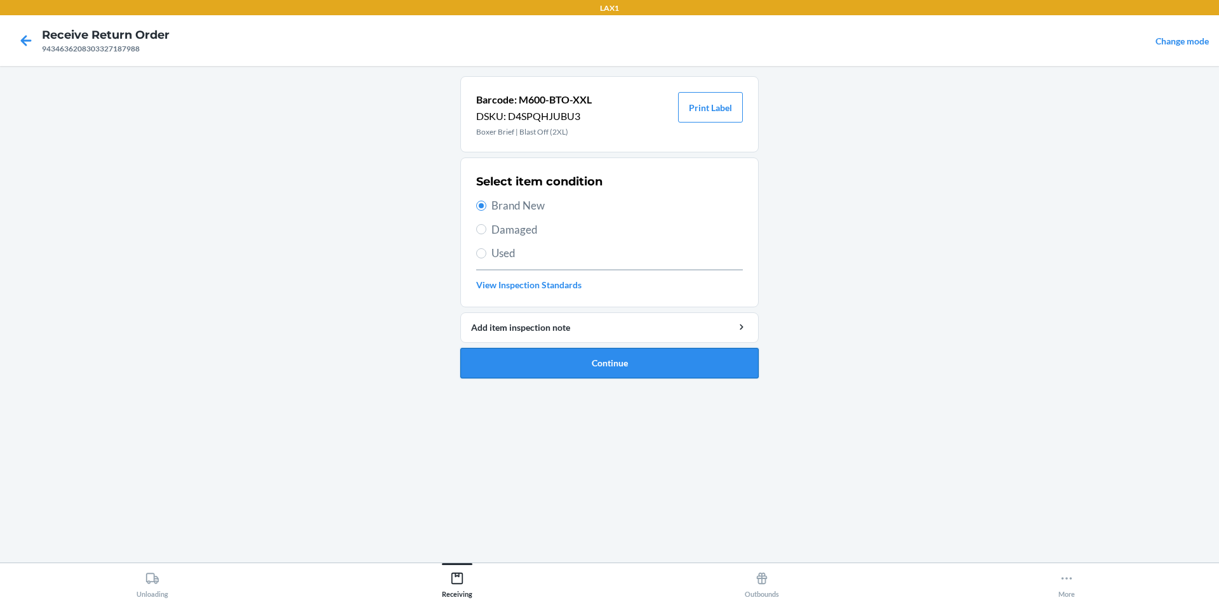
click at [612, 356] on button "Continue" at bounding box center [609, 363] width 298 height 30
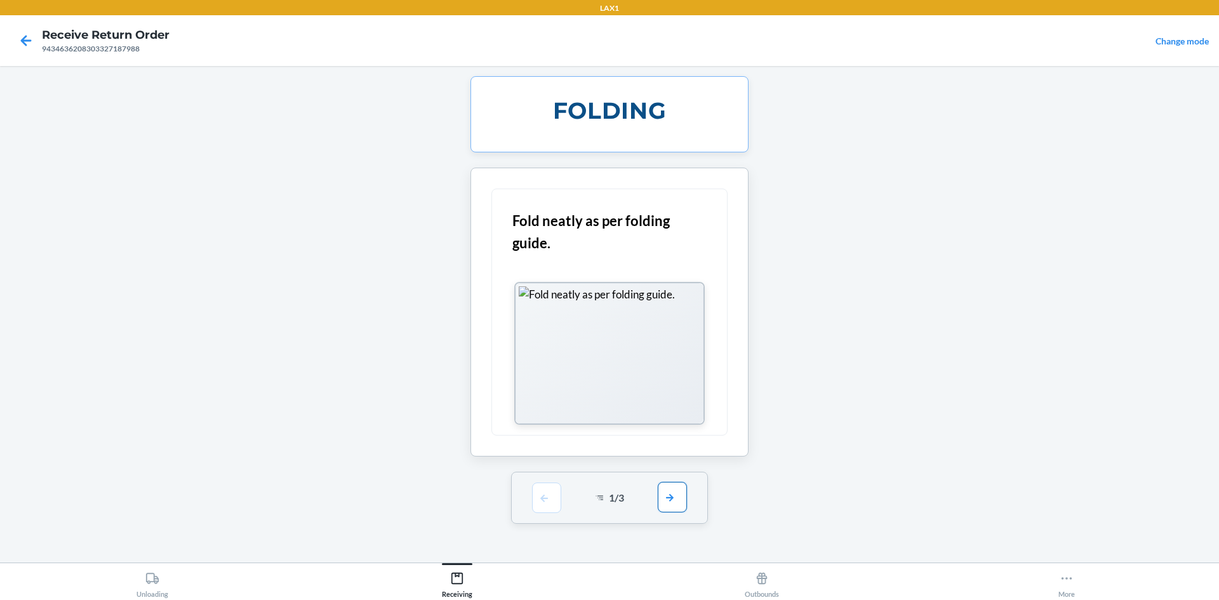
click at [664, 506] on button "button" at bounding box center [672, 497] width 29 height 30
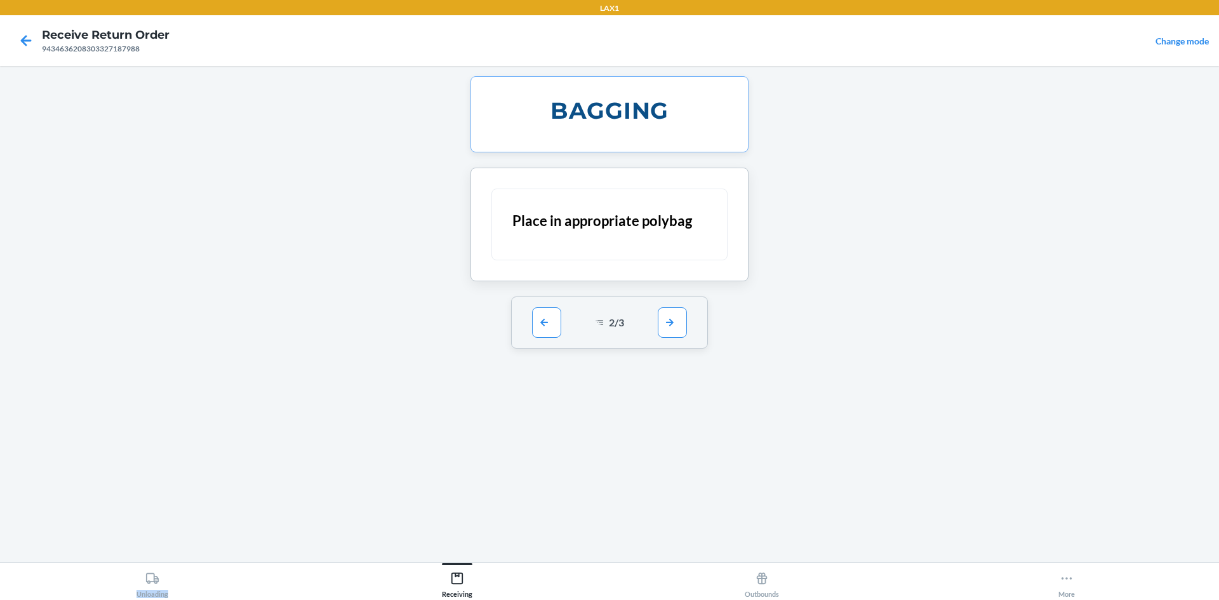
click at [664, 505] on div "BAGGING Place in appropriate polybag 2 / 3" at bounding box center [609, 314] width 298 height 476
click at [671, 329] on button "button" at bounding box center [672, 322] width 29 height 30
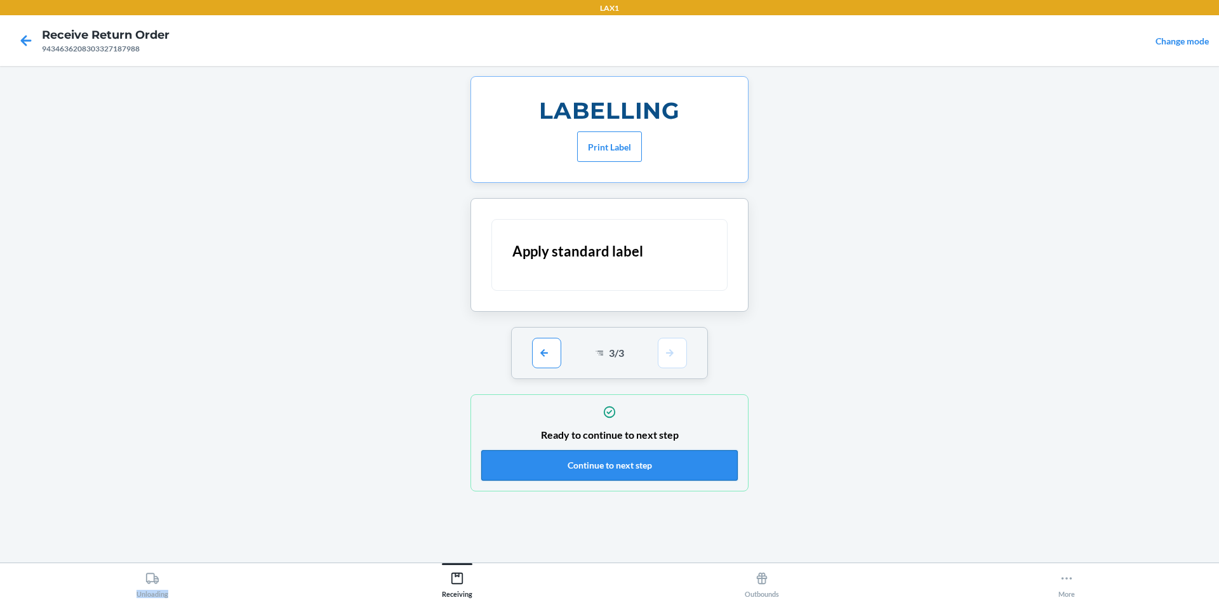
click at [616, 472] on button "Continue to next step" at bounding box center [609, 465] width 257 height 30
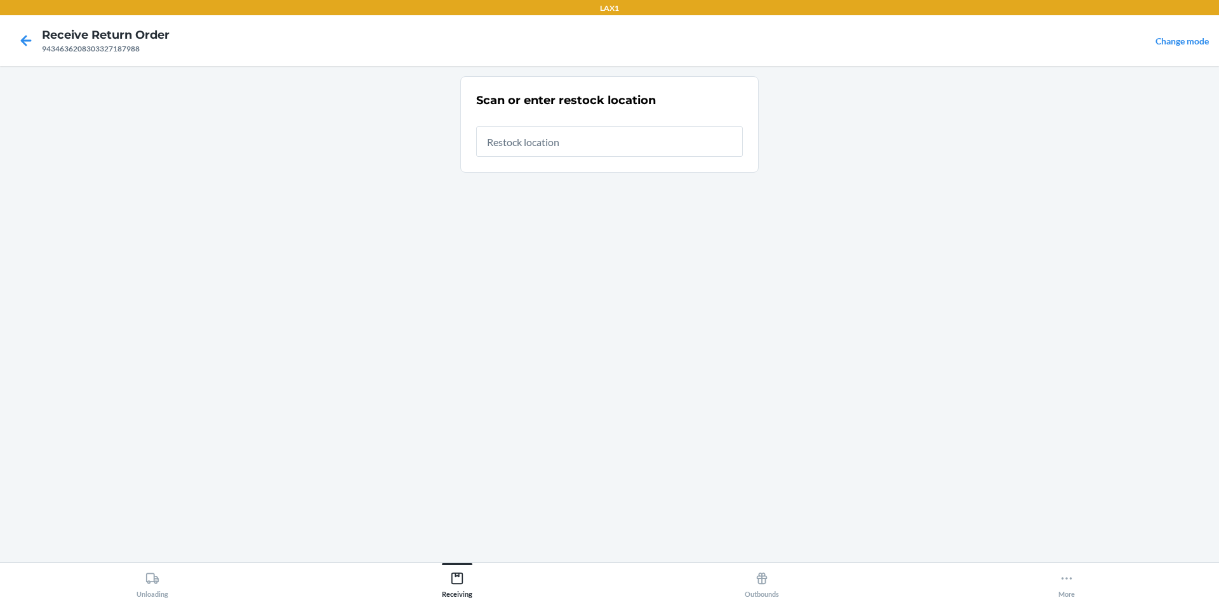
click at [580, 150] on input "text" at bounding box center [609, 141] width 267 height 30
click at [22, 37] on icon at bounding box center [26, 41] width 22 height 22
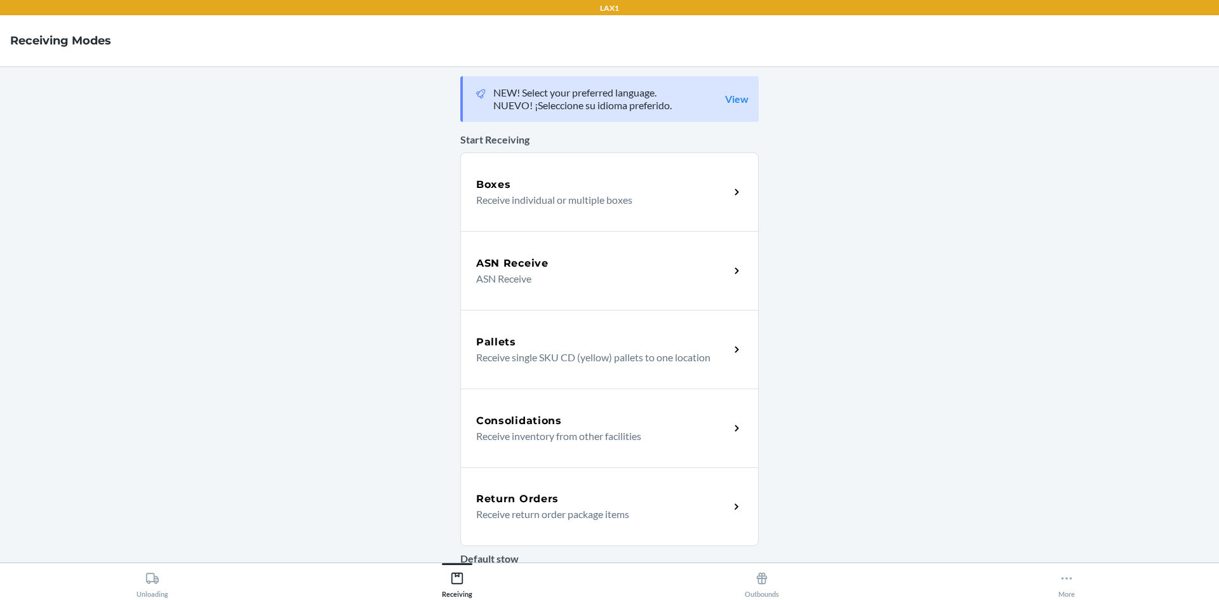
click at [527, 477] on div "Return Orders Receive return order package items" at bounding box center [609, 506] width 298 height 79
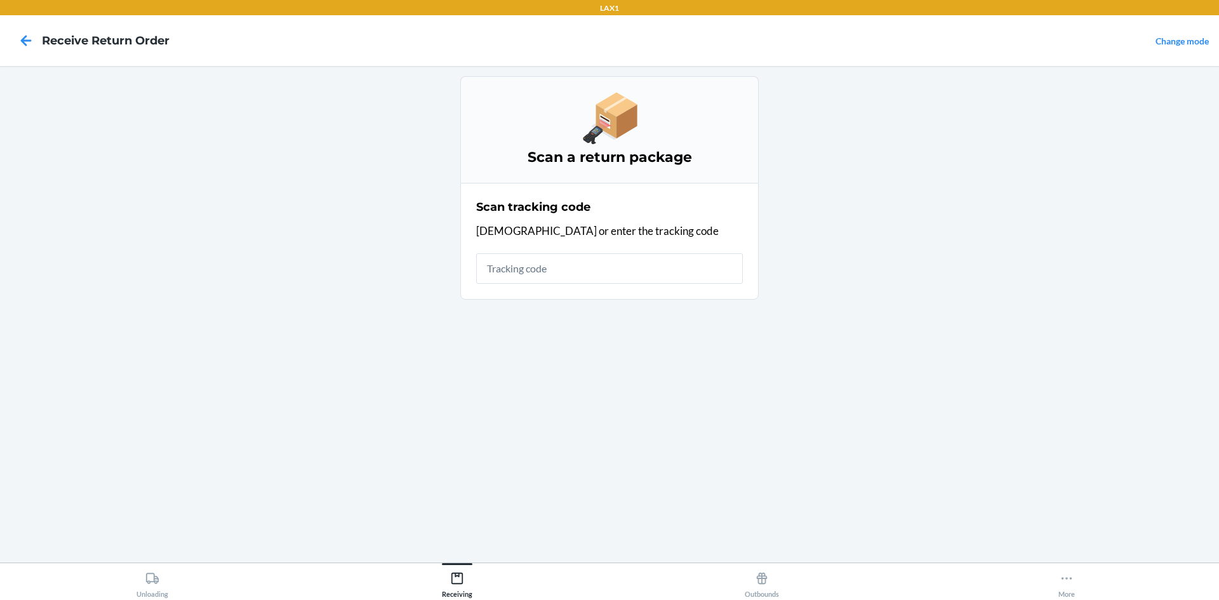
click at [542, 260] on input "text" at bounding box center [609, 268] width 267 height 30
type input "4209240894346362"
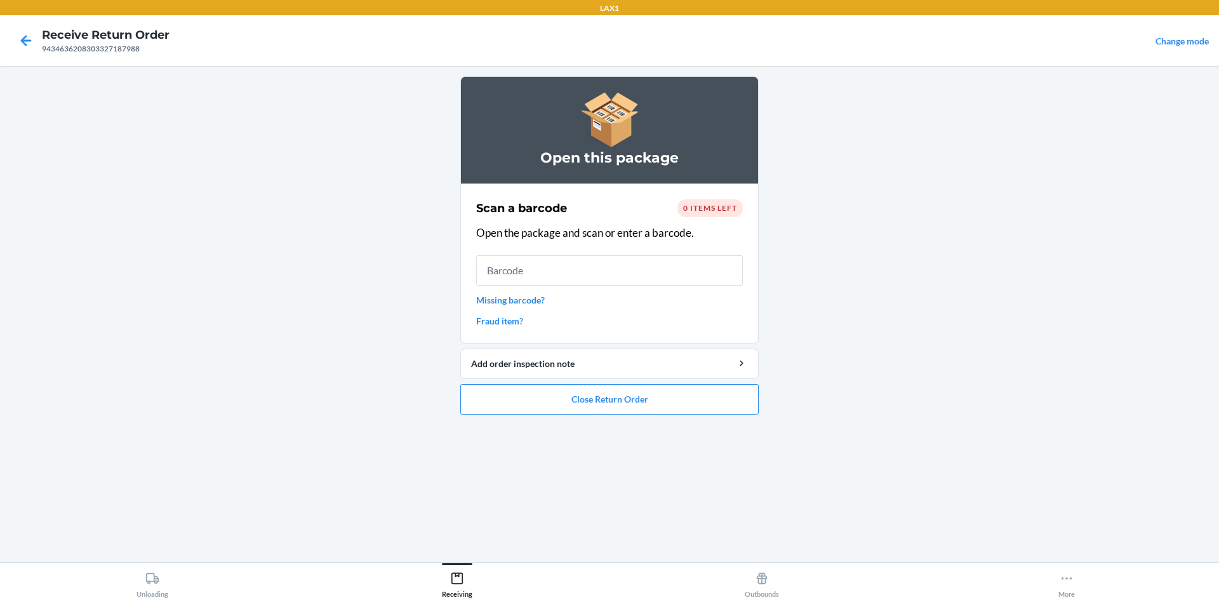
click at [485, 299] on link "Missing barcode?" at bounding box center [609, 299] width 267 height 13
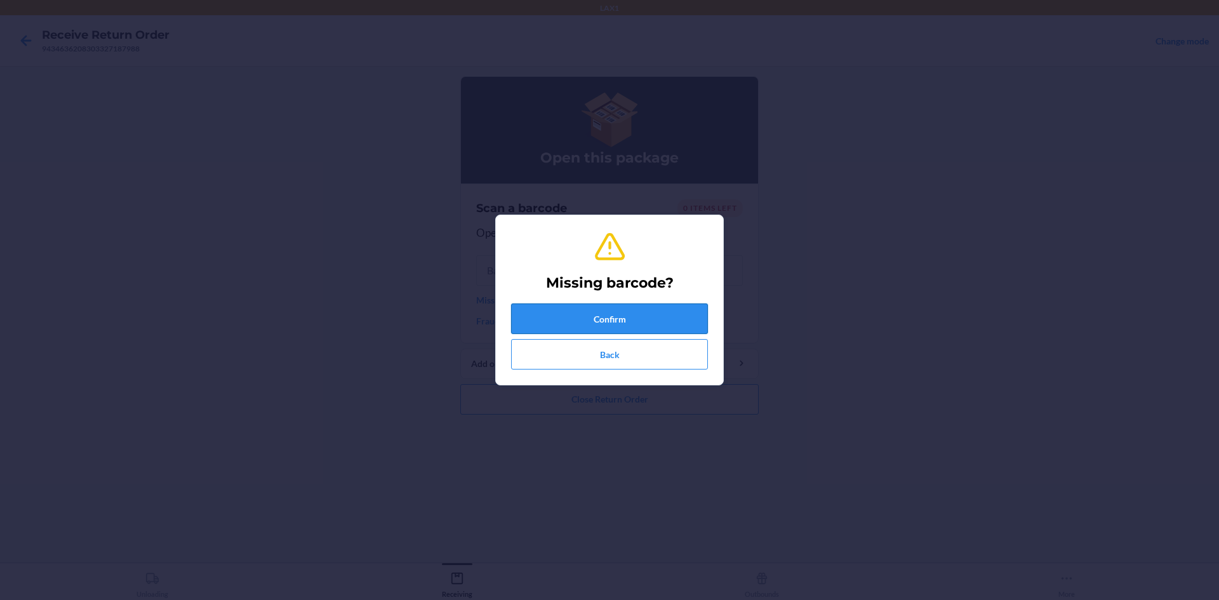
click at [613, 321] on button "Confirm" at bounding box center [609, 319] width 197 height 30
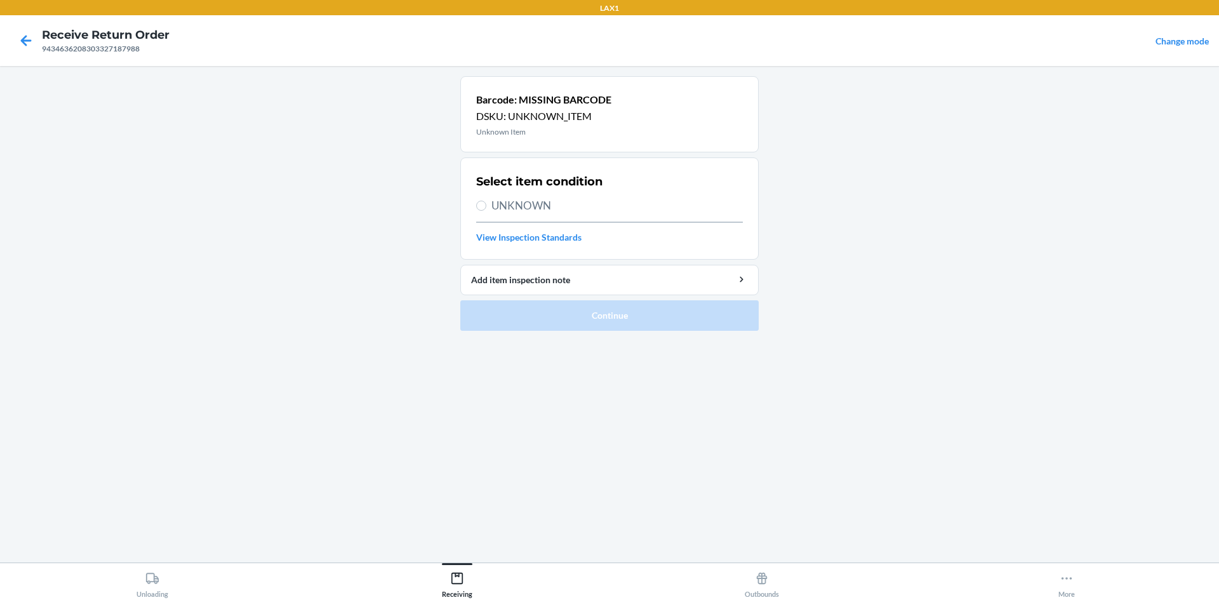
click at [559, 213] on span "UNKNOWN" at bounding box center [616, 205] width 251 height 17
click at [486, 211] on input "UNKNOWN" at bounding box center [481, 206] width 10 height 10
radio input "true"
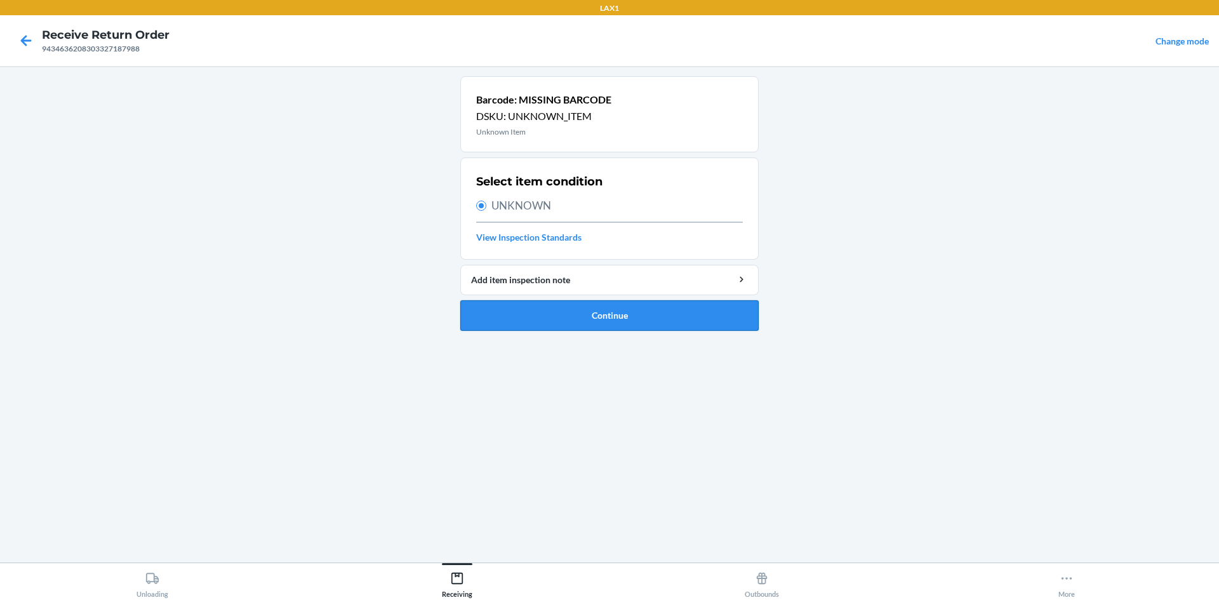
click at [563, 311] on button "Continue" at bounding box center [609, 315] width 298 height 30
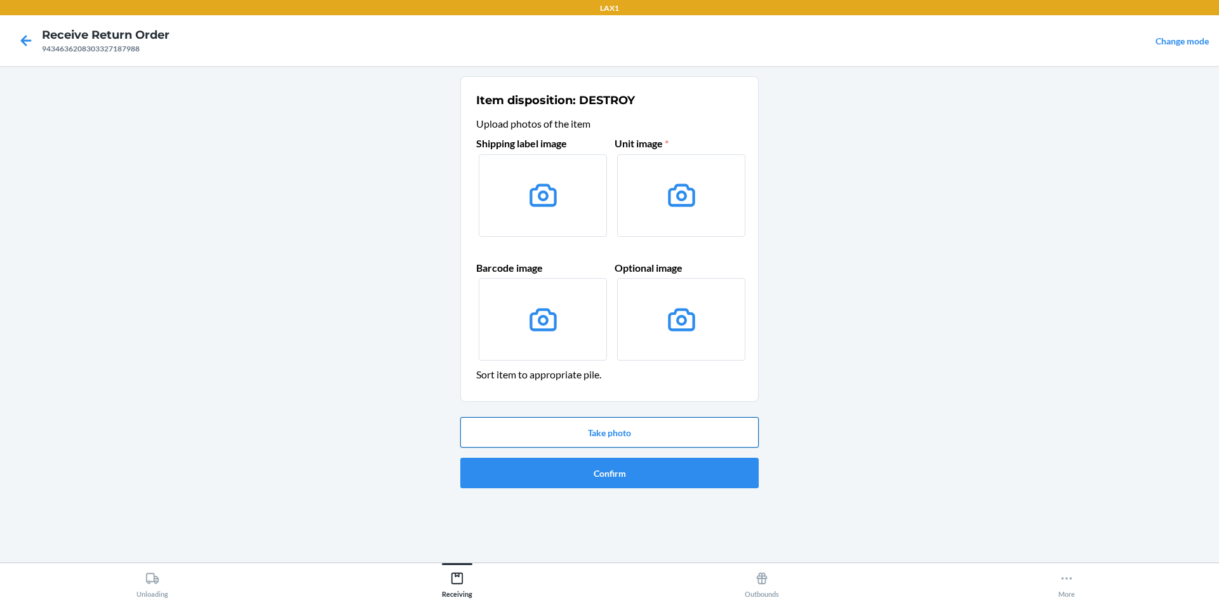
click at [606, 431] on button "Take photo" at bounding box center [609, 432] width 298 height 30
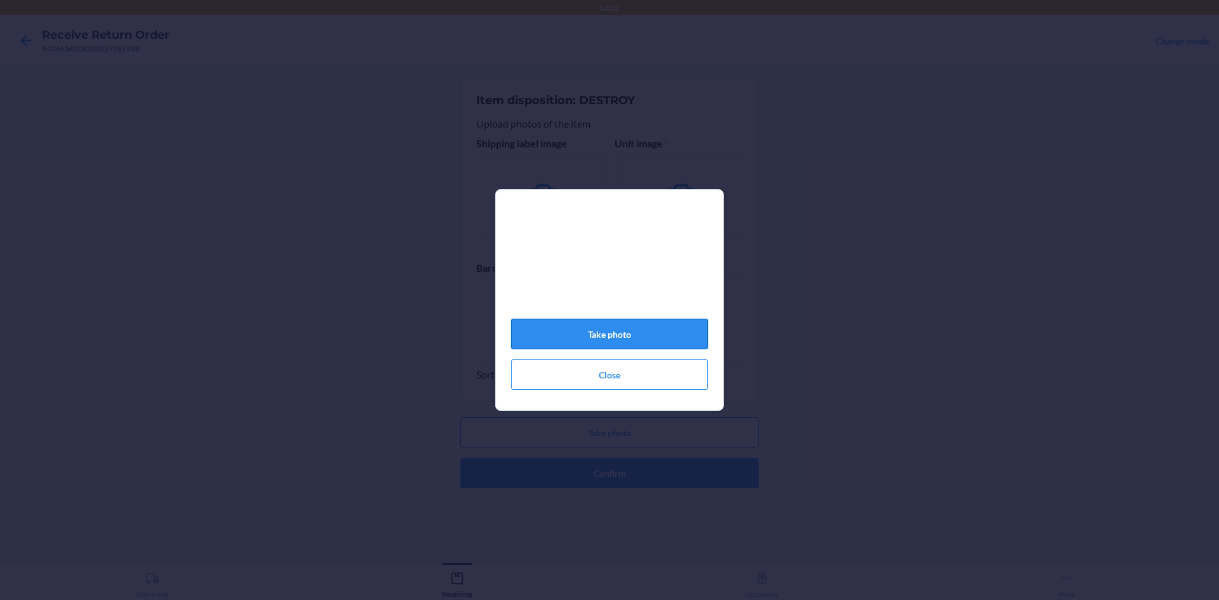
click at [597, 332] on button "Take photo" at bounding box center [609, 334] width 197 height 30
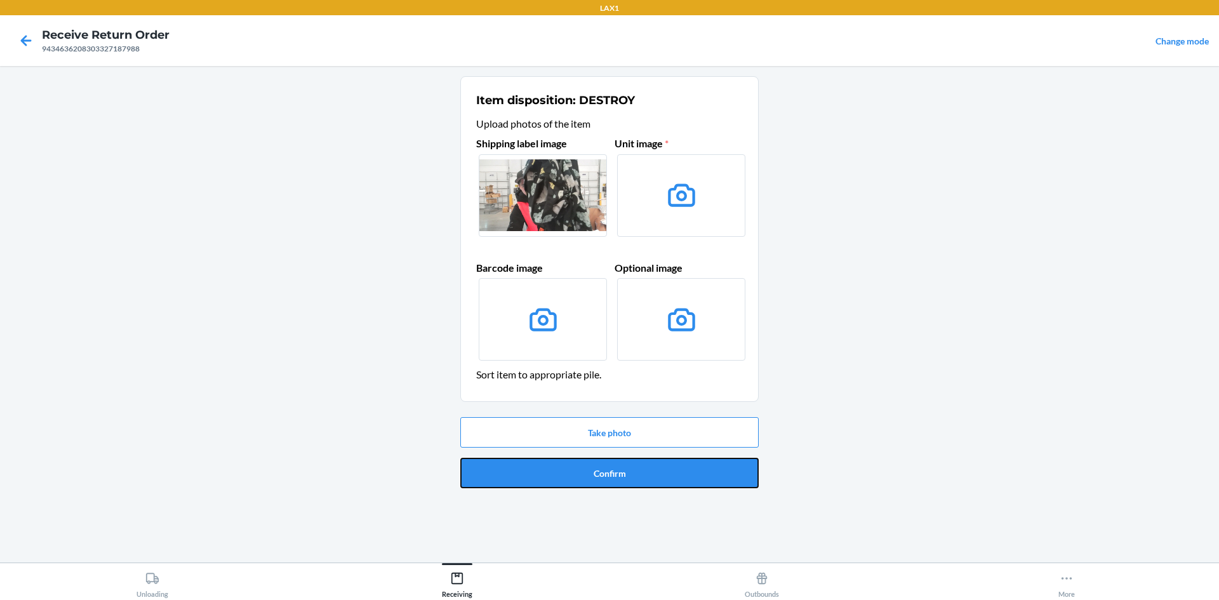
click at [622, 477] on button "Confirm" at bounding box center [609, 473] width 298 height 30
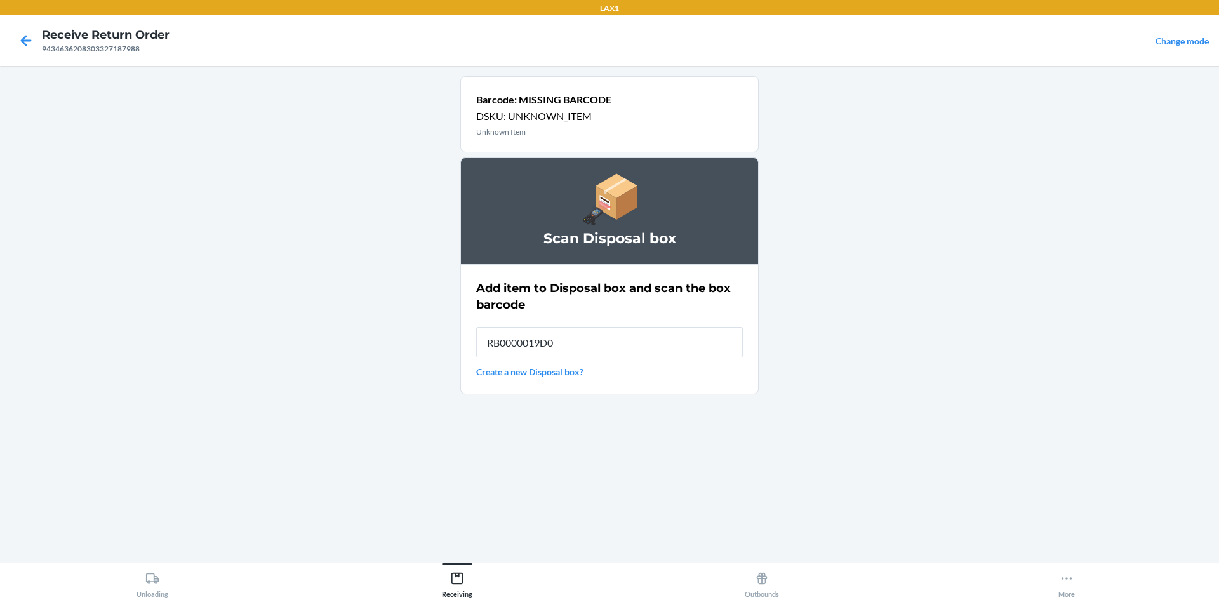
type input "RB0000019D0"
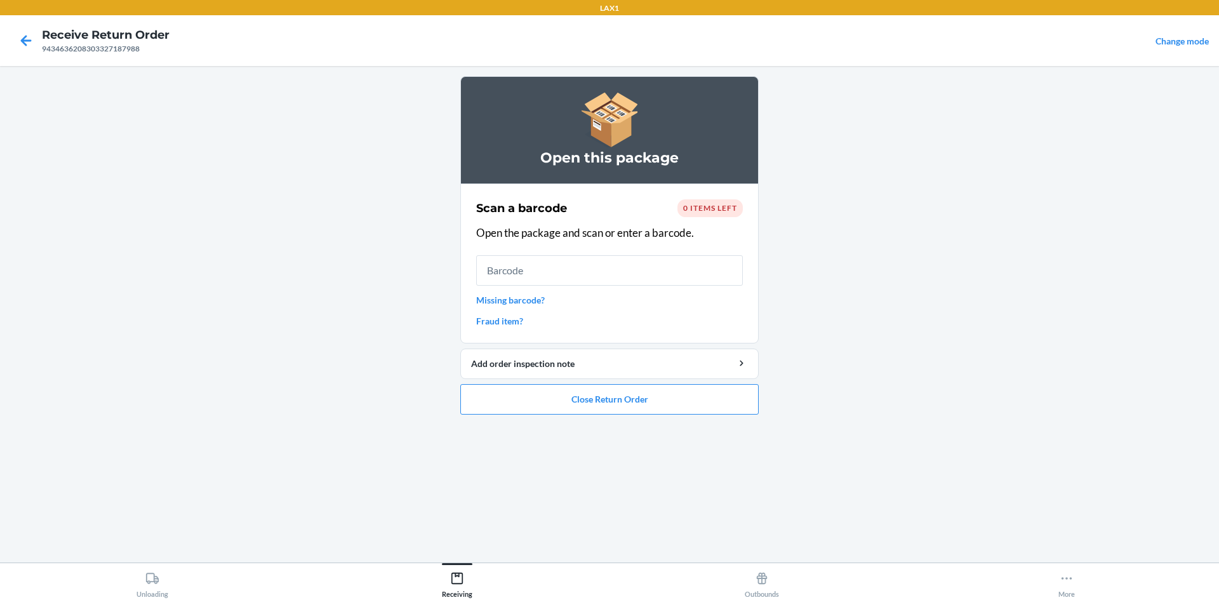
click at [544, 297] on link "Missing barcode?" at bounding box center [609, 299] width 267 height 13
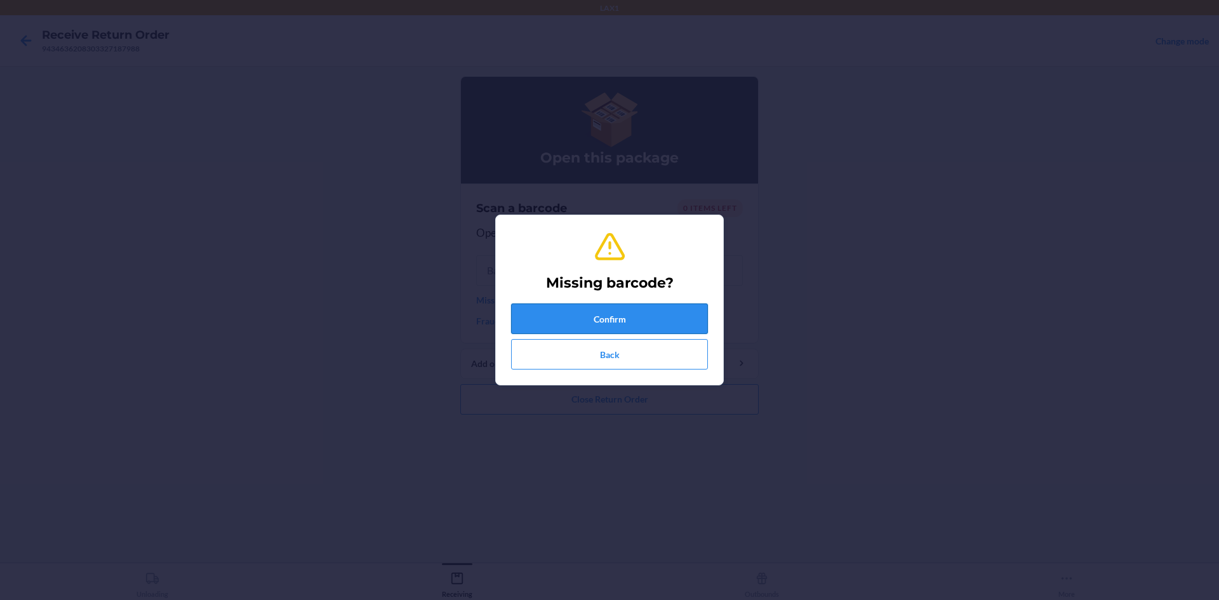
click at [574, 319] on button "Confirm" at bounding box center [609, 319] width 197 height 30
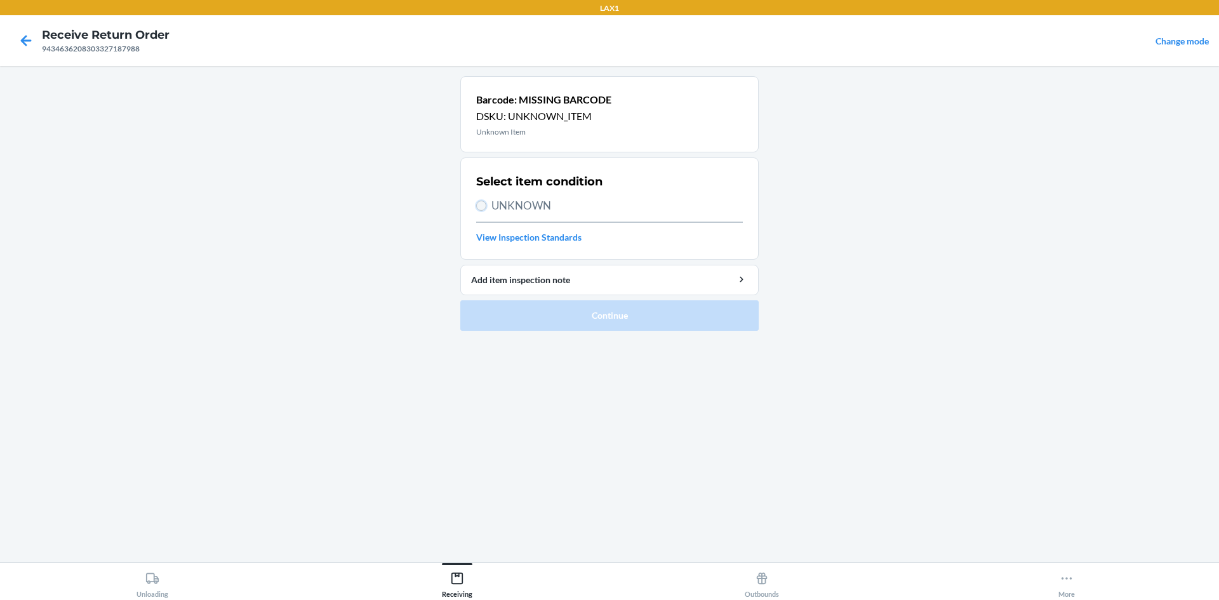
click at [476, 208] on input "UNKNOWN" at bounding box center [481, 206] width 10 height 10
radio input "true"
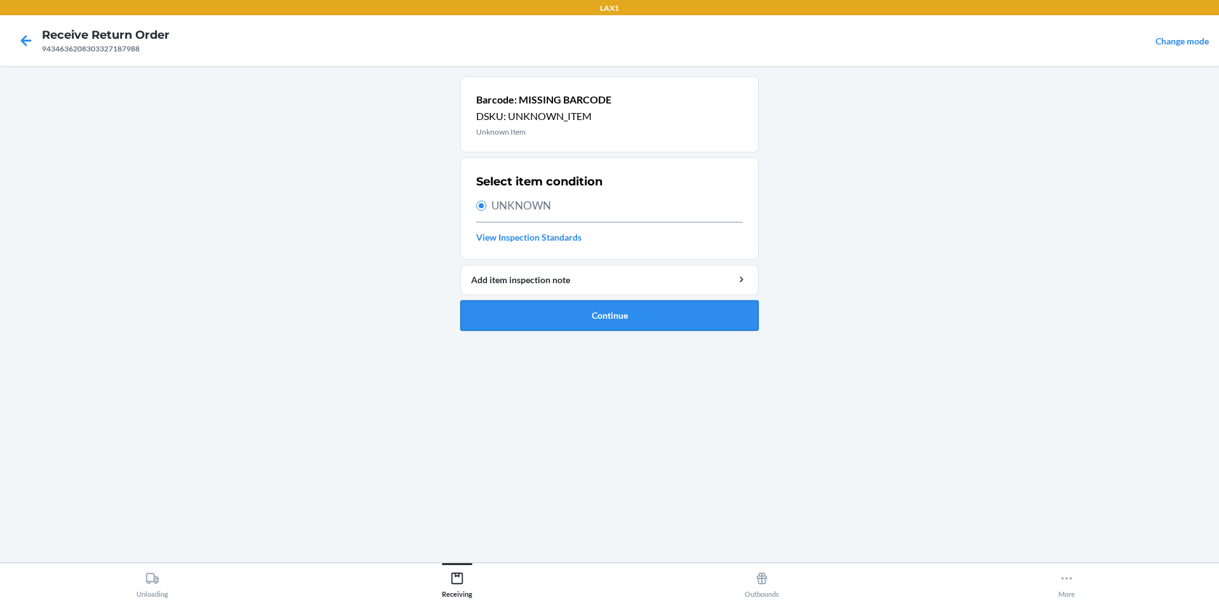
click at [531, 305] on button "Continue" at bounding box center [609, 315] width 298 height 30
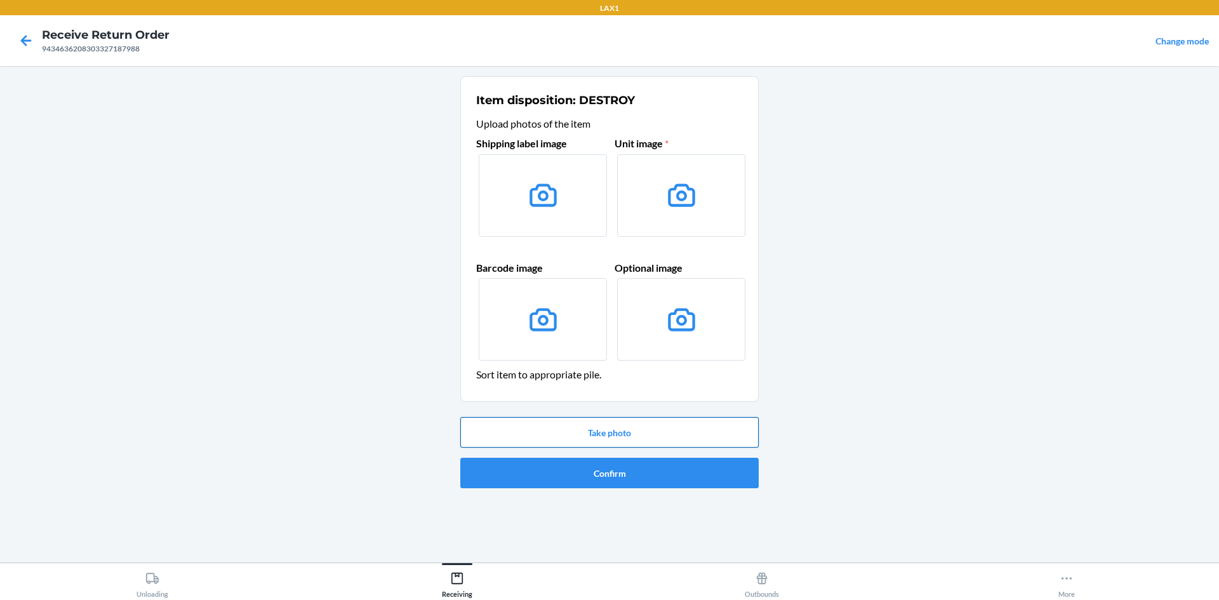
click at [633, 438] on button "Take photo" at bounding box center [609, 432] width 298 height 30
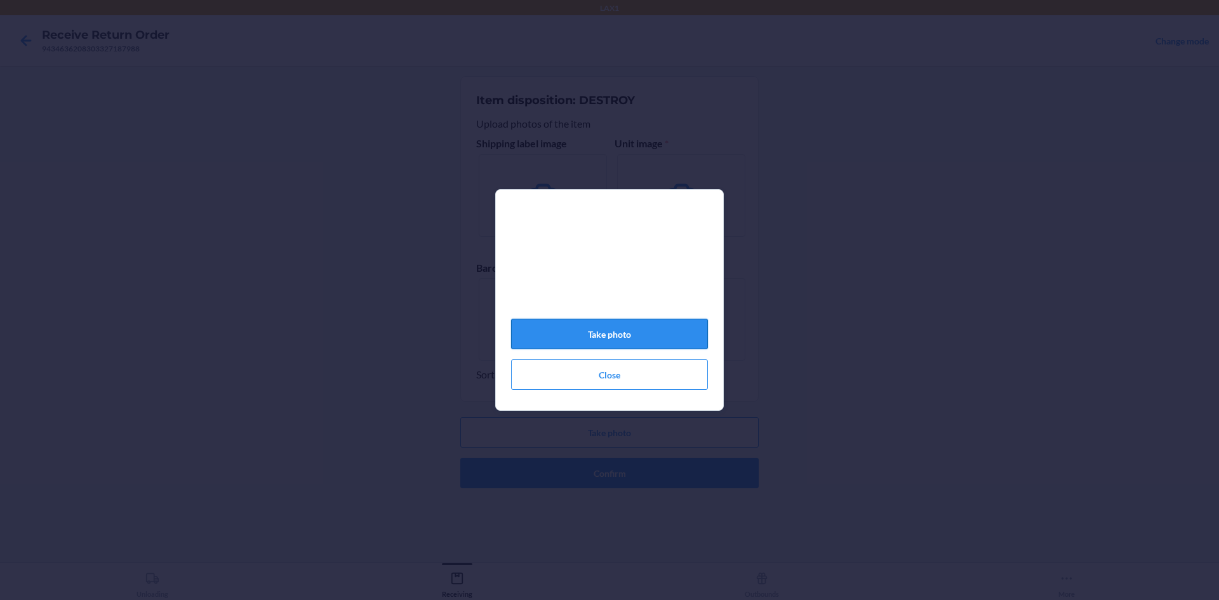
click at [624, 331] on button "Take photo" at bounding box center [609, 334] width 197 height 30
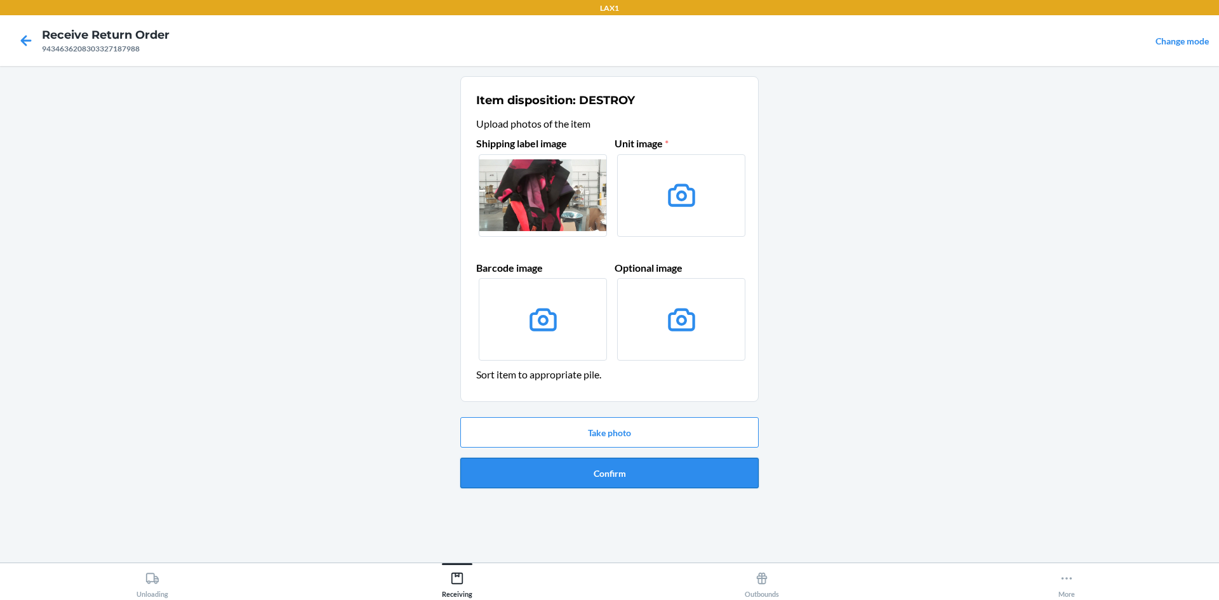
click at [617, 477] on button "Confirm" at bounding box center [609, 473] width 298 height 30
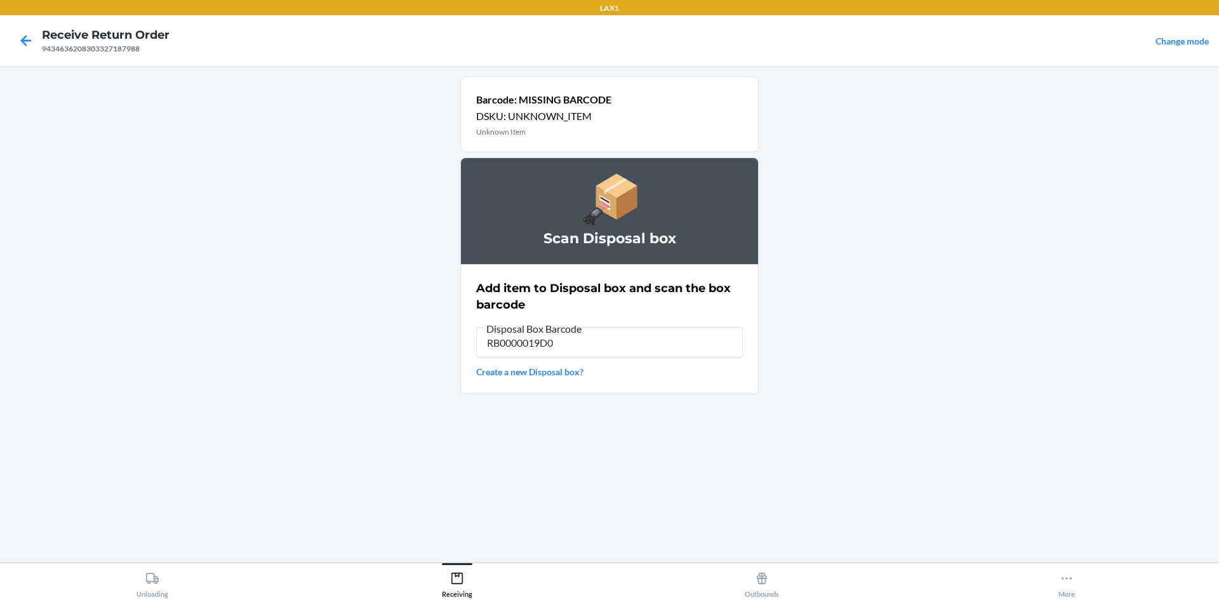
type input "RB0000019D0"
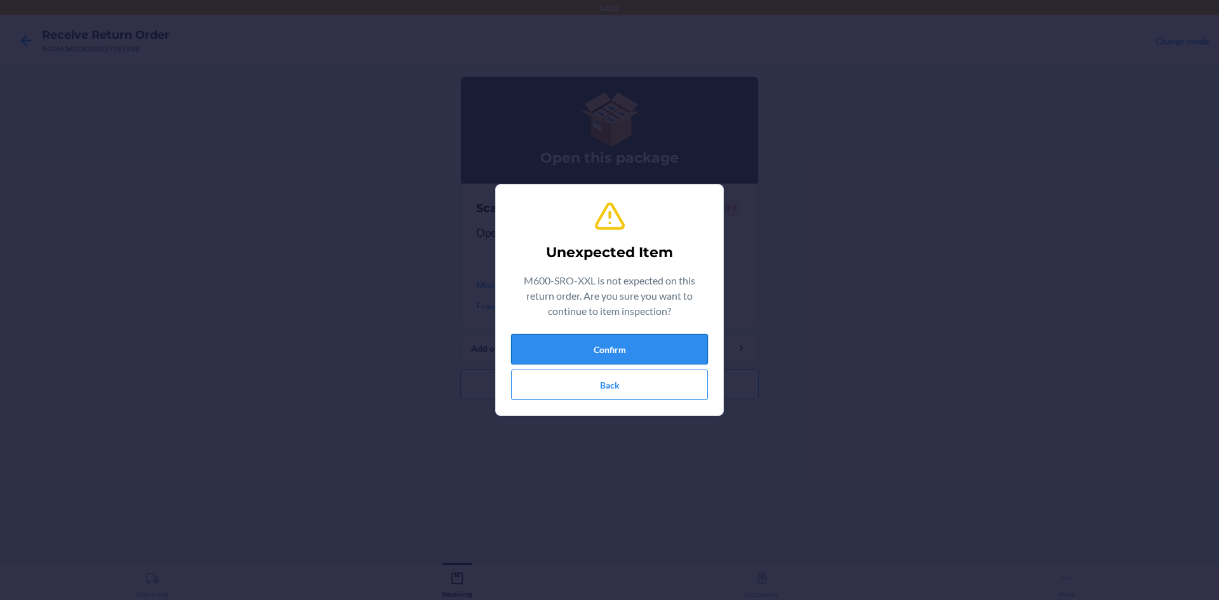
click at [553, 334] on button "Confirm" at bounding box center [609, 349] width 197 height 30
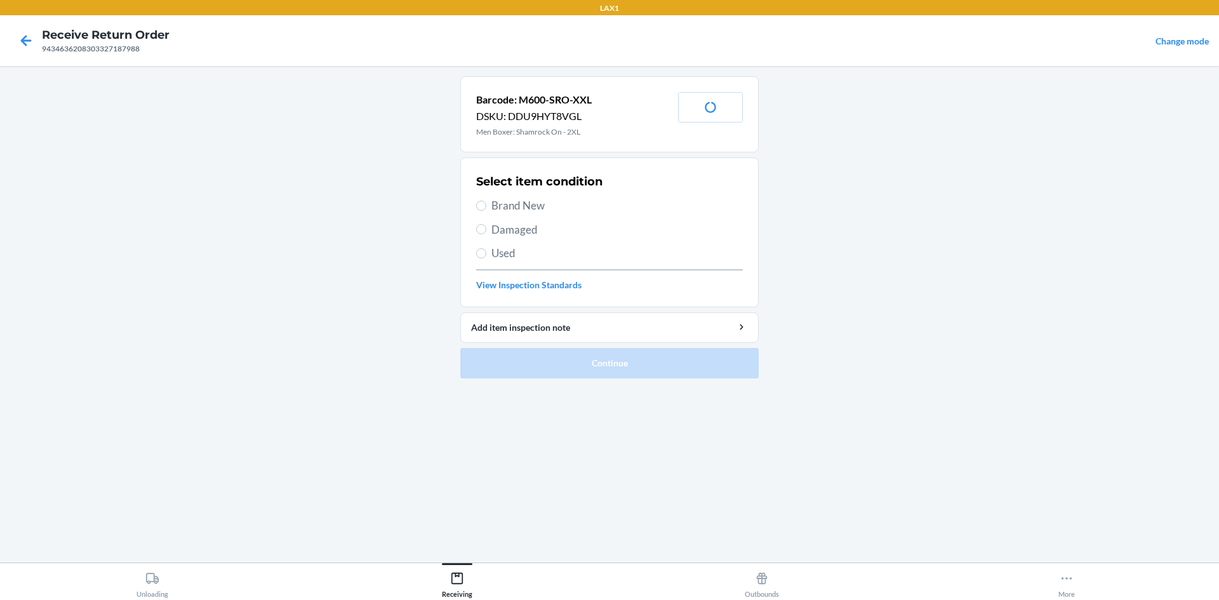
click at [510, 206] on span "Brand New" at bounding box center [616, 205] width 251 height 17
click at [486, 206] on input "Brand New" at bounding box center [481, 206] width 10 height 10
radio input "true"
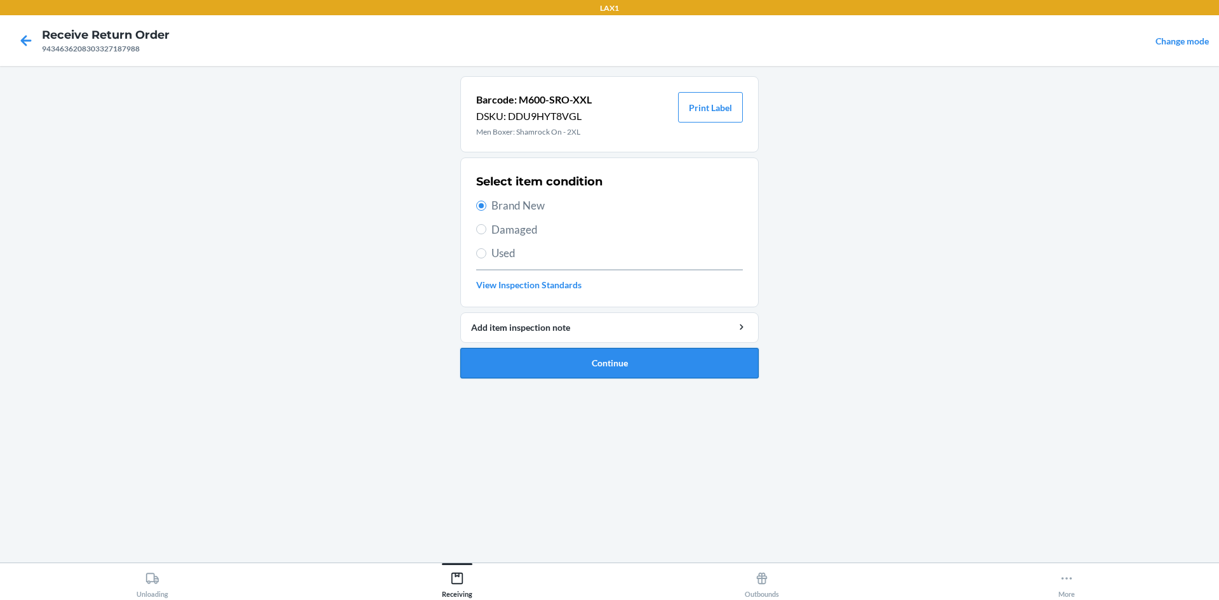
click at [584, 349] on button "Continue" at bounding box center [609, 363] width 298 height 30
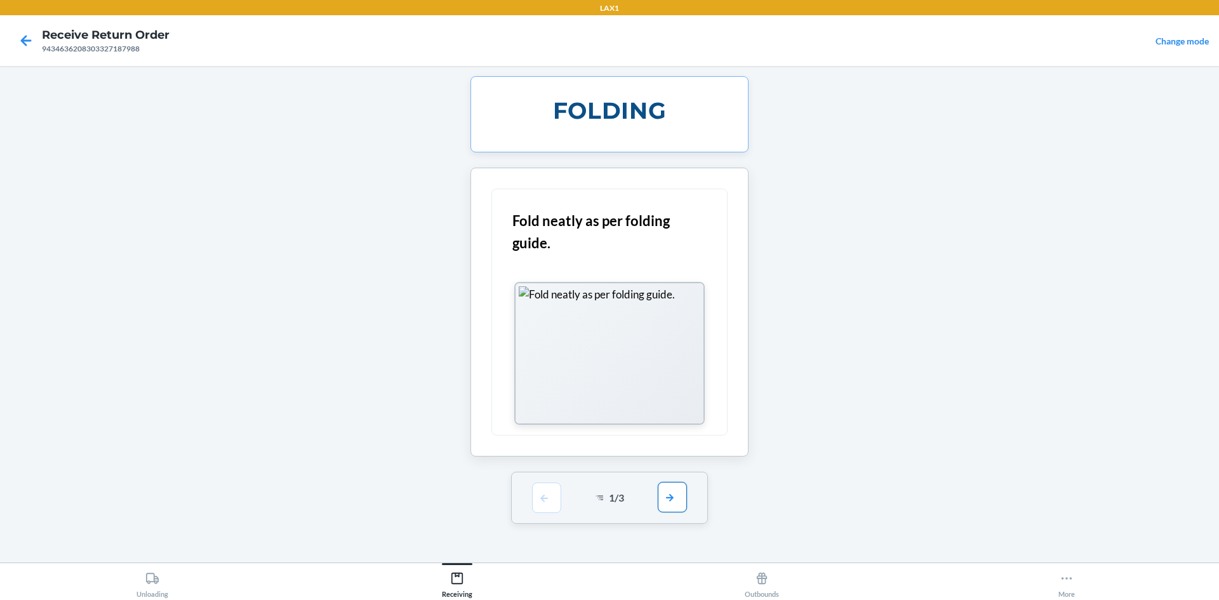
click at [674, 510] on button "button" at bounding box center [672, 497] width 29 height 30
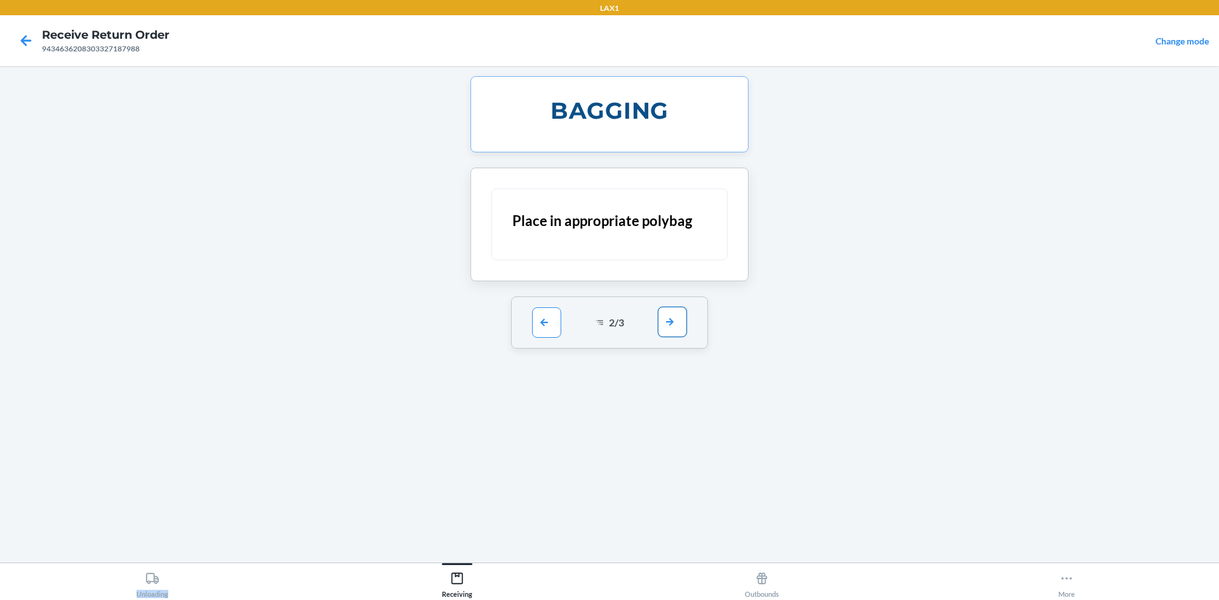
click at [674, 510] on div "BAGGING Place in appropriate polybag 2 / 3" at bounding box center [609, 314] width 298 height 476
click at [672, 324] on button "button" at bounding box center [672, 322] width 29 height 30
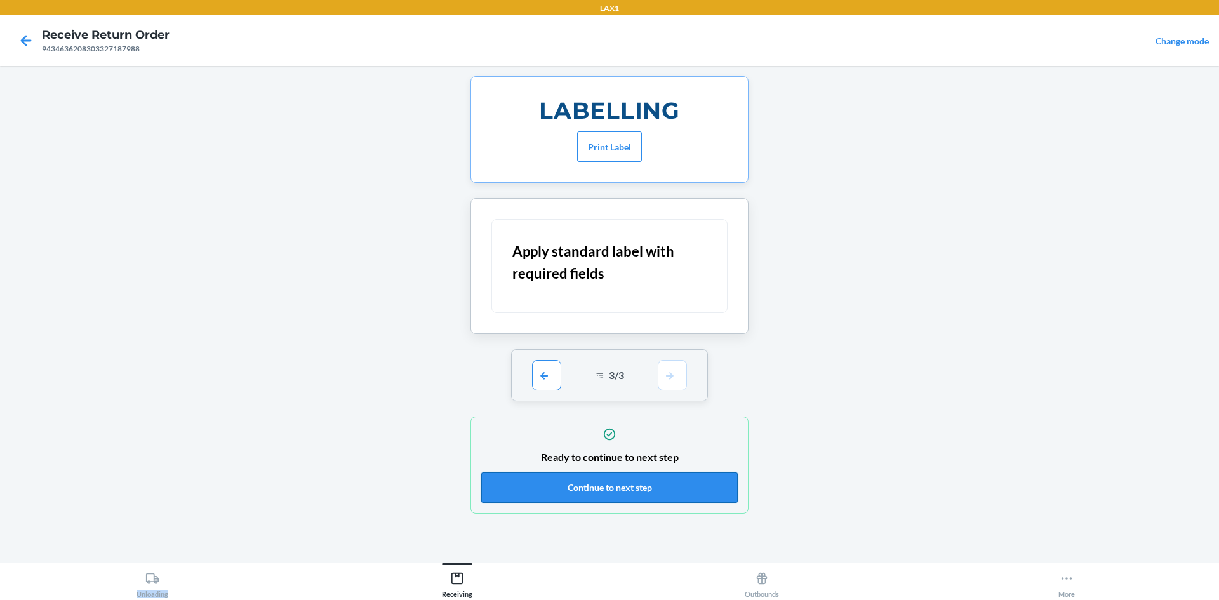
drag, startPoint x: 663, startPoint y: 483, endPoint x: 662, endPoint y: 476, distance: 7.1
click at [663, 479] on button "Continue to next step" at bounding box center [609, 487] width 257 height 30
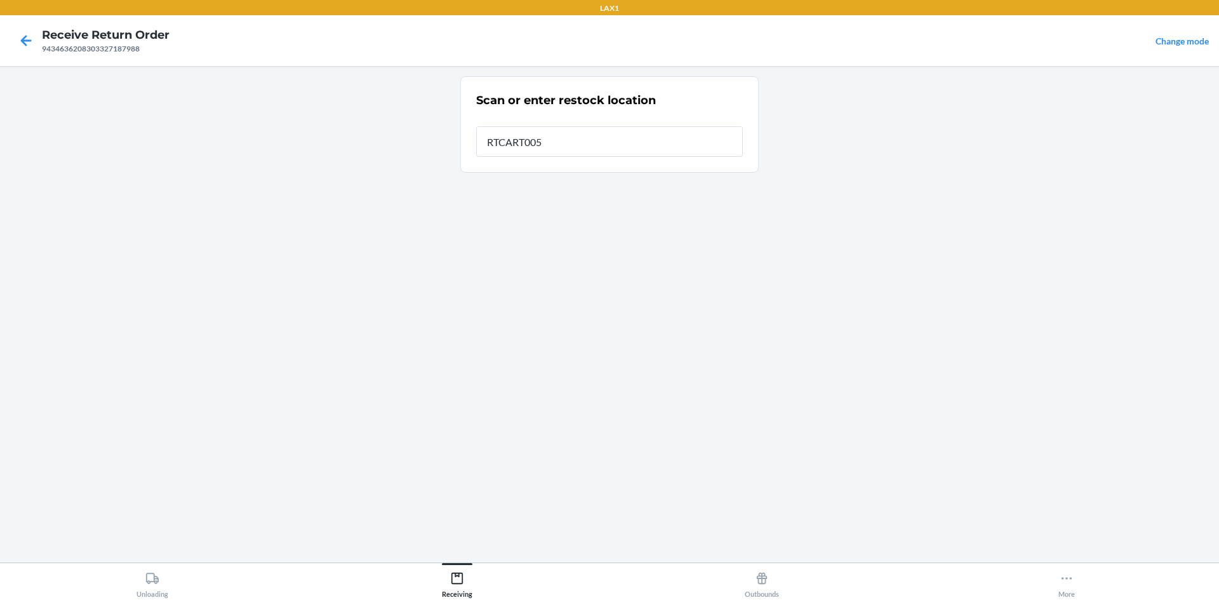
type input "RTCART005"
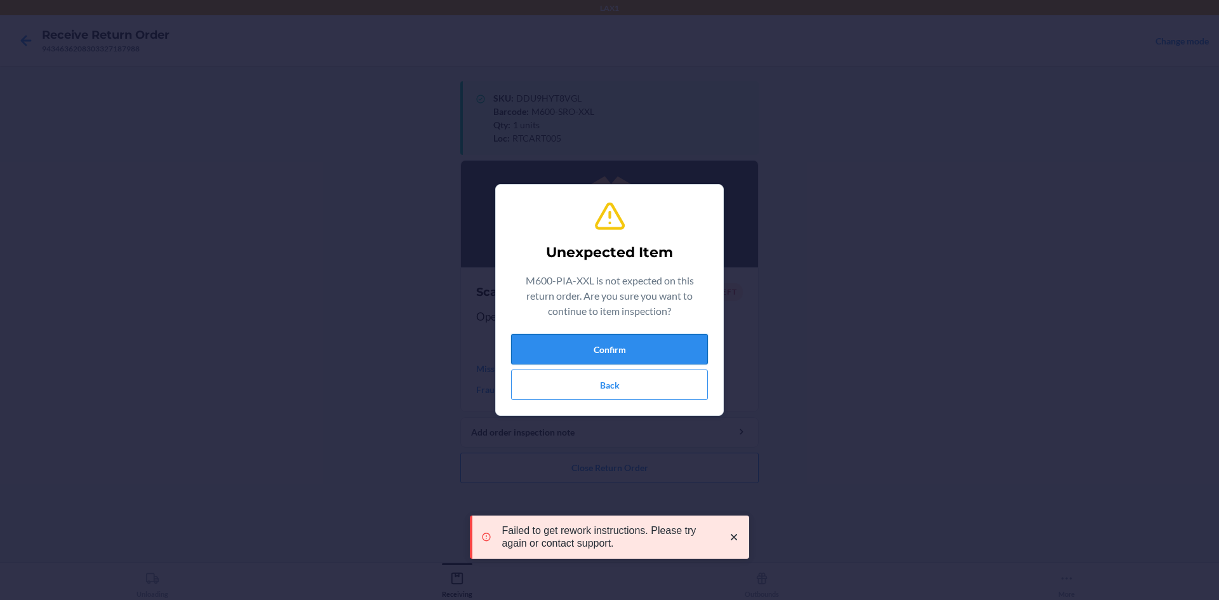
click at [610, 349] on button "Confirm" at bounding box center [609, 349] width 197 height 30
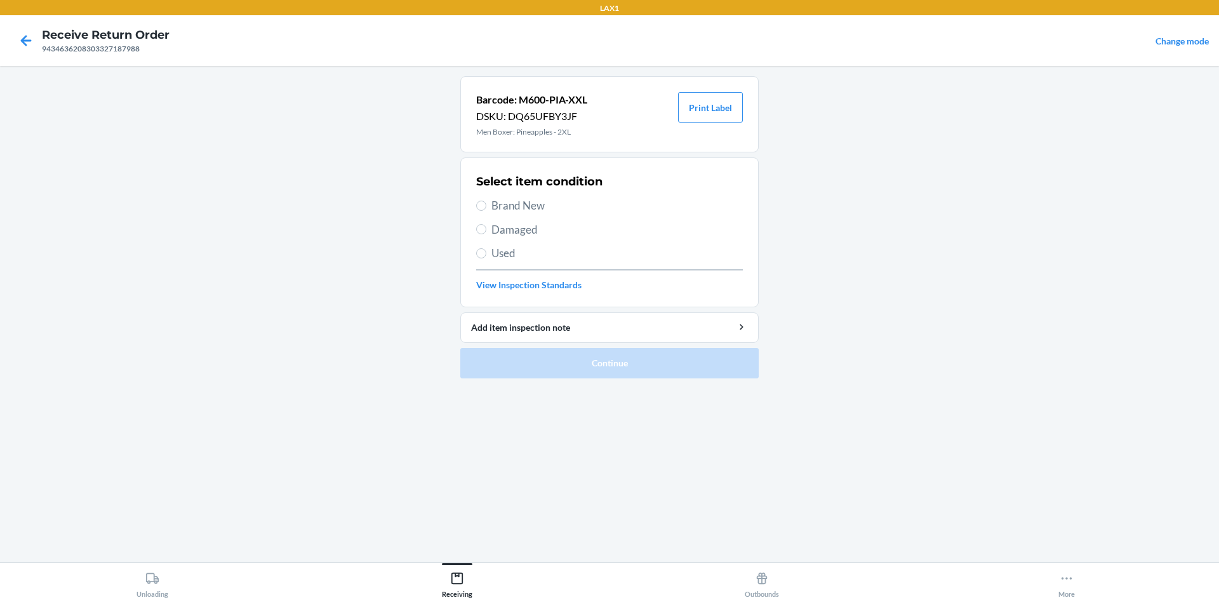
click at [509, 198] on span "Brand New" at bounding box center [616, 205] width 251 height 17
click at [486, 201] on input "Brand New" at bounding box center [481, 206] width 10 height 10
radio input "true"
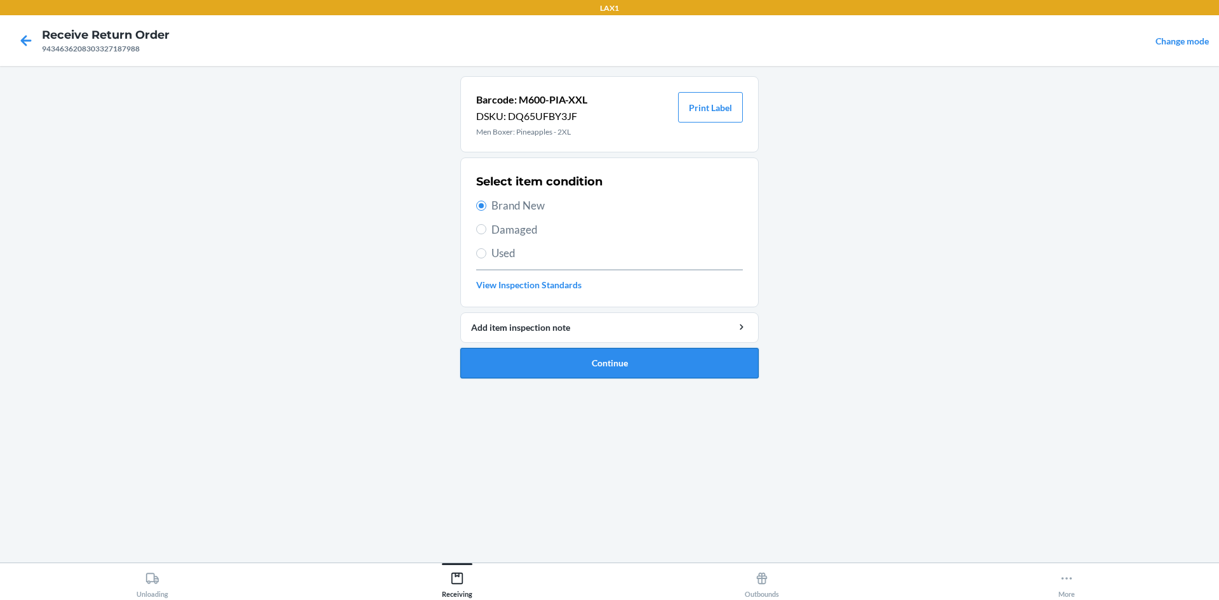
drag, startPoint x: 616, startPoint y: 374, endPoint x: 615, endPoint y: 359, distance: 15.3
click at [617, 369] on button "Continue" at bounding box center [609, 363] width 298 height 30
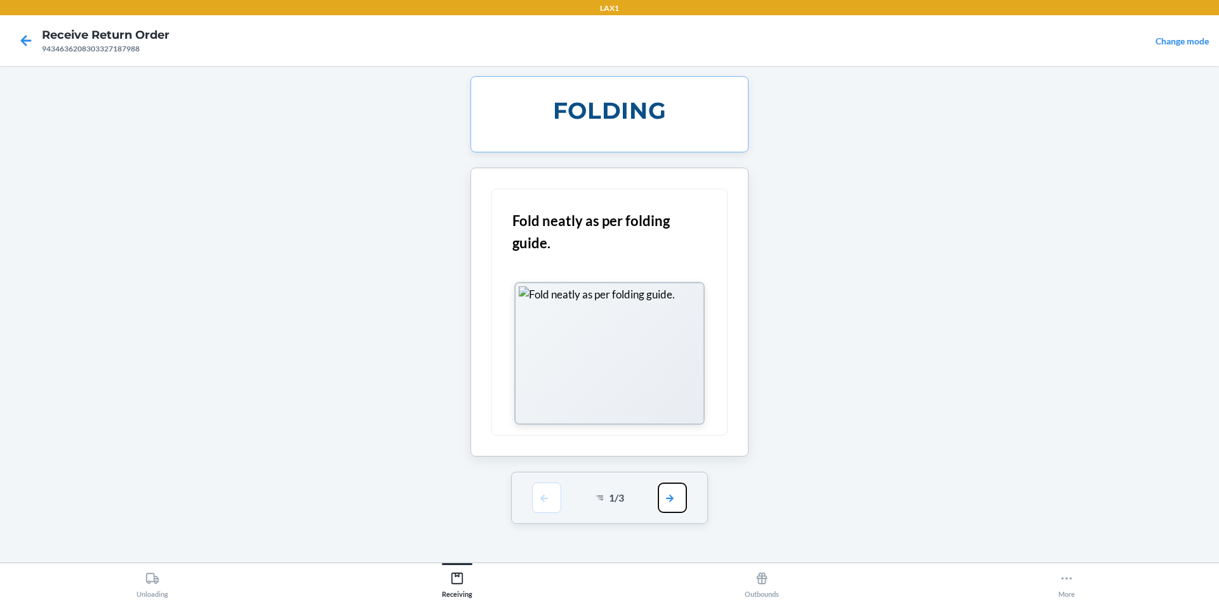
click at [681, 489] on button "button" at bounding box center [672, 498] width 29 height 30
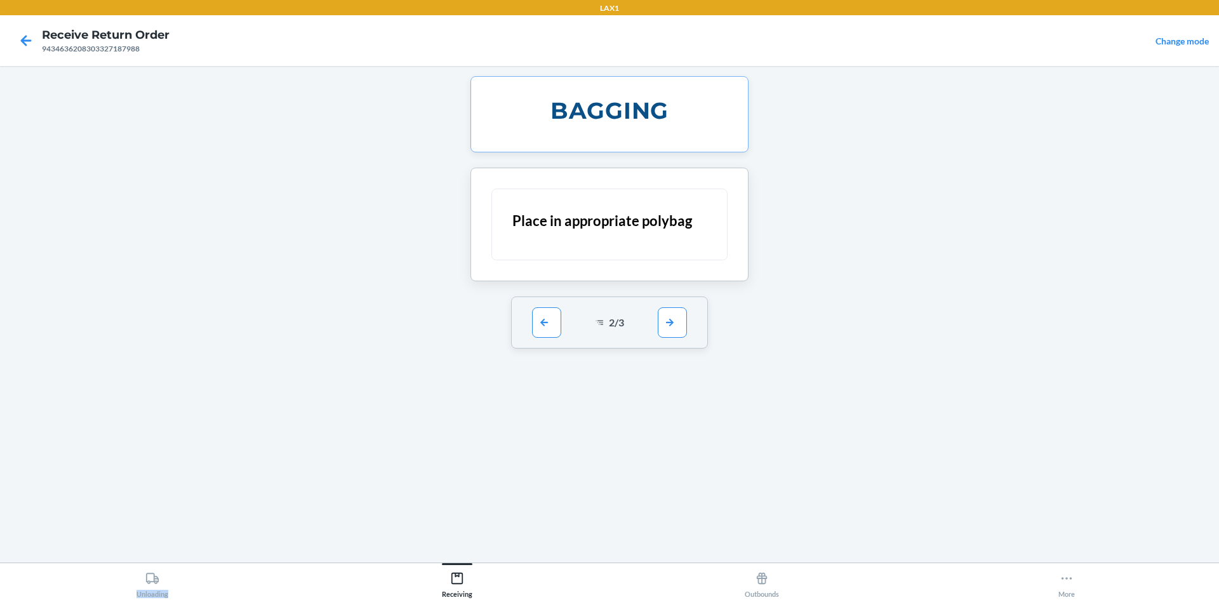
click at [681, 488] on div "BAGGING Place in appropriate polybag 2 / 3" at bounding box center [609, 314] width 298 height 476
click at [664, 316] on button "button" at bounding box center [672, 322] width 29 height 30
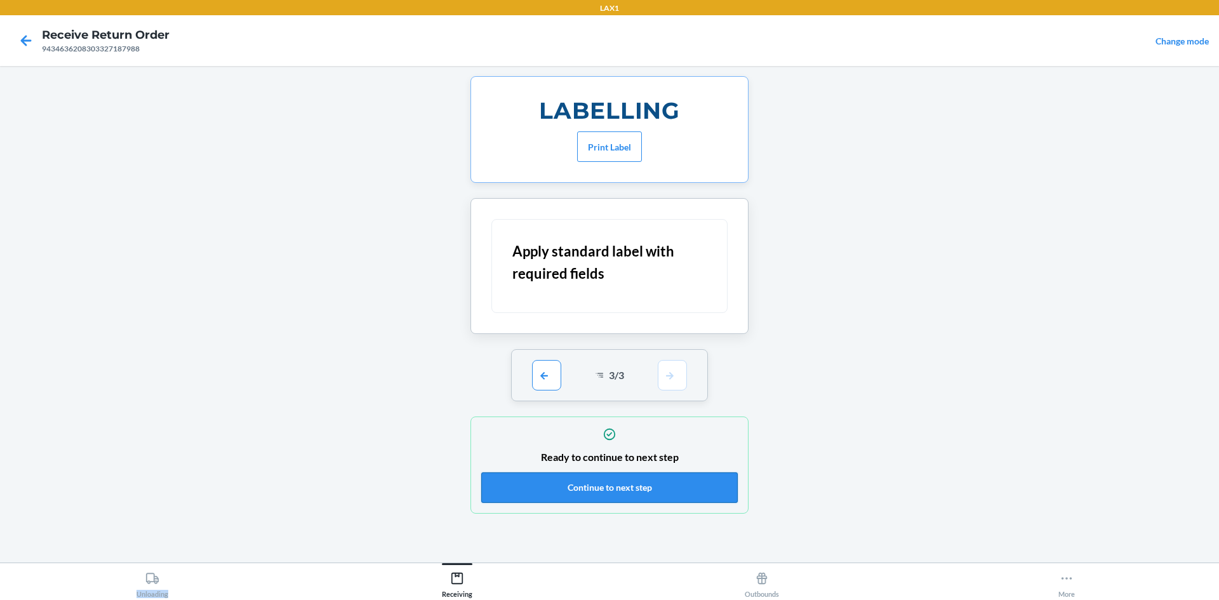
click at [650, 482] on button "Continue to next step" at bounding box center [609, 487] width 257 height 30
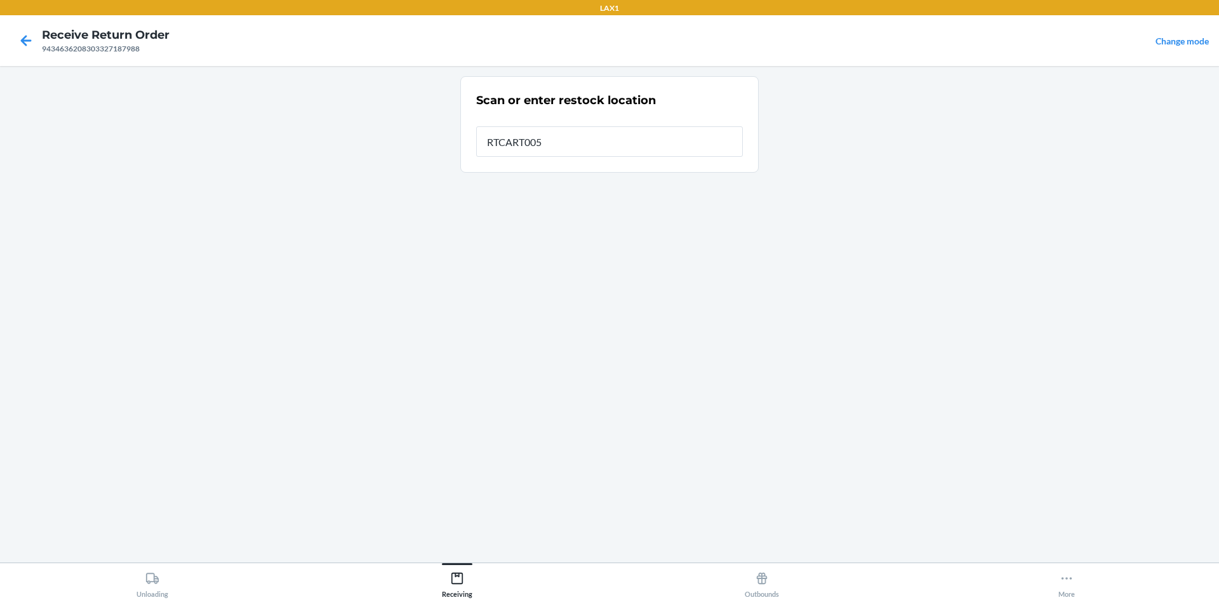
type input "RTCART005"
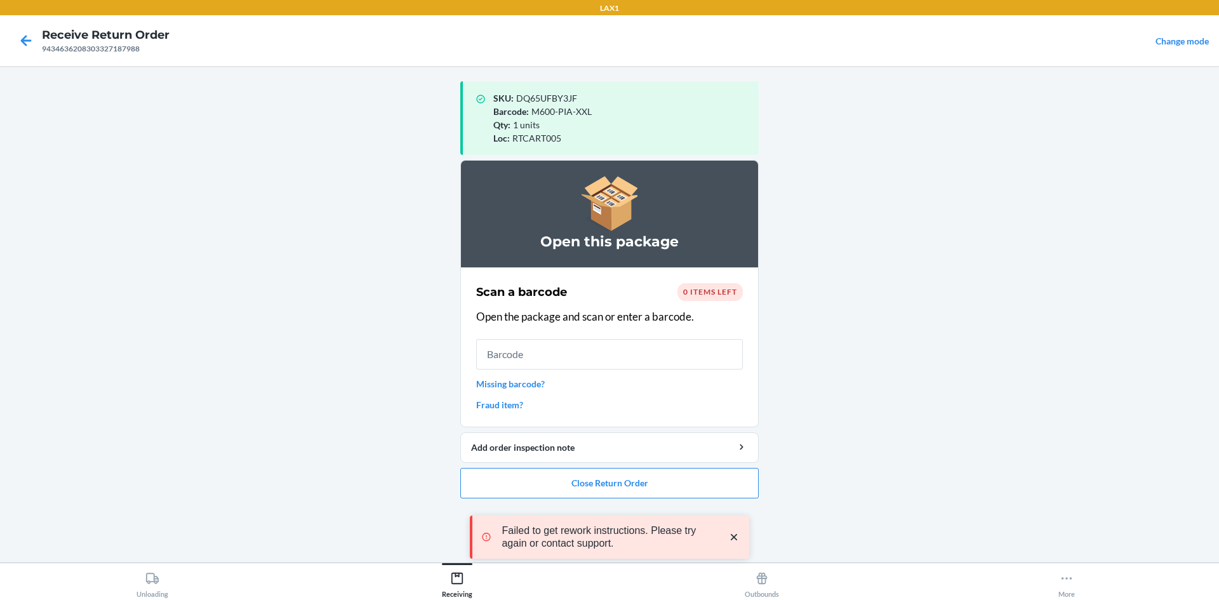
click at [646, 356] on input "text" at bounding box center [609, 354] width 267 height 30
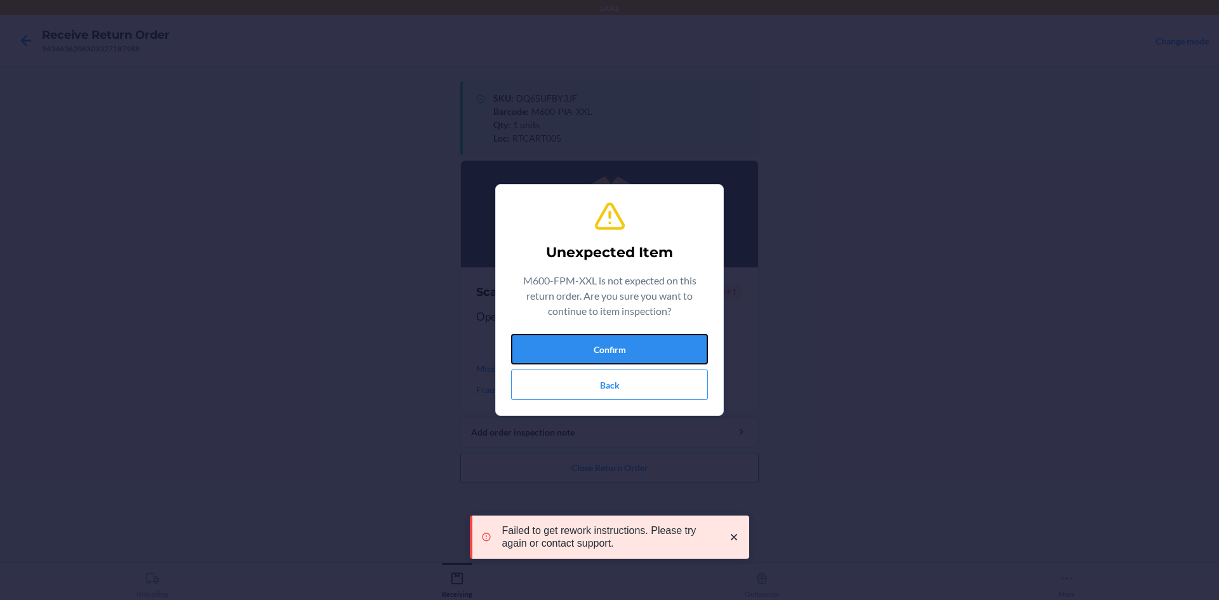
click at [614, 348] on button "Confirm" at bounding box center [609, 349] width 197 height 30
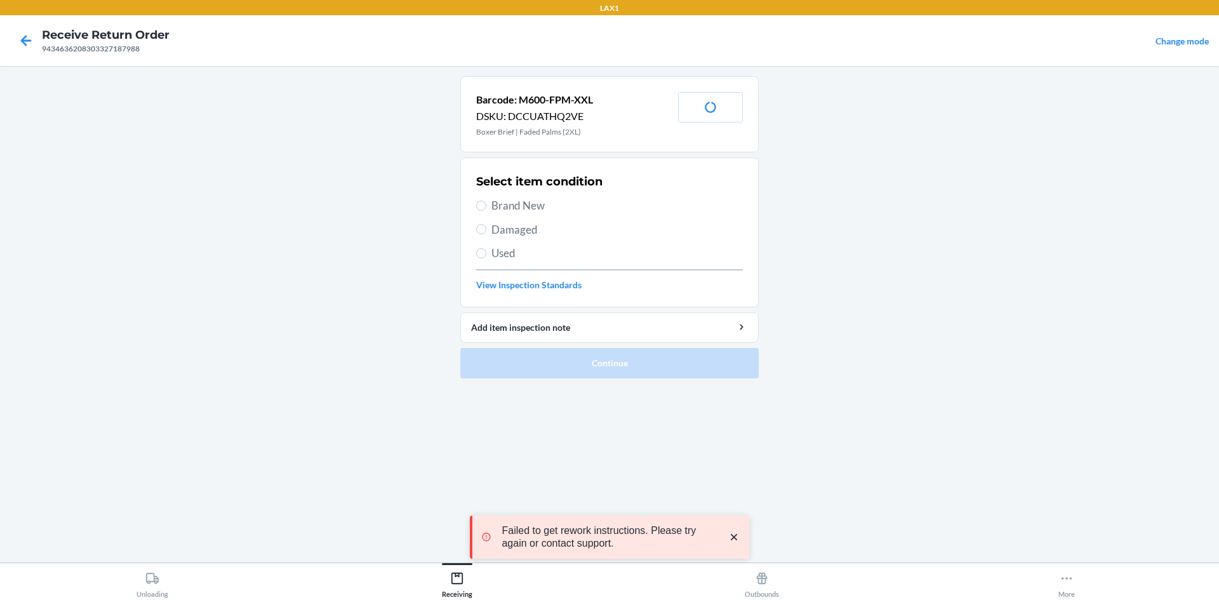
click at [514, 205] on span "Brand New" at bounding box center [616, 205] width 251 height 17
click at [486, 205] on input "Brand New" at bounding box center [481, 206] width 10 height 10
radio input "true"
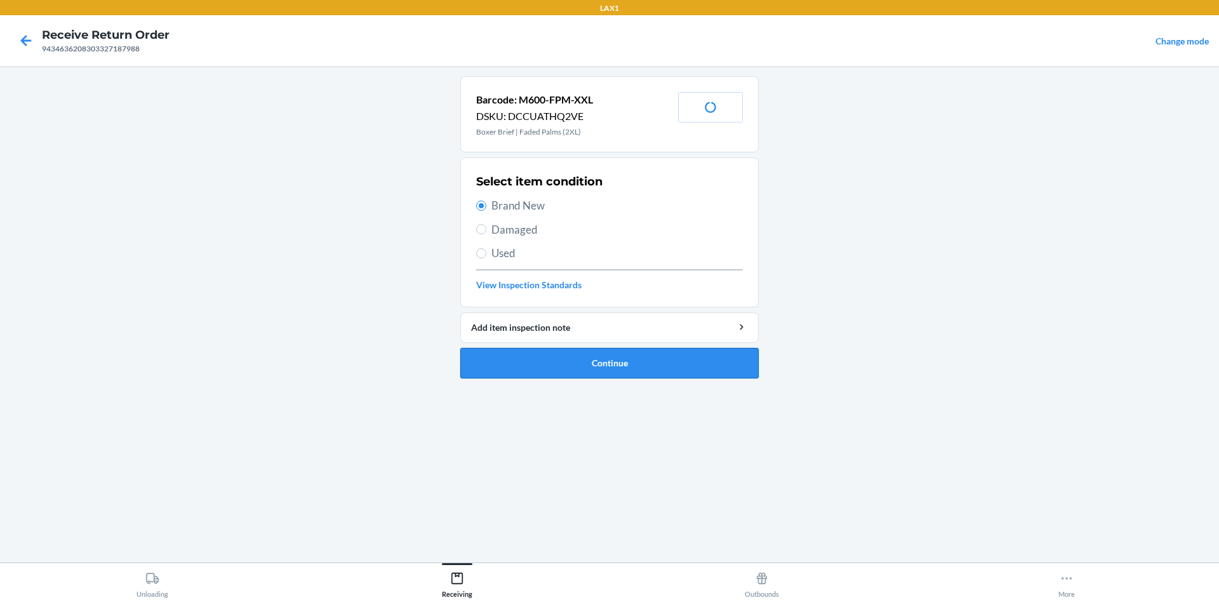
click at [625, 369] on button "Continue" at bounding box center [609, 363] width 298 height 30
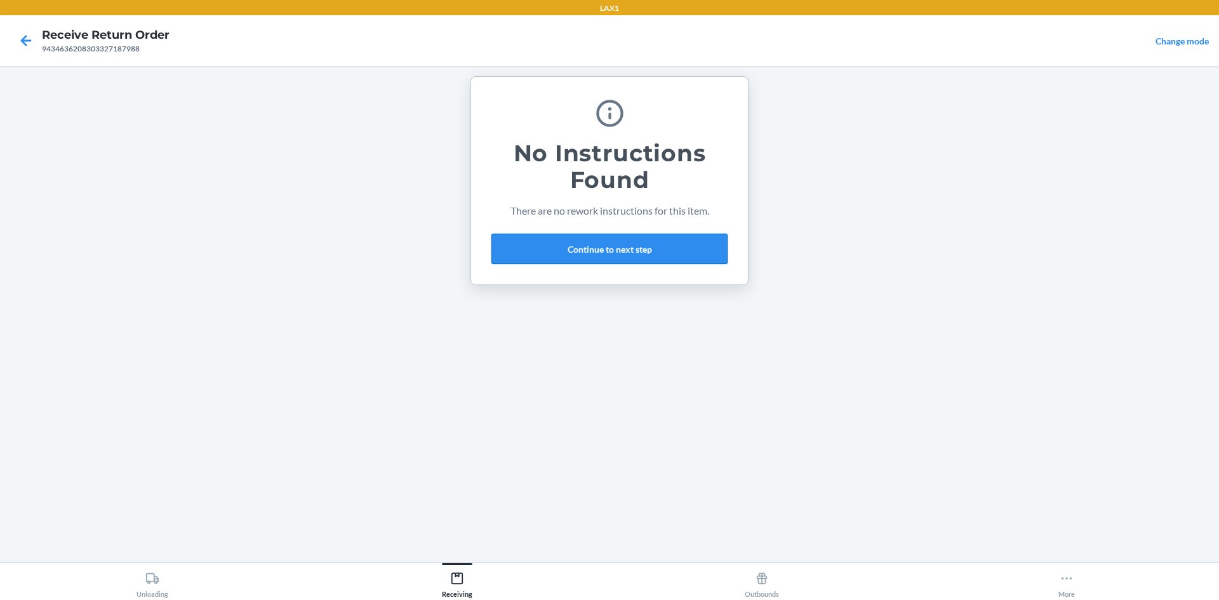
click at [598, 250] on button "Continue to next step" at bounding box center [609, 249] width 236 height 30
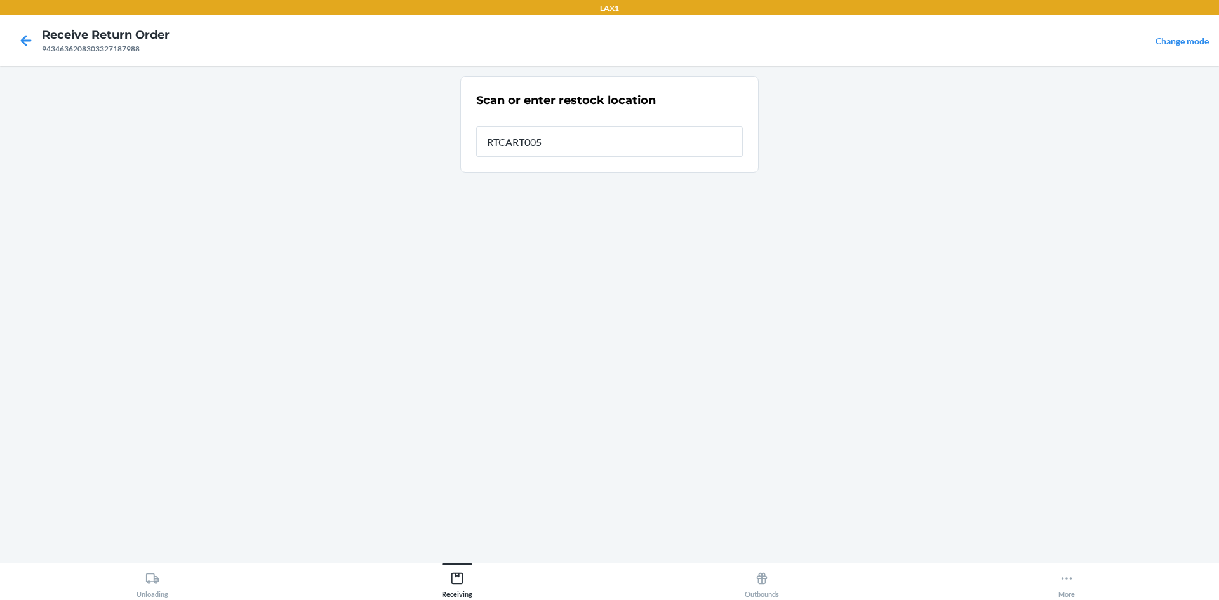
type input "RTCART005"
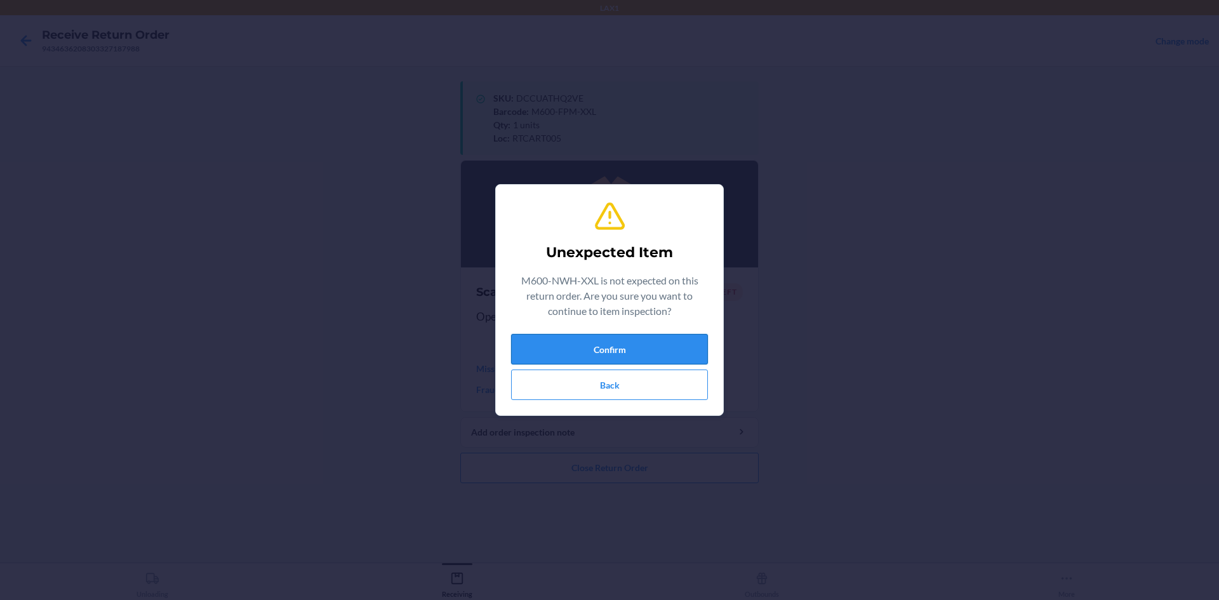
click at [613, 335] on button "Confirm" at bounding box center [609, 349] width 197 height 30
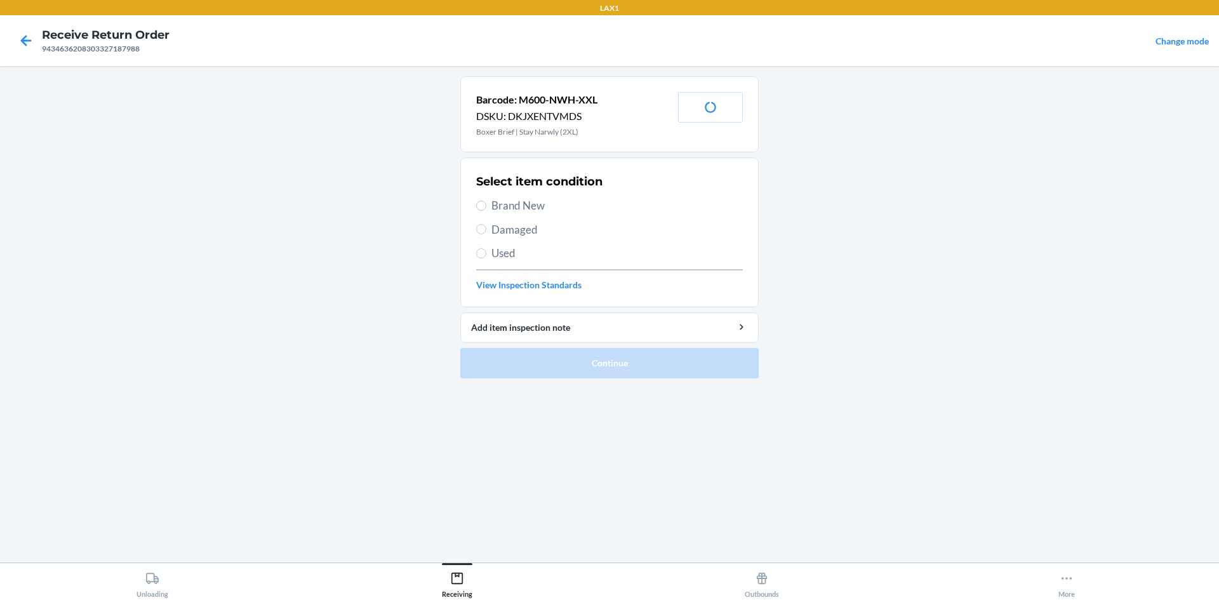
click at [525, 210] on span "Brand New" at bounding box center [616, 205] width 251 height 17
click at [486, 210] on input "Brand New" at bounding box center [481, 206] width 10 height 10
radio input "true"
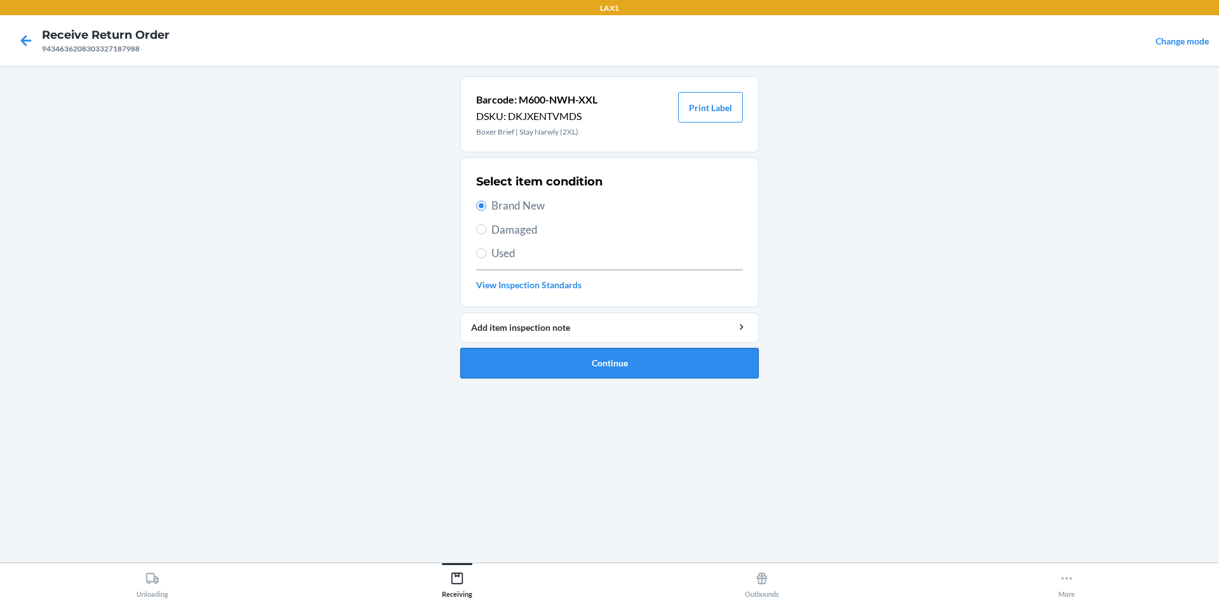
click at [620, 354] on button "Continue" at bounding box center [609, 363] width 298 height 30
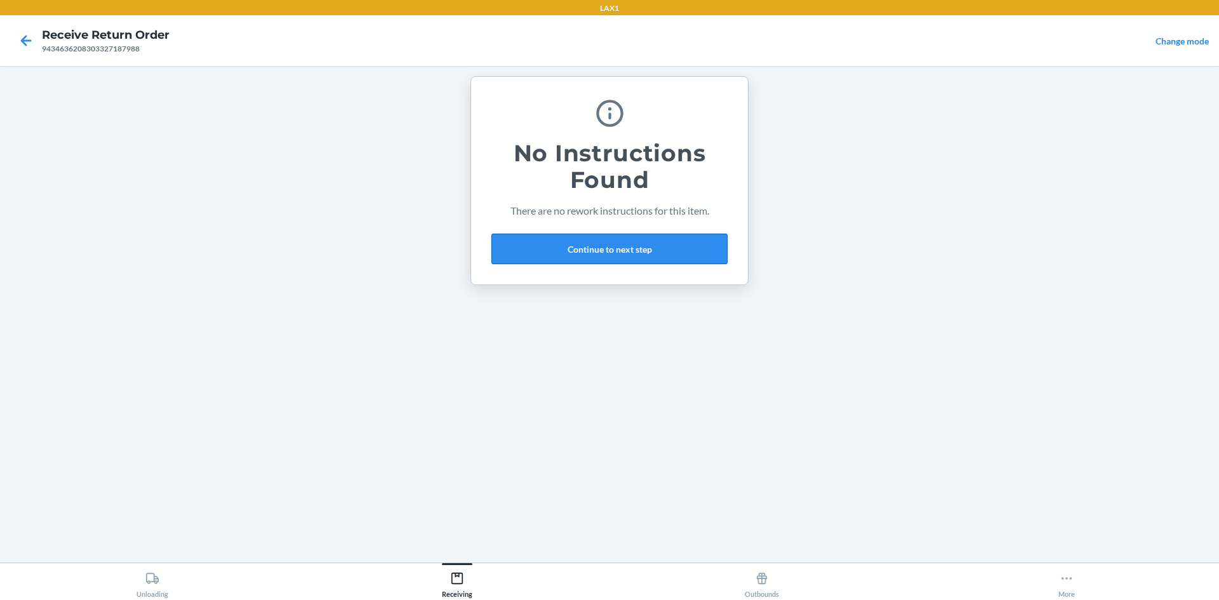
click at [613, 248] on button "Continue to next step" at bounding box center [609, 249] width 236 height 30
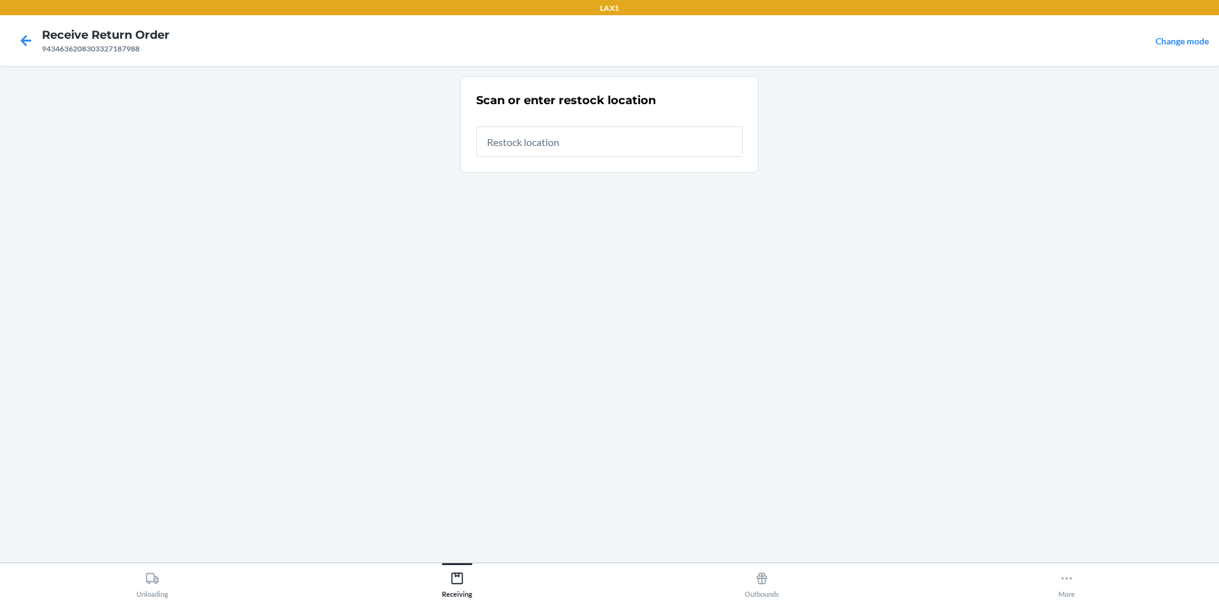
click at [572, 149] on input "text" at bounding box center [609, 141] width 267 height 30
type input "RTCART005"
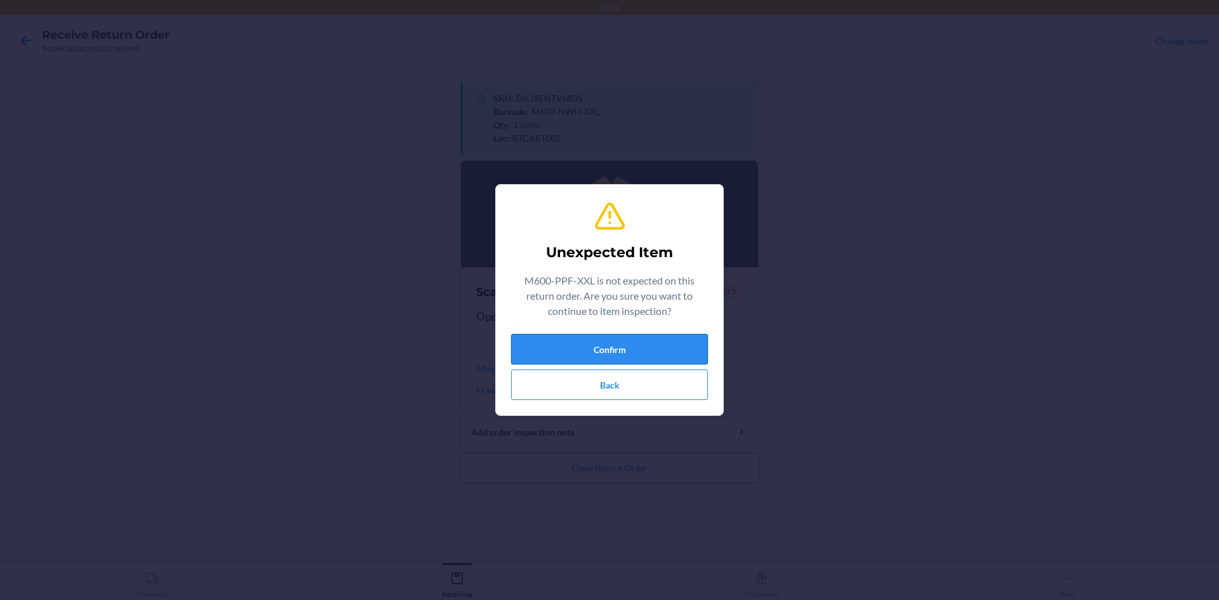
click at [615, 350] on button "Confirm" at bounding box center [609, 349] width 197 height 30
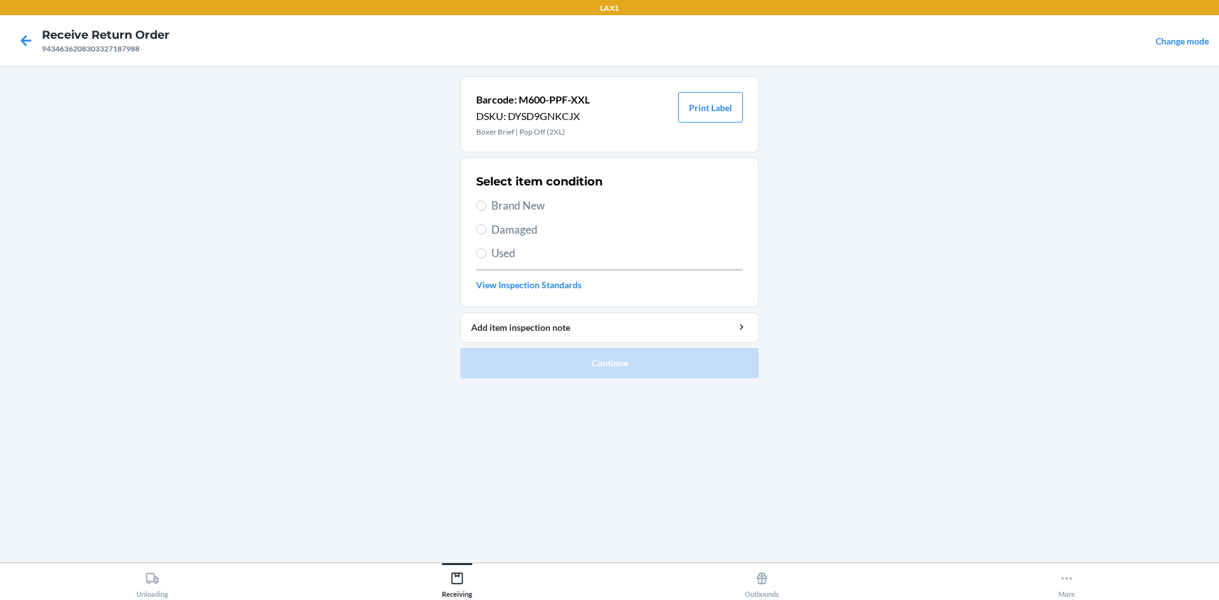
click at [518, 196] on div "Select item condition Brand New Damaged Used View Inspection Standards" at bounding box center [609, 233] width 267 height 126
click at [518, 201] on span "Brand New" at bounding box center [616, 205] width 251 height 17
click at [486, 201] on input "Brand New" at bounding box center [481, 206] width 10 height 10
radio input "true"
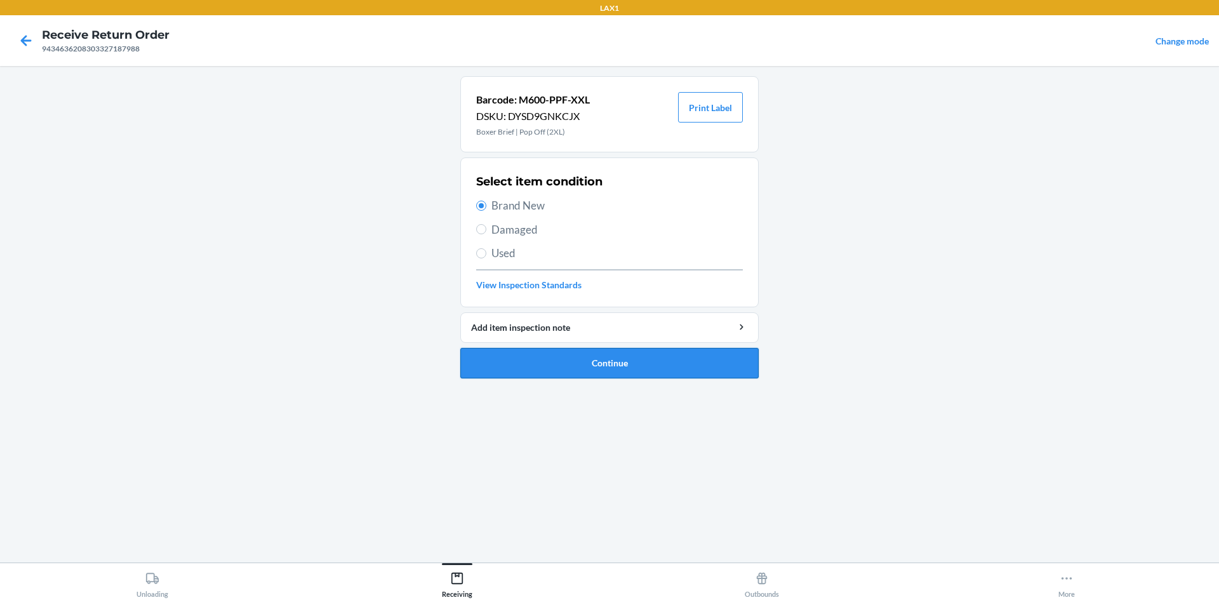
click at [580, 361] on button "Continue" at bounding box center [609, 363] width 298 height 30
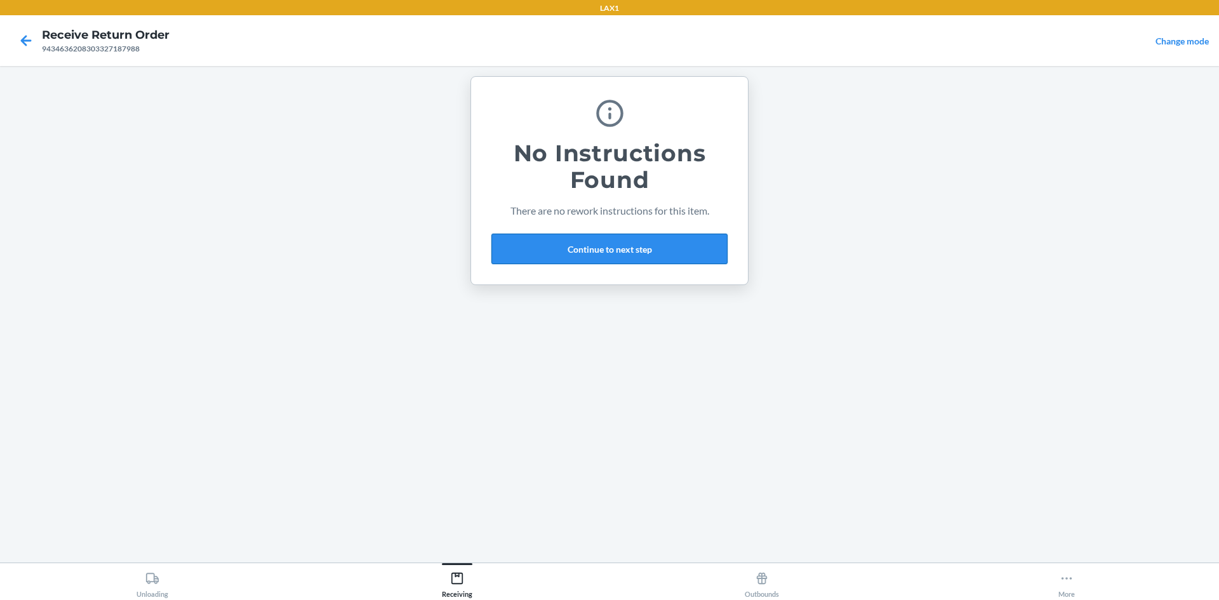
click at [597, 236] on button "Continue to next step" at bounding box center [609, 249] width 236 height 30
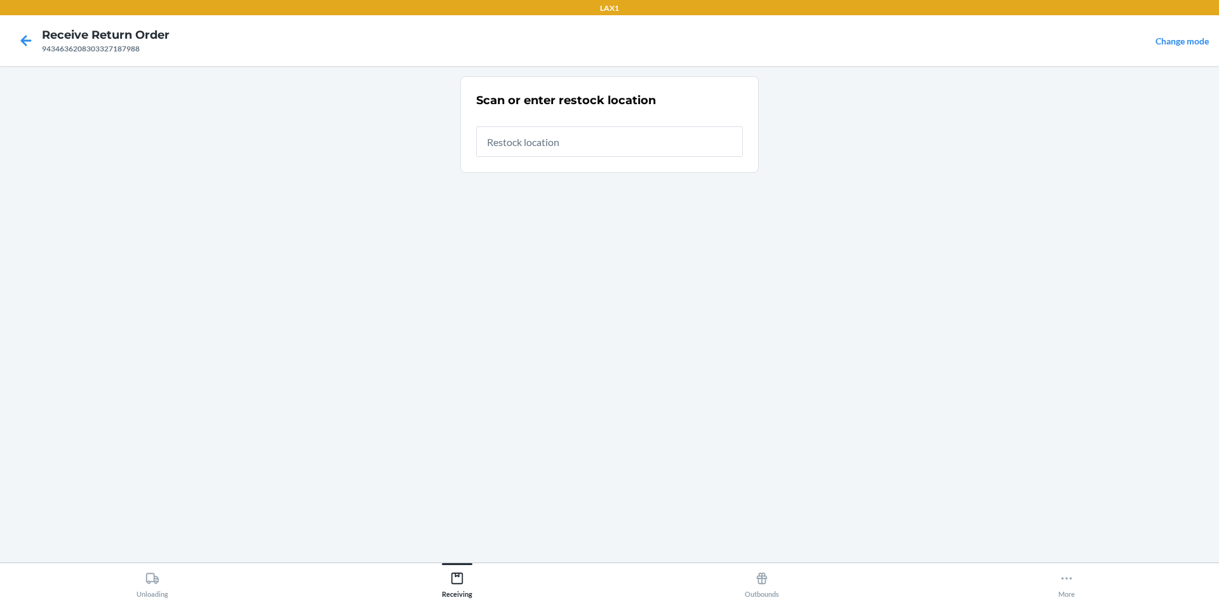
click at [628, 153] on input "text" at bounding box center [609, 141] width 267 height 30
type input "RTCART005"
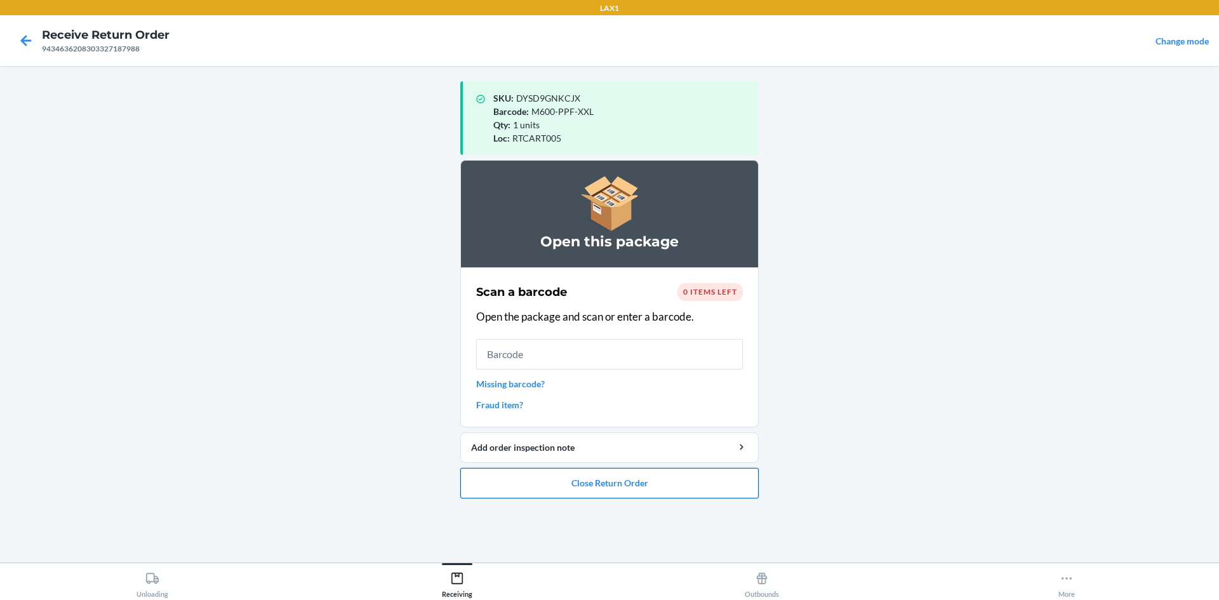
click at [597, 497] on button "Close Return Order" at bounding box center [609, 483] width 298 height 30
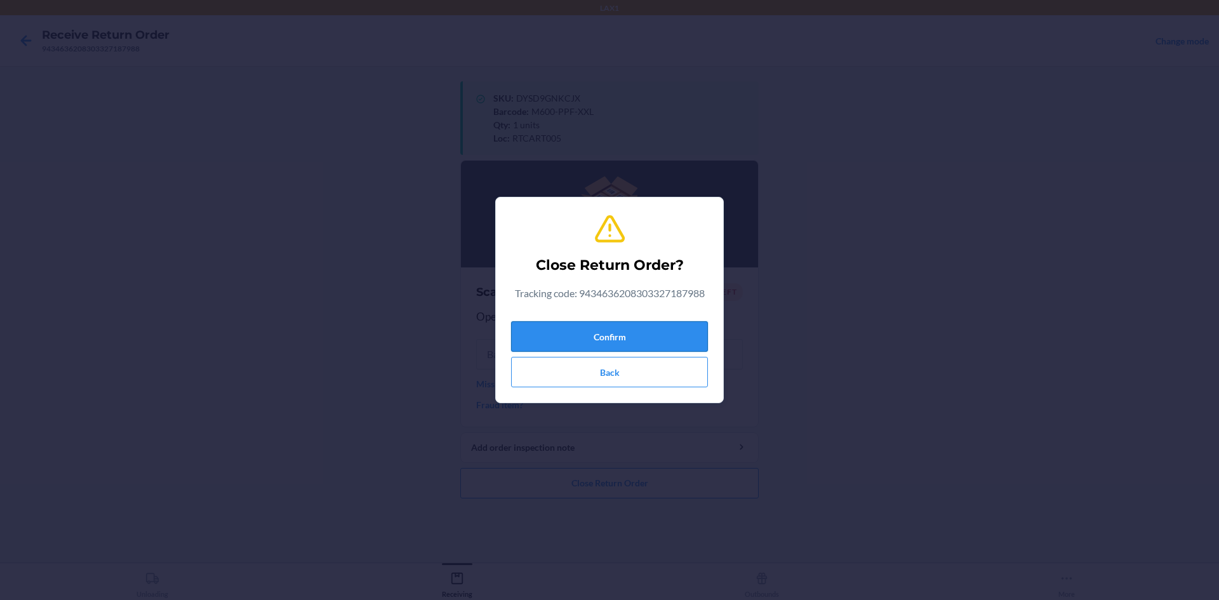
click at [632, 323] on button "Confirm" at bounding box center [609, 336] width 197 height 30
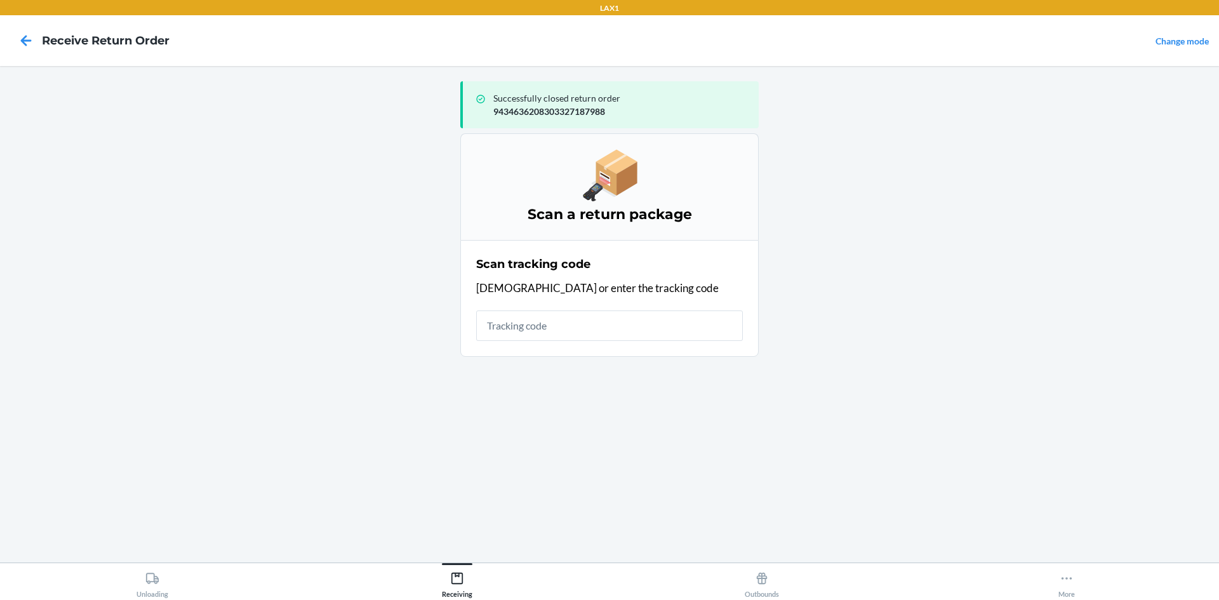
click at [624, 340] on input "text" at bounding box center [609, 326] width 267 height 30
type input "4209240894001362"
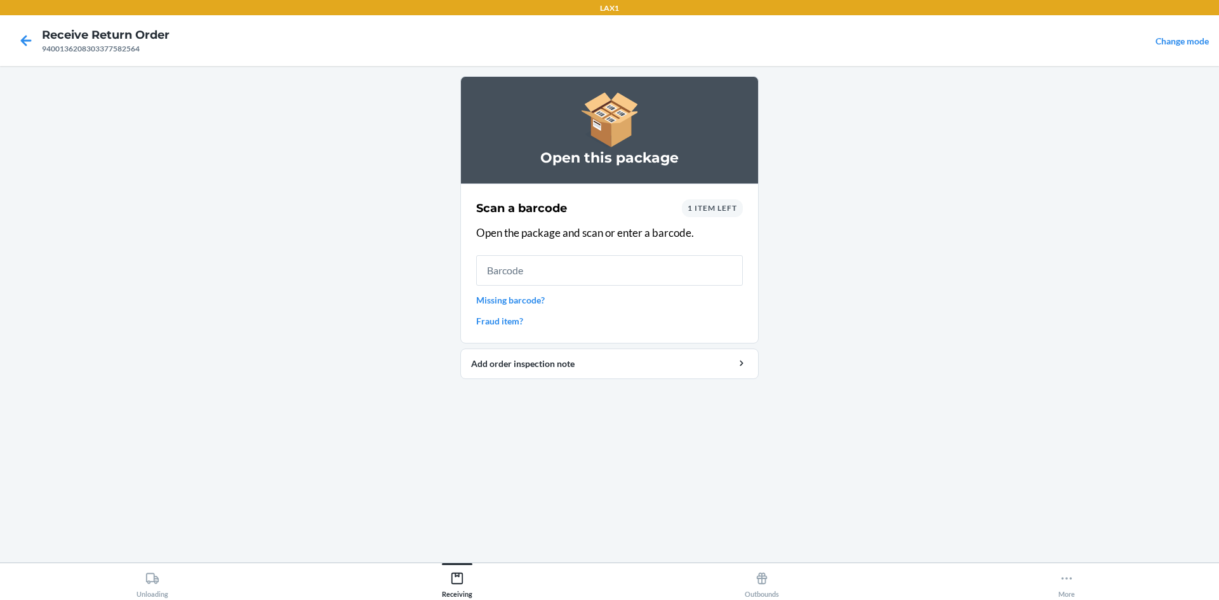
click at [556, 268] on input "text" at bounding box center [609, 270] width 267 height 30
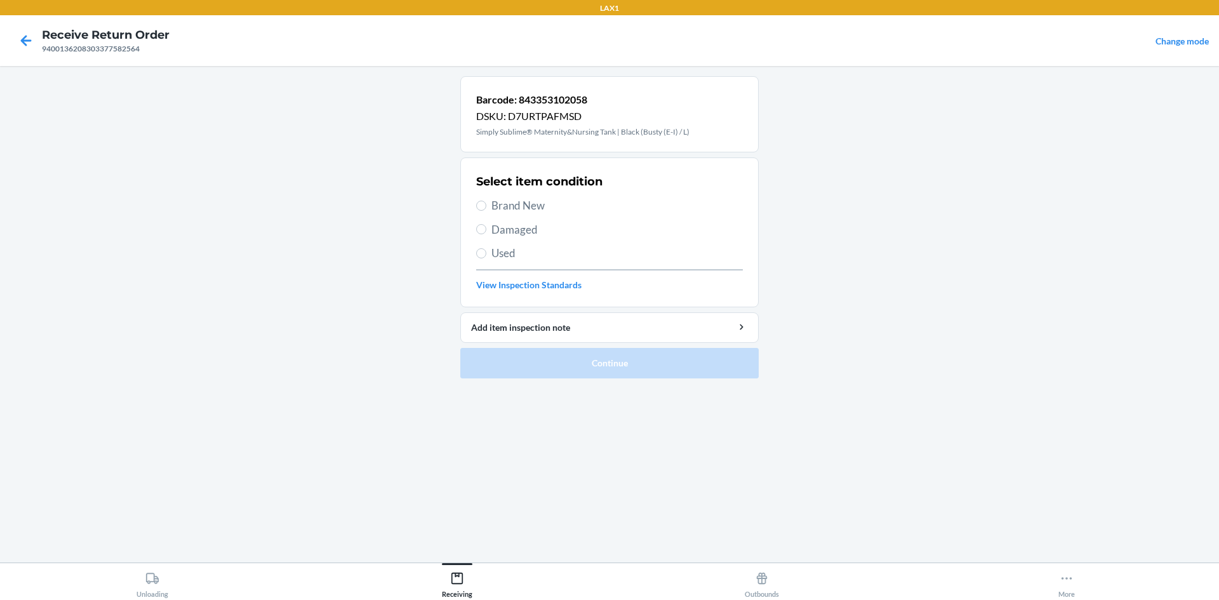
click at [516, 210] on span "Brand New" at bounding box center [616, 205] width 251 height 17
click at [486, 210] on input "Brand New" at bounding box center [481, 206] width 10 height 10
radio input "true"
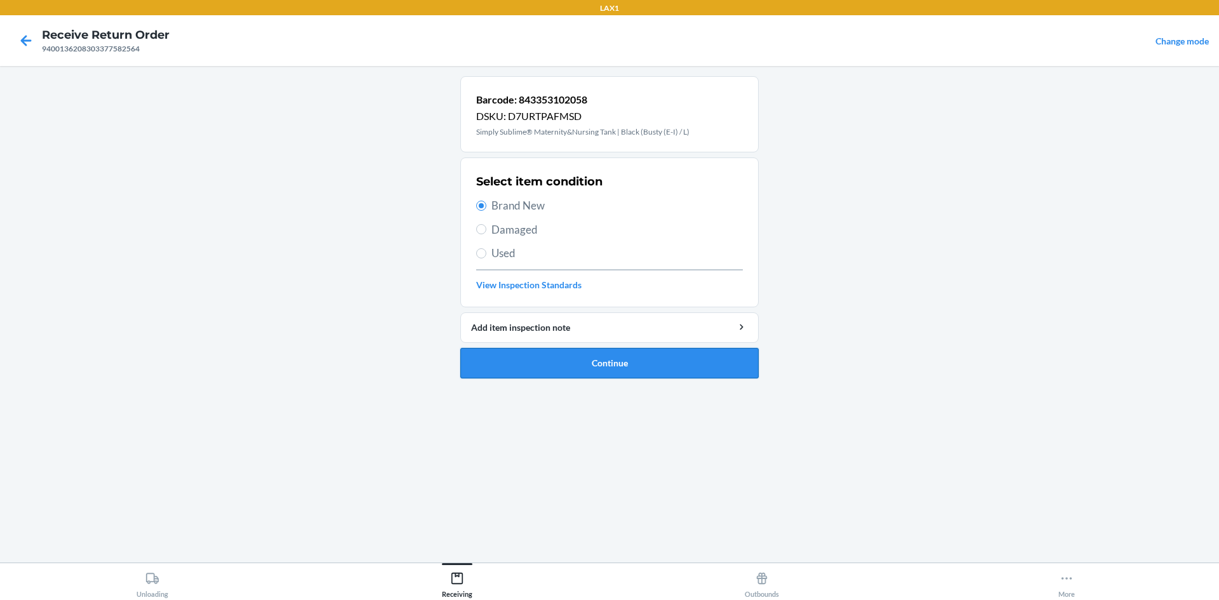
click at [578, 355] on button "Continue" at bounding box center [609, 363] width 298 height 30
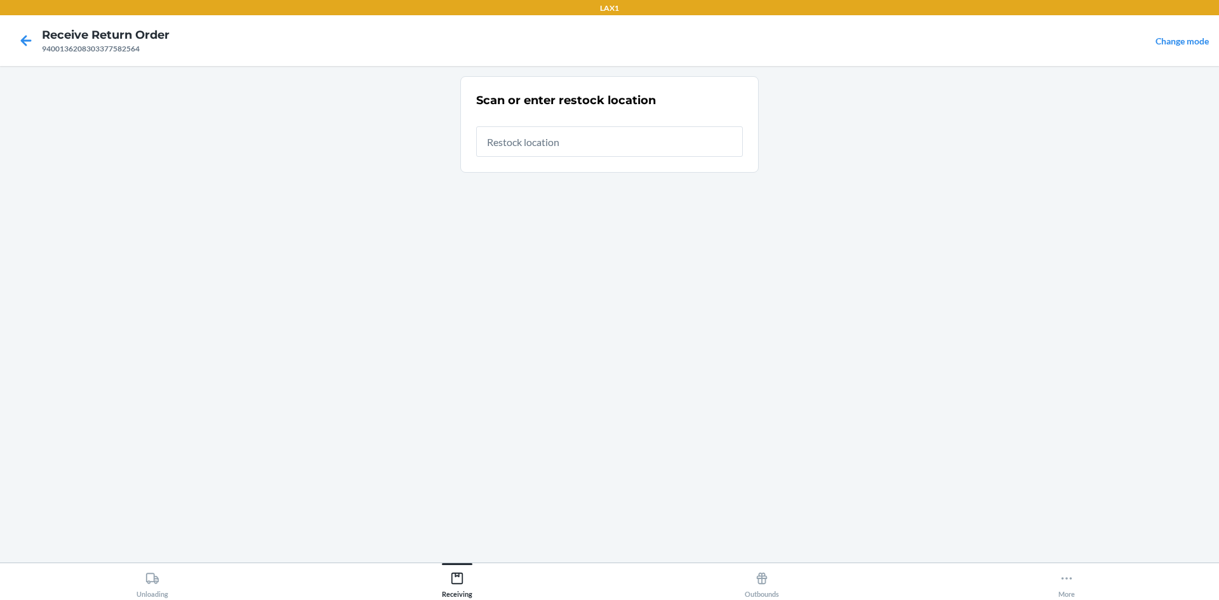
click at [631, 137] on input "text" at bounding box center [609, 141] width 267 height 30
type input "RTCART005"
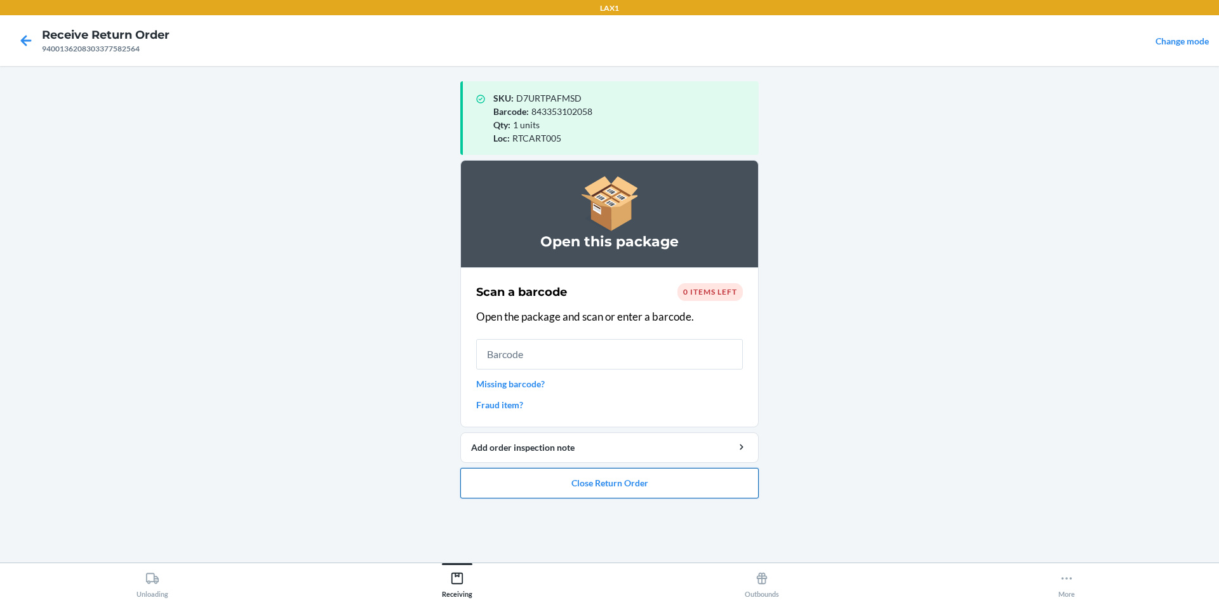
click at [549, 483] on button "Close Return Order" at bounding box center [609, 483] width 298 height 30
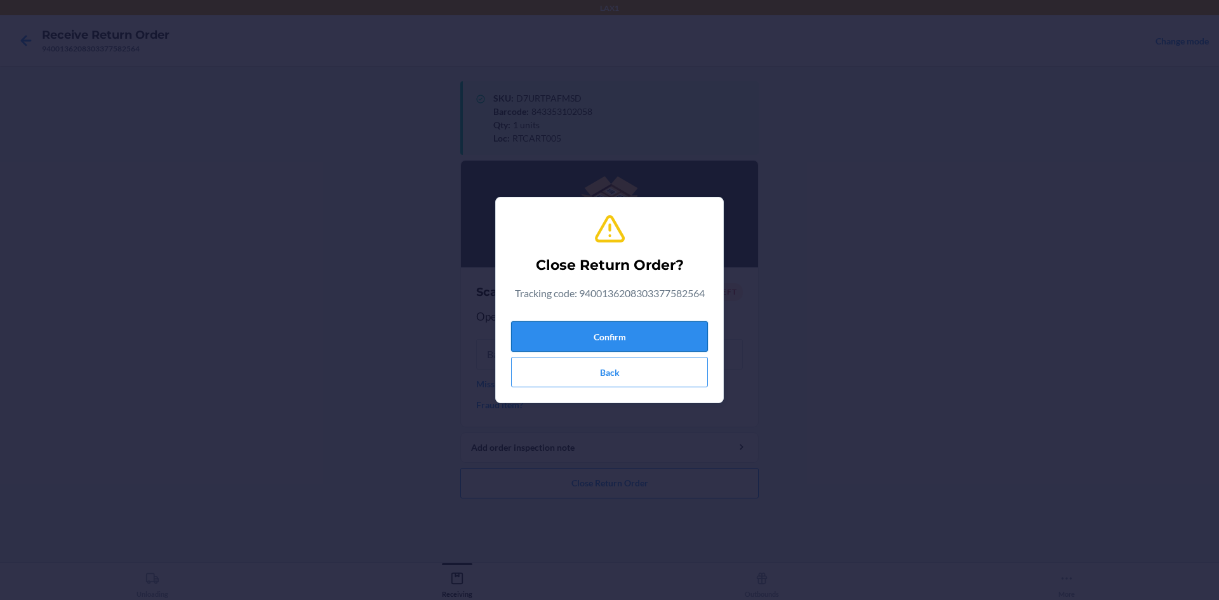
click at [568, 338] on button "Confirm" at bounding box center [609, 336] width 197 height 30
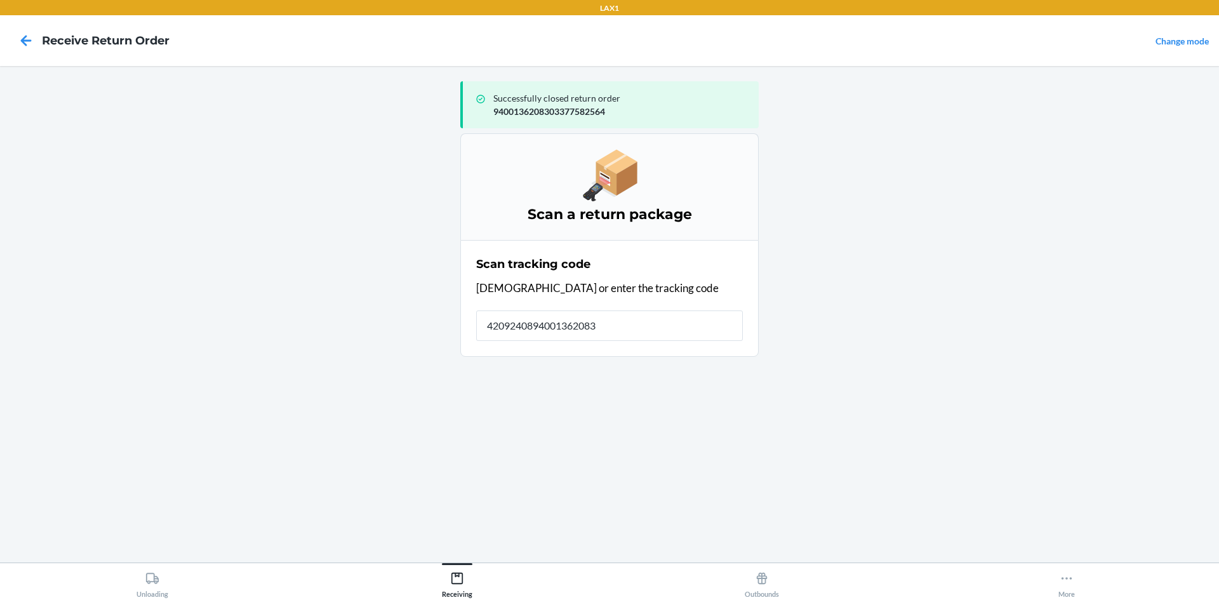
type input "42092408940013620830"
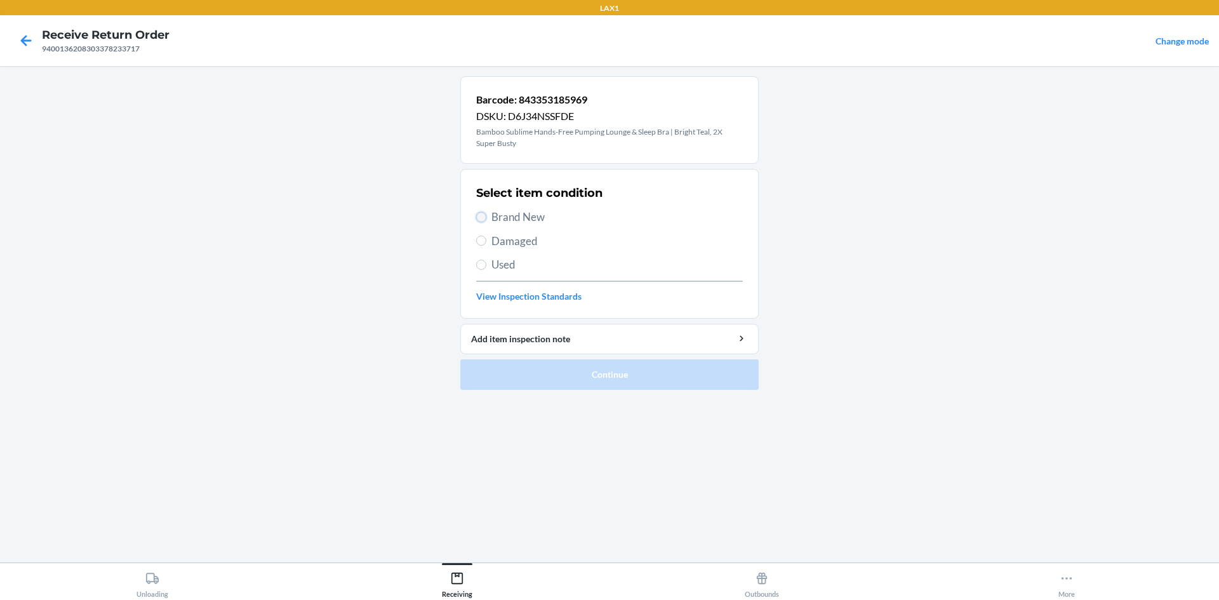
click at [478, 218] on input "Brand New" at bounding box center [481, 217] width 10 height 10
radio input "true"
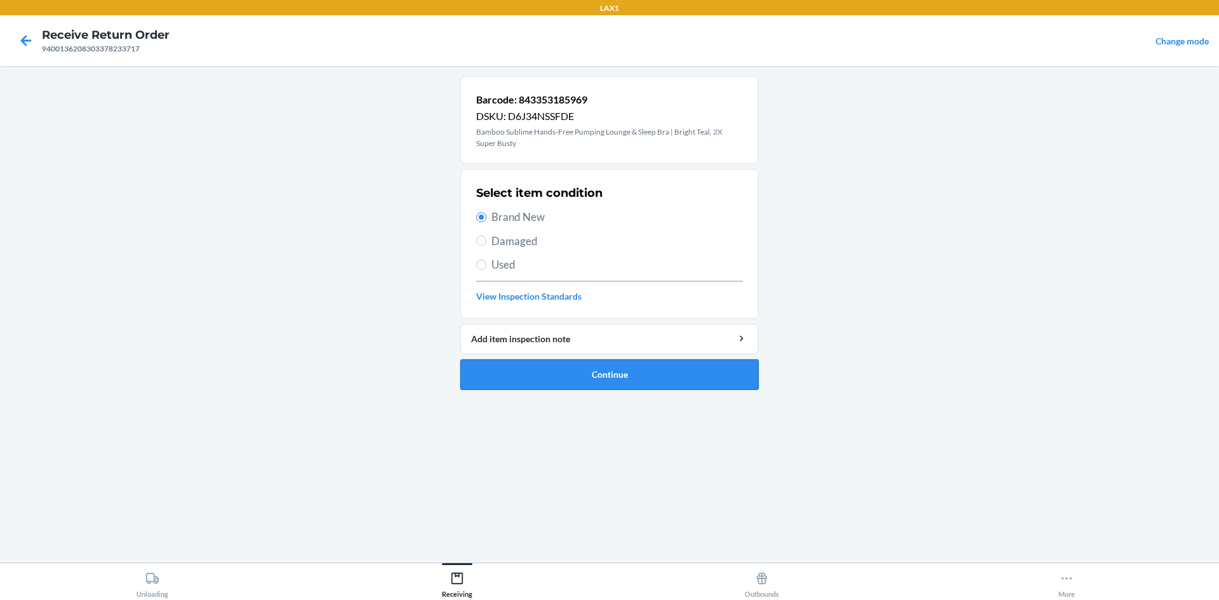
click at [542, 373] on button "Continue" at bounding box center [609, 374] width 298 height 30
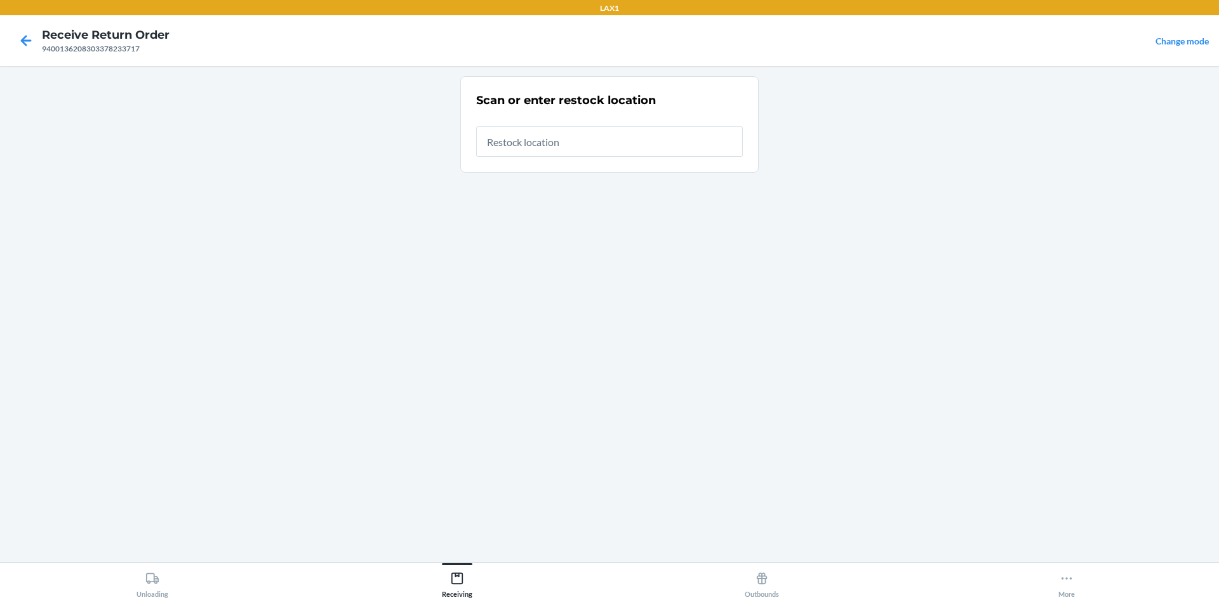
click at [579, 150] on input "text" at bounding box center [609, 141] width 267 height 30
type input "RTCART005"
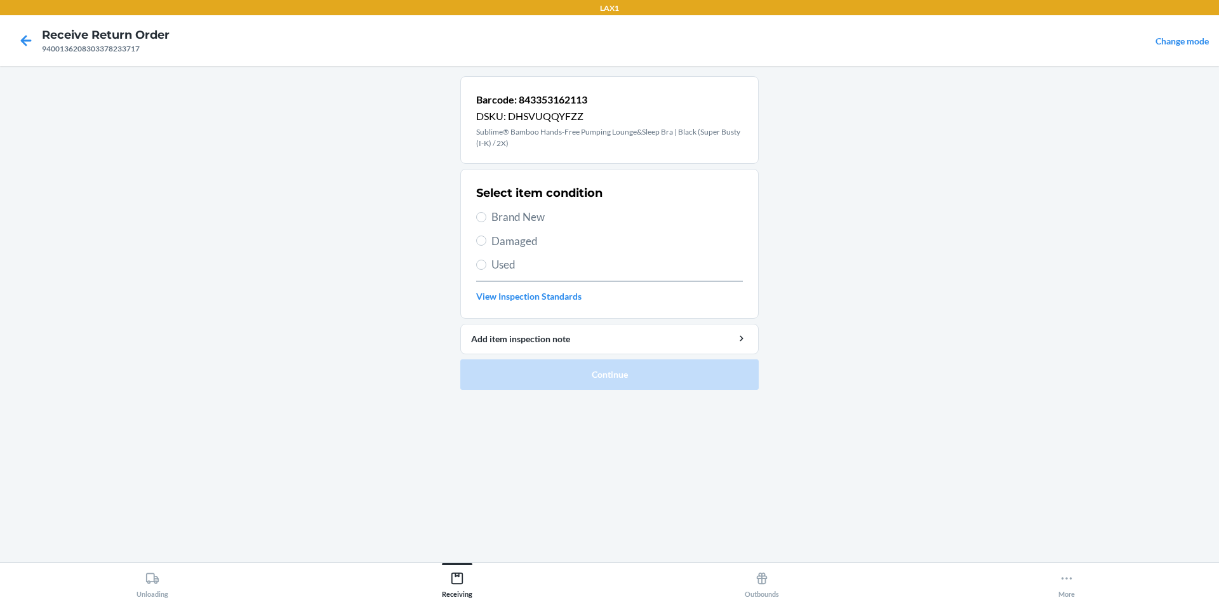
click at [490, 220] on label "Brand New" at bounding box center [609, 217] width 267 height 17
click at [486, 220] on input "Brand New" at bounding box center [481, 217] width 10 height 10
radio input "true"
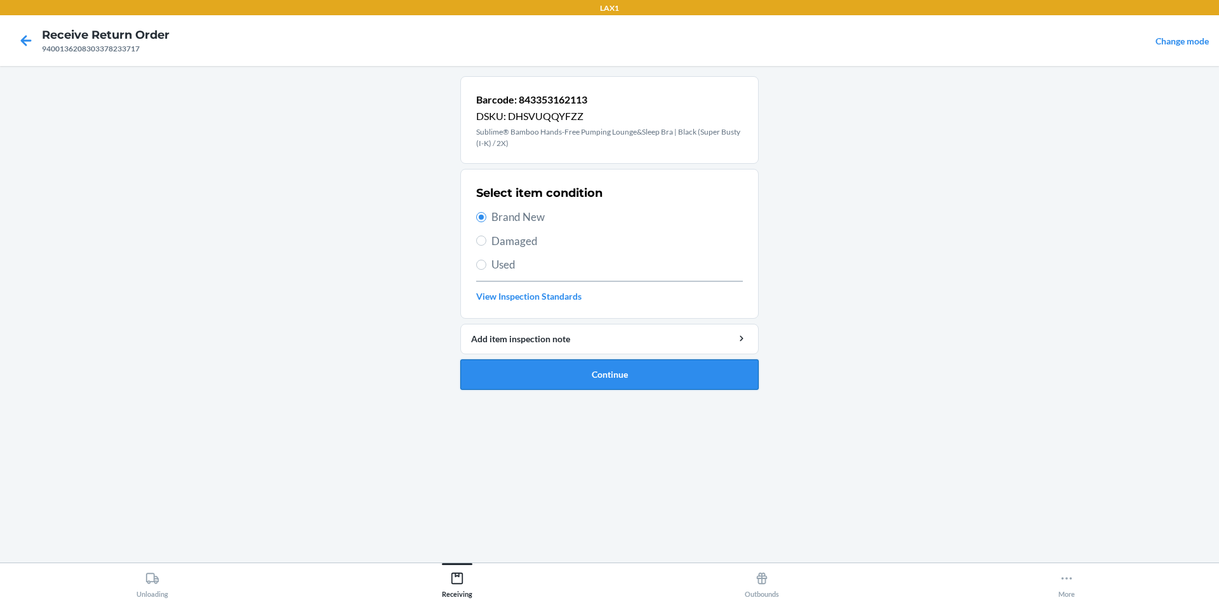
click at [557, 375] on button "Continue" at bounding box center [609, 374] width 298 height 30
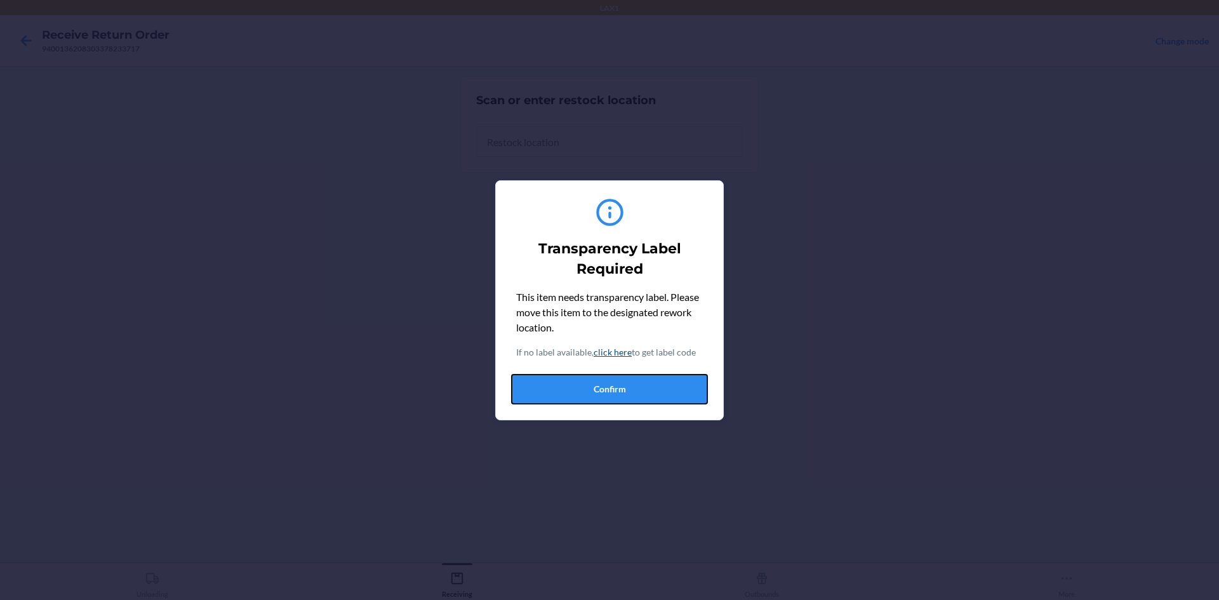
drag, startPoint x: 624, startPoint y: 400, endPoint x: 625, endPoint y: 391, distance: 9.0
click at [624, 400] on button "Confirm" at bounding box center [609, 389] width 197 height 30
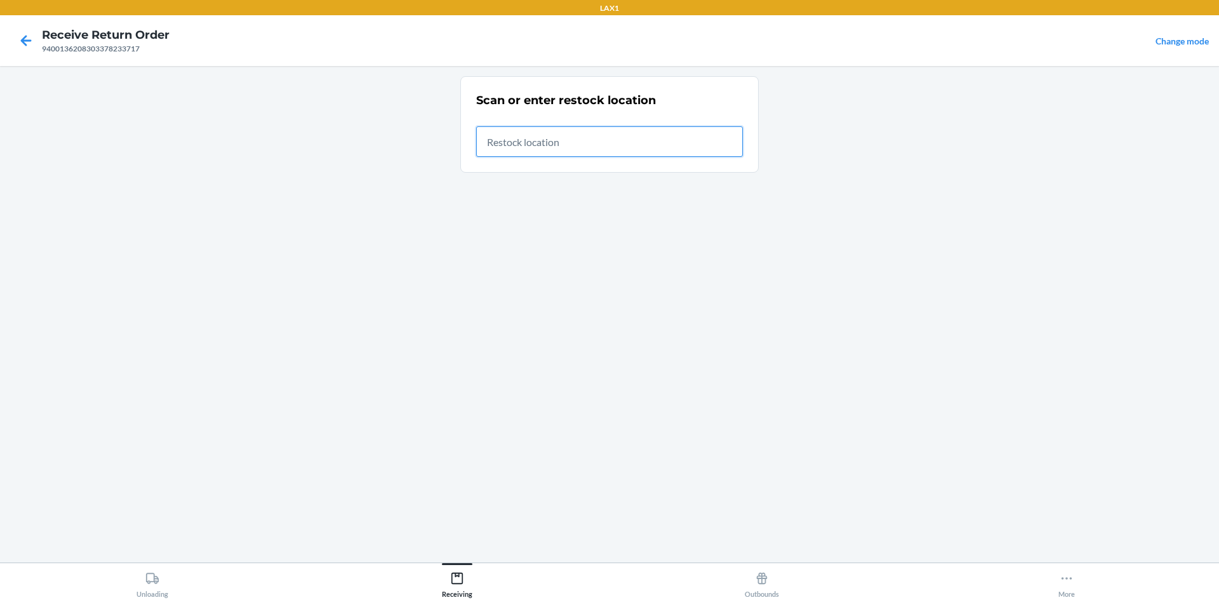
click at [561, 149] on input "text" at bounding box center [609, 141] width 267 height 30
type input "RTCART005"
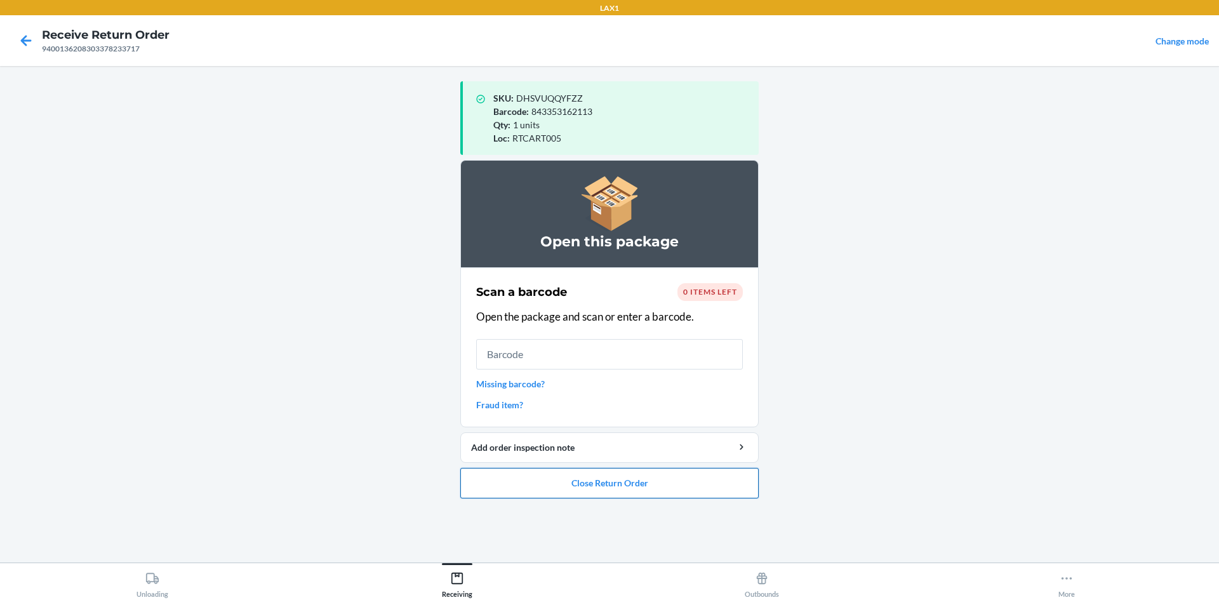
click at [578, 486] on button "Close Return Order" at bounding box center [609, 483] width 298 height 30
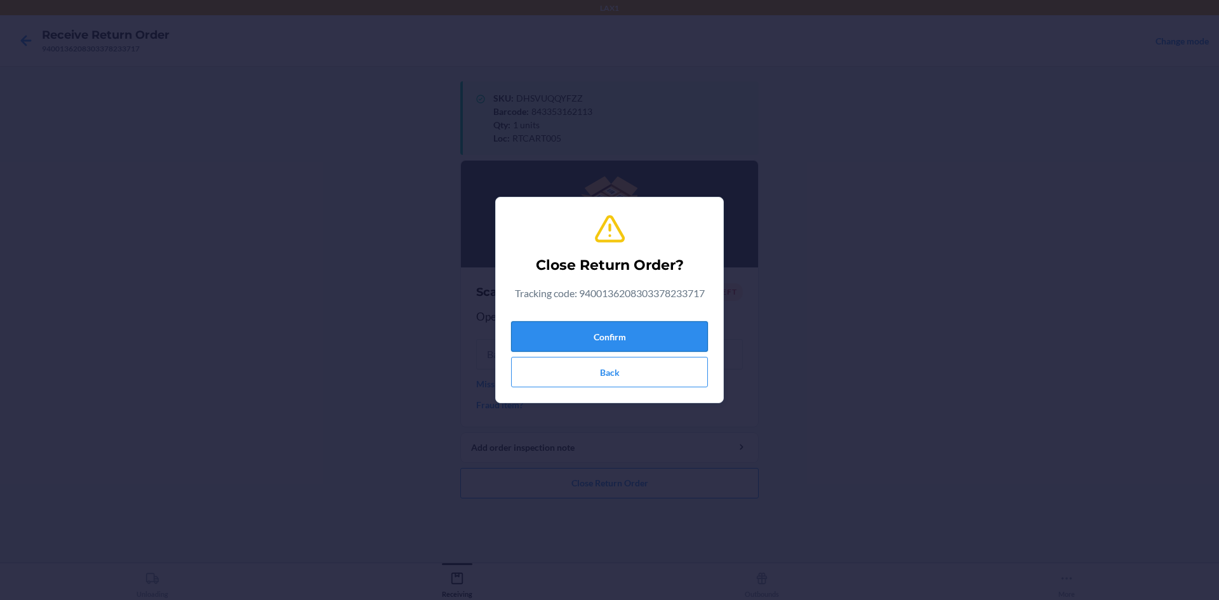
click at [592, 339] on button "Confirm" at bounding box center [609, 336] width 197 height 30
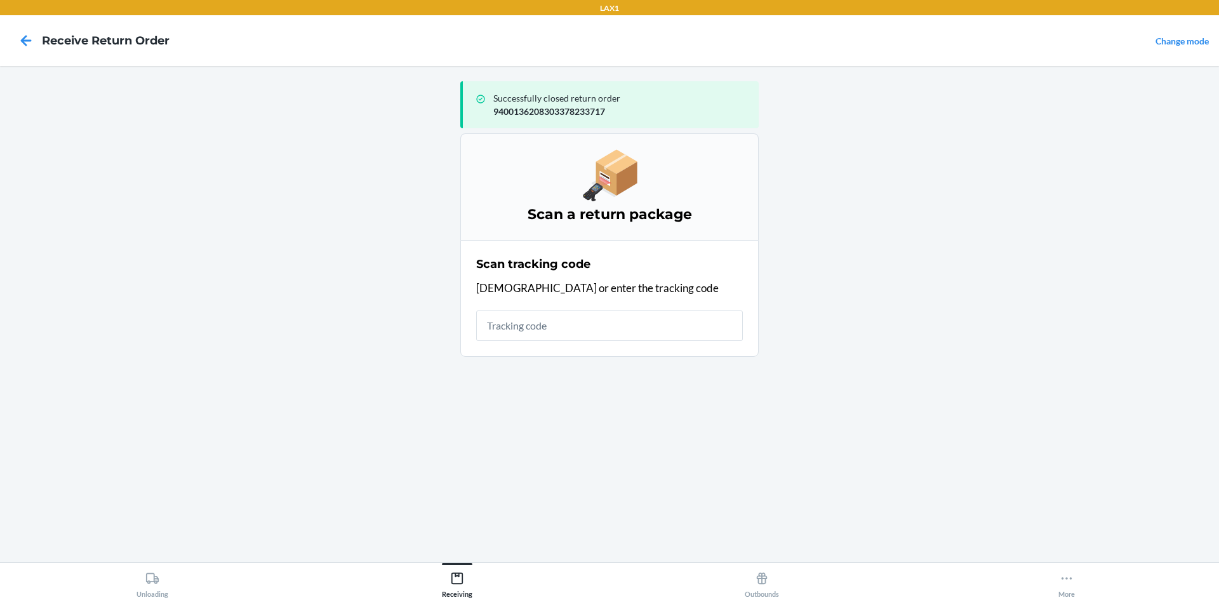
click at [561, 314] on input "text" at bounding box center [609, 326] width 267 height 30
type input "42092408943463610602"
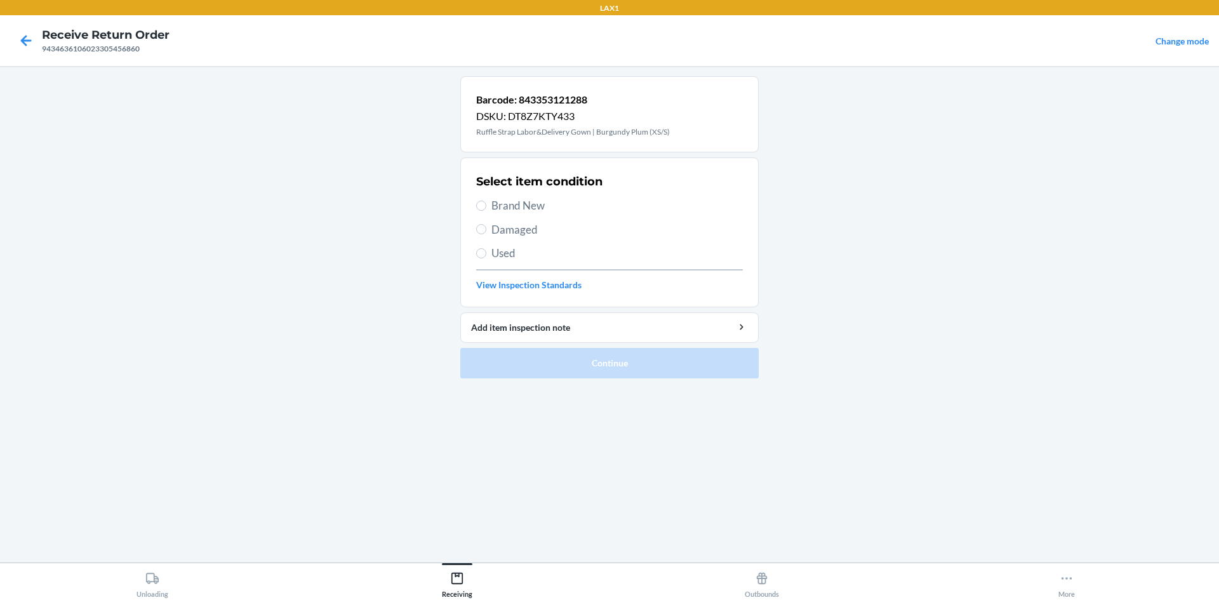
click at [537, 210] on span "Brand New" at bounding box center [616, 205] width 251 height 17
click at [486, 210] on input "Brand New" at bounding box center [481, 206] width 10 height 10
radio input "true"
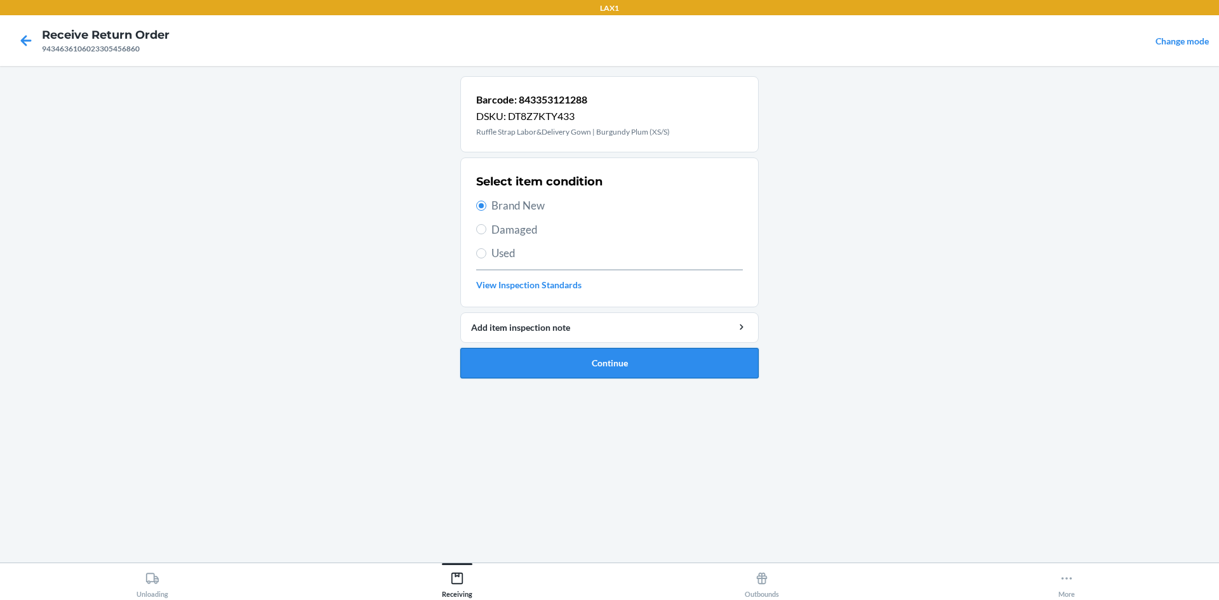
click at [594, 358] on button "Continue" at bounding box center [609, 363] width 298 height 30
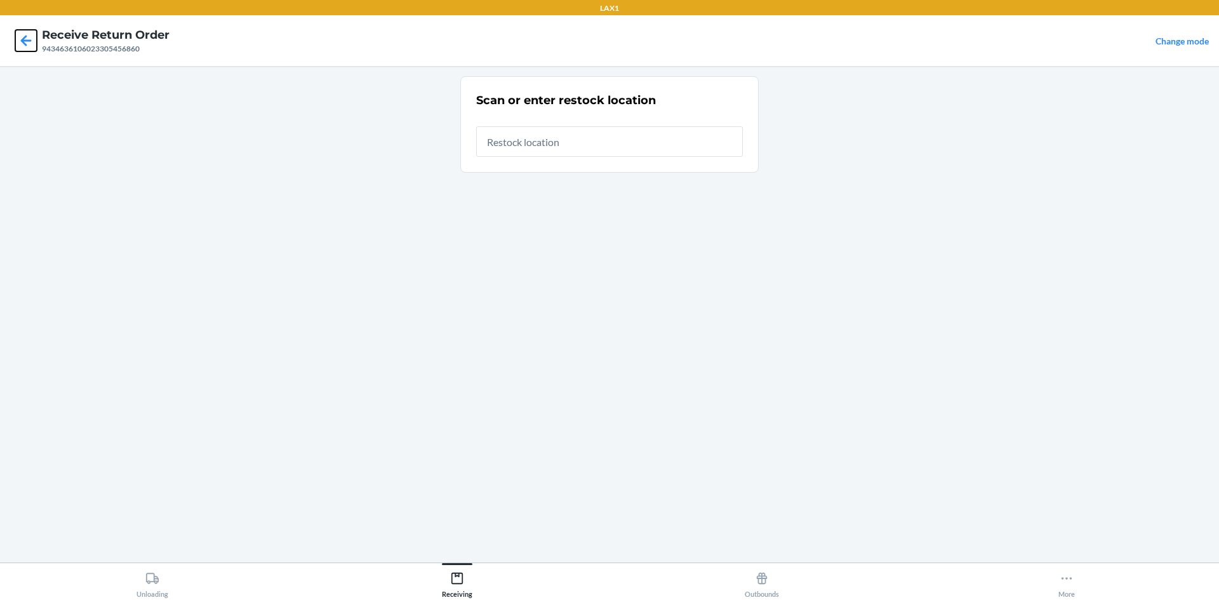
click at [33, 44] on icon at bounding box center [26, 41] width 22 height 22
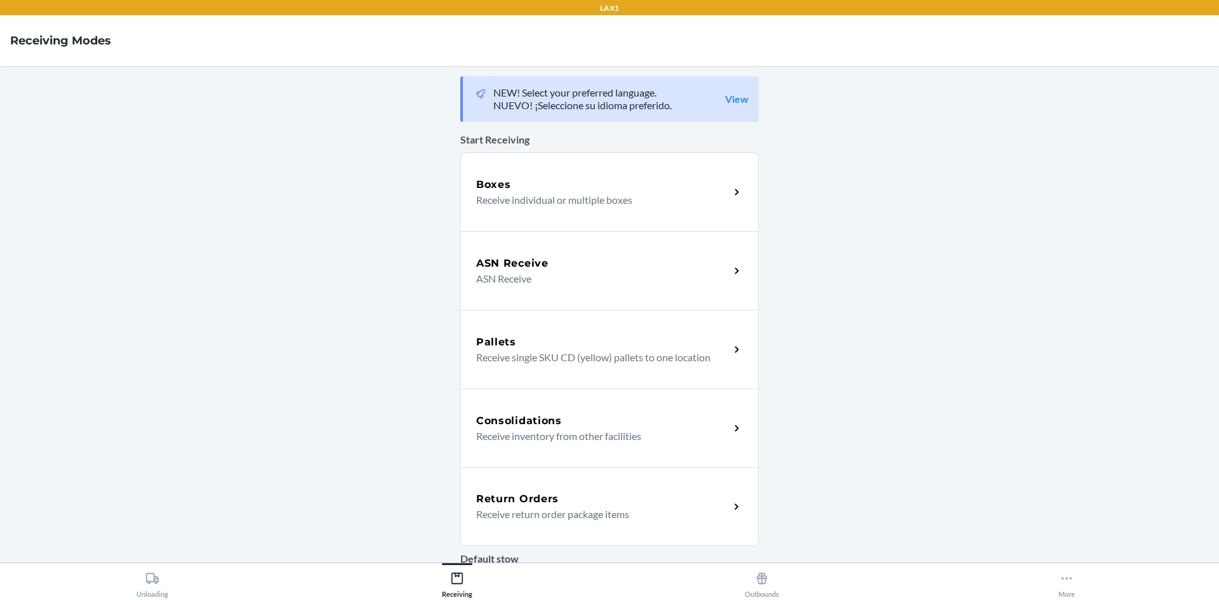
click at [525, 501] on h5 "Return Orders" at bounding box center [517, 498] width 83 height 15
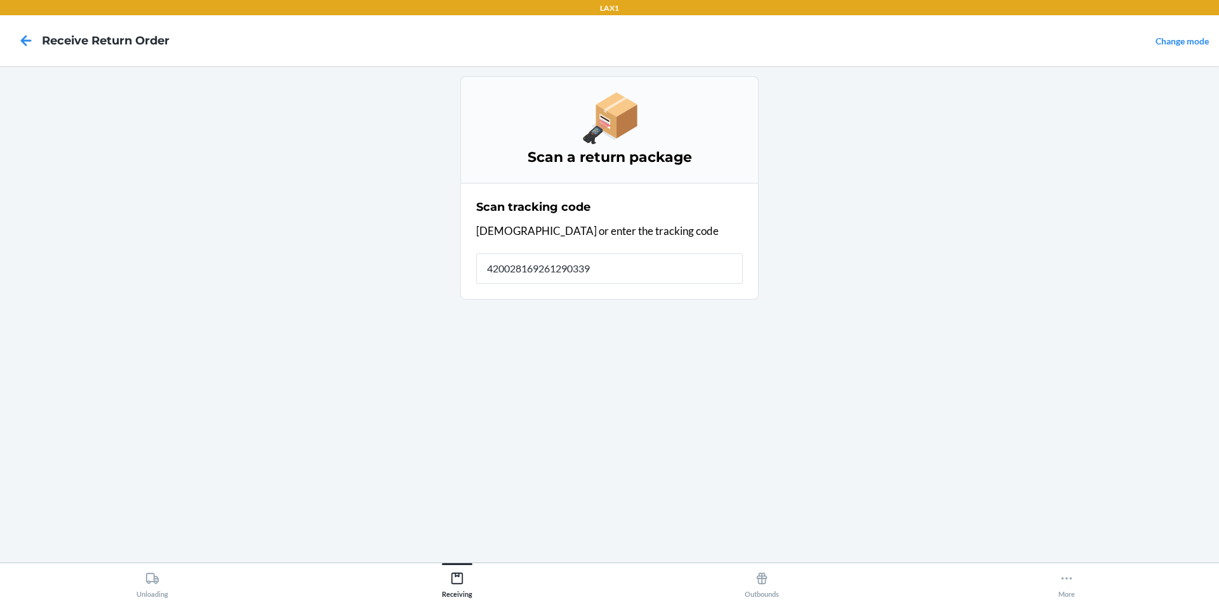
type input "4200281692612903397"
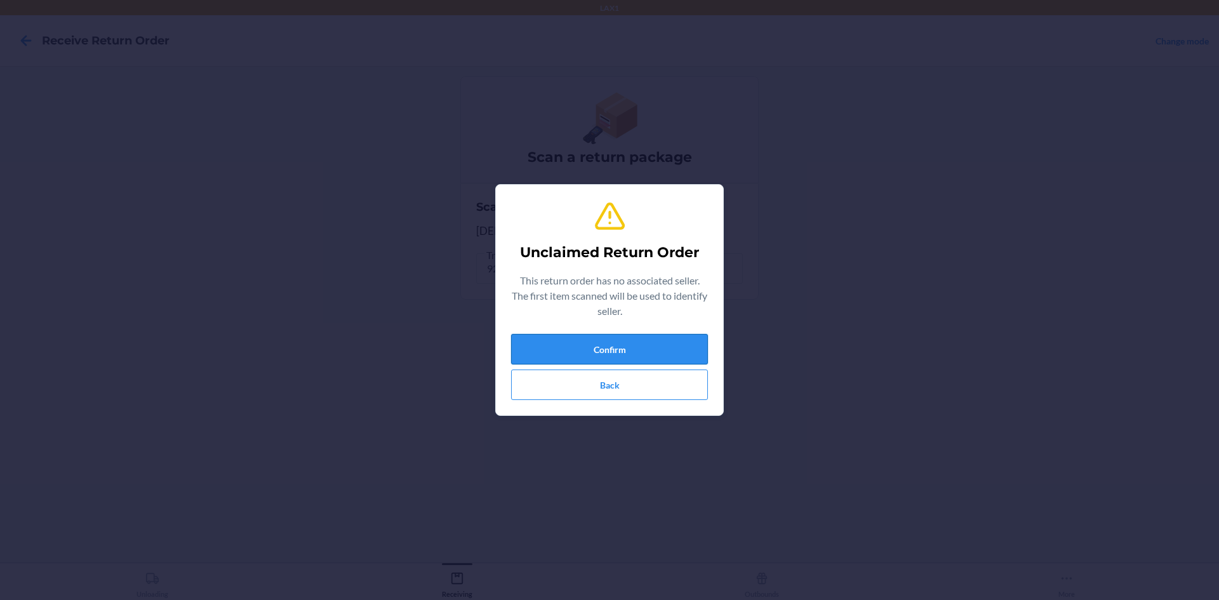
click at [565, 347] on button "Confirm" at bounding box center [609, 349] width 197 height 30
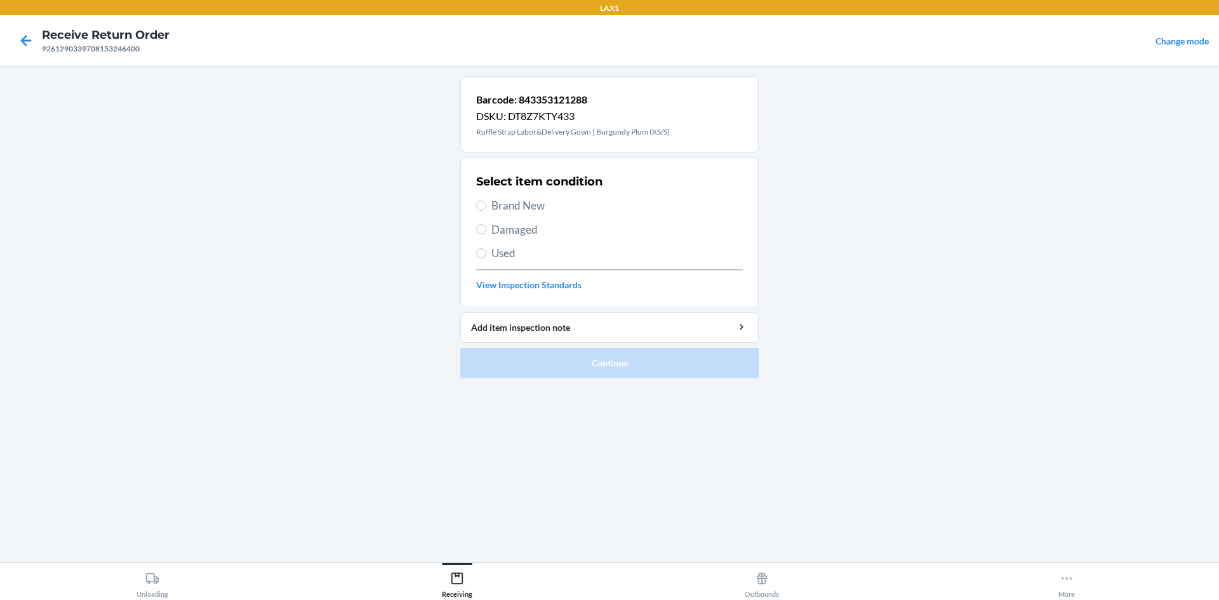
click at [495, 252] on span "Used" at bounding box center [616, 253] width 251 height 17
click at [486, 252] on input "Used" at bounding box center [481, 253] width 10 height 10
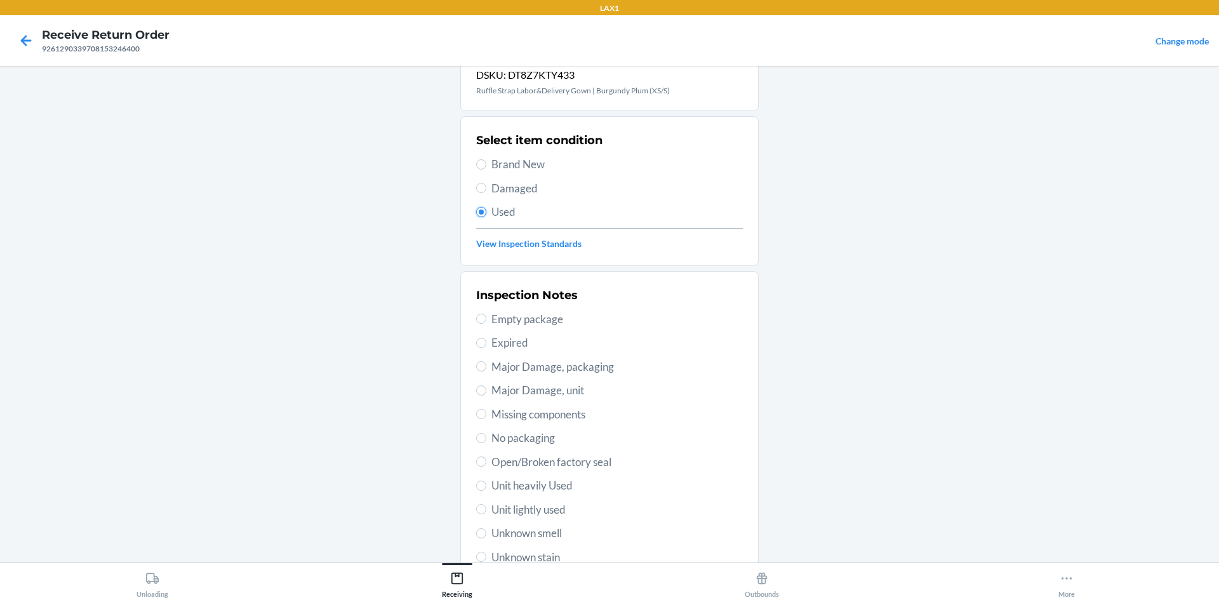
scroll to position [64, 0]
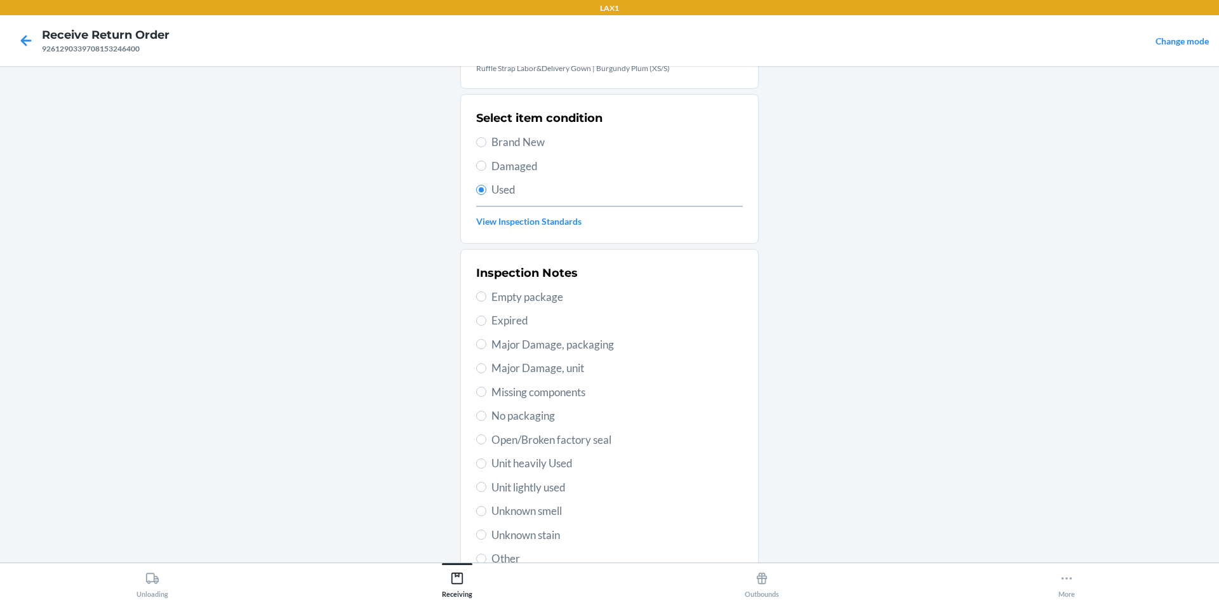
click at [537, 492] on span "Unit lightly used" at bounding box center [616, 487] width 251 height 17
click at [486, 492] on input "Unit lightly used" at bounding box center [481, 487] width 10 height 10
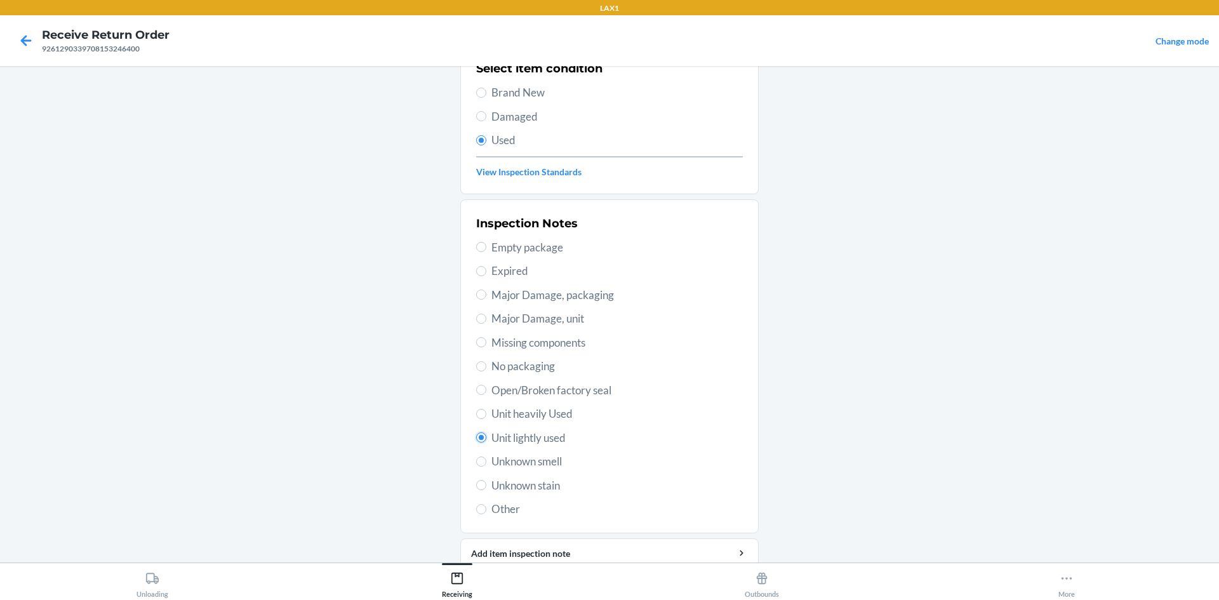
scroll to position [165, 0]
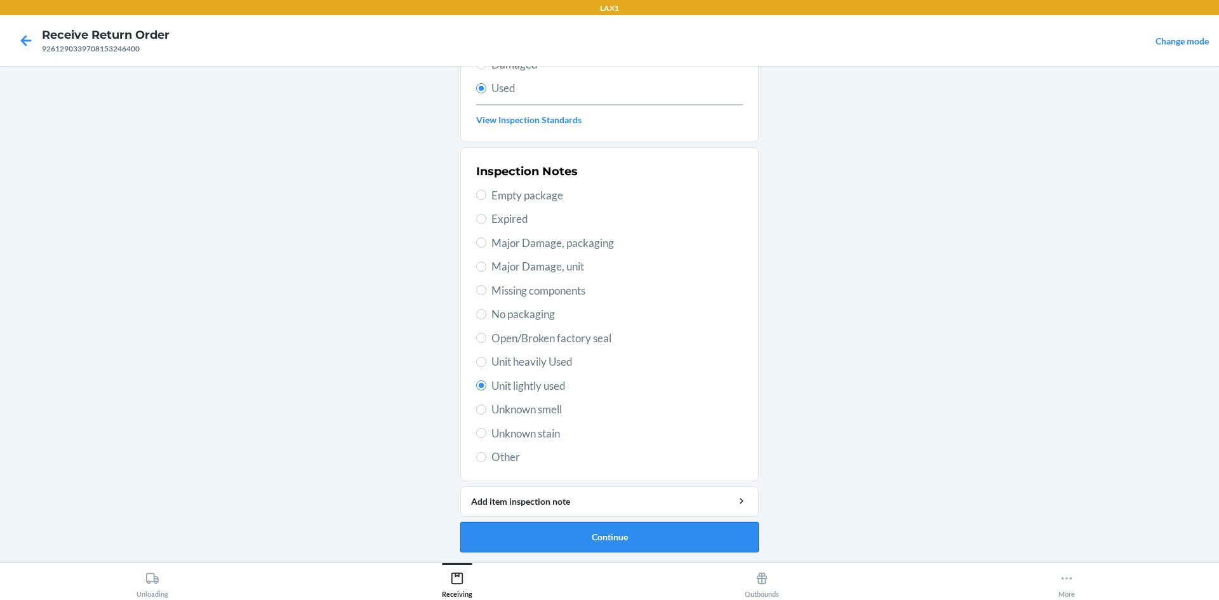
click at [562, 525] on button "Continue" at bounding box center [609, 537] width 298 height 30
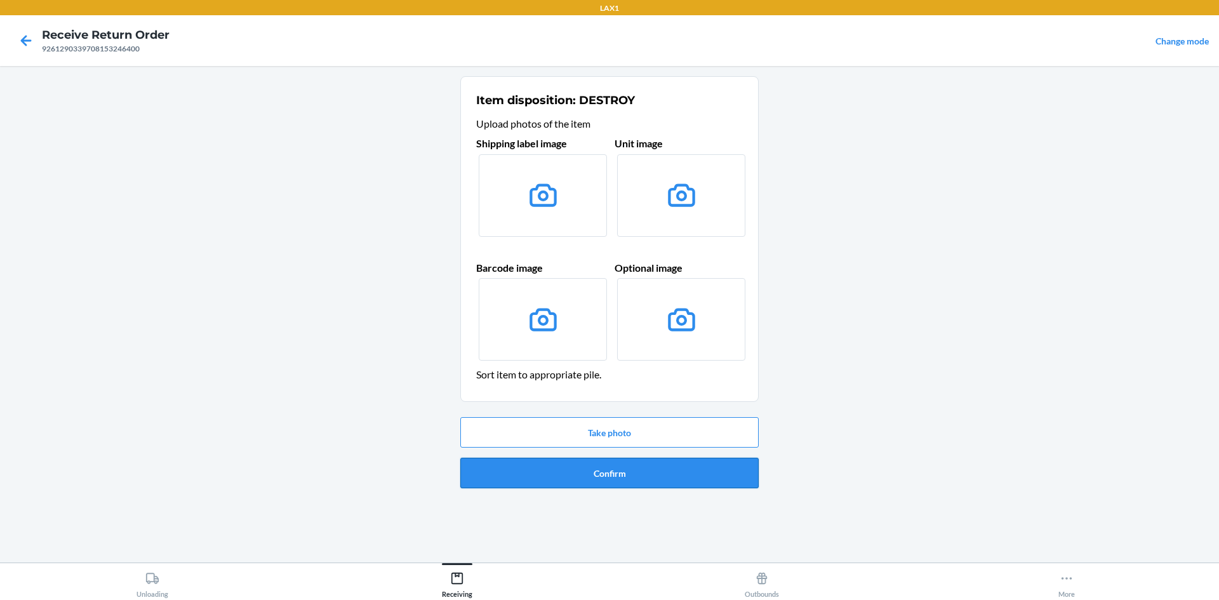
click at [604, 481] on button "Confirm" at bounding box center [609, 473] width 298 height 30
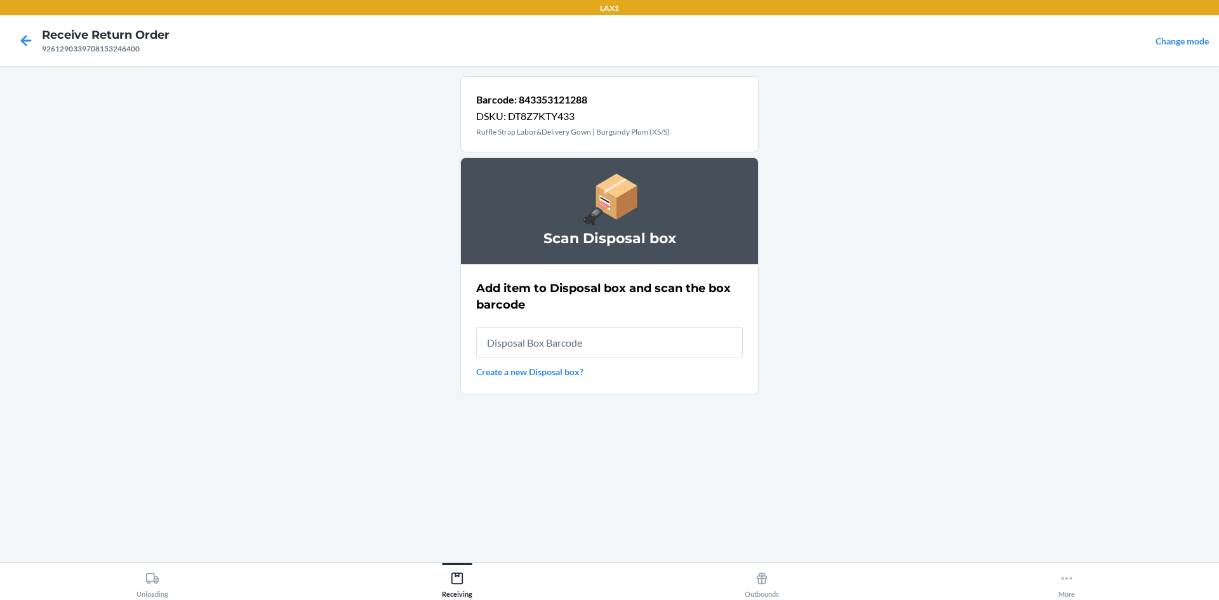
click at [563, 348] on input "text" at bounding box center [609, 342] width 267 height 30
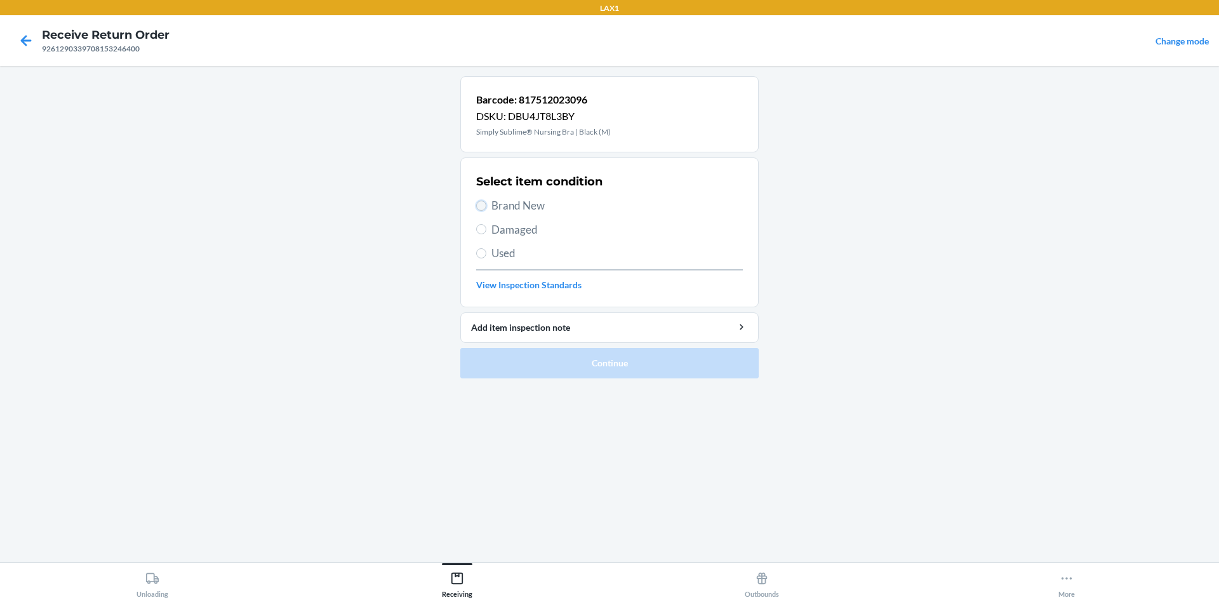
click at [480, 209] on input "Brand New" at bounding box center [481, 206] width 10 height 10
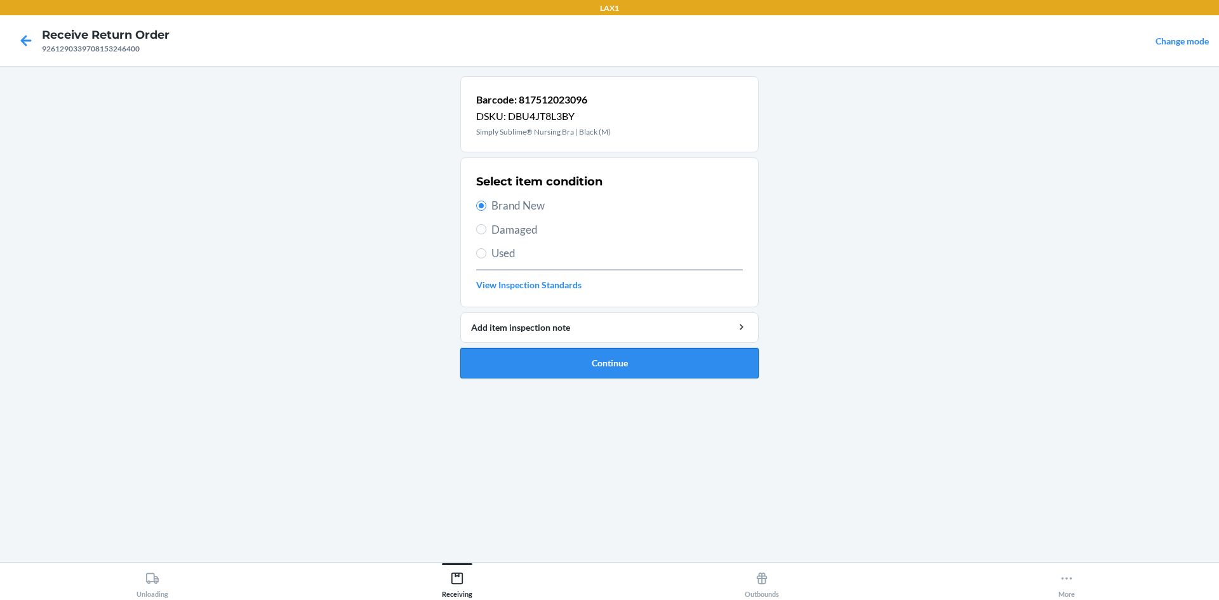
click at [531, 364] on button "Continue" at bounding box center [609, 363] width 298 height 30
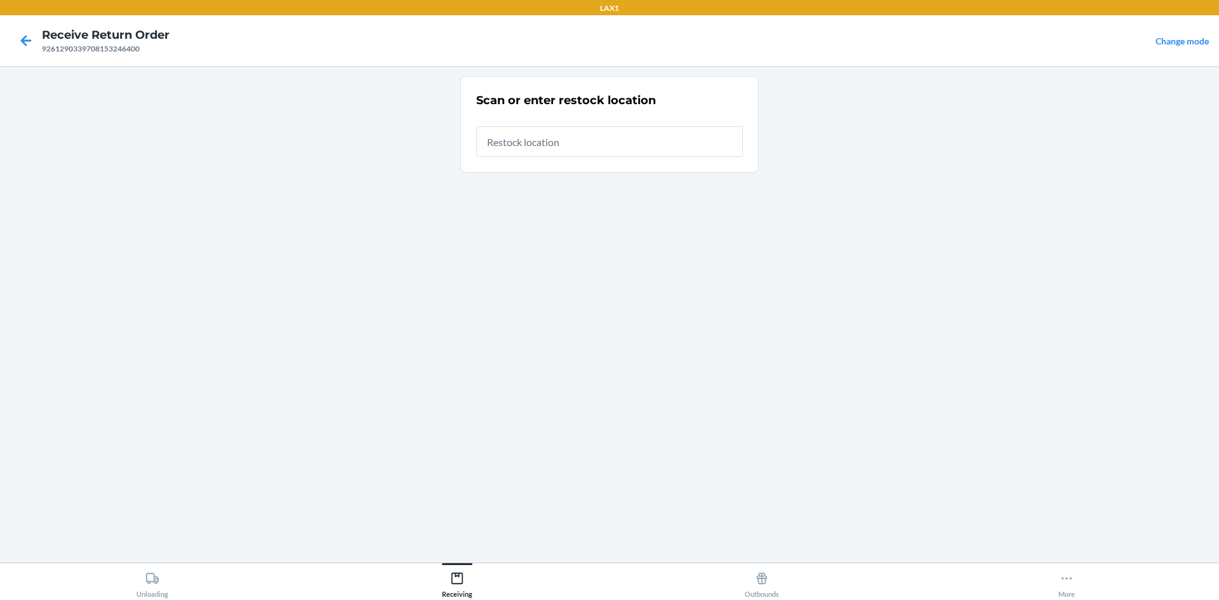
click at [568, 152] on input "text" at bounding box center [609, 141] width 267 height 30
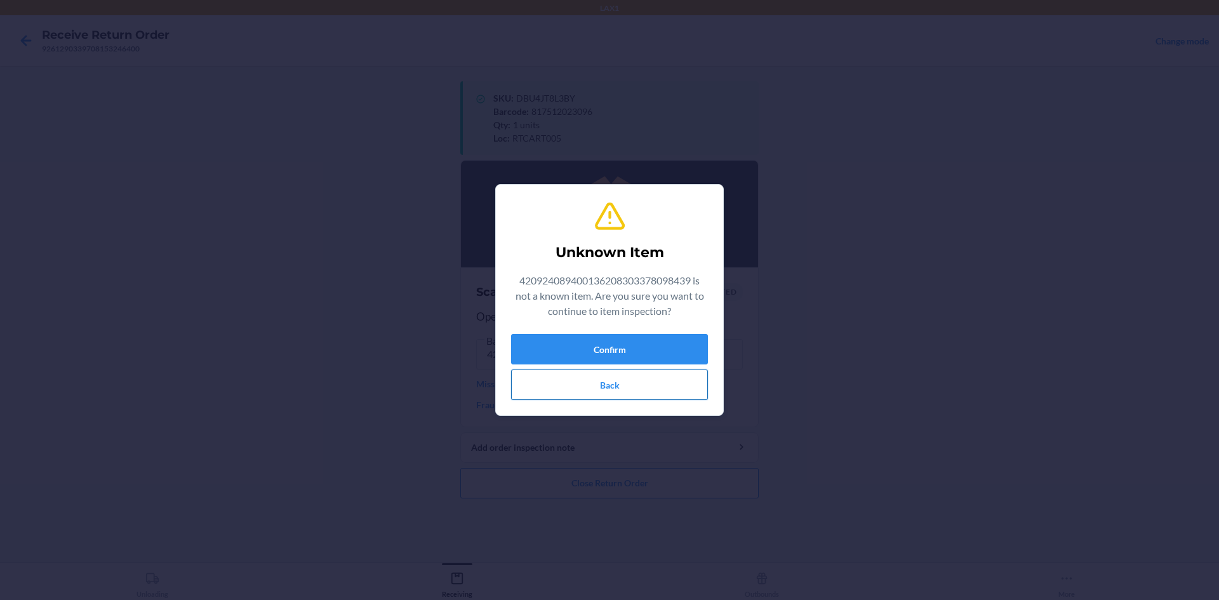
click at [639, 389] on button "Back" at bounding box center [609, 385] width 197 height 30
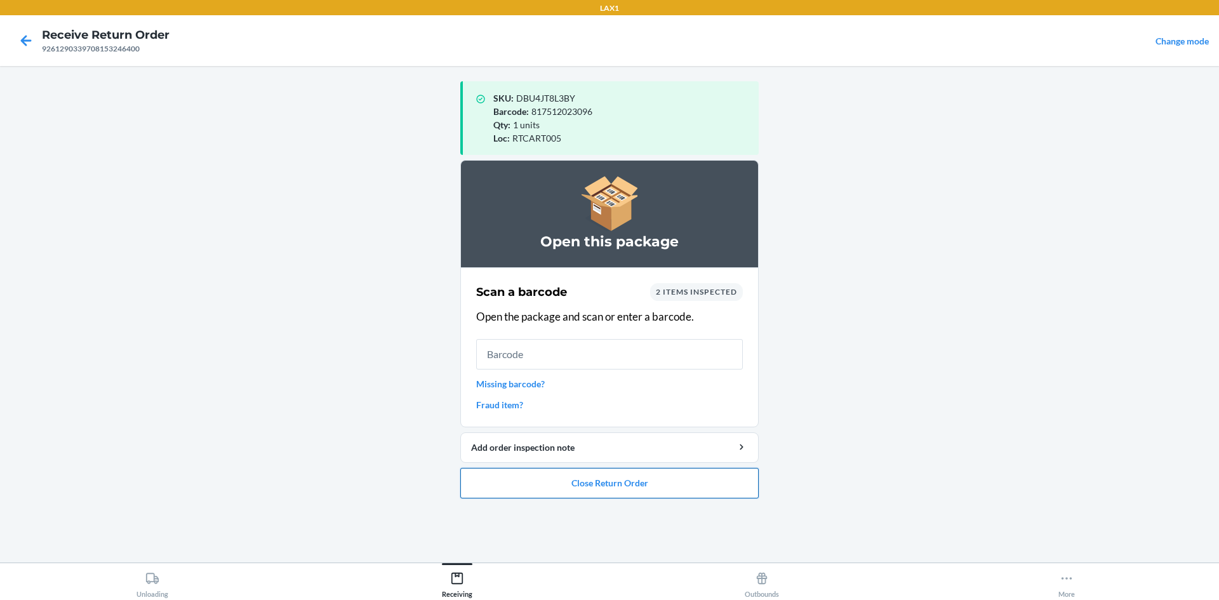
click at [652, 469] on button "Close Return Order" at bounding box center [609, 483] width 298 height 30
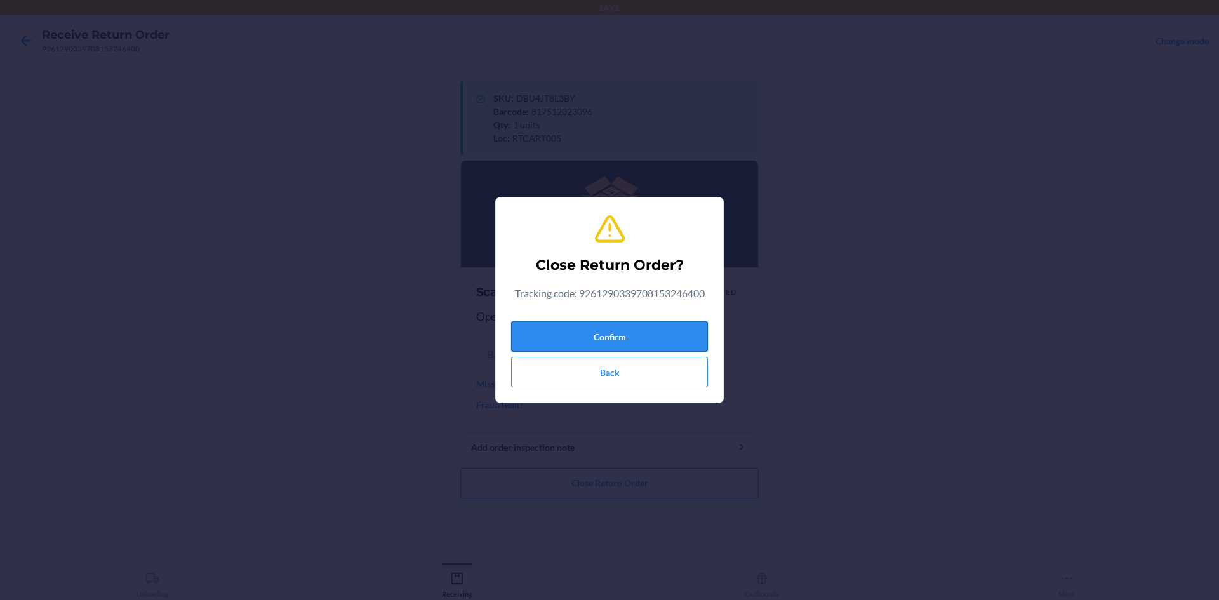
click at [608, 324] on button "Confirm" at bounding box center [609, 336] width 197 height 30
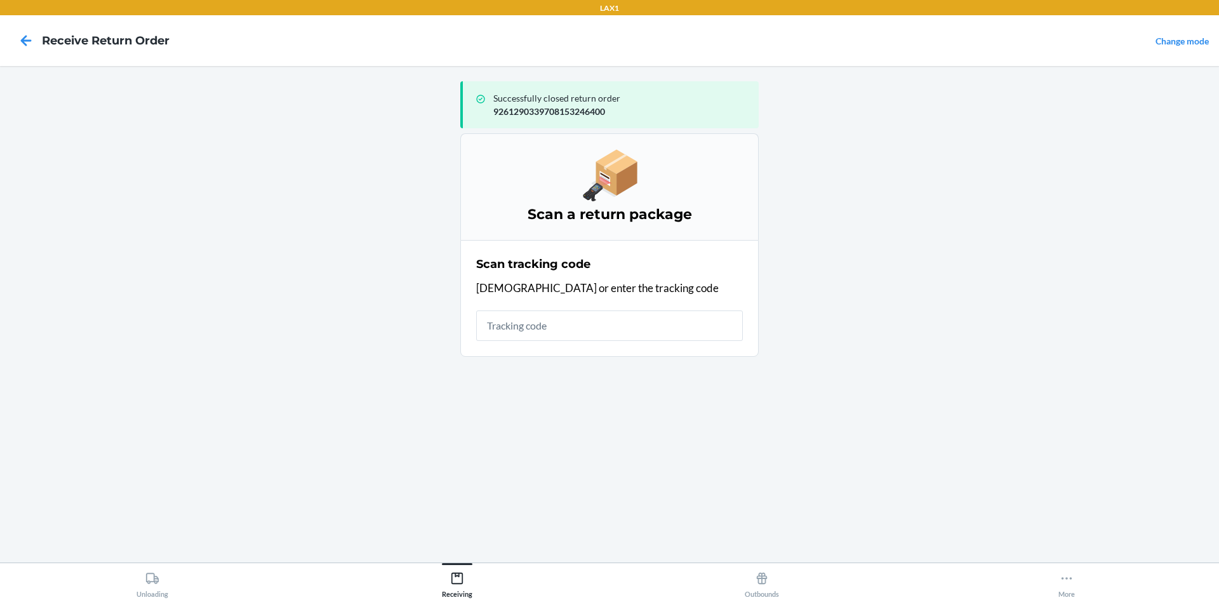
click at [598, 320] on input "text" at bounding box center [609, 326] width 267 height 30
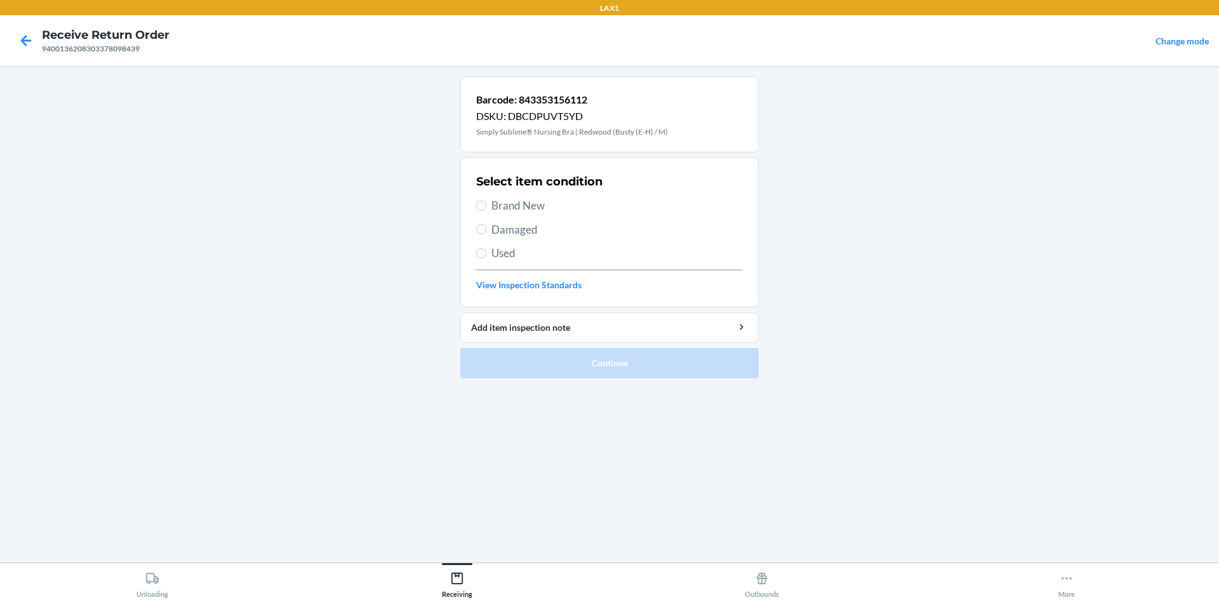
click at [506, 210] on span "Brand New" at bounding box center [616, 205] width 251 height 17
click at [486, 210] on input "Brand New" at bounding box center [481, 206] width 10 height 10
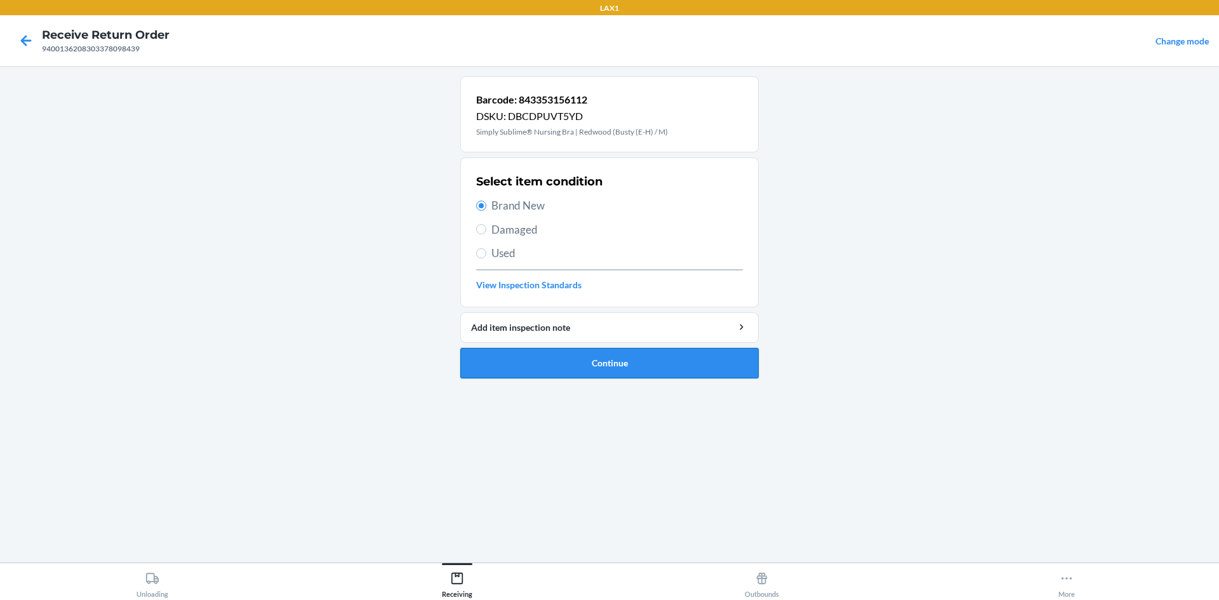
click at [555, 373] on button "Continue" at bounding box center [609, 363] width 298 height 30
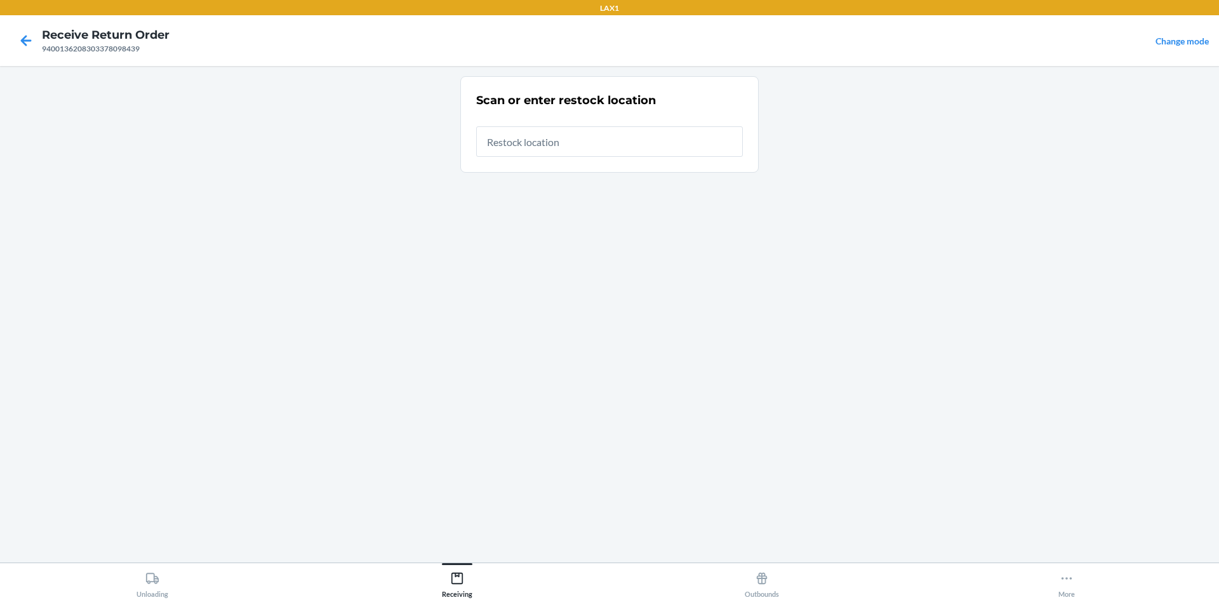
click at [617, 135] on input "text" at bounding box center [609, 141] width 267 height 30
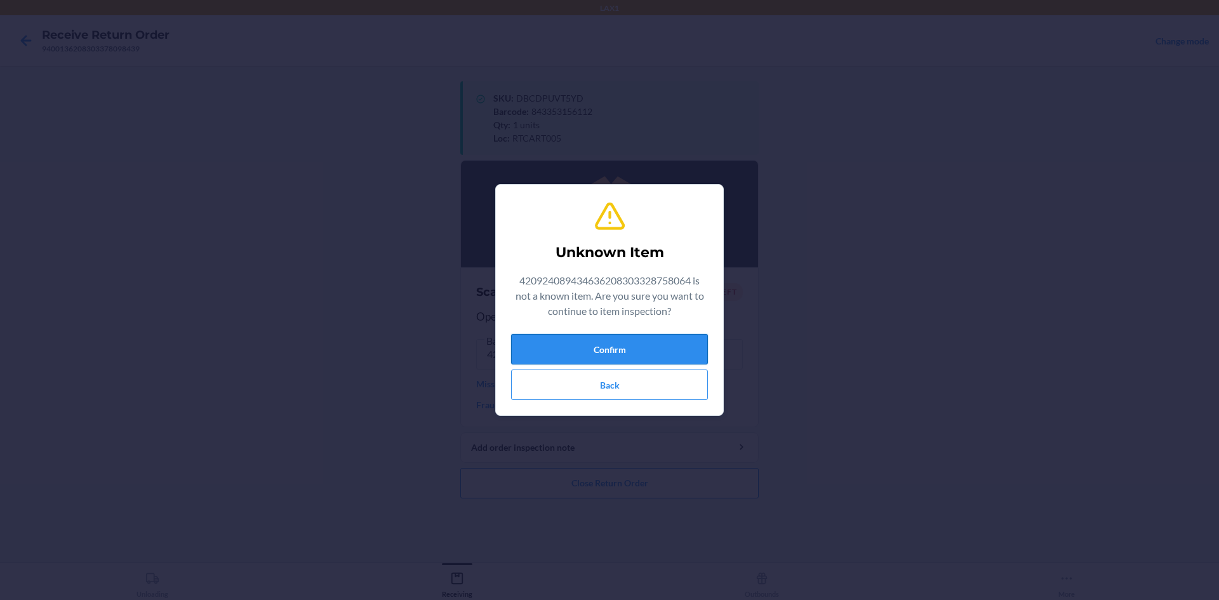
click at [629, 349] on button "Confirm" at bounding box center [609, 349] width 197 height 30
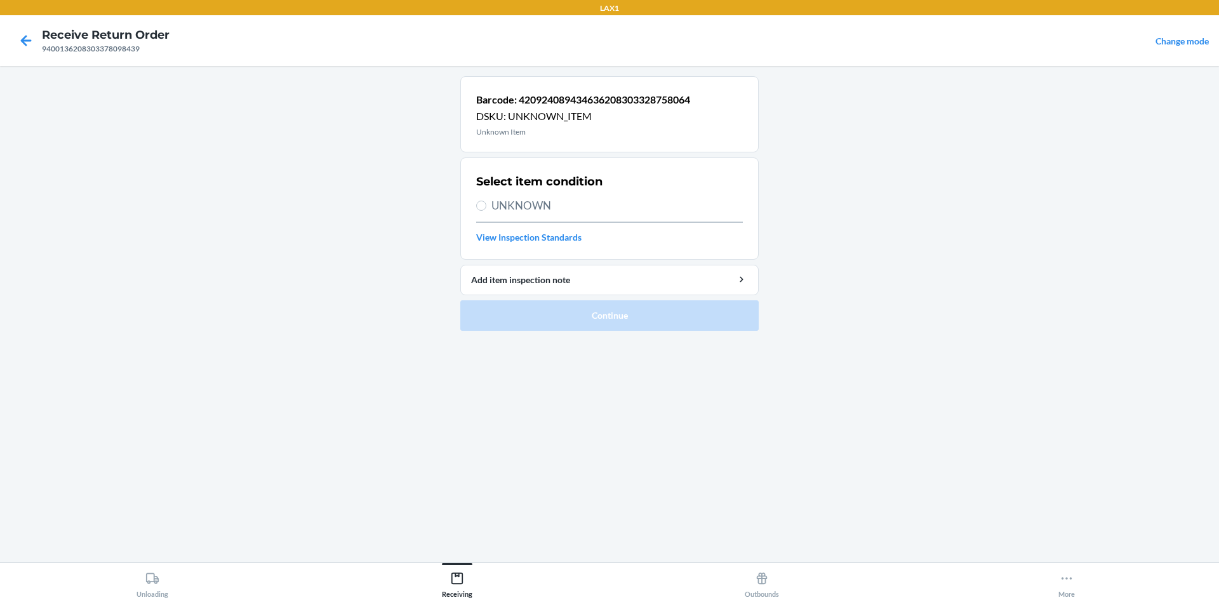
click at [542, 198] on span "UNKNOWN" at bounding box center [616, 205] width 251 height 17
click at [486, 201] on input "UNKNOWN" at bounding box center [481, 206] width 10 height 10
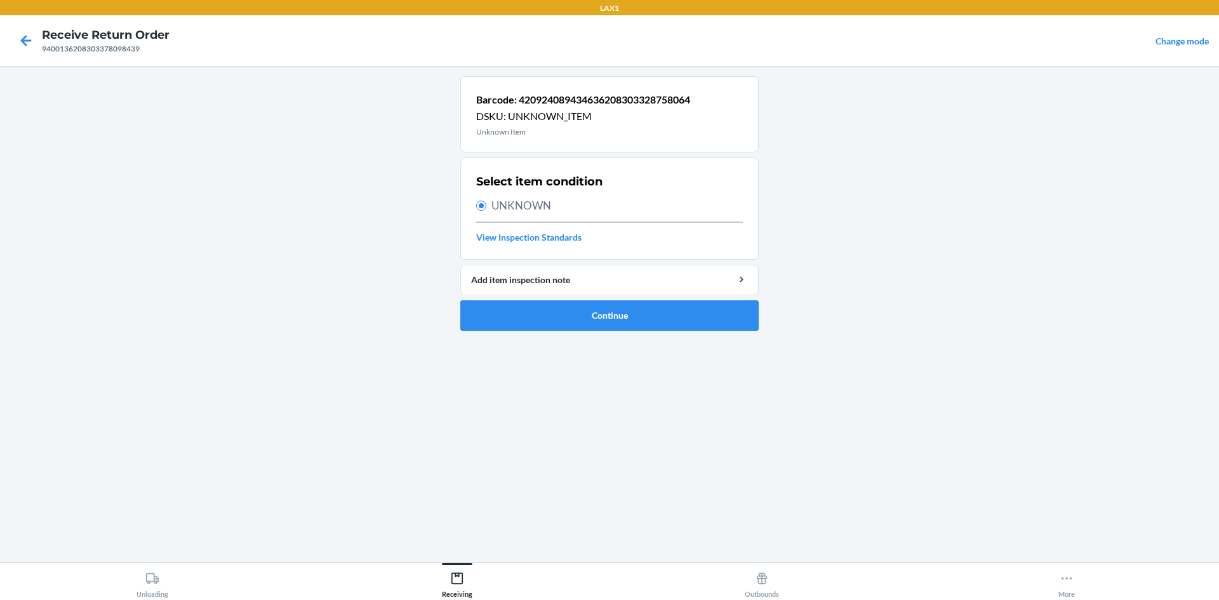
drag, startPoint x: 577, startPoint y: 343, endPoint x: 585, endPoint y: 317, distance: 27.5
click at [577, 343] on div "Barcode: 420924089434636208303328758064 DSKU: UNKNOWN_ITEM Unknown Item Select …" at bounding box center [609, 314] width 298 height 476
click at [585, 317] on button "Continue" at bounding box center [609, 315] width 298 height 30
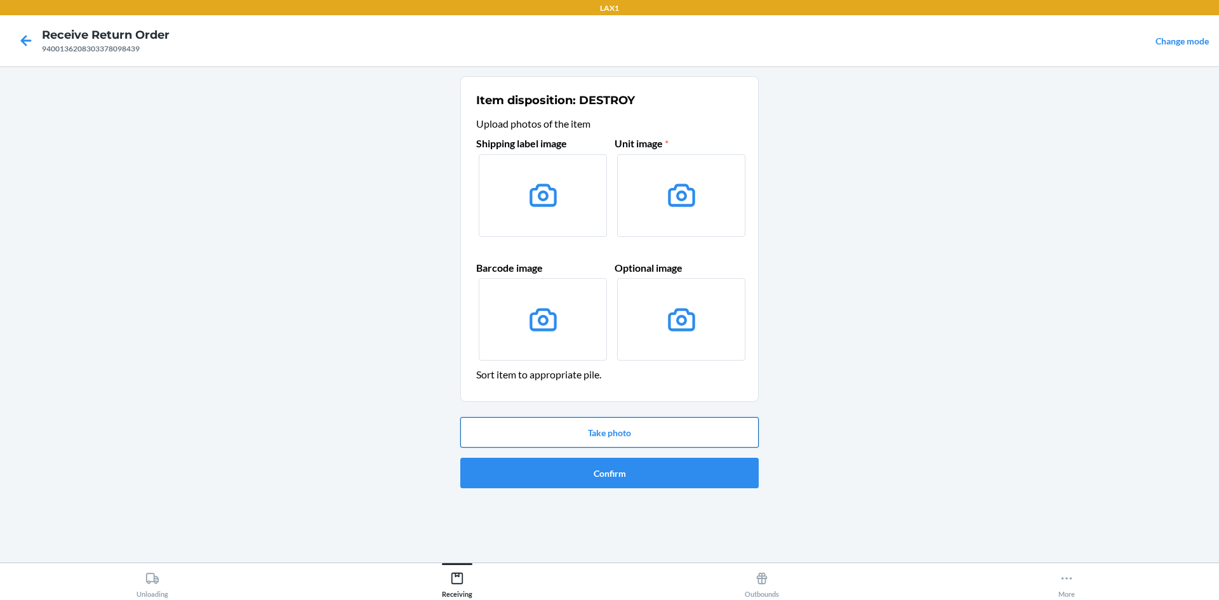
click at [613, 436] on button "Take photo" at bounding box center [609, 432] width 298 height 30
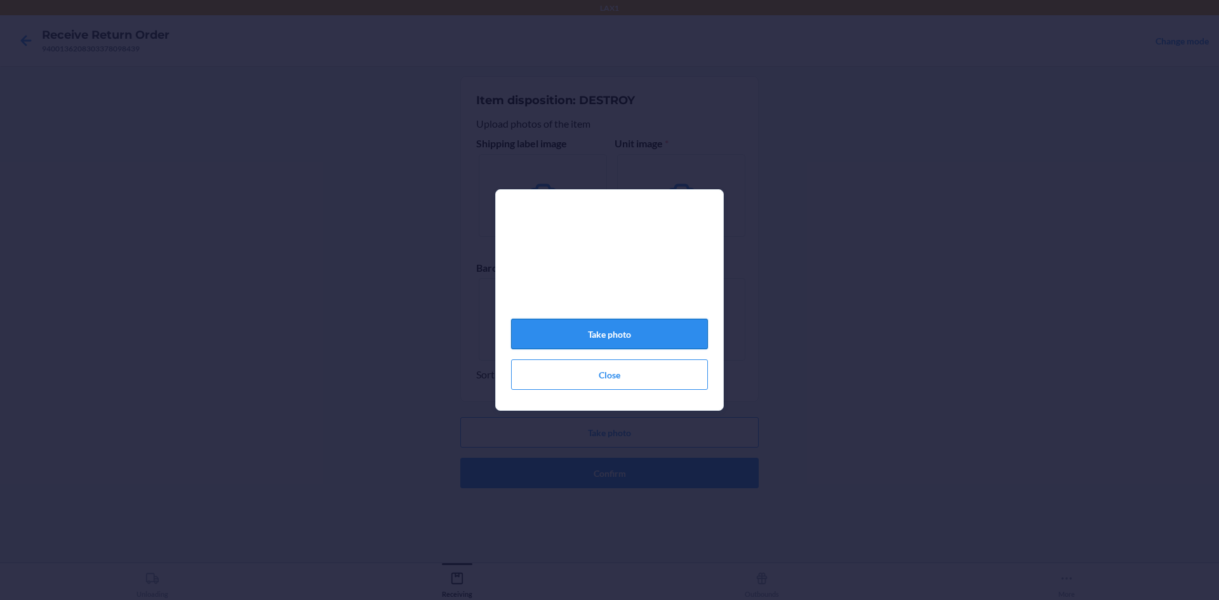
click at [630, 330] on button "Take photo" at bounding box center [609, 334] width 197 height 30
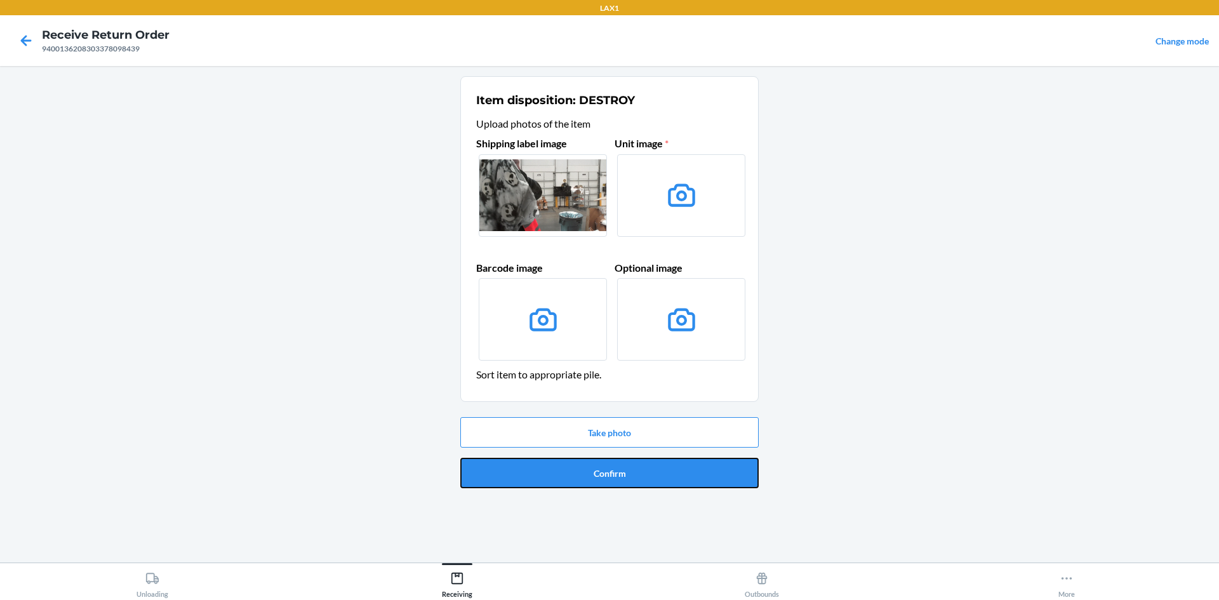
drag, startPoint x: 600, startPoint y: 481, endPoint x: 612, endPoint y: 464, distance: 20.6
click at [605, 476] on button "Confirm" at bounding box center [609, 473] width 298 height 30
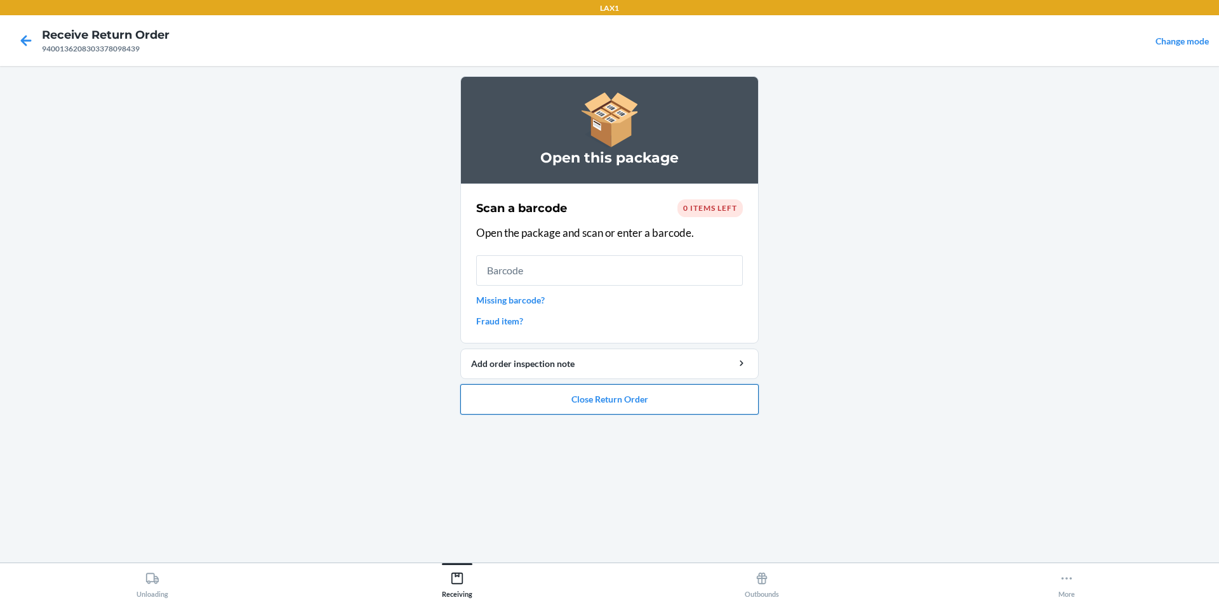
click at [647, 396] on button "Close Return Order" at bounding box center [609, 399] width 298 height 30
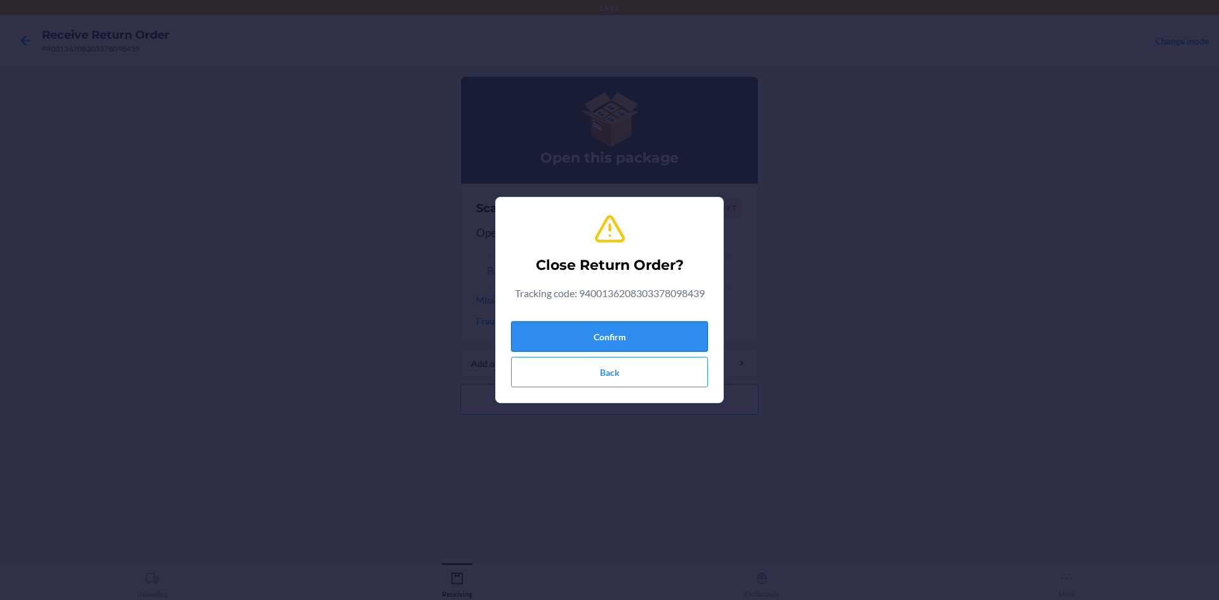
click at [636, 331] on button "Confirm" at bounding box center [609, 336] width 197 height 30
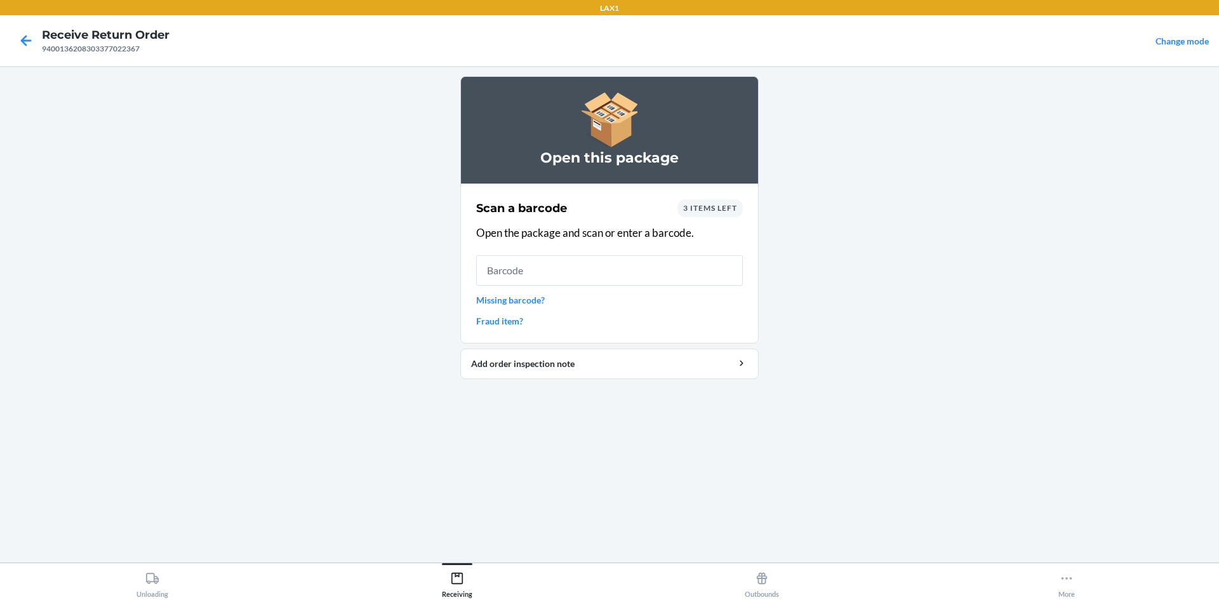
click at [652, 277] on input "text" at bounding box center [609, 270] width 267 height 30
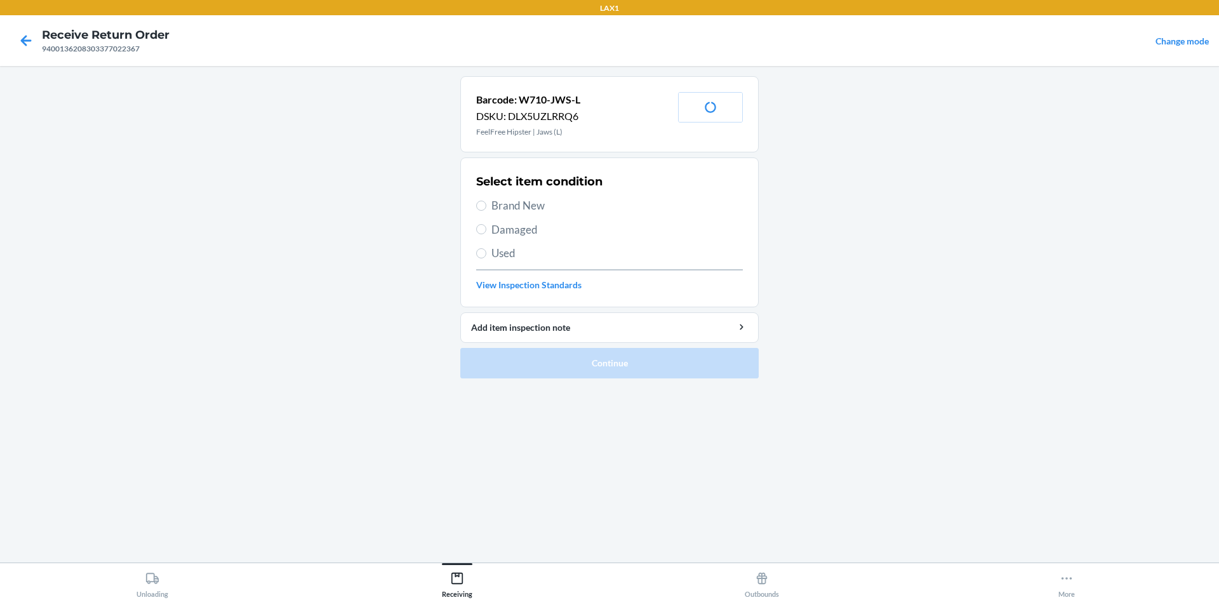
drag, startPoint x: 493, startPoint y: 206, endPoint x: 593, endPoint y: 316, distance: 148.8
click at [493, 206] on span "Brand New" at bounding box center [616, 205] width 251 height 17
click at [486, 206] on input "Brand New" at bounding box center [481, 206] width 10 height 10
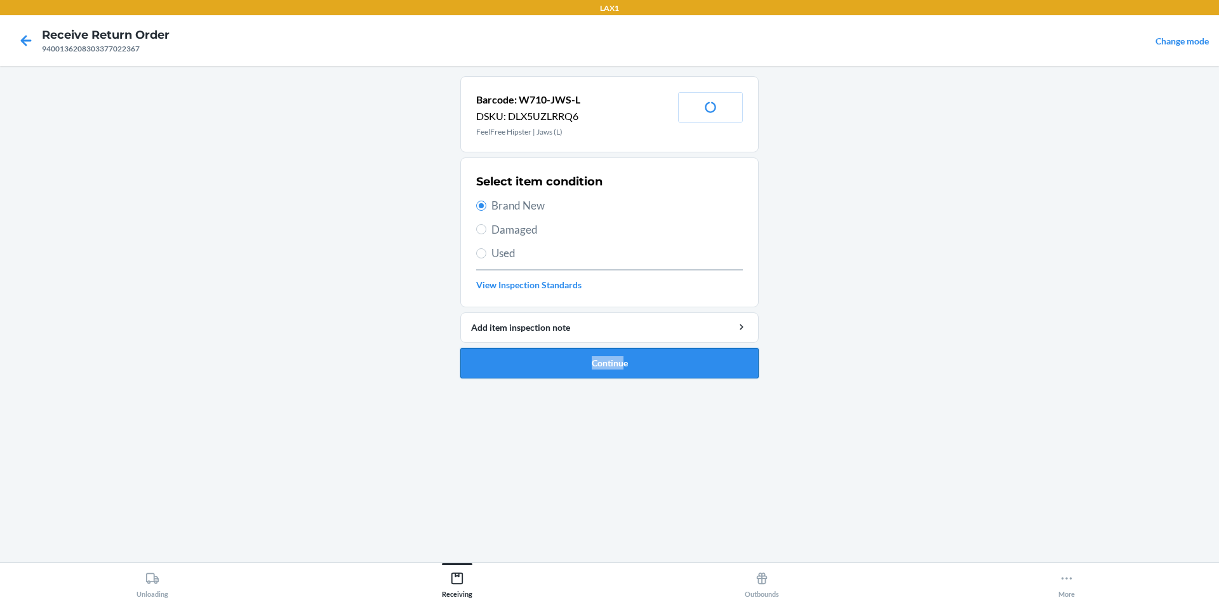
click at [621, 348] on li "Barcode: W710-JWS-L DSKU: DLX5UZLRRQ6 FeelFree Hipster | Jaws (L) Print Label S…" at bounding box center [609, 227] width 298 height 302
click at [621, 352] on button "Continue" at bounding box center [609, 363] width 298 height 30
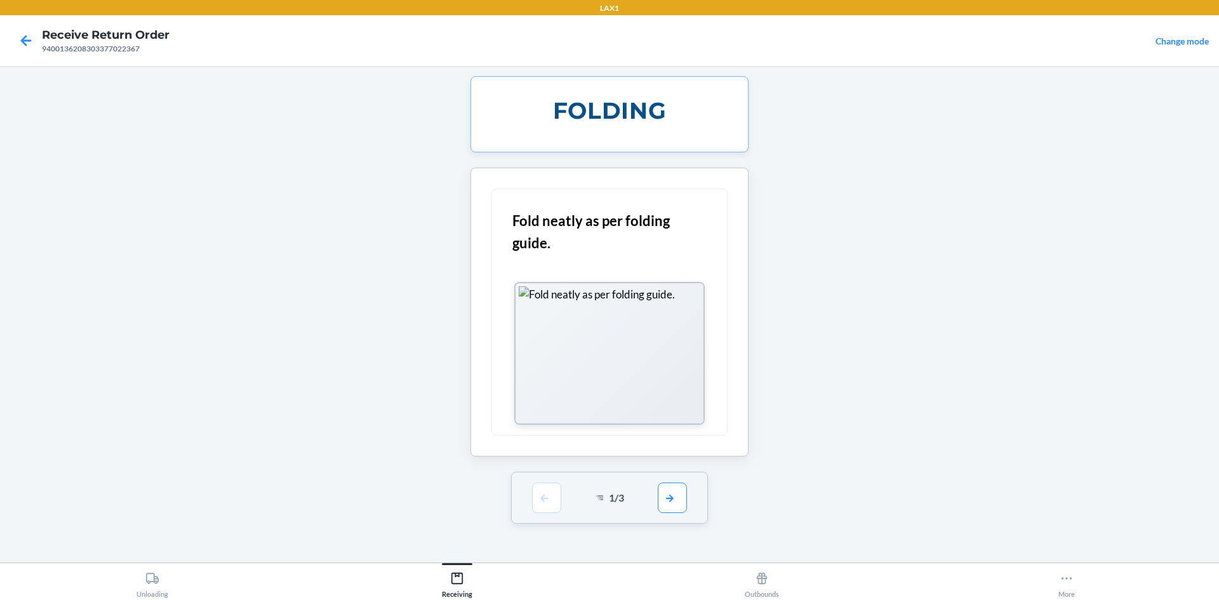
drag, startPoint x: 660, startPoint y: 529, endPoint x: 664, endPoint y: 519, distance: 10.9
click at [660, 529] on ol "FOLDING Fold neatly as per folding guide. 1 / 3" at bounding box center [609, 305] width 298 height 458
click at [672, 498] on button "button" at bounding box center [672, 497] width 29 height 30
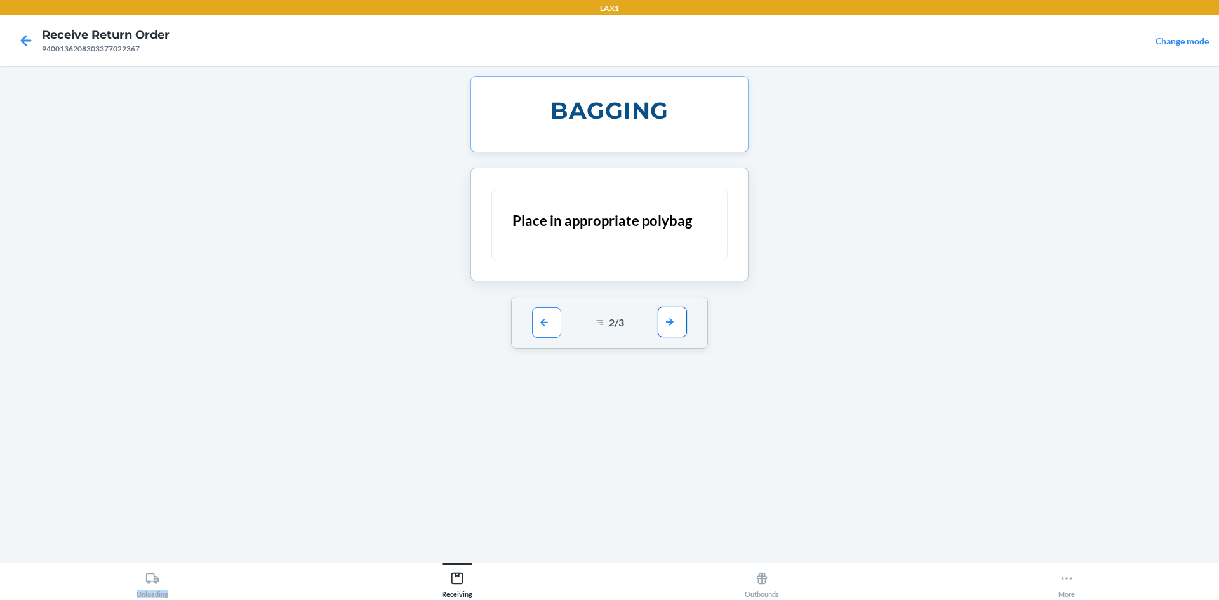
click at [672, 498] on div "BAGGING Place in appropriate polybag 2 / 3" at bounding box center [609, 314] width 298 height 476
click at [667, 316] on button "button" at bounding box center [672, 322] width 29 height 30
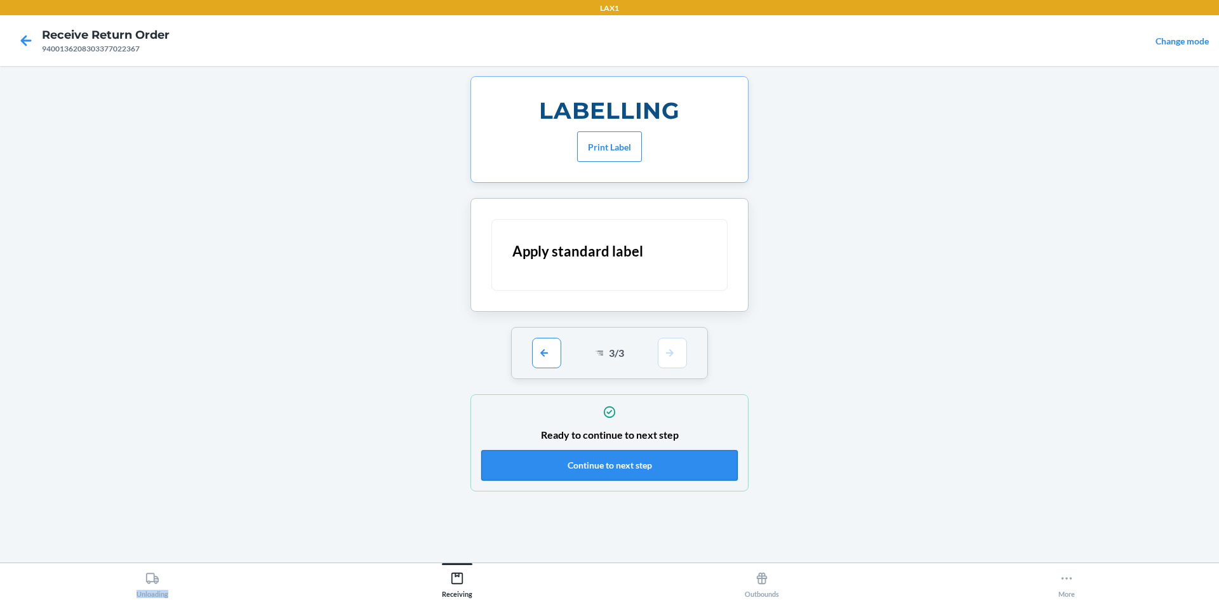
click at [660, 453] on button "Continue to next step" at bounding box center [609, 465] width 257 height 30
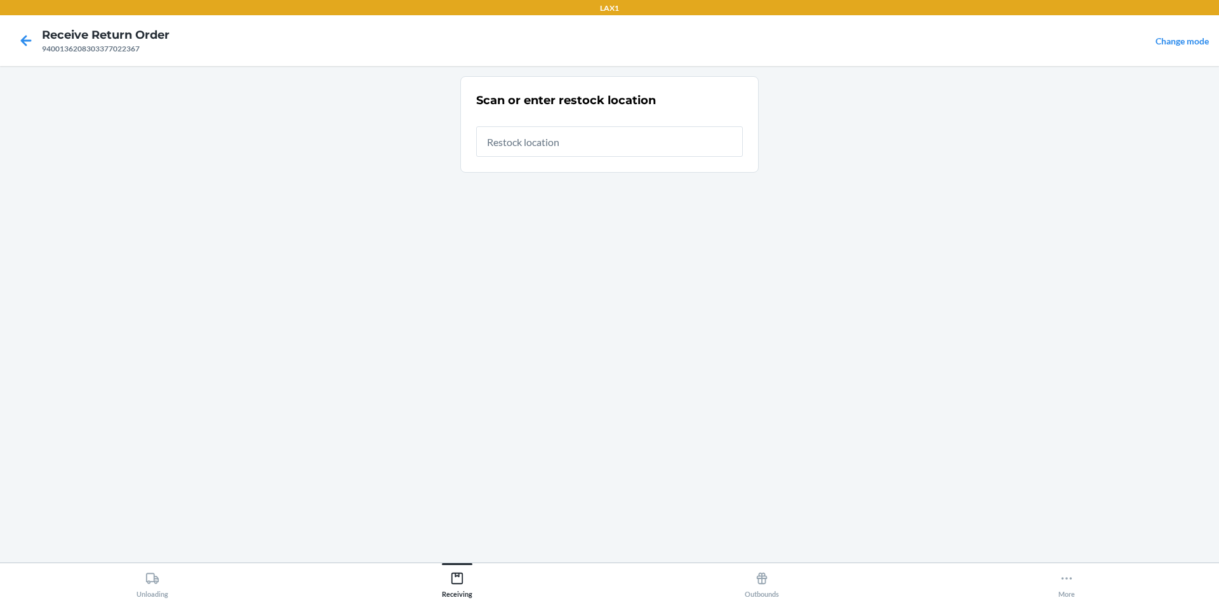
click at [586, 144] on input "text" at bounding box center [609, 141] width 267 height 30
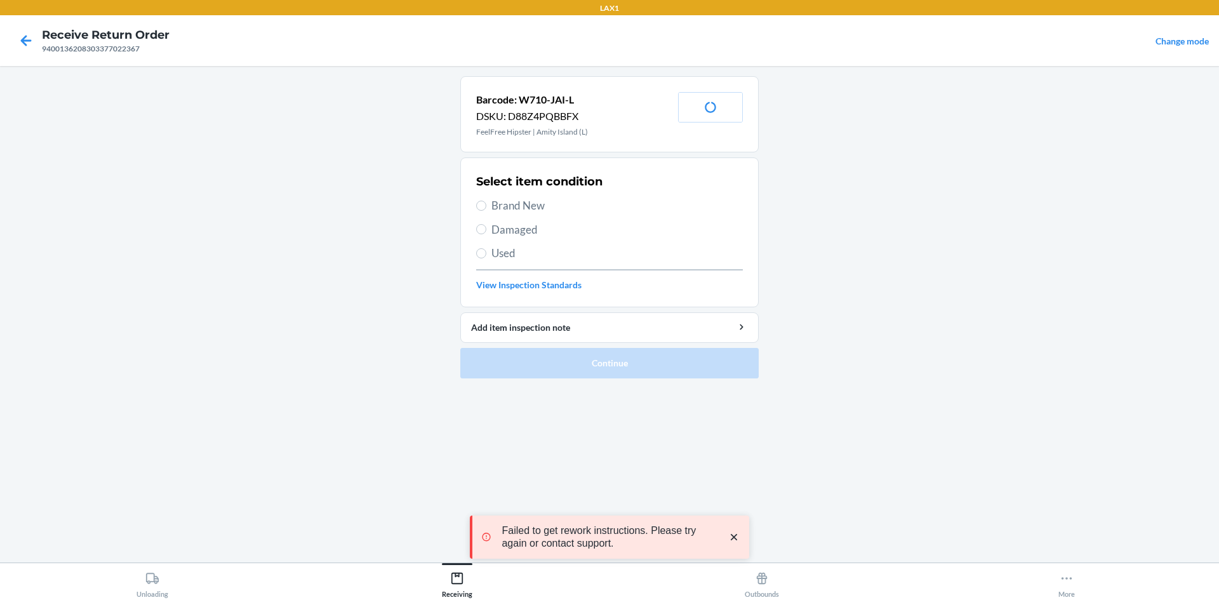
click at [519, 201] on span "Brand New" at bounding box center [616, 205] width 251 height 17
click at [486, 201] on input "Brand New" at bounding box center [481, 206] width 10 height 10
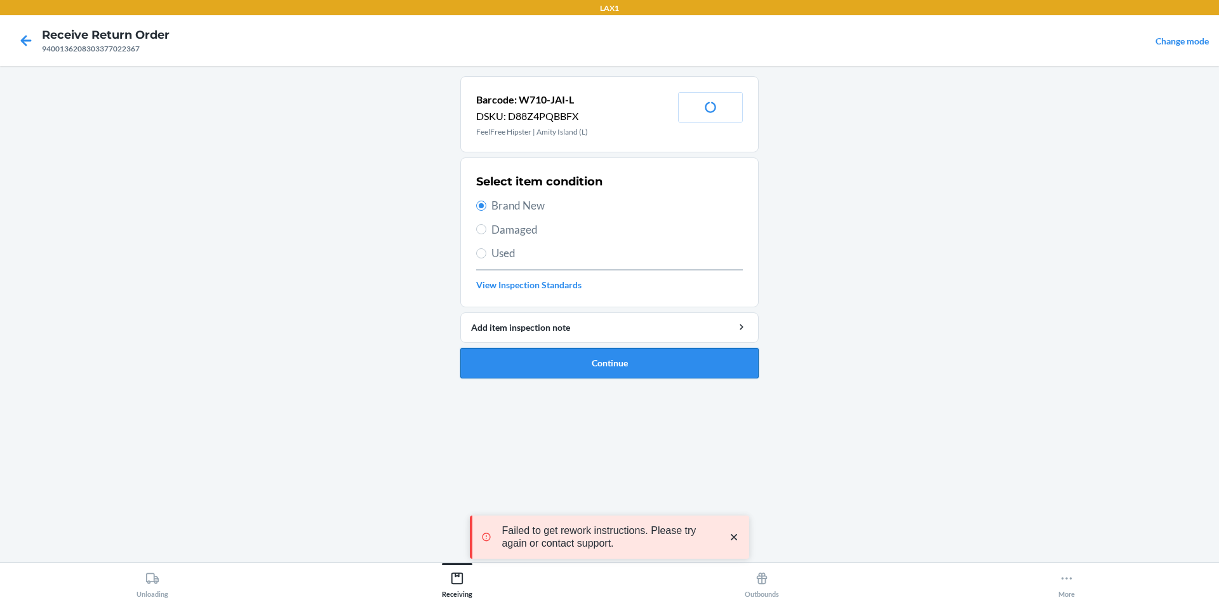
click at [596, 361] on button "Continue" at bounding box center [609, 363] width 298 height 30
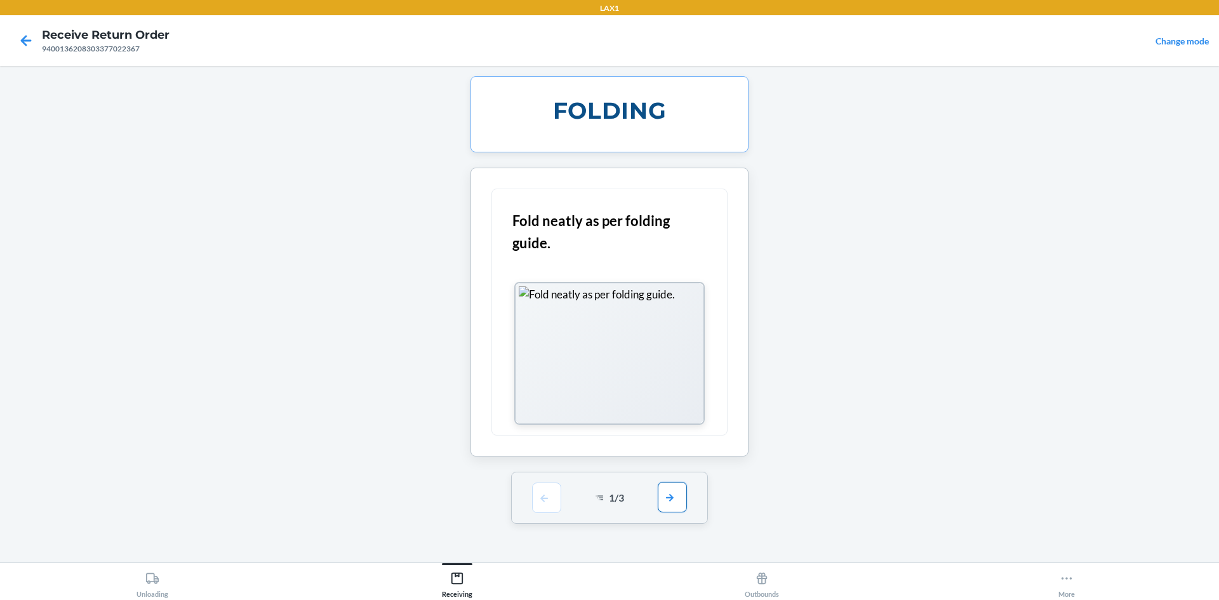
click at [681, 497] on button "button" at bounding box center [672, 497] width 29 height 30
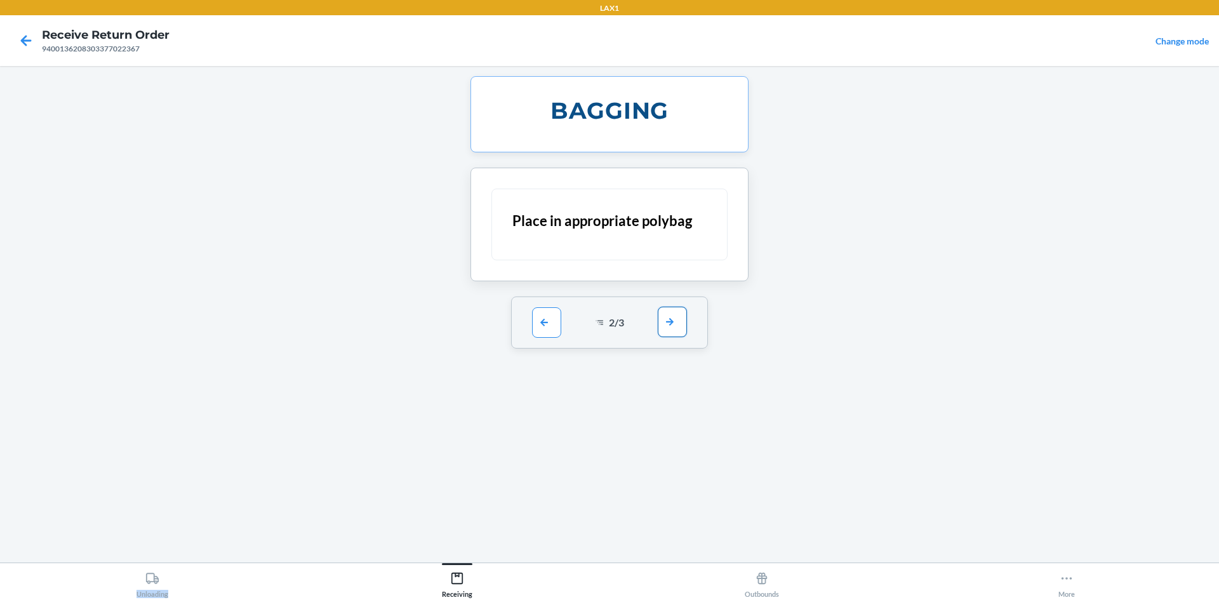
click at [681, 497] on div "BAGGING Place in appropriate polybag 2 / 3" at bounding box center [609, 314] width 298 height 476
click at [678, 330] on button "button" at bounding box center [672, 322] width 29 height 30
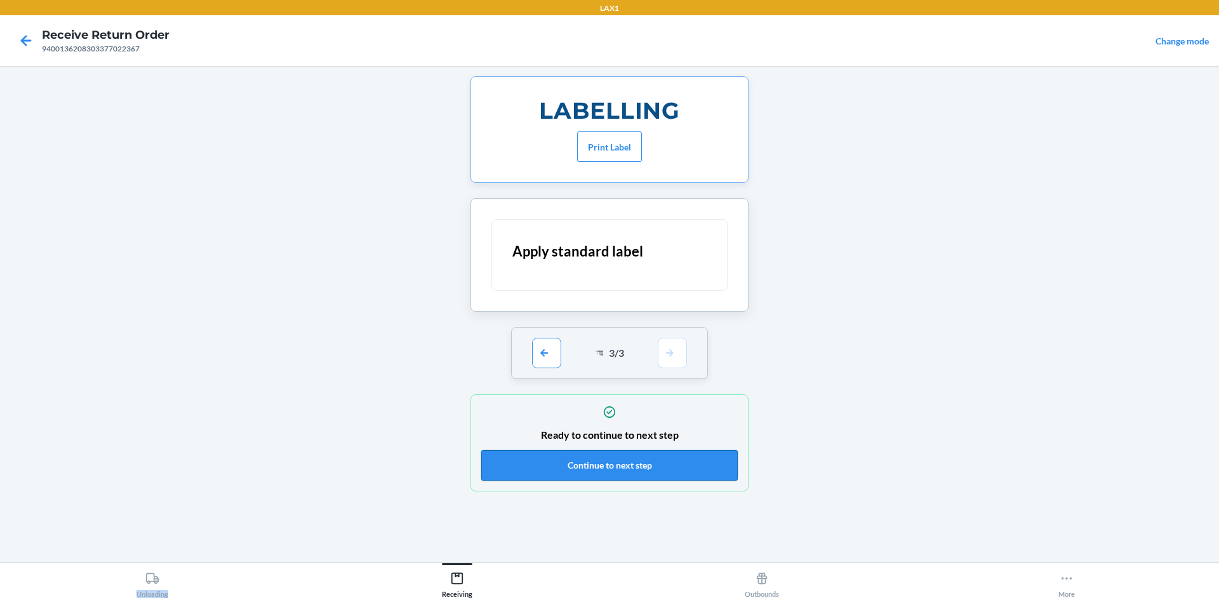
click at [660, 464] on button "Continue to next step" at bounding box center [609, 465] width 257 height 30
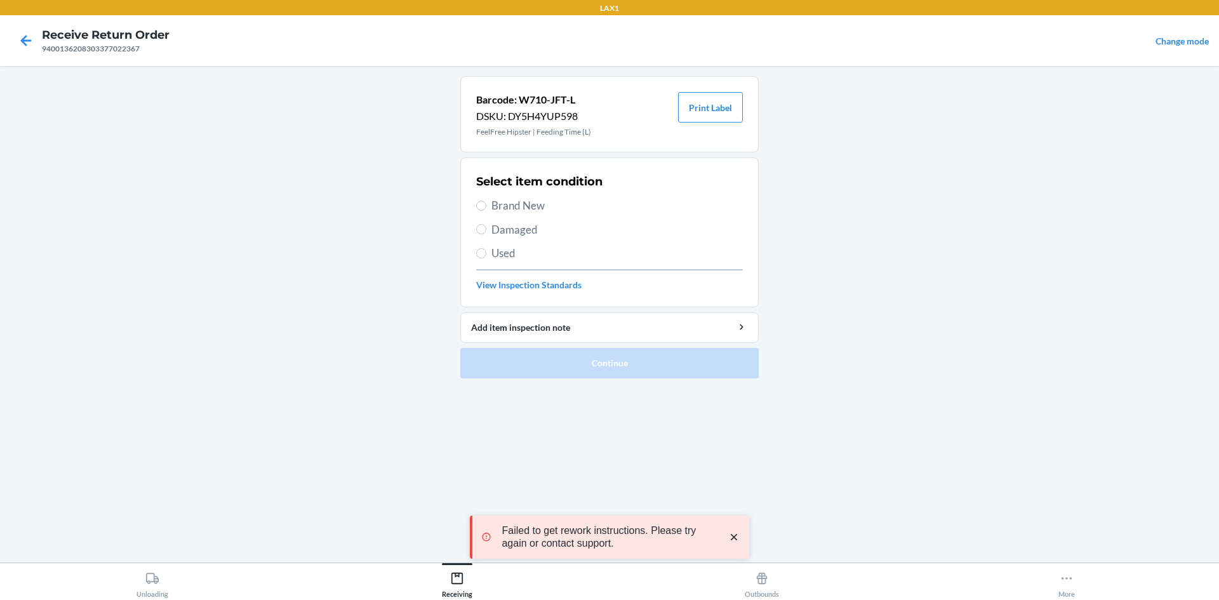
click at [518, 199] on span "Brand New" at bounding box center [616, 205] width 251 height 17
click at [486, 201] on input "Brand New" at bounding box center [481, 206] width 10 height 10
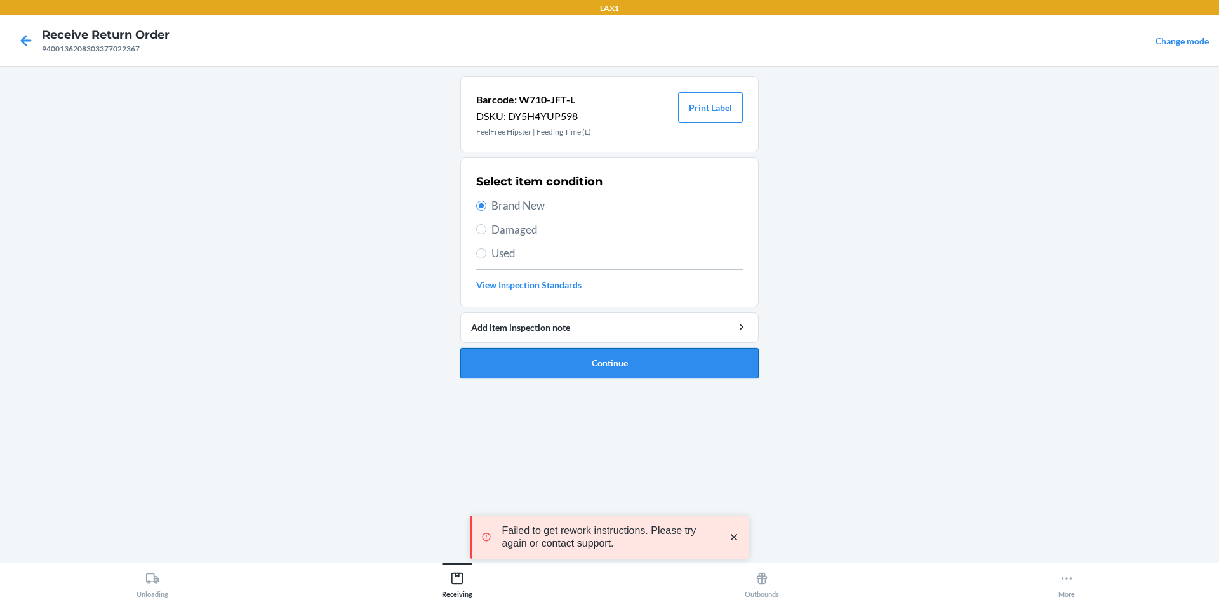
click at [634, 372] on button "Continue" at bounding box center [609, 363] width 298 height 30
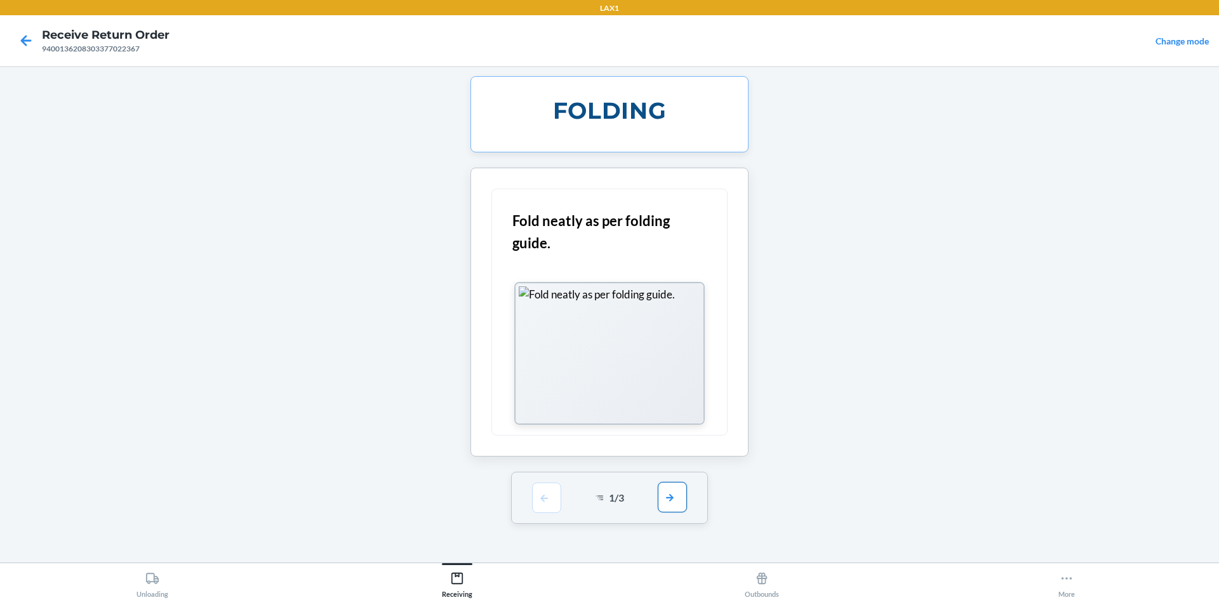
click at [683, 497] on button "button" at bounding box center [672, 497] width 29 height 30
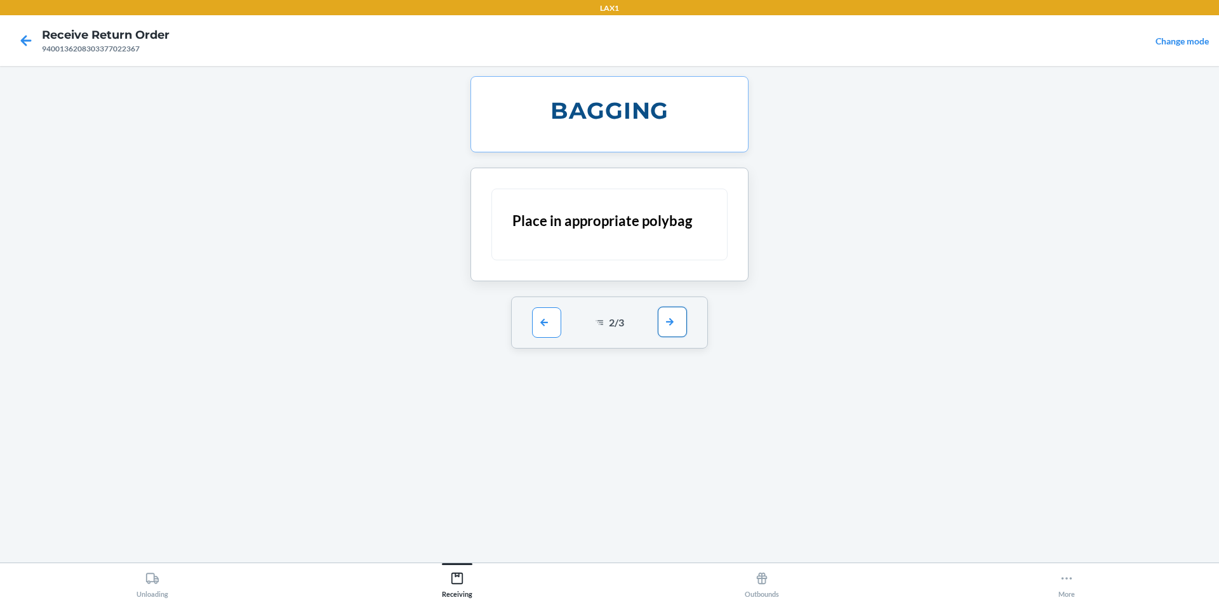
click at [674, 326] on button "button" at bounding box center [672, 322] width 29 height 30
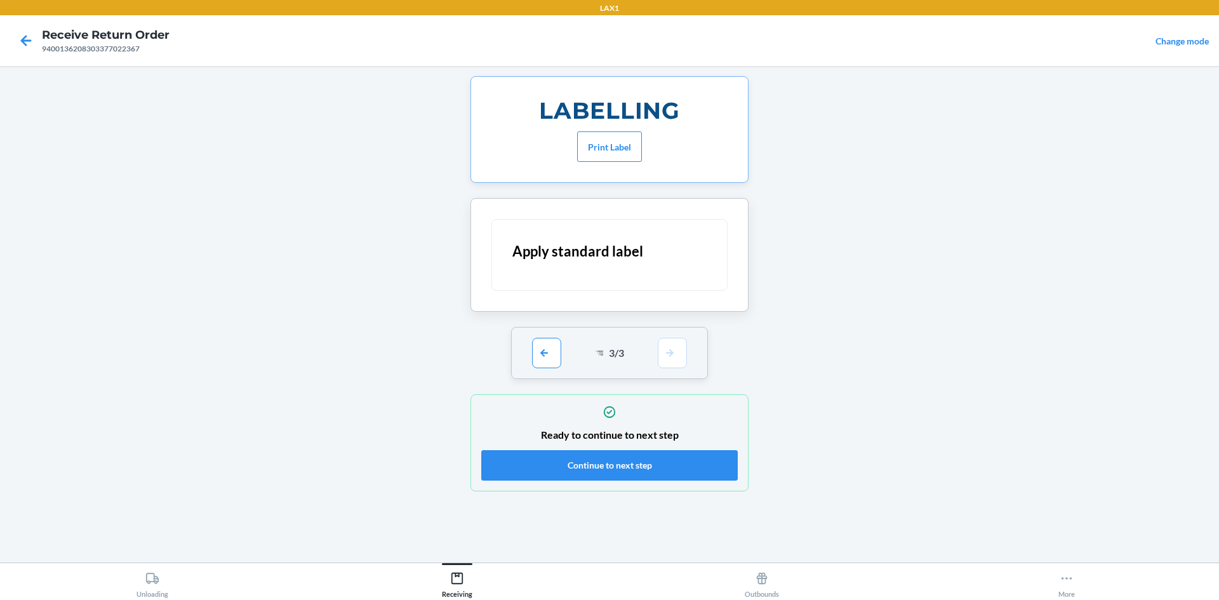
click at [672, 449] on div "Ready to continue to next step Continue to next step" at bounding box center [609, 442] width 257 height 83
click at [672, 457] on button "Continue to next step" at bounding box center [609, 465] width 257 height 30
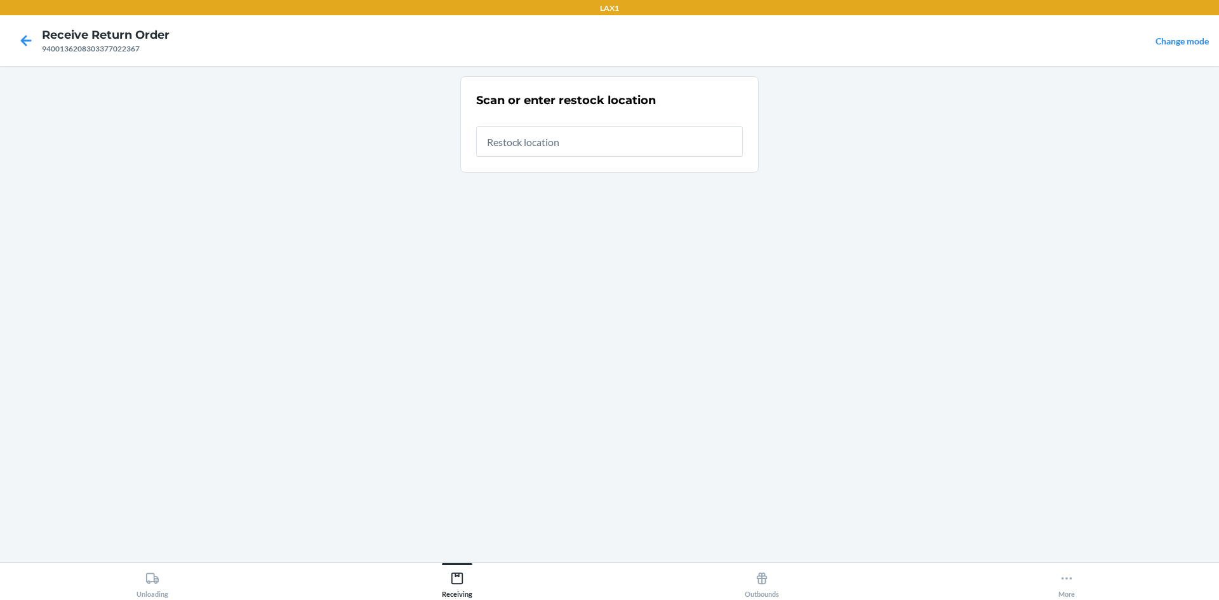
click at [620, 142] on input "text" at bounding box center [609, 141] width 267 height 30
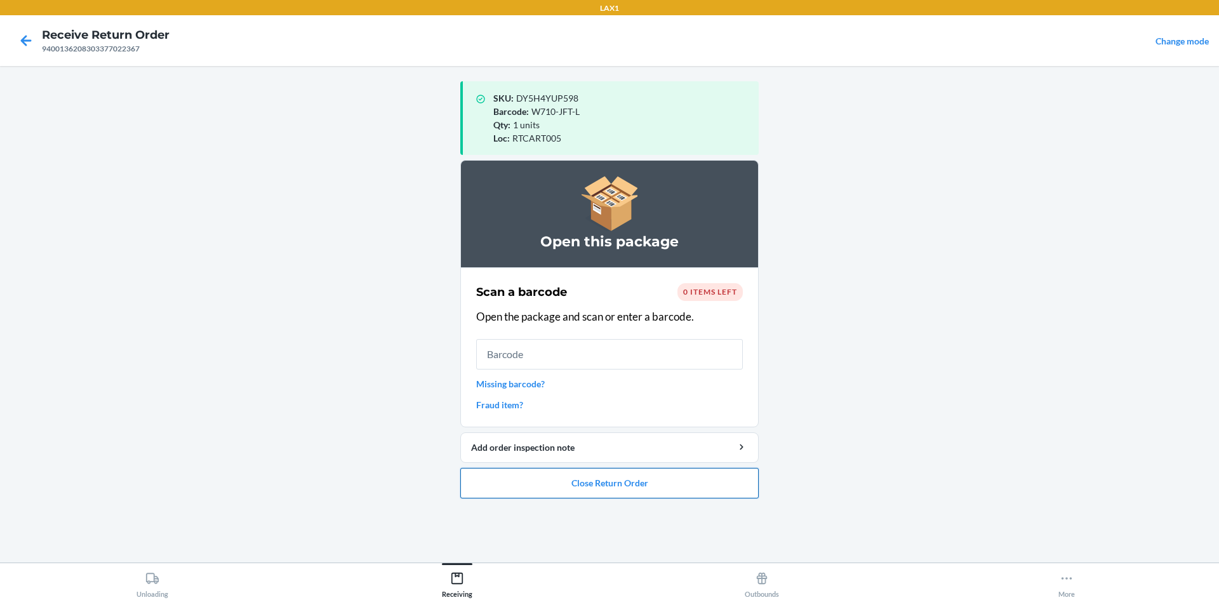
click at [669, 467] on li "Open this package Scan a barcode 0 items left Open the package and scan or ente…" at bounding box center [609, 329] width 298 height 338
click at [675, 481] on button "Close Return Order" at bounding box center [609, 483] width 298 height 30
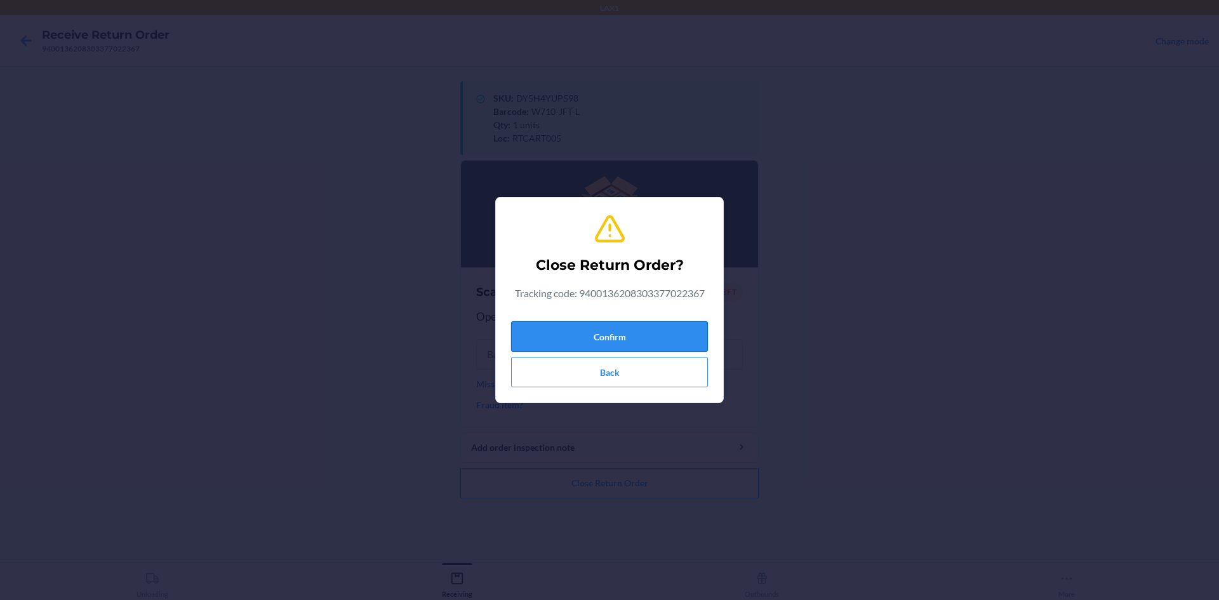
click at [614, 346] on button "Confirm" at bounding box center [609, 336] width 197 height 30
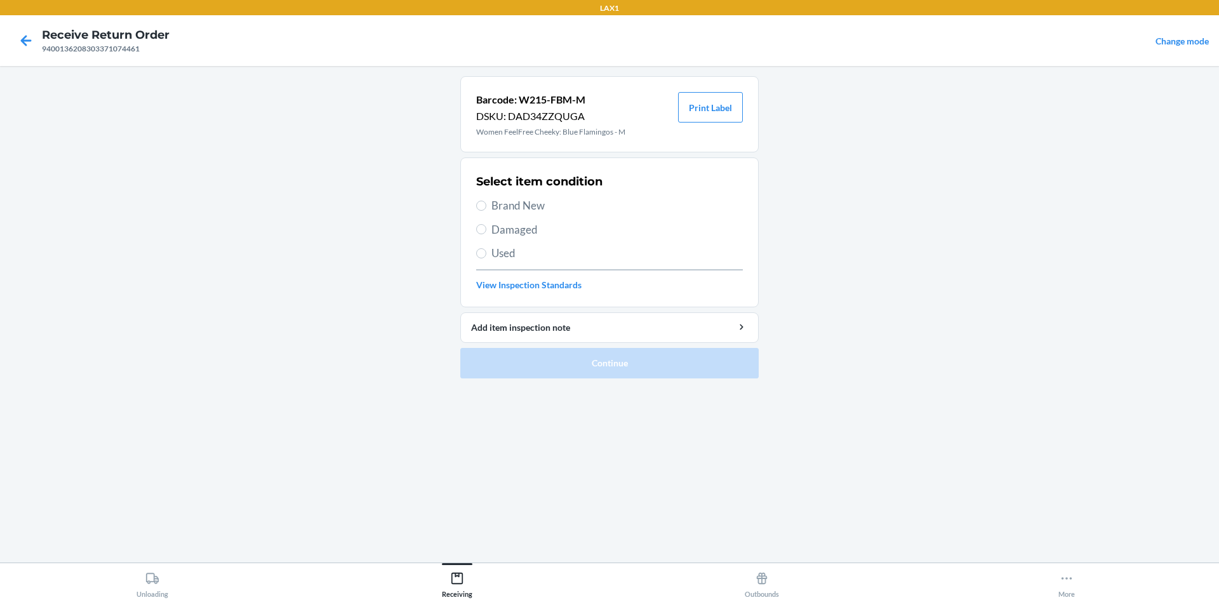
click at [497, 249] on span "Used" at bounding box center [616, 253] width 251 height 17
click at [486, 249] on input "Used" at bounding box center [481, 253] width 10 height 10
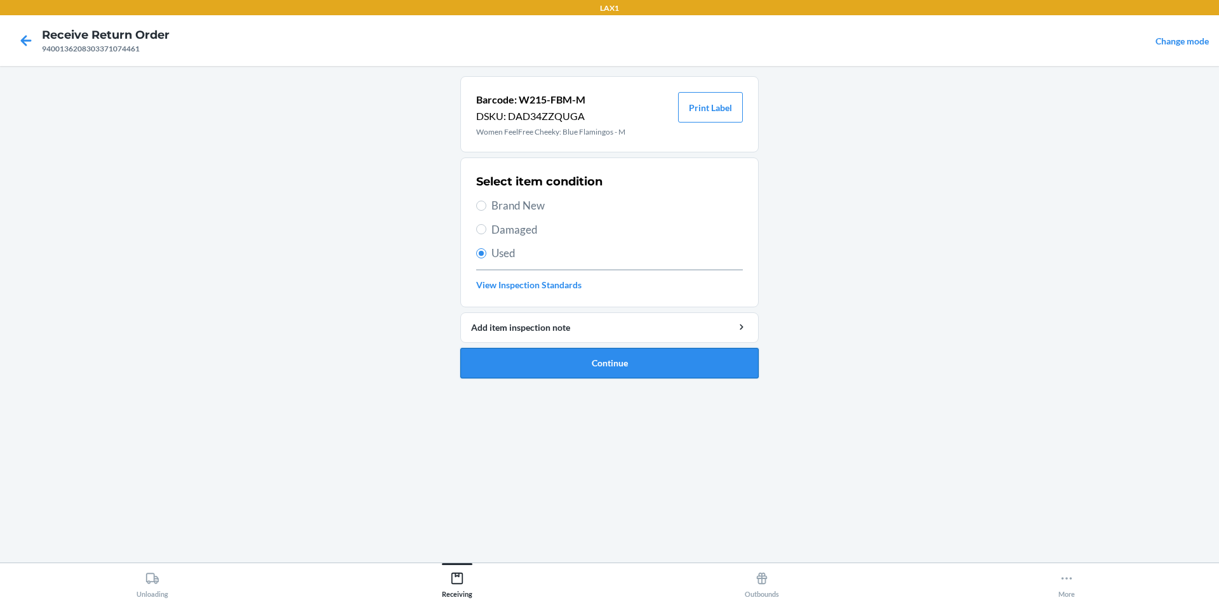
click at [566, 358] on button "Continue" at bounding box center [609, 363] width 298 height 30
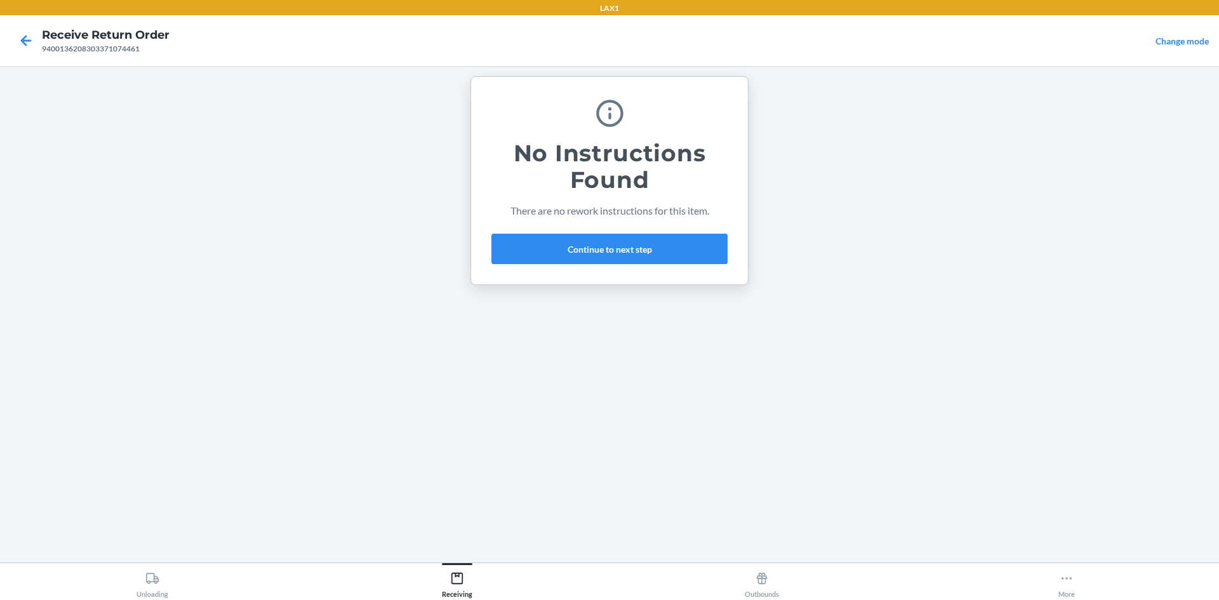
drag, startPoint x: 586, startPoint y: 214, endPoint x: 586, endPoint y: 230, distance: 15.9
click at [586, 228] on div "No Instructions Found There are no rework instructions for this item. Continue …" at bounding box center [609, 180] width 236 height 177
click at [587, 238] on button "Continue to next step" at bounding box center [609, 249] width 236 height 30
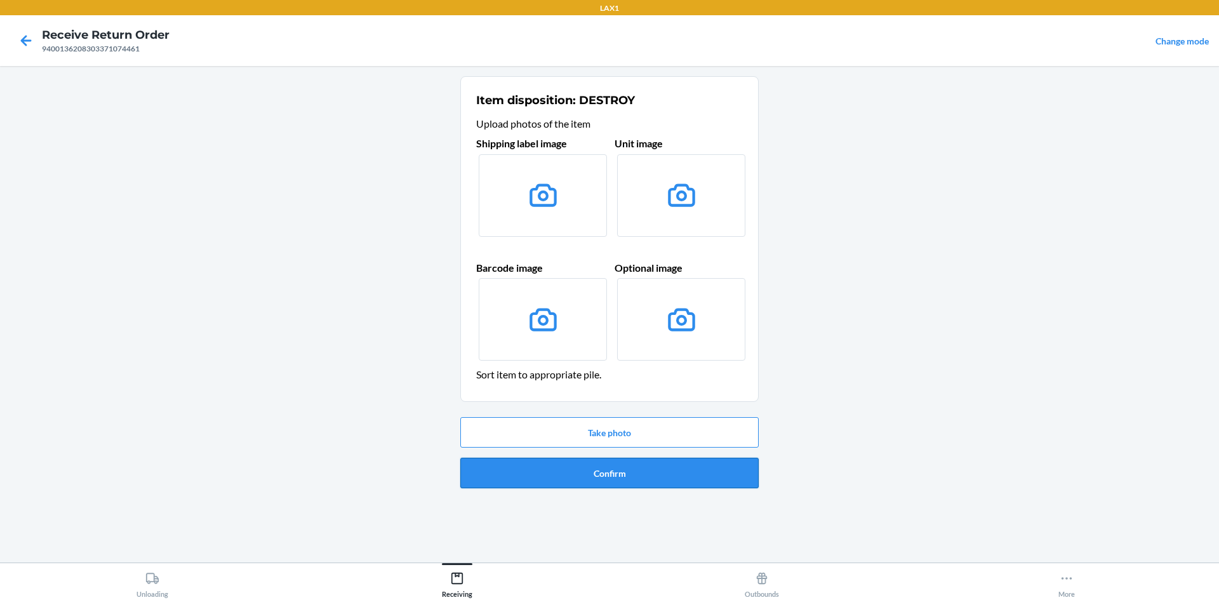
click at [629, 472] on button "Confirm" at bounding box center [609, 473] width 298 height 30
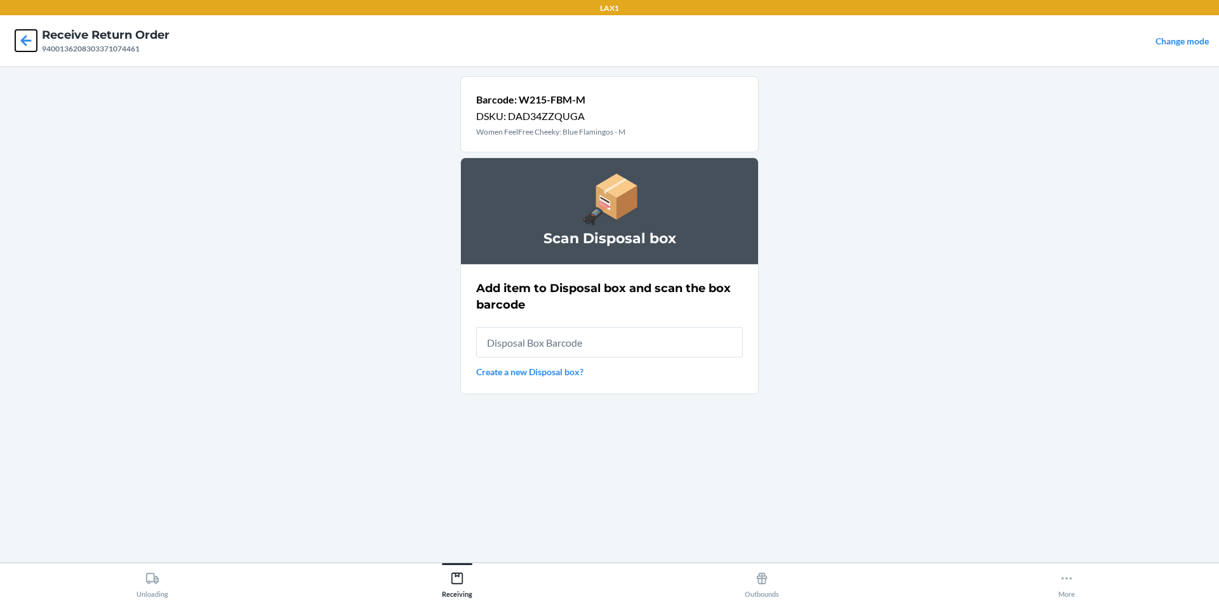
click at [27, 43] on icon at bounding box center [26, 41] width 22 height 22
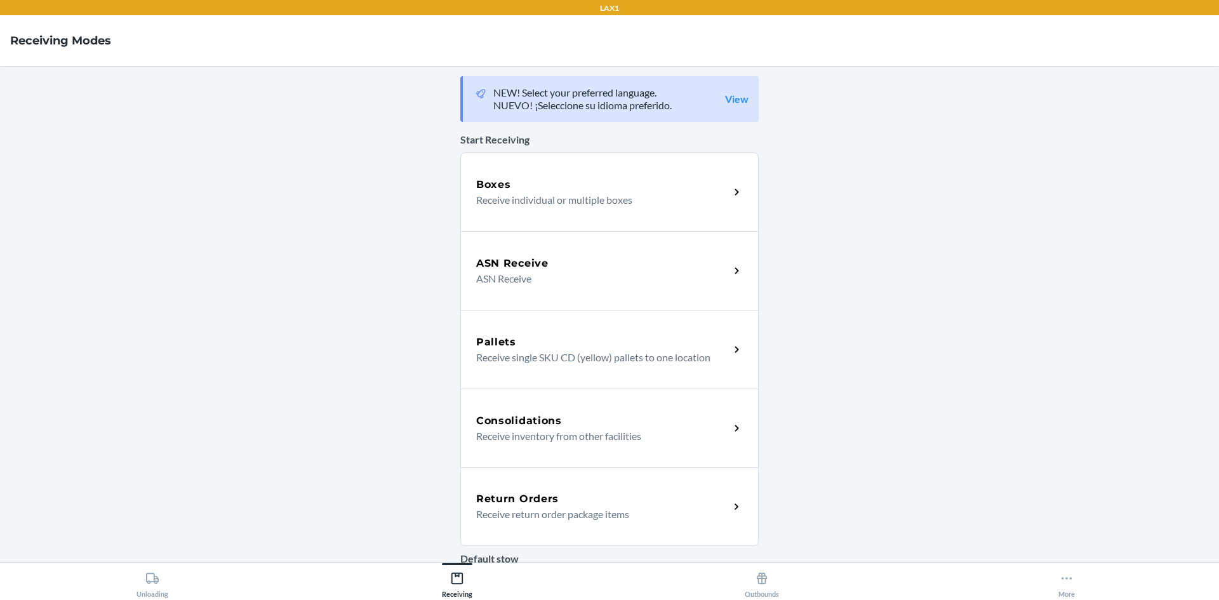
click at [570, 509] on p "Receive return order package items" at bounding box center [597, 514] width 243 height 15
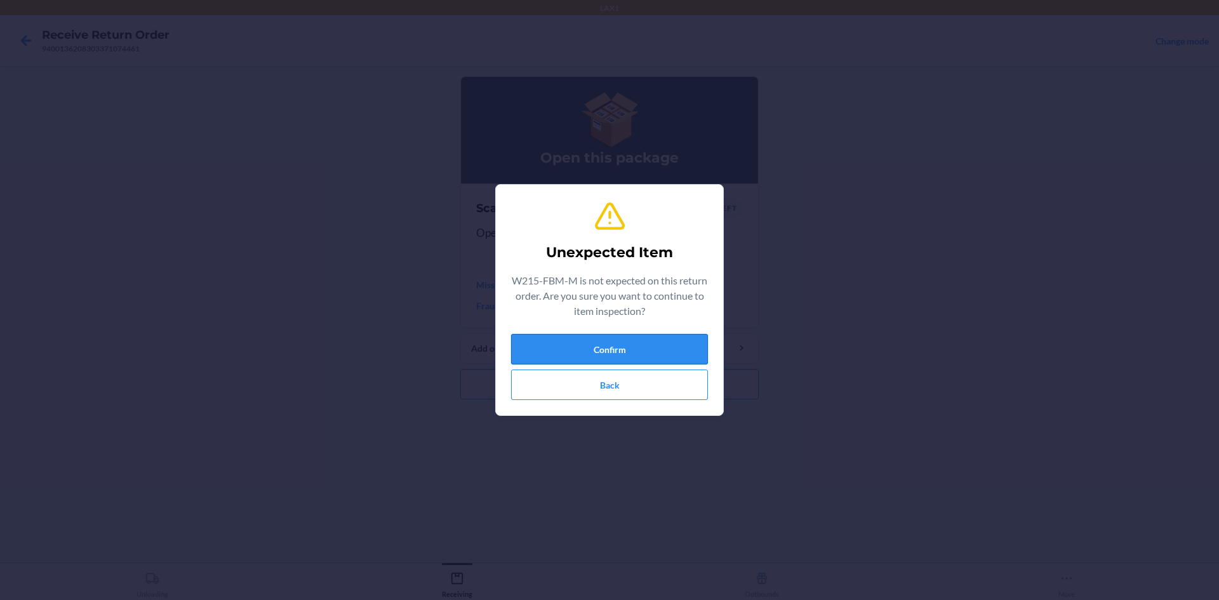
click at [631, 356] on button "Confirm" at bounding box center [609, 349] width 197 height 30
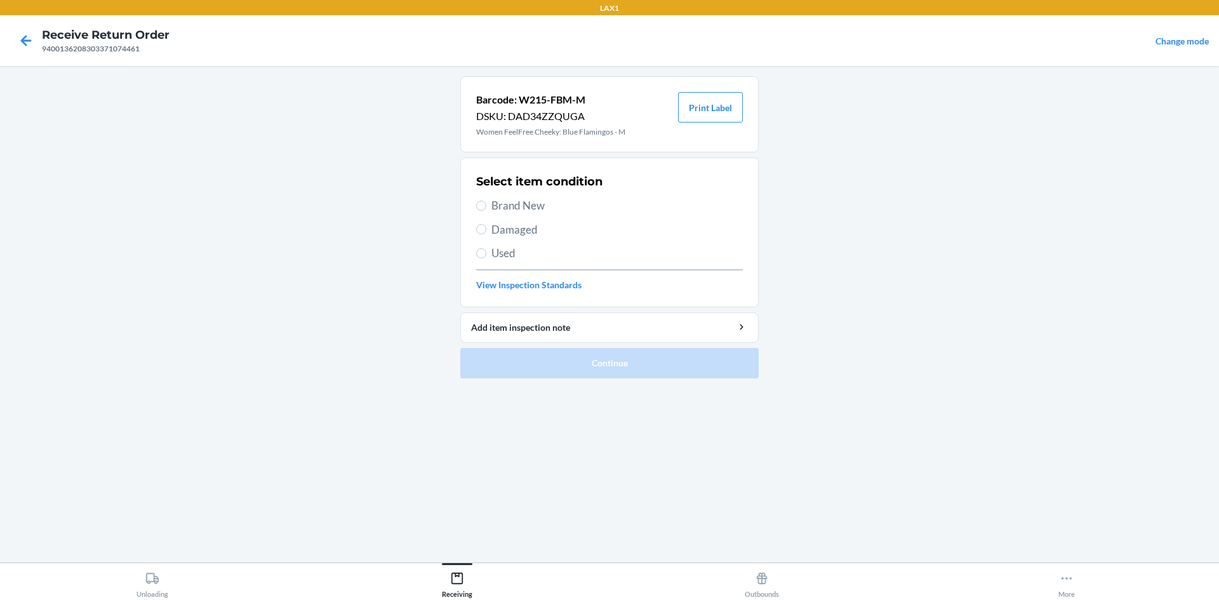
click at [508, 255] on span "Used" at bounding box center [616, 253] width 251 height 17
click at [486, 255] on input "Used" at bounding box center [481, 253] width 10 height 10
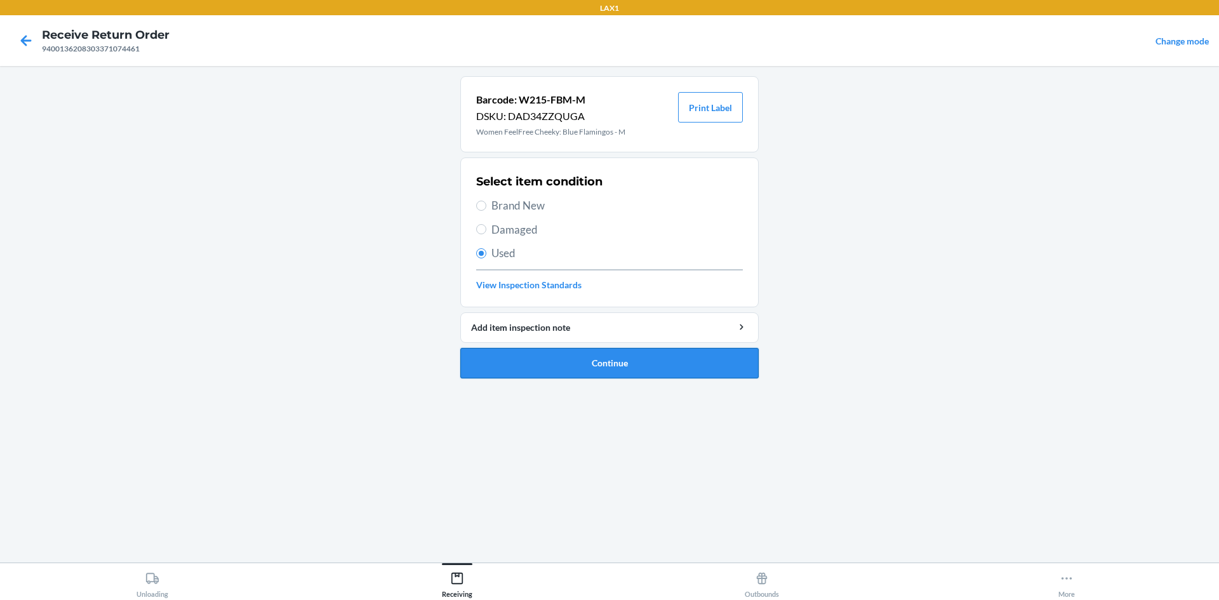
drag, startPoint x: 569, startPoint y: 372, endPoint x: 572, endPoint y: 363, distance: 9.4
click at [570, 370] on button "Continue" at bounding box center [609, 363] width 298 height 30
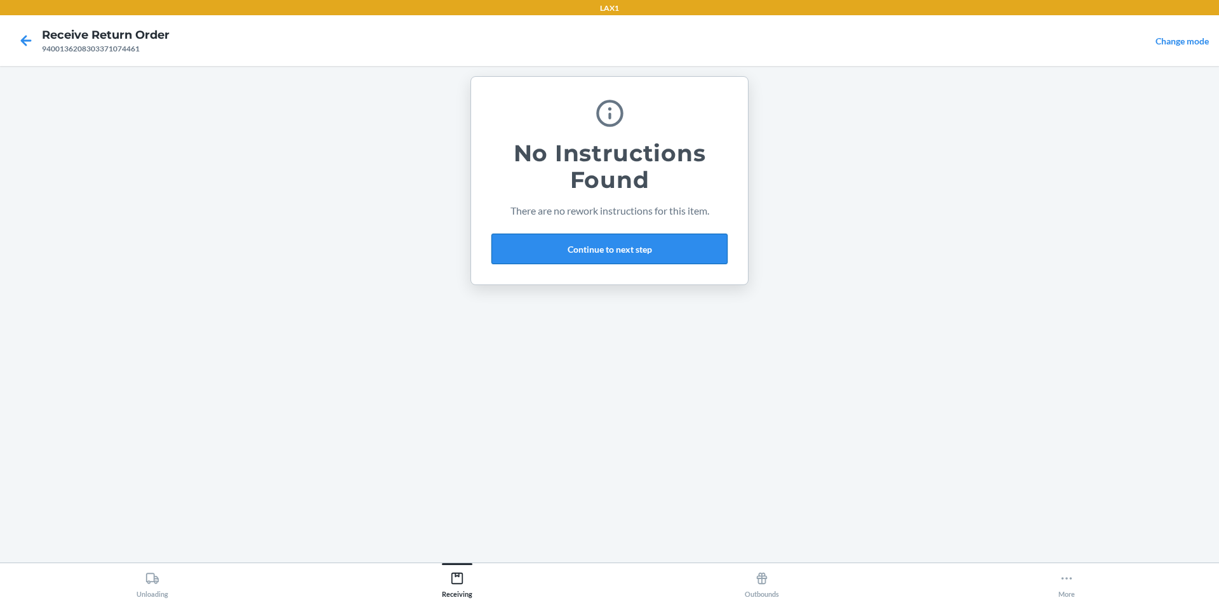
click at [634, 248] on button "Continue to next step" at bounding box center [609, 249] width 236 height 30
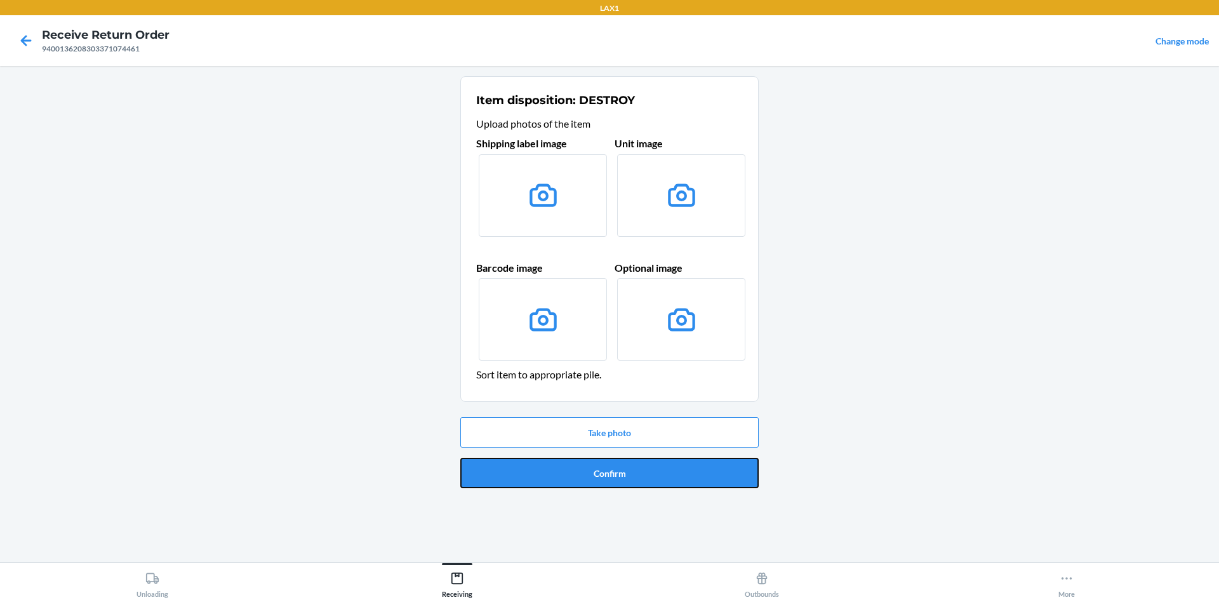
drag, startPoint x: 599, startPoint y: 478, endPoint x: 601, endPoint y: 468, distance: 9.9
click at [599, 478] on button "Confirm" at bounding box center [609, 473] width 298 height 30
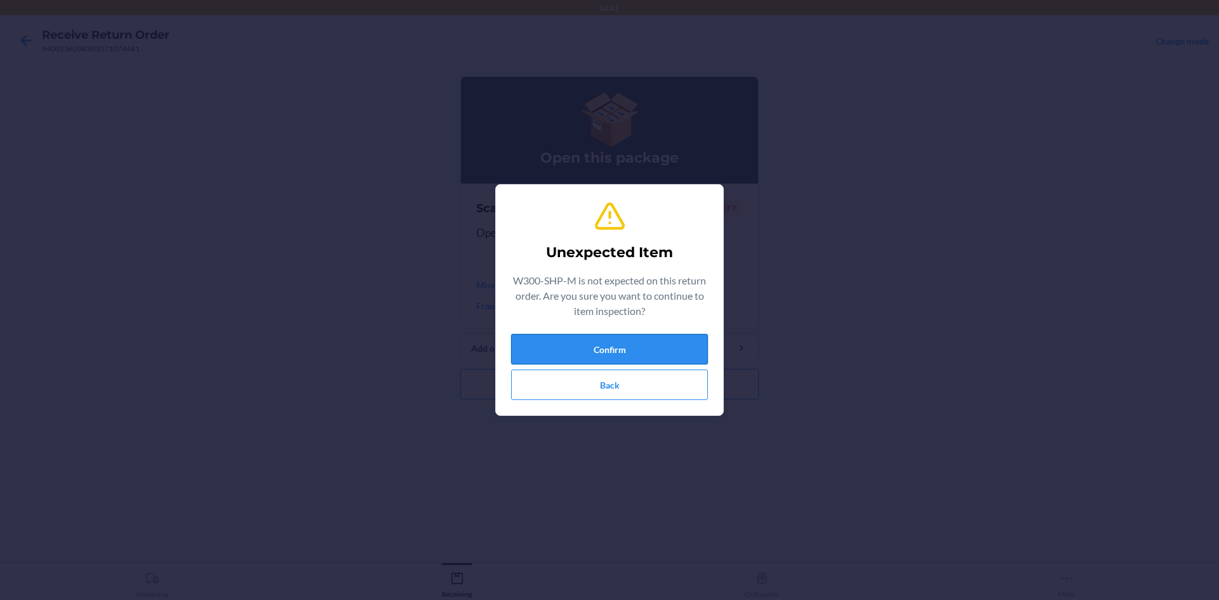
click at [578, 344] on button "Confirm" at bounding box center [609, 349] width 197 height 30
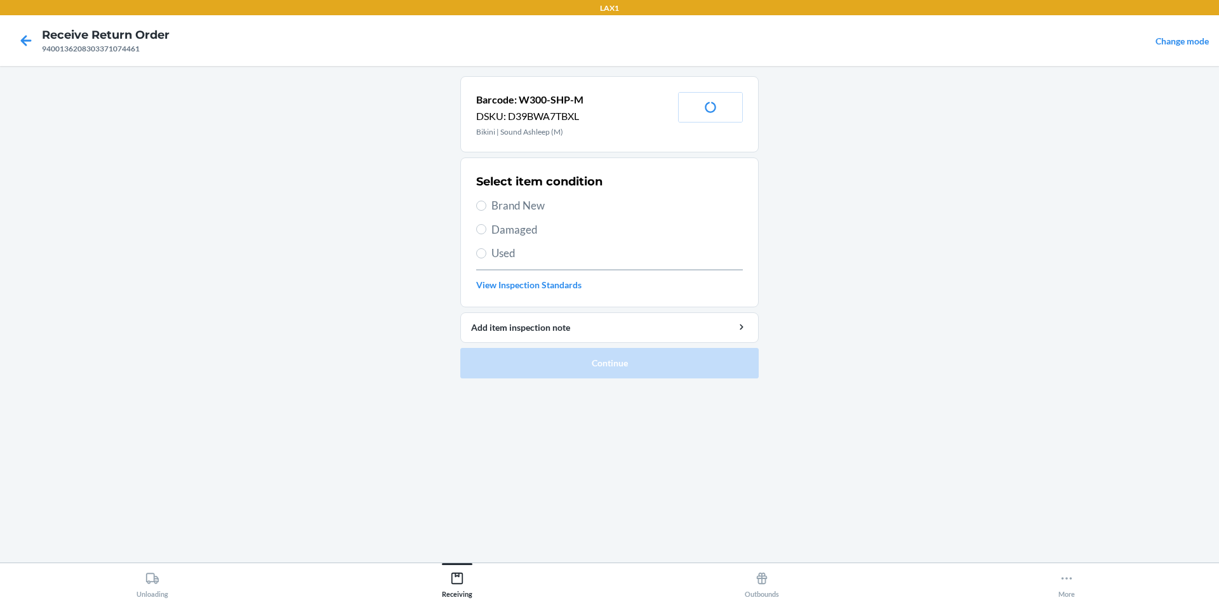
click at [504, 201] on span "Brand New" at bounding box center [616, 205] width 251 height 17
click at [486, 201] on input "Brand New" at bounding box center [481, 206] width 10 height 10
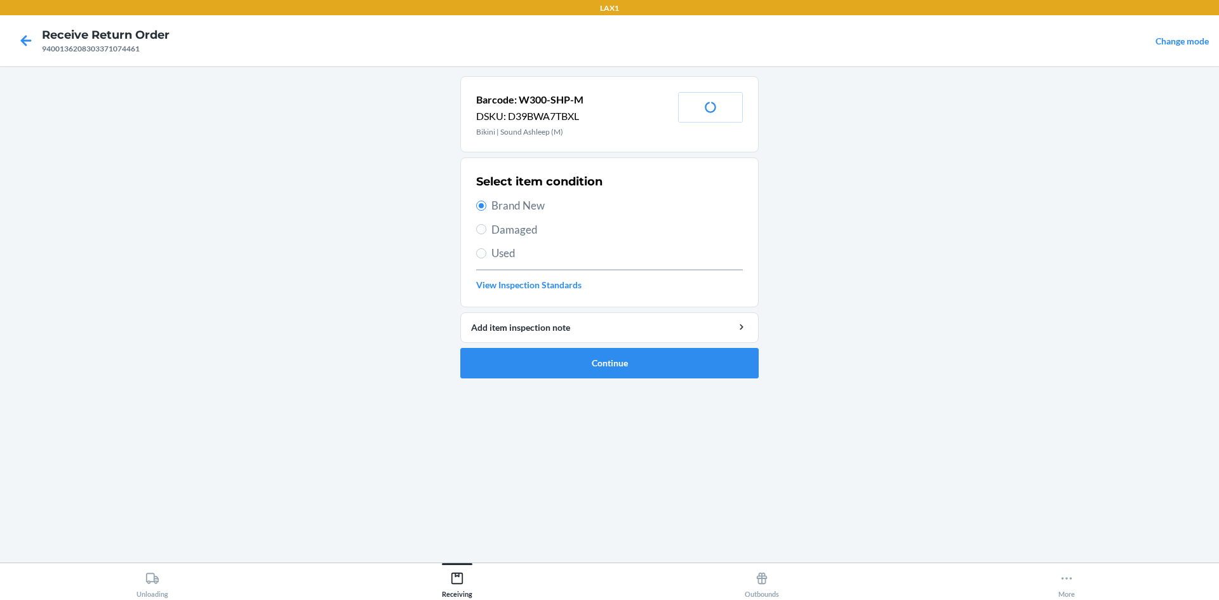
click at [498, 246] on span "Used" at bounding box center [616, 253] width 251 height 17
click at [486, 248] on input "Used" at bounding box center [481, 253] width 10 height 10
click at [539, 380] on ol "Barcode: W300-SHP-M DSKU: D39BWA7TBXL Bikini | Sound Ashleep (M) Print Label Se…" at bounding box center [609, 232] width 298 height 312
click at [533, 366] on button "Continue" at bounding box center [609, 363] width 298 height 30
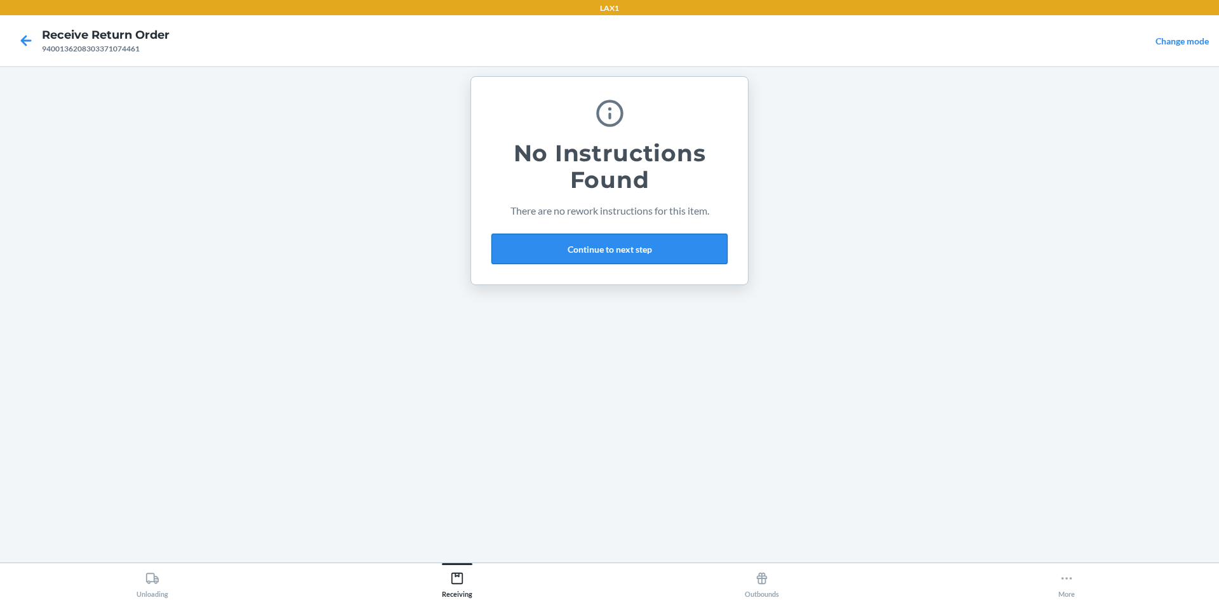
click at [611, 261] on button "Continue to next step" at bounding box center [609, 249] width 236 height 30
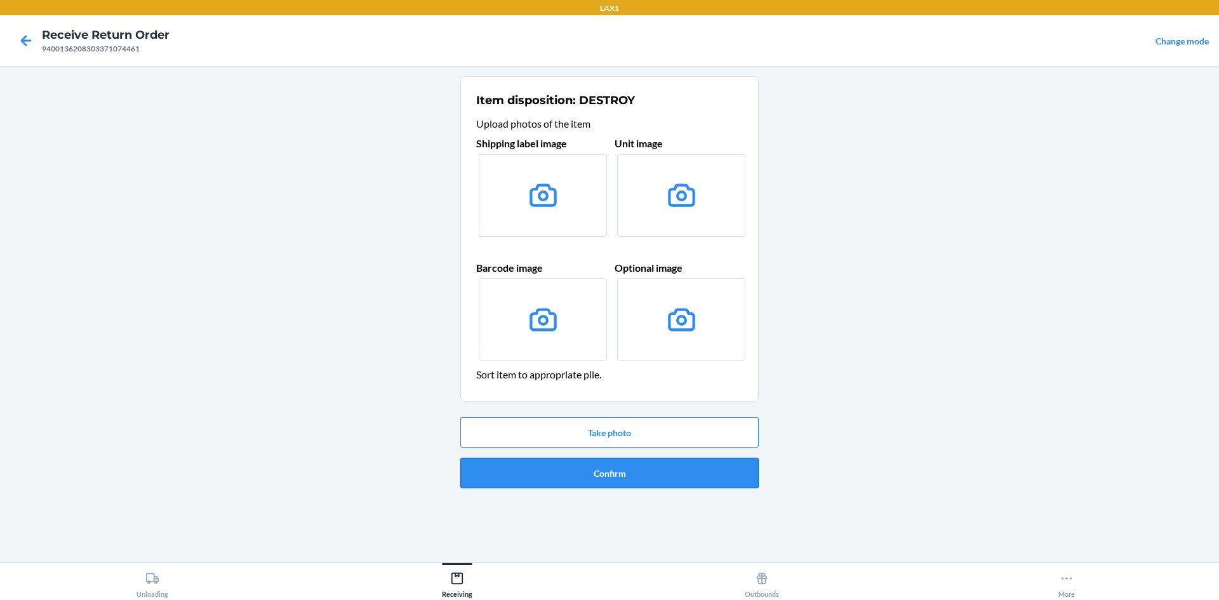
click at [599, 468] on button "Confirm" at bounding box center [609, 473] width 298 height 30
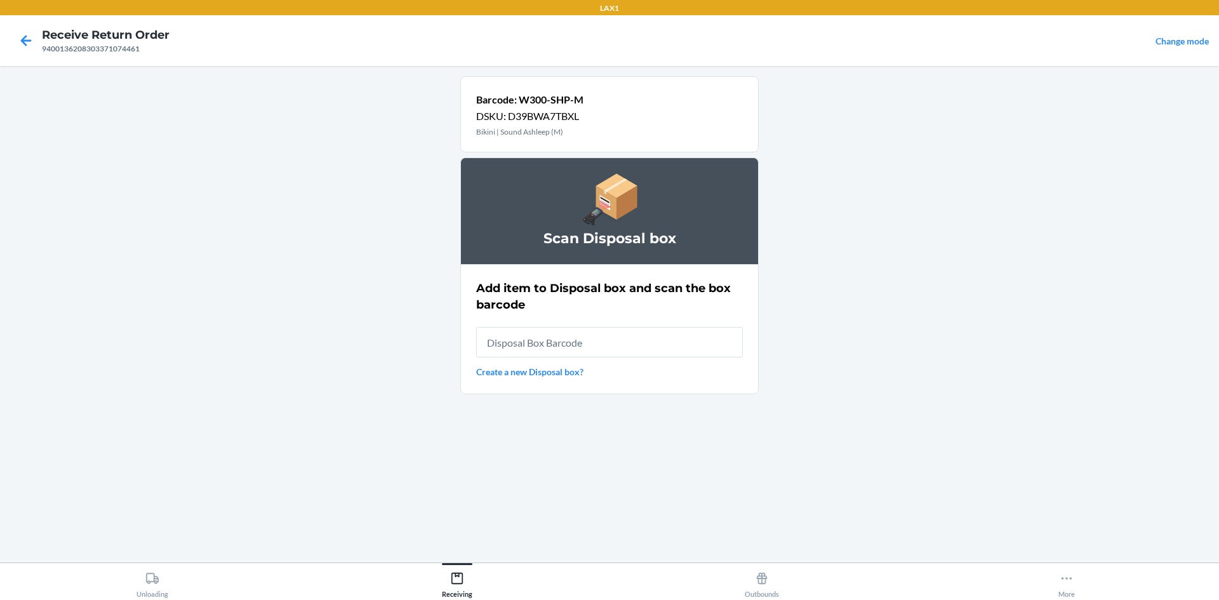
click at [576, 331] on input "text" at bounding box center [609, 342] width 267 height 30
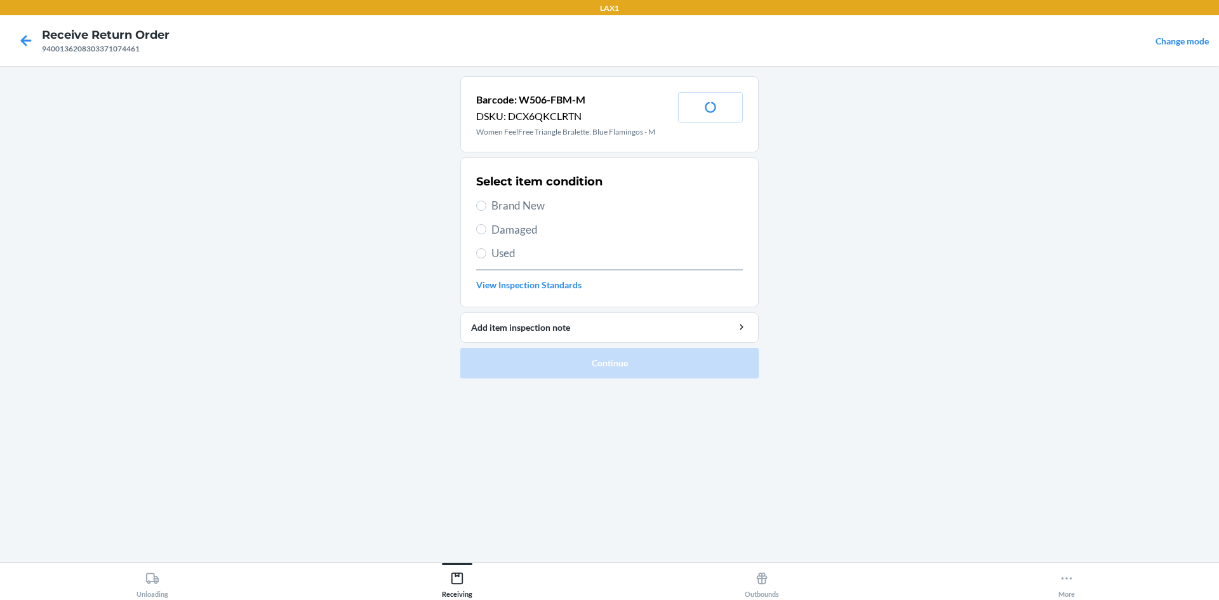
click at [510, 204] on span "Brand New" at bounding box center [616, 205] width 251 height 17
click at [486, 204] on input "Brand New" at bounding box center [481, 206] width 10 height 10
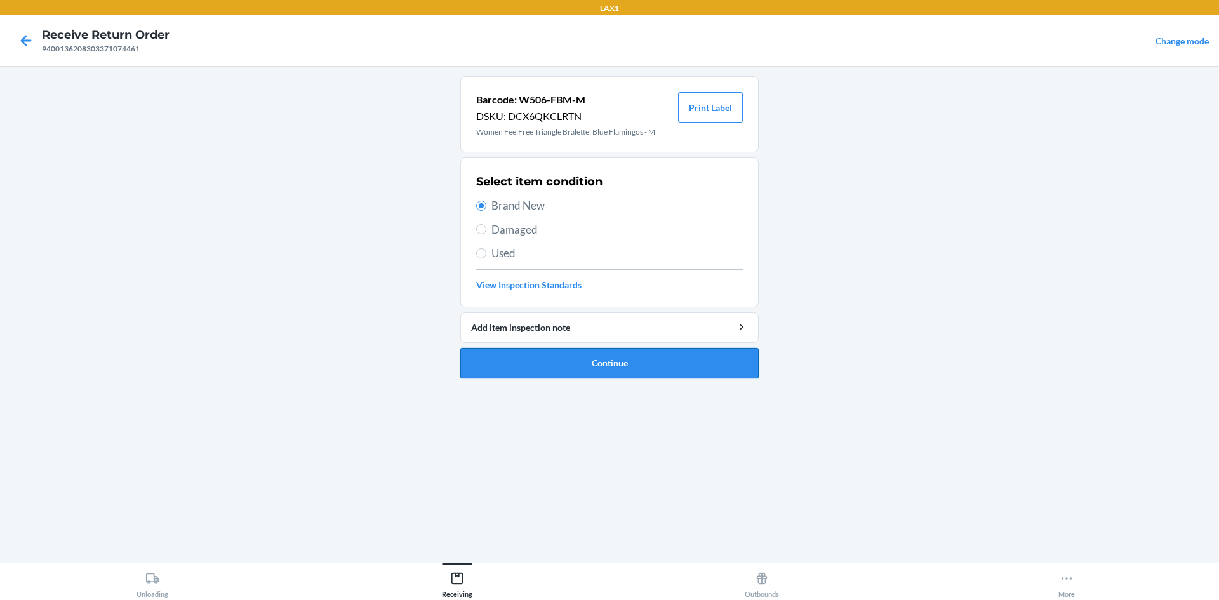
click at [615, 363] on button "Continue" at bounding box center [609, 363] width 298 height 30
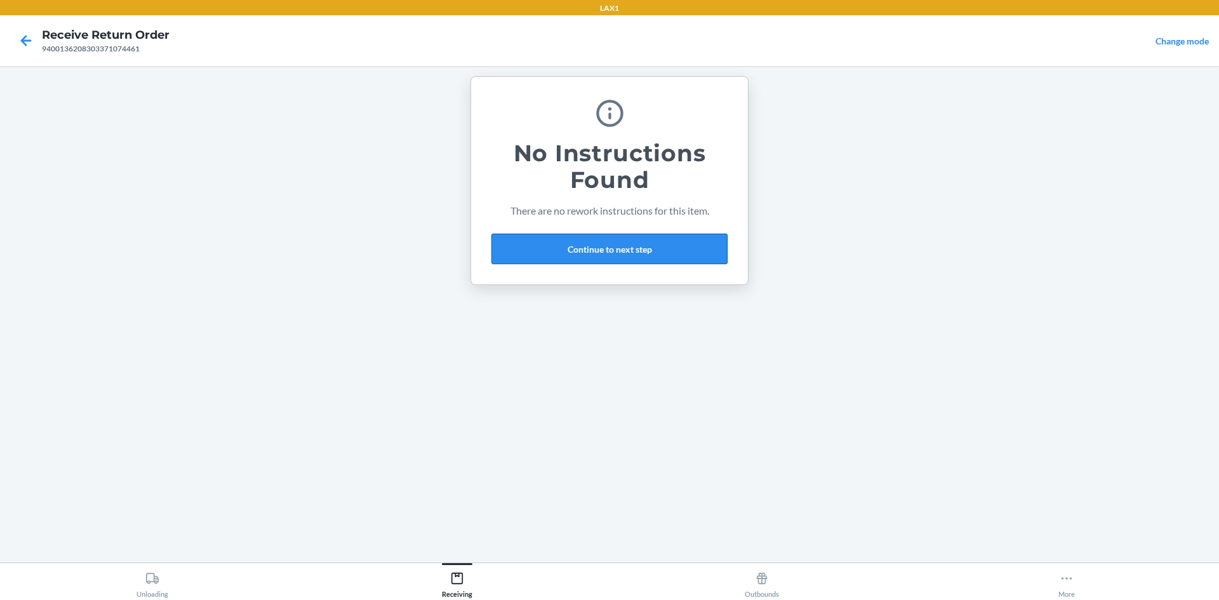
click at [618, 257] on button "Continue to next step" at bounding box center [609, 249] width 236 height 30
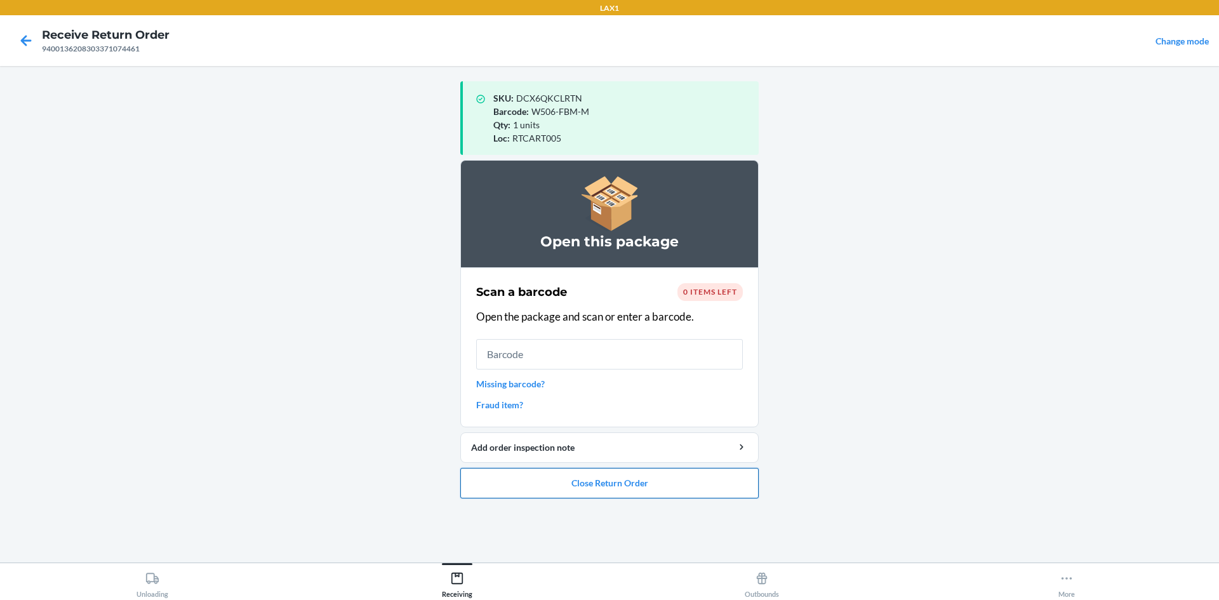
click at [591, 488] on button "Close Return Order" at bounding box center [609, 483] width 298 height 30
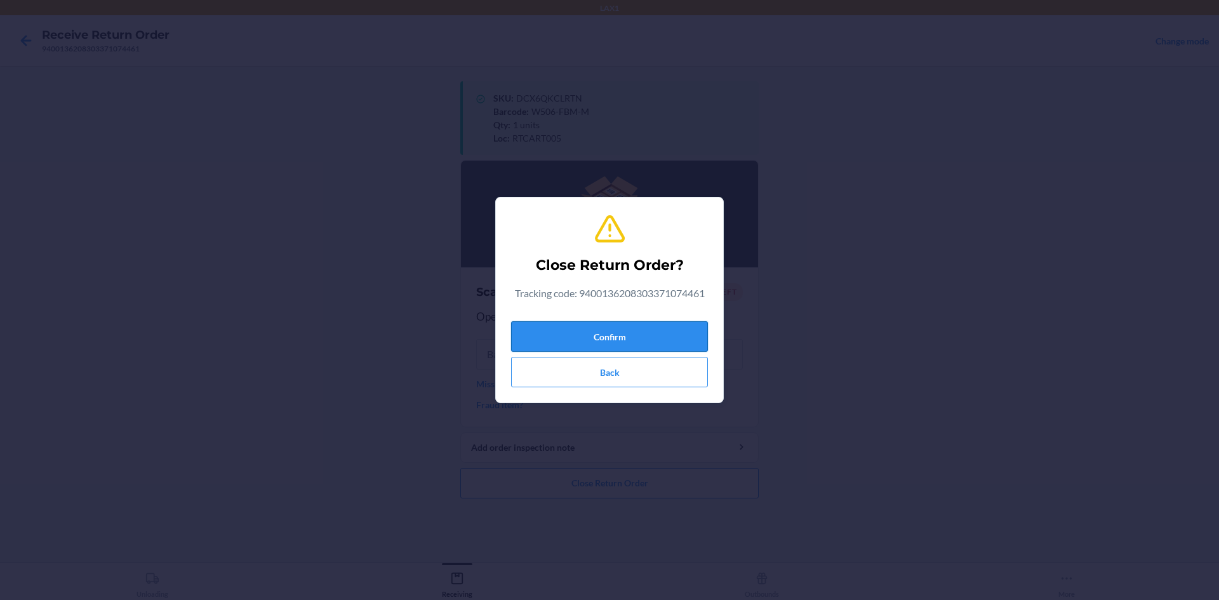
click at [642, 334] on button "Confirm" at bounding box center [609, 336] width 197 height 30
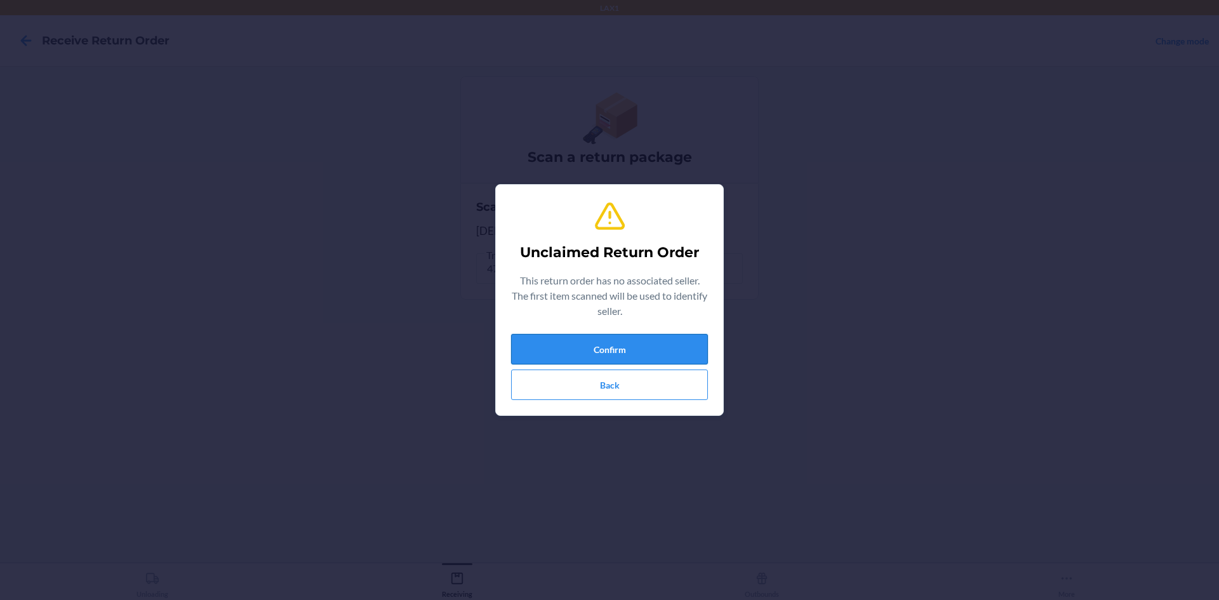
click at [632, 356] on button "Confirm" at bounding box center [609, 349] width 197 height 30
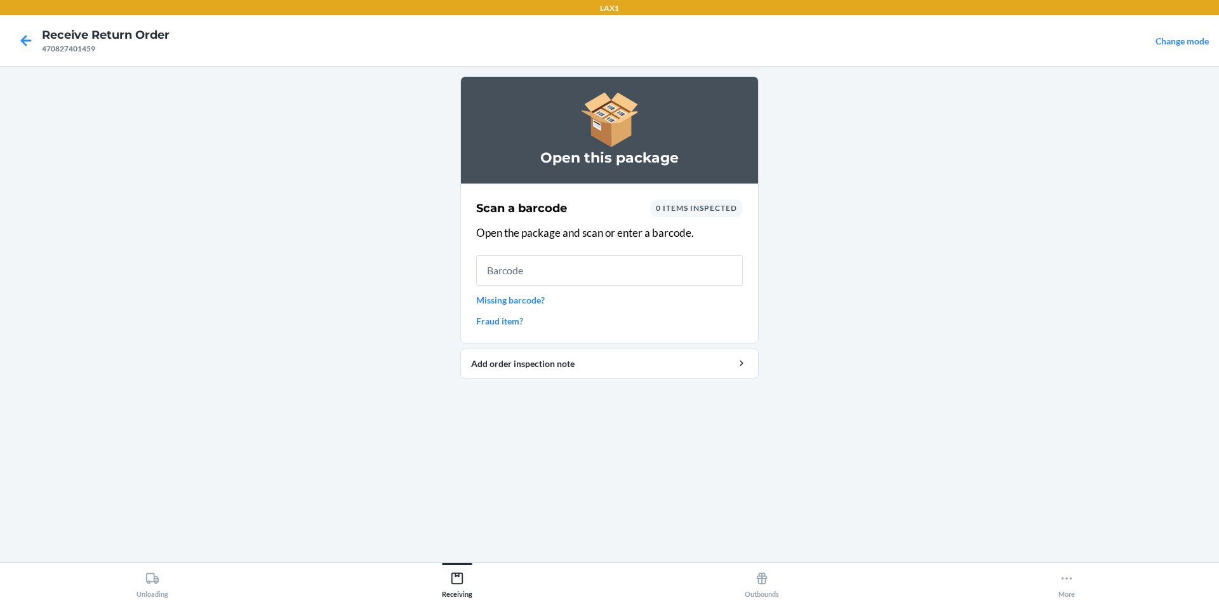
click at [526, 301] on link "Missing barcode?" at bounding box center [609, 299] width 267 height 13
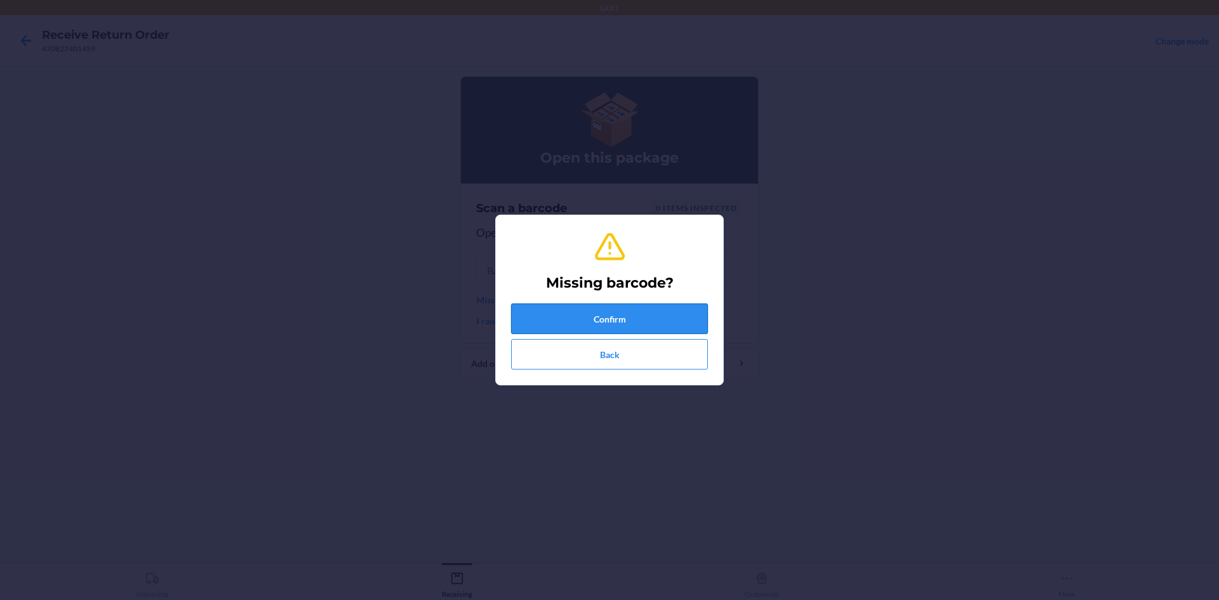
click at [565, 313] on button "Confirm" at bounding box center [609, 319] width 197 height 30
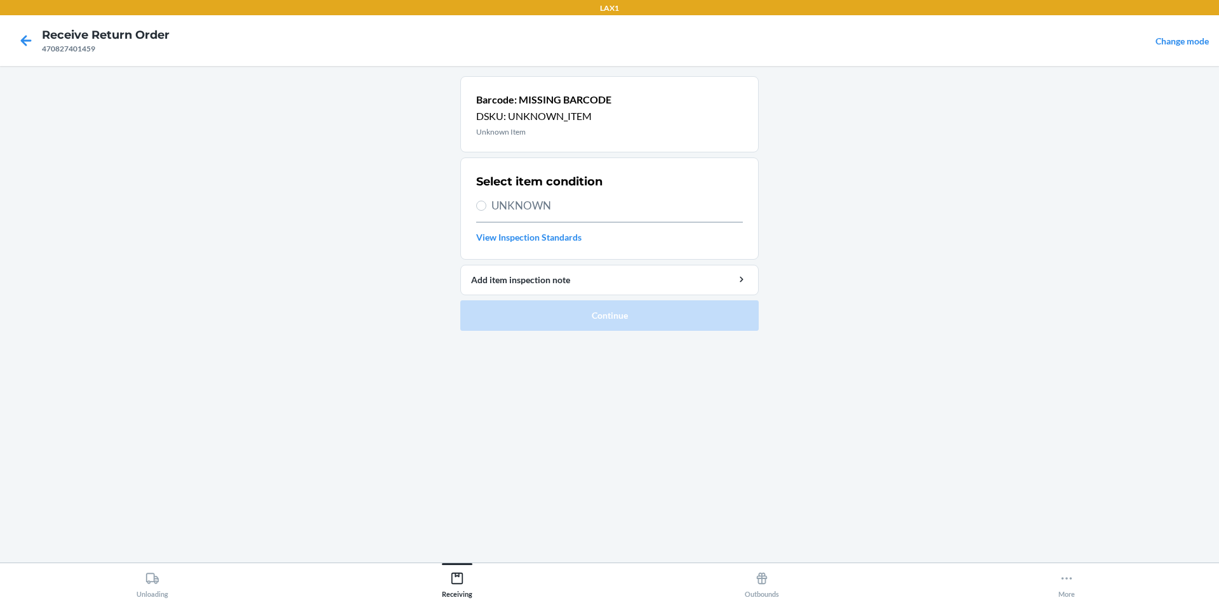
click at [555, 210] on span "UNKNOWN" at bounding box center [616, 205] width 251 height 17
click at [486, 210] on input "UNKNOWN" at bounding box center [481, 206] width 10 height 10
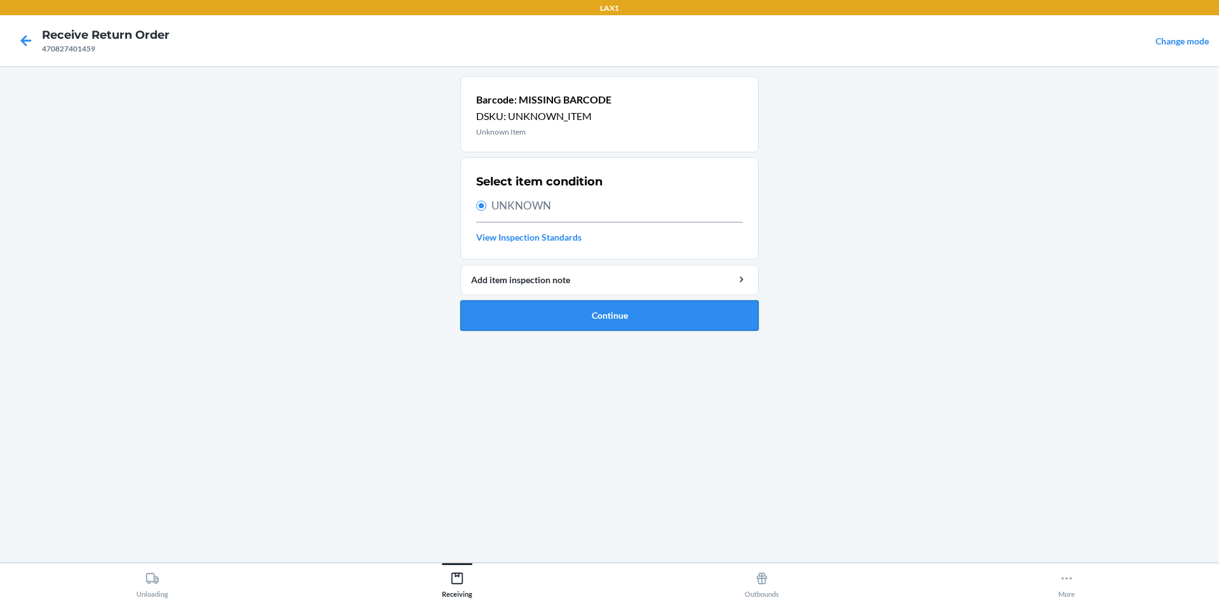
click at [568, 326] on button "Continue" at bounding box center [609, 315] width 298 height 30
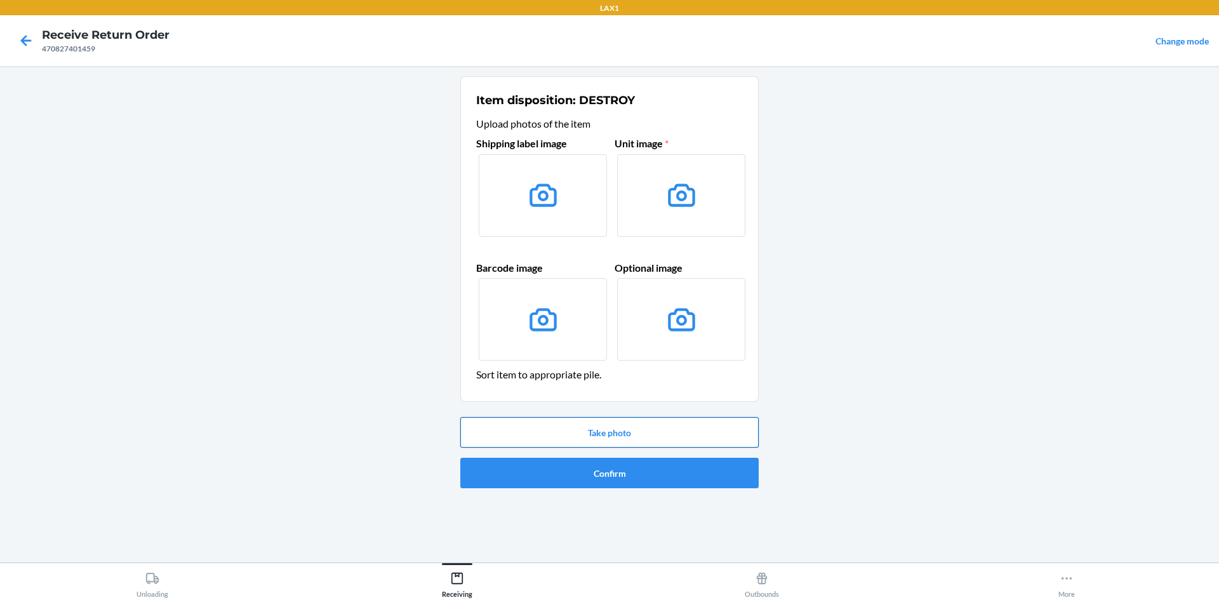
click at [603, 439] on button "Take photo" at bounding box center [609, 432] width 298 height 30
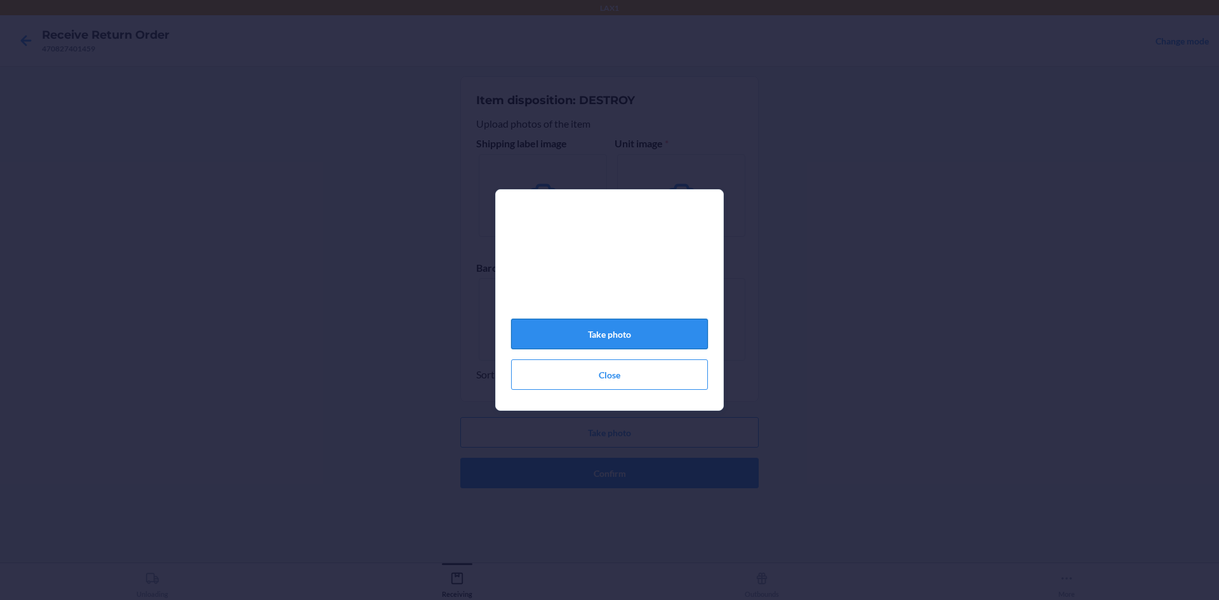
click at [620, 331] on button "Take photo" at bounding box center [609, 334] width 197 height 30
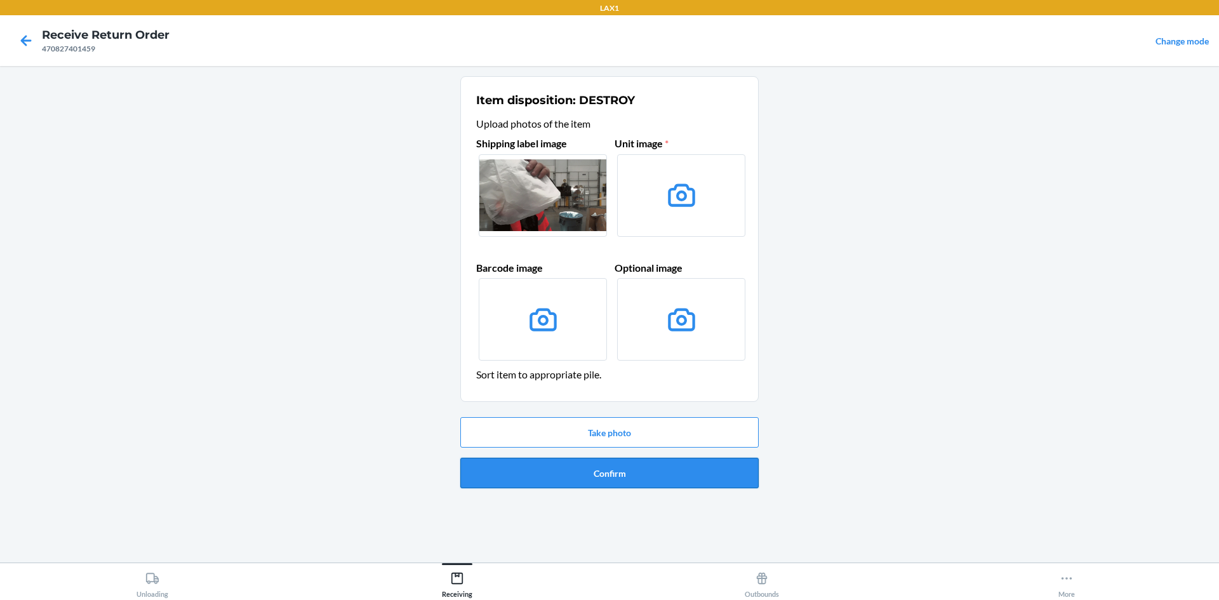
click at [636, 480] on button "Confirm" at bounding box center [609, 473] width 298 height 30
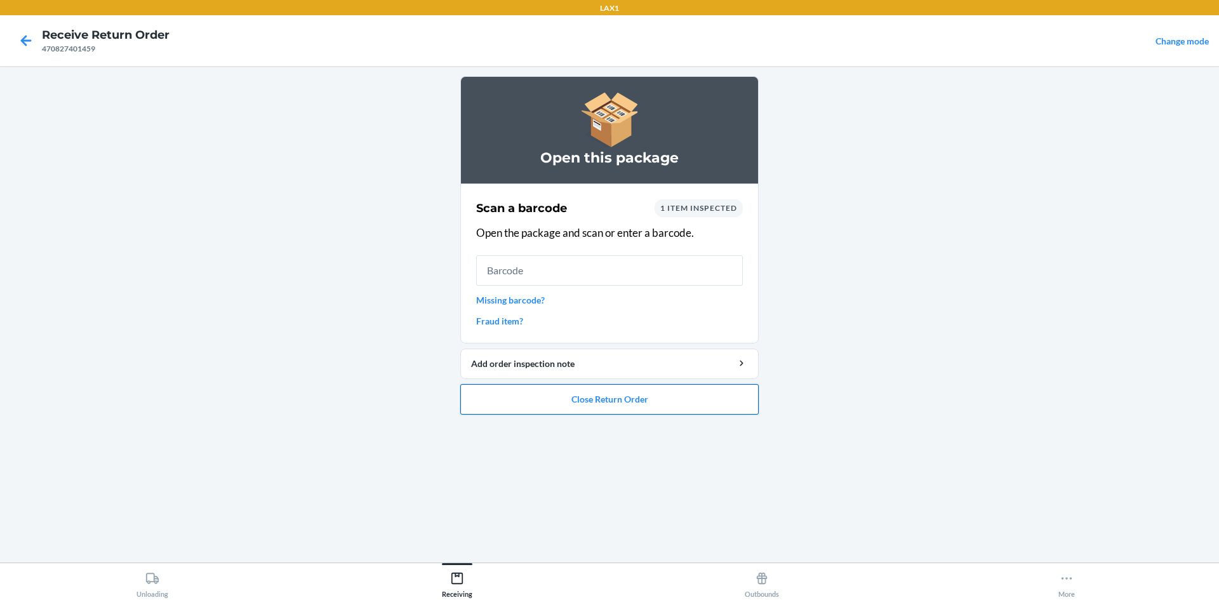
click at [598, 406] on button "Close Return Order" at bounding box center [609, 399] width 298 height 30
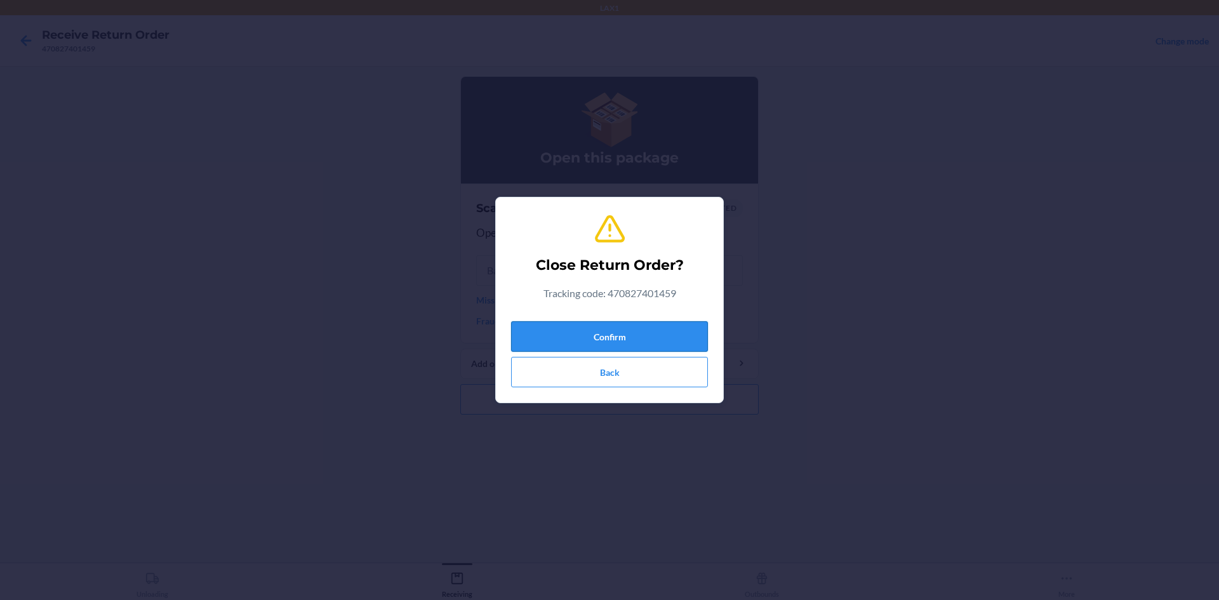
click at [619, 338] on button "Confirm" at bounding box center [609, 336] width 197 height 30
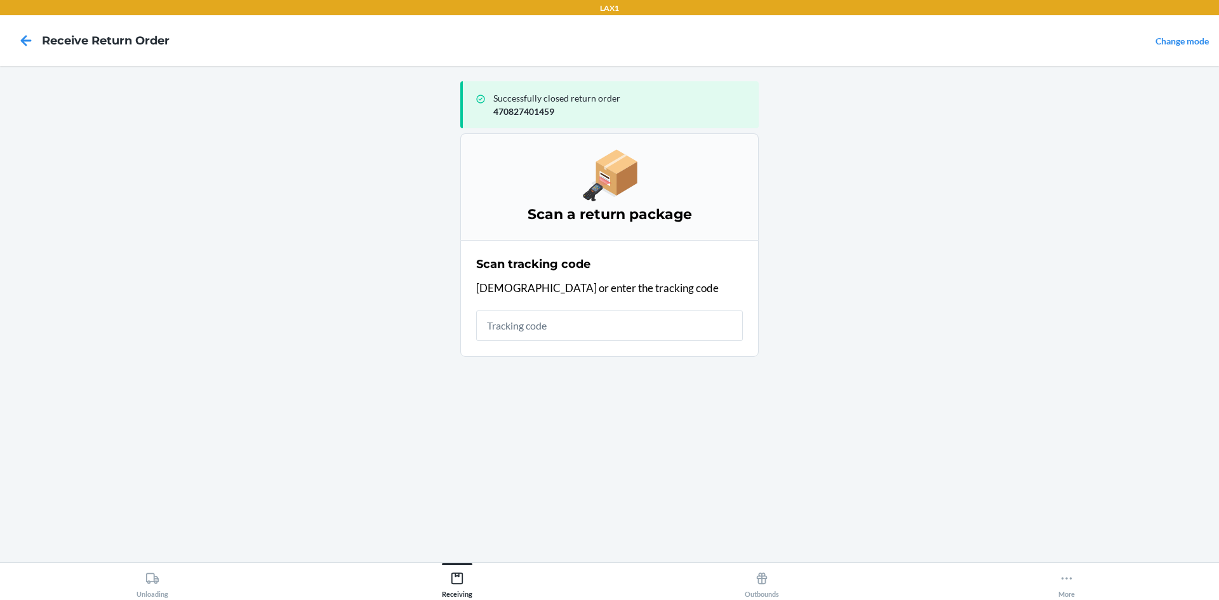
click at [535, 321] on input "text" at bounding box center [609, 326] width 267 height 30
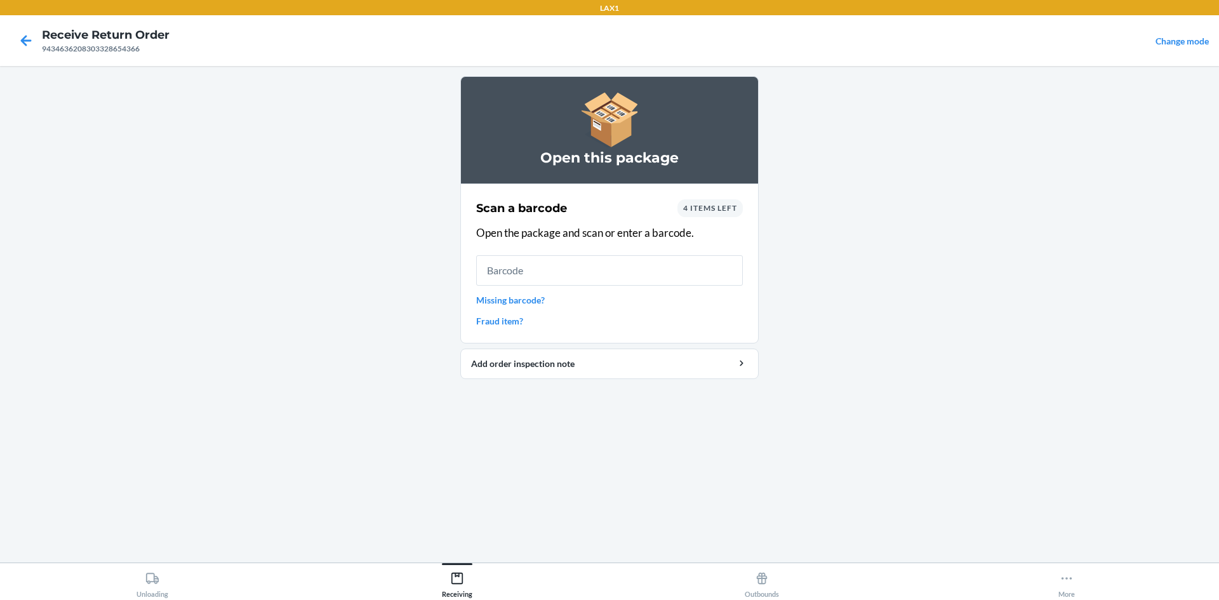
click at [519, 265] on input "text" at bounding box center [609, 270] width 267 height 30
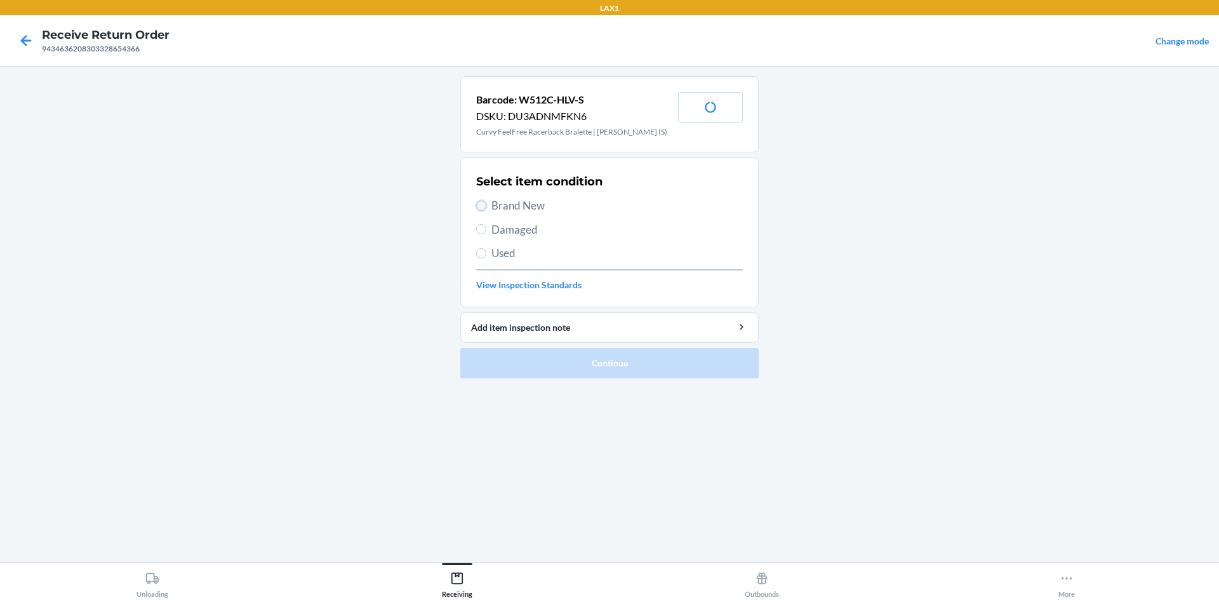
click at [479, 204] on input "Brand New" at bounding box center [481, 206] width 10 height 10
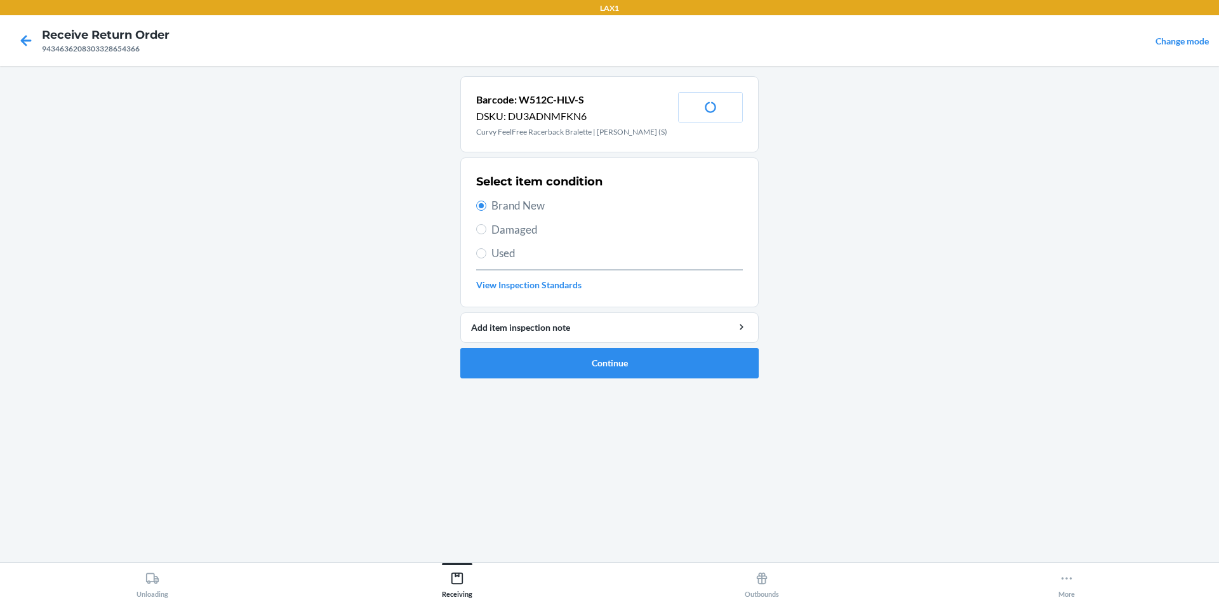
click at [608, 378] on ol "Barcode: W512C-HLV-S DSKU: DU3ADNMFKN6 Curvy FeelFree Racerback Bralette | [PER…" at bounding box center [609, 232] width 298 height 312
click at [608, 371] on button "Continue" at bounding box center [609, 363] width 298 height 30
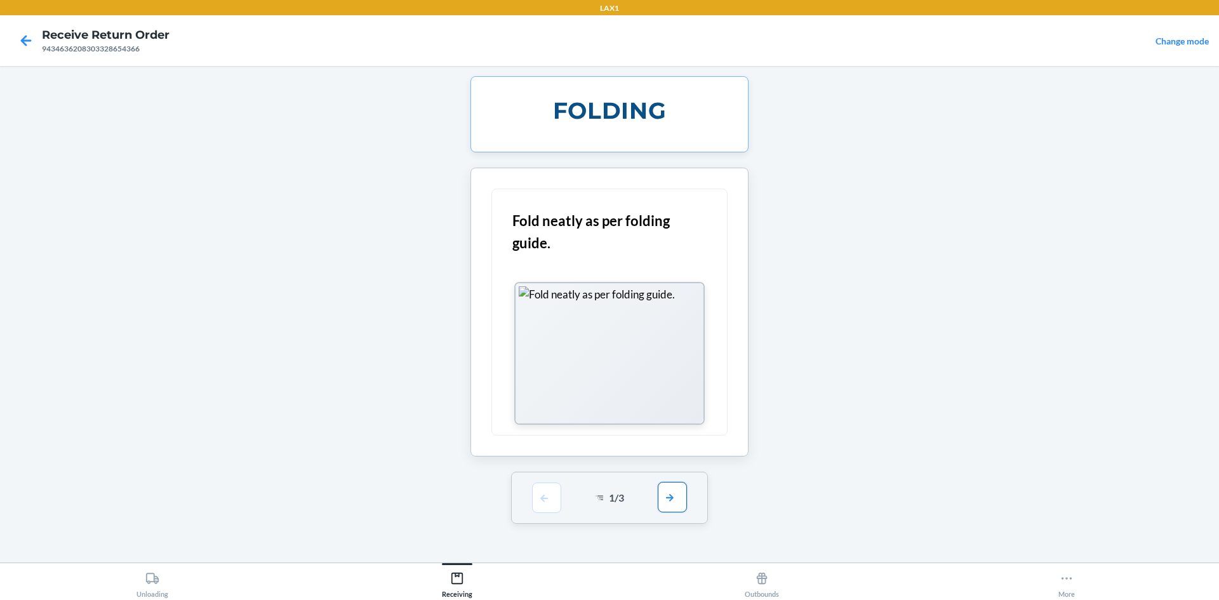
click at [685, 507] on button "button" at bounding box center [672, 497] width 29 height 30
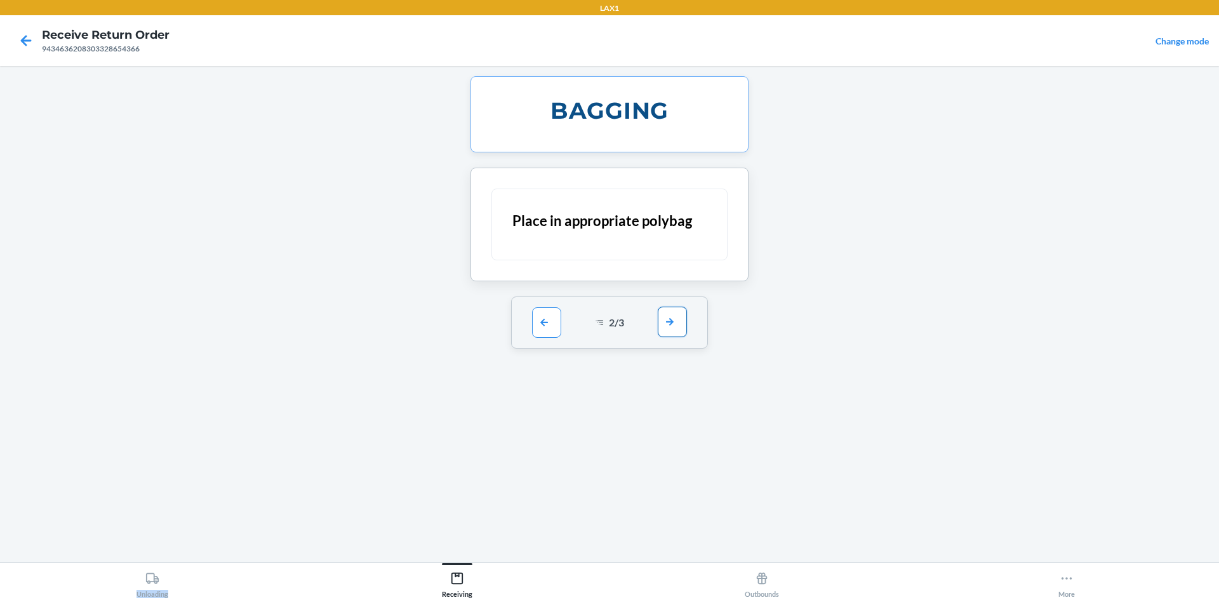
click at [685, 507] on div "BAGGING Place in appropriate polybag 2 / 3" at bounding box center [609, 314] width 298 height 476
click at [681, 317] on button "button" at bounding box center [672, 322] width 29 height 30
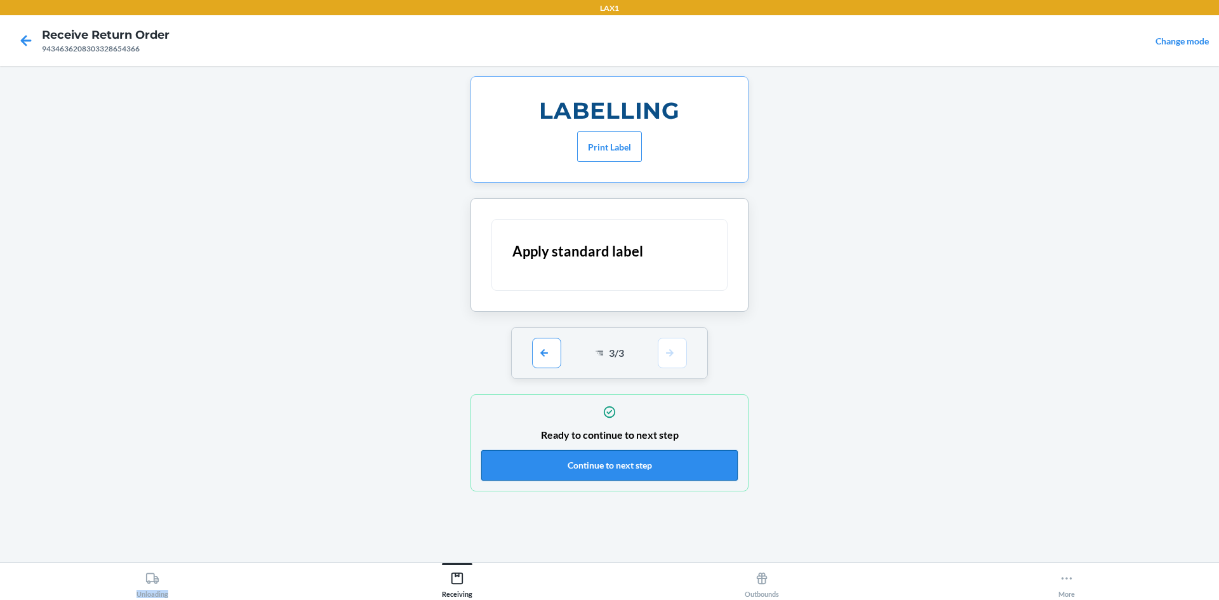
click at [646, 465] on button "Continue to next step" at bounding box center [609, 465] width 257 height 30
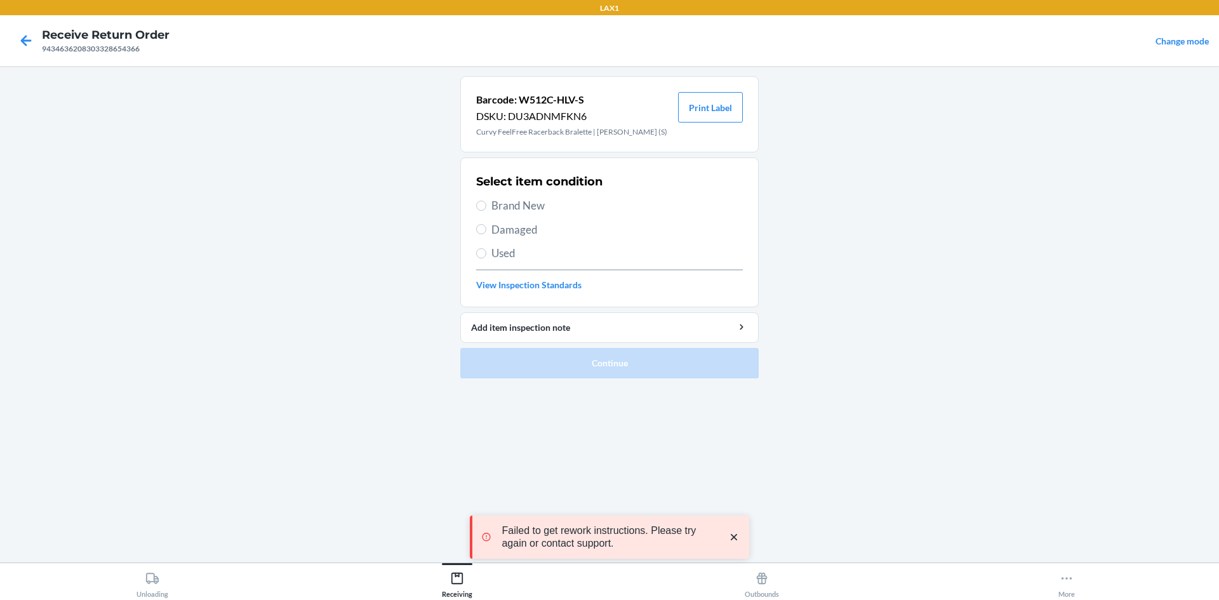
click at [494, 196] on div "Select item condition Brand New Damaged Used View Inspection Standards" at bounding box center [609, 233] width 267 height 126
click at [494, 203] on span "Brand New" at bounding box center [616, 205] width 251 height 17
click at [486, 203] on input "Brand New" at bounding box center [481, 206] width 10 height 10
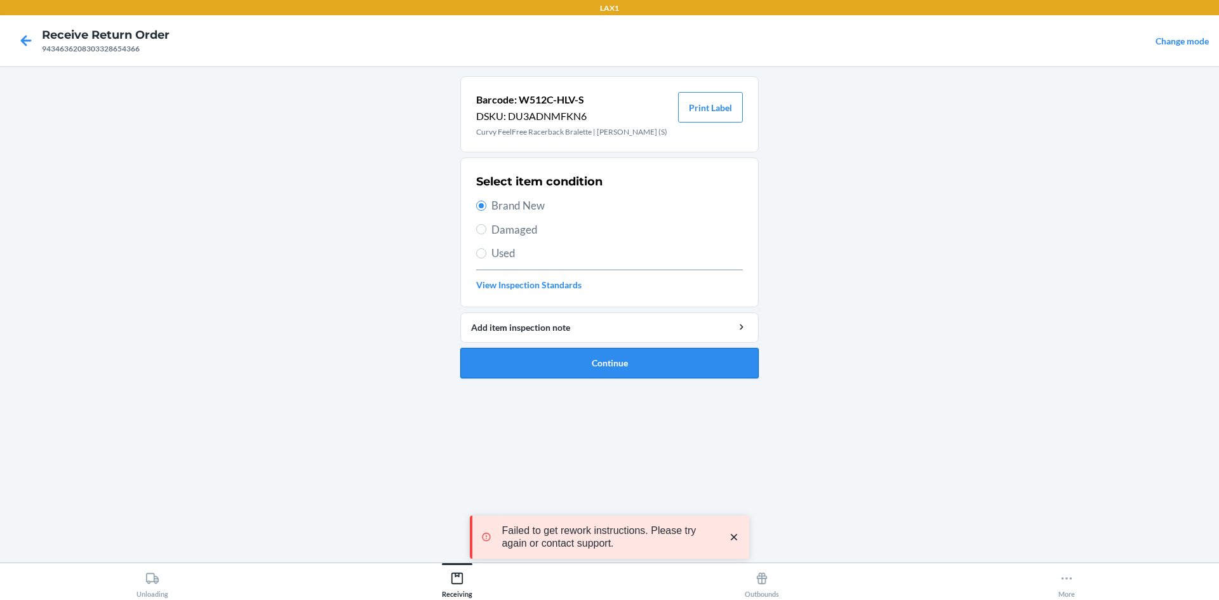
click at [561, 356] on button "Continue" at bounding box center [609, 363] width 298 height 30
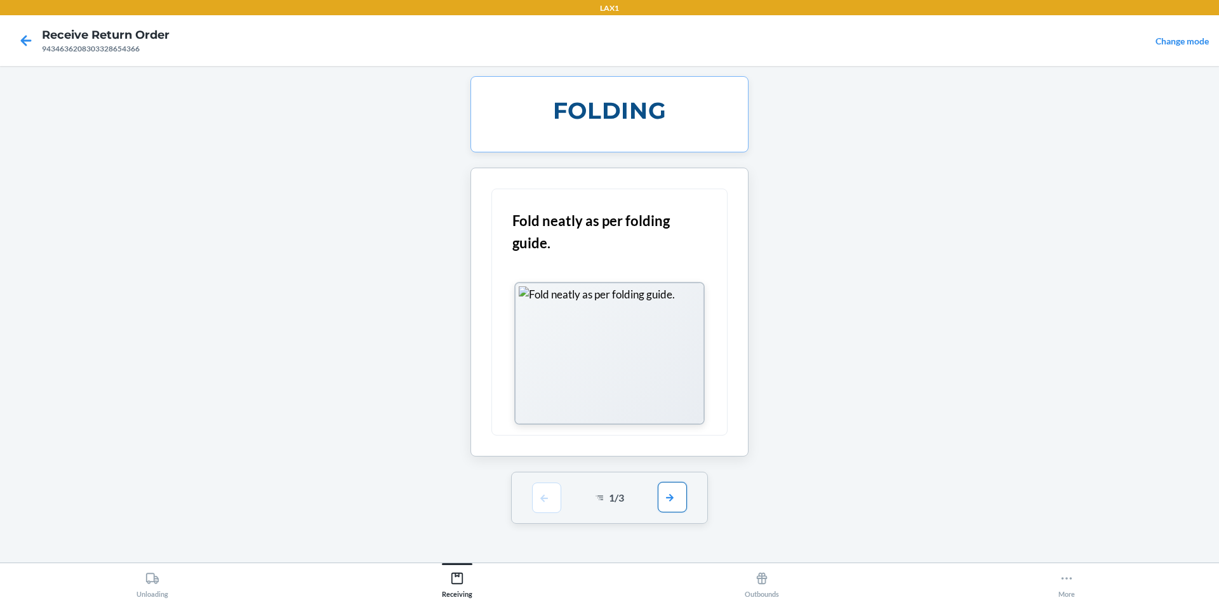
click at [679, 484] on button "button" at bounding box center [672, 497] width 29 height 30
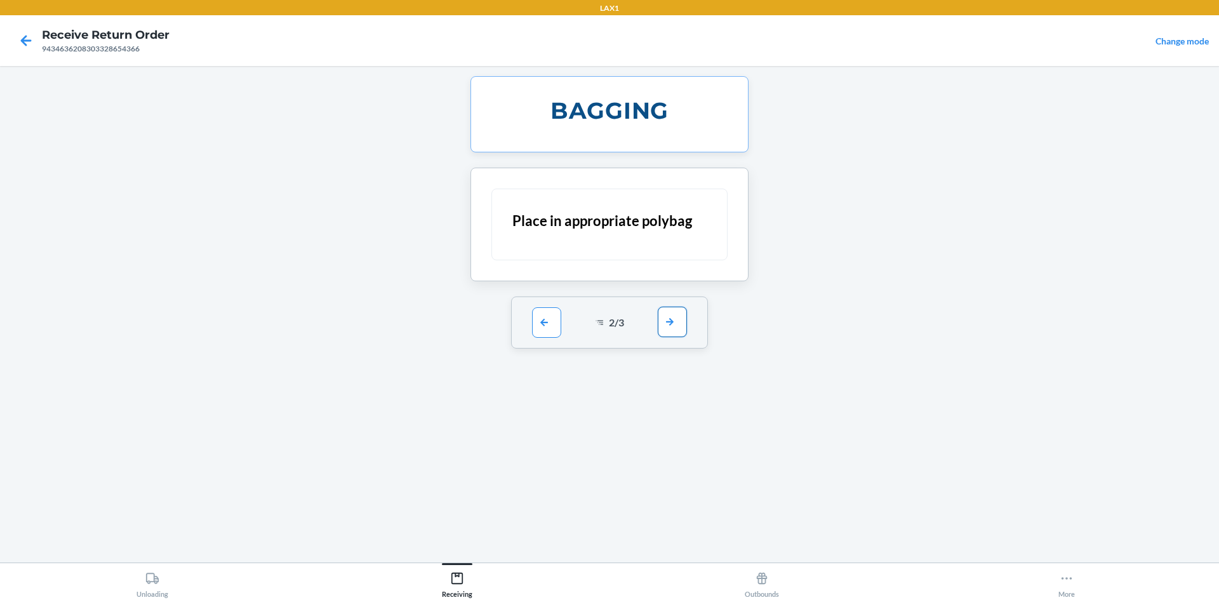
click at [686, 317] on button "button" at bounding box center [672, 322] width 29 height 30
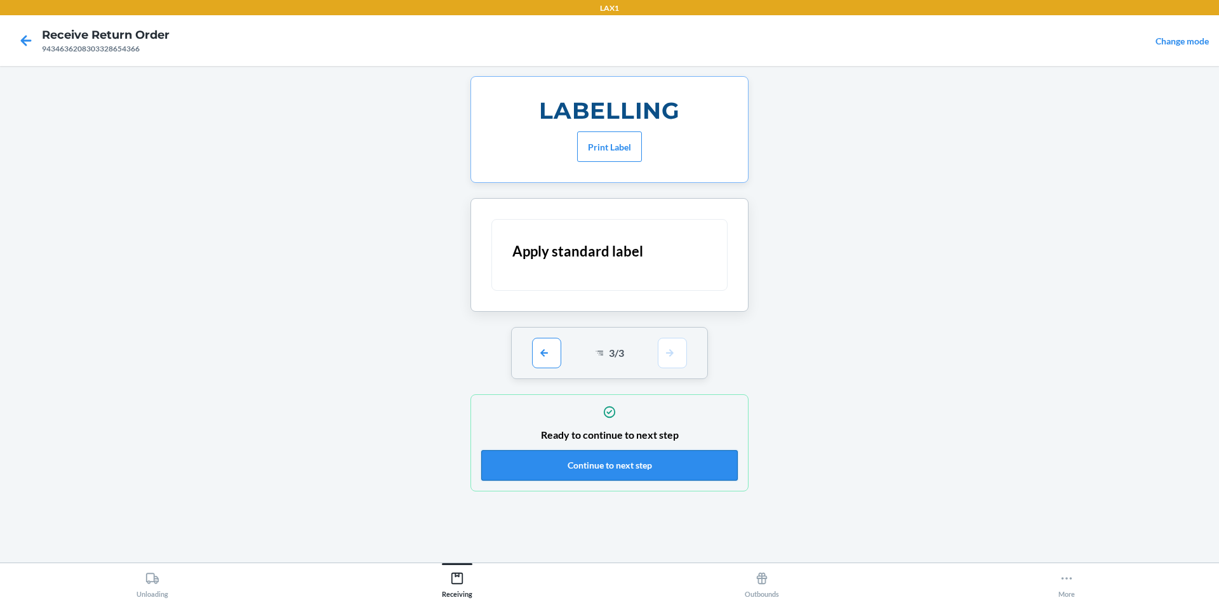
click at [650, 474] on button "Continue to next step" at bounding box center [609, 465] width 257 height 30
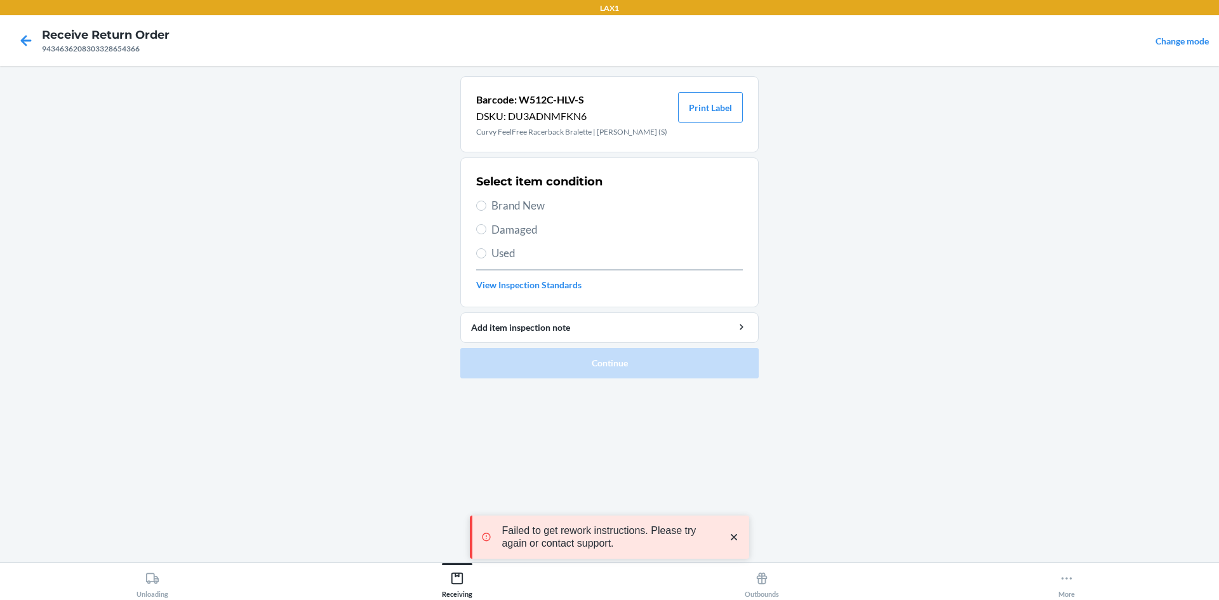
click at [497, 208] on span "Brand New" at bounding box center [616, 205] width 251 height 17
click at [486, 208] on input "Brand New" at bounding box center [481, 206] width 10 height 10
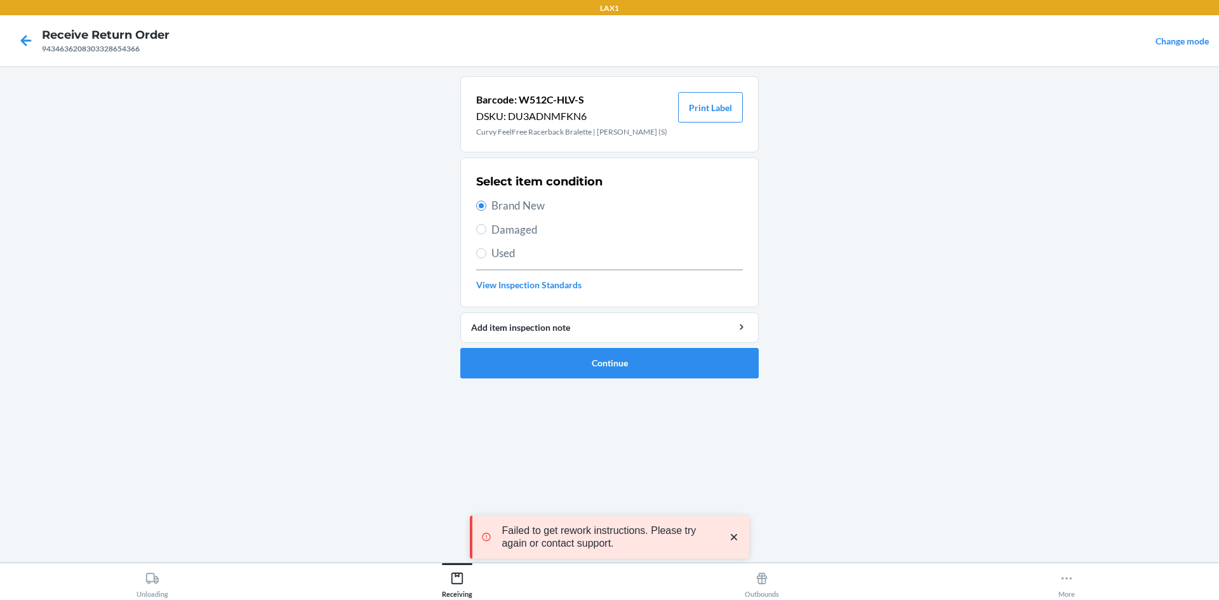
click at [546, 347] on li "Barcode: W512C-HLV-S DSKU: DU3ADNMFKN6 Curvy FeelFree Racerback Bralette | [PER…" at bounding box center [609, 227] width 298 height 302
click at [546, 350] on button "Continue" at bounding box center [609, 363] width 298 height 30
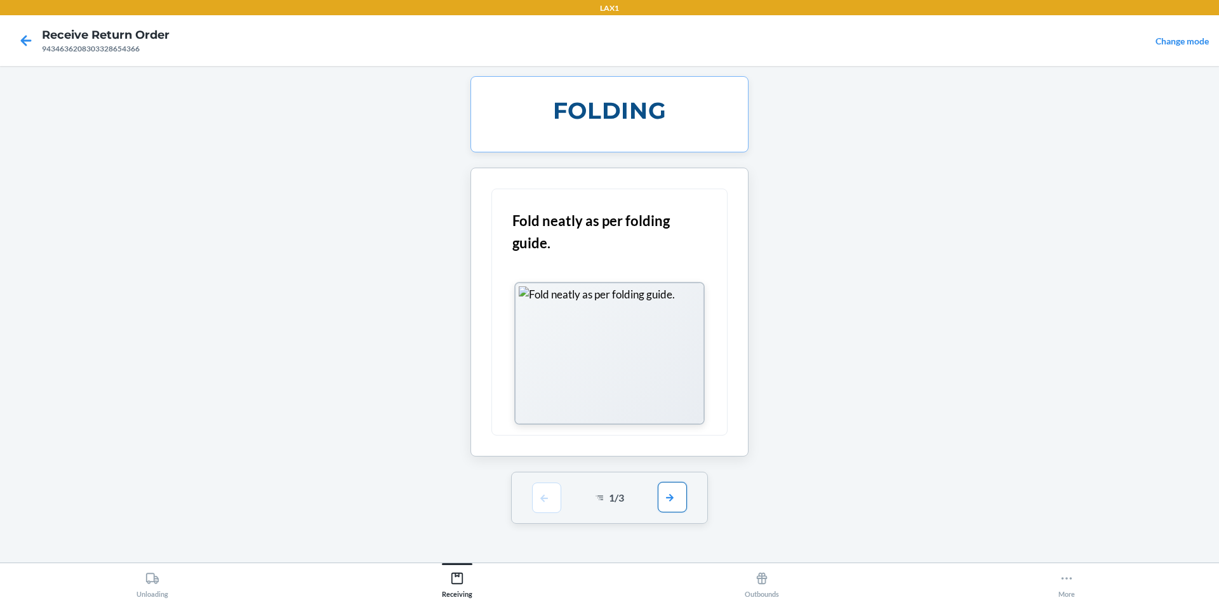
click at [675, 488] on div "Failed to get rework instructions. Please try again or contact support." at bounding box center [609, 537] width 279 height 104
click at [667, 503] on button "button" at bounding box center [672, 497] width 29 height 30
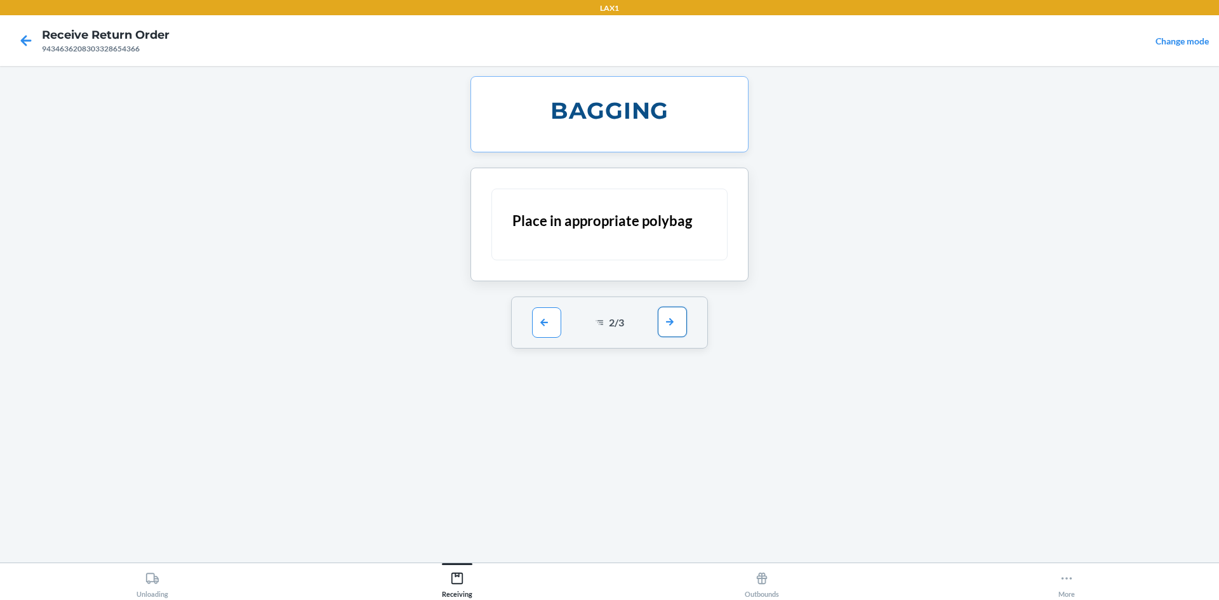
click at [676, 326] on button "button" at bounding box center [672, 322] width 29 height 30
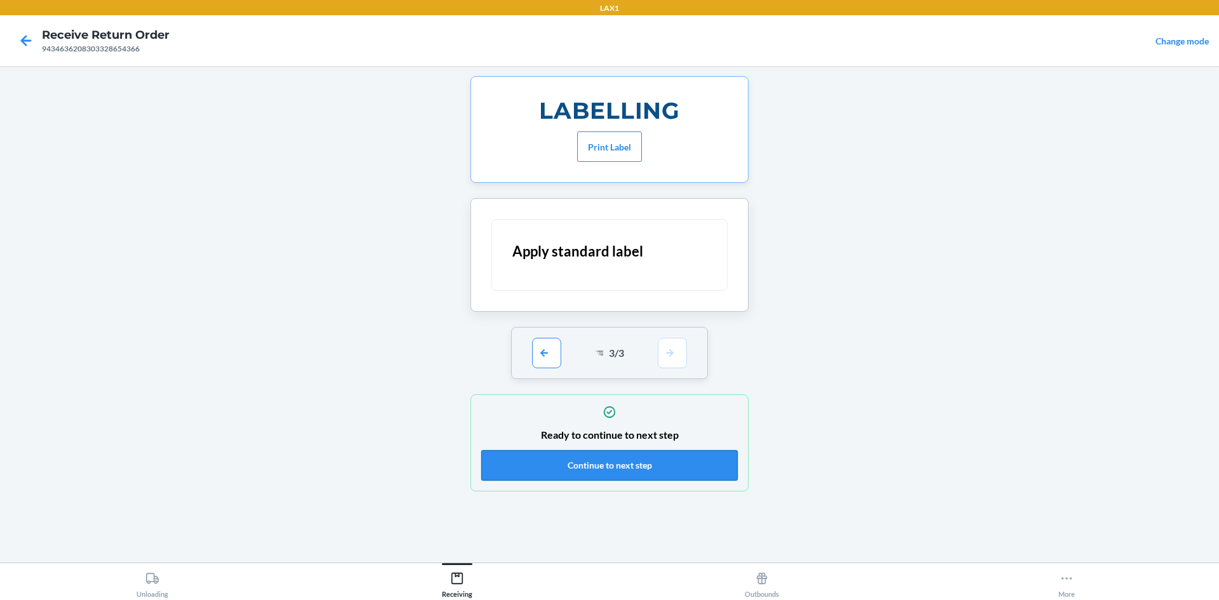
click at [658, 474] on button "Continue to next step" at bounding box center [609, 465] width 257 height 30
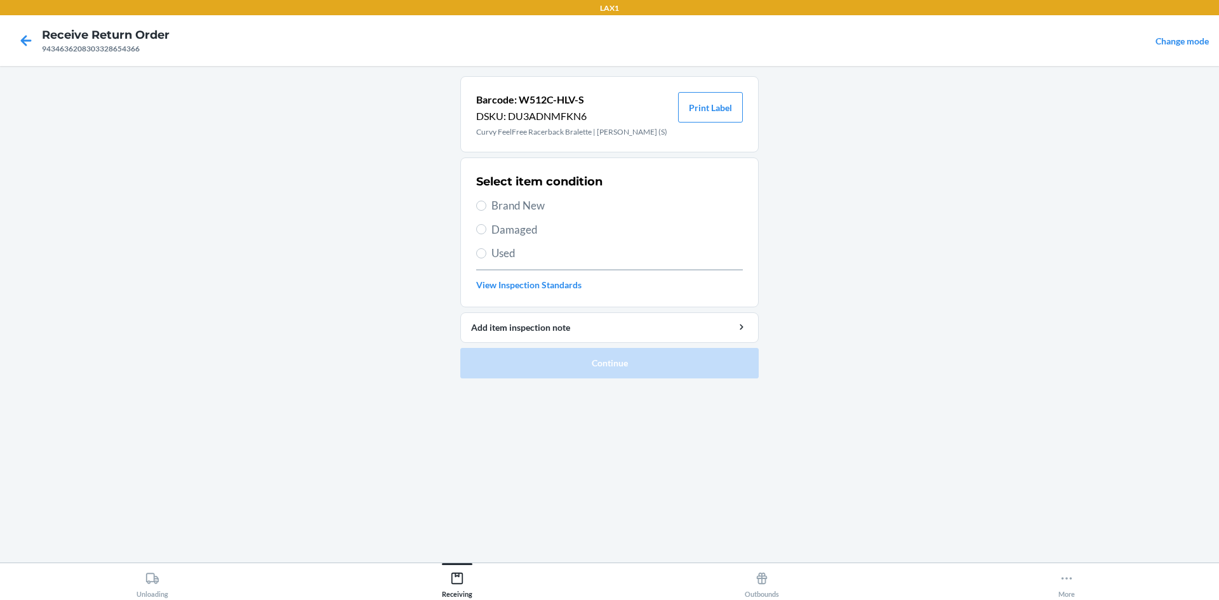
click at [497, 197] on span "Brand New" at bounding box center [616, 205] width 251 height 17
click at [486, 201] on input "Brand New" at bounding box center [481, 206] width 10 height 10
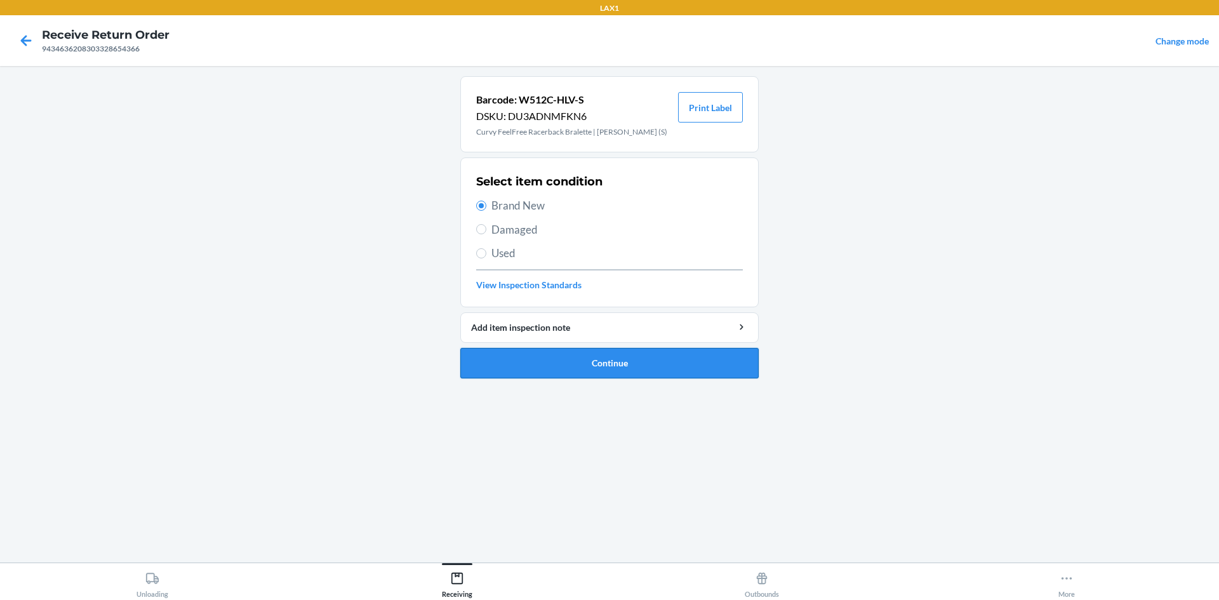
click at [552, 359] on button "Continue" at bounding box center [609, 363] width 298 height 30
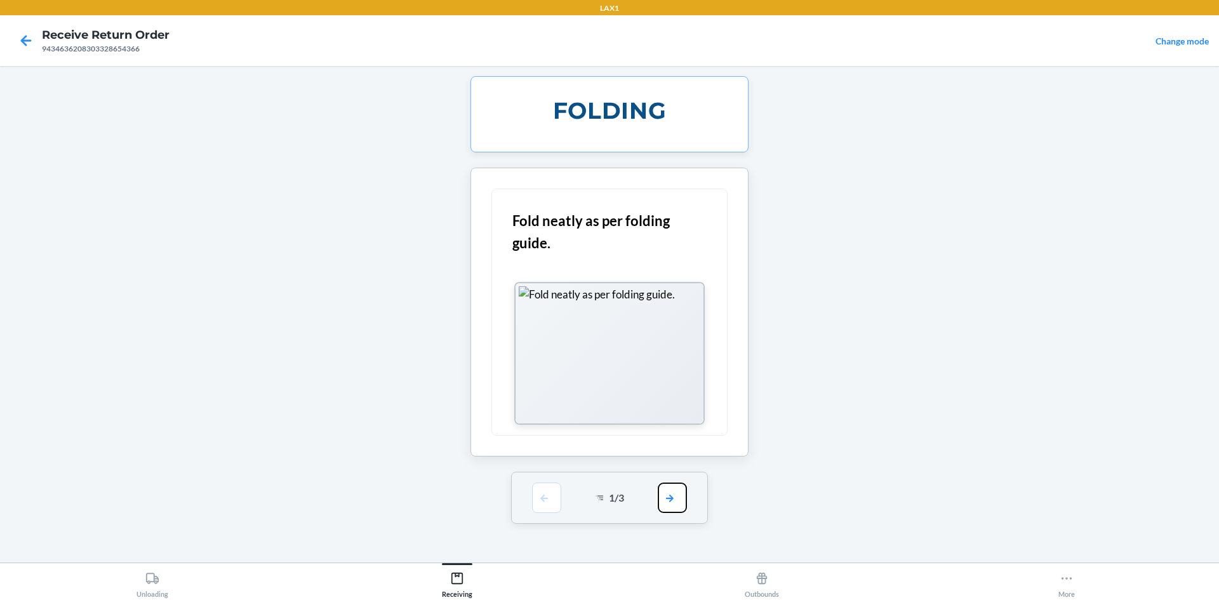
click at [664, 503] on button "button" at bounding box center [672, 498] width 29 height 30
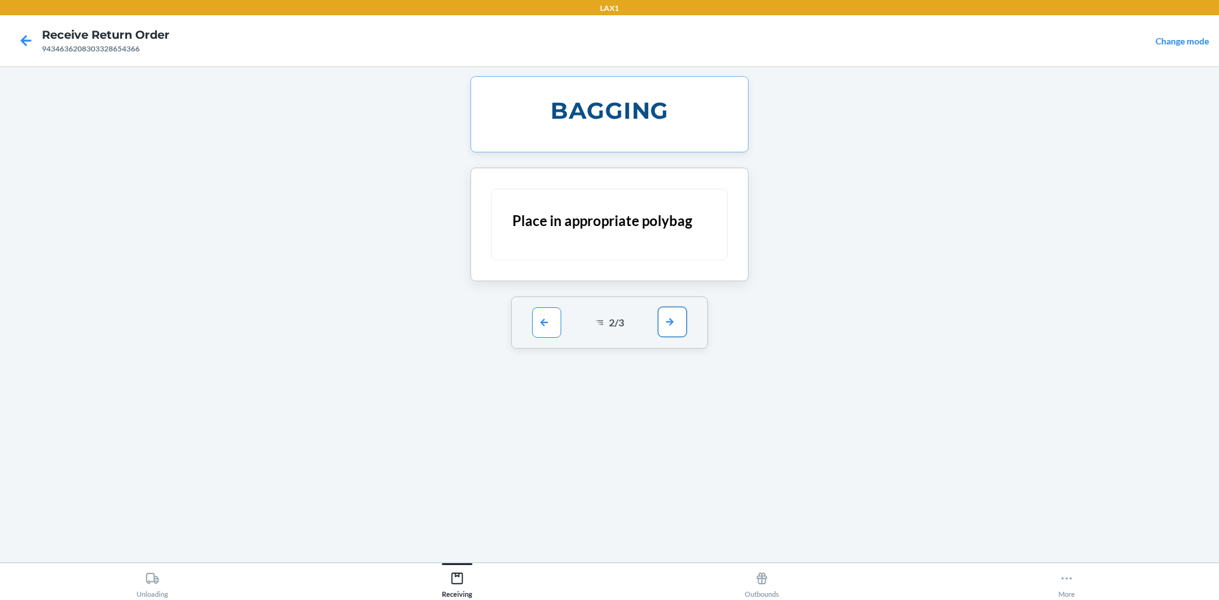
click at [662, 326] on button "button" at bounding box center [672, 322] width 29 height 30
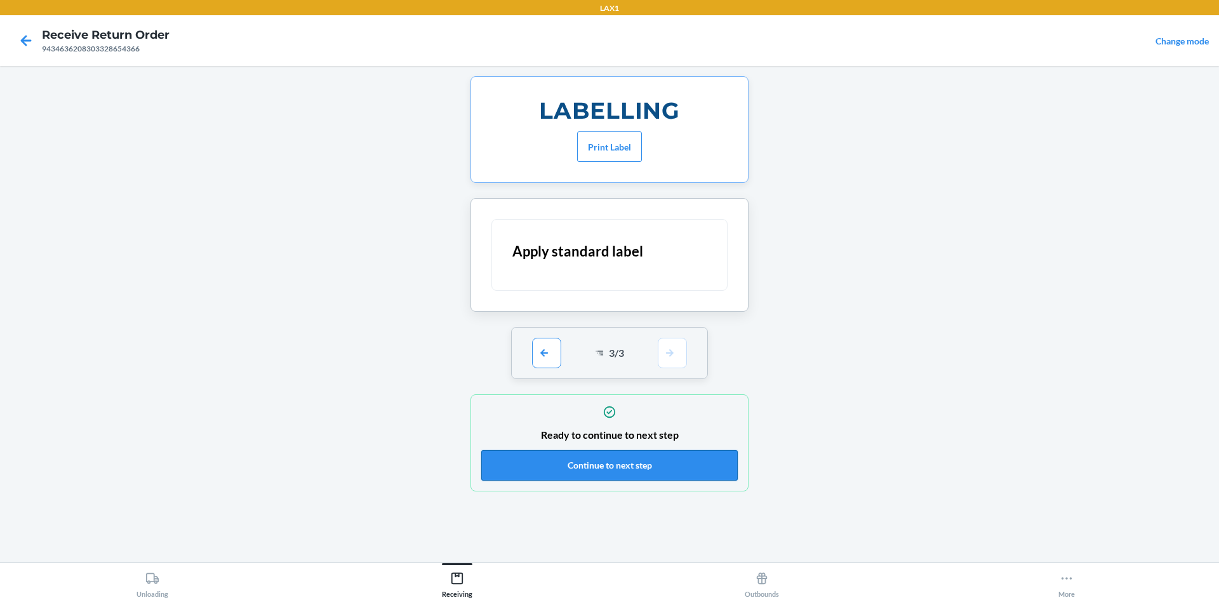
drag, startPoint x: 660, startPoint y: 440, endPoint x: 647, endPoint y: 467, distance: 30.1
click at [657, 448] on div "Ready to continue to next step Continue to next step" at bounding box center [609, 442] width 257 height 83
click at [647, 467] on button "Continue to next step" at bounding box center [609, 465] width 257 height 30
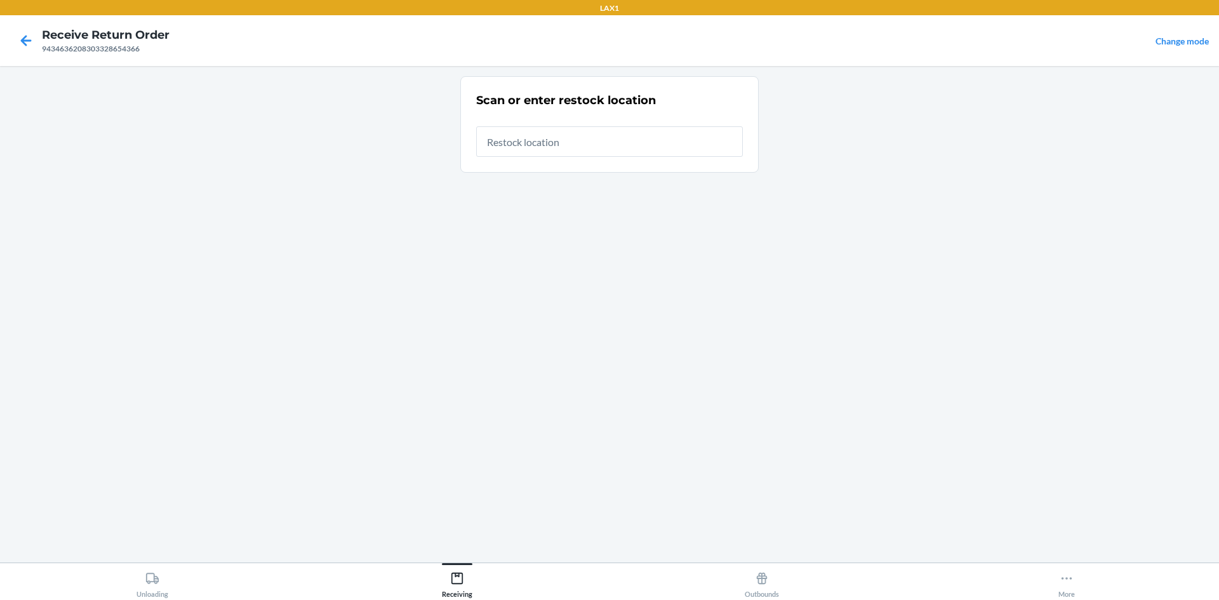
click at [553, 140] on input "text" at bounding box center [609, 141] width 267 height 30
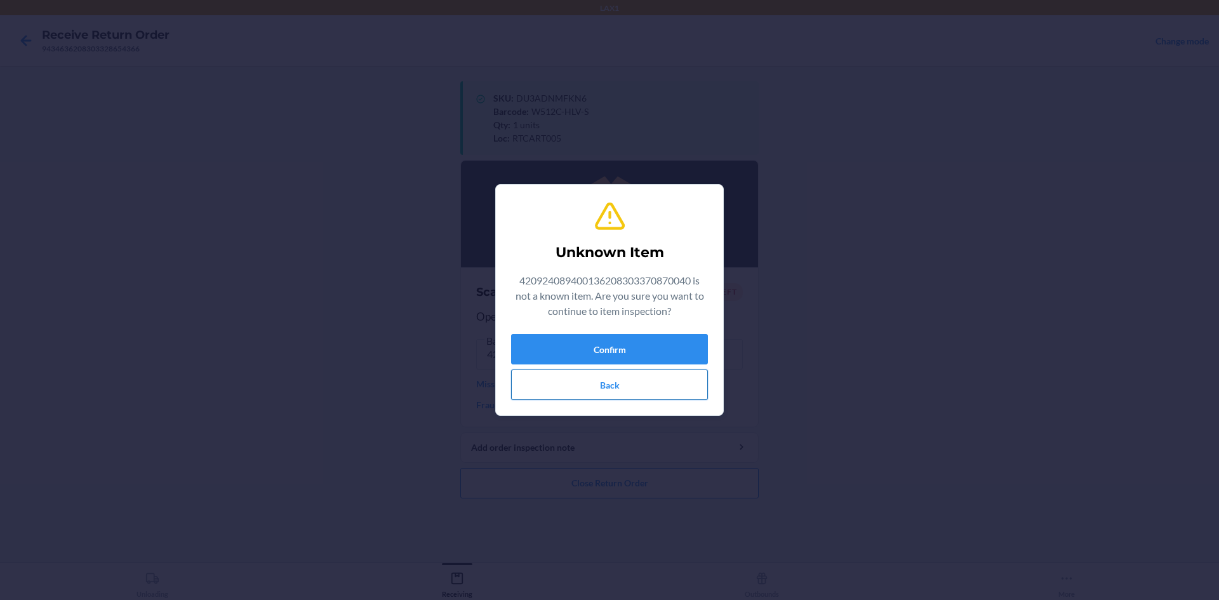
click at [662, 384] on button "Back" at bounding box center [609, 385] width 197 height 30
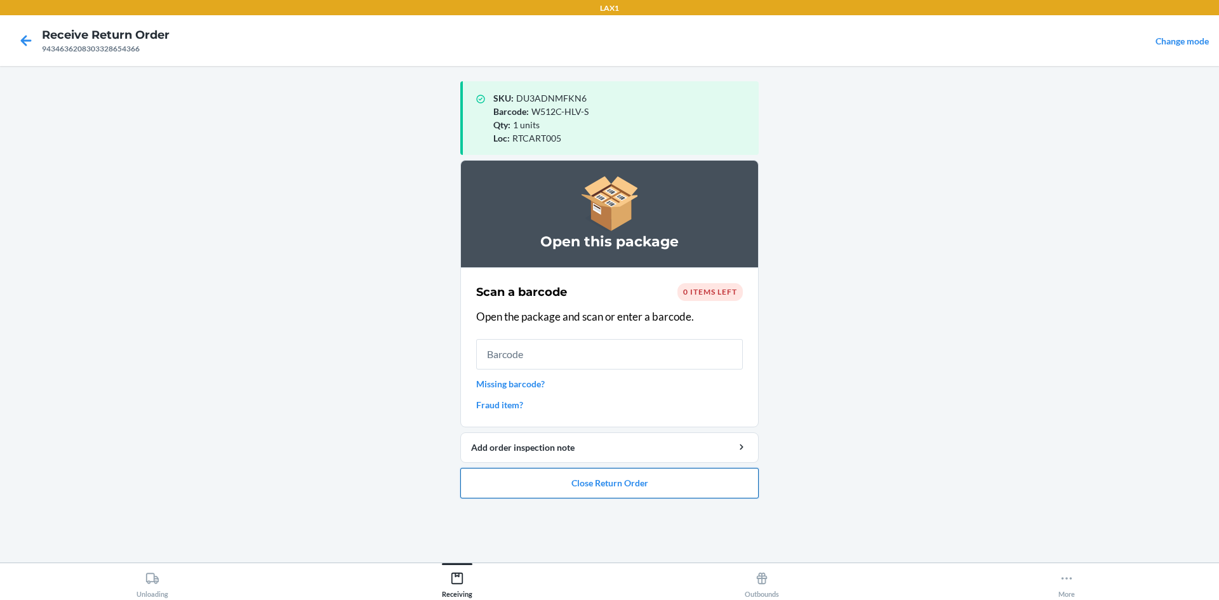
click at [665, 475] on button "Close Return Order" at bounding box center [609, 483] width 298 height 30
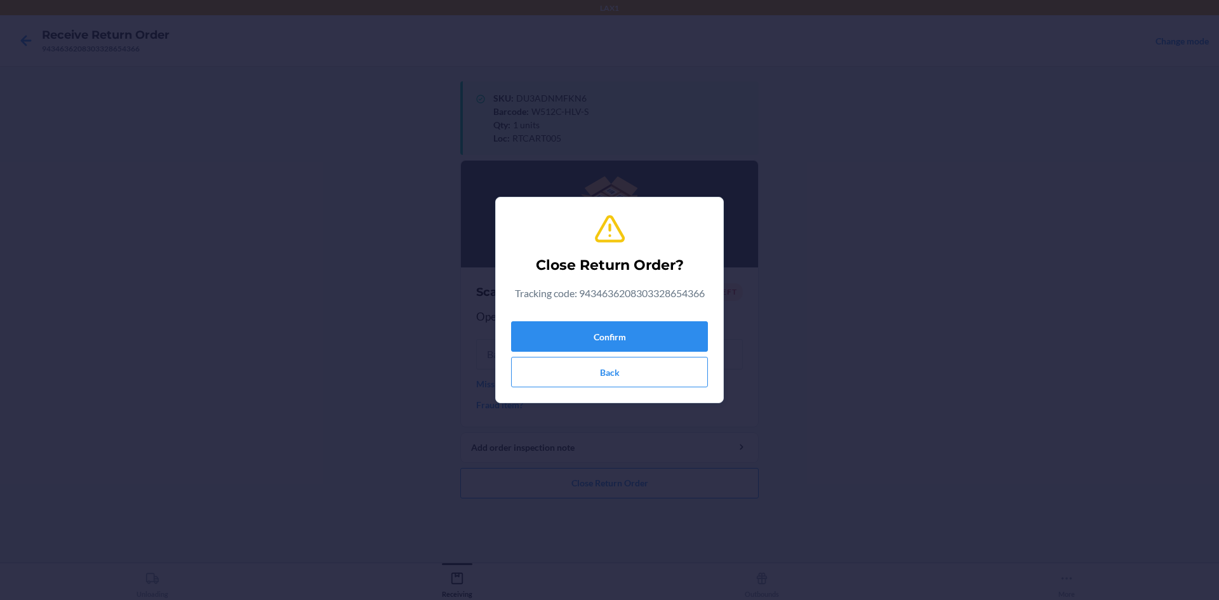
drag, startPoint x: 662, startPoint y: 314, endPoint x: 658, endPoint y: 334, distance: 20.1
click at [662, 315] on div "Close Return Order? Tracking code: 9434636208303328654366 Confirm Back" at bounding box center [609, 300] width 197 height 185
click at [658, 334] on button "Confirm" at bounding box center [609, 336] width 197 height 30
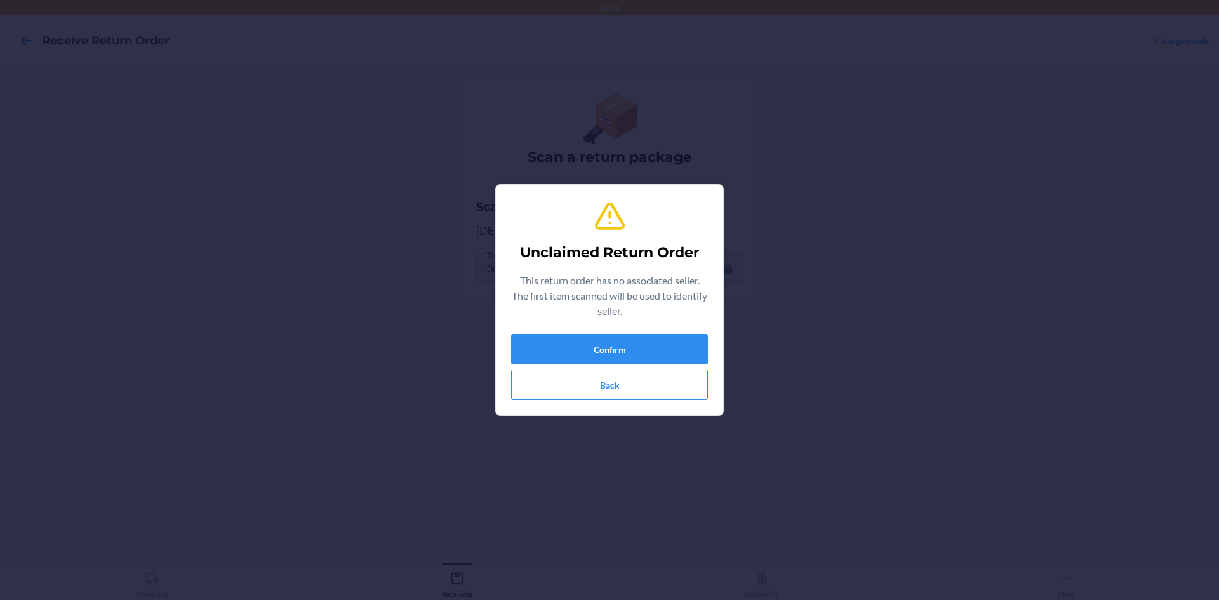
click at [650, 333] on div "Unclaimed Return Order This return order has no associated seller. The first it…" at bounding box center [609, 300] width 197 height 210
click at [649, 335] on div "Unclaimed Return Order This return order has no associated seller. The first it…" at bounding box center [609, 300] width 197 height 210
click at [649, 335] on button "Confirm" at bounding box center [609, 349] width 197 height 30
click at [631, 389] on button "Back" at bounding box center [609, 385] width 197 height 30
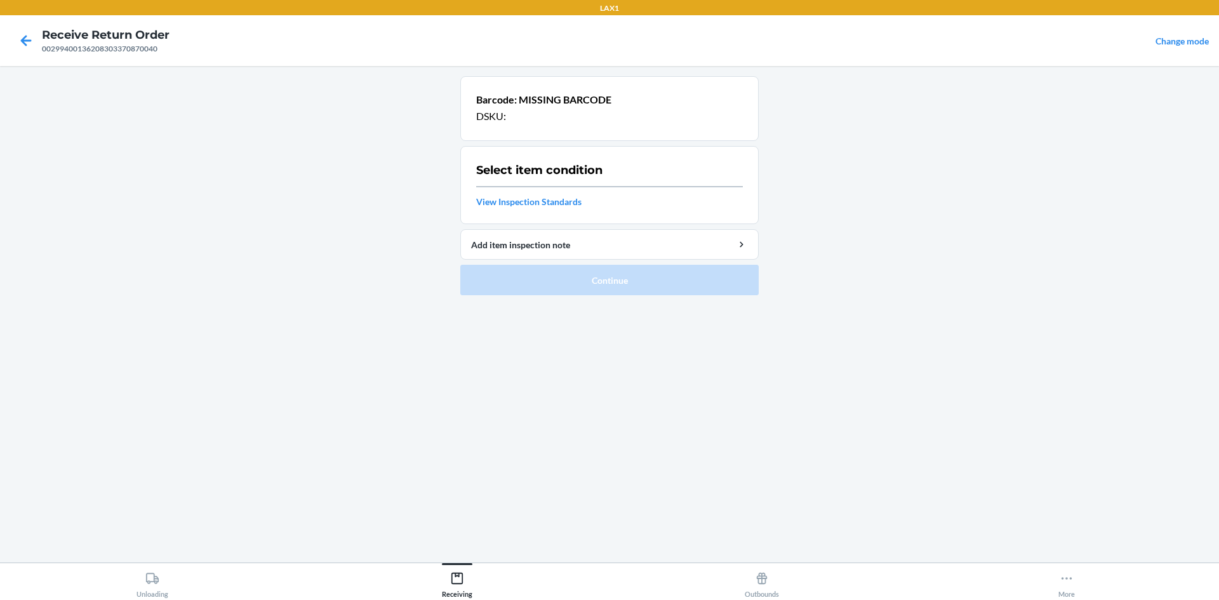
click at [569, 203] on link "View Inspection Standards" at bounding box center [609, 201] width 267 height 13
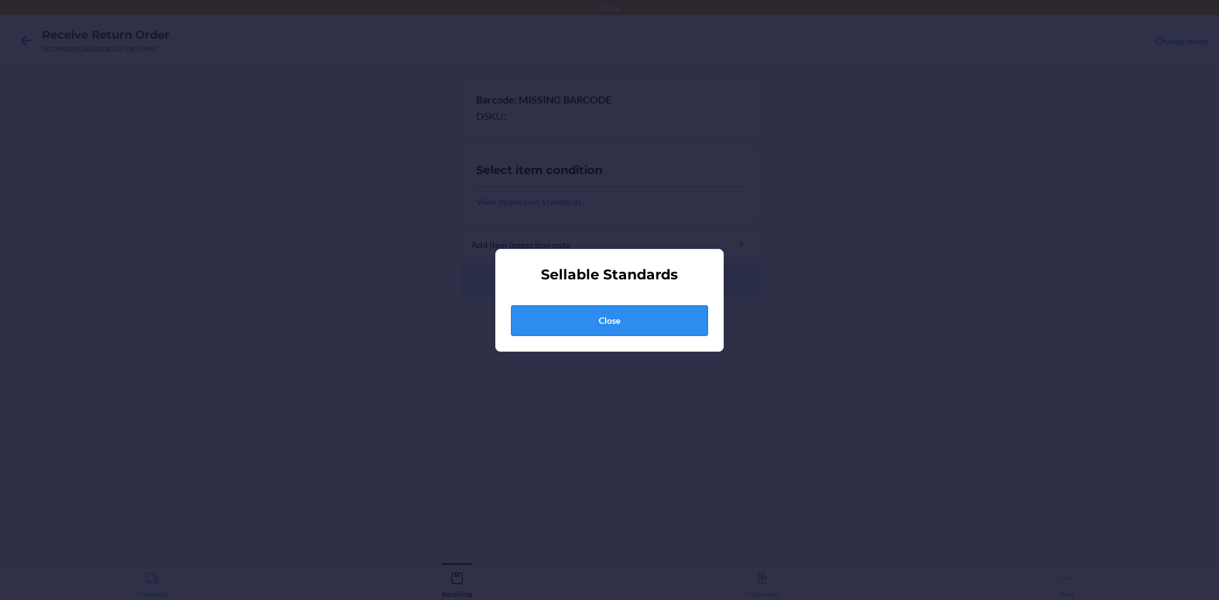
click at [632, 326] on button "Close" at bounding box center [609, 320] width 197 height 30
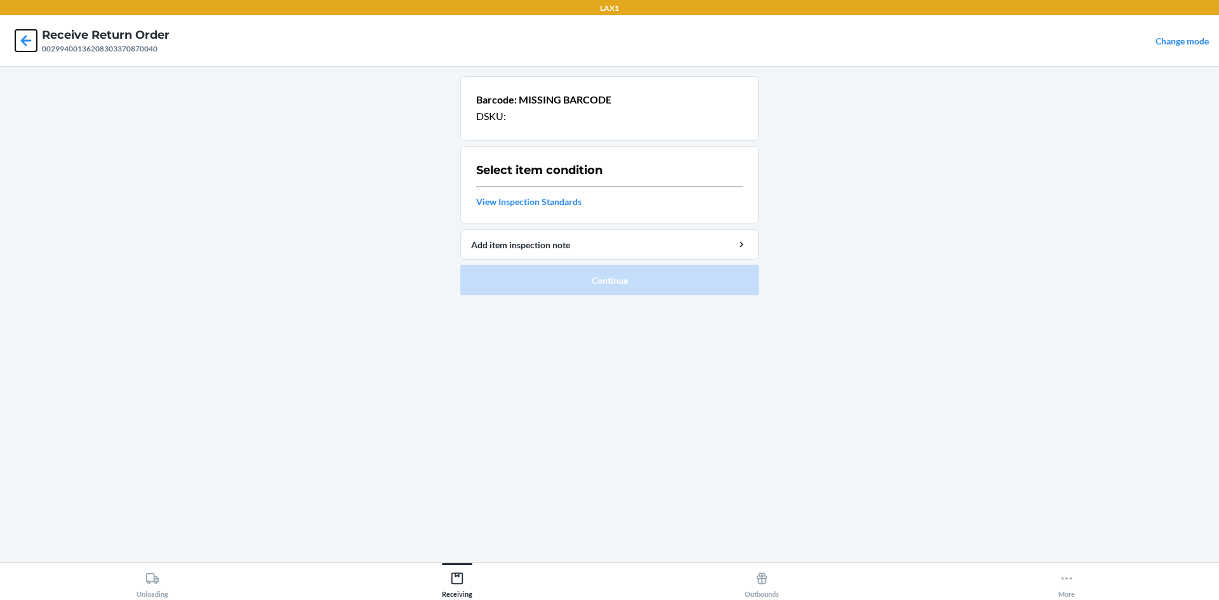
click at [29, 37] on icon at bounding box center [26, 41] width 22 height 22
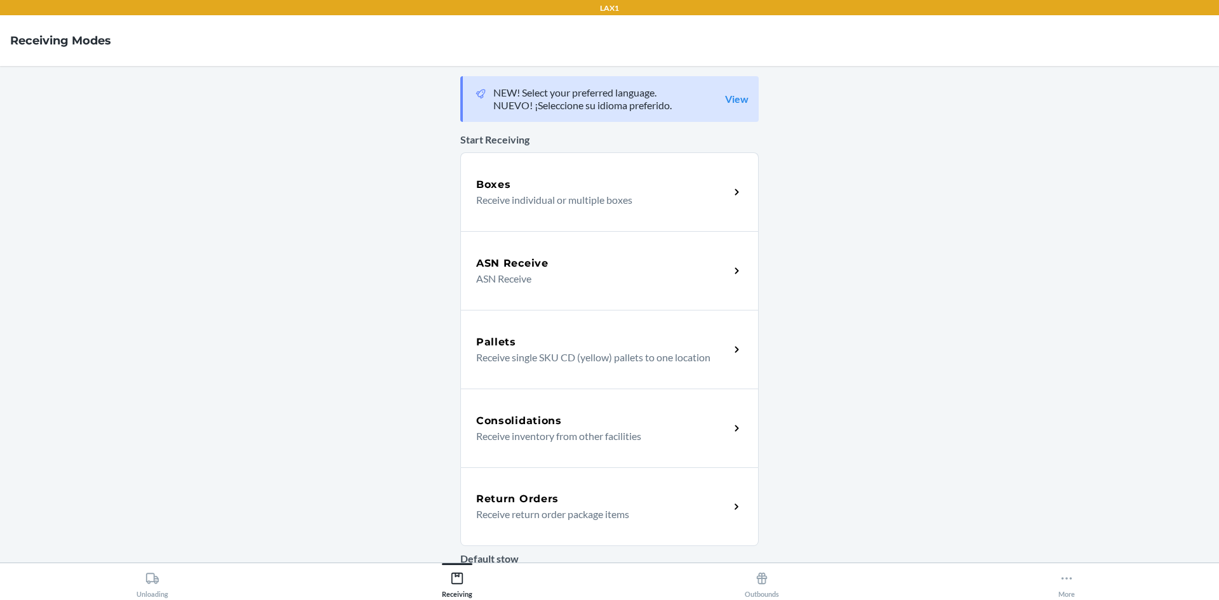
drag, startPoint x: 621, startPoint y: 516, endPoint x: 621, endPoint y: 495, distance: 21.0
click at [621, 515] on p "Receive return order package items" at bounding box center [597, 514] width 243 height 15
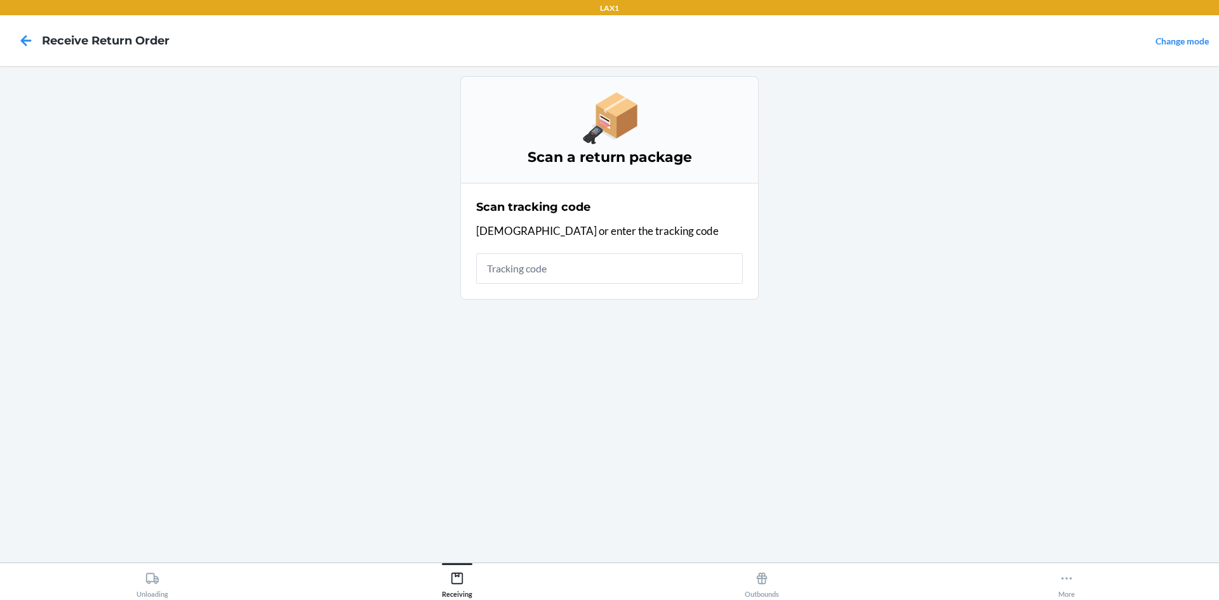
click at [599, 272] on input "text" at bounding box center [609, 268] width 267 height 30
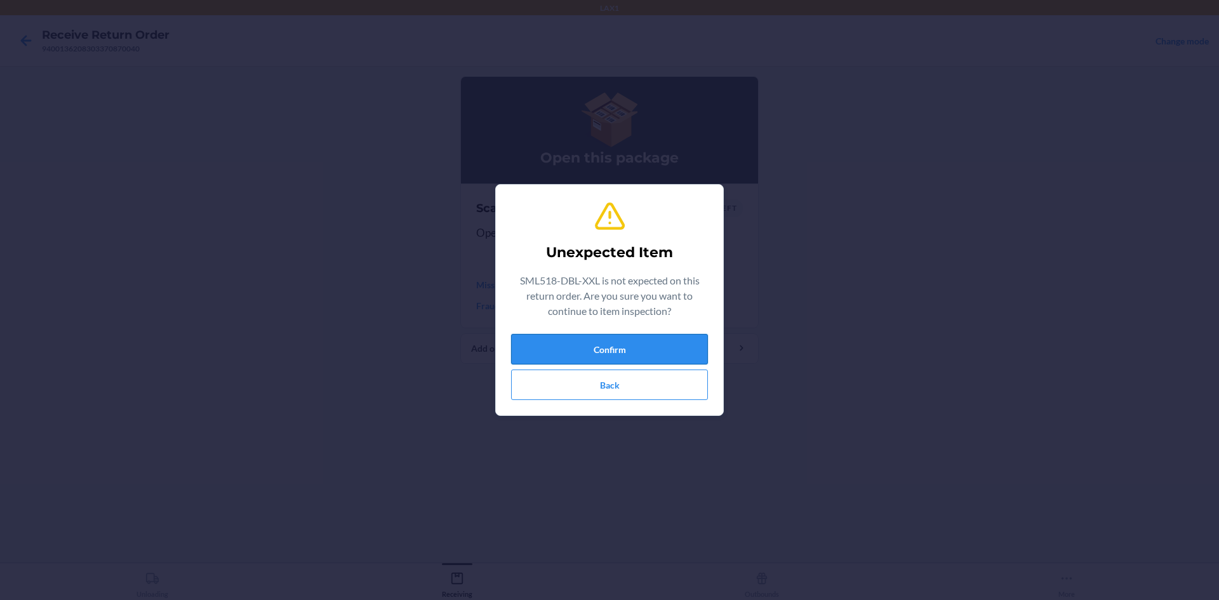
click at [617, 352] on button "Confirm" at bounding box center [609, 349] width 197 height 30
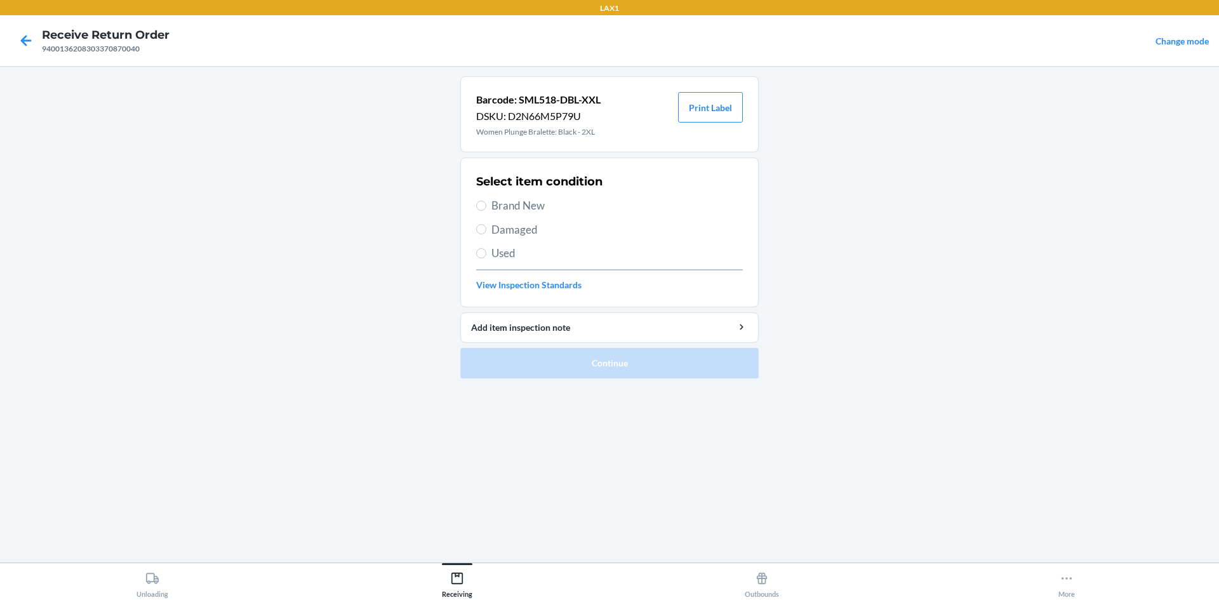
click at [511, 252] on span "Used" at bounding box center [616, 253] width 251 height 17
click at [486, 252] on input "Used" at bounding box center [481, 253] width 10 height 10
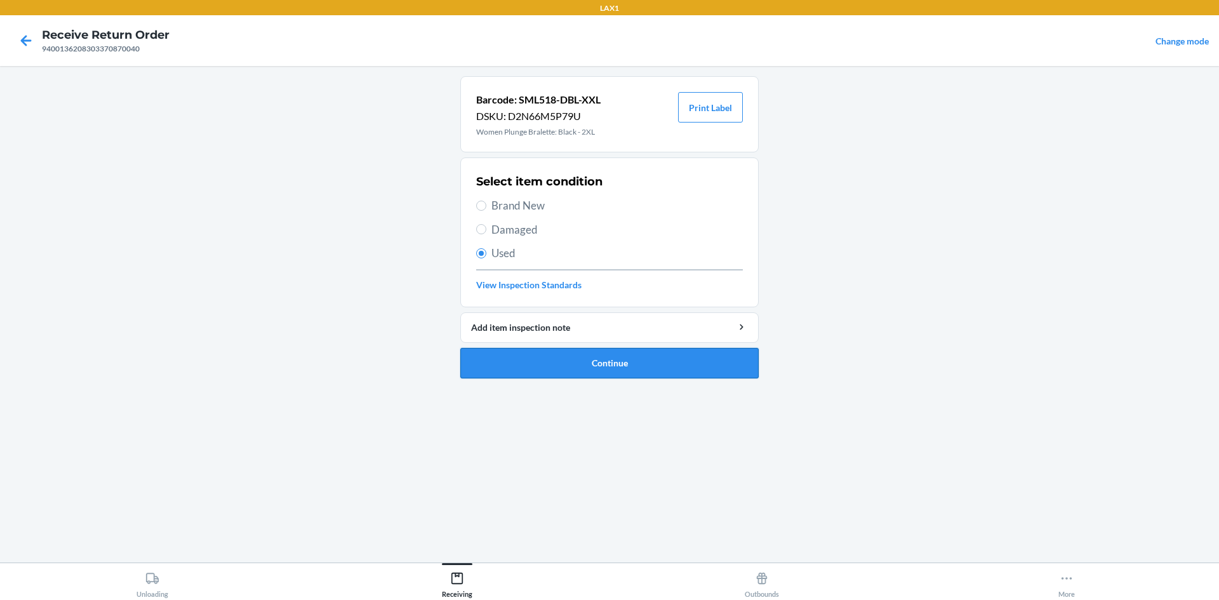
click at [639, 365] on button "Continue" at bounding box center [609, 363] width 298 height 30
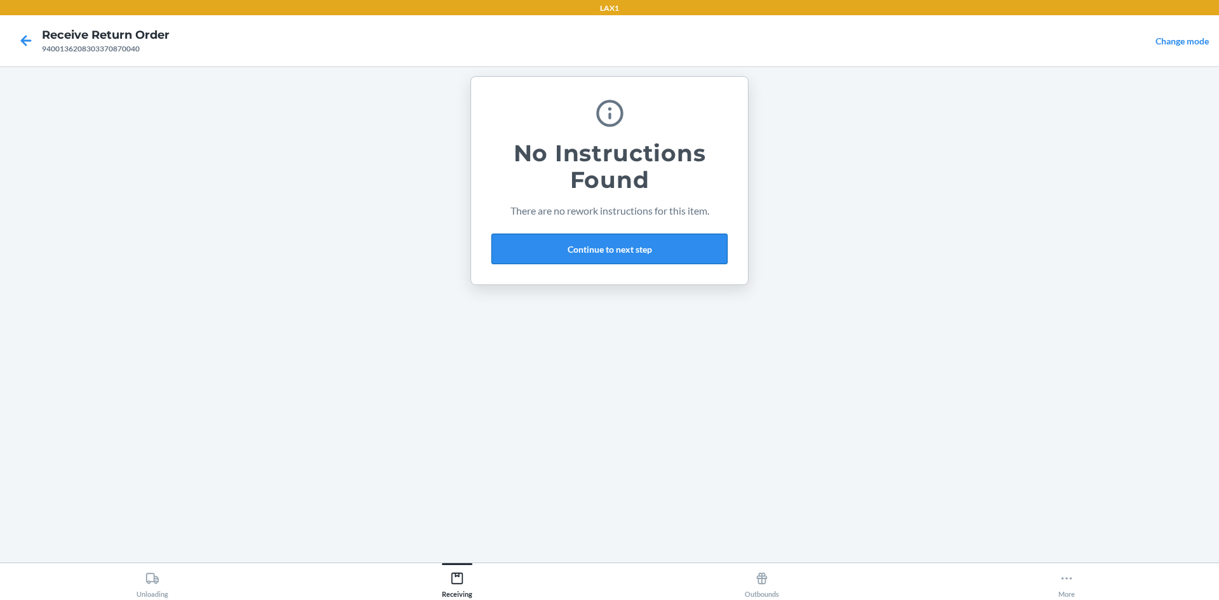
click at [626, 237] on button "Continue to next step" at bounding box center [609, 249] width 236 height 30
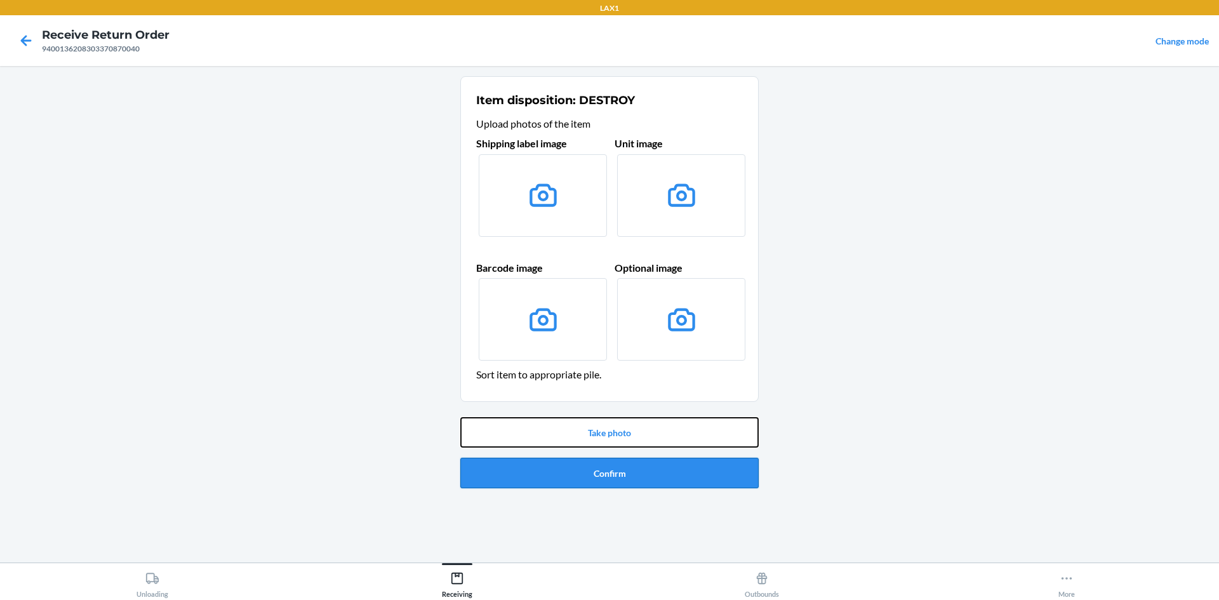
drag, startPoint x: 634, startPoint y: 446, endPoint x: 624, endPoint y: 472, distance: 28.3
click at [627, 481] on div "Take photo Confirm" at bounding box center [609, 452] width 298 height 81
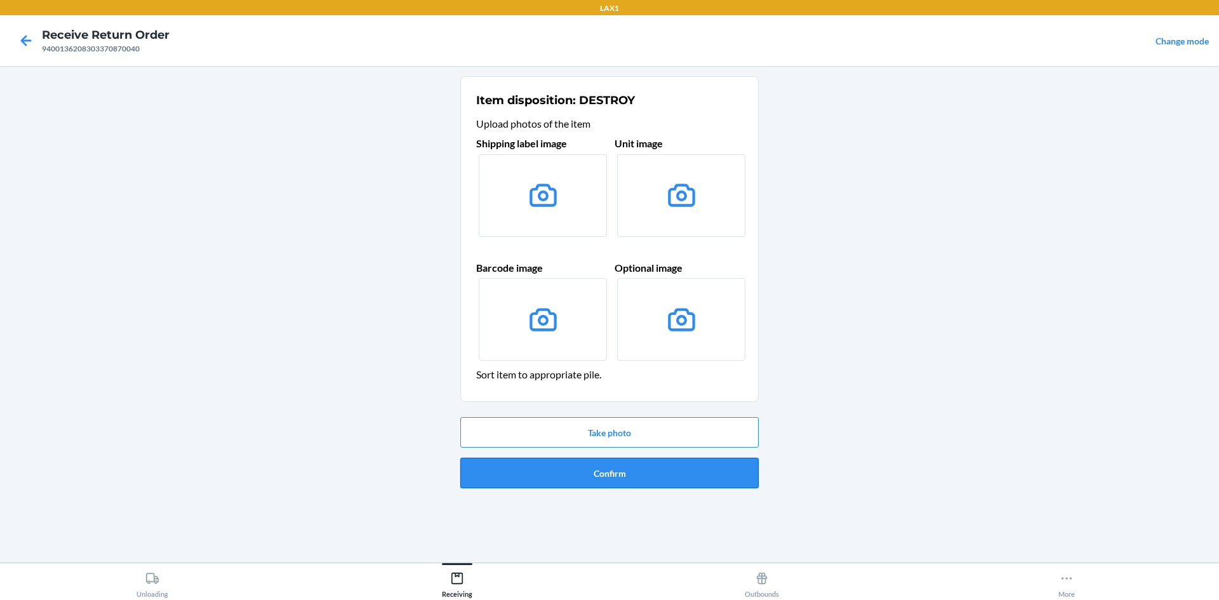
click at [624, 472] on button "Confirm" at bounding box center [609, 473] width 298 height 30
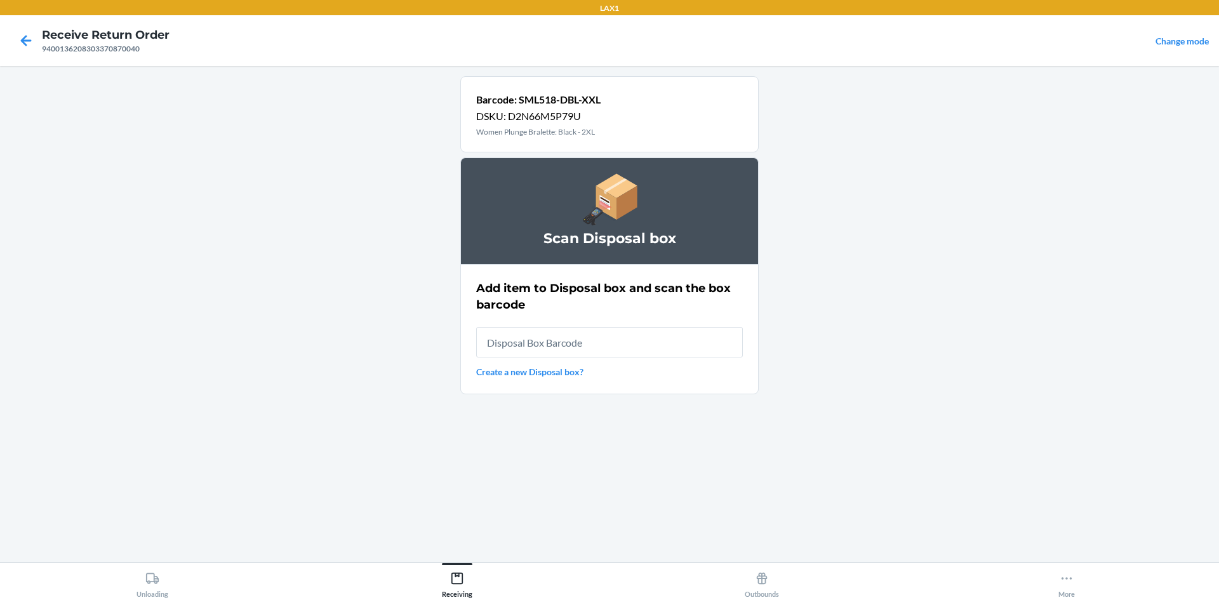
click at [594, 339] on input "text" at bounding box center [609, 342] width 267 height 30
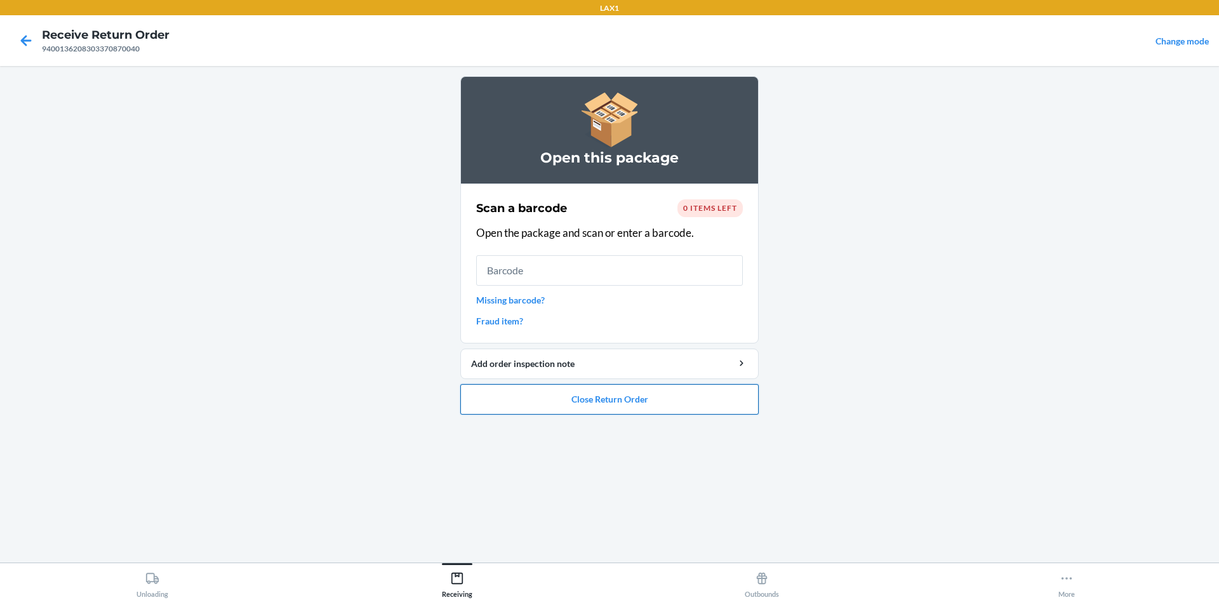
click at [558, 394] on button "Close Return Order" at bounding box center [609, 399] width 298 height 30
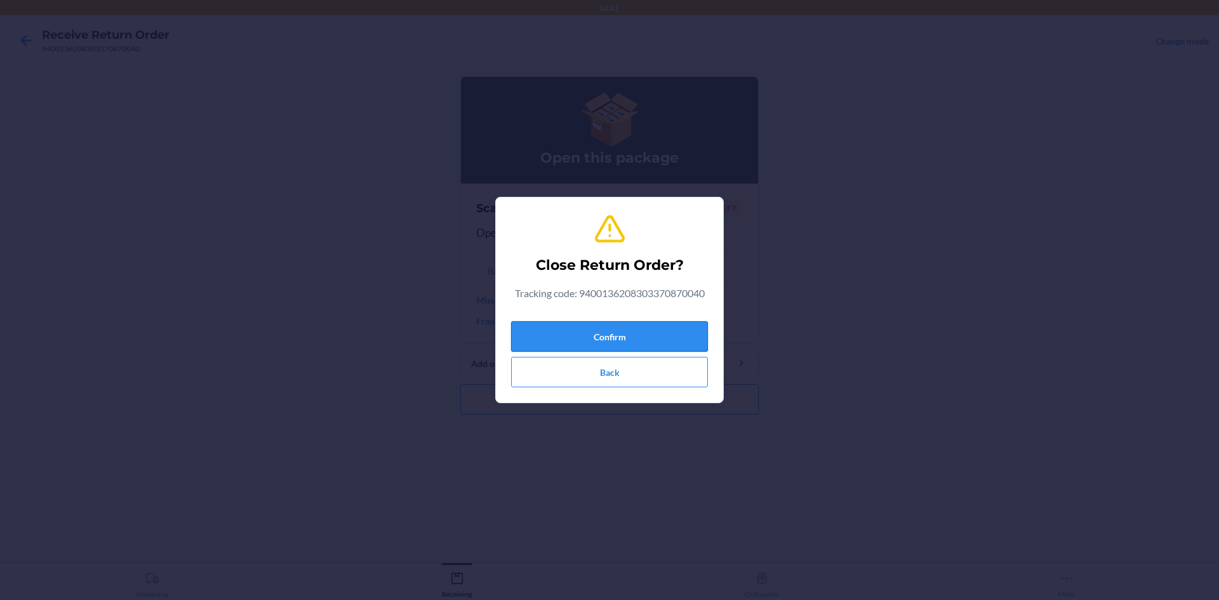
click at [624, 342] on button "Confirm" at bounding box center [609, 336] width 197 height 30
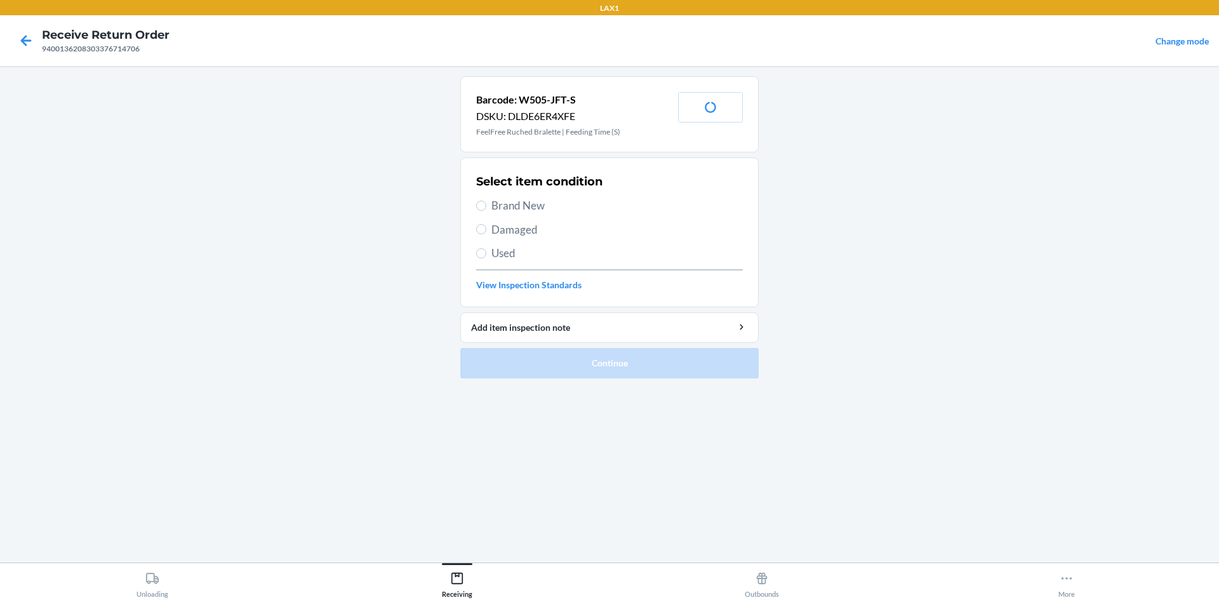
click at [514, 203] on span "Brand New" at bounding box center [616, 205] width 251 height 17
click at [486, 203] on input "Brand New" at bounding box center [481, 206] width 10 height 10
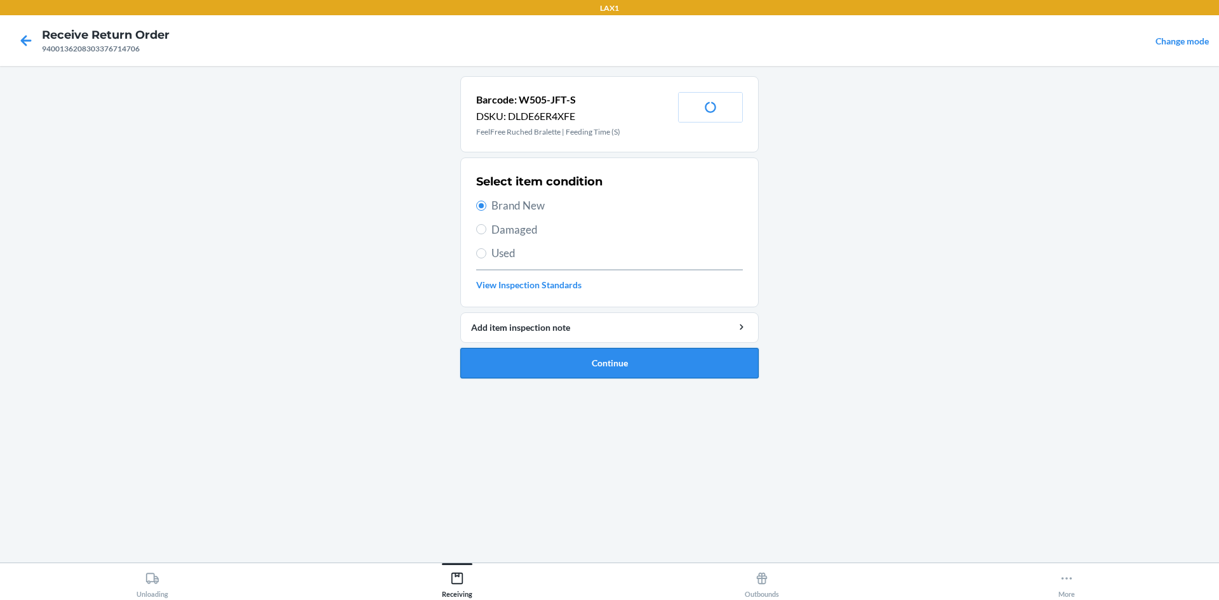
click at [573, 363] on button "Continue" at bounding box center [609, 363] width 298 height 30
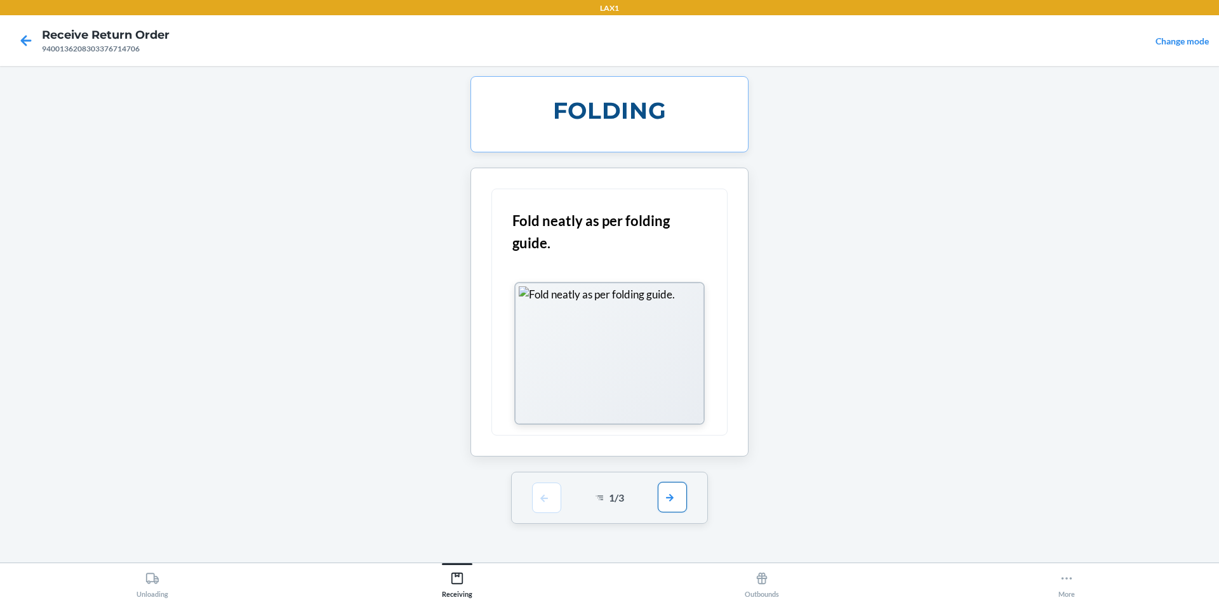
click at [678, 497] on button "button" at bounding box center [672, 497] width 29 height 30
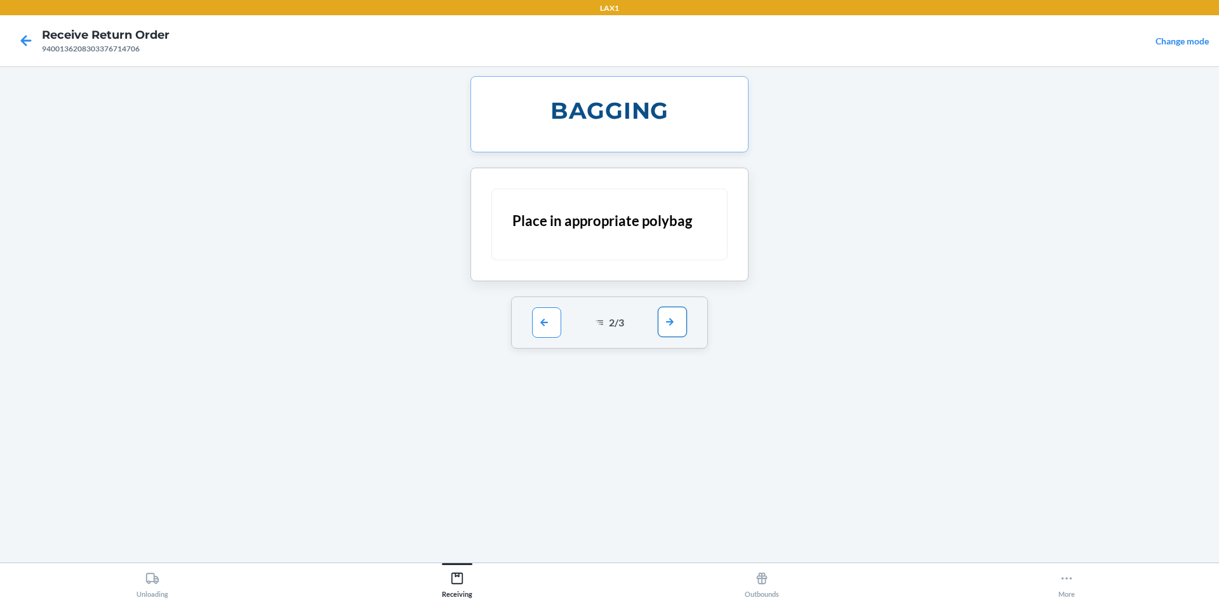
click at [678, 333] on button "button" at bounding box center [672, 322] width 29 height 30
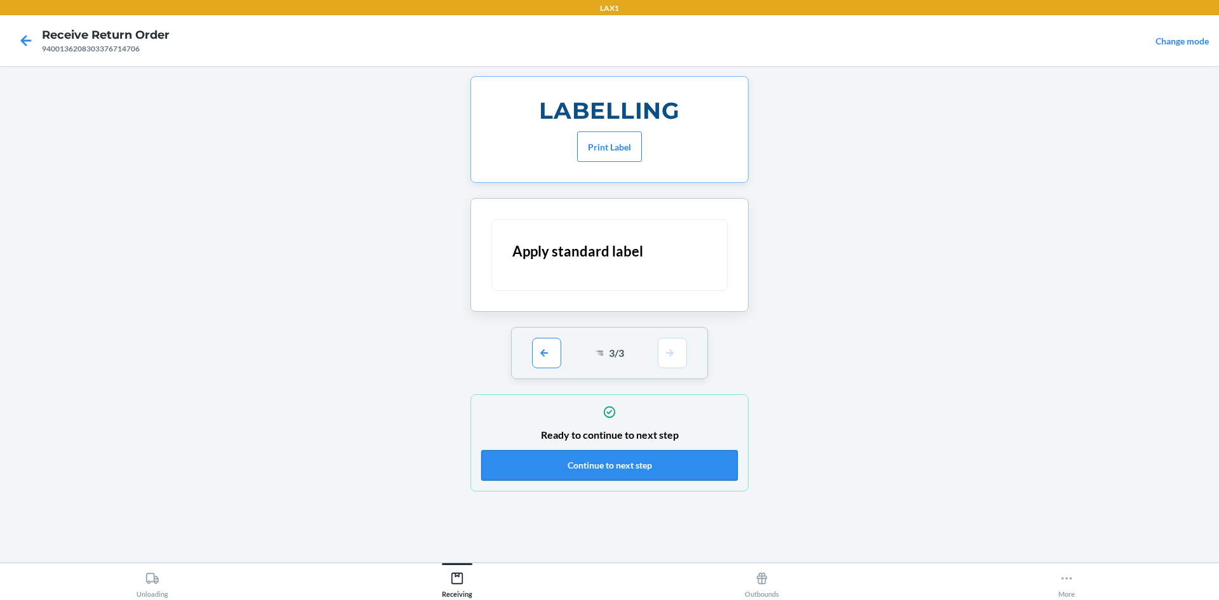
click at [667, 462] on button "Continue to next step" at bounding box center [609, 465] width 257 height 30
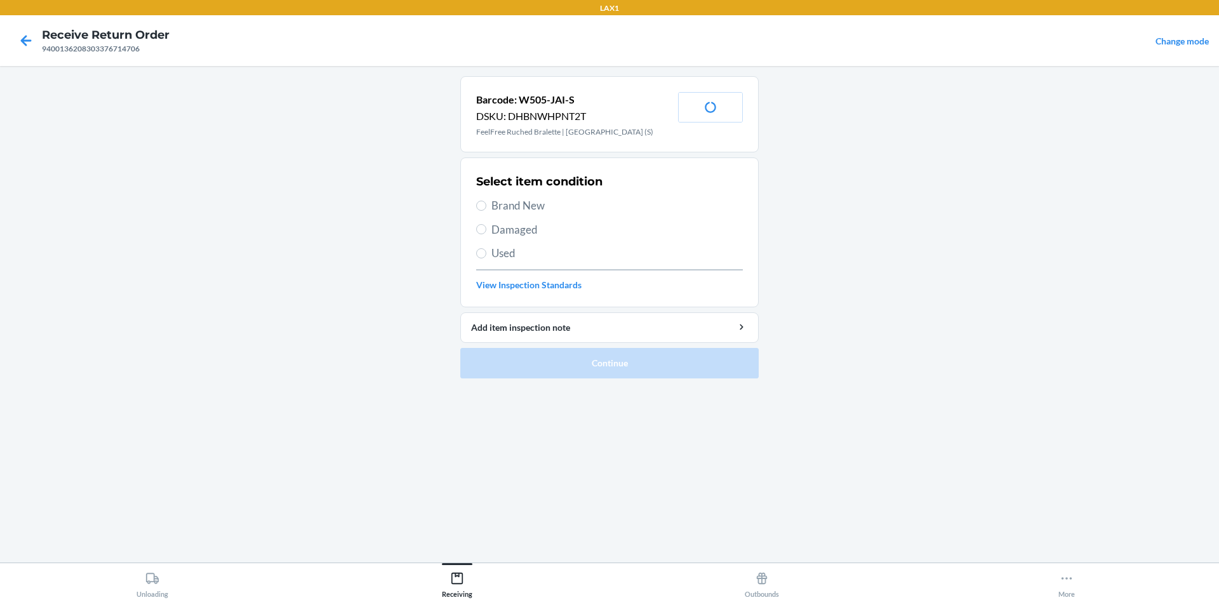
click at [524, 204] on span "Brand New" at bounding box center [616, 205] width 251 height 17
click at [486, 204] on input "Brand New" at bounding box center [481, 206] width 10 height 10
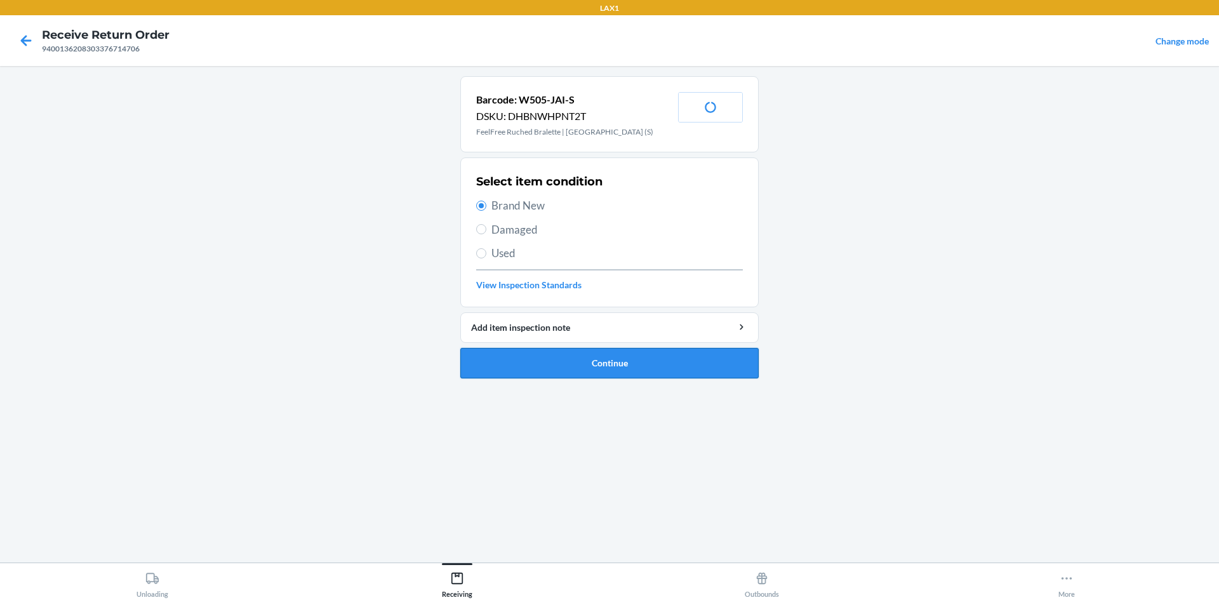
click at [610, 356] on button "Continue" at bounding box center [609, 363] width 298 height 30
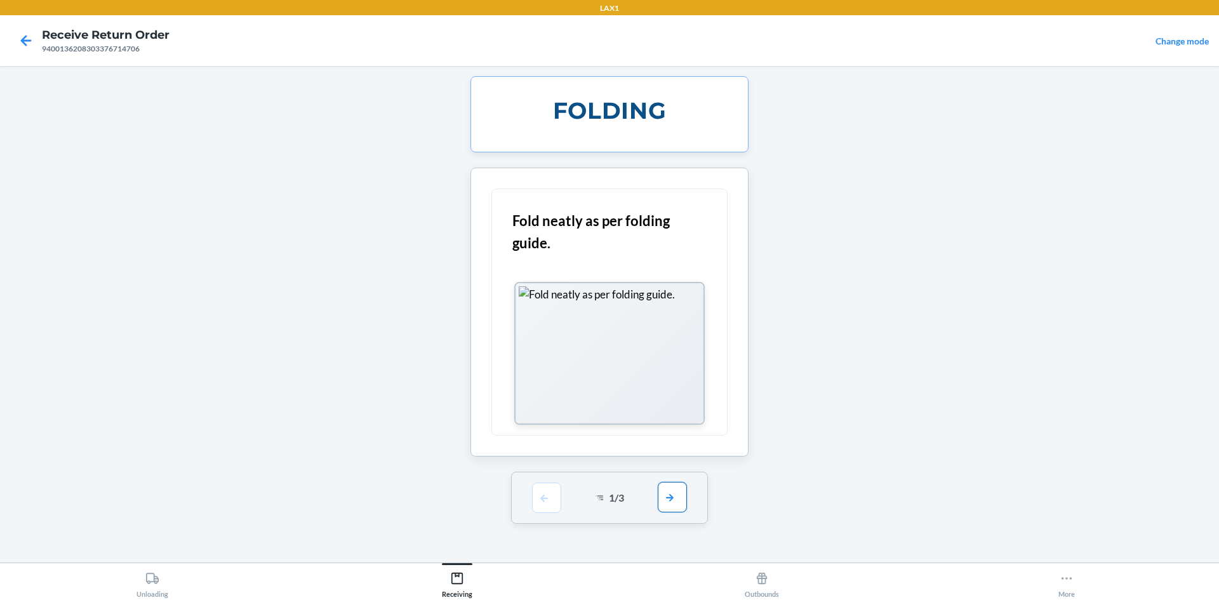
click at [667, 495] on button "button" at bounding box center [672, 497] width 29 height 30
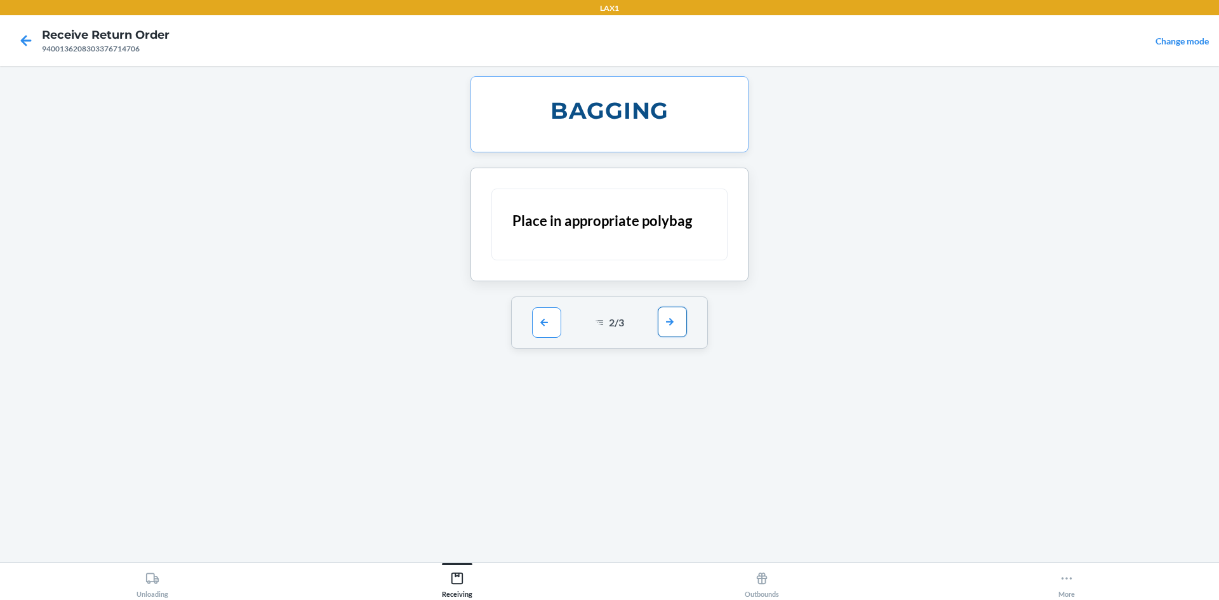
click at [680, 327] on button "button" at bounding box center [672, 322] width 29 height 30
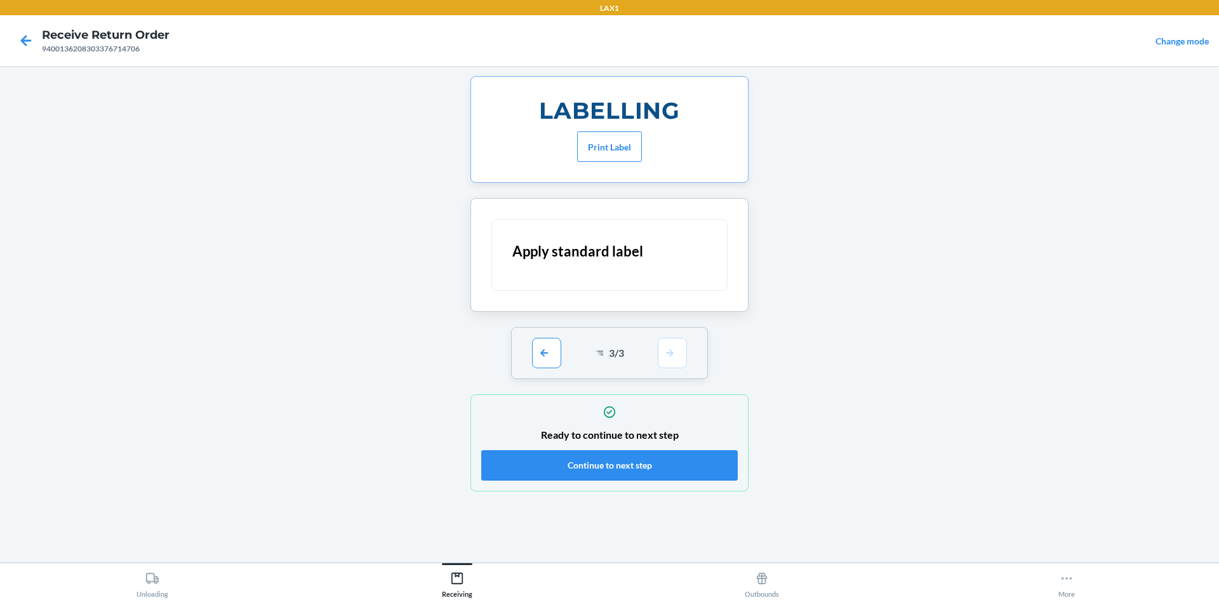
click at [646, 485] on div "Ready to continue to next step Continue to next step" at bounding box center [610, 442] width 278 height 97
click at [645, 471] on button "Continue to next step" at bounding box center [609, 465] width 257 height 30
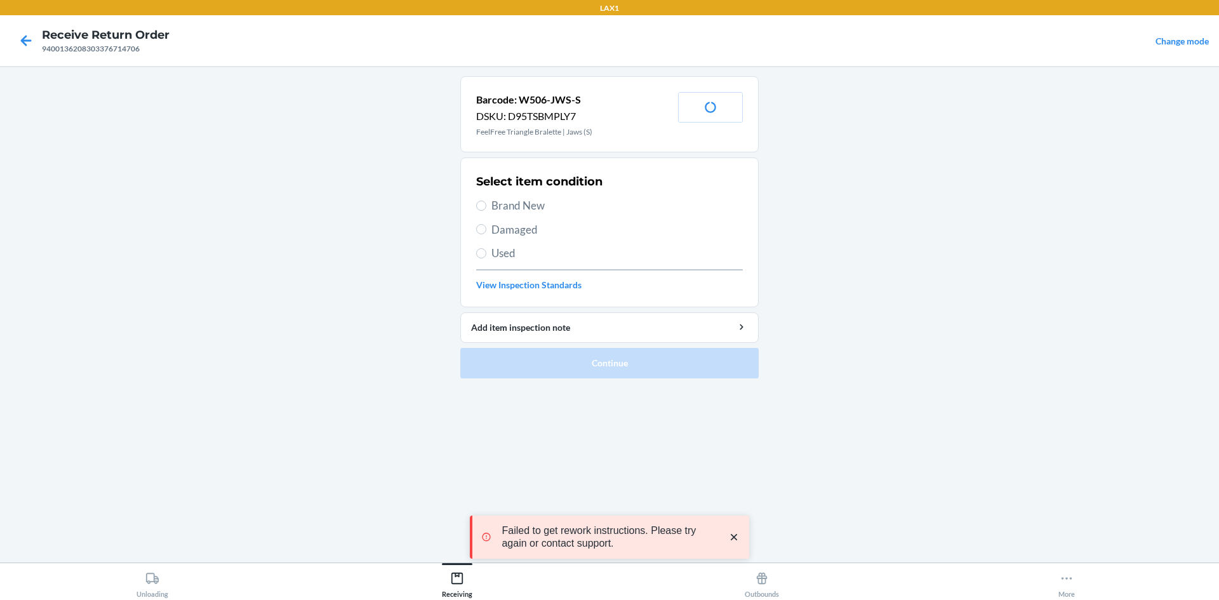
click at [514, 203] on span "Brand New" at bounding box center [616, 205] width 251 height 17
click at [486, 203] on input "Brand New" at bounding box center [481, 206] width 10 height 10
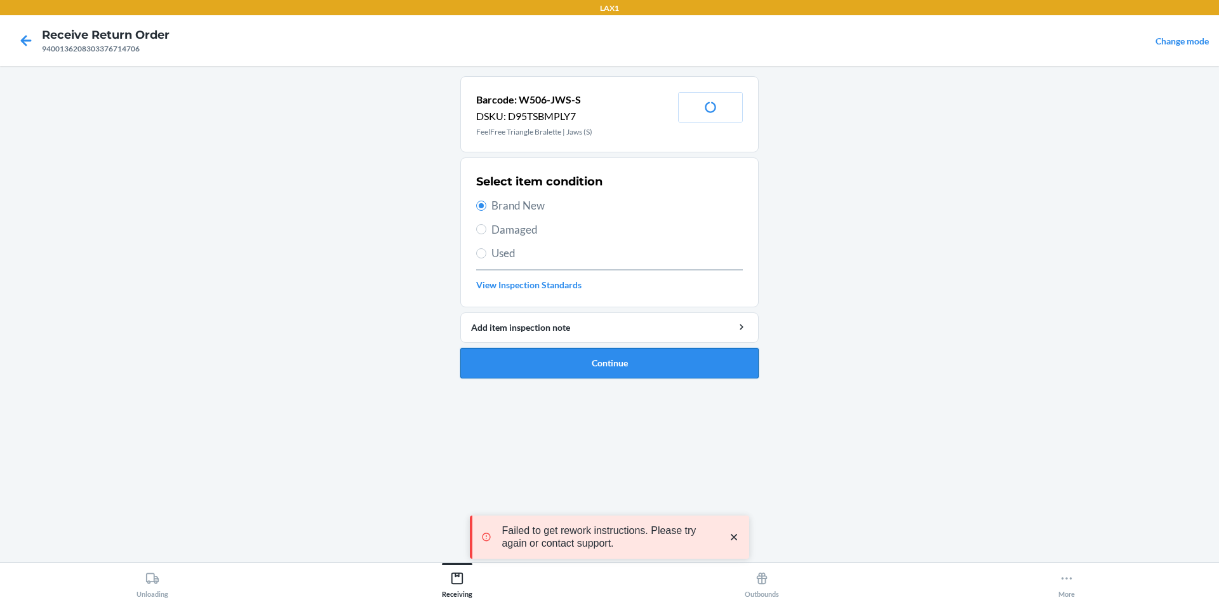
click at [632, 370] on button "Continue" at bounding box center [609, 363] width 298 height 30
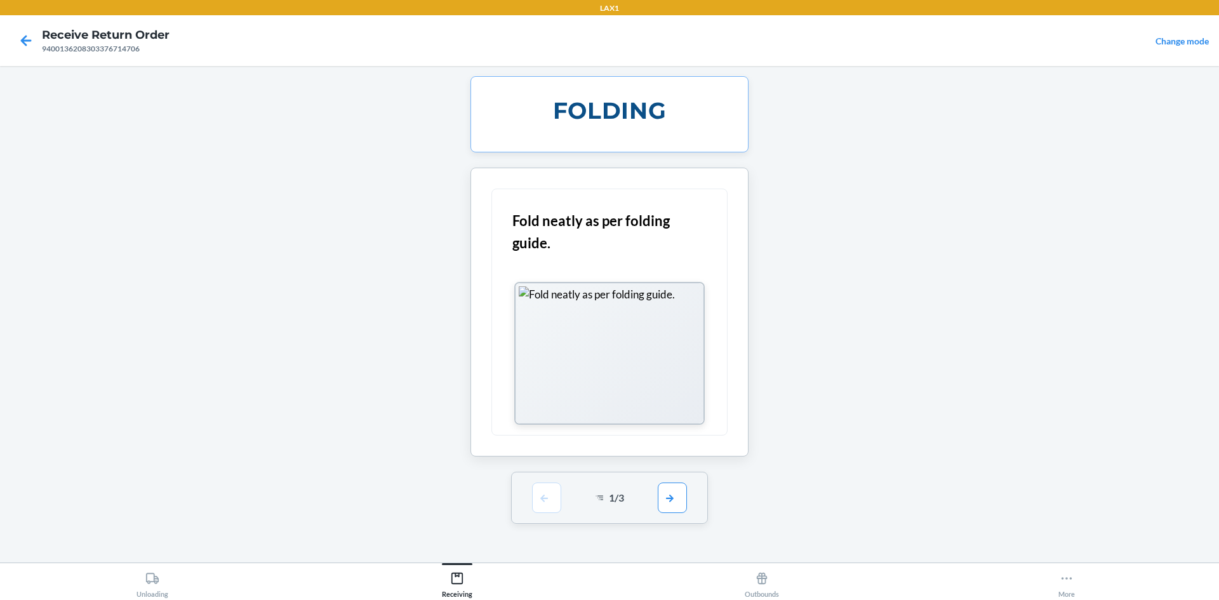
click at [671, 494] on div "Failed to get rework instructions. Please try again or contact support." at bounding box center [609, 537] width 279 height 104
click at [659, 500] on button "button" at bounding box center [672, 497] width 29 height 30
click at [662, 498] on div "FOLDING Fold neatly as per folding guide. 1 / 3" at bounding box center [609, 314] width 298 height 476
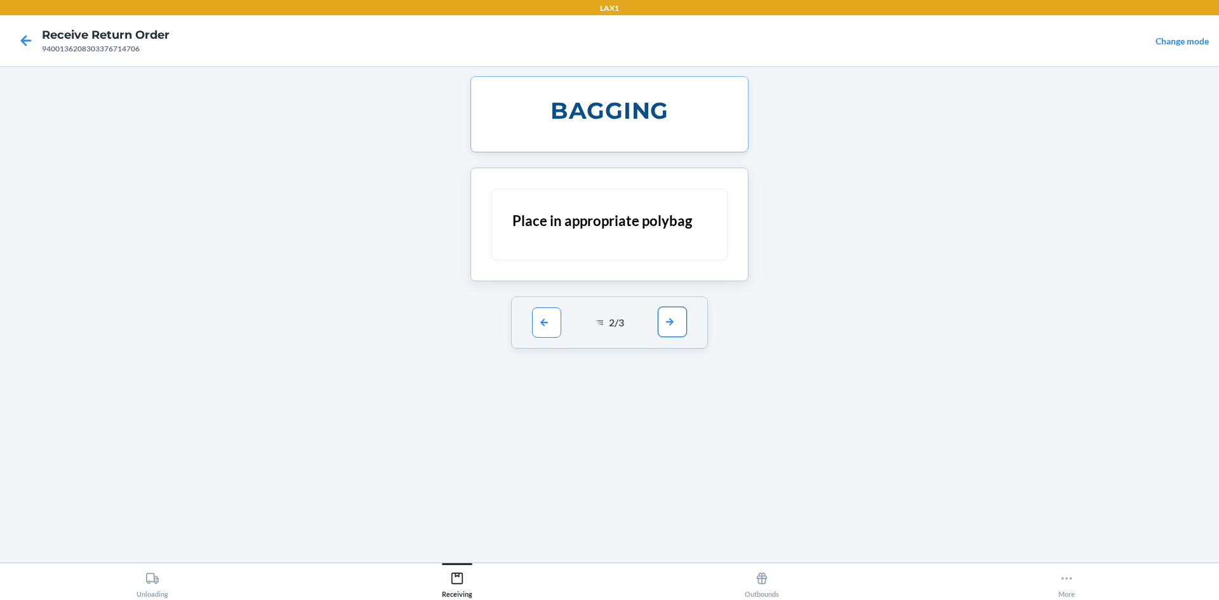
drag, startPoint x: 676, startPoint y: 281, endPoint x: 678, endPoint y: 310, distance: 28.6
click at [678, 293] on section "BAGGING Place in appropriate polybag 2 / 3" at bounding box center [609, 212] width 298 height 272
click at [678, 312] on button "button" at bounding box center [672, 322] width 29 height 30
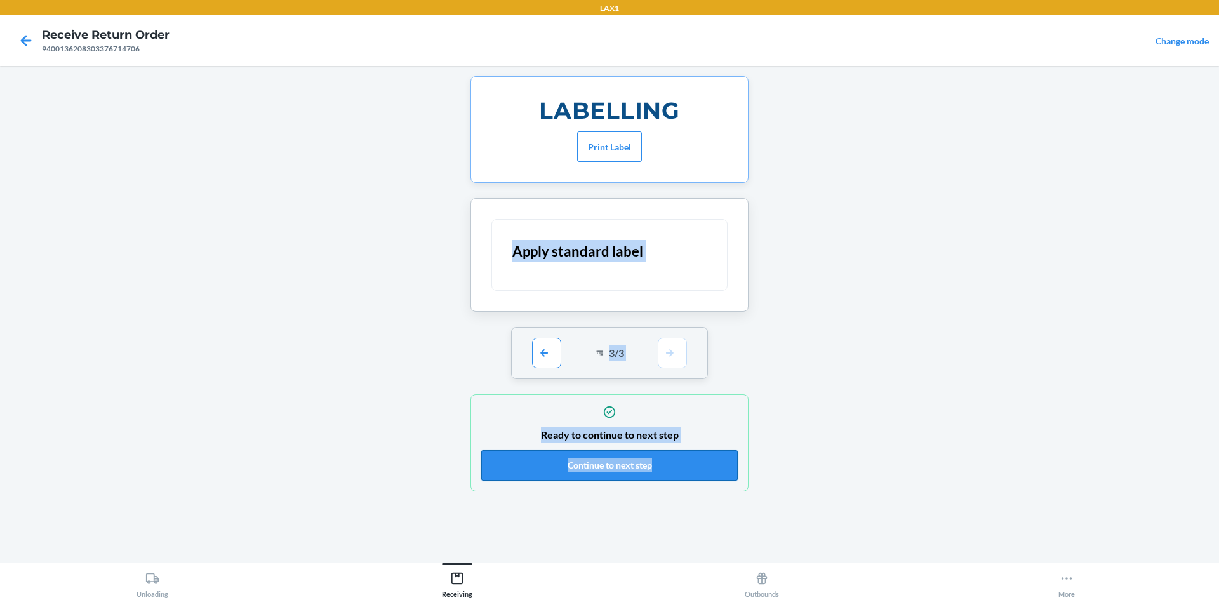
click at [661, 464] on button "Continue to next step" at bounding box center [609, 465] width 257 height 30
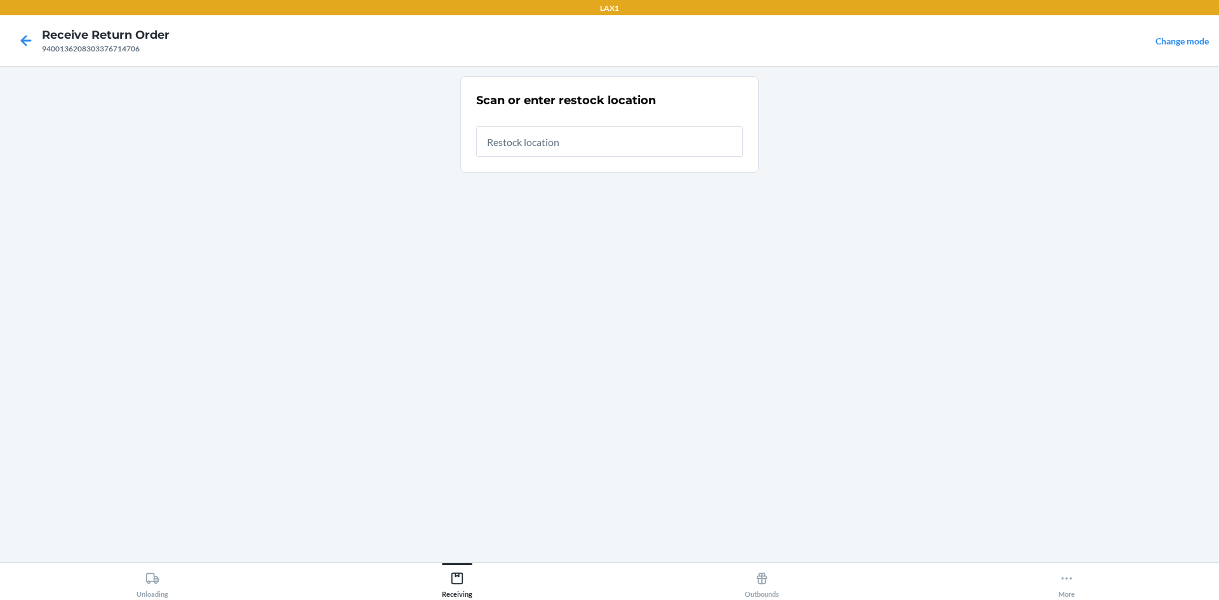
click at [568, 129] on input "text" at bounding box center [609, 141] width 267 height 30
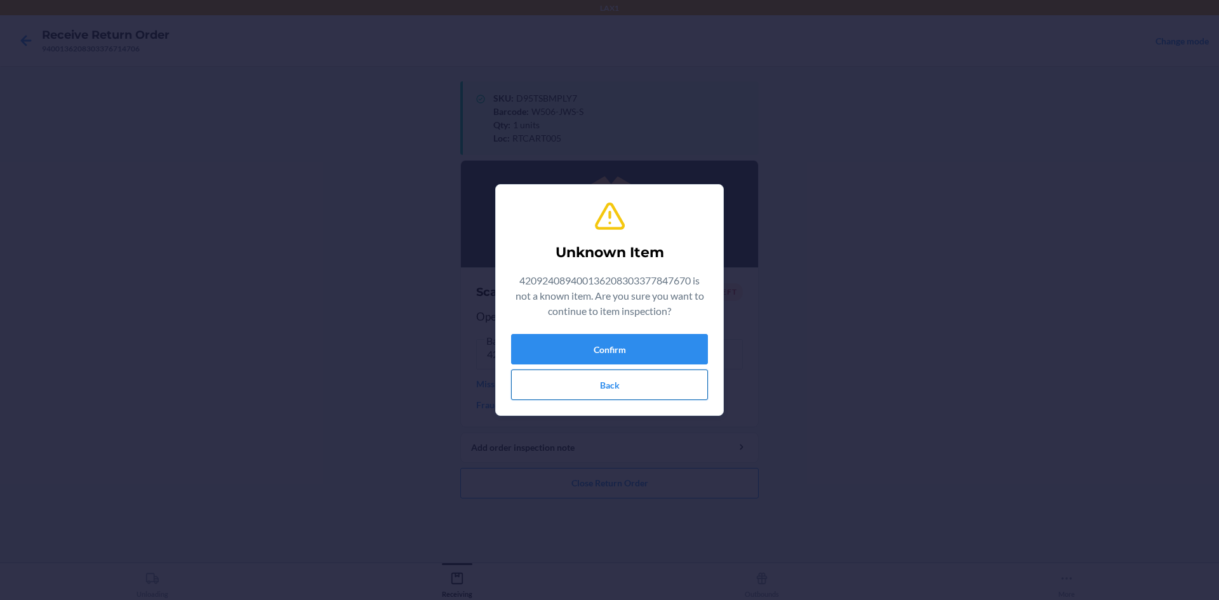
click at [649, 386] on button "Back" at bounding box center [609, 385] width 197 height 30
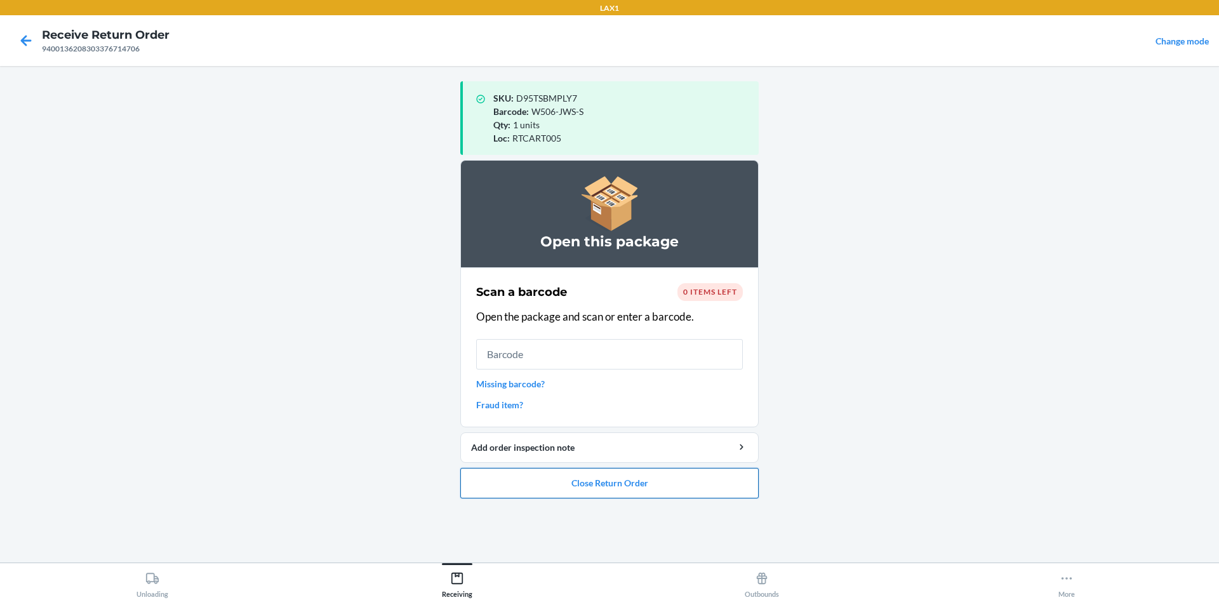
click at [658, 486] on button "Close Return Order" at bounding box center [609, 483] width 298 height 30
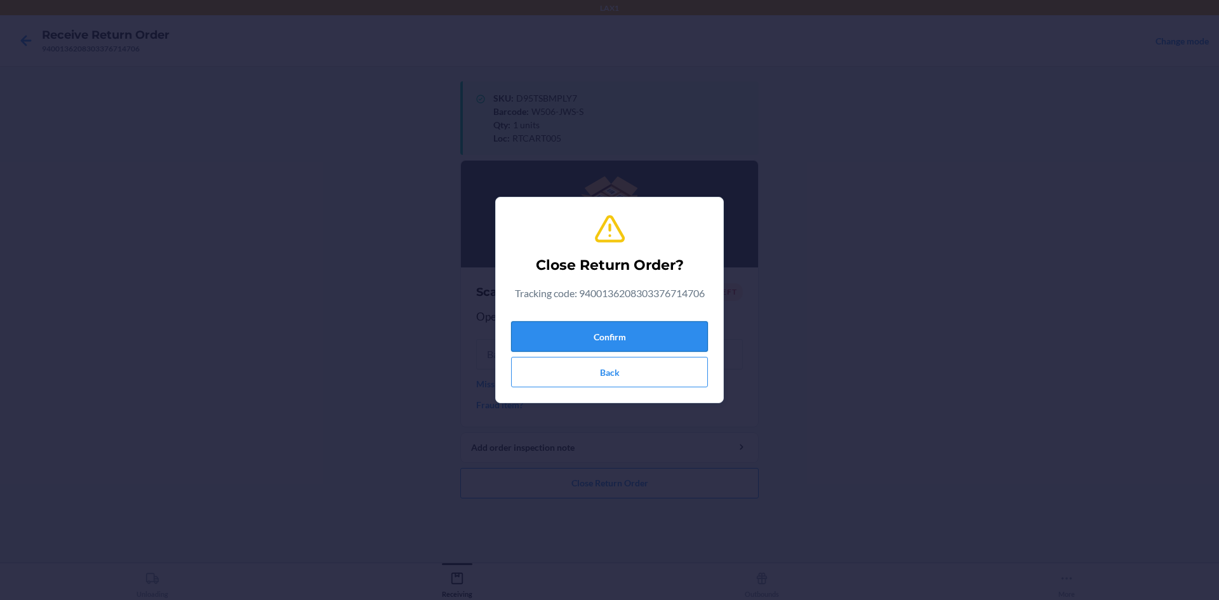
click at [656, 339] on button "Confirm" at bounding box center [609, 336] width 197 height 30
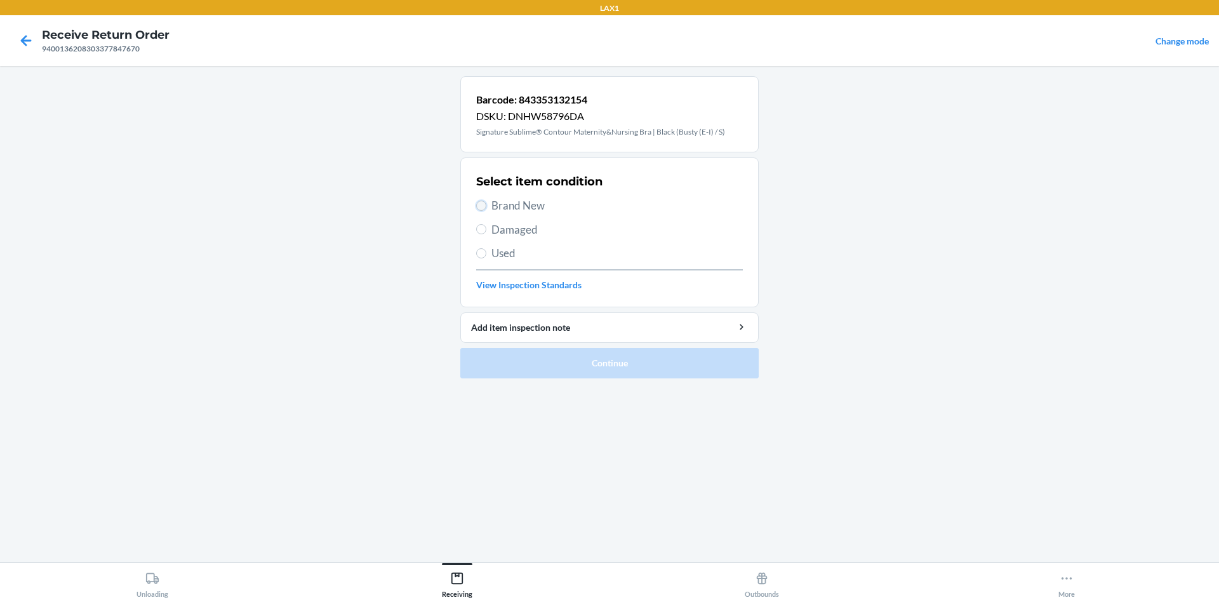
click at [478, 207] on input "Brand New" at bounding box center [481, 206] width 10 height 10
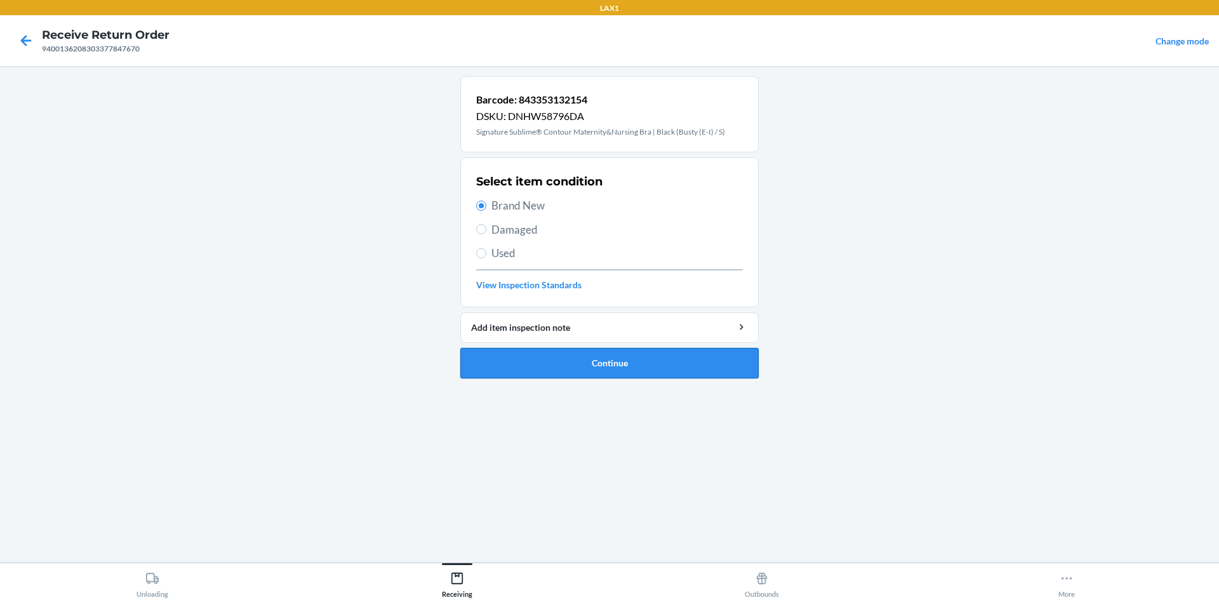
click at [535, 358] on button "Continue" at bounding box center [609, 363] width 298 height 30
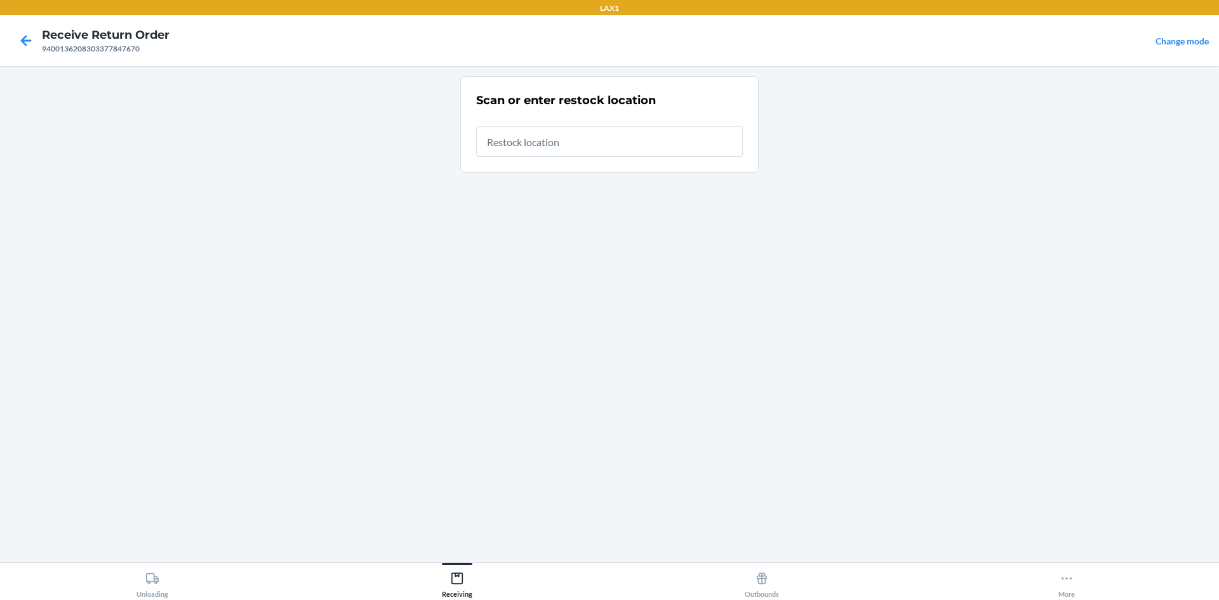
click at [573, 134] on input "text" at bounding box center [609, 141] width 267 height 30
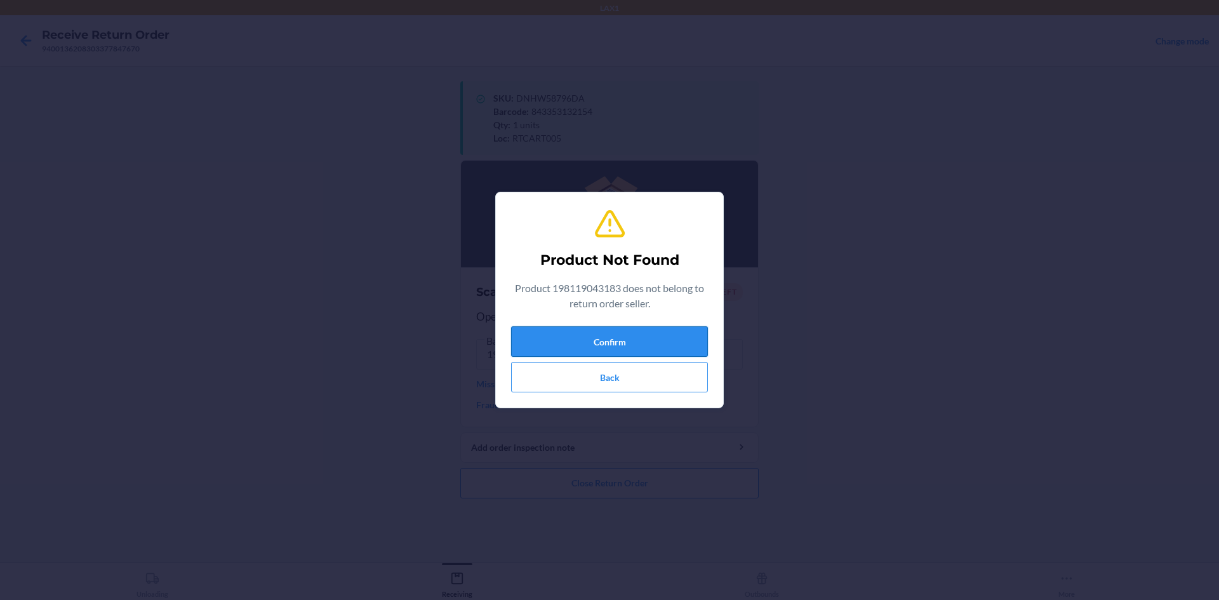
click at [569, 345] on button "Confirm" at bounding box center [609, 341] width 197 height 30
click at [591, 351] on button "Confirm" at bounding box center [609, 341] width 197 height 30
click at [594, 351] on button "Confirm" at bounding box center [609, 341] width 197 height 30
click at [601, 382] on button "Back" at bounding box center [609, 377] width 197 height 30
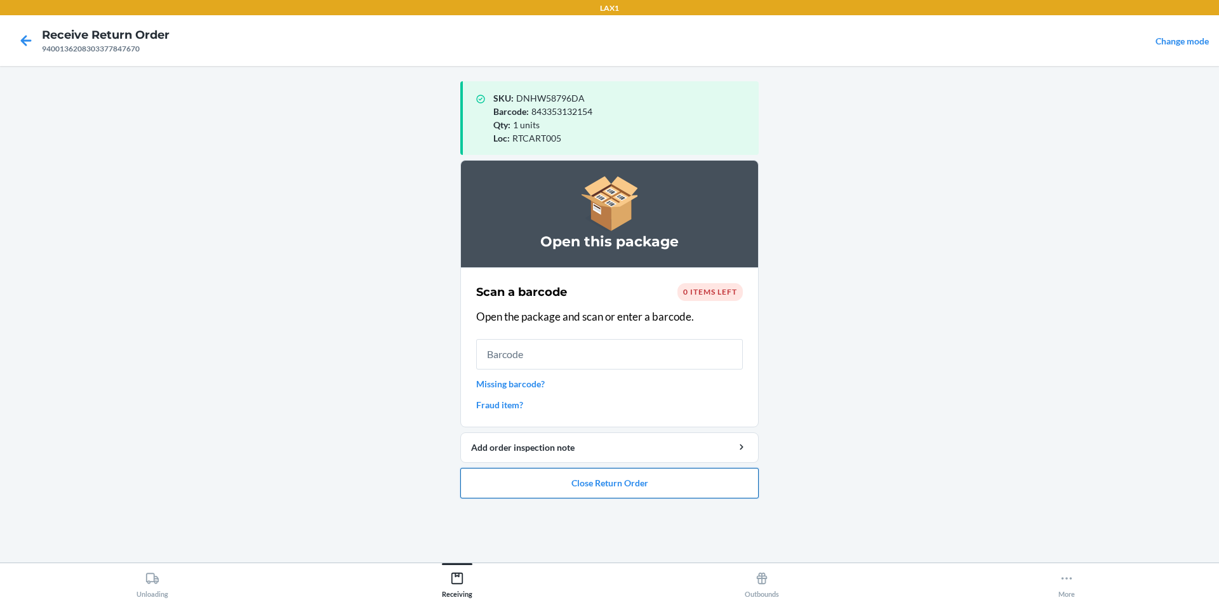
click at [670, 483] on button "Close Return Order" at bounding box center [609, 483] width 298 height 30
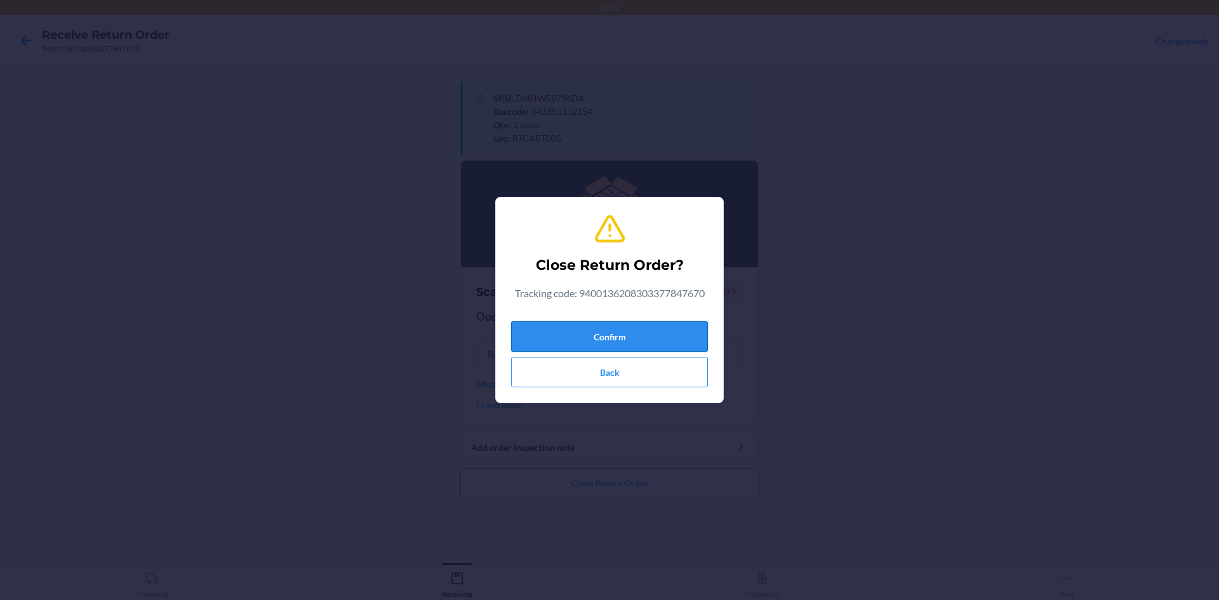
click at [629, 333] on button "Confirm" at bounding box center [609, 336] width 197 height 30
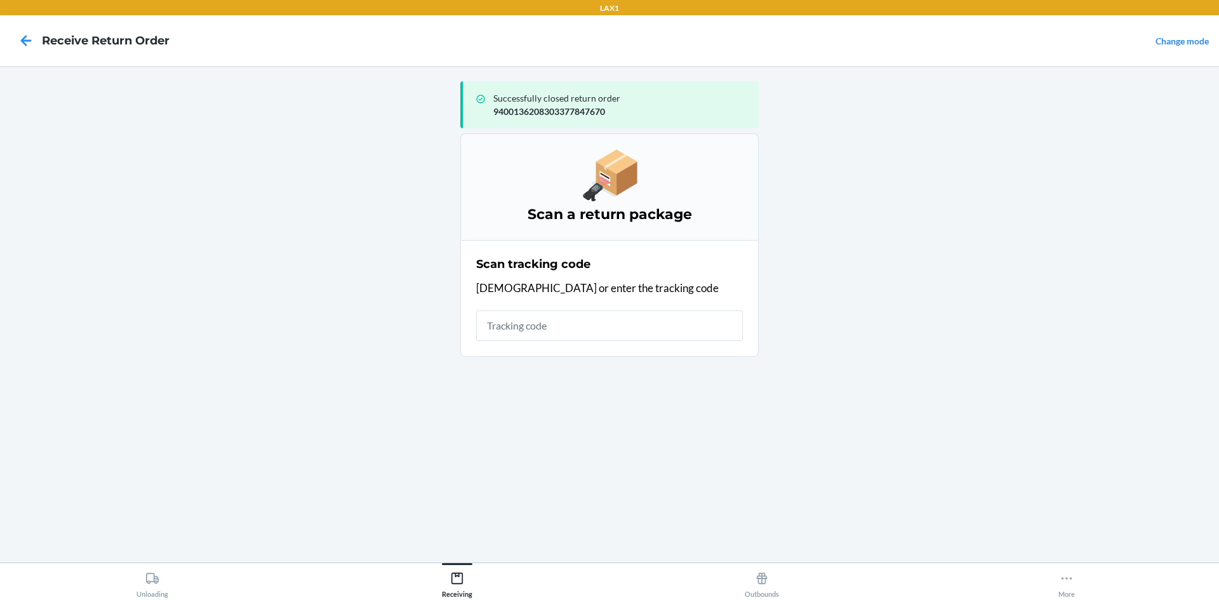
click at [603, 316] on input "text" at bounding box center [609, 326] width 267 height 30
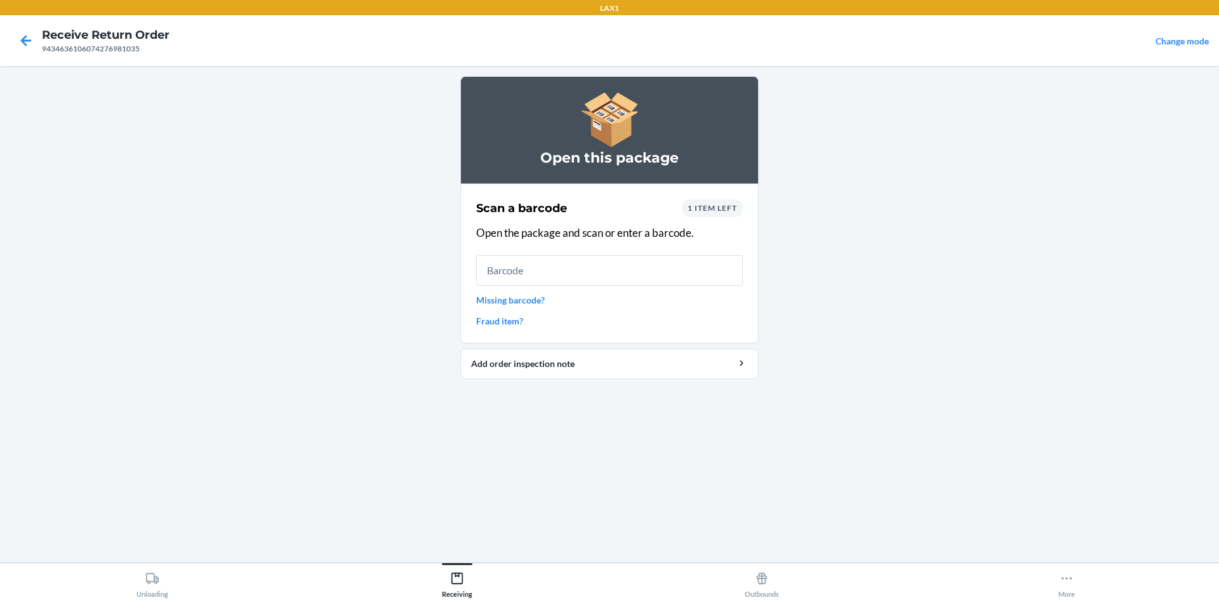
click at [627, 271] on input "text" at bounding box center [609, 270] width 267 height 30
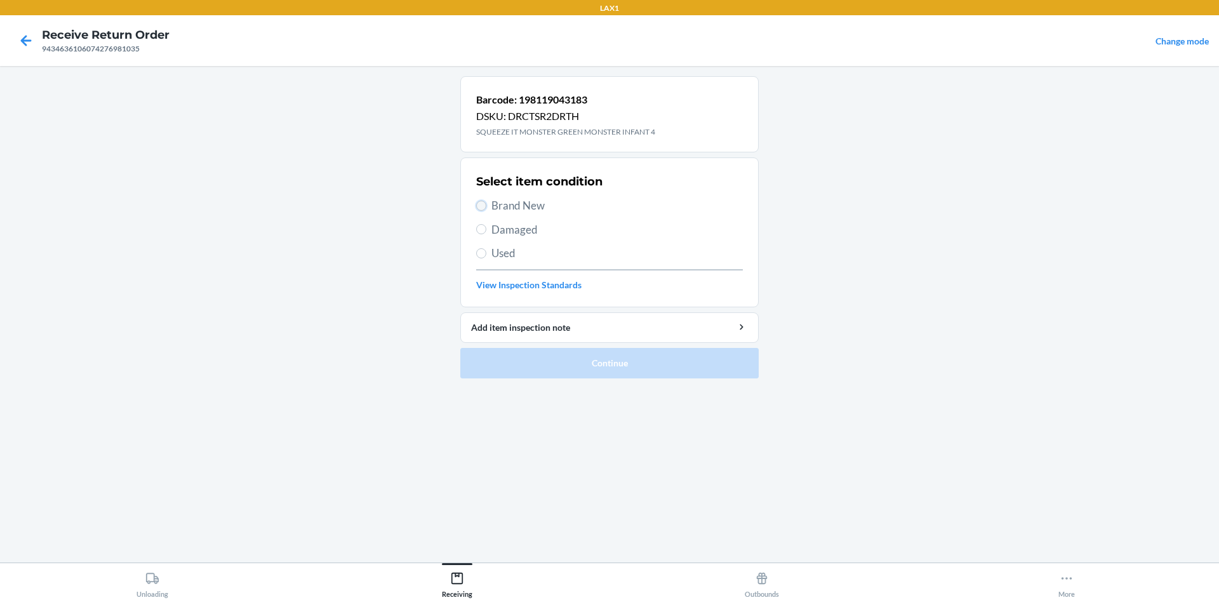
click at [484, 208] on input "Brand New" at bounding box center [481, 206] width 10 height 10
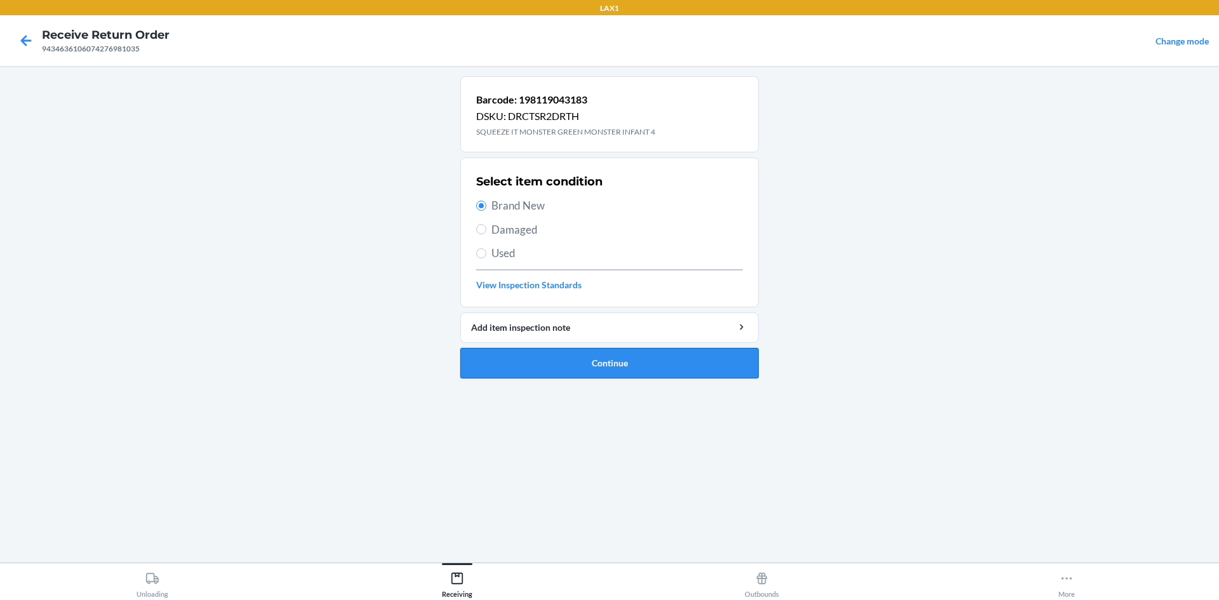
click at [672, 352] on button "Continue" at bounding box center [609, 363] width 298 height 30
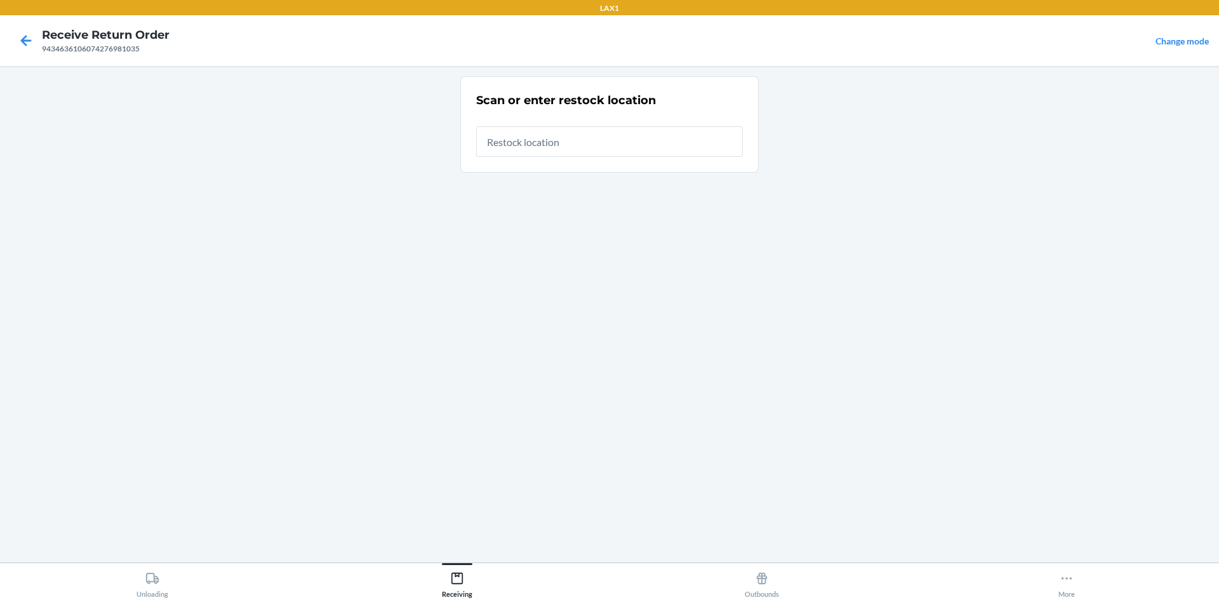
click at [558, 157] on div "Scan or enter restock location" at bounding box center [609, 124] width 267 height 72
drag, startPoint x: 560, startPoint y: 148, endPoint x: 522, endPoint y: 113, distance: 51.7
click at [542, 132] on input "text" at bounding box center [609, 141] width 267 height 30
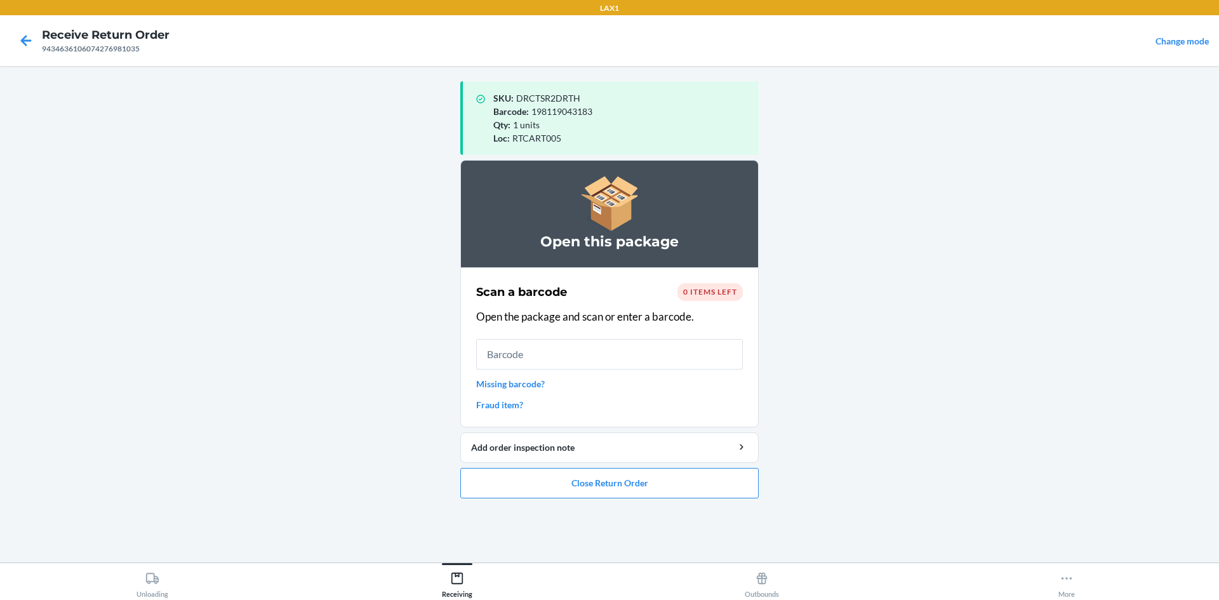
click at [513, 387] on link "Missing barcode?" at bounding box center [609, 383] width 267 height 13
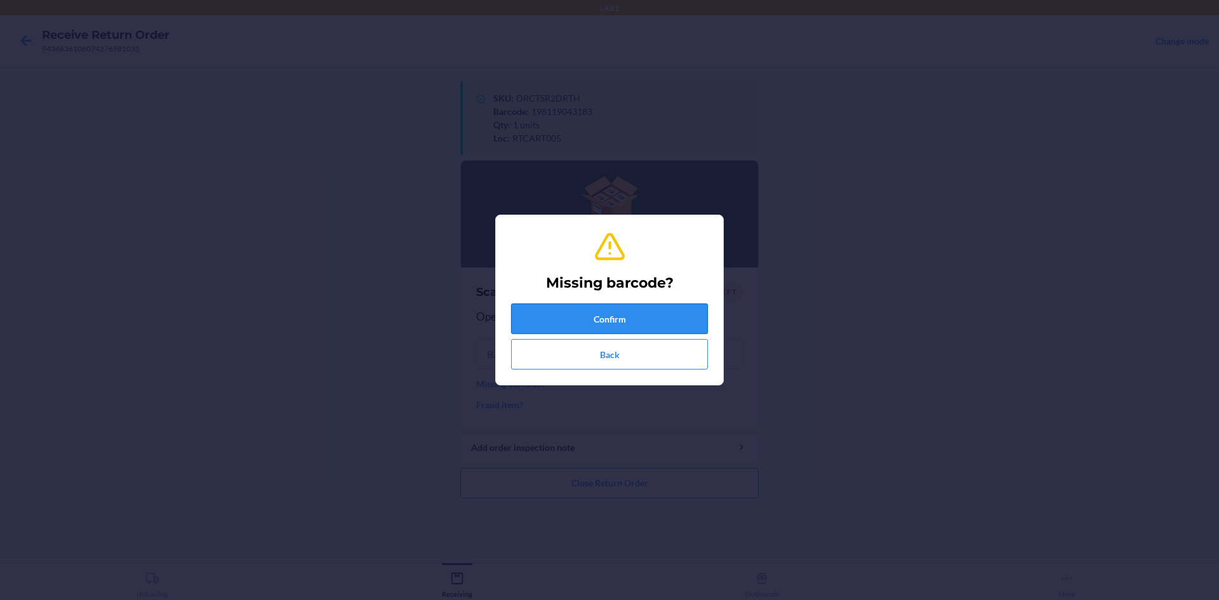
click at [585, 321] on button "Confirm" at bounding box center [609, 319] width 197 height 30
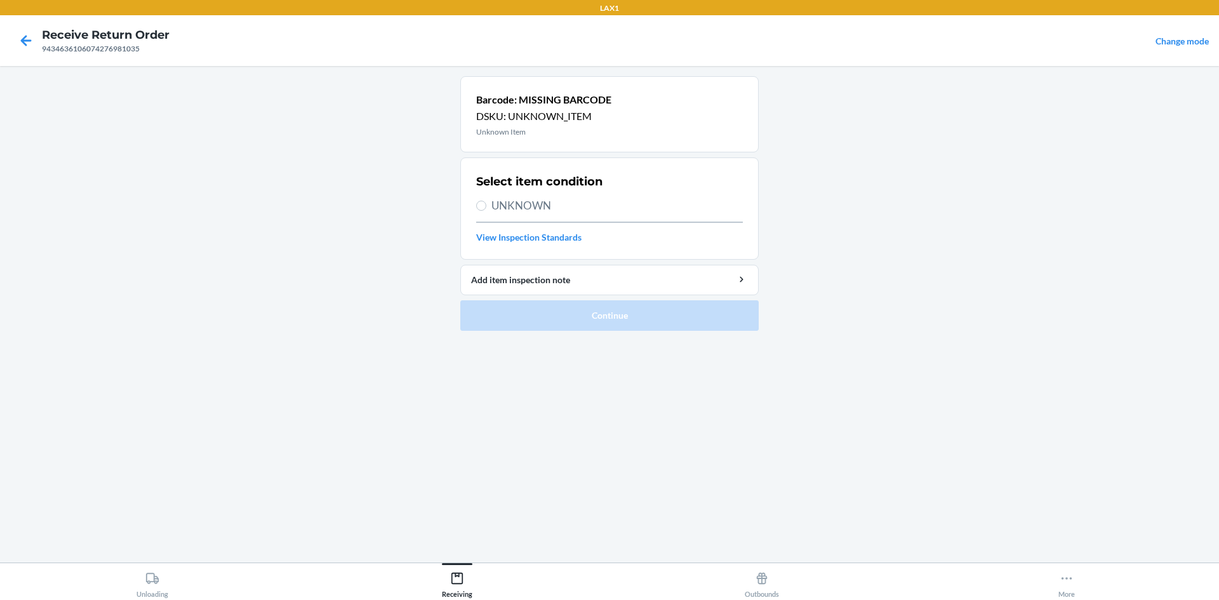
click at [578, 209] on span "UNKNOWN" at bounding box center [616, 205] width 251 height 17
click at [486, 209] on input "UNKNOWN" at bounding box center [481, 206] width 10 height 10
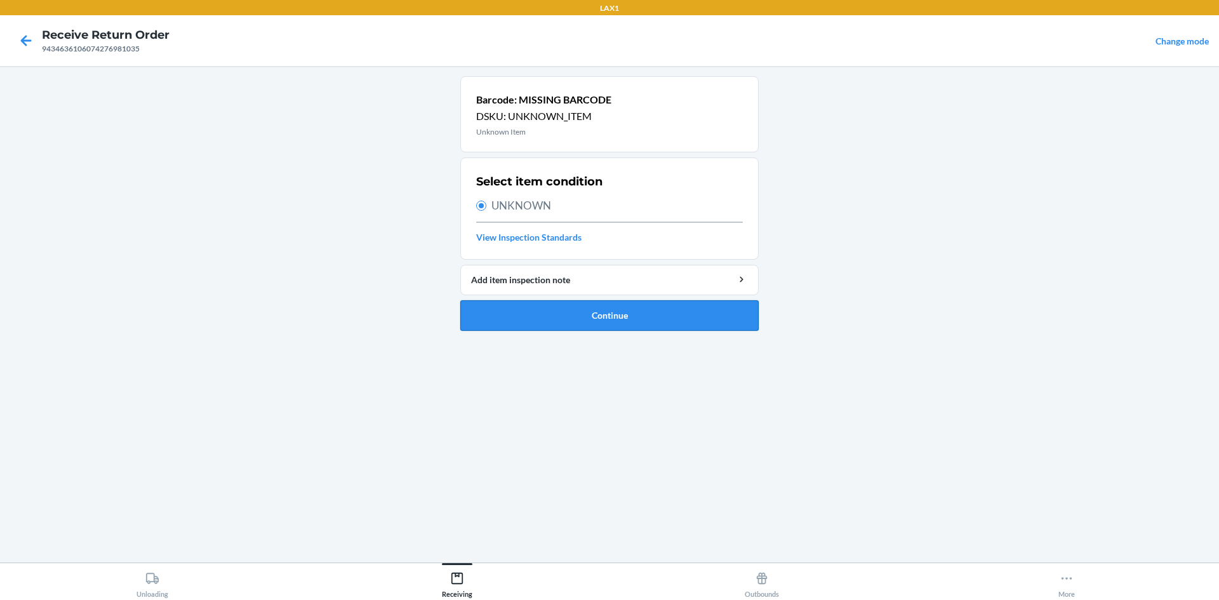
click at [580, 305] on button "Continue" at bounding box center [609, 315] width 298 height 30
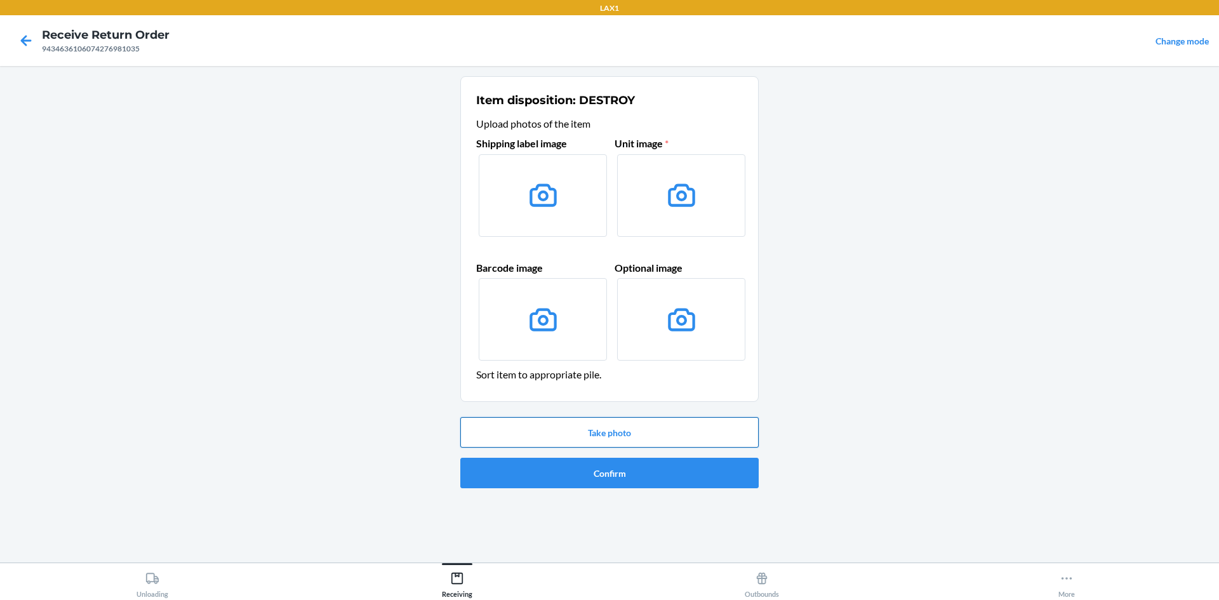
click at [628, 439] on button "Take photo" at bounding box center [609, 432] width 298 height 30
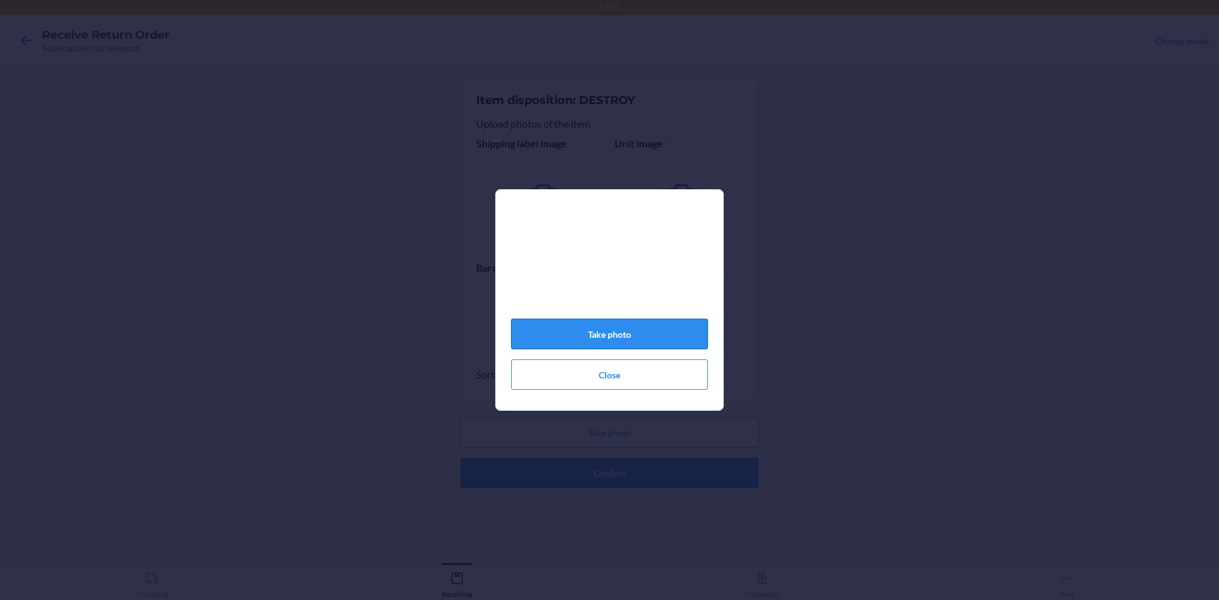
click at [648, 344] on button "Take photo" at bounding box center [609, 334] width 197 height 30
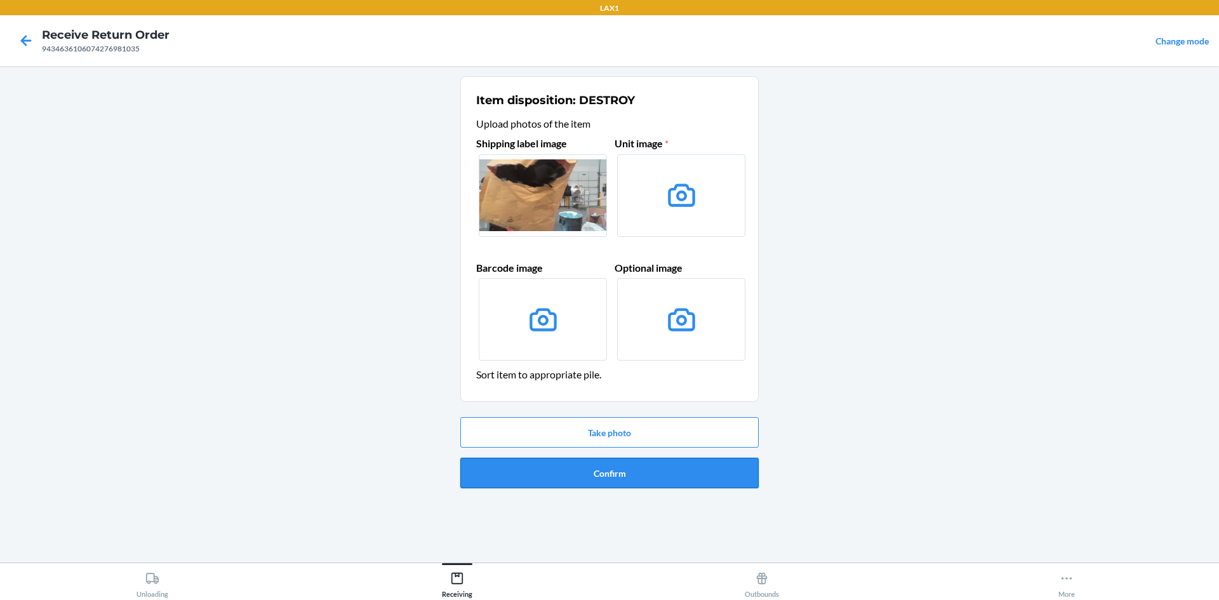
click at [653, 468] on button "Confirm" at bounding box center [609, 473] width 298 height 30
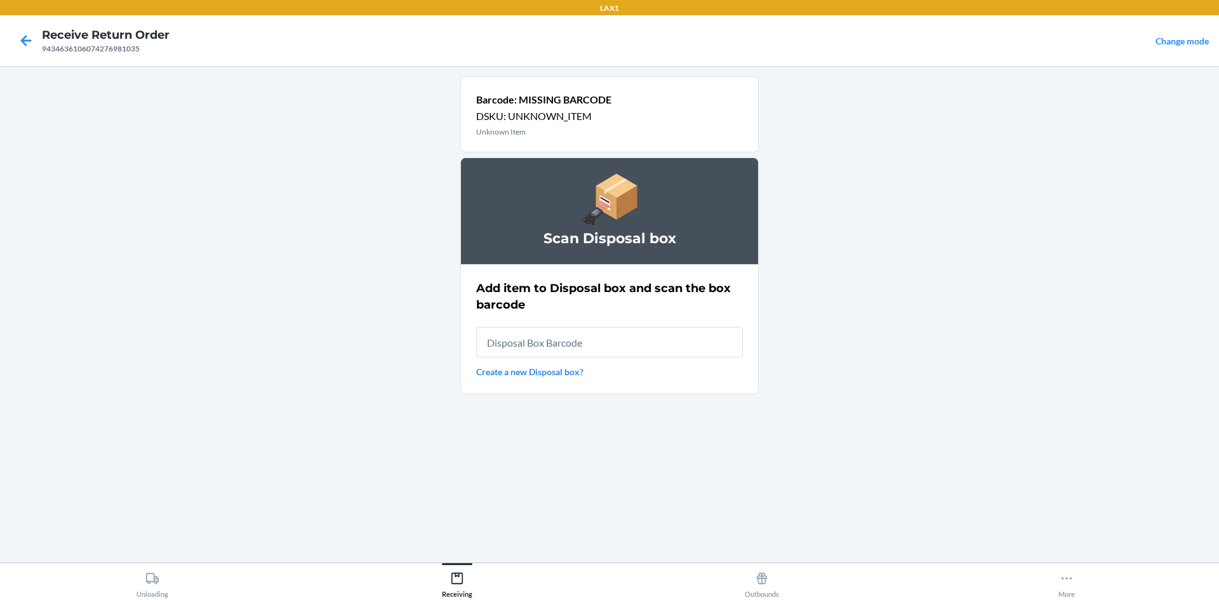
click at [573, 338] on input "text" at bounding box center [609, 342] width 267 height 30
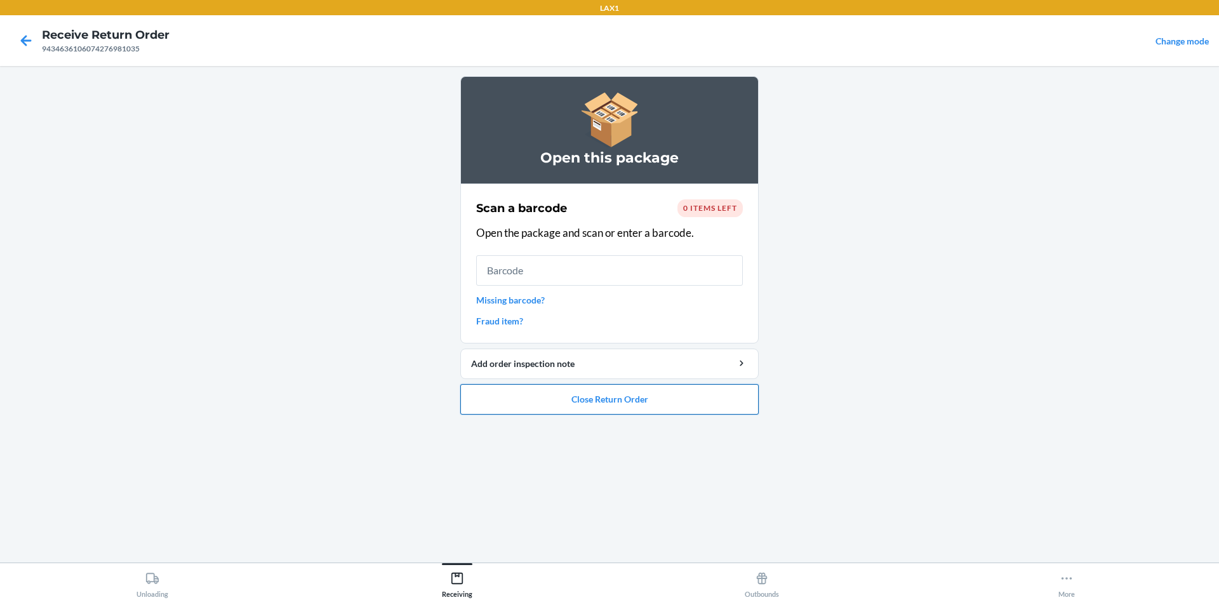
click at [616, 409] on button "Close Return Order" at bounding box center [609, 399] width 298 height 30
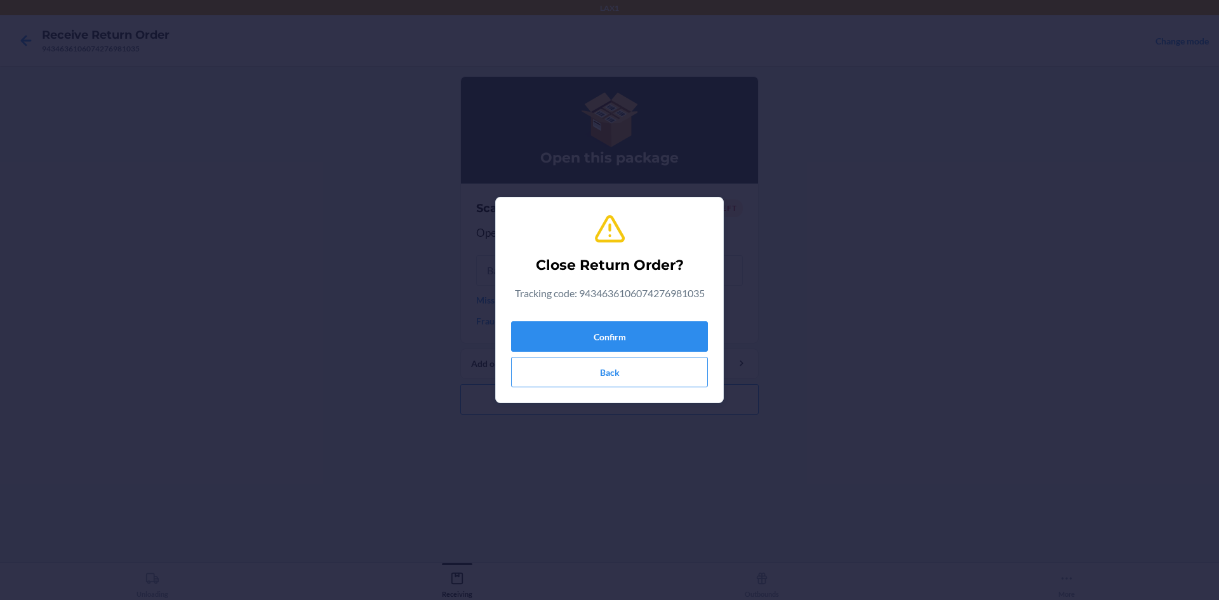
click at [609, 321] on div "Confirm Back" at bounding box center [609, 351] width 197 height 71
click at [609, 332] on button "Confirm" at bounding box center [609, 336] width 197 height 30
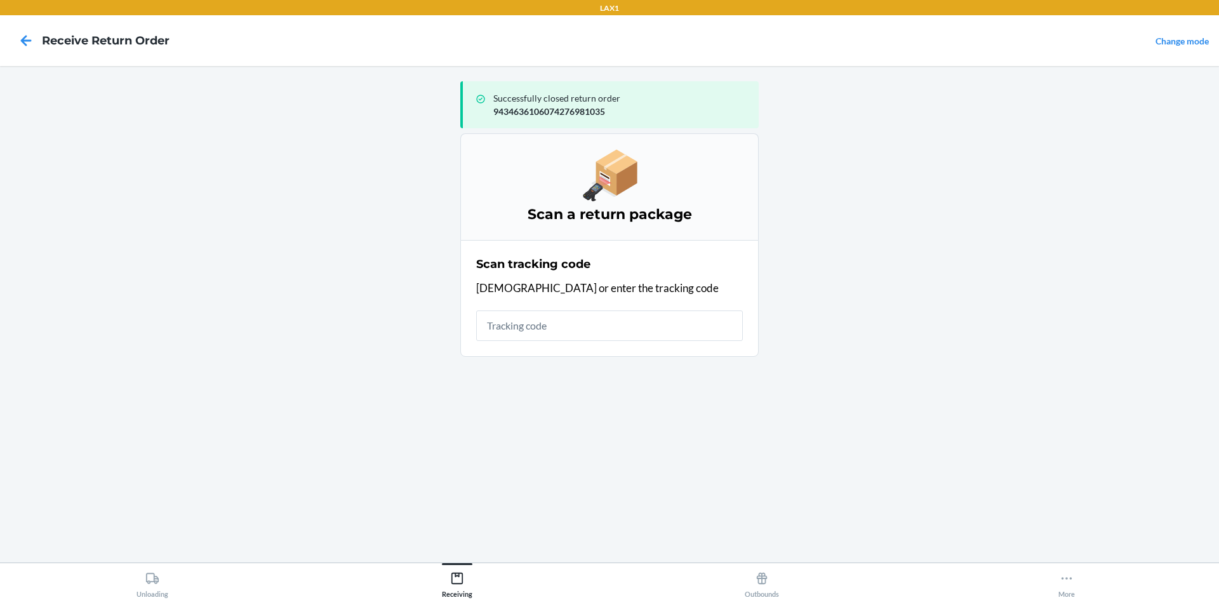
click at [491, 324] on input "text" at bounding box center [609, 326] width 267 height 30
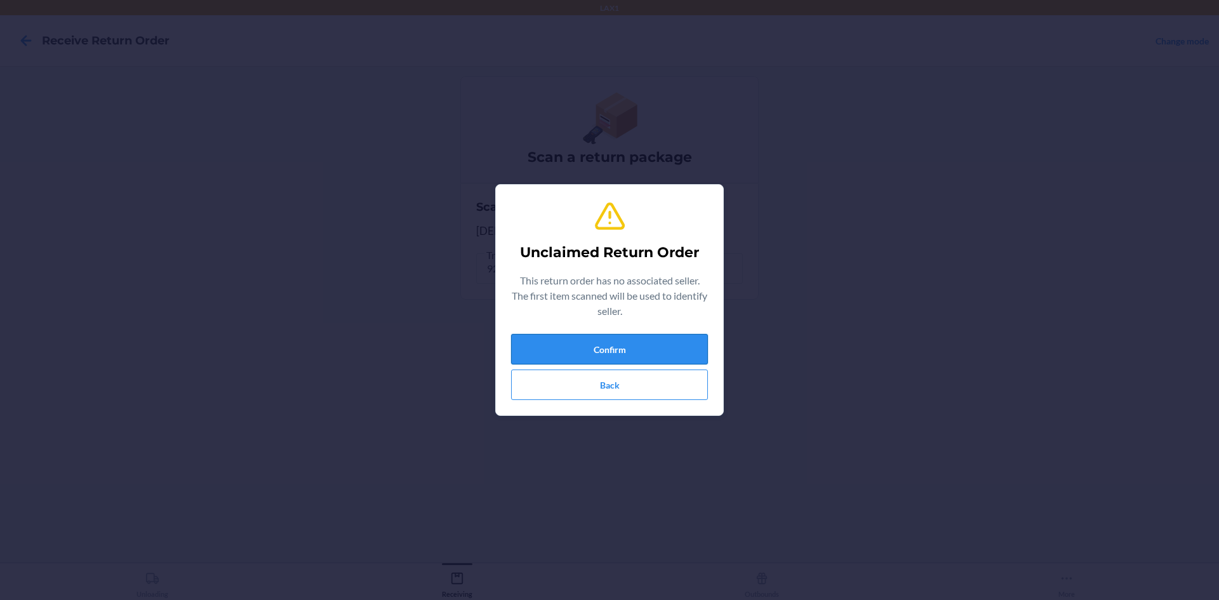
click at [645, 351] on button "Confirm" at bounding box center [609, 349] width 197 height 30
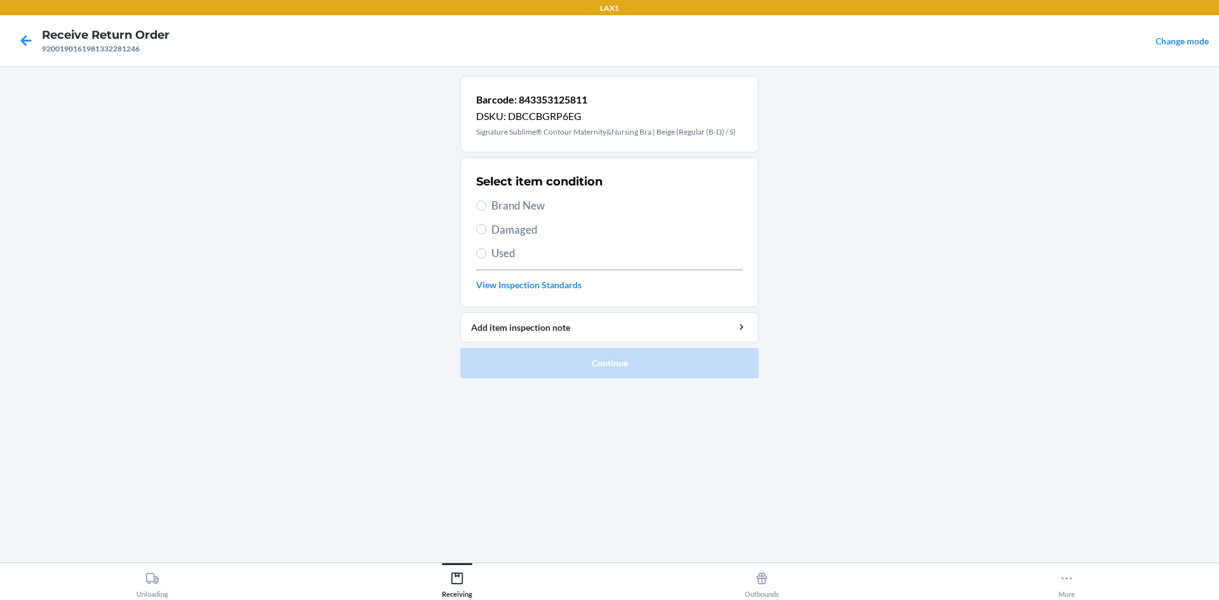
click at [519, 204] on span "Brand New" at bounding box center [616, 205] width 251 height 17
click at [486, 204] on input "Brand New" at bounding box center [481, 206] width 10 height 10
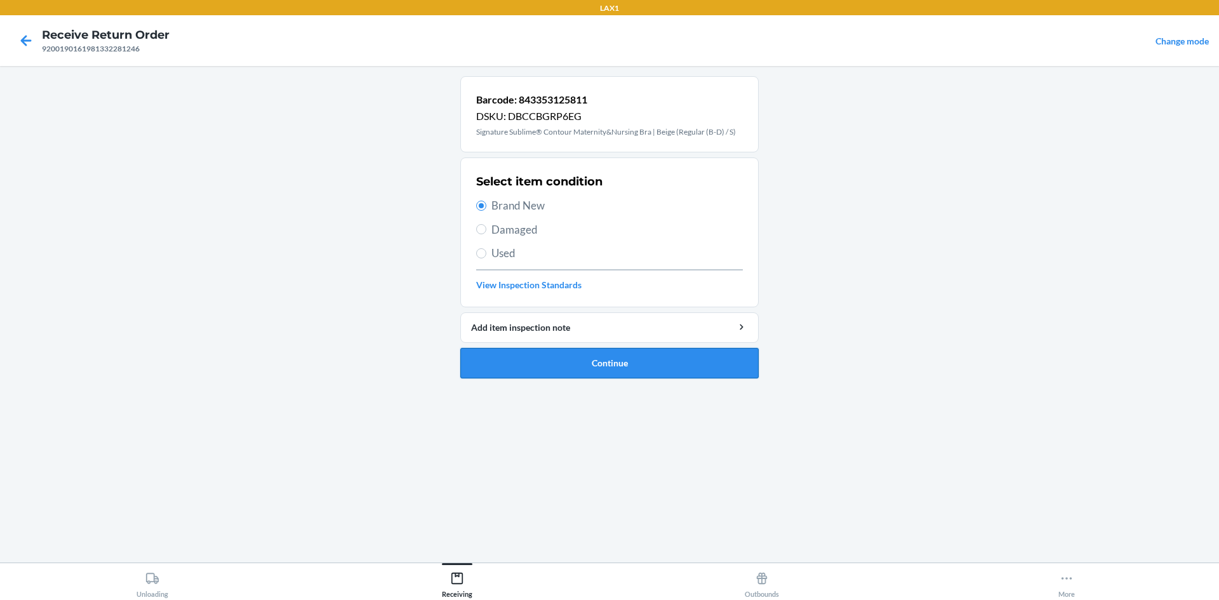
click at [548, 369] on button "Continue" at bounding box center [609, 363] width 298 height 30
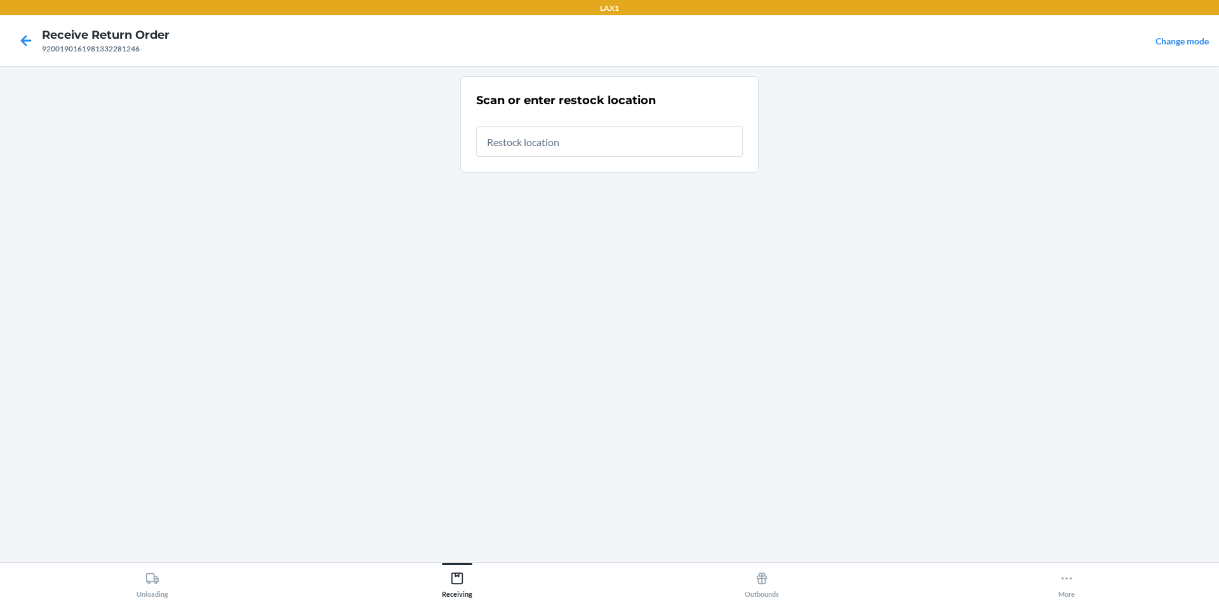
click at [584, 149] on input "text" at bounding box center [609, 141] width 267 height 30
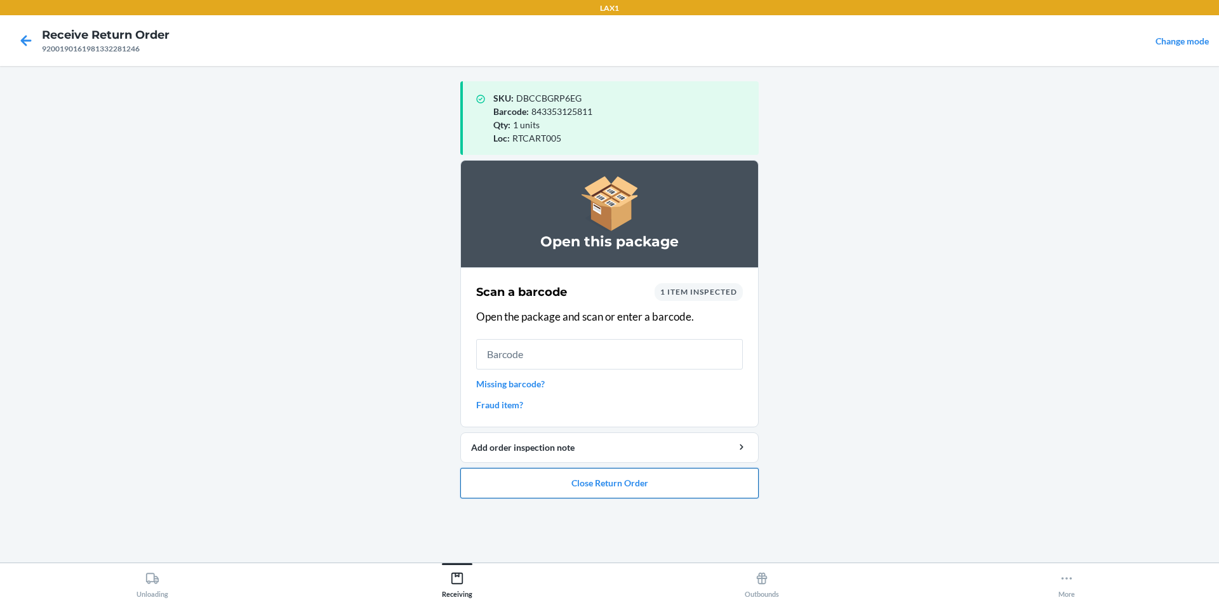
click at [575, 482] on button "Close Return Order" at bounding box center [609, 483] width 298 height 30
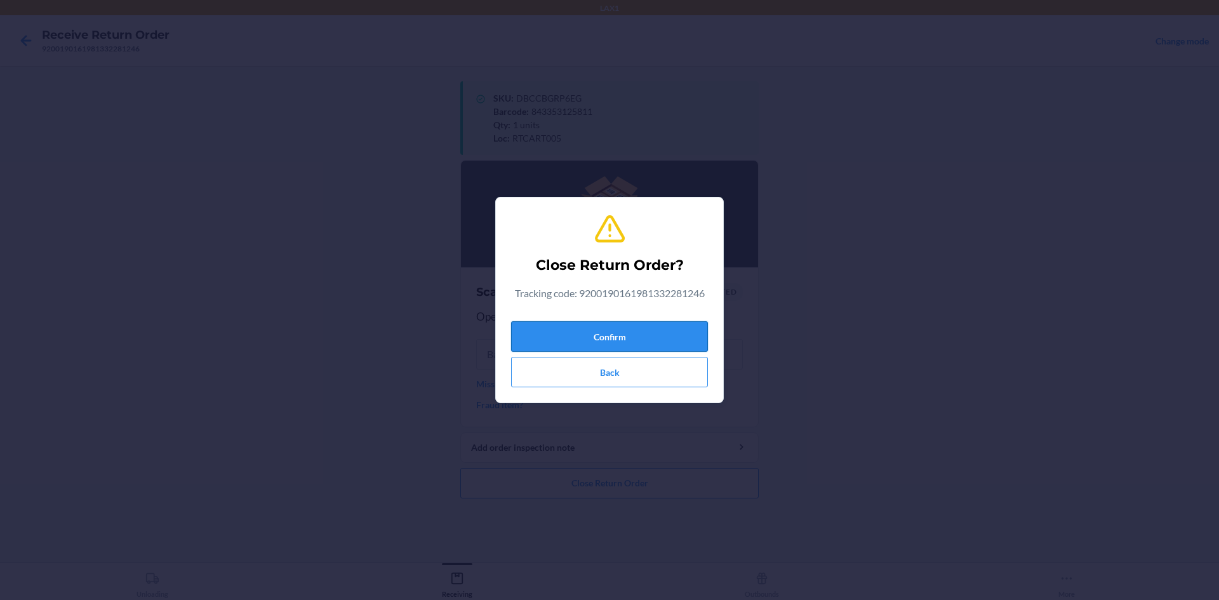
click at [610, 337] on button "Confirm" at bounding box center [609, 336] width 197 height 30
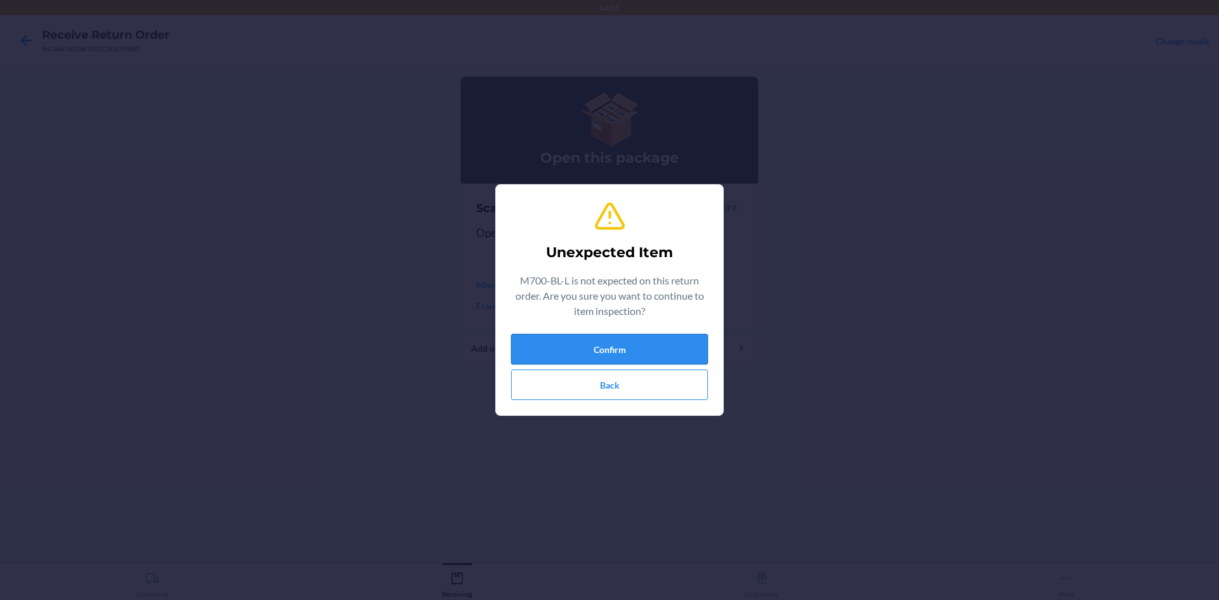
click at [546, 358] on button "Confirm" at bounding box center [609, 349] width 197 height 30
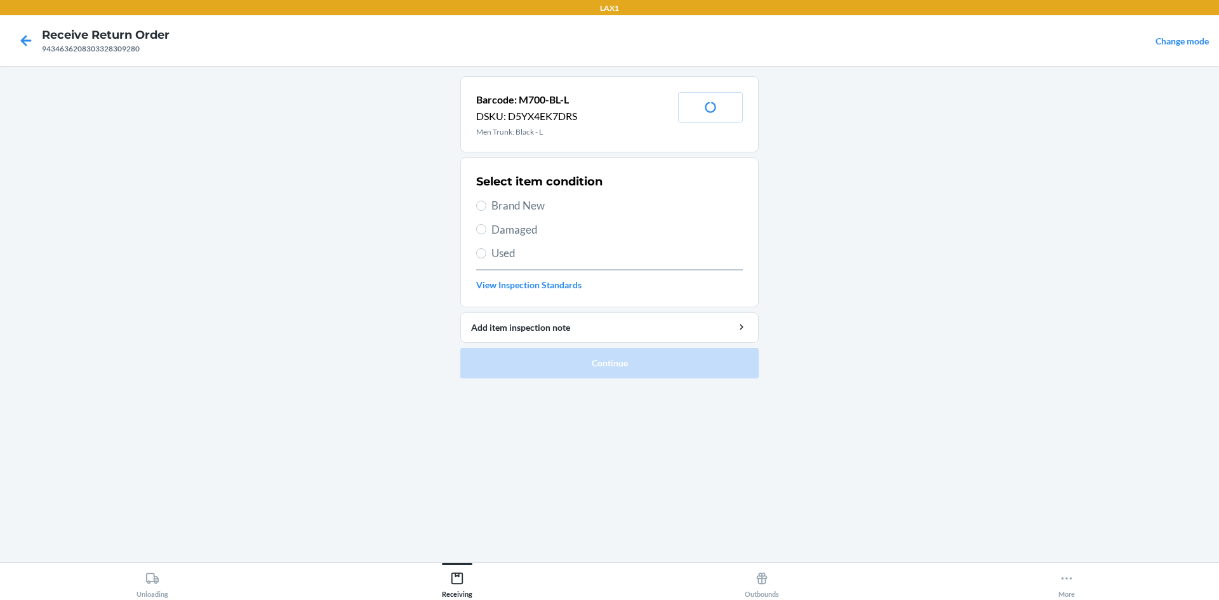
click at [507, 206] on span "Brand New" at bounding box center [616, 205] width 251 height 17
click at [486, 206] on input "Brand New" at bounding box center [481, 206] width 10 height 10
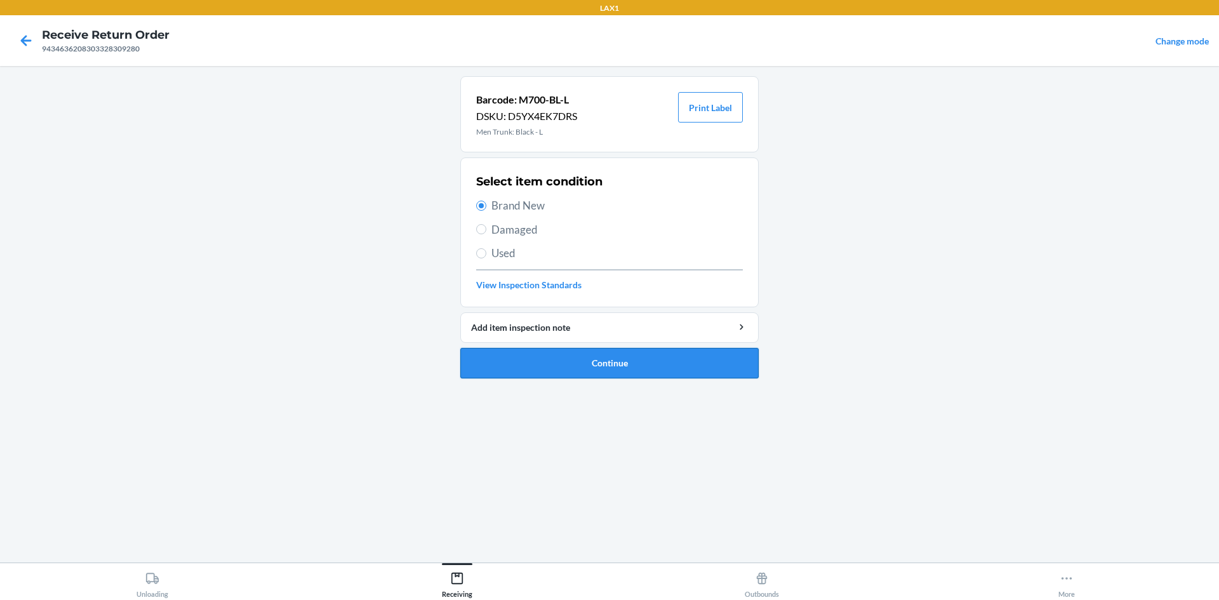
click at [587, 377] on button "Continue" at bounding box center [609, 363] width 298 height 30
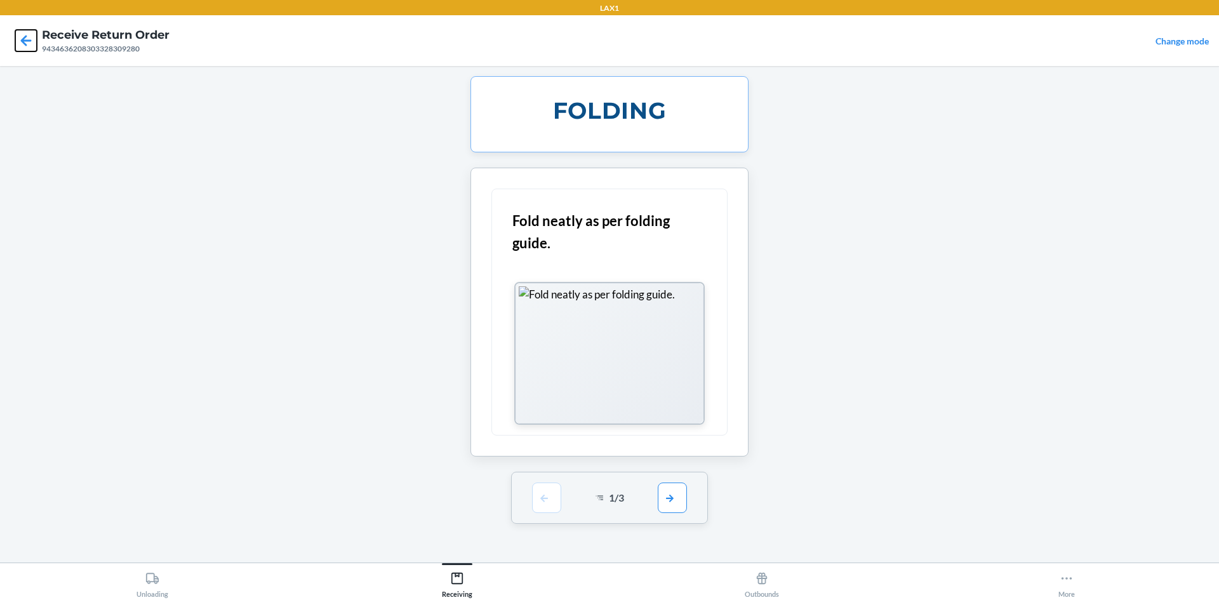
click at [28, 37] on icon at bounding box center [26, 41] width 22 height 22
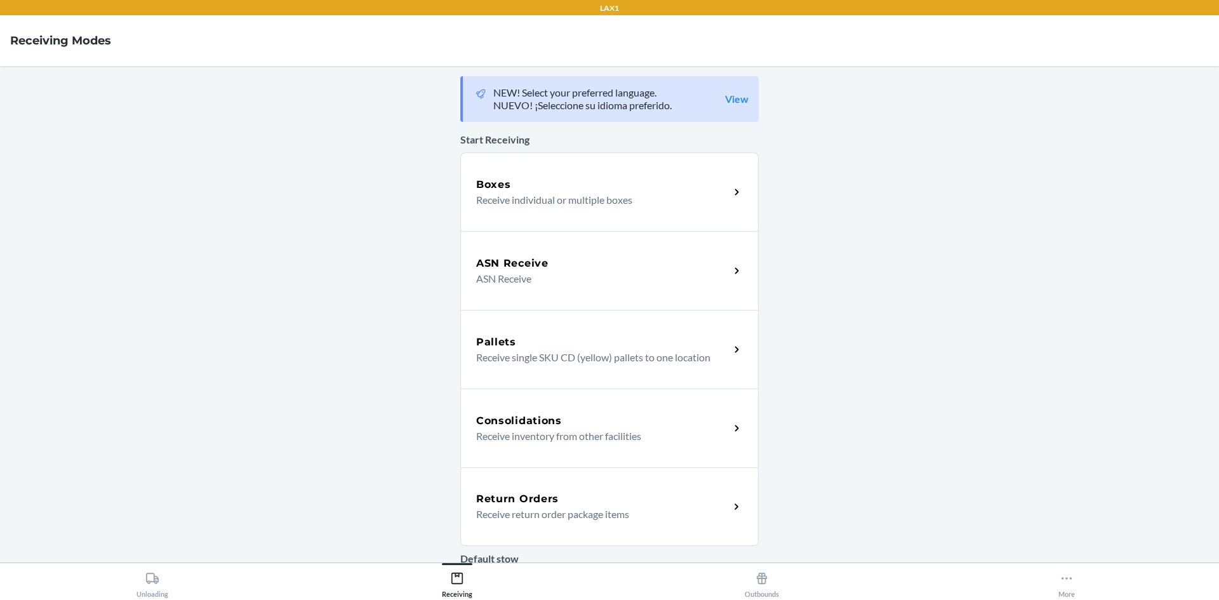
click at [624, 502] on div "Return Orders" at bounding box center [602, 498] width 253 height 15
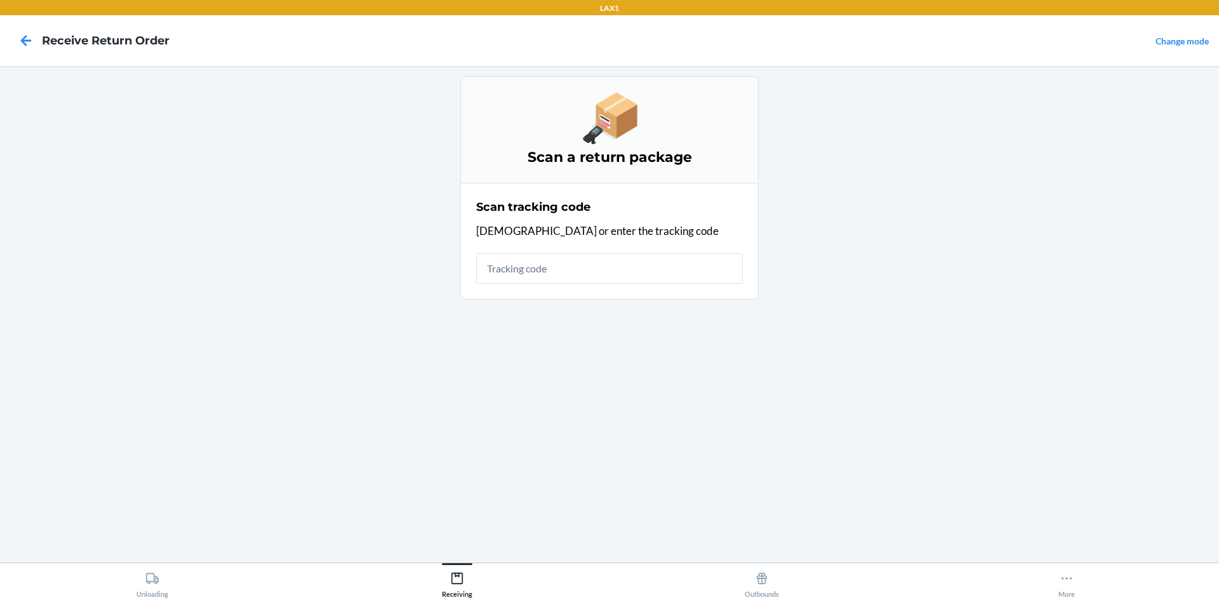
click at [511, 259] on input "text" at bounding box center [609, 268] width 267 height 30
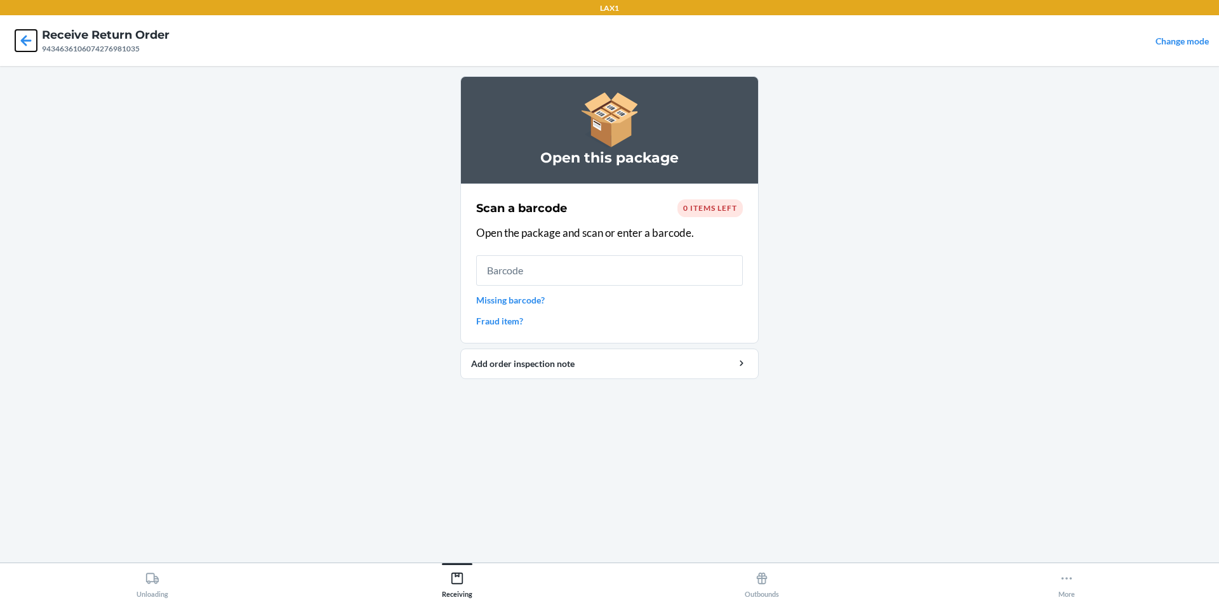
click at [18, 43] on icon at bounding box center [26, 41] width 22 height 22
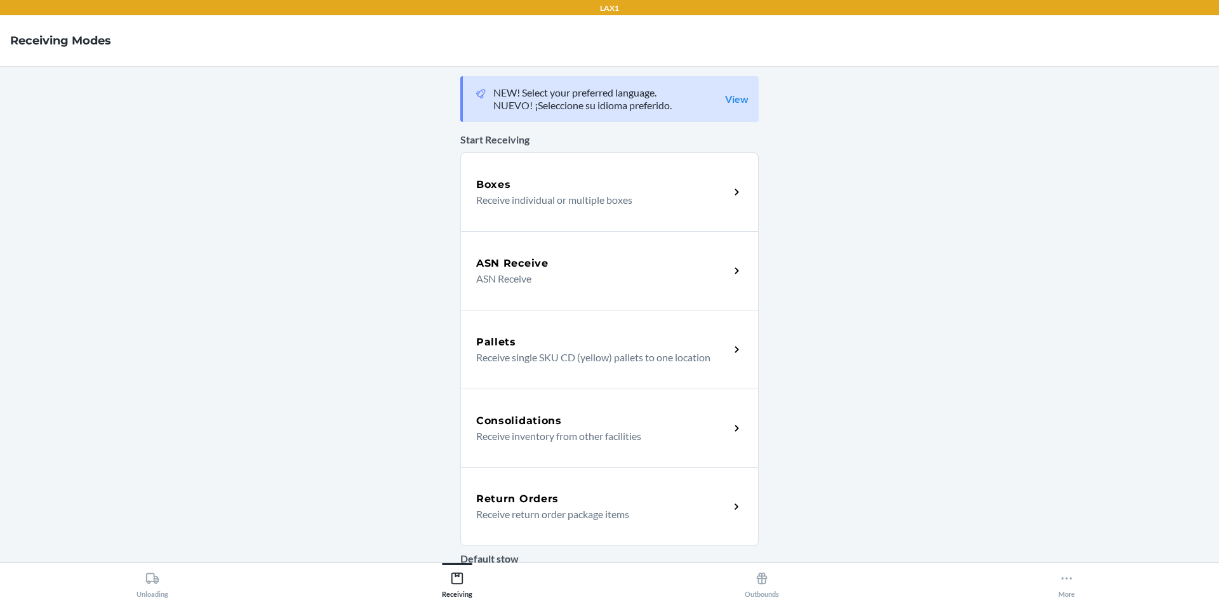
click at [597, 519] on p "Receive return order package items" at bounding box center [597, 514] width 243 height 15
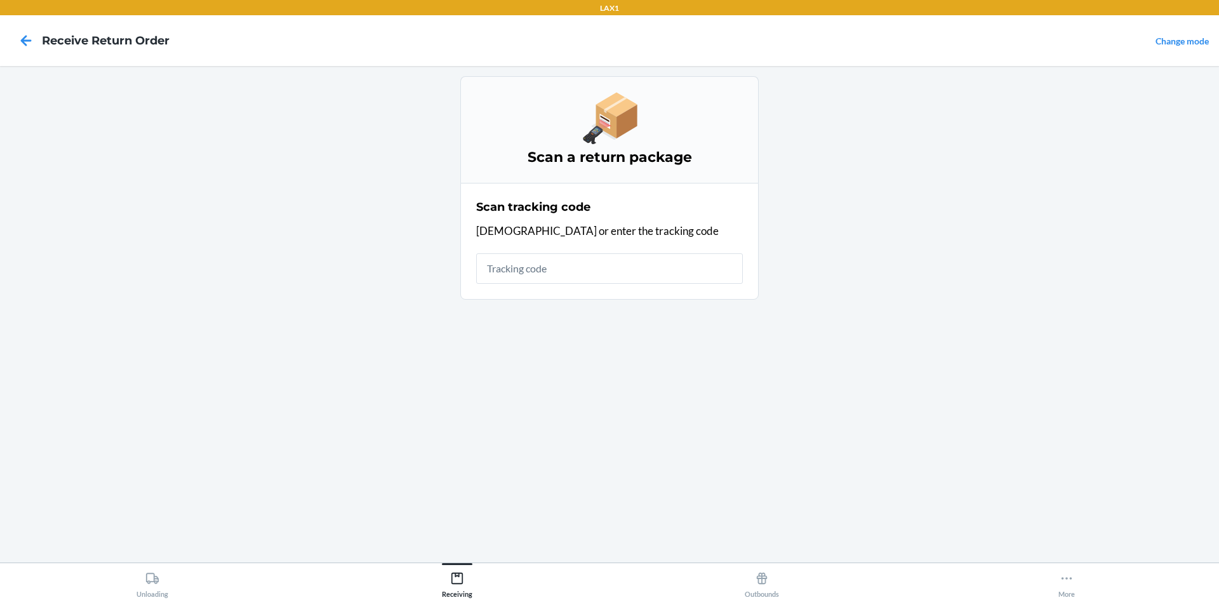
click at [566, 266] on input "text" at bounding box center [609, 268] width 267 height 30
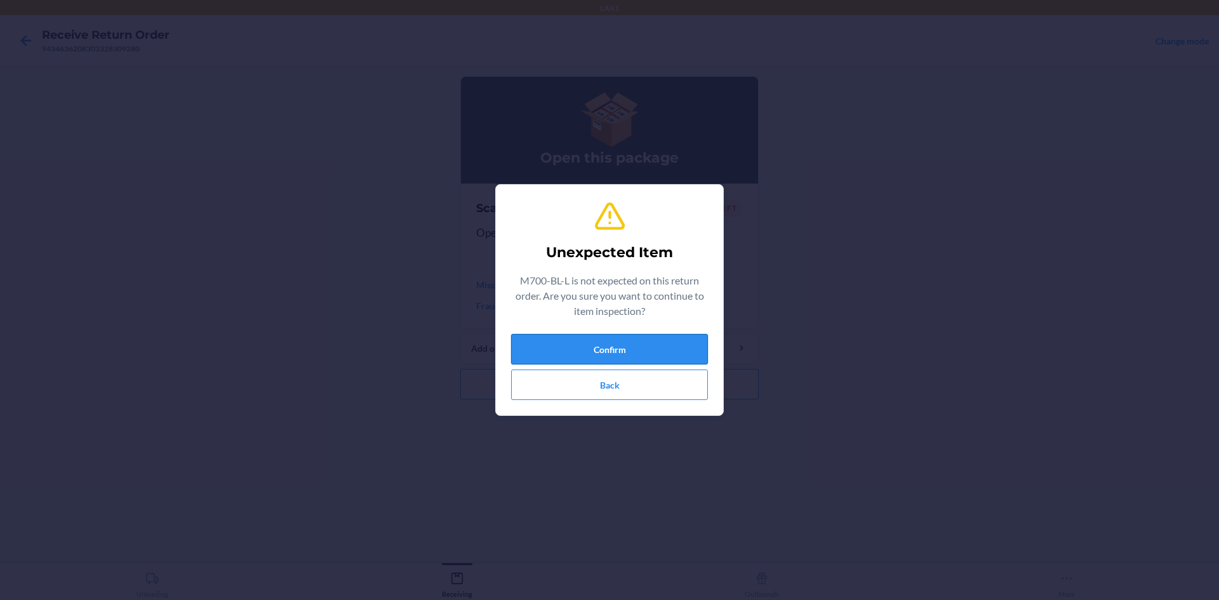
click at [657, 343] on button "Confirm" at bounding box center [609, 349] width 197 height 30
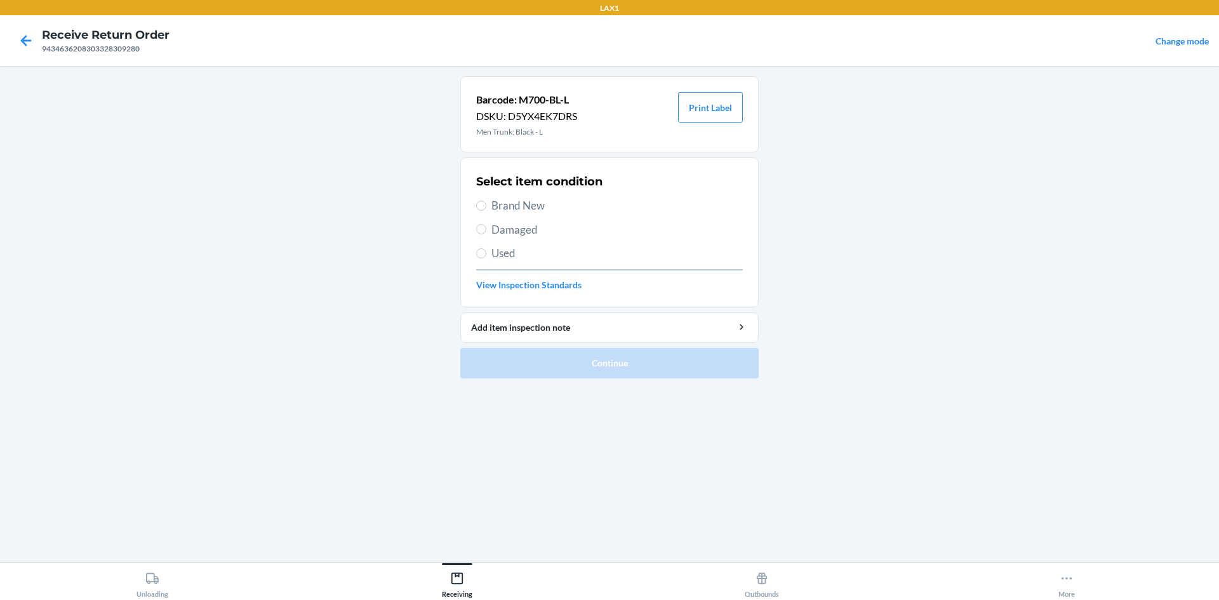
click at [501, 206] on span "Brand New" at bounding box center [616, 205] width 251 height 17
click at [486, 206] on input "Brand New" at bounding box center [481, 206] width 10 height 10
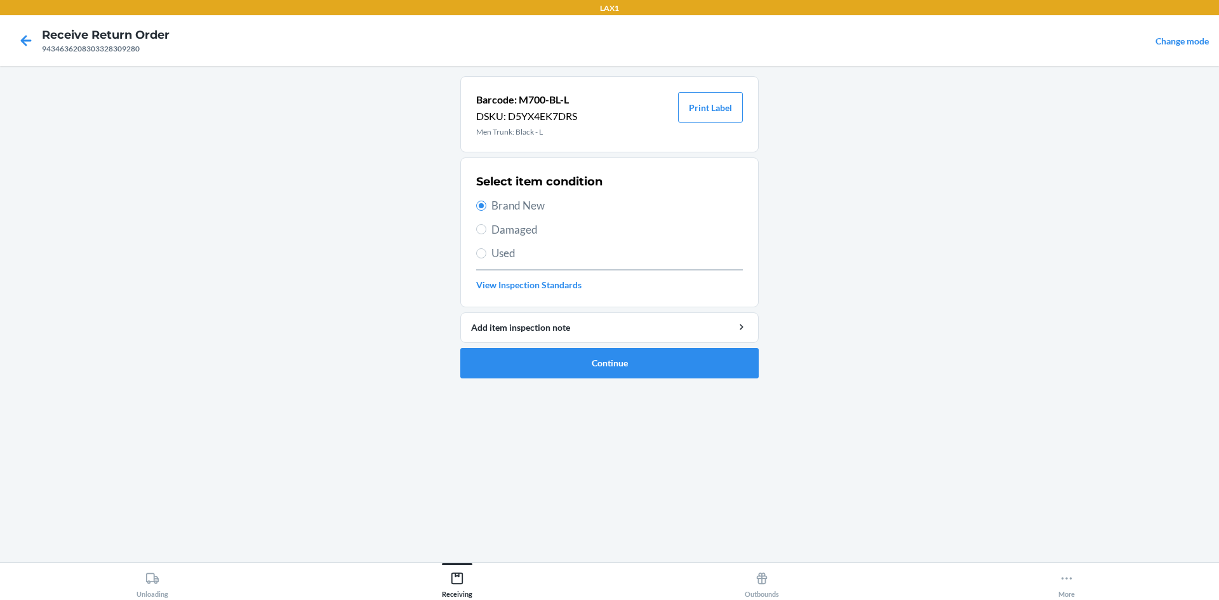
click at [587, 387] on ol "Barcode: M700-BL-L DSKU: D5YX4EK7DRS Men Trunk: Black - L Print Label Select it…" at bounding box center [609, 232] width 298 height 312
click at [588, 378] on button "Continue" at bounding box center [609, 363] width 298 height 30
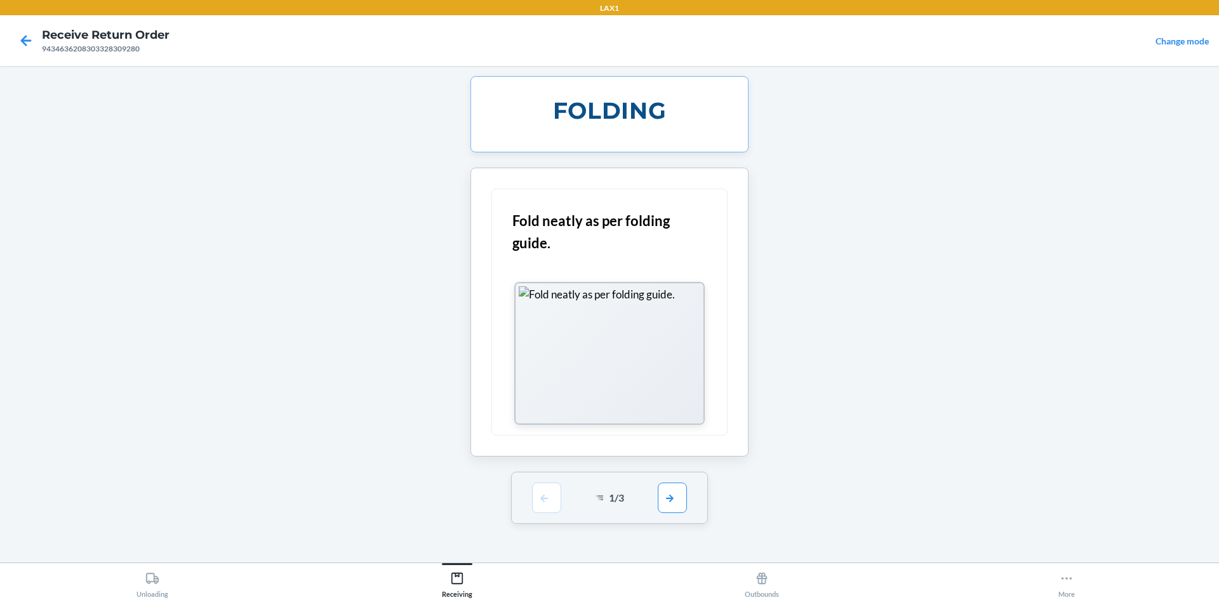
click at [695, 502] on div "1 / 3" at bounding box center [609, 498] width 197 height 52
drag, startPoint x: 685, startPoint y: 500, endPoint x: 684, endPoint y: 395, distance: 104.8
click at [684, 486] on button "button" at bounding box center [672, 498] width 29 height 30
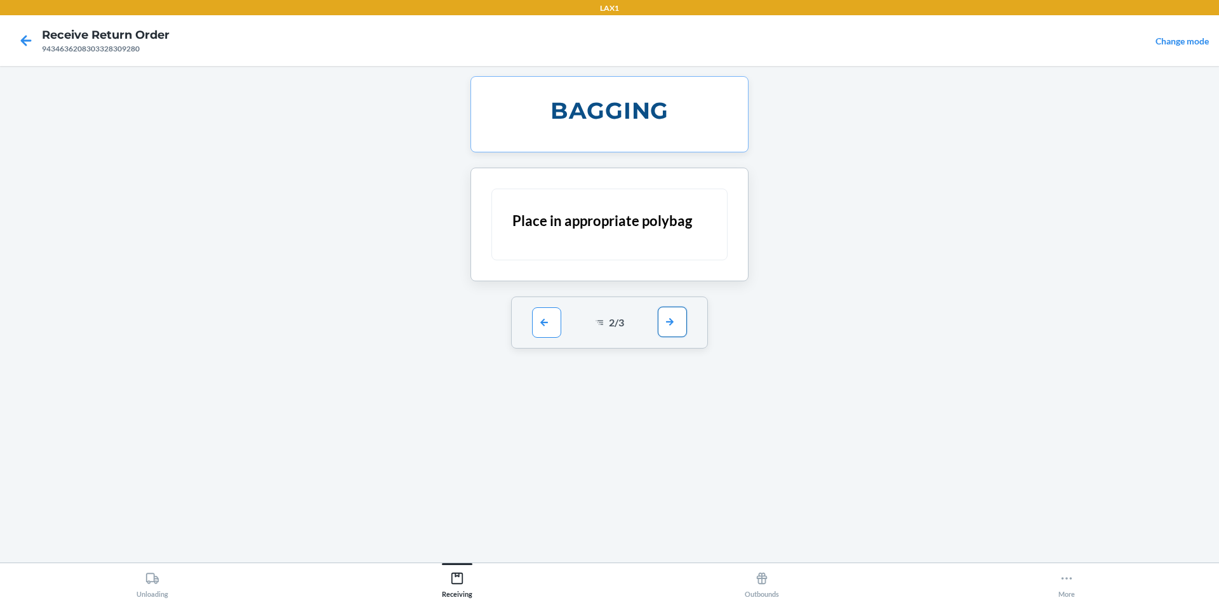
click at [675, 312] on button "button" at bounding box center [672, 322] width 29 height 30
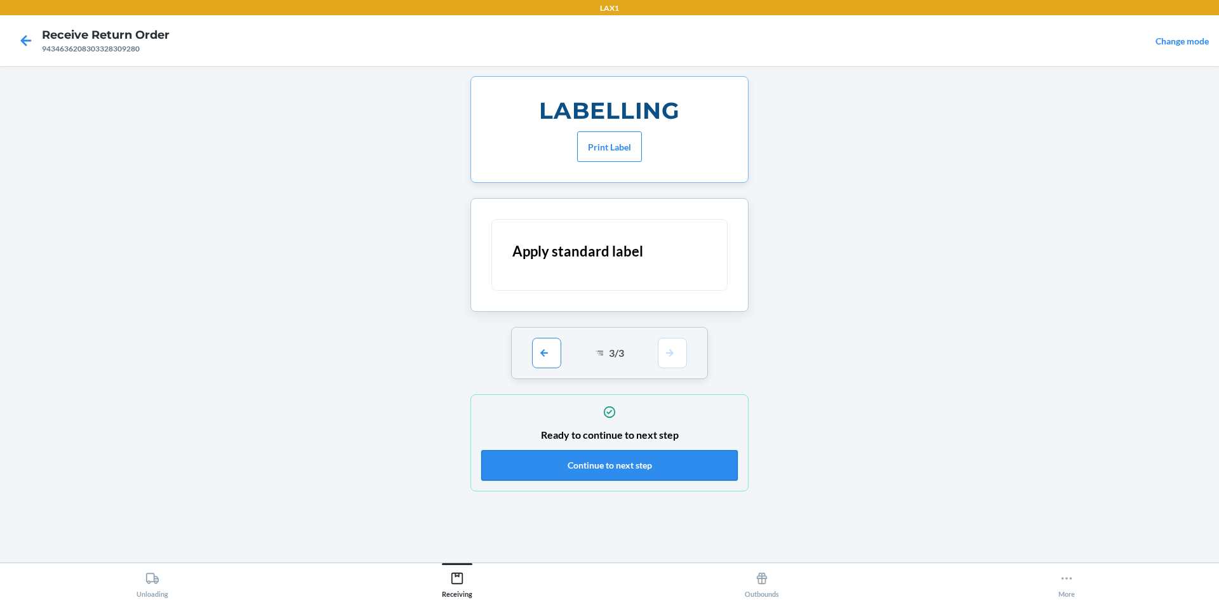
click at [647, 464] on button "Continue to next step" at bounding box center [609, 465] width 257 height 30
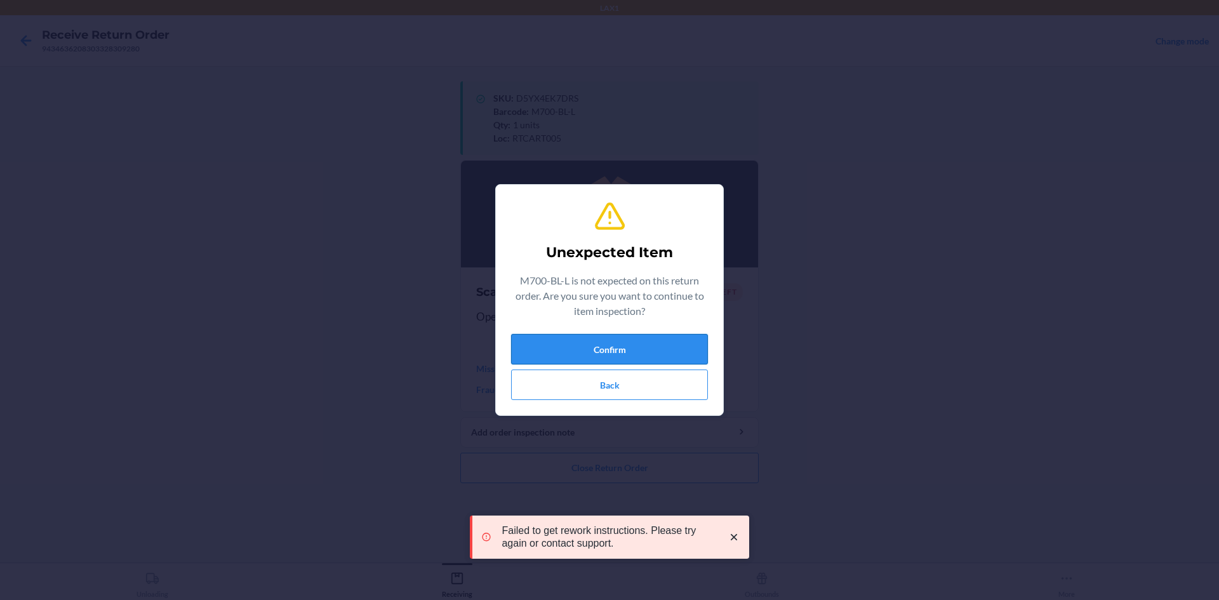
click at [625, 339] on button "Confirm" at bounding box center [609, 349] width 197 height 30
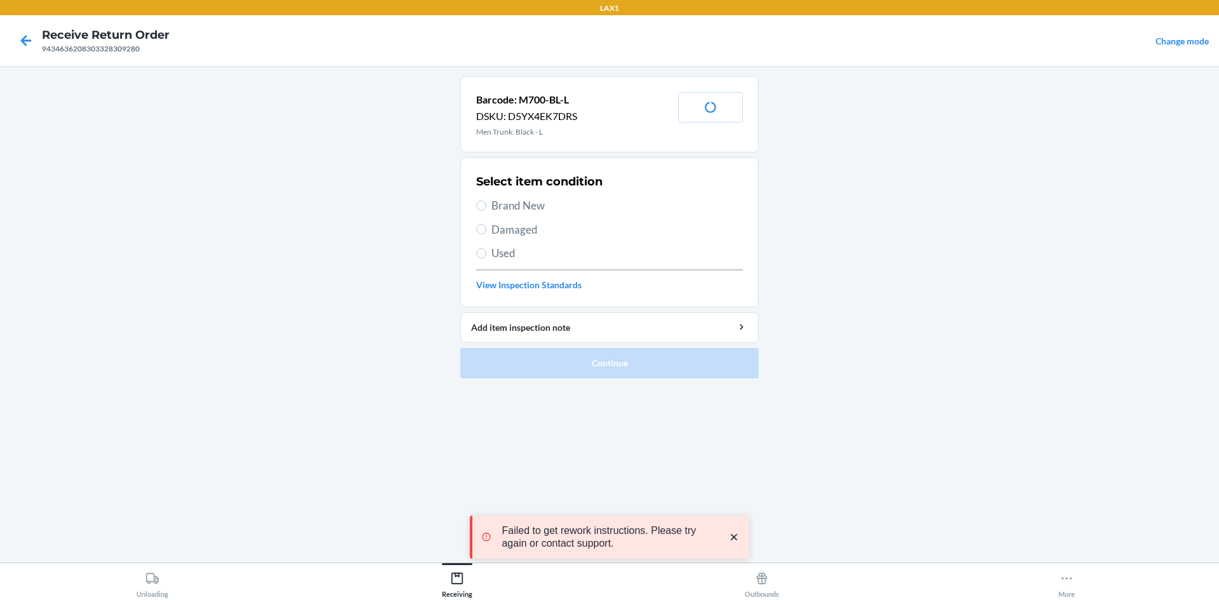
click at [519, 201] on span "Brand New" at bounding box center [616, 205] width 251 height 17
click at [486, 201] on input "Brand New" at bounding box center [481, 206] width 10 height 10
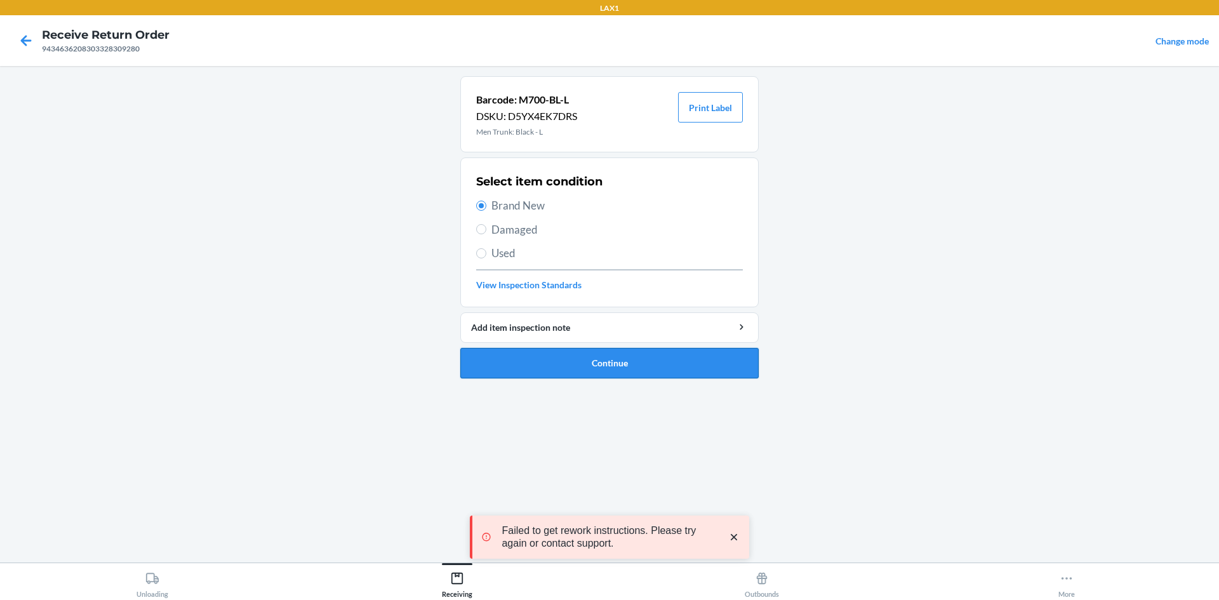
click at [608, 363] on button "Continue" at bounding box center [609, 363] width 298 height 30
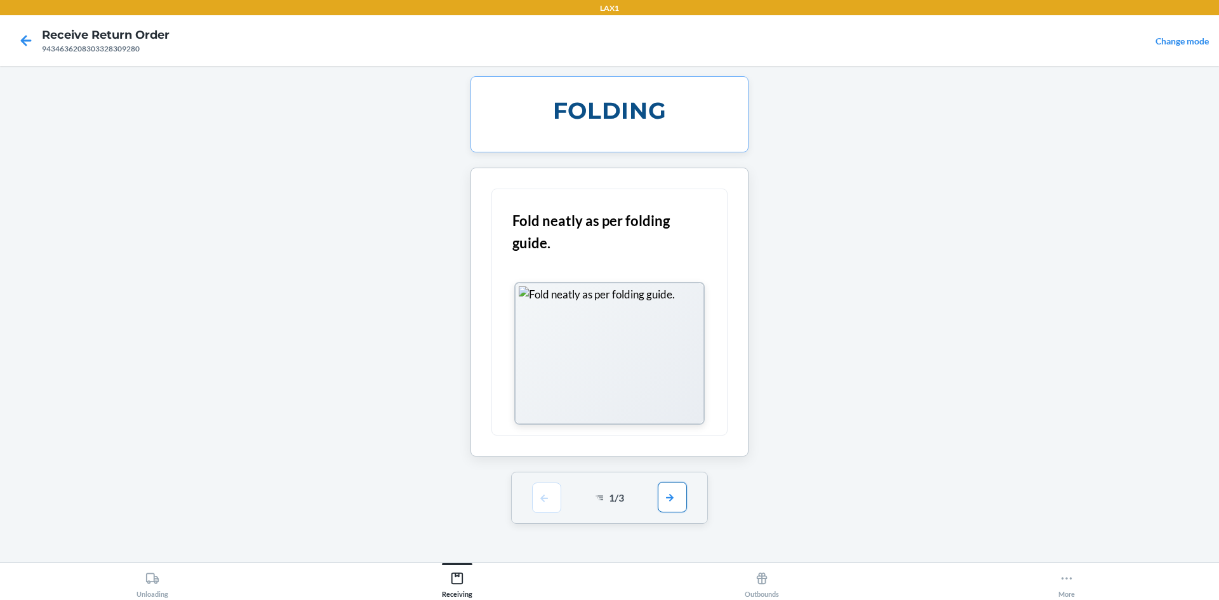
click at [673, 506] on button "button" at bounding box center [672, 497] width 29 height 30
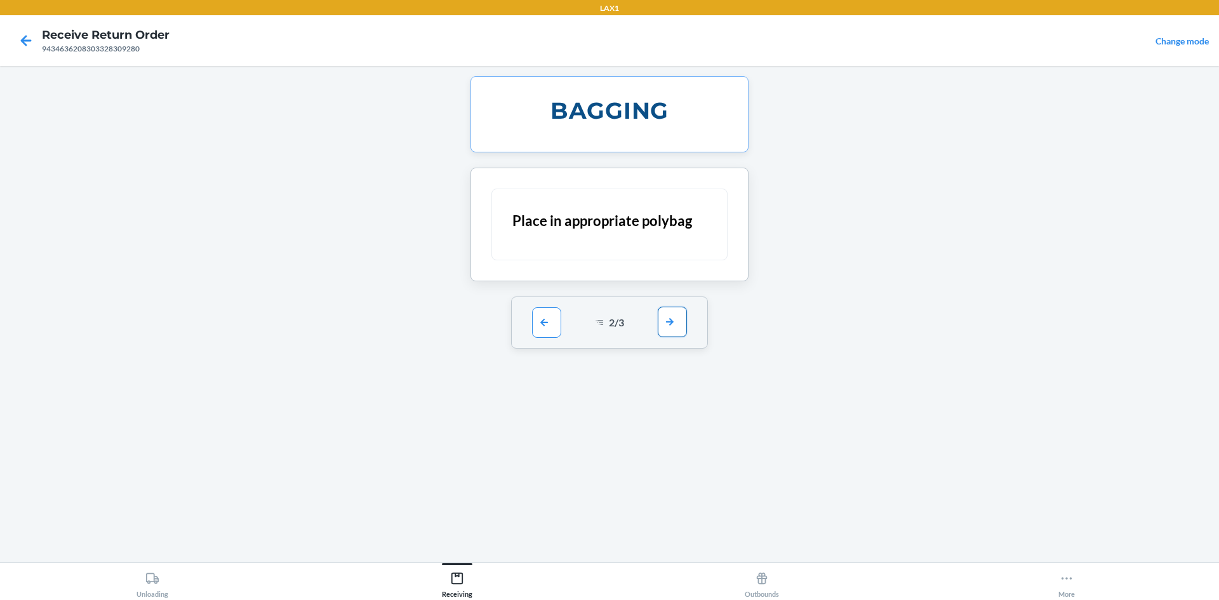
click at [667, 320] on button "button" at bounding box center [672, 322] width 29 height 30
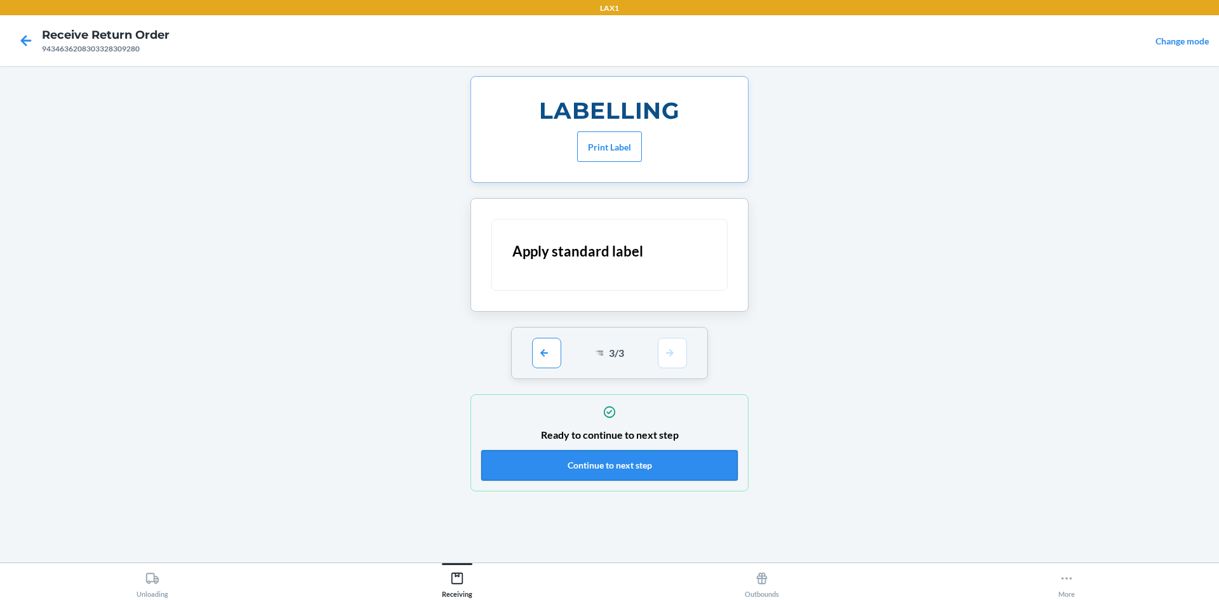
click at [681, 473] on button "Continue to next step" at bounding box center [609, 465] width 257 height 30
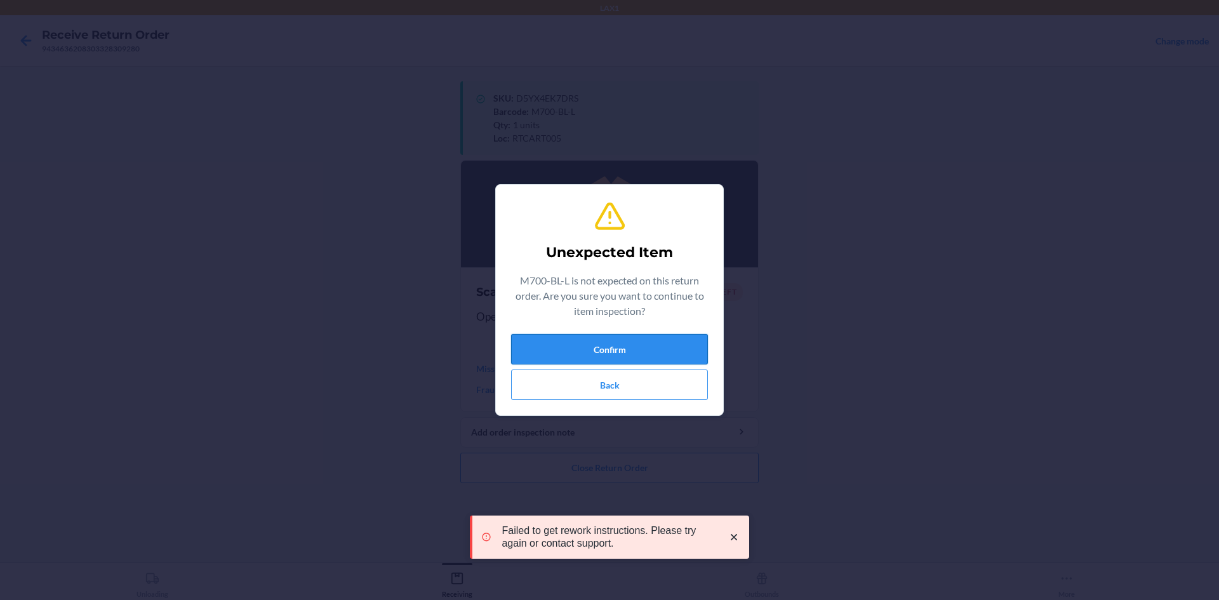
click at [614, 342] on button "Confirm" at bounding box center [609, 349] width 197 height 30
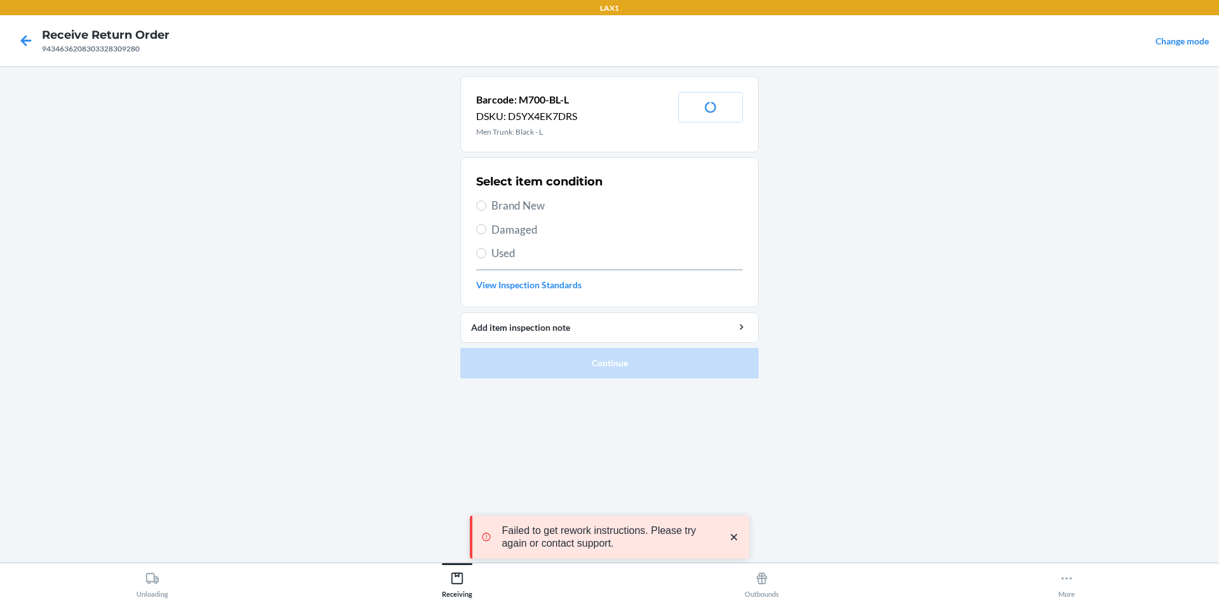
click at [498, 204] on span "Brand New" at bounding box center [616, 205] width 251 height 17
click at [486, 204] on input "Brand New" at bounding box center [481, 206] width 10 height 10
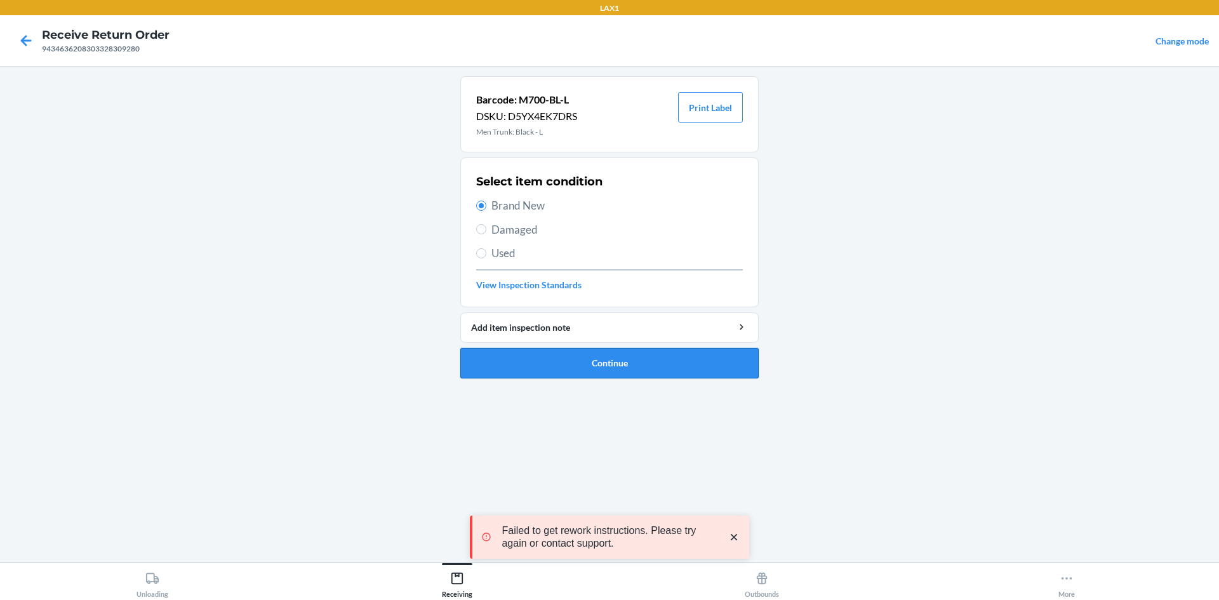
click at [576, 368] on button "Continue" at bounding box center [609, 363] width 298 height 30
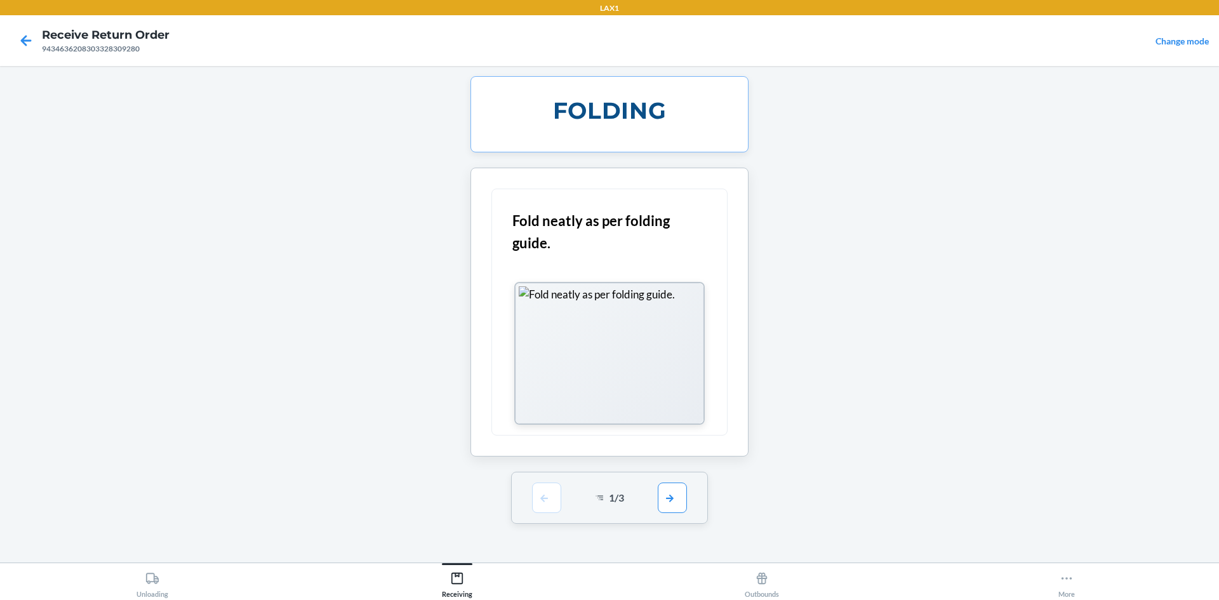
drag, startPoint x: 688, startPoint y: 491, endPoint x: 670, endPoint y: 482, distance: 20.2
click at [687, 491] on div "1 / 3" at bounding box center [609, 498] width 197 height 52
click at [670, 482] on div "1 / 3" at bounding box center [609, 498] width 197 height 52
drag, startPoint x: 670, startPoint y: 493, endPoint x: 658, endPoint y: 436, distance: 58.4
click at [669, 493] on button "button" at bounding box center [672, 498] width 29 height 30
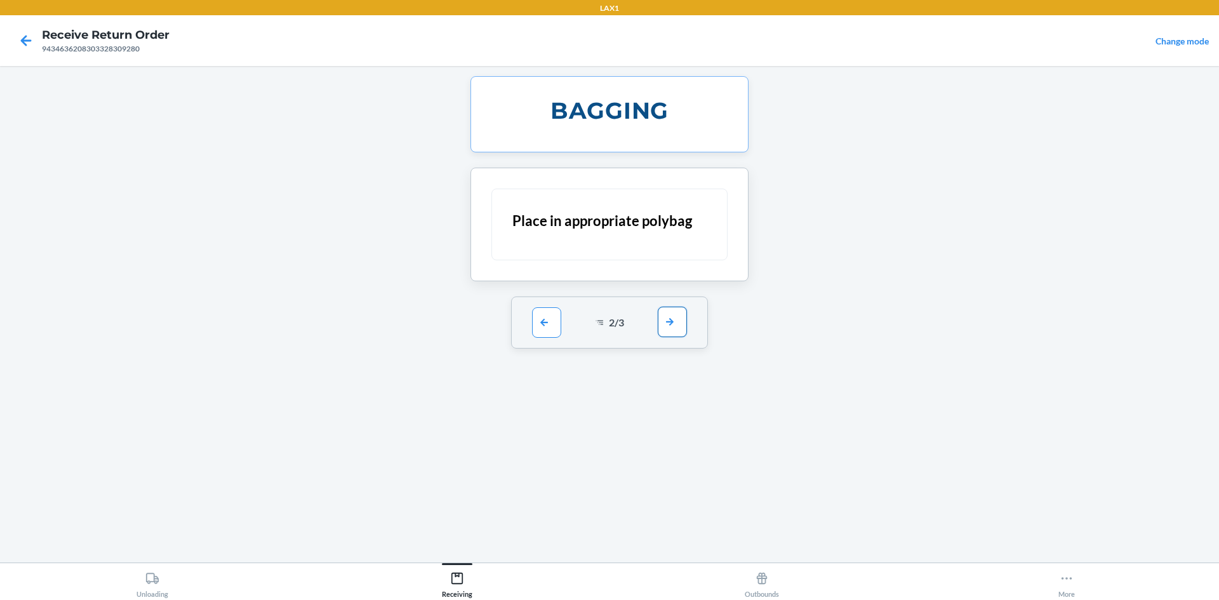
click at [686, 327] on button "button" at bounding box center [672, 322] width 29 height 30
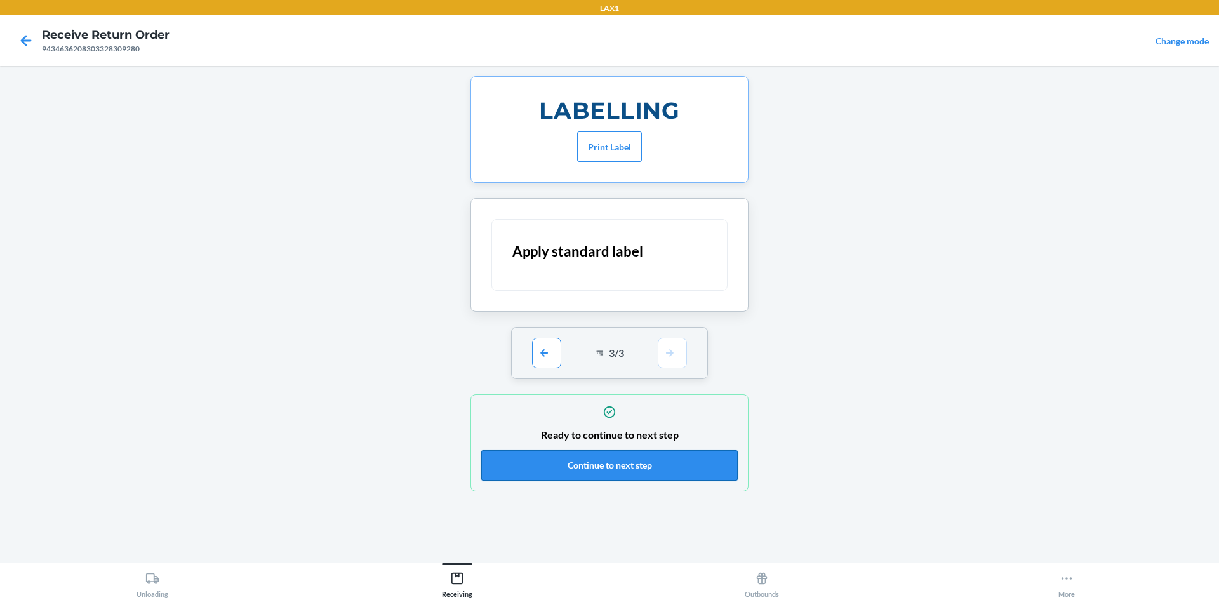
click at [659, 471] on button "Continue to next step" at bounding box center [609, 465] width 257 height 30
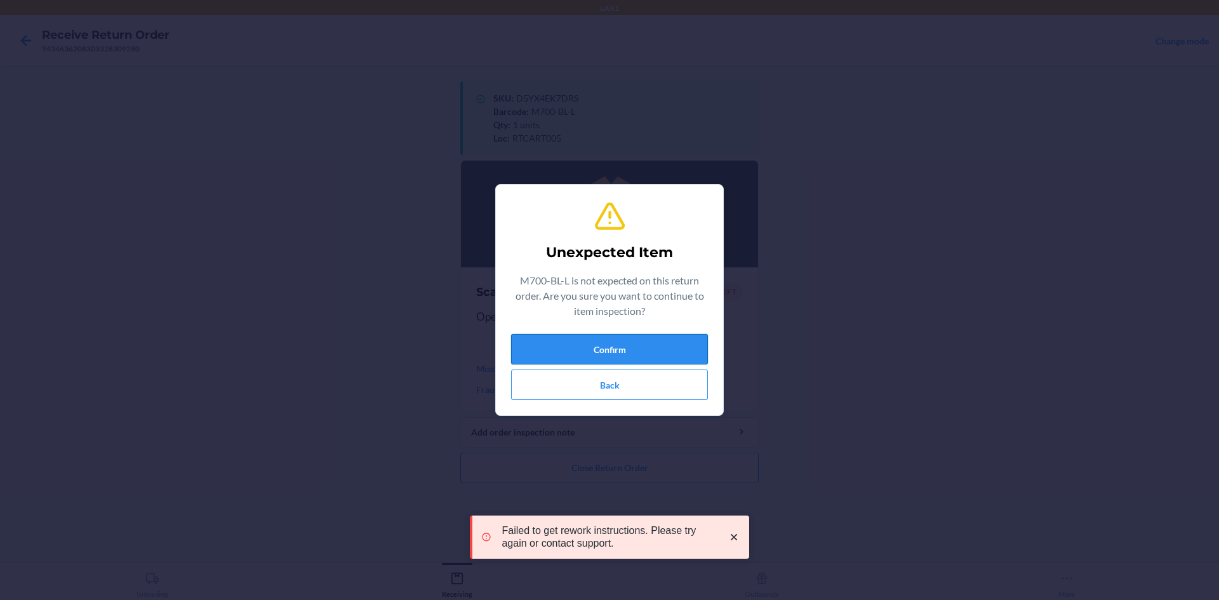
click at [659, 345] on button "Confirm" at bounding box center [609, 349] width 197 height 30
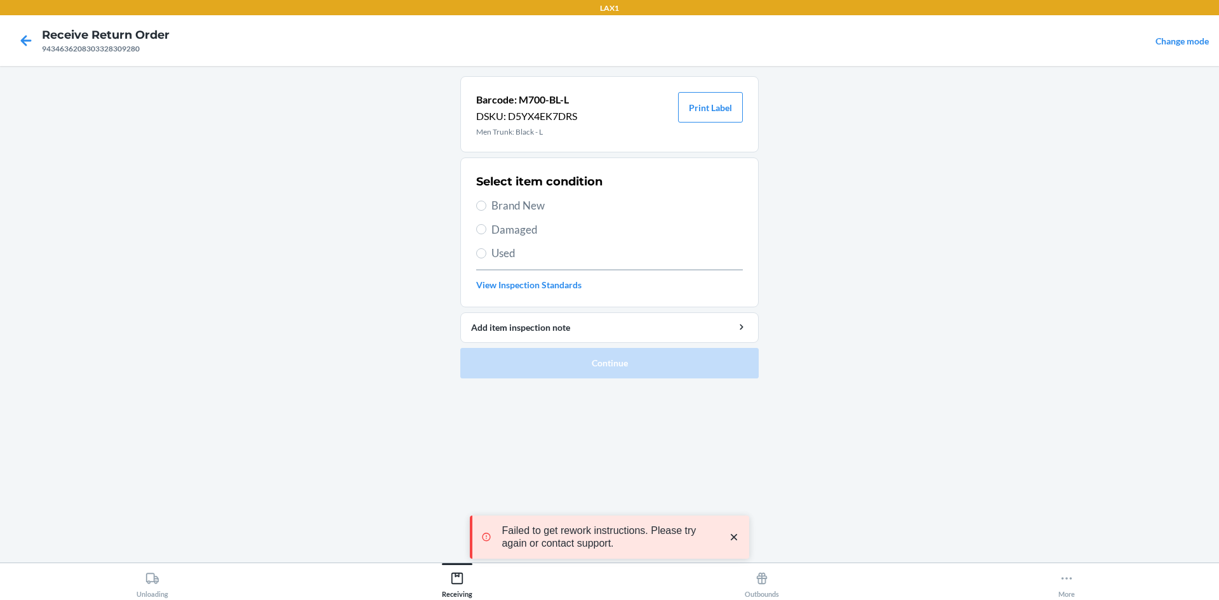
click at [524, 210] on span "Brand New" at bounding box center [616, 205] width 251 height 17
click at [486, 210] on input "Brand New" at bounding box center [481, 206] width 10 height 10
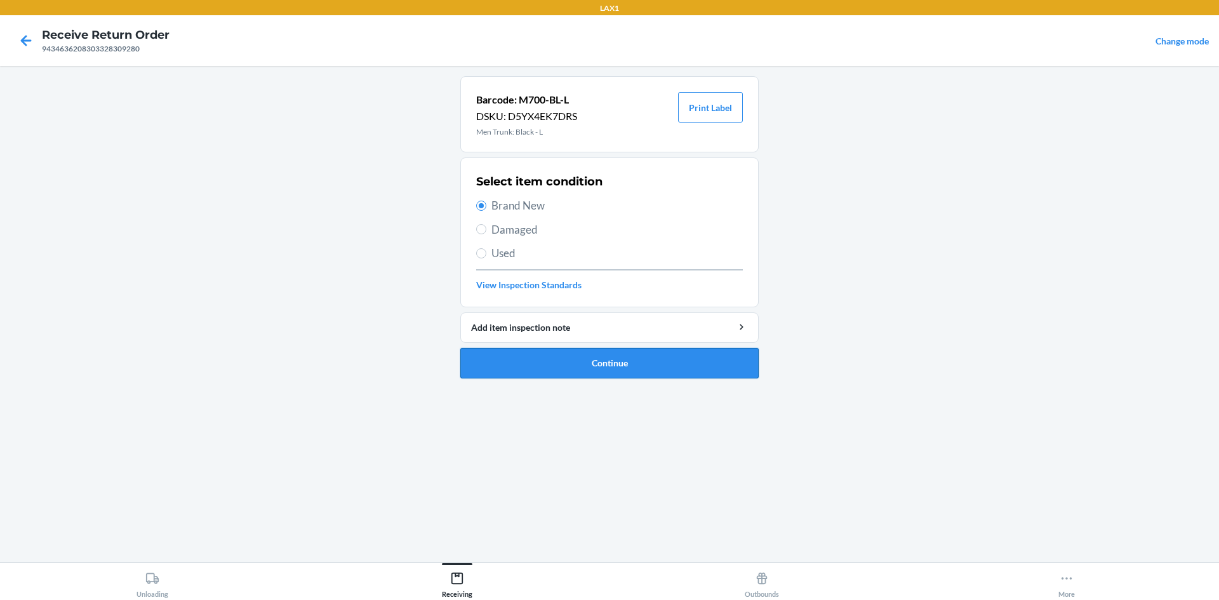
click at [699, 356] on button "Continue" at bounding box center [609, 363] width 298 height 30
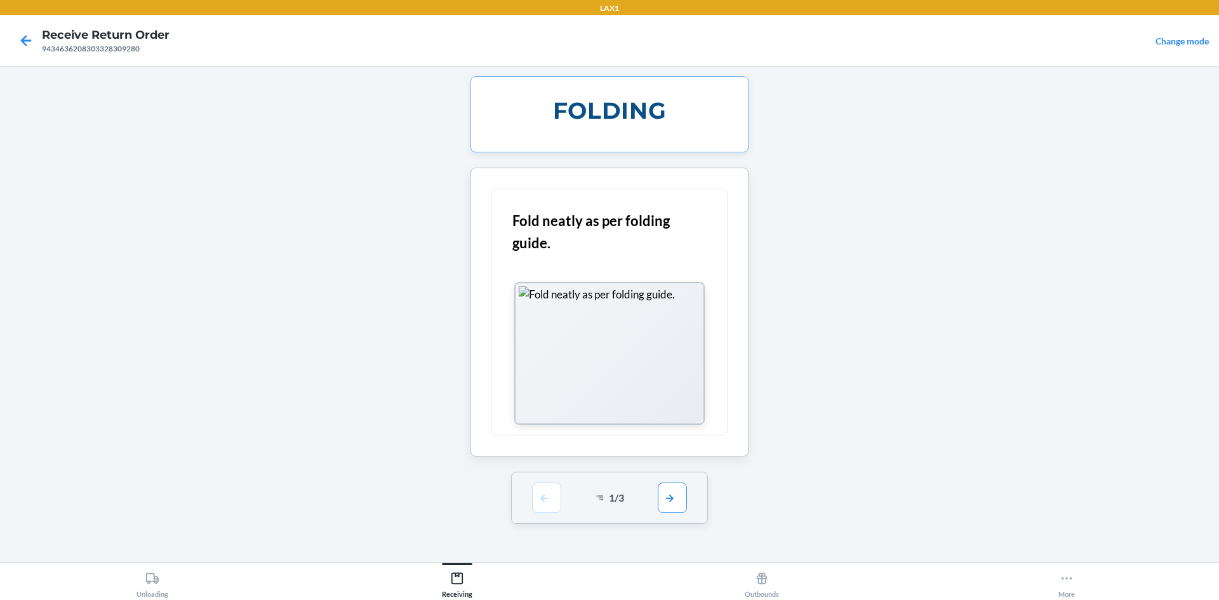
click at [688, 486] on div "1 / 3" at bounding box center [609, 498] width 197 height 52
click at [681, 490] on button "button" at bounding box center [672, 497] width 29 height 30
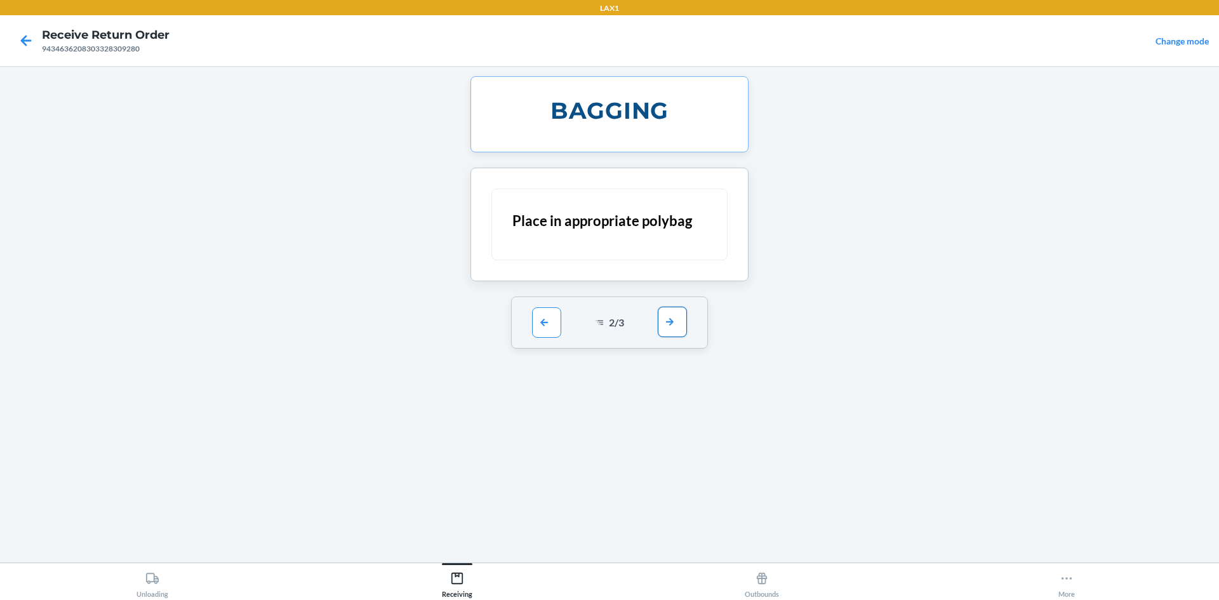
click at [676, 316] on button "button" at bounding box center [672, 322] width 29 height 30
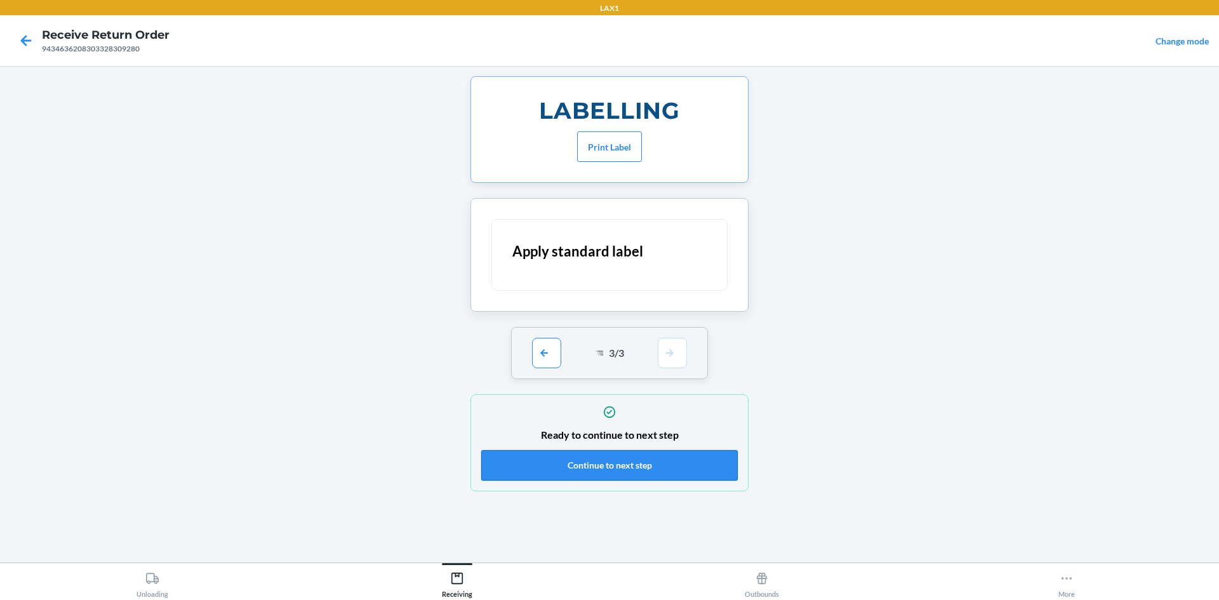
click at [652, 479] on button "Continue to next step" at bounding box center [609, 465] width 257 height 30
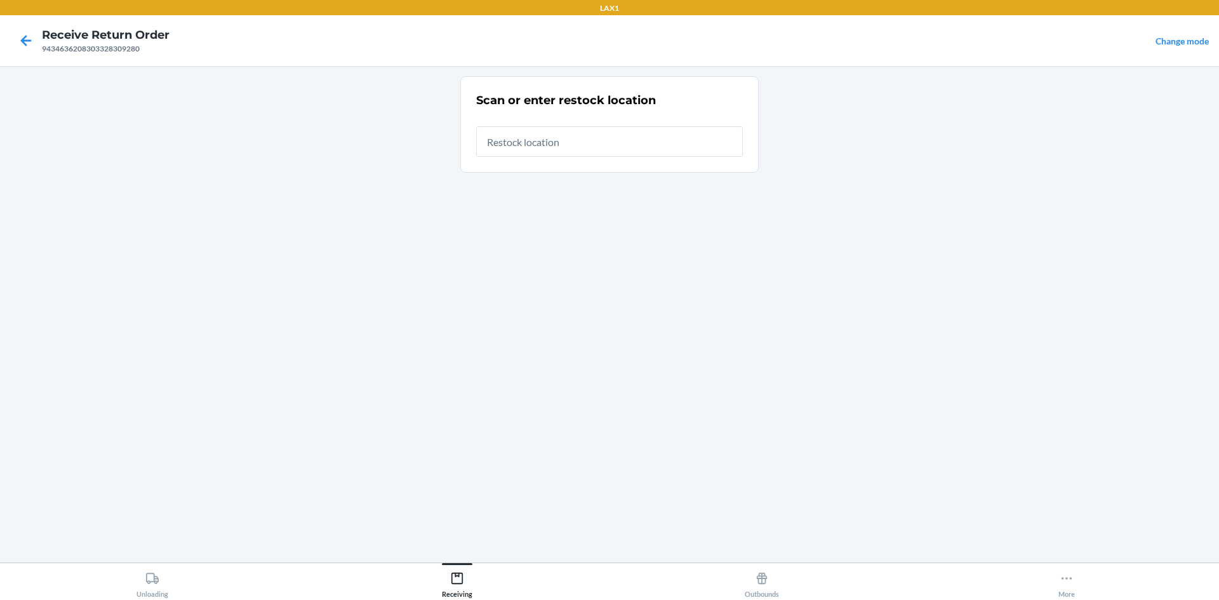
click at [605, 150] on input "text" at bounding box center [609, 141] width 267 height 30
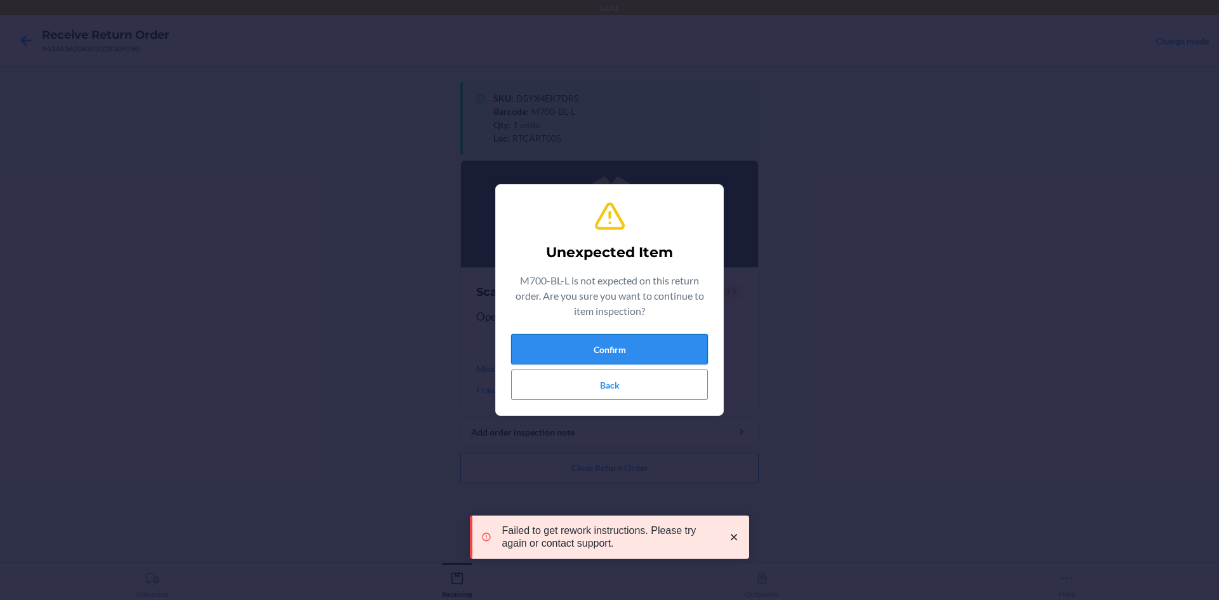
click at [624, 342] on button "Confirm" at bounding box center [609, 349] width 197 height 30
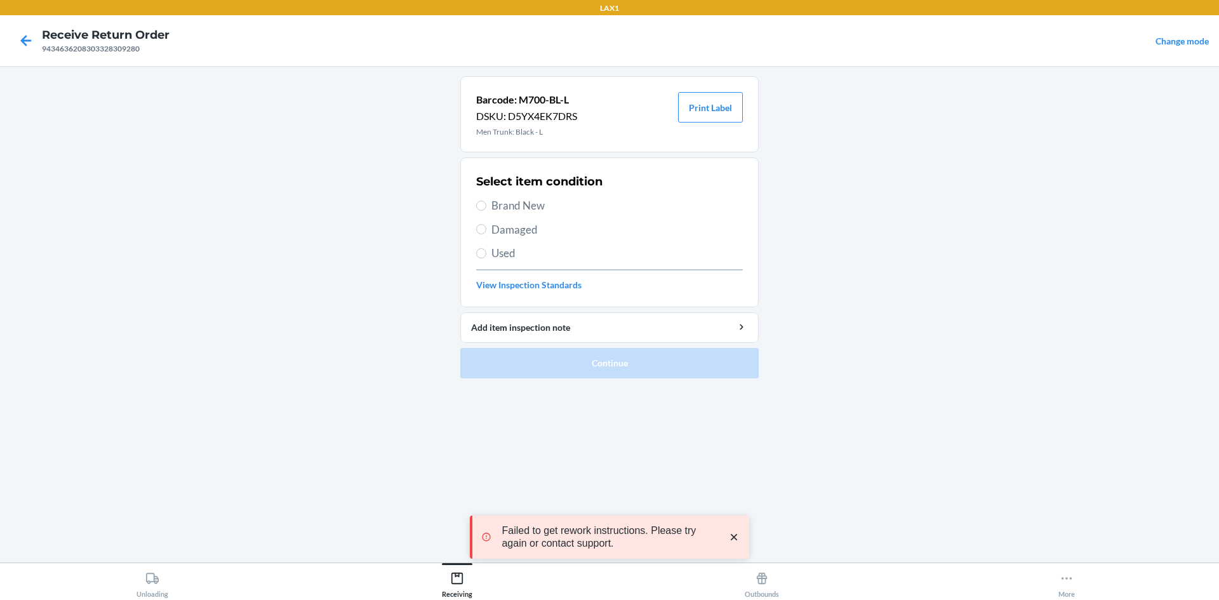
click at [502, 204] on span "Brand New" at bounding box center [616, 205] width 251 height 17
click at [486, 204] on input "Brand New" at bounding box center [481, 206] width 10 height 10
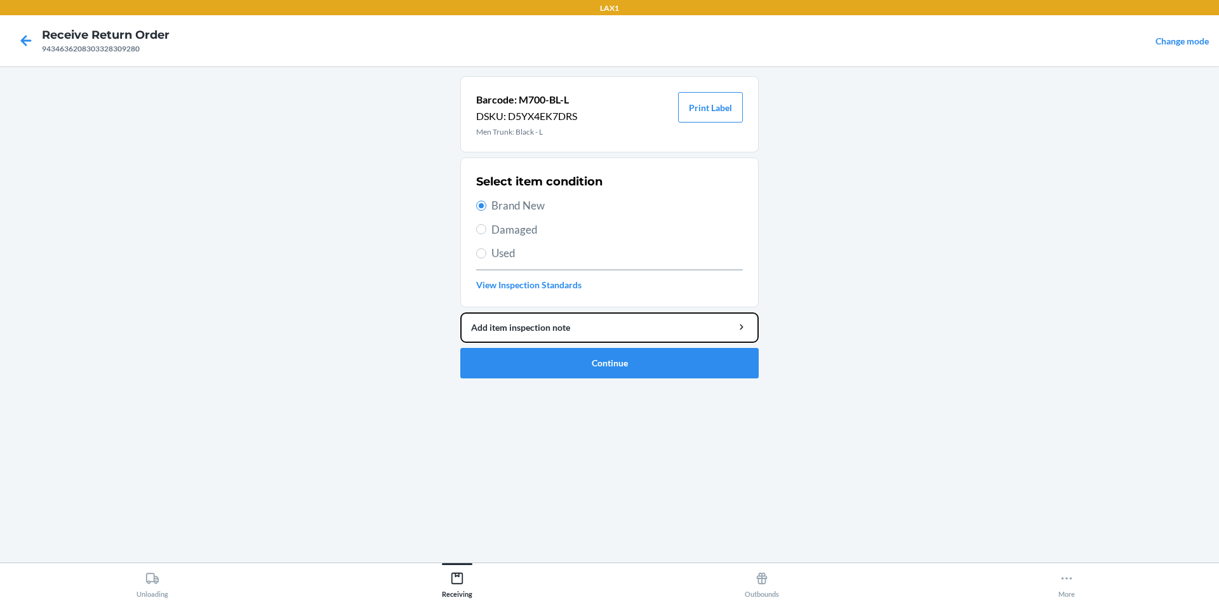
drag, startPoint x: 570, startPoint y: 337, endPoint x: 571, endPoint y: 344, distance: 7.7
click at [571, 344] on li "Barcode: M700-BL-L DSKU: D5YX4EK7DRS Men Trunk: Black - L Print Label Select it…" at bounding box center [609, 227] width 298 height 302
click at [570, 359] on button "Continue" at bounding box center [609, 363] width 298 height 30
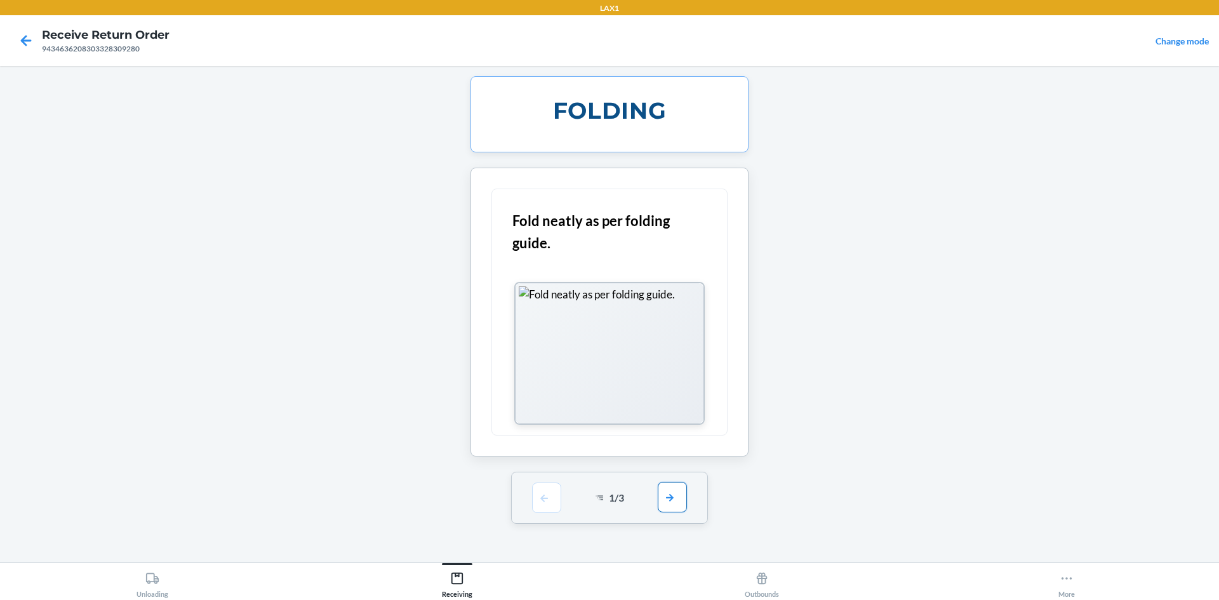
click at [671, 485] on button "button" at bounding box center [672, 497] width 29 height 30
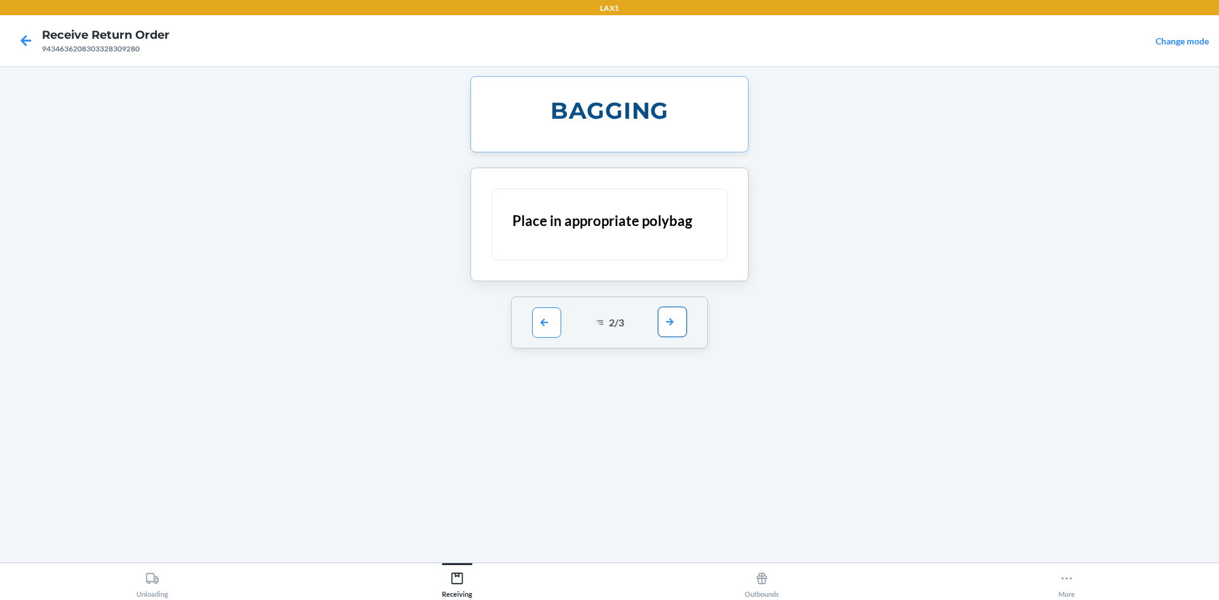
click at [679, 330] on button "button" at bounding box center [672, 322] width 29 height 30
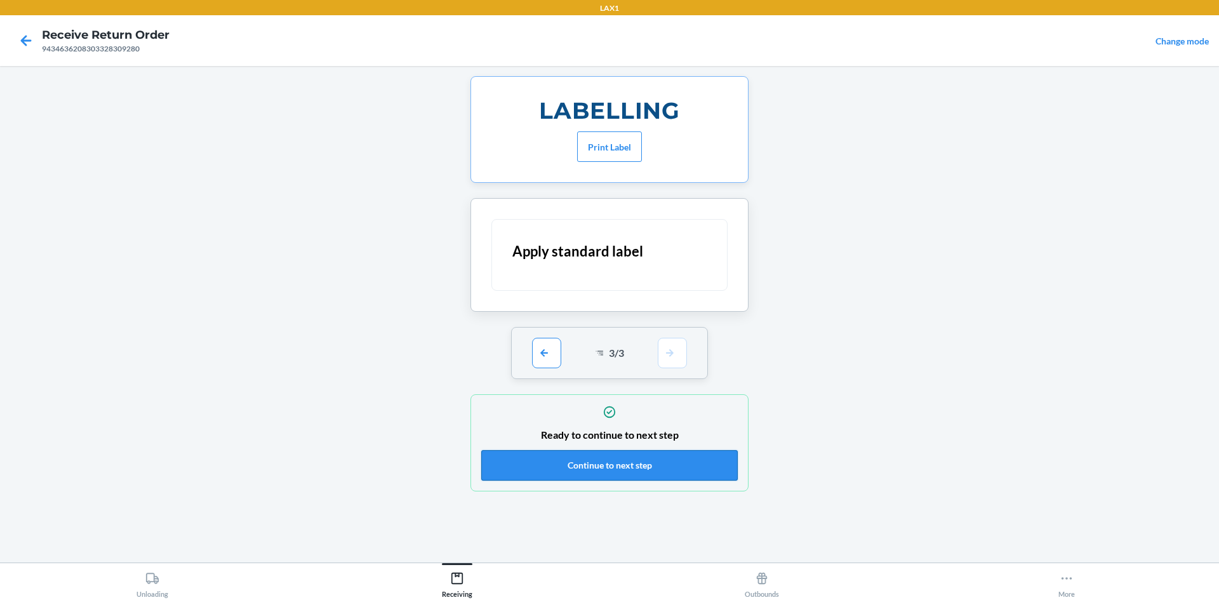
click at [652, 459] on button "Continue to next step" at bounding box center [609, 465] width 257 height 30
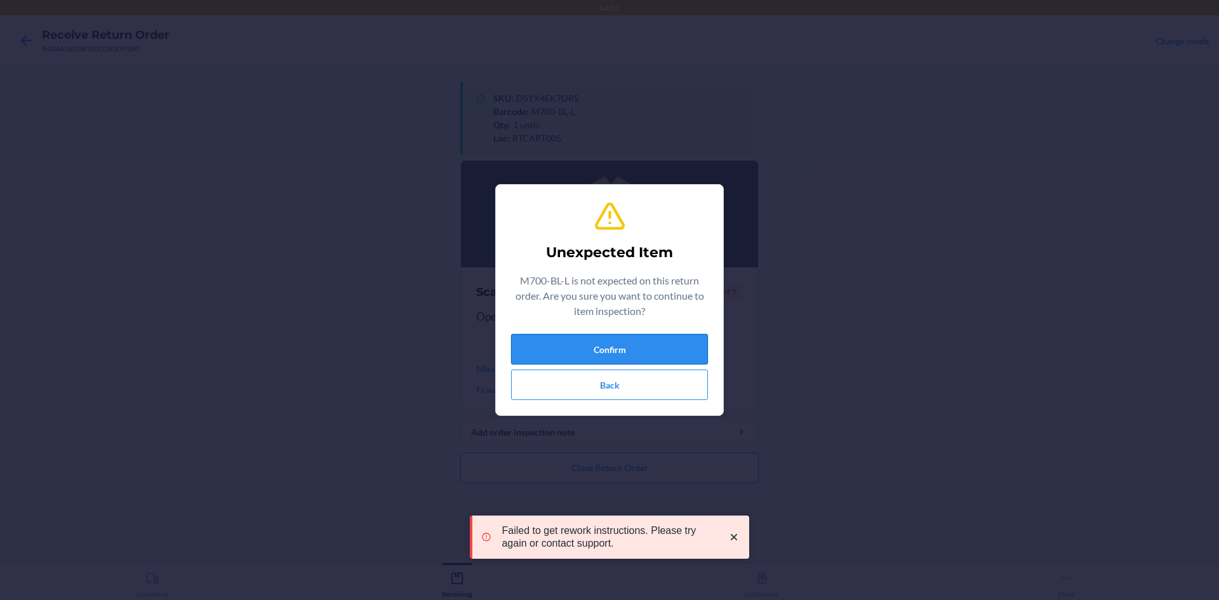
click at [575, 352] on button "Confirm" at bounding box center [609, 349] width 197 height 30
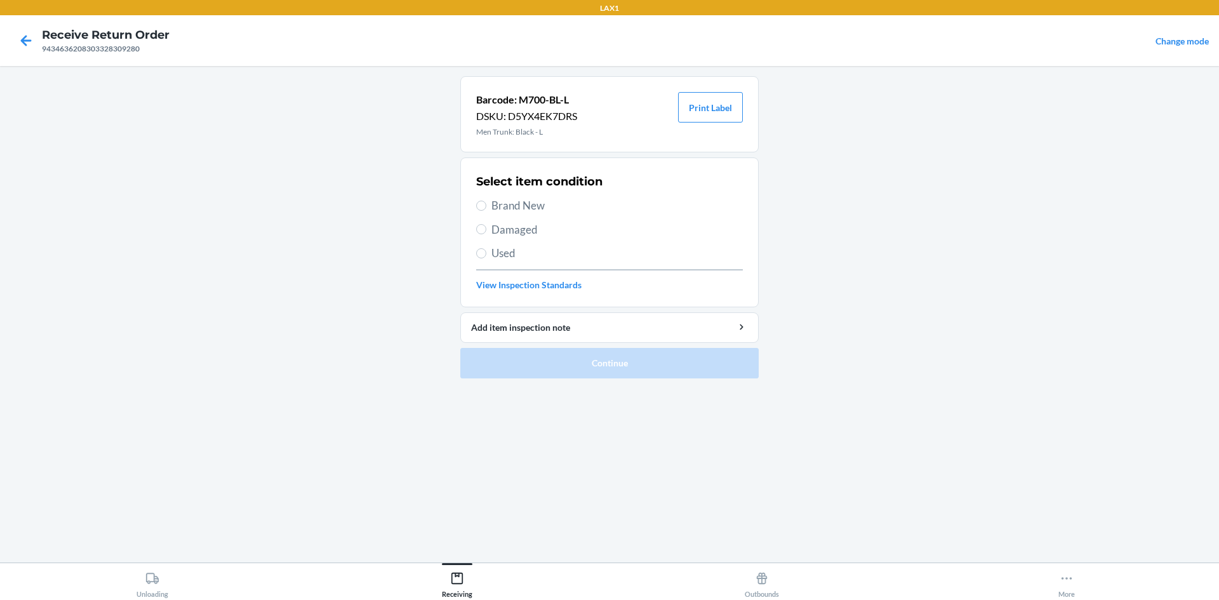
click at [489, 201] on label "Brand New" at bounding box center [609, 205] width 267 height 17
click at [486, 201] on input "Brand New" at bounding box center [481, 206] width 10 height 10
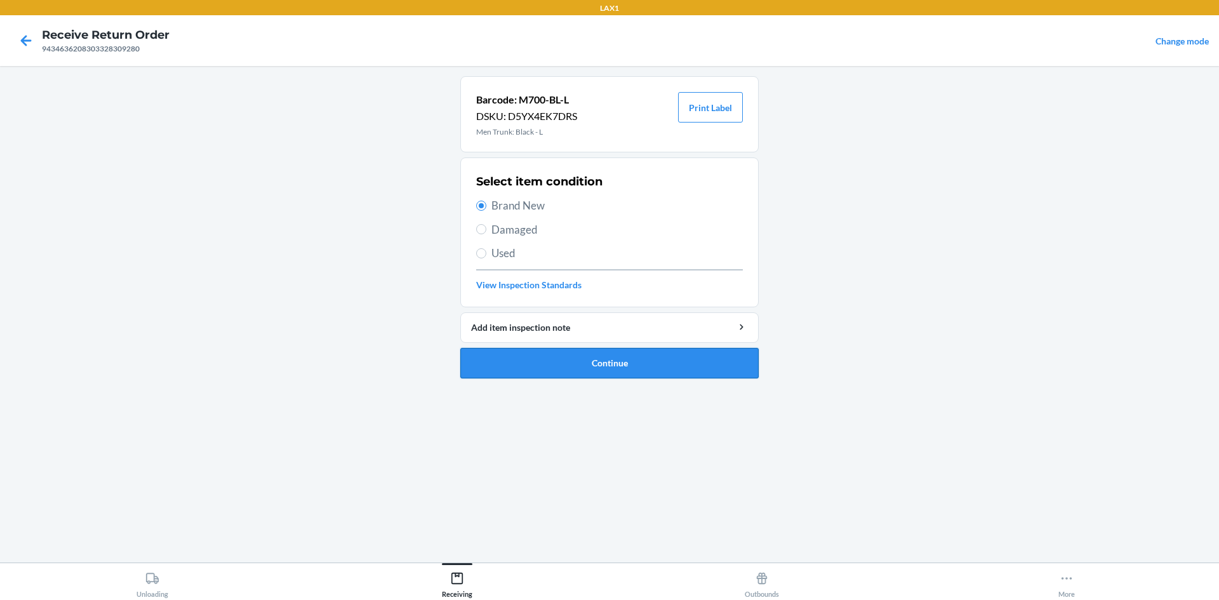
click at [639, 366] on button "Continue" at bounding box center [609, 363] width 298 height 30
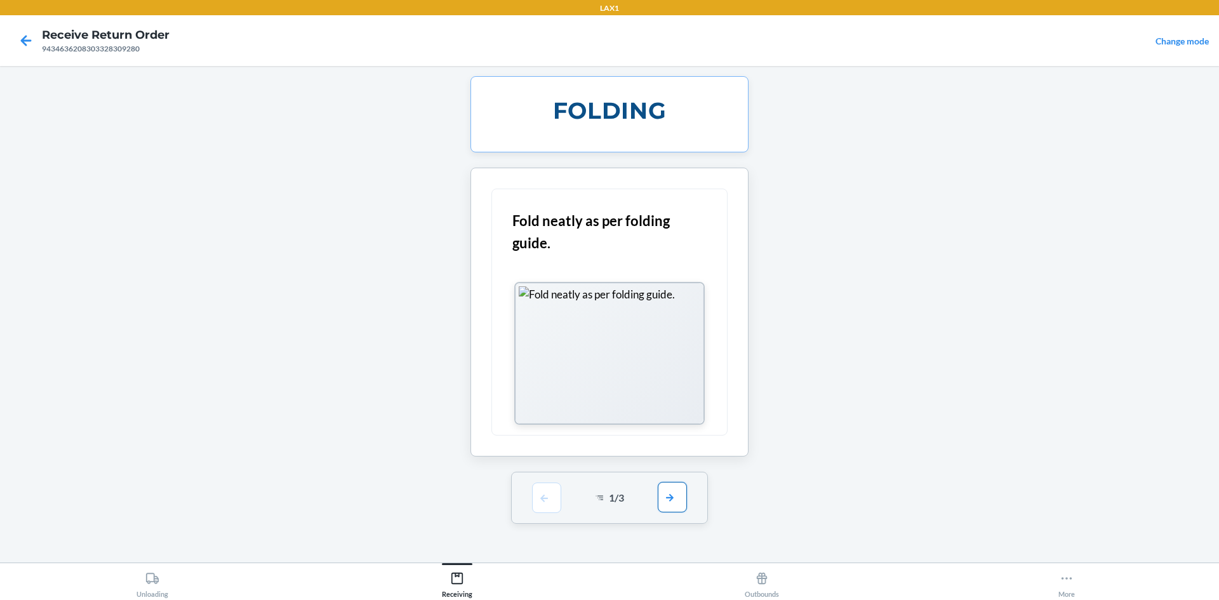
click at [678, 512] on div "1 / 3" at bounding box center [609, 498] width 197 height 52
click at [678, 505] on button "button" at bounding box center [672, 497] width 29 height 30
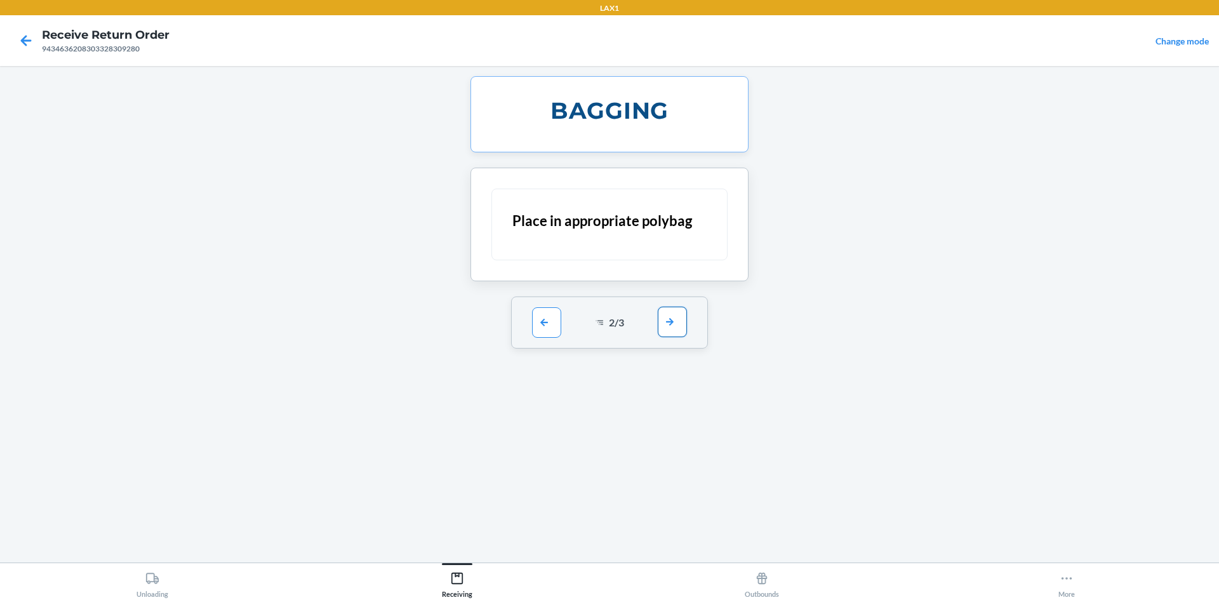
click at [674, 321] on button "button" at bounding box center [672, 322] width 29 height 30
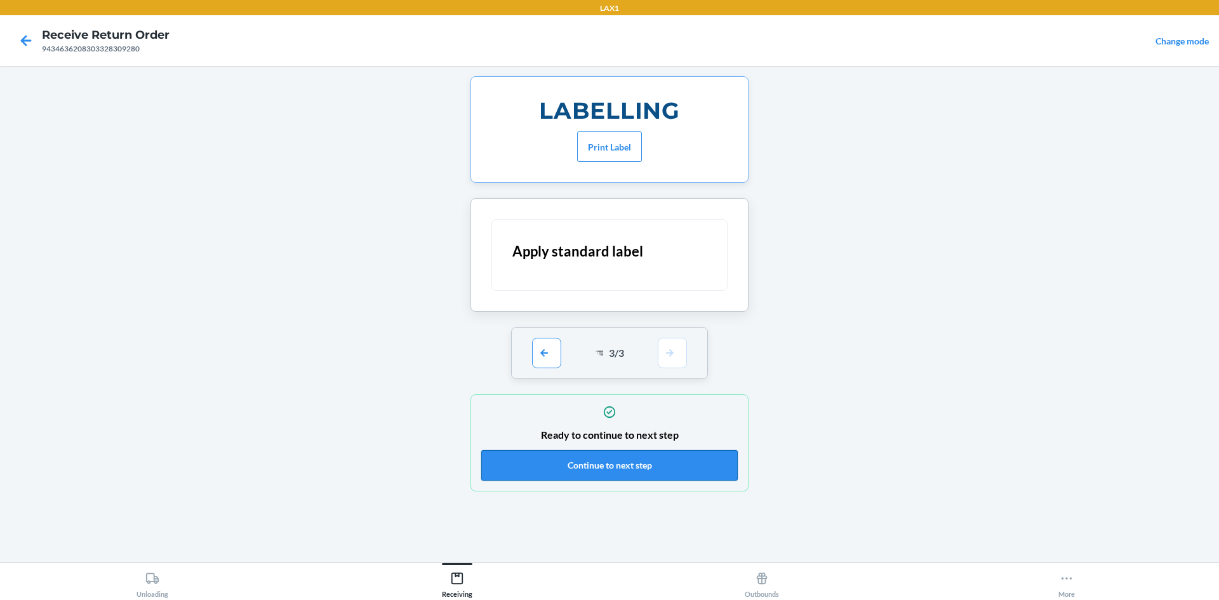
click at [670, 467] on button "Continue to next step" at bounding box center [609, 465] width 257 height 30
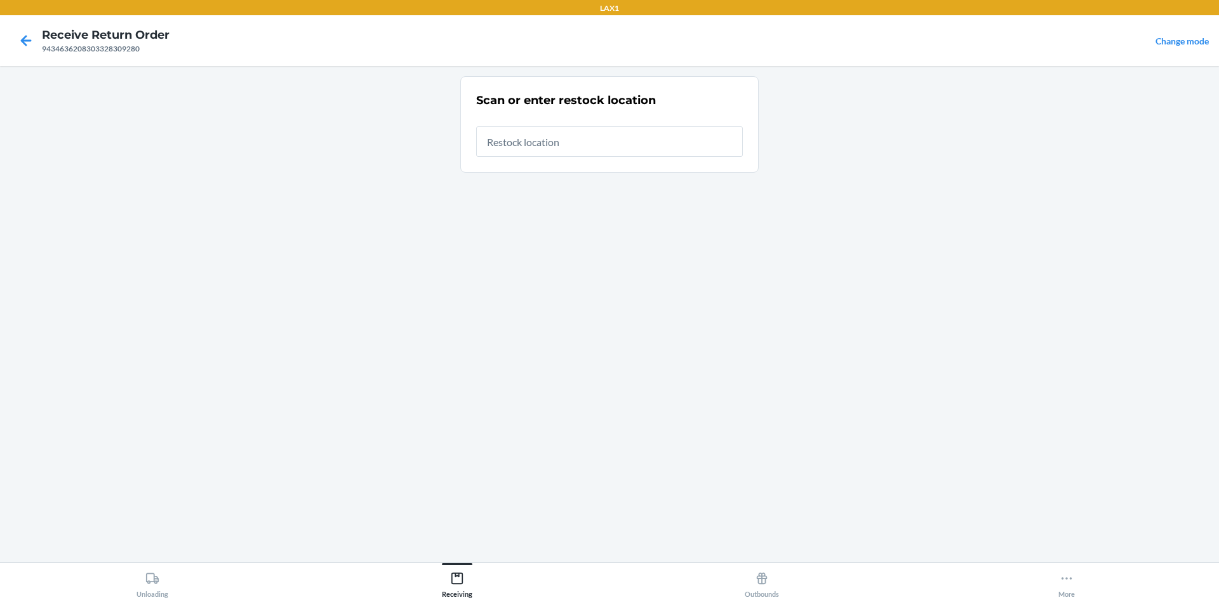
click at [552, 142] on input "text" at bounding box center [609, 141] width 267 height 30
